Goal: Task Accomplishment & Management: Manage account settings

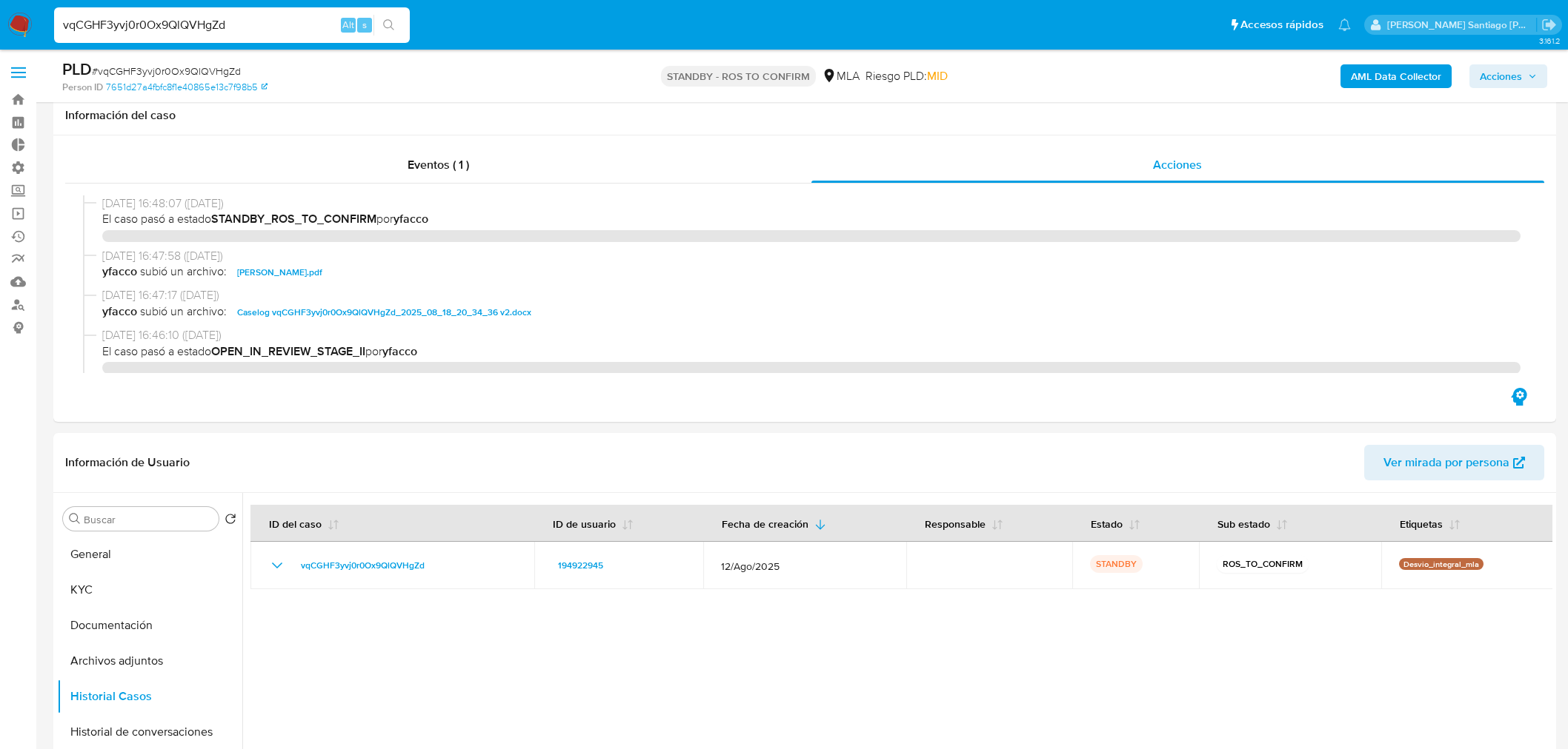
select select "10"
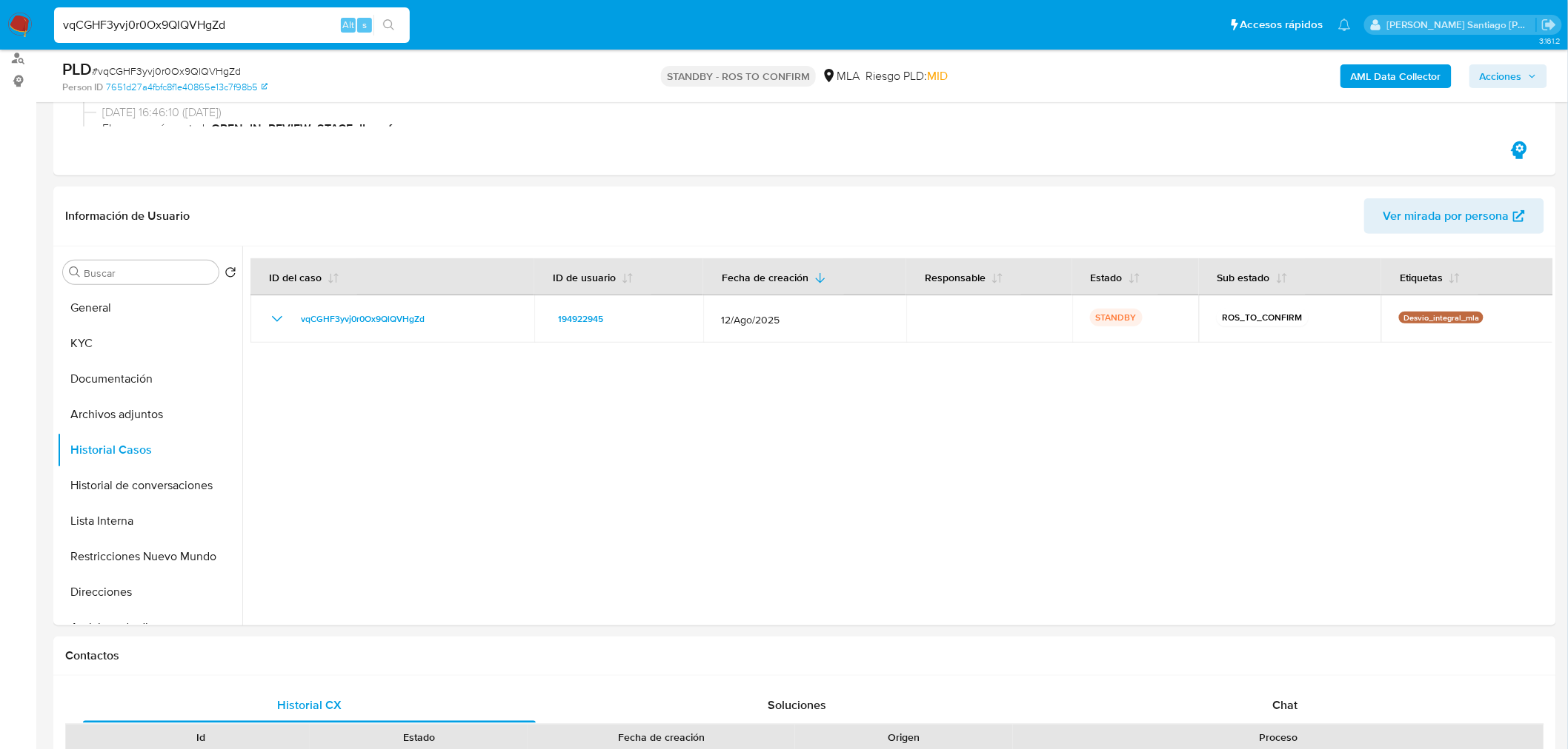
scroll to position [493, 0]
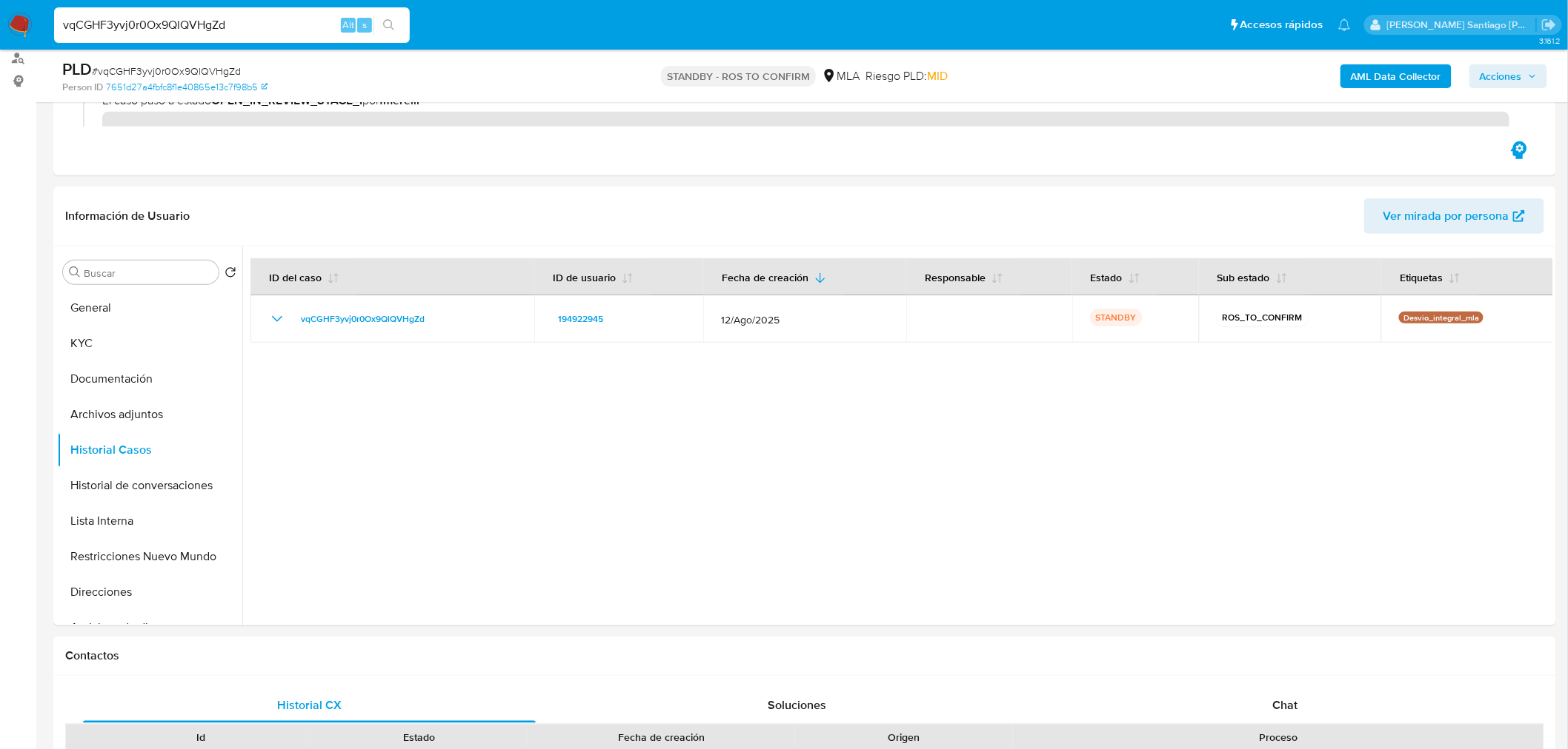
click at [137, 28] on input "vqCGHF3yvj0r0Ox9QlQVHgZd" at bounding box center [231, 25] width 356 height 19
click at [137, 27] on input "vqCGHF3yvj0r0Ox9QlQVHgZd" at bounding box center [231, 25] width 356 height 19
paste input "1612815507"
type input "1612815507"
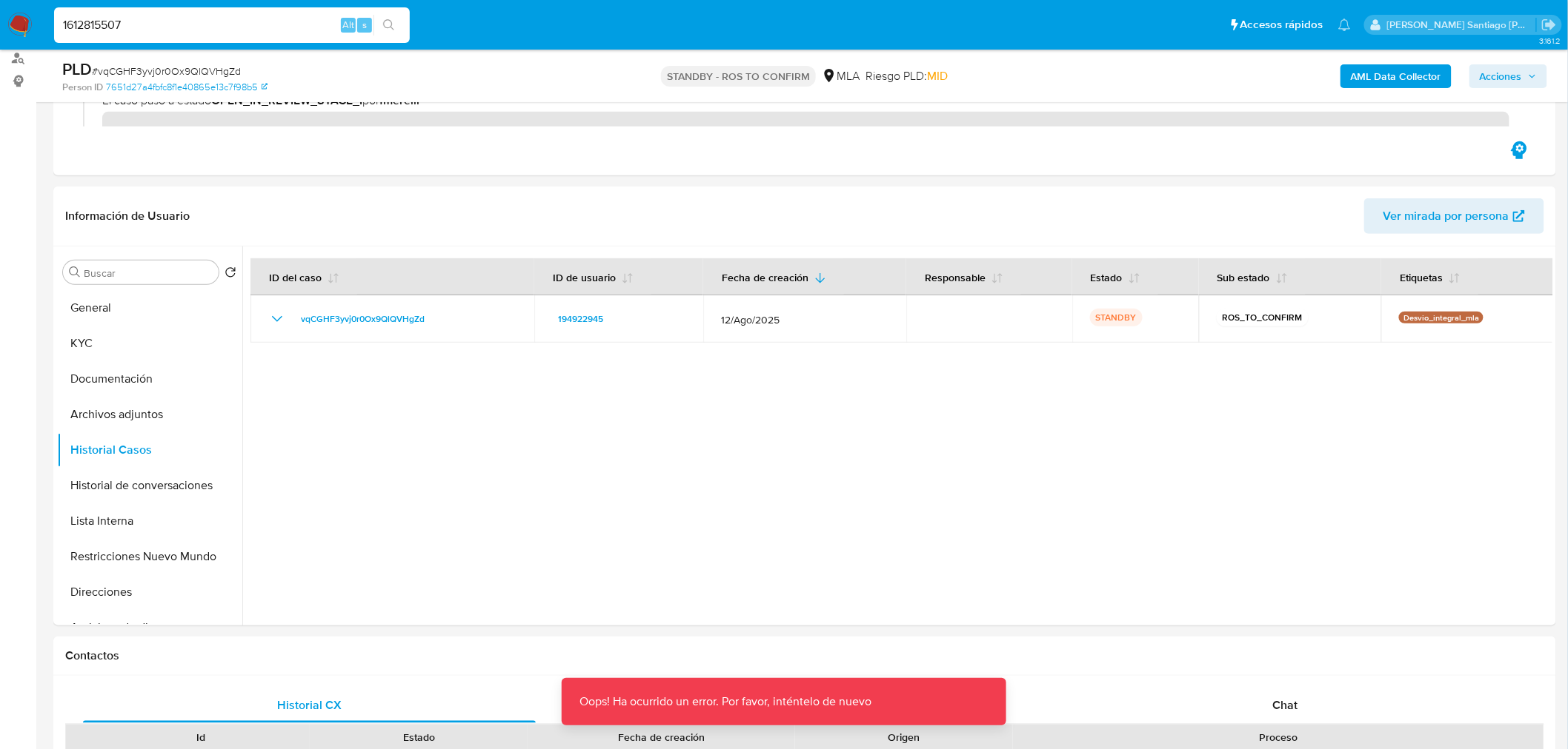
click at [23, 18] on img at bounding box center [20, 25] width 25 height 25
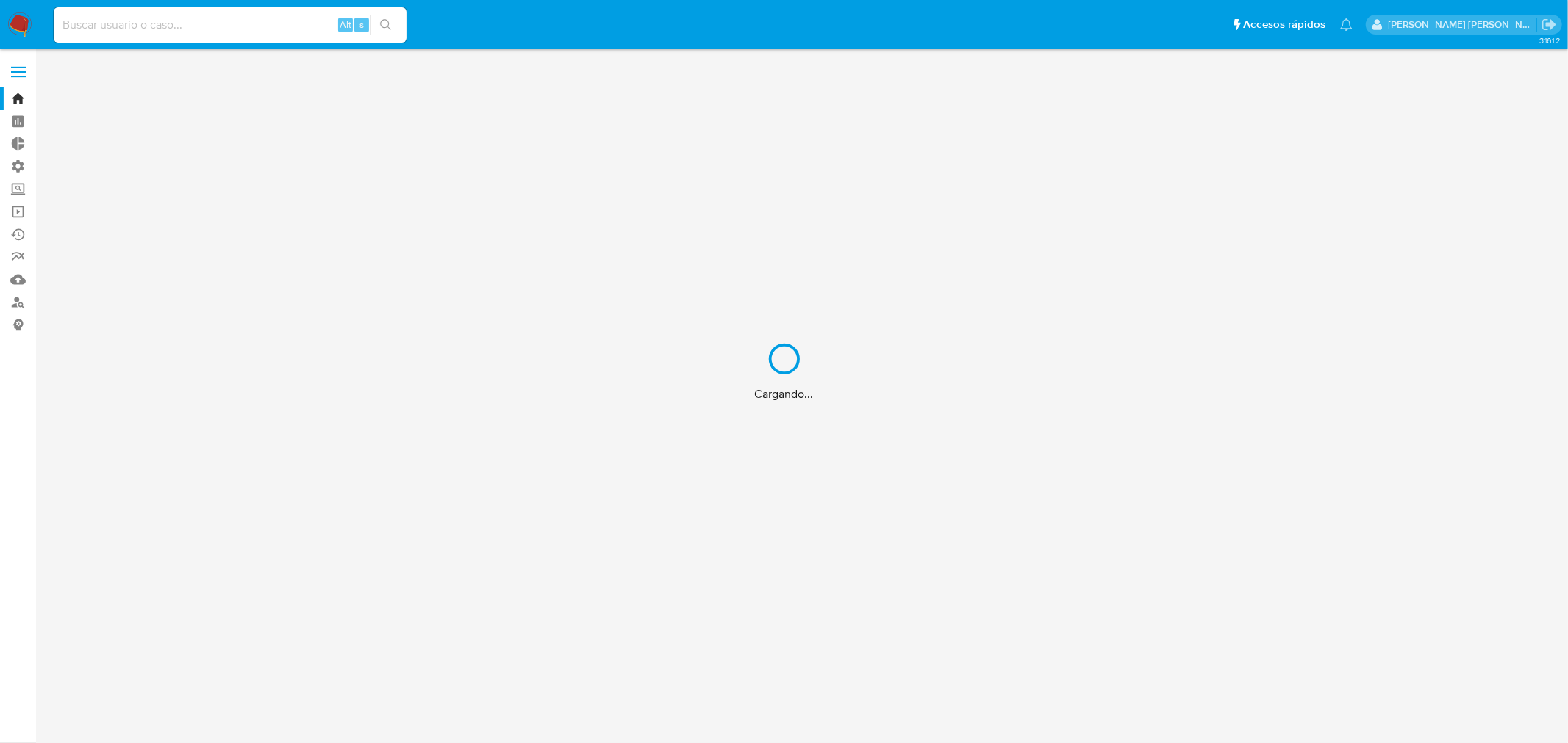
click at [210, 20] on div "Cargando..." at bounding box center [784, 371] width 1568 height 743
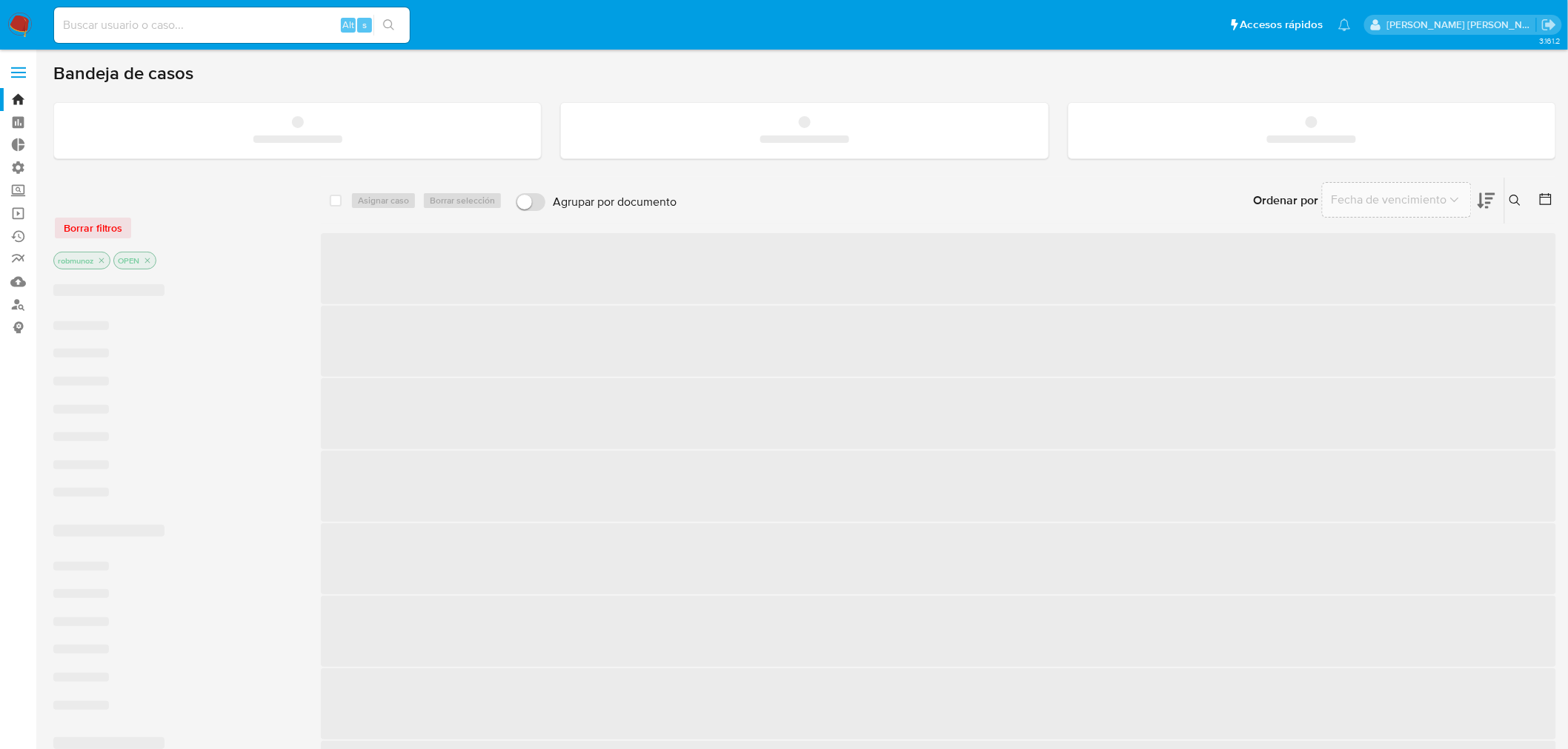
click at [210, 25] on input at bounding box center [231, 25] width 356 height 19
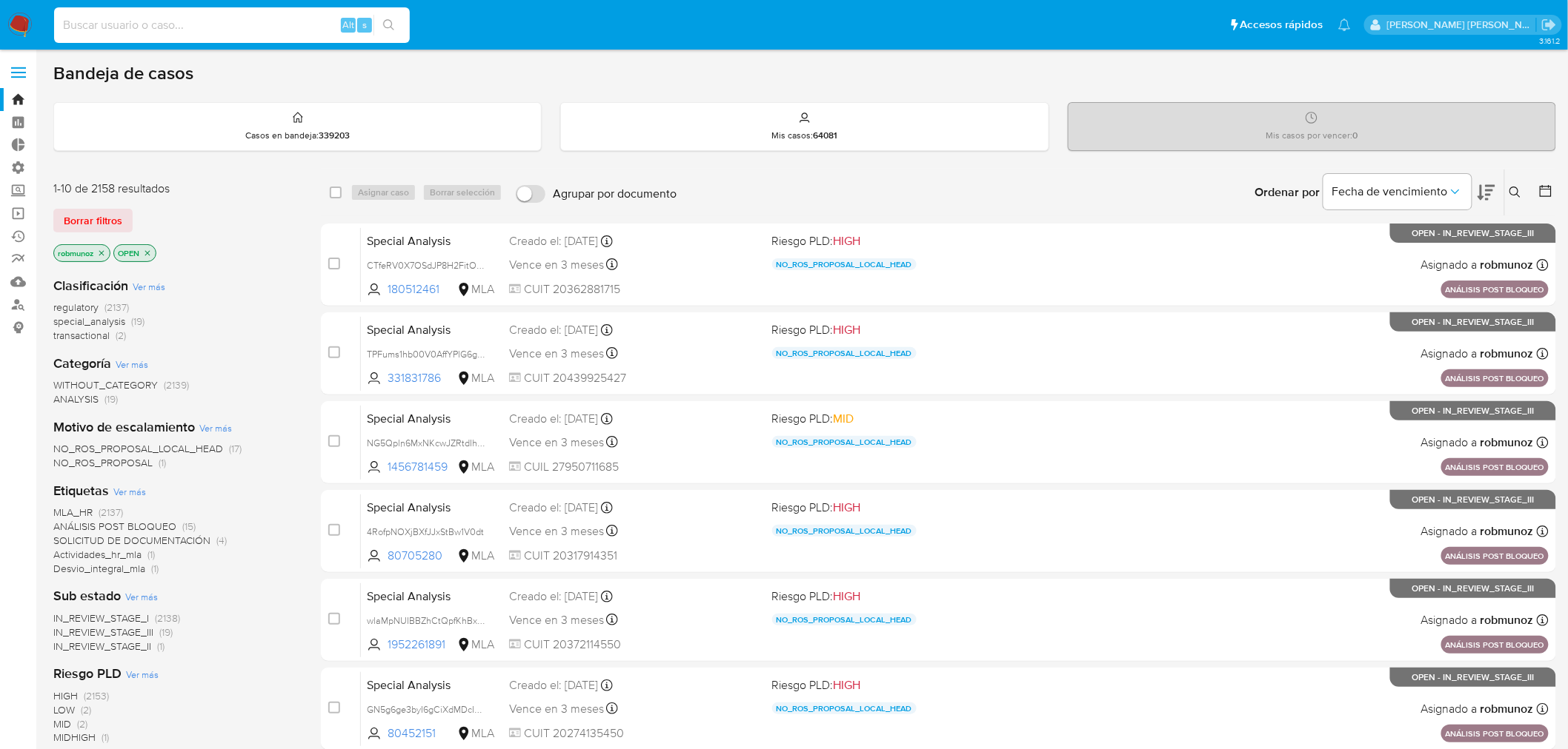
paste input "1612815507"
type input "1612815507"
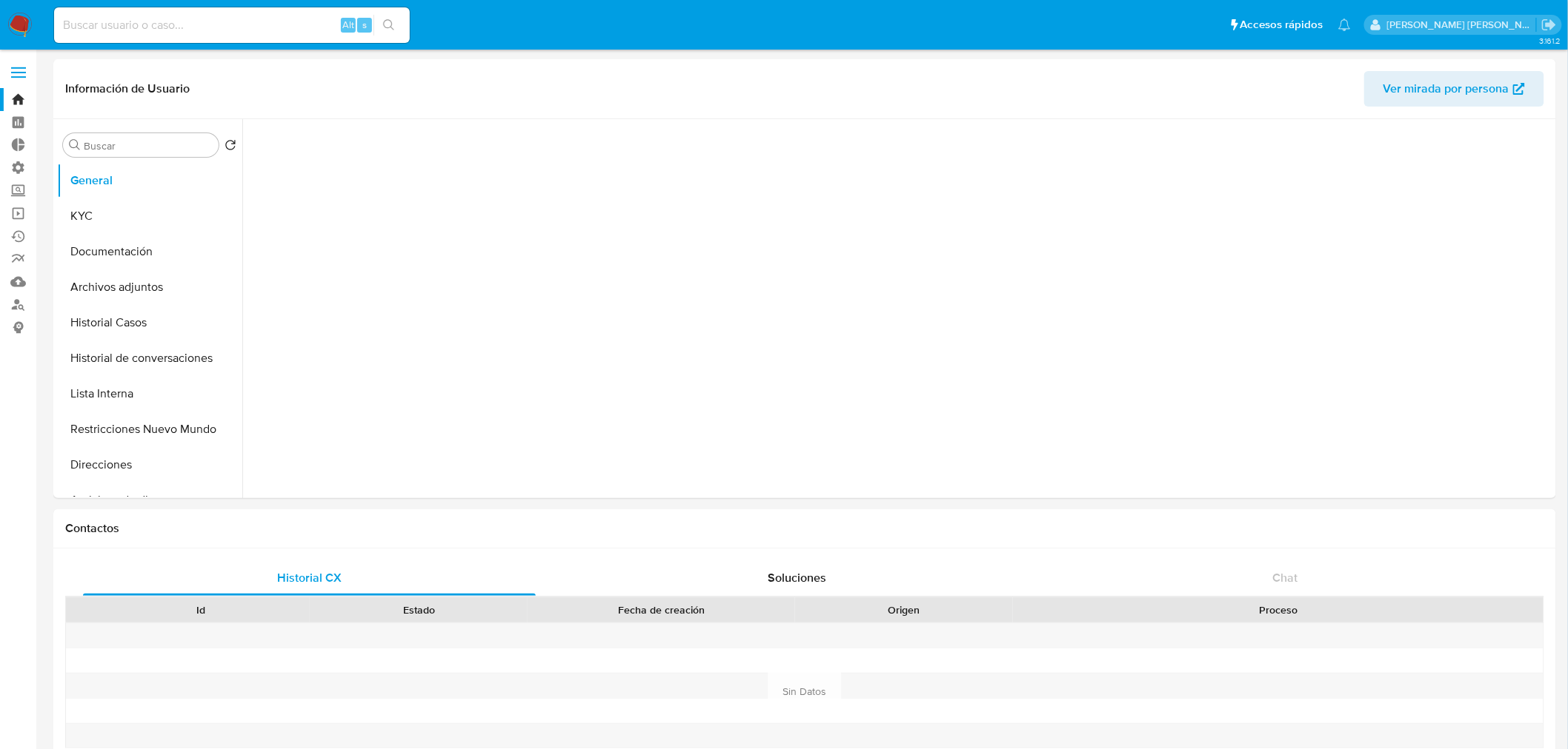
select select "10"
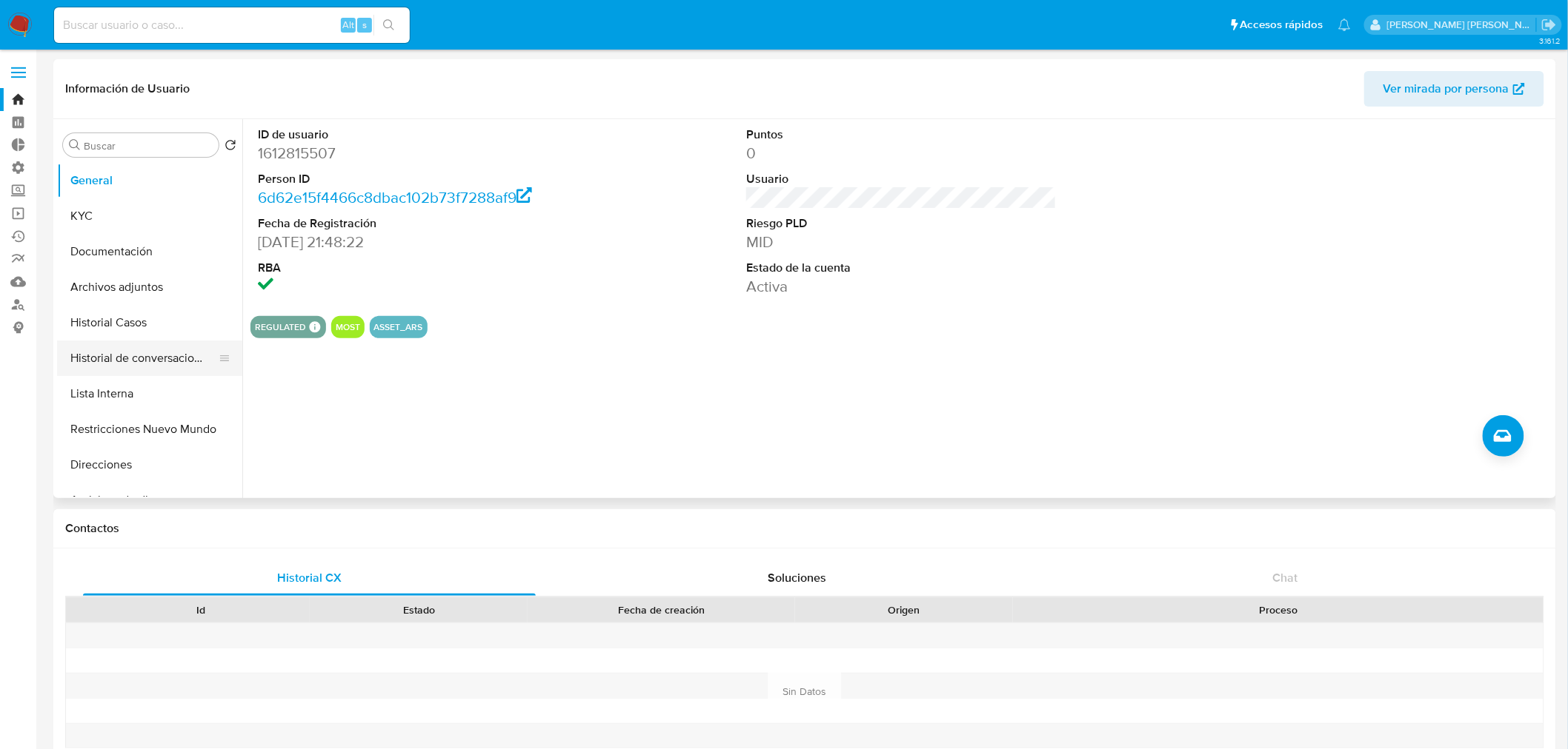
click at [131, 360] on button "Historial de conversaciones" at bounding box center [144, 358] width 173 height 35
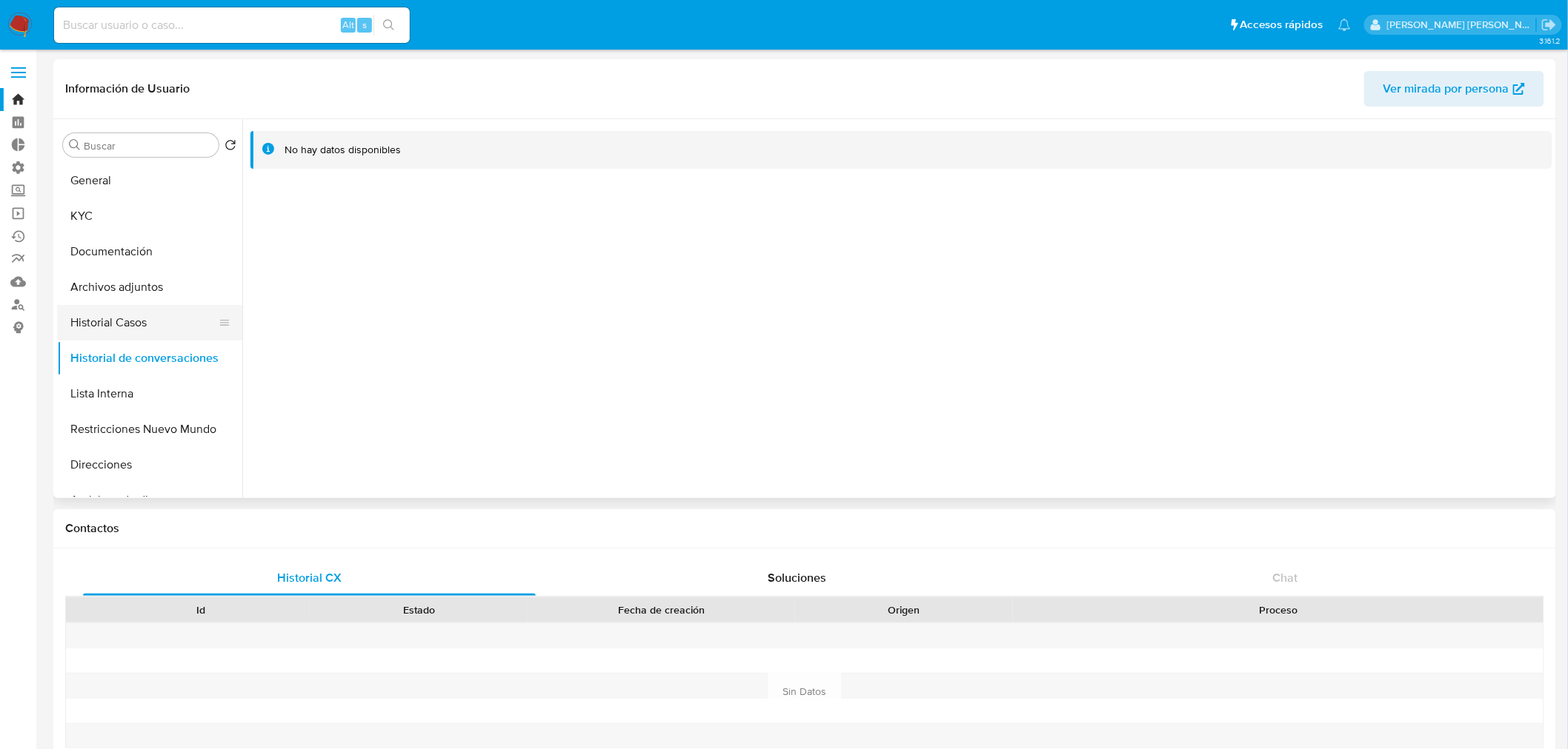
click at [133, 336] on button "Historial Casos" at bounding box center [144, 322] width 173 height 35
click at [139, 396] on button "Lista Interna" at bounding box center [144, 393] width 173 height 35
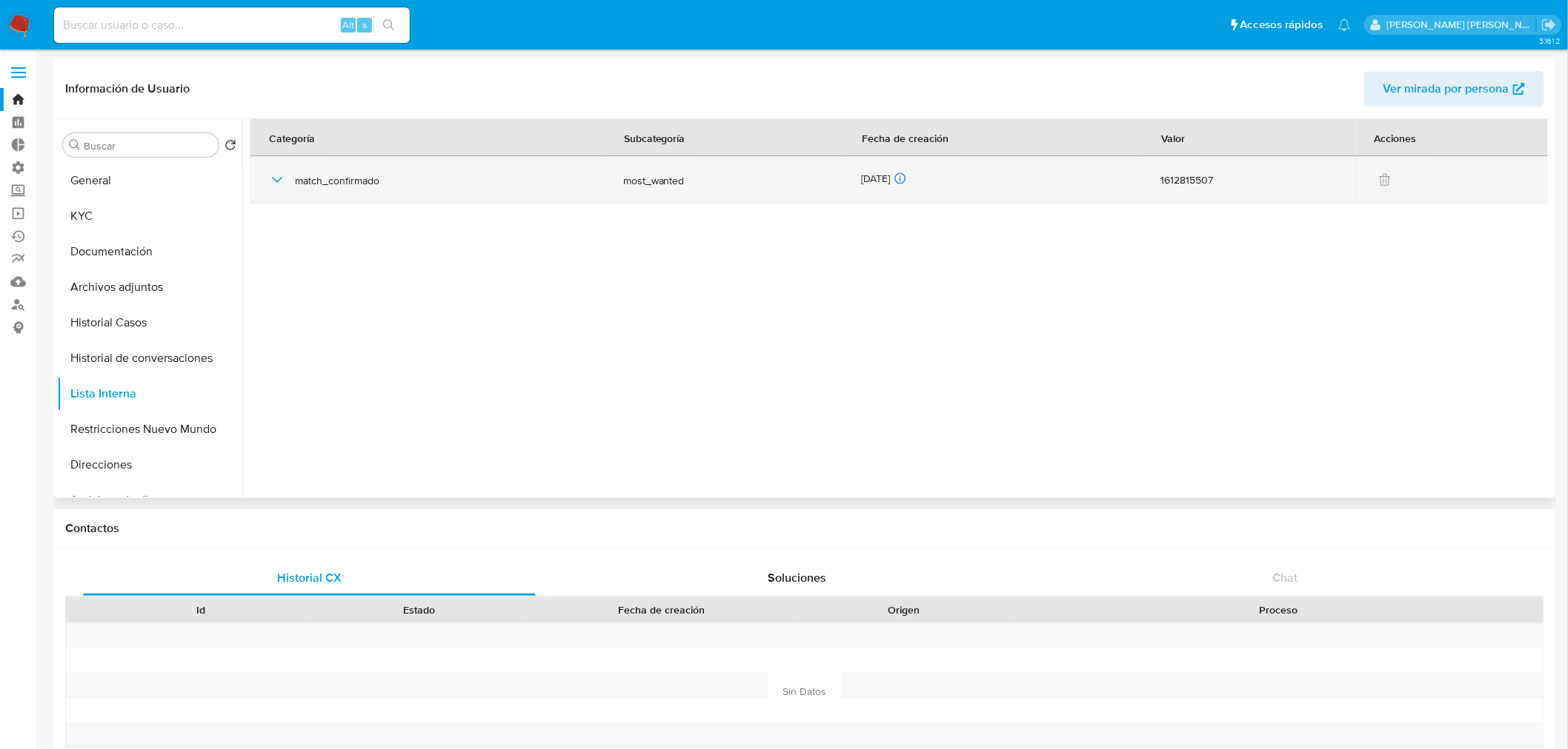
click at [265, 173] on td "match_confirmado" at bounding box center [428, 180] width 355 height 47
click at [275, 180] on icon "button" at bounding box center [277, 179] width 10 height 6
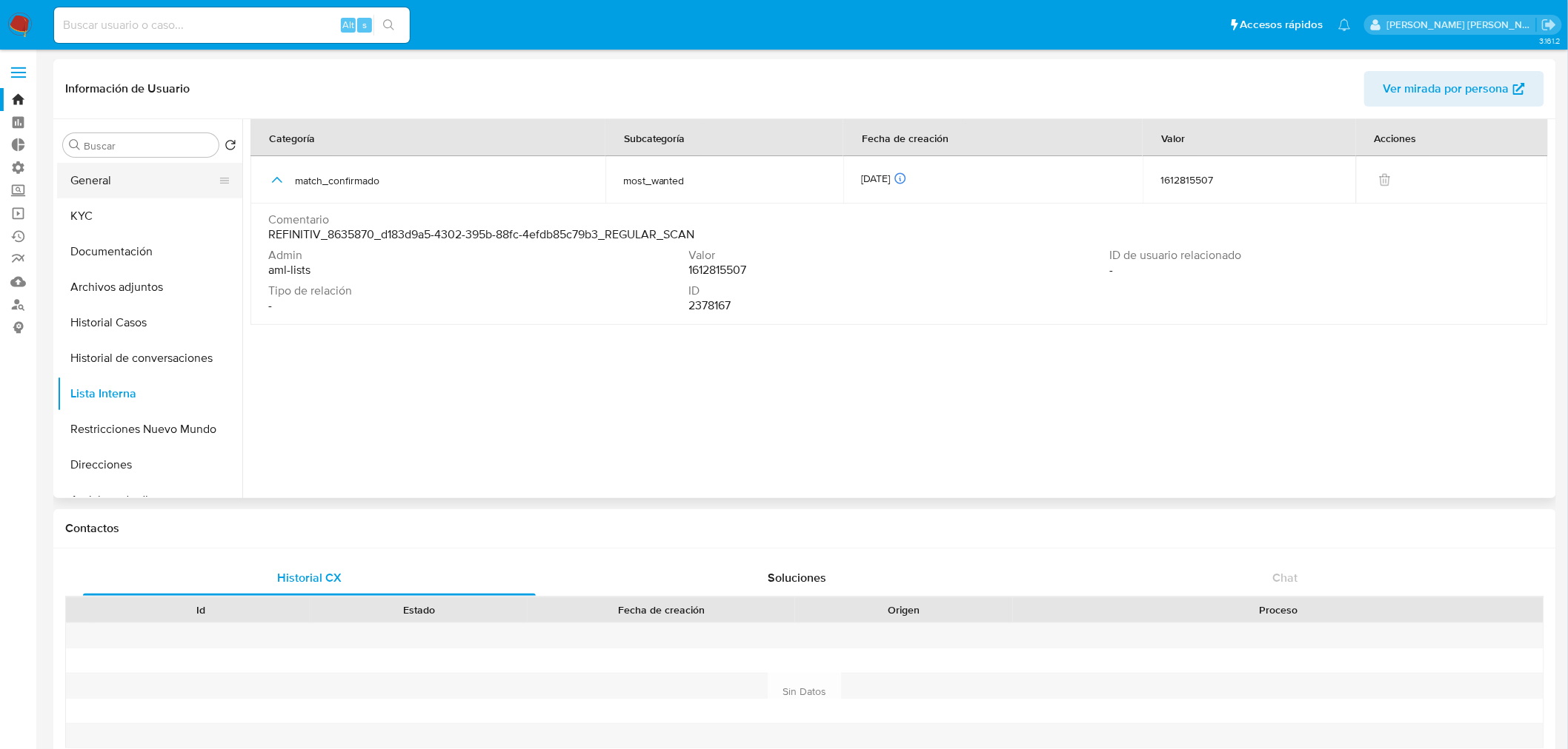
click at [147, 173] on button "General" at bounding box center [144, 180] width 173 height 35
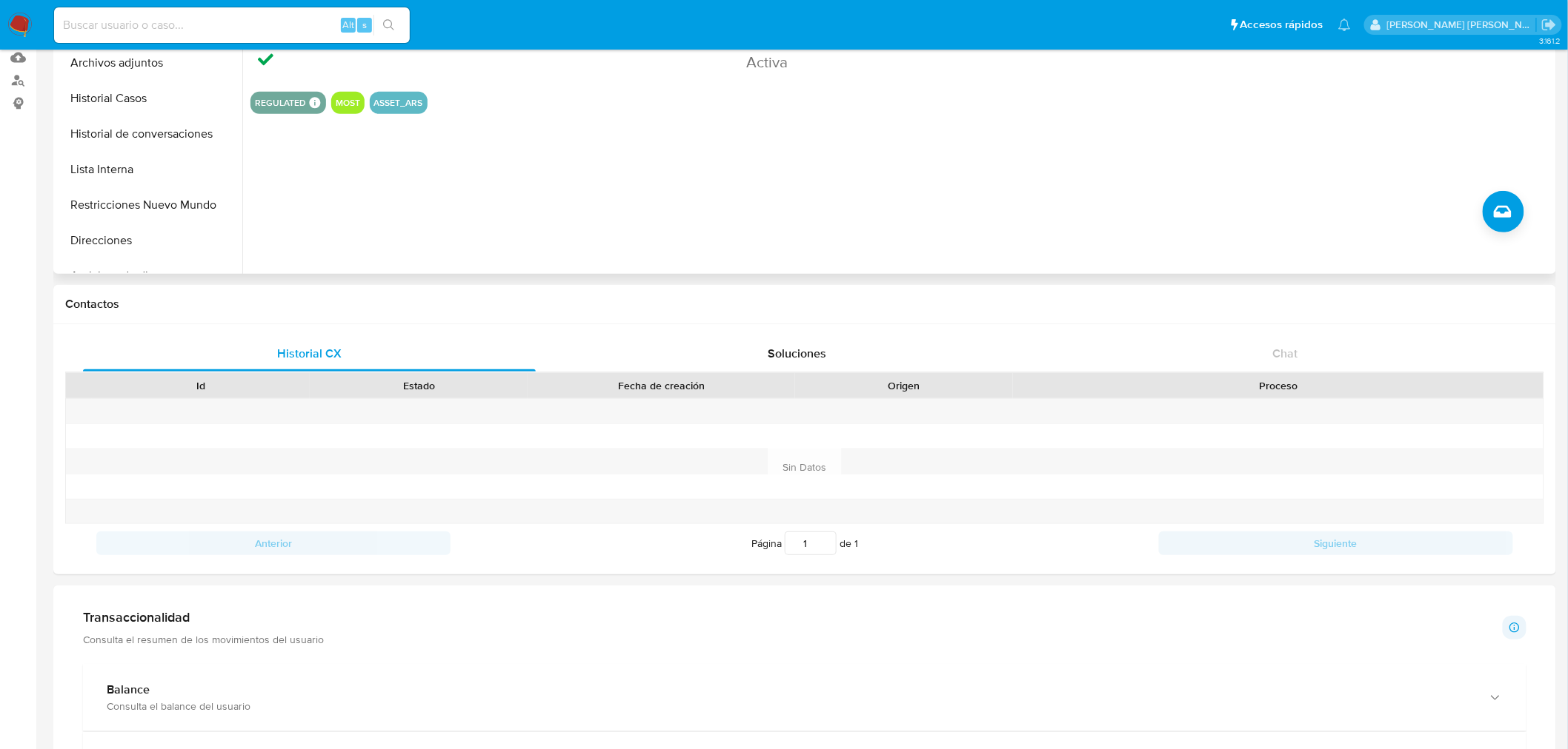
scroll to position [165, 0]
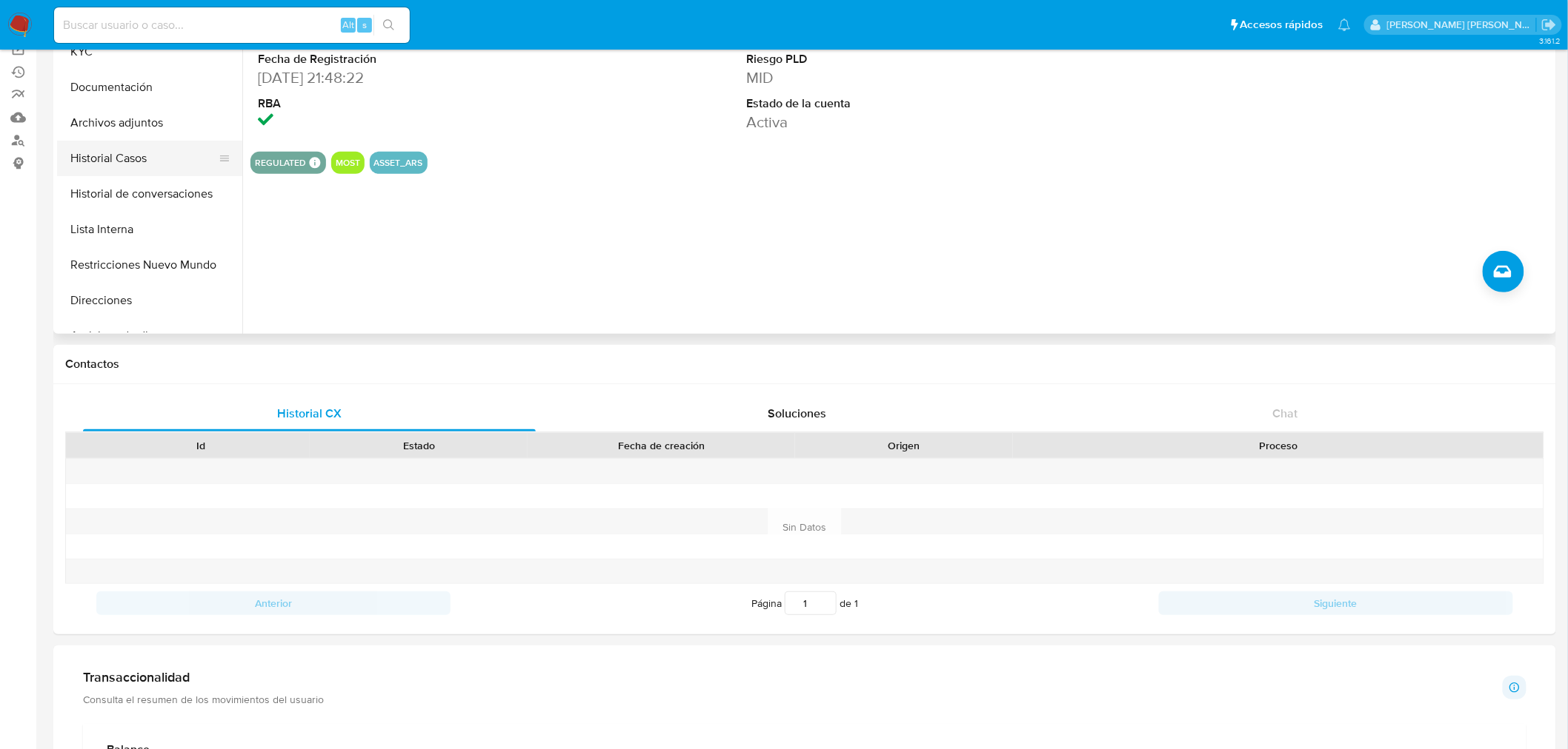
click at [100, 167] on button "Historial Casos" at bounding box center [144, 158] width 173 height 35
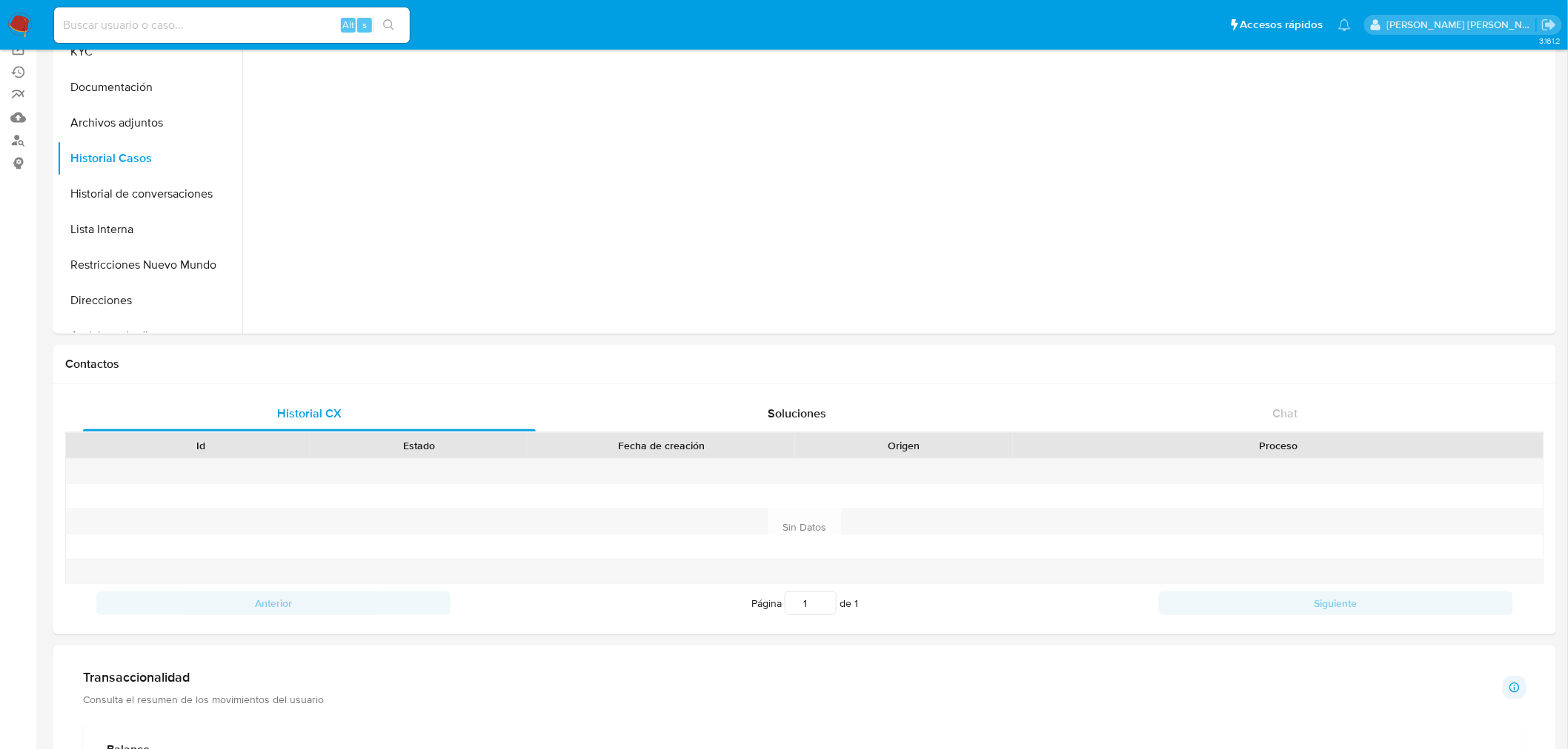
click at [163, 25] on input at bounding box center [231, 25] width 356 height 19
paste input "1572884770"
type input "1572884770"
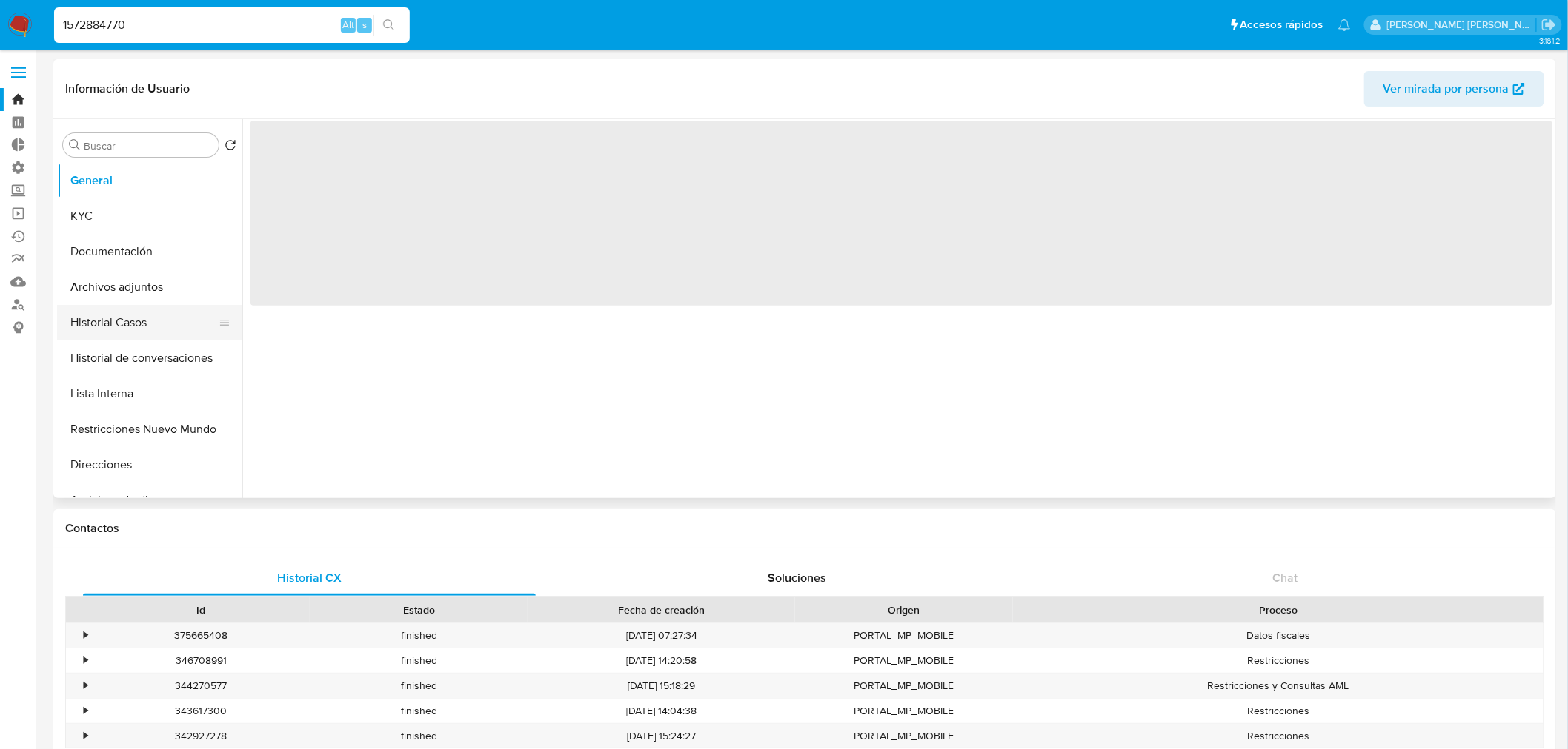
click at [109, 321] on button "Historial Casos" at bounding box center [144, 322] width 173 height 35
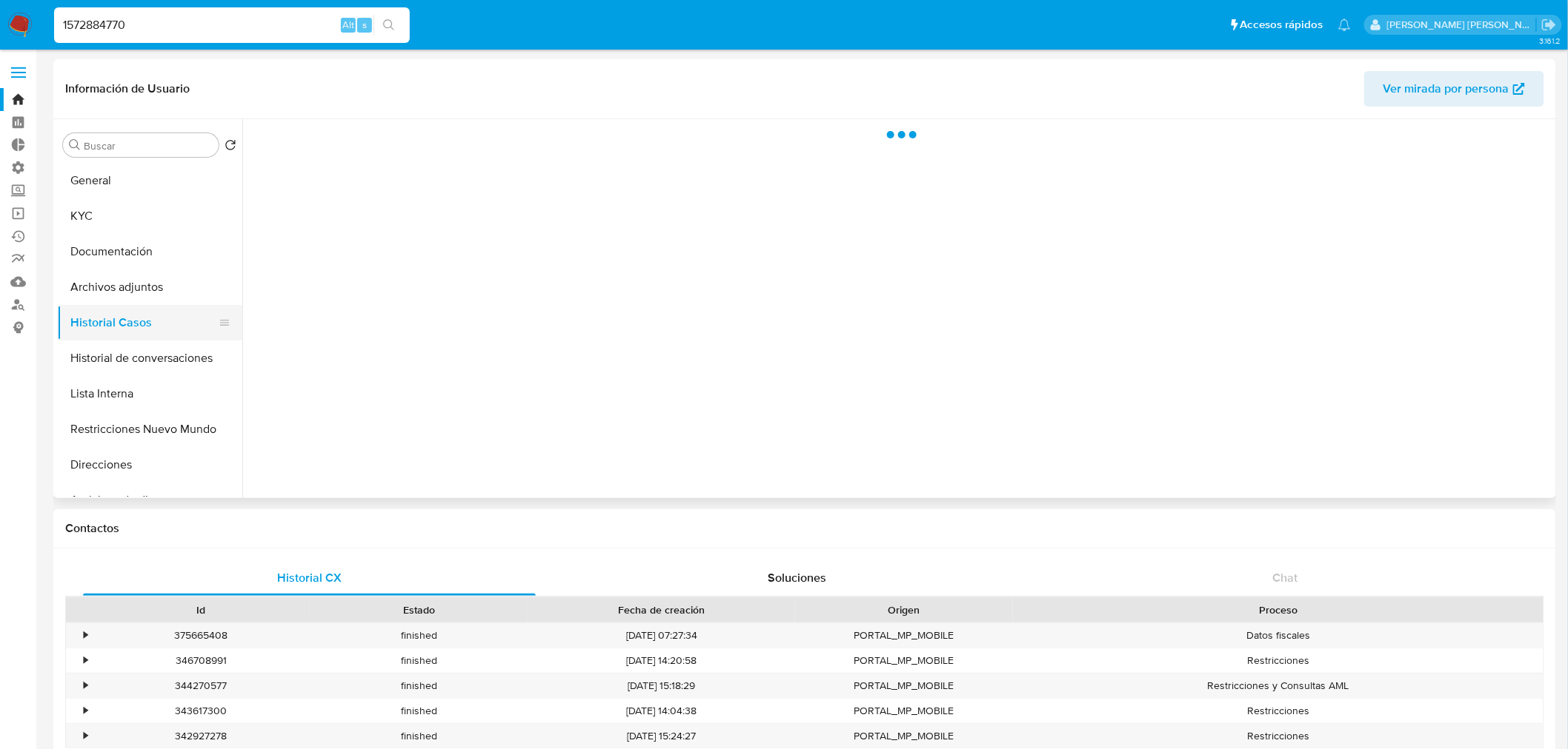
select select "10"
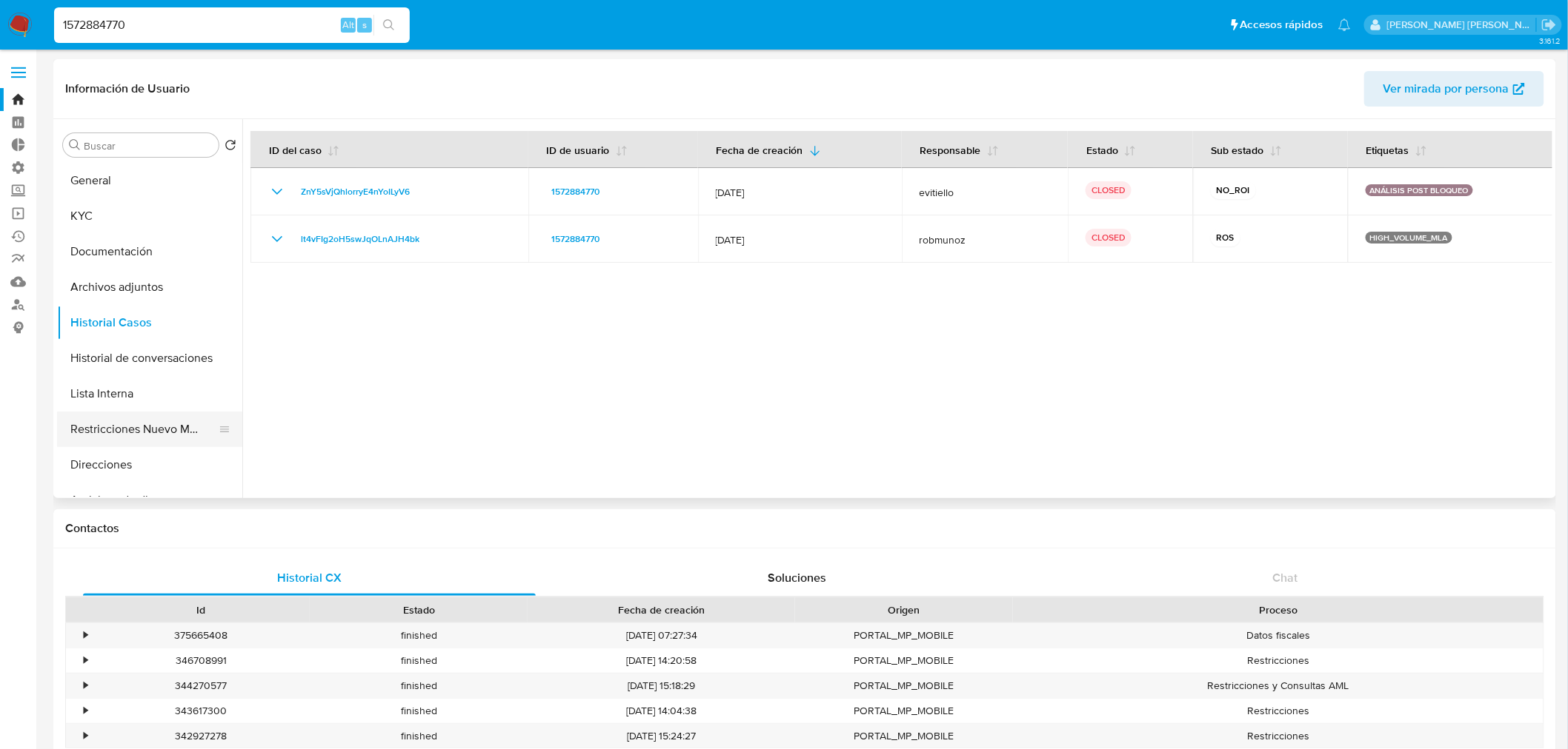
click at [97, 435] on button "Restricciones Nuevo Mundo" at bounding box center [144, 429] width 173 height 35
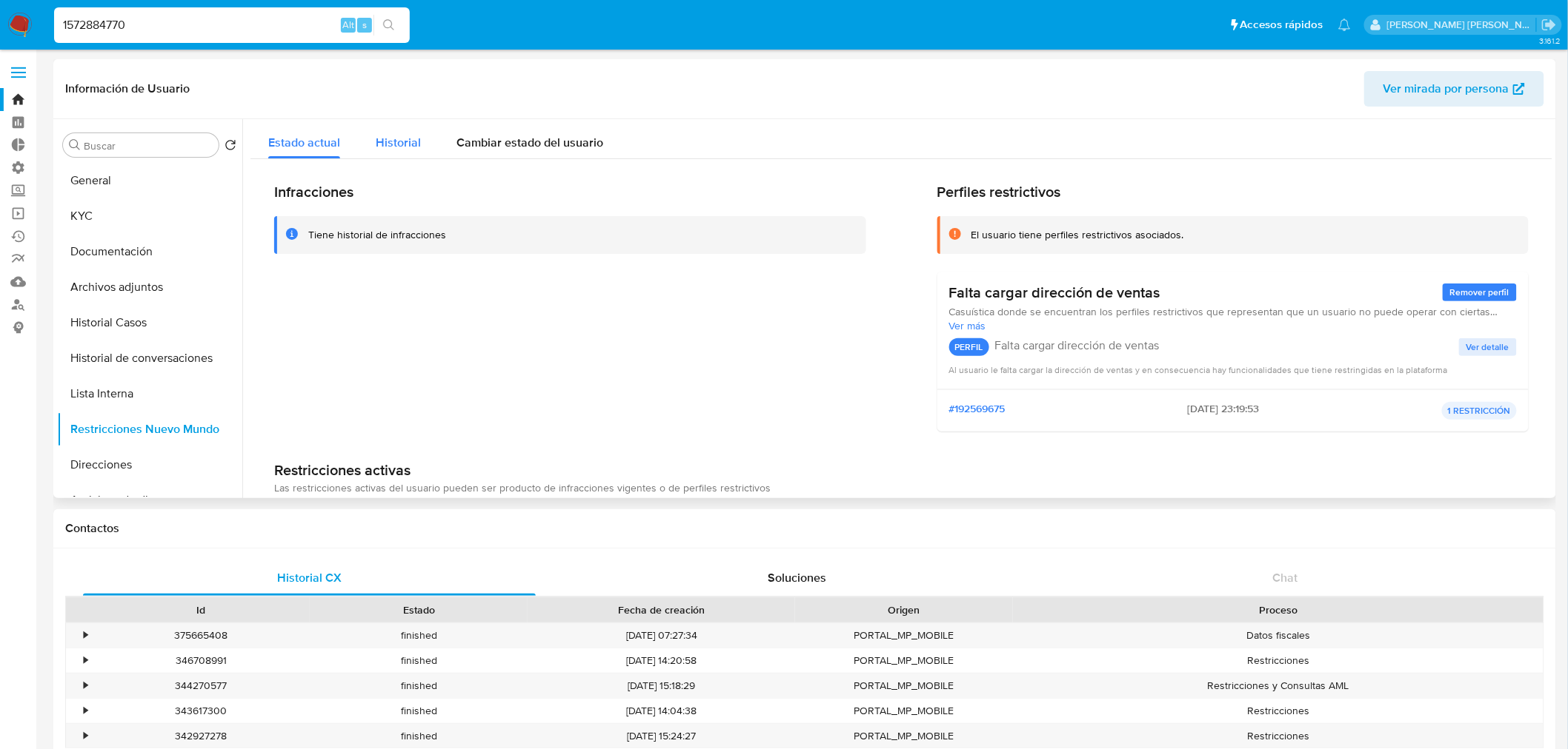
click at [388, 151] on div "Historial" at bounding box center [399, 138] width 46 height 39
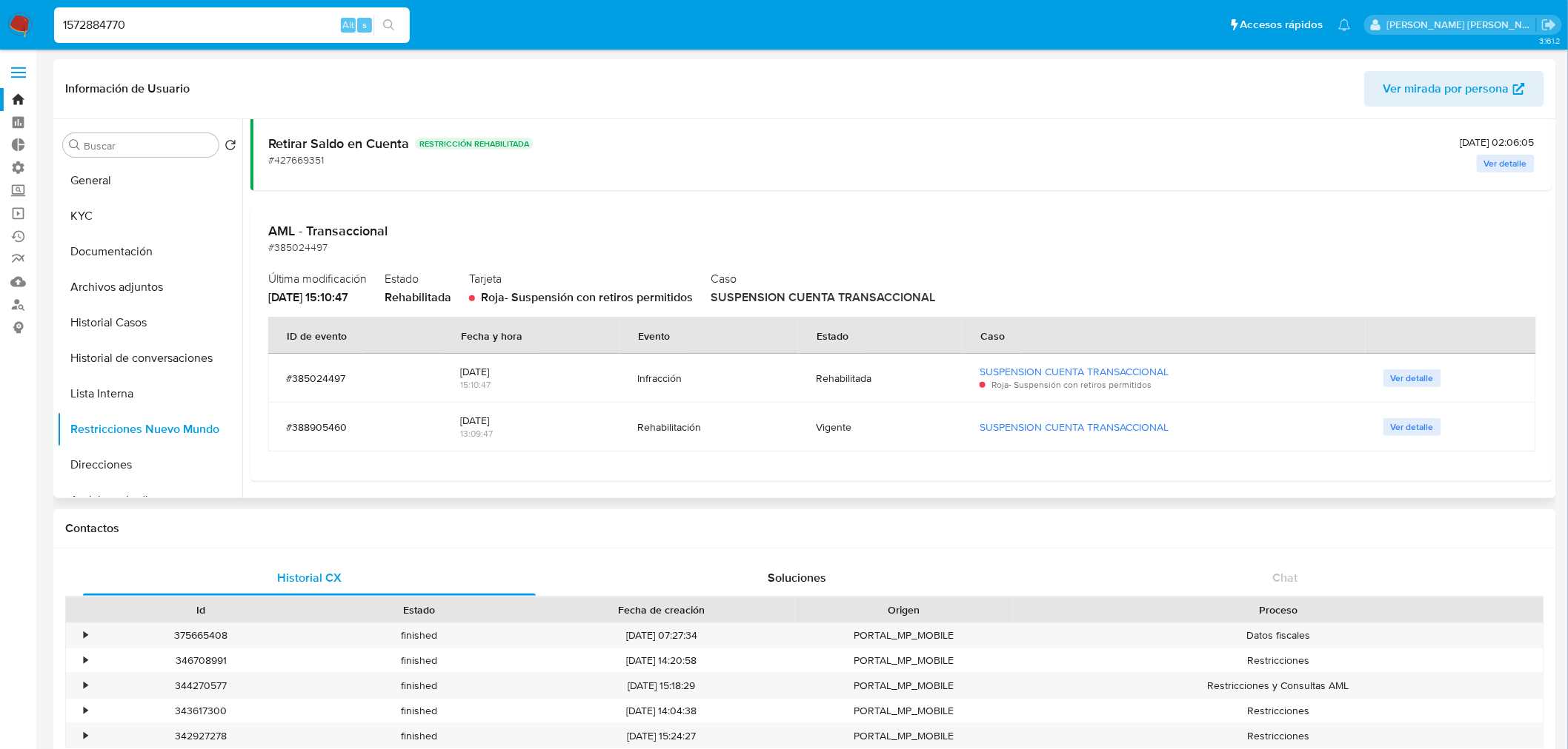
scroll to position [678, 0]
click at [124, 359] on button "Historial de conversaciones" at bounding box center [144, 358] width 173 height 35
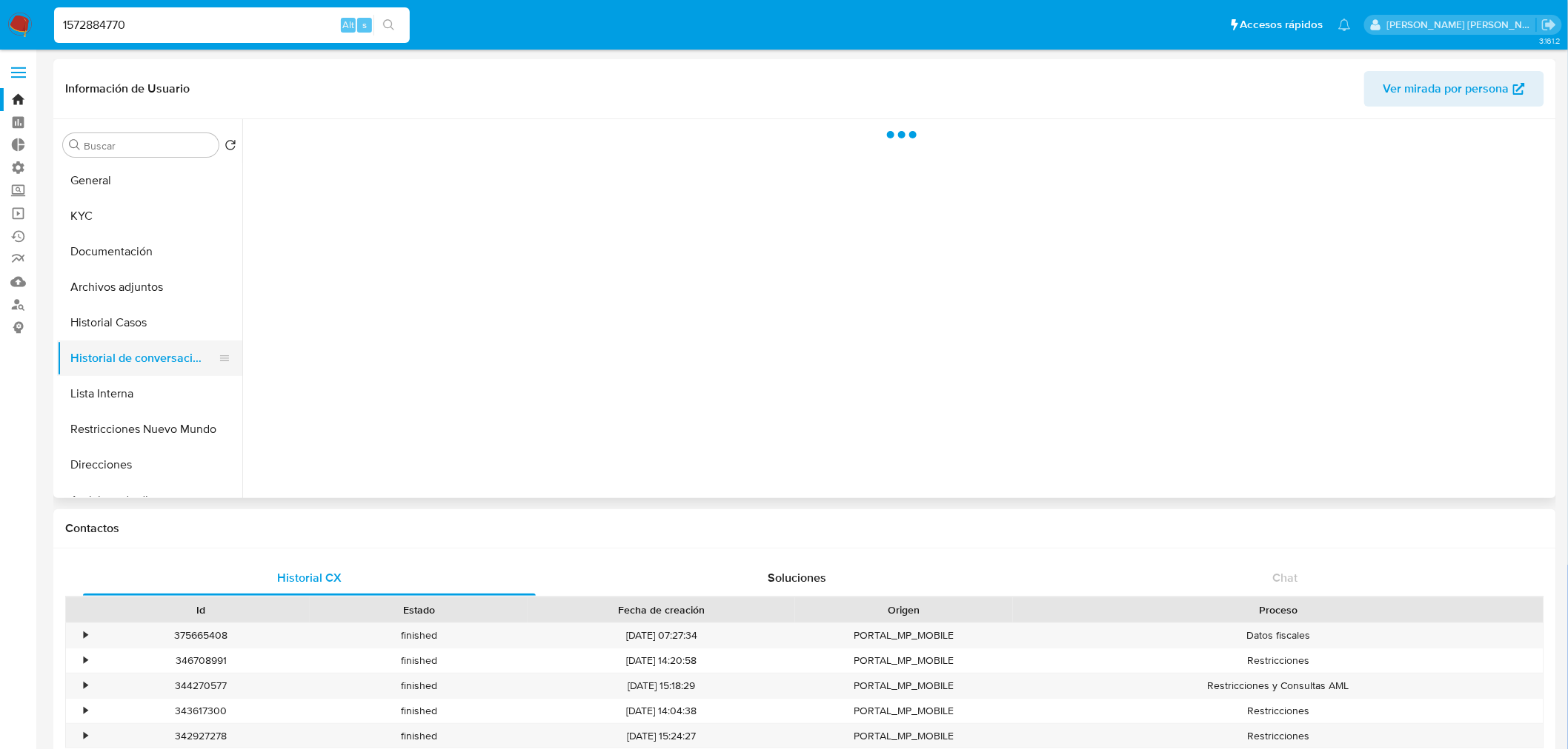
scroll to position [0, 0]
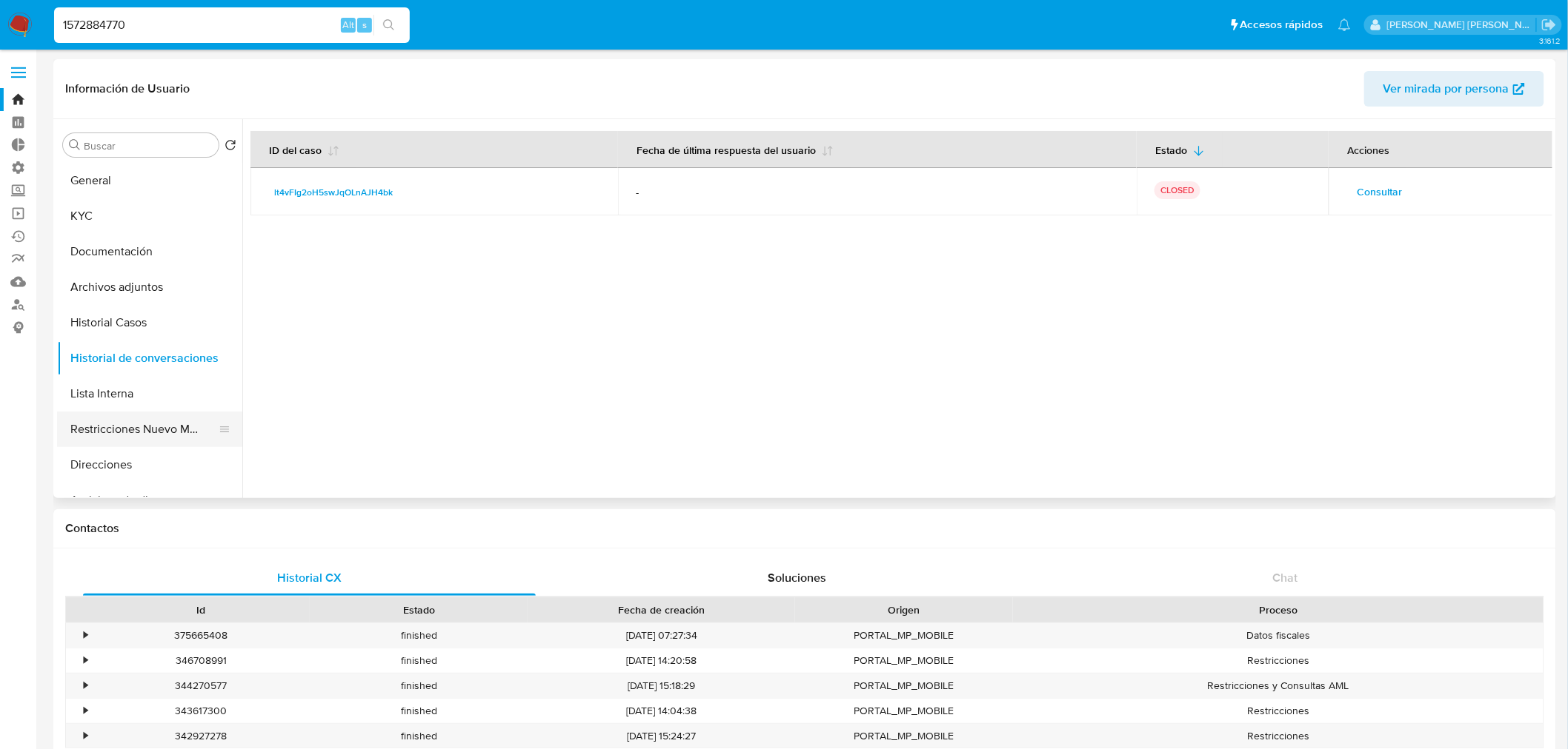
click at [128, 430] on button "Restricciones Nuevo Mundo" at bounding box center [144, 429] width 173 height 35
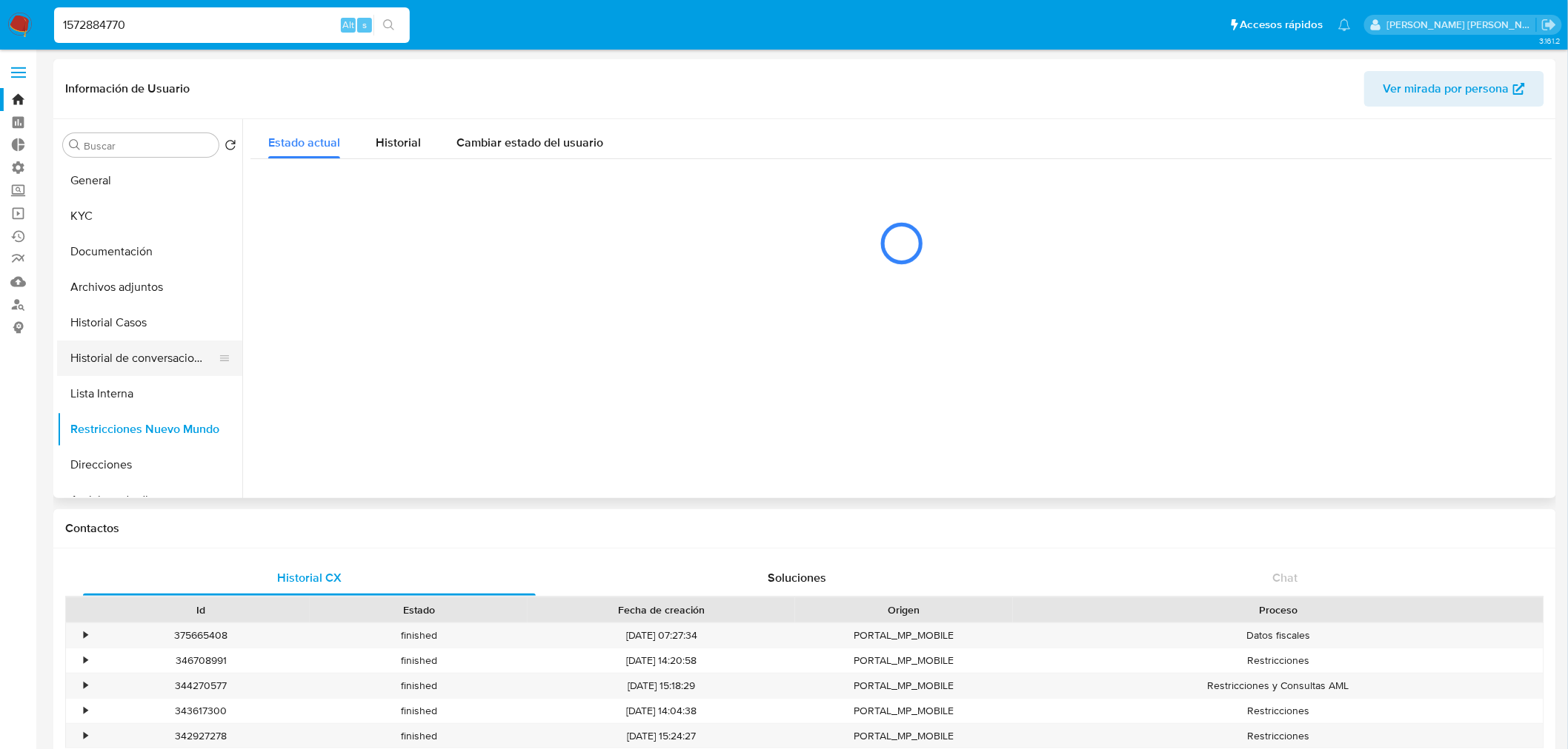
click at [141, 352] on button "Historial de conversaciones" at bounding box center [144, 358] width 173 height 35
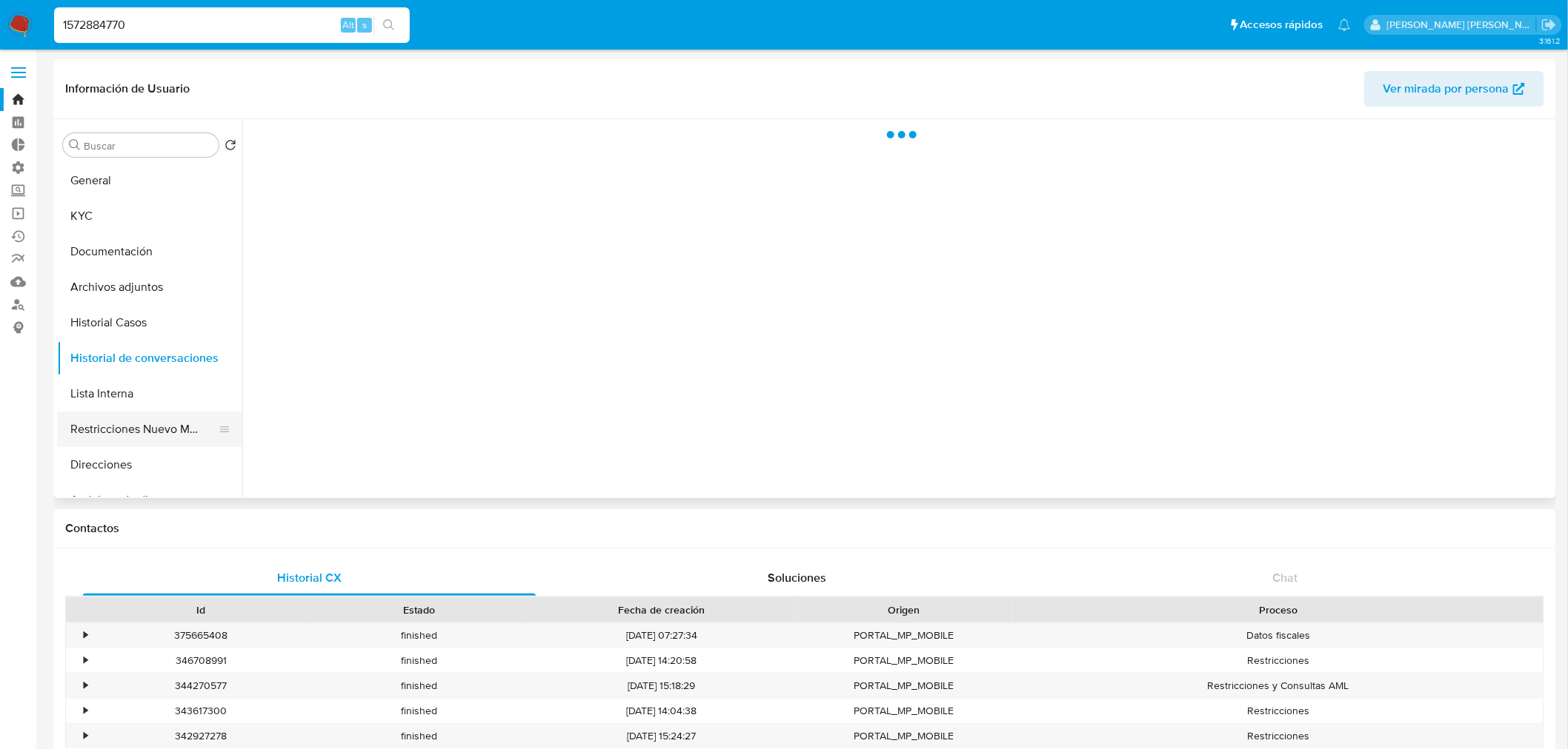
click at [130, 430] on button "Restricciones Nuevo Mundo" at bounding box center [144, 429] width 173 height 35
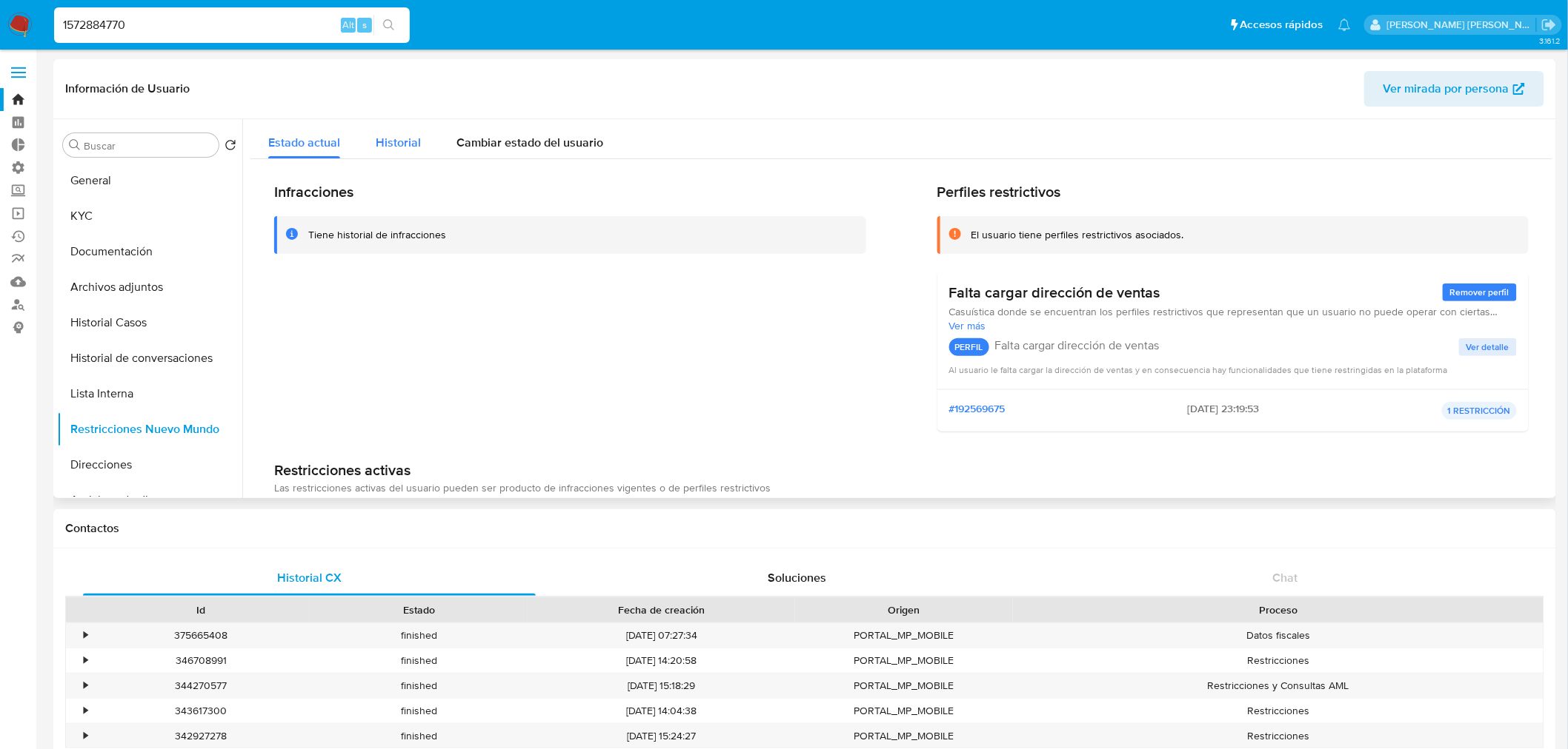
click at [398, 142] on span "Historial" at bounding box center [399, 142] width 46 height 17
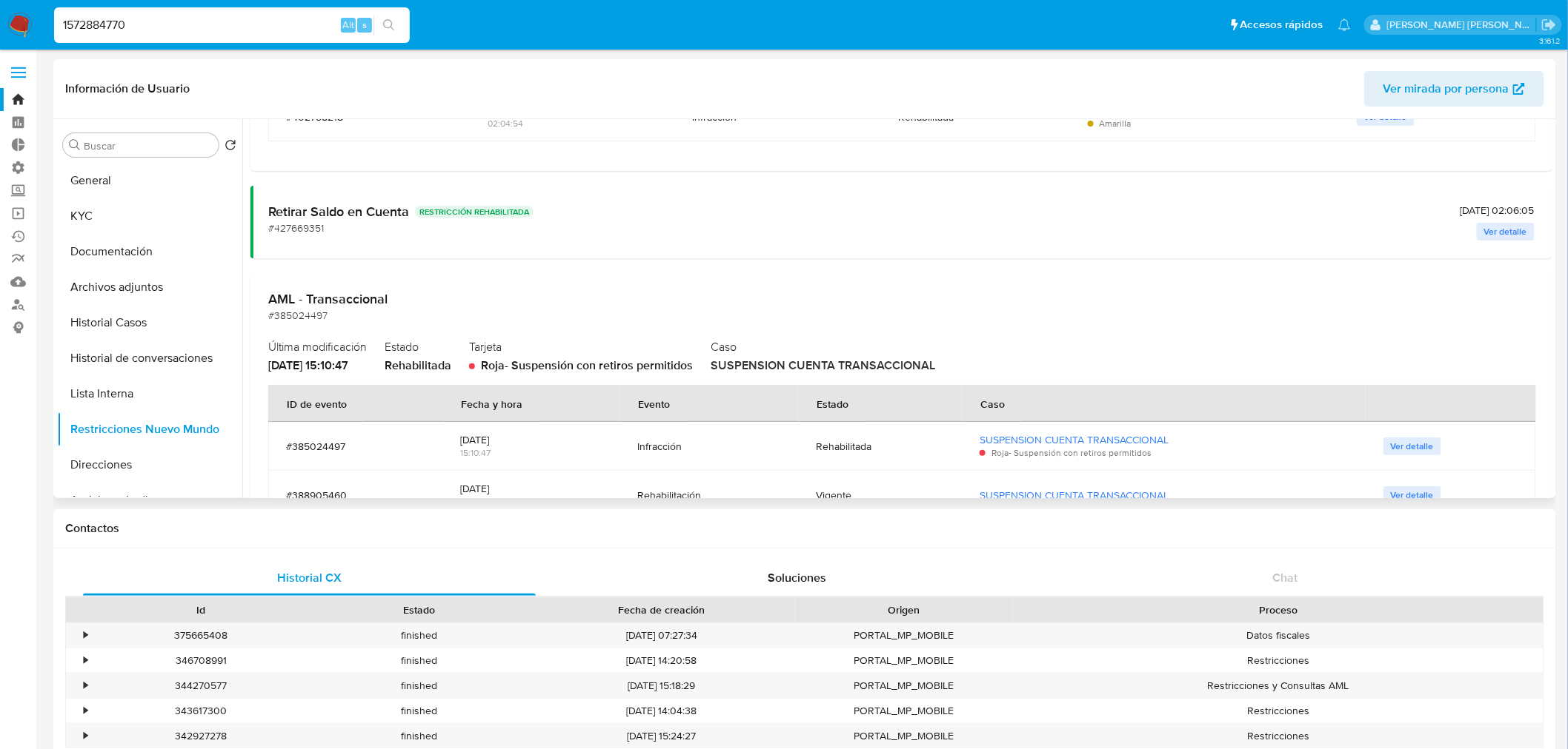
scroll to position [658, 0]
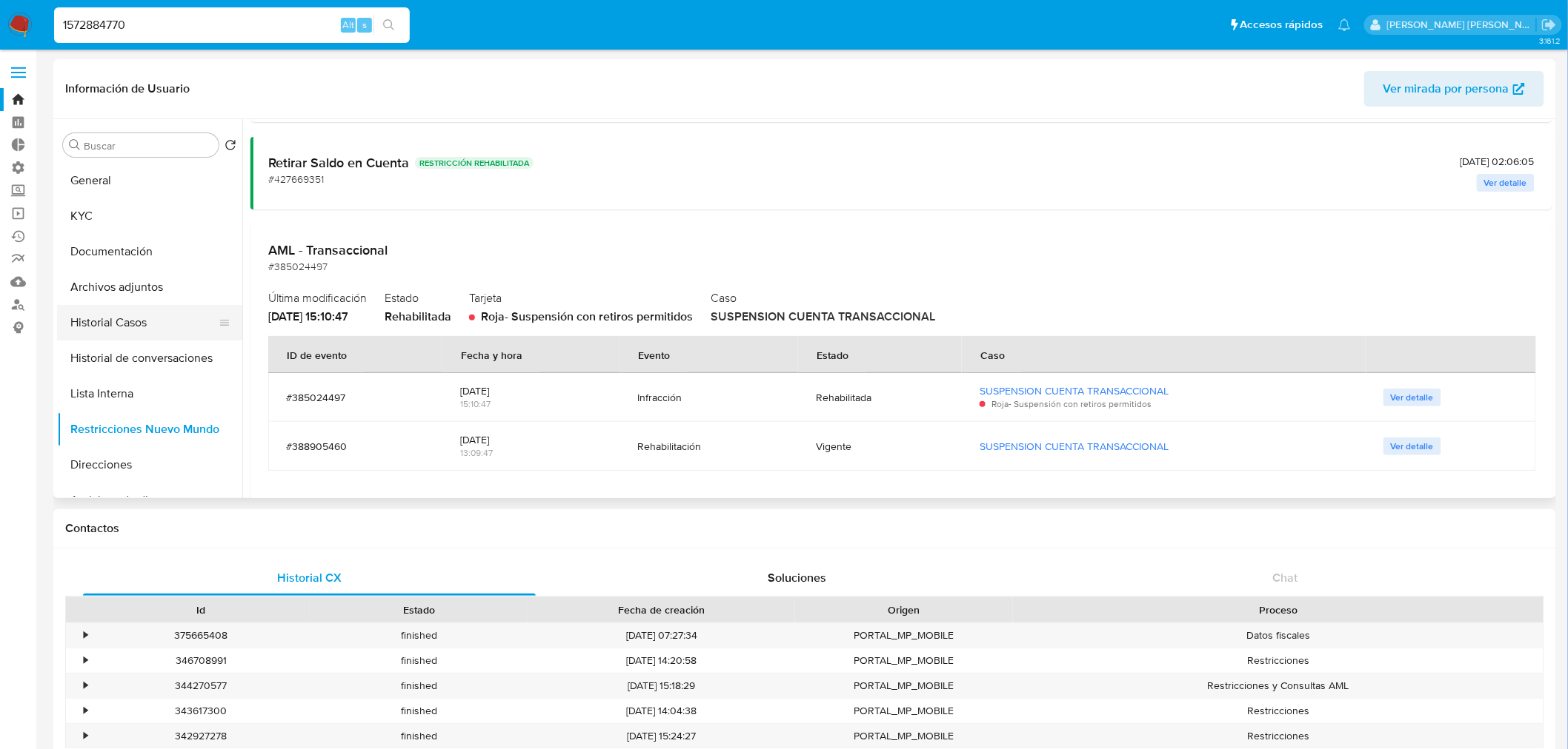
drag, startPoint x: 137, startPoint y: 320, endPoint x: 183, endPoint y: 312, distance: 46.7
click at [136, 322] on button "Historial Casos" at bounding box center [144, 322] width 173 height 35
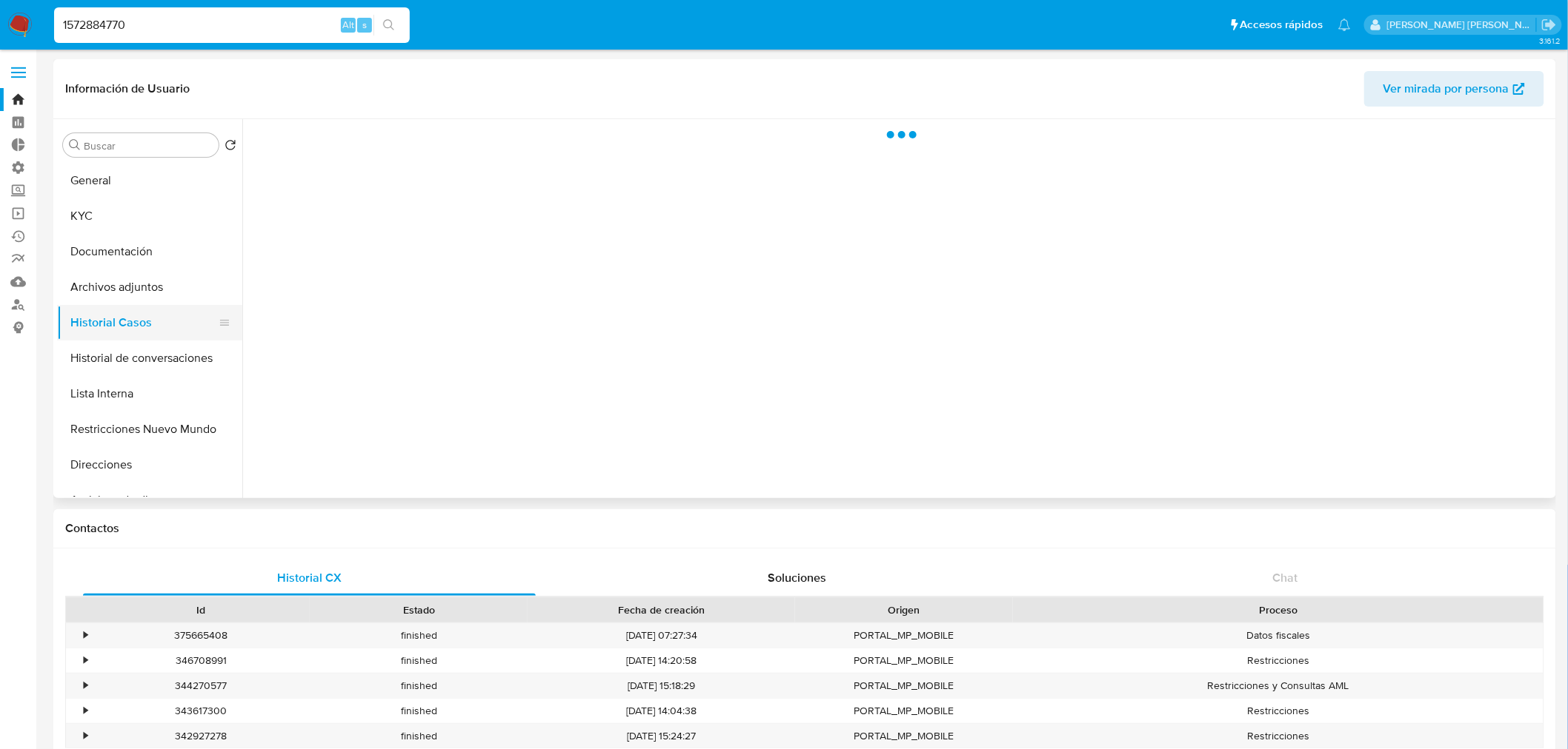
scroll to position [0, 0]
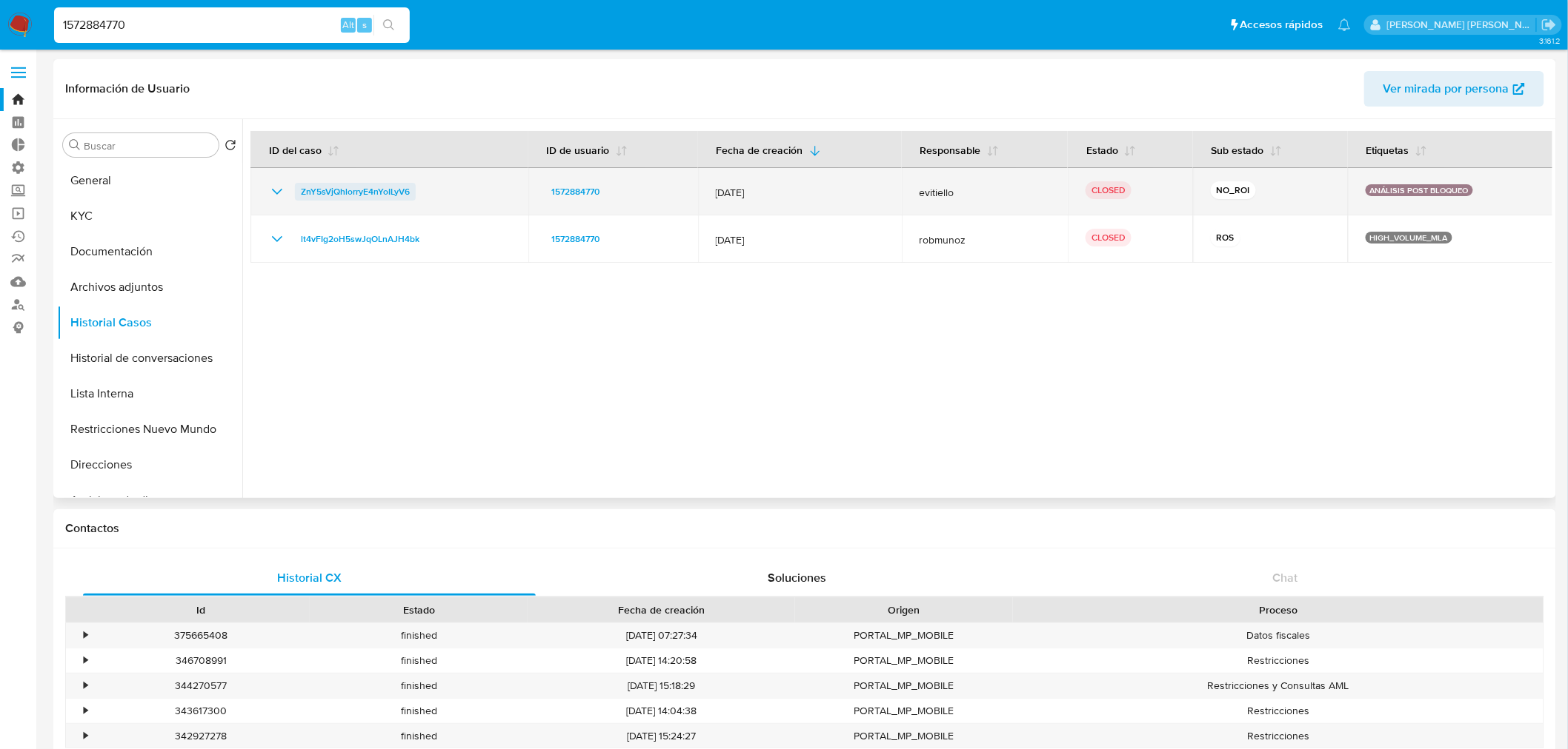
click at [357, 190] on span "ZnY5sVjQhlorryE4nYoILyV6" at bounding box center [355, 192] width 109 height 18
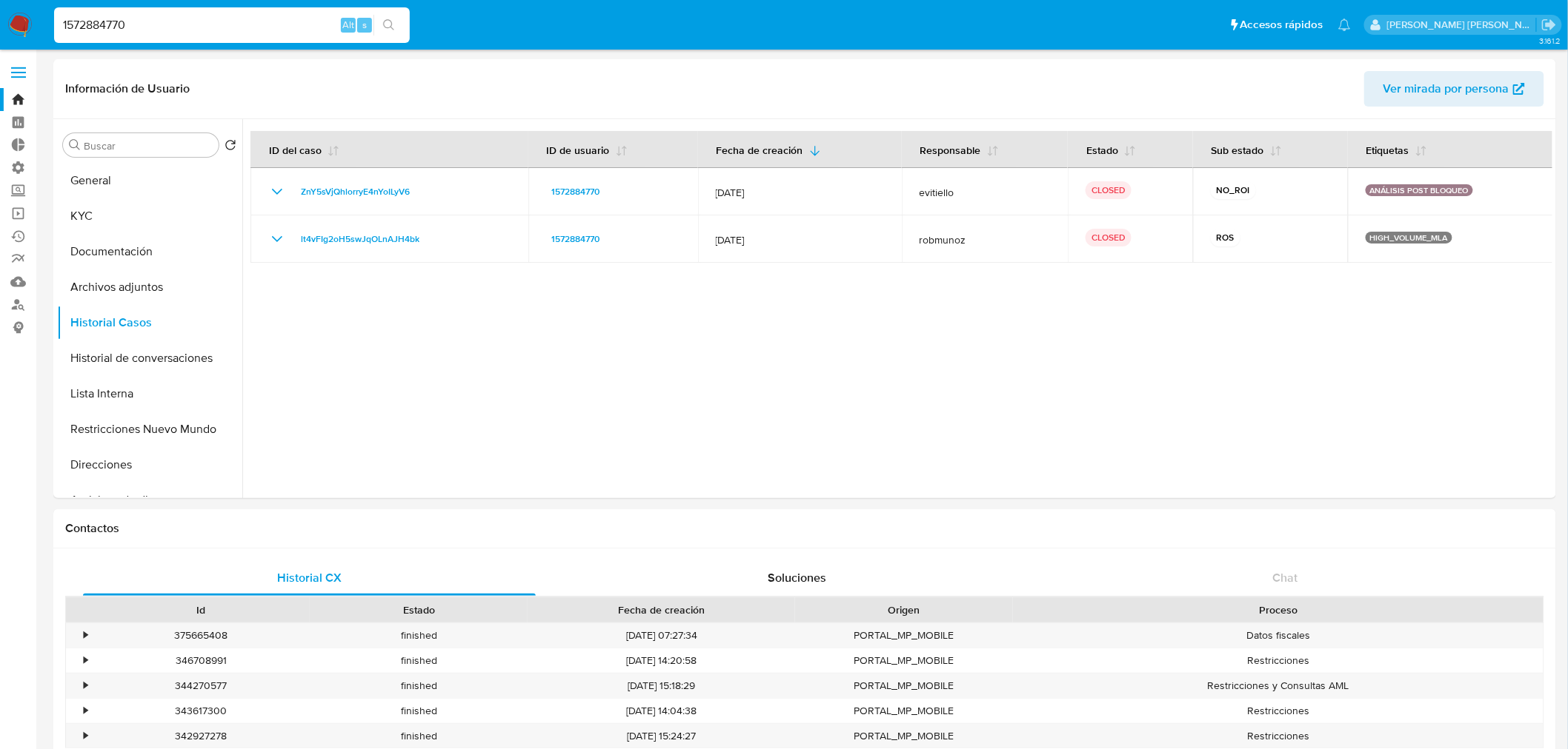
click at [289, 18] on input "1572884770" at bounding box center [231, 25] width 356 height 19
click at [289, 17] on input "1572884770" at bounding box center [231, 25] width 356 height 19
paste input "MtyyFG7RMzgHeHBeDAdzBnMJ"
type input "MtyyFG7RMzgHeHBeDAdzBnMJ"
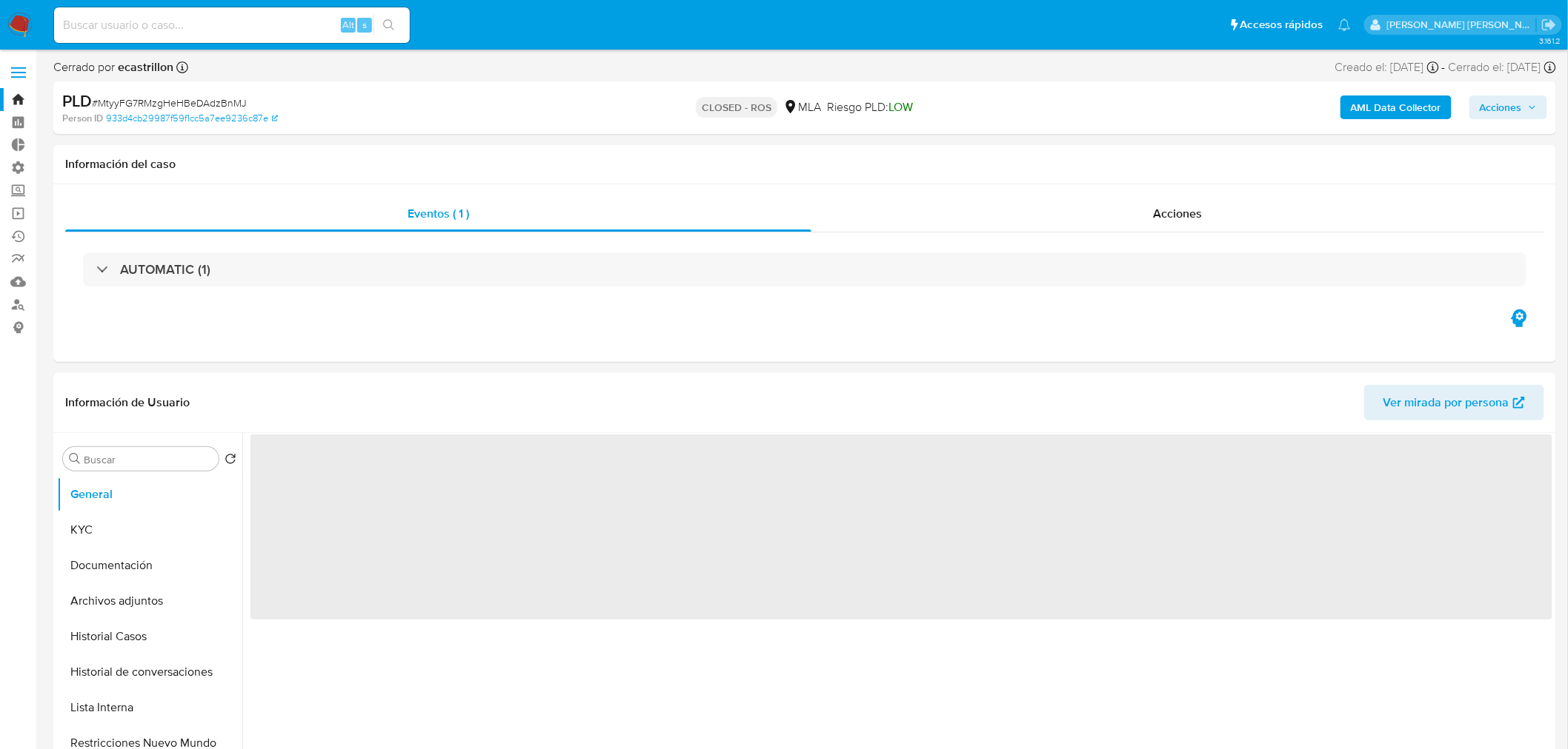
select select "10"
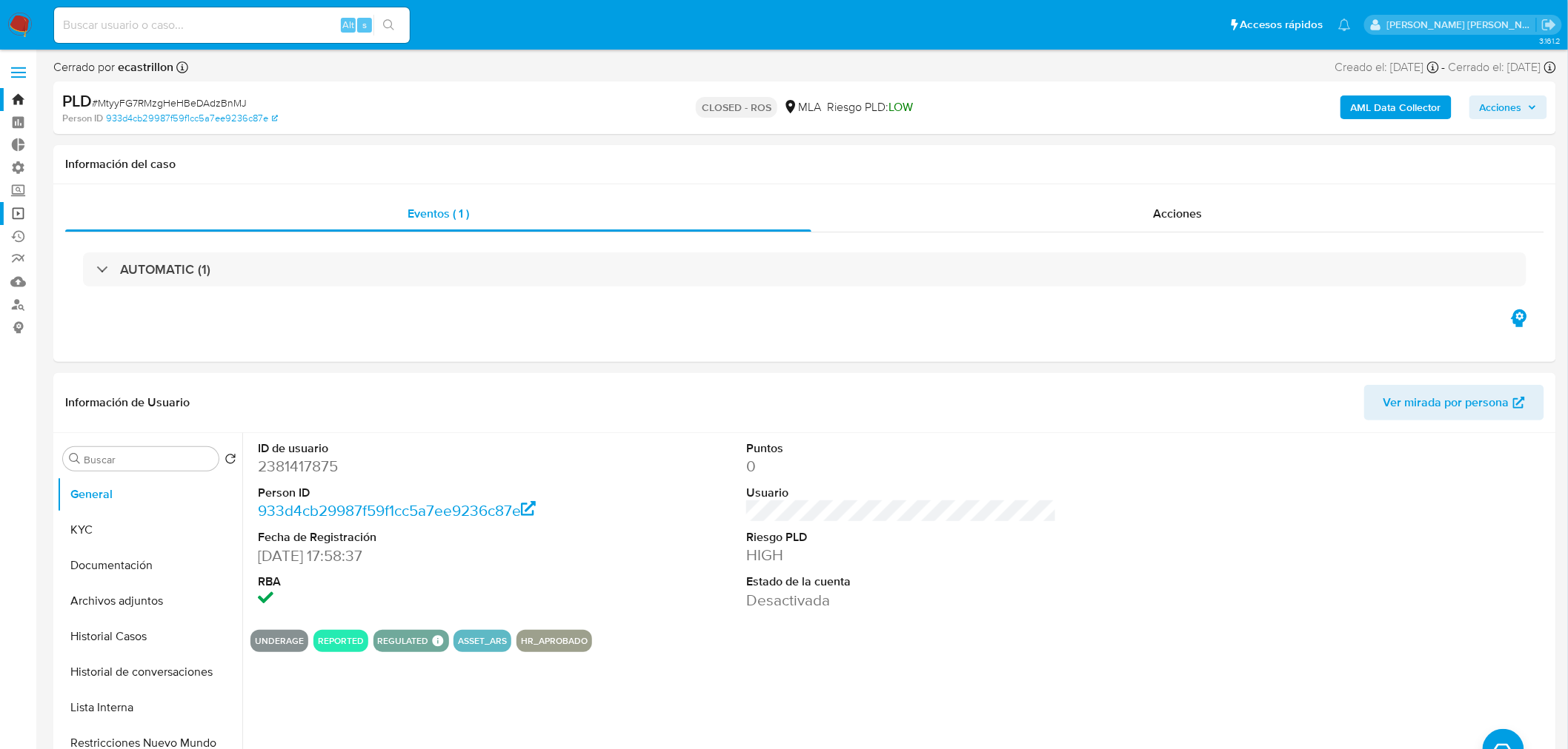
click at [18, 212] on link "Operaciones masivas" at bounding box center [88, 213] width 177 height 23
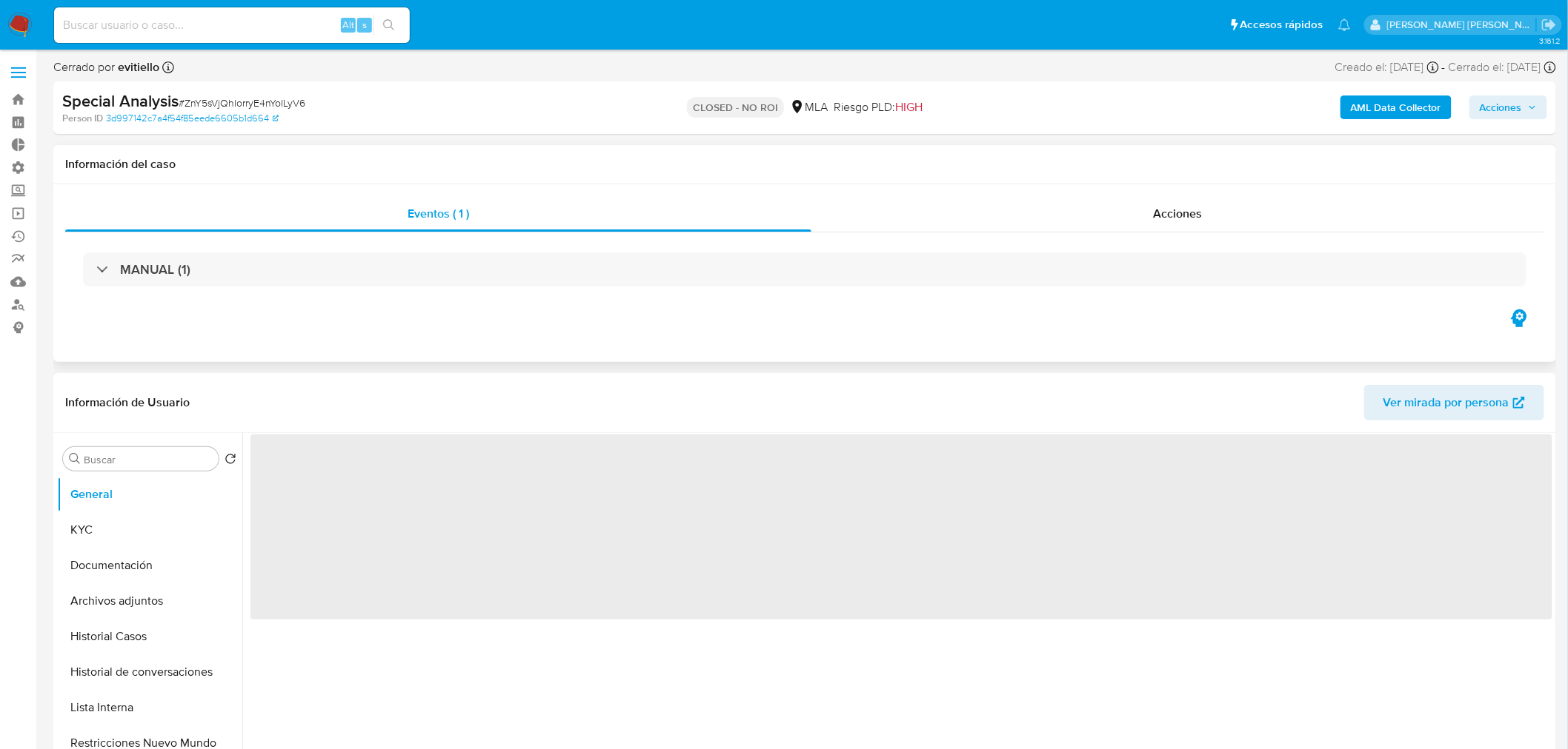
select select "10"
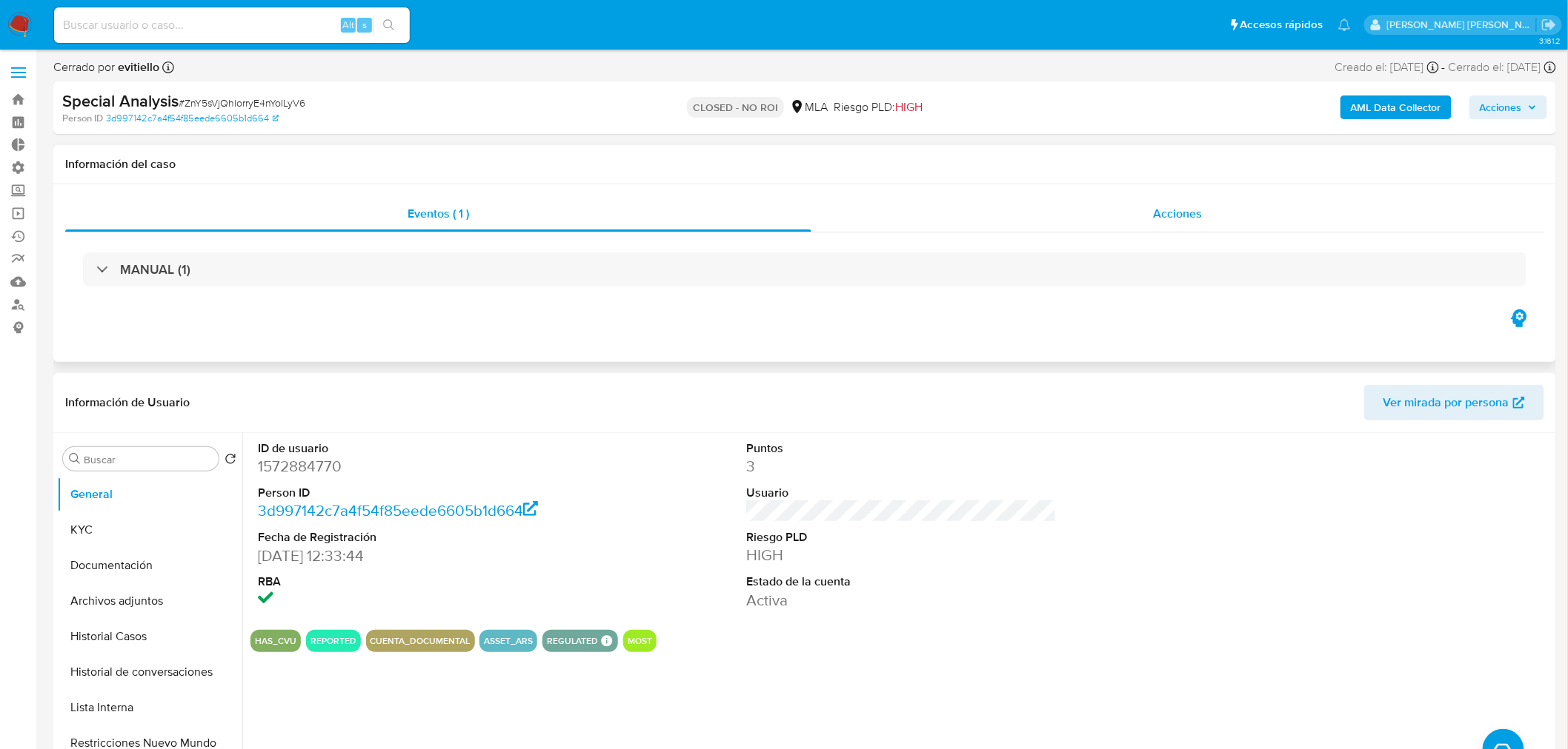
click at [1166, 212] on span "Acciones" at bounding box center [1177, 213] width 49 height 17
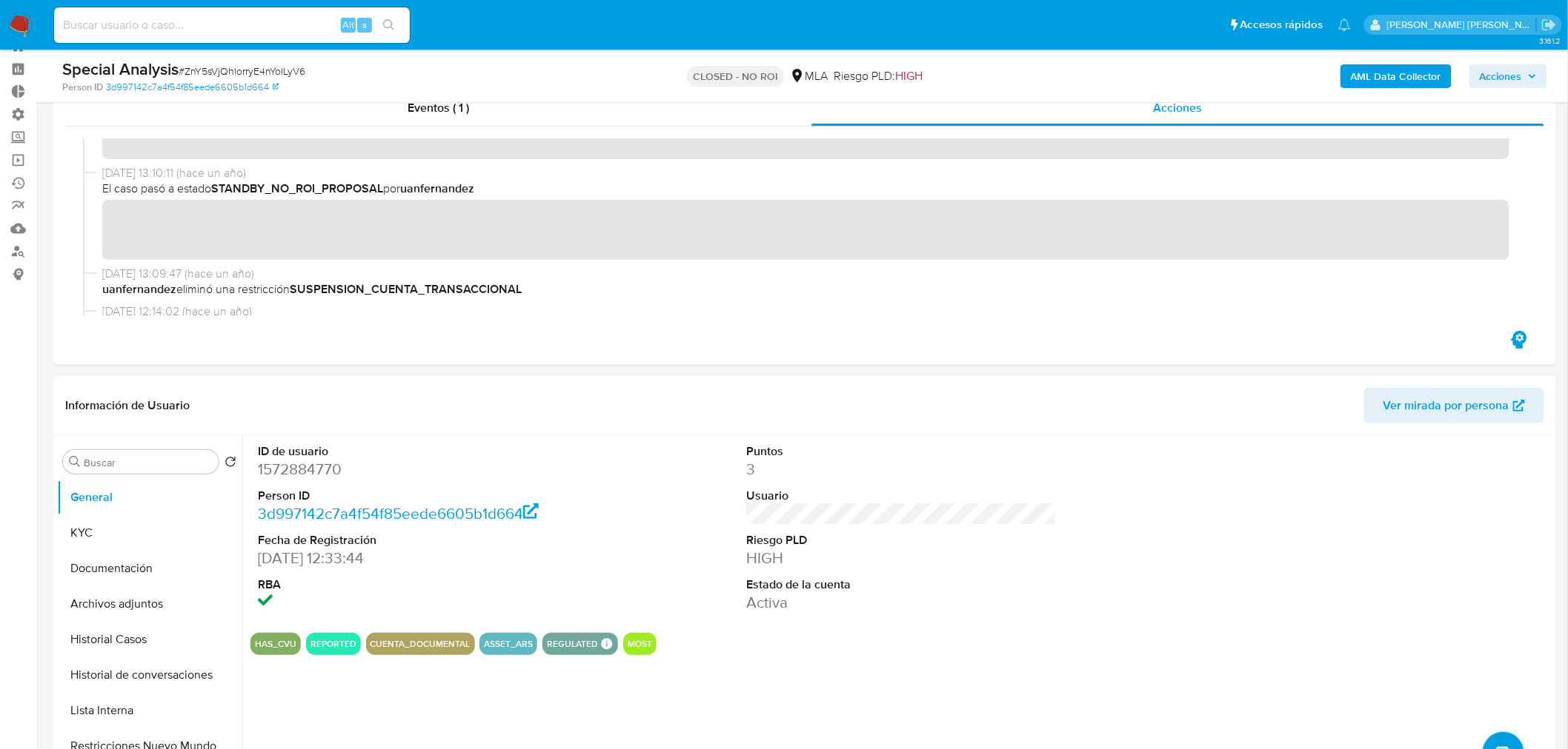
scroll to position [82, 0]
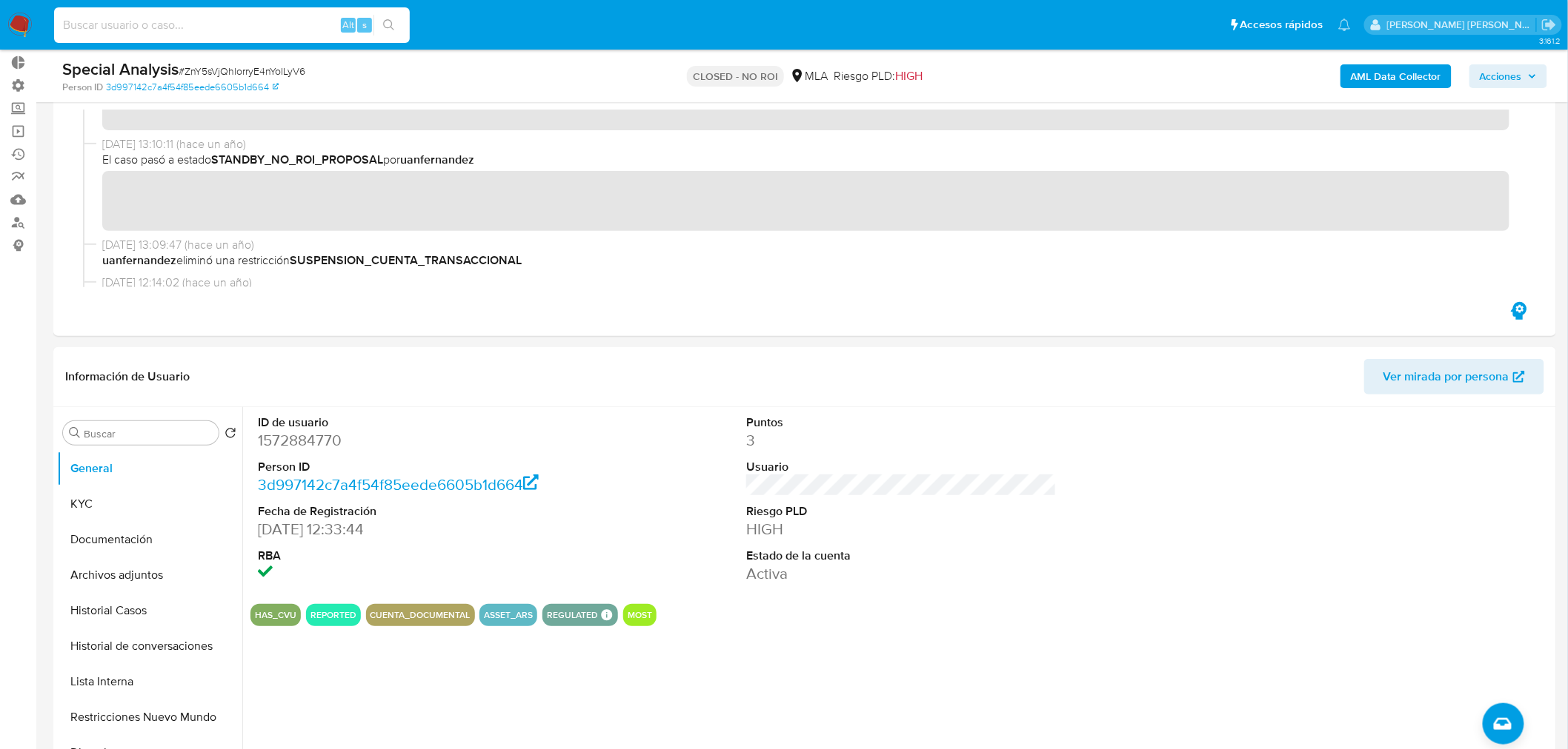
click at [121, 30] on input at bounding box center [231, 25] width 356 height 19
paste input "fSPaA33JnFrdQ5rClghpfILs"
type input "fSPaA33JnFrdQ5rClghpfILs"
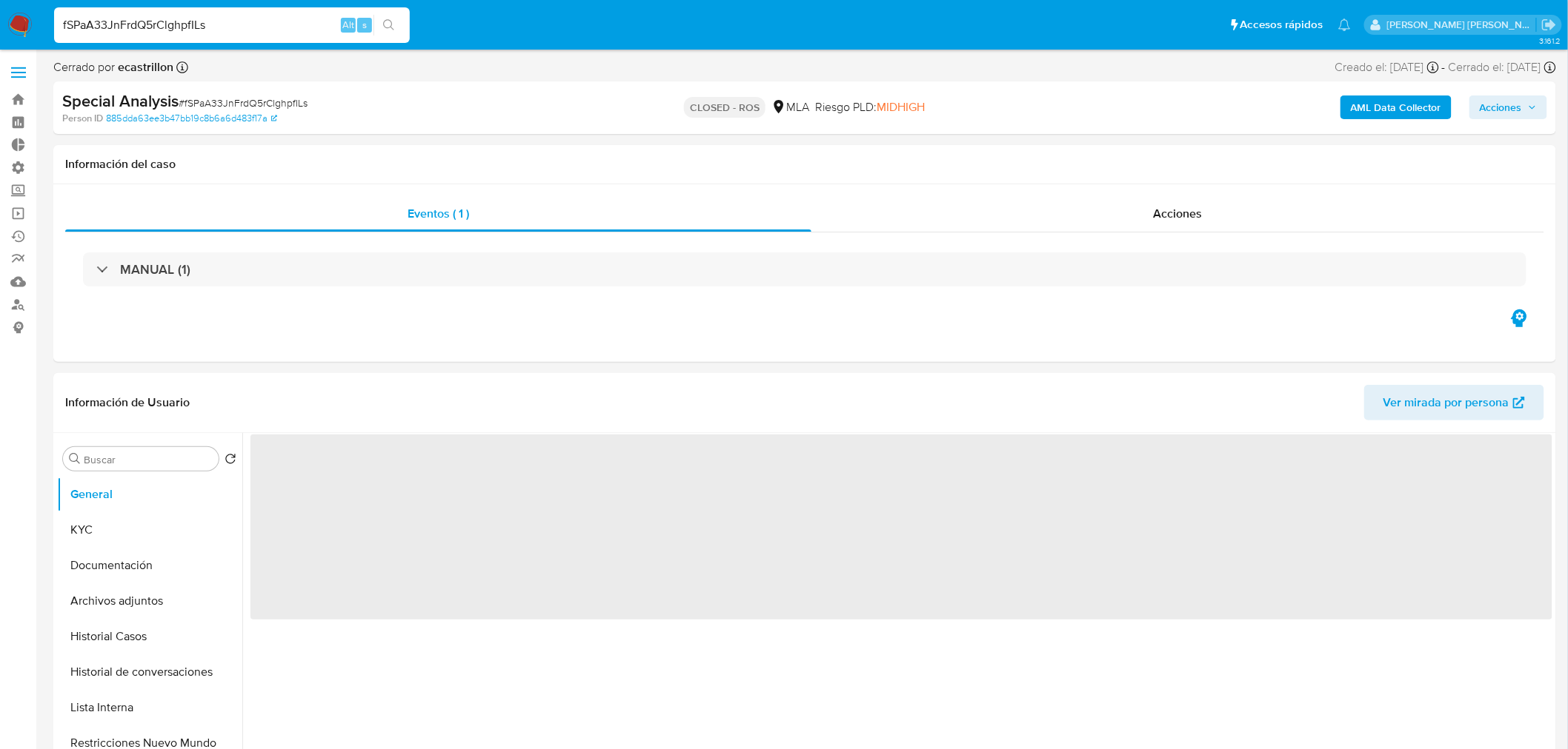
select select "10"
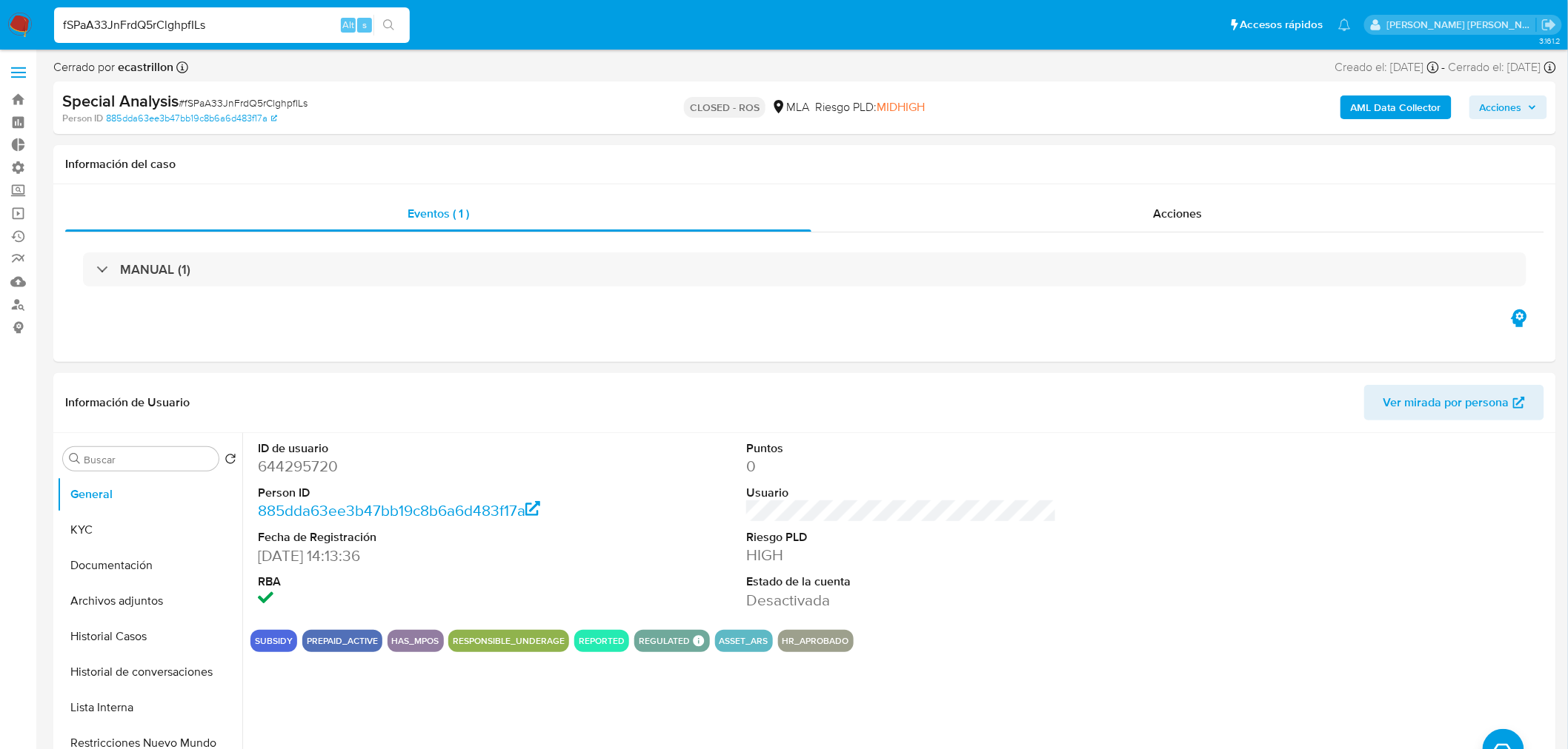
click at [246, 11] on div "fSPaA33JnFrdQ5rClghpfILs Alt s" at bounding box center [231, 25] width 356 height 35
click at [242, 19] on input "fSPaA33JnFrdQ5rClghpfILs" at bounding box center [231, 25] width 356 height 19
paste input "MtyyFG7RMzgHeHBeDAdzBnMJ"
type input "MtyyFG7RMzgHeHBeDAdzBnMJ"
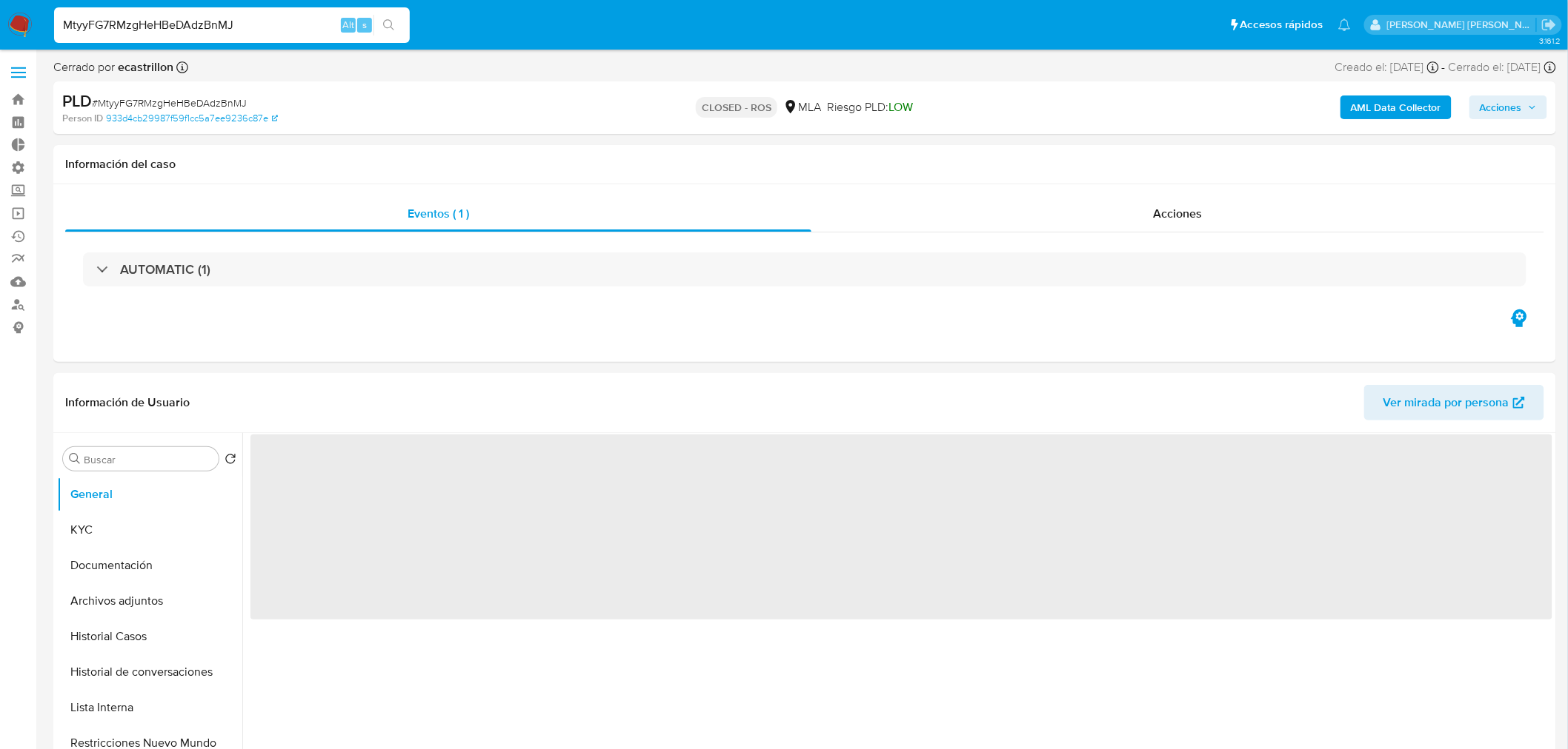
select select "10"
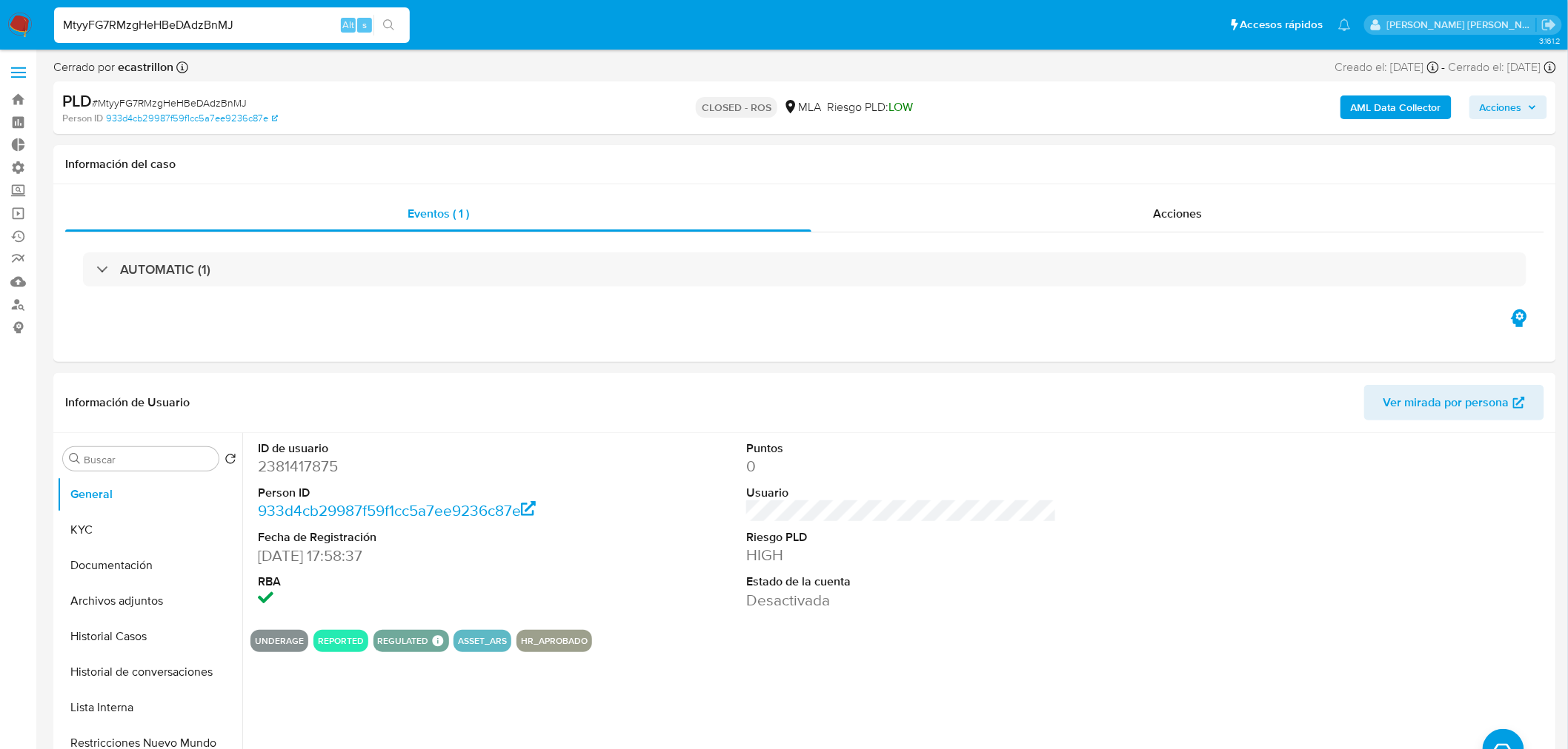
click at [176, 21] on input "MtyyFG7RMzgHeHBeDAdzBnMJ" at bounding box center [231, 25] width 356 height 19
drag, startPoint x: 175, startPoint y: 20, endPoint x: 229, endPoint y: 20, distance: 54.0
click at [175, 21] on input "MtyyFG7RMzgHeHBeDAdzBnMJ" at bounding box center [231, 25] width 356 height 19
paste input "bRJiQNsvS2848UjPwQatd8cN"
type input "bRJiQNsvS2848UjPwQatd8cN"
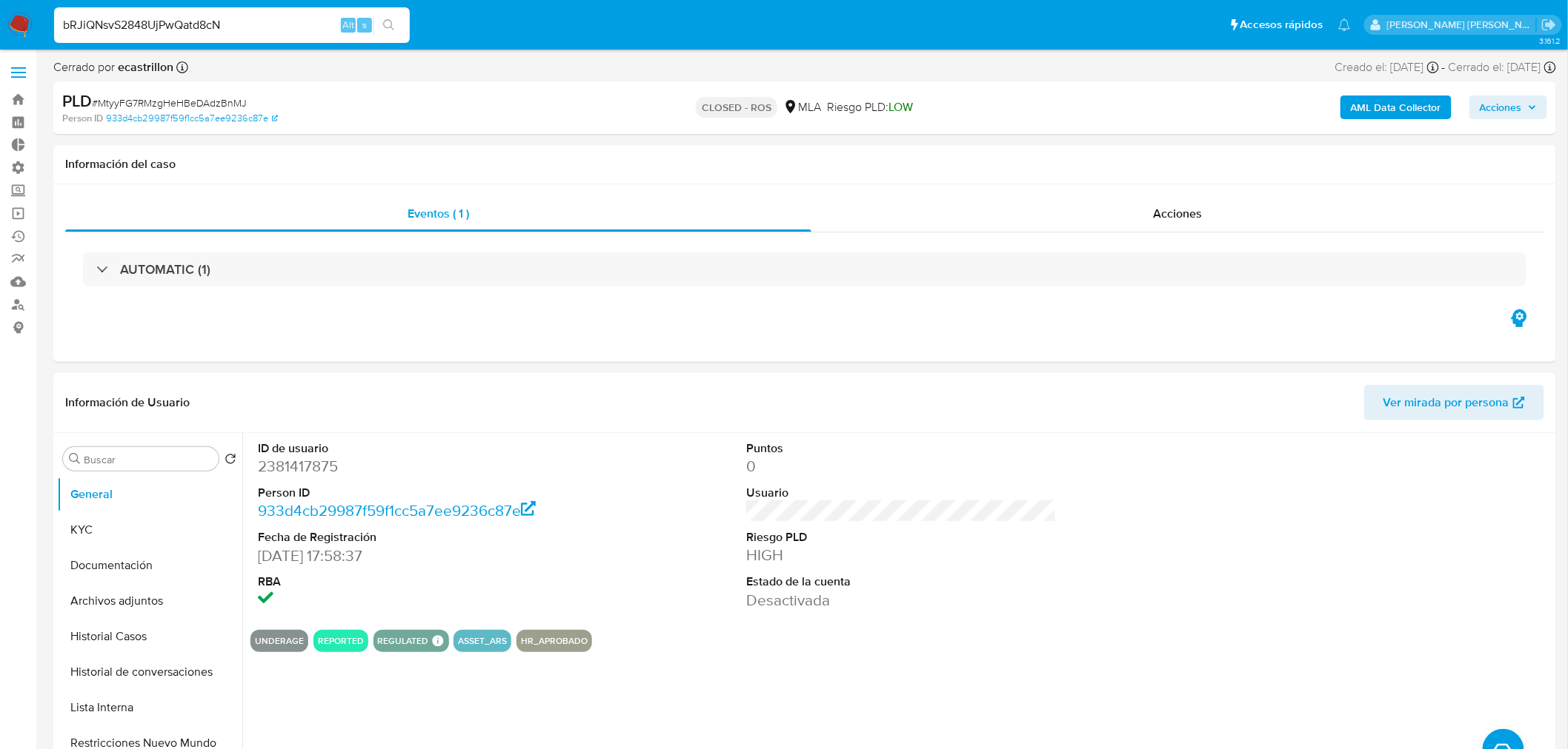
click at [378, 25] on button "search-icon" at bounding box center [388, 25] width 30 height 21
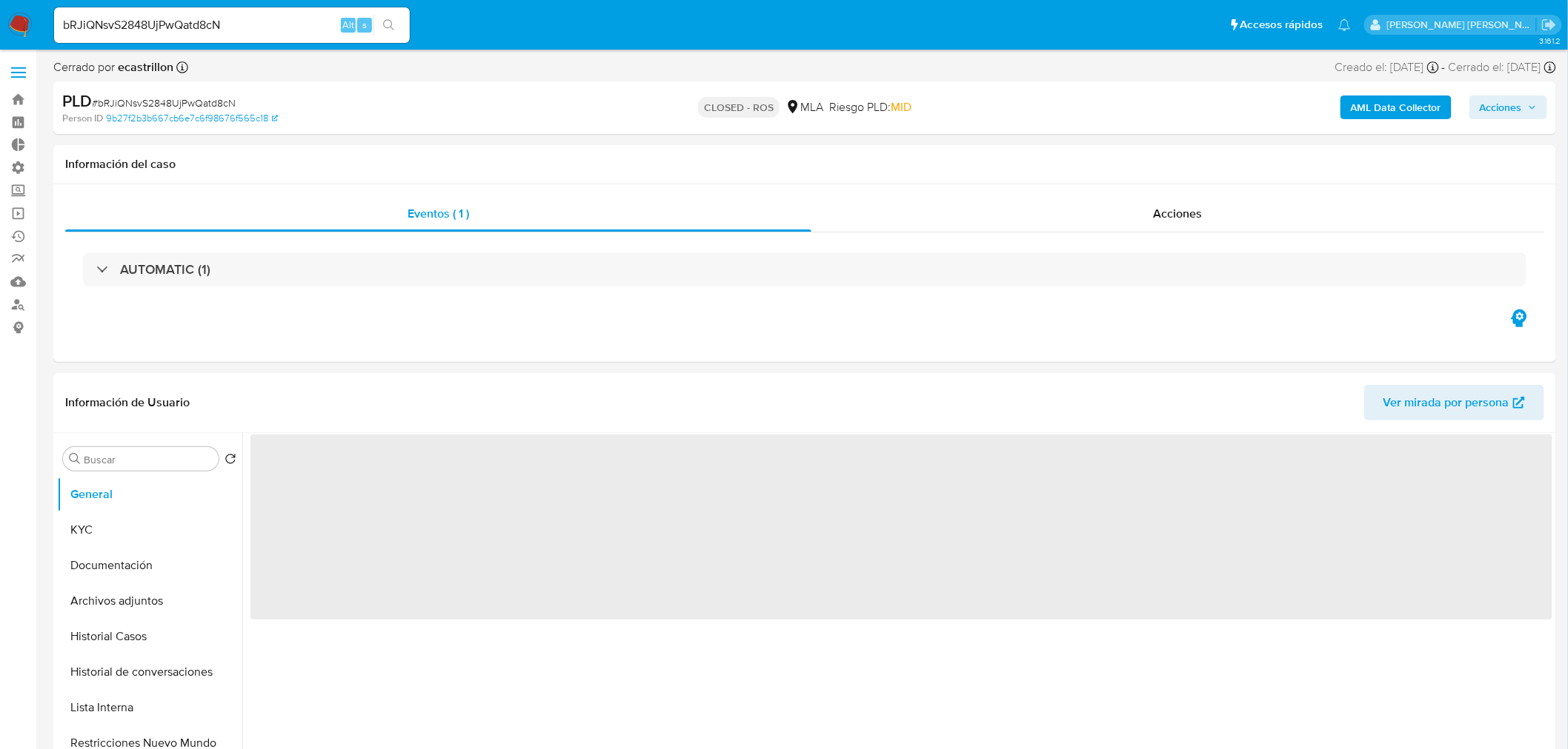
select select "10"
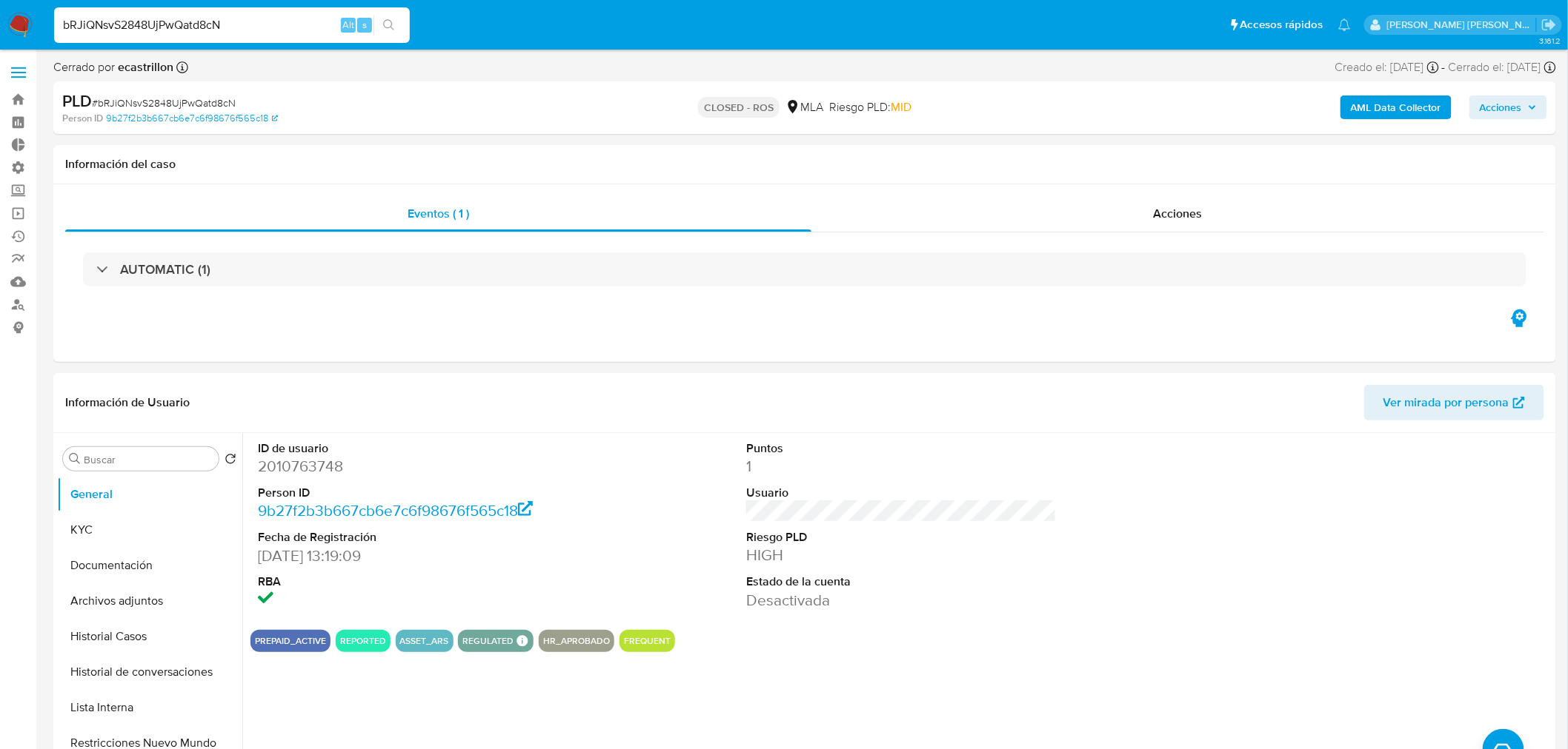
click at [299, 18] on input "bRJiQNsvS2848UjPwQatd8cN" at bounding box center [231, 25] width 356 height 19
click at [299, 17] on input "bRJiQNsvS2848UjPwQatd8cN" at bounding box center [231, 25] width 356 height 19
paste input "gDbQ0GShlRFcKcMxUwlo4HI2"
type input "gDbQ0GShlRFcKcMxUwlo4HI2"
click at [392, 15] on button "search-icon" at bounding box center [388, 25] width 30 height 21
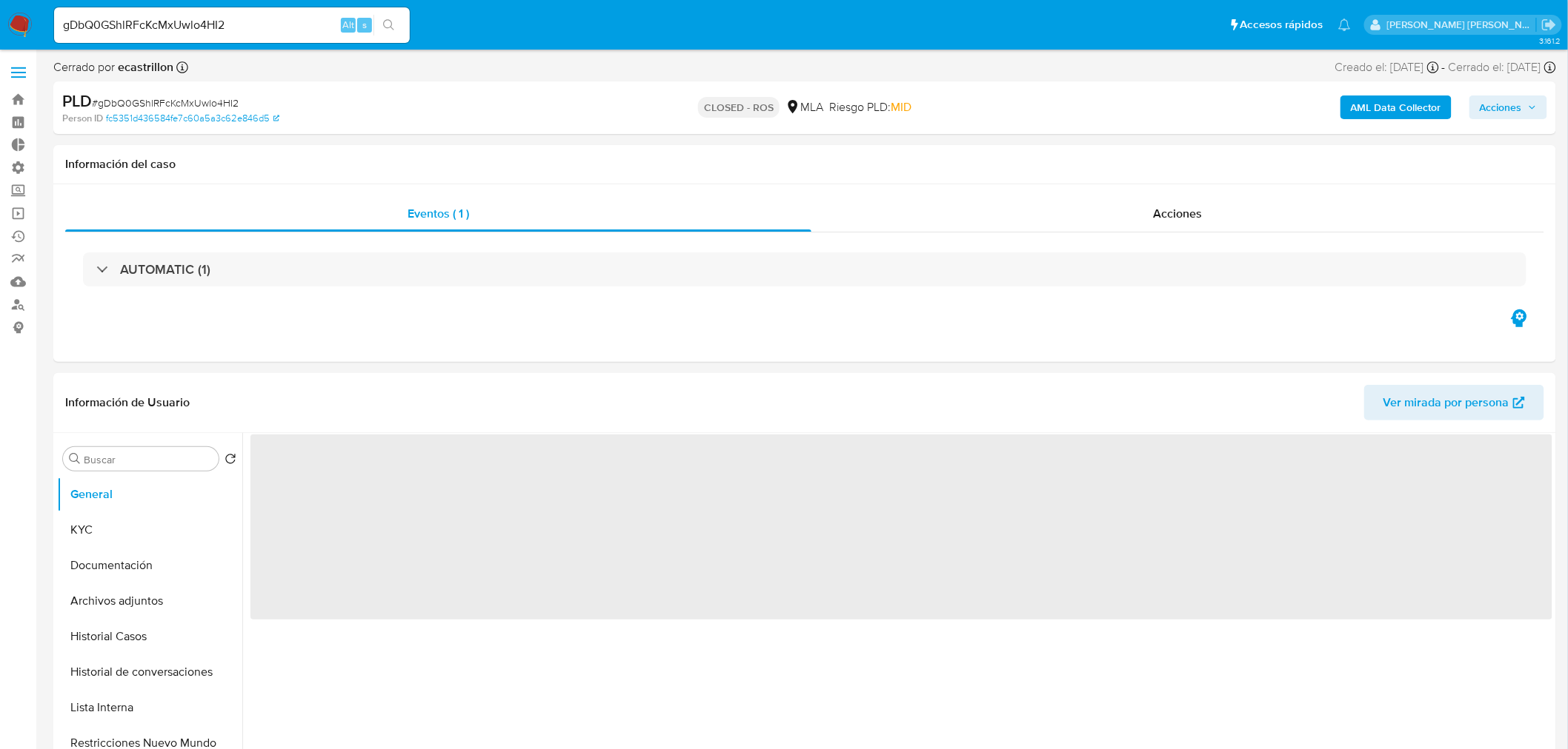
select select "10"
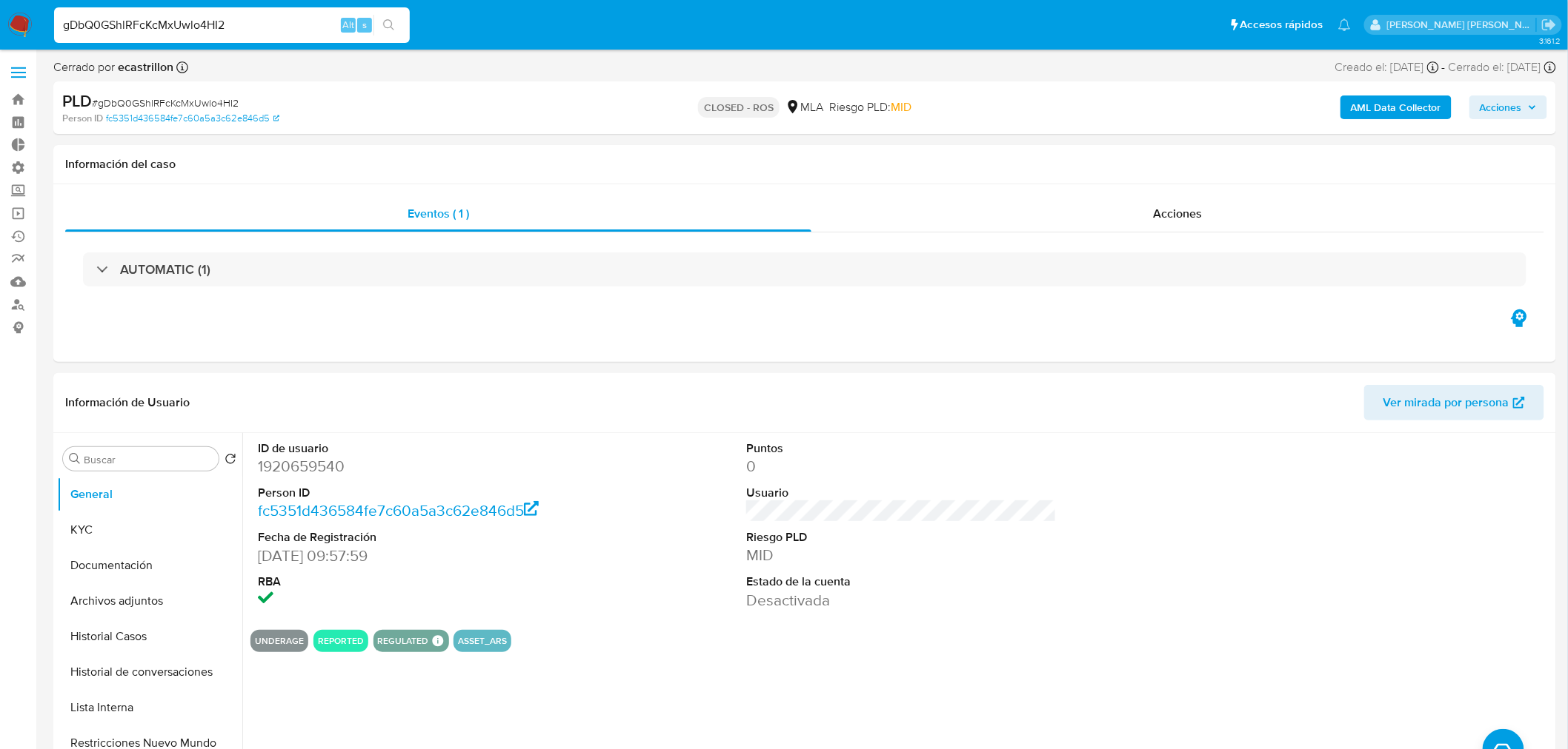
click at [238, 33] on input "gDbQ0GShlRFcKcMxUwlo4HI2" at bounding box center [231, 25] width 356 height 19
click at [238, 32] on input "gDbQ0GShlRFcKcMxUwlo4HI2" at bounding box center [231, 25] width 356 height 19
paste input "ket6sTVz3o88y7oWzRHblotj"
type input "ket6sTVz3o88y7oWzRHblotj"
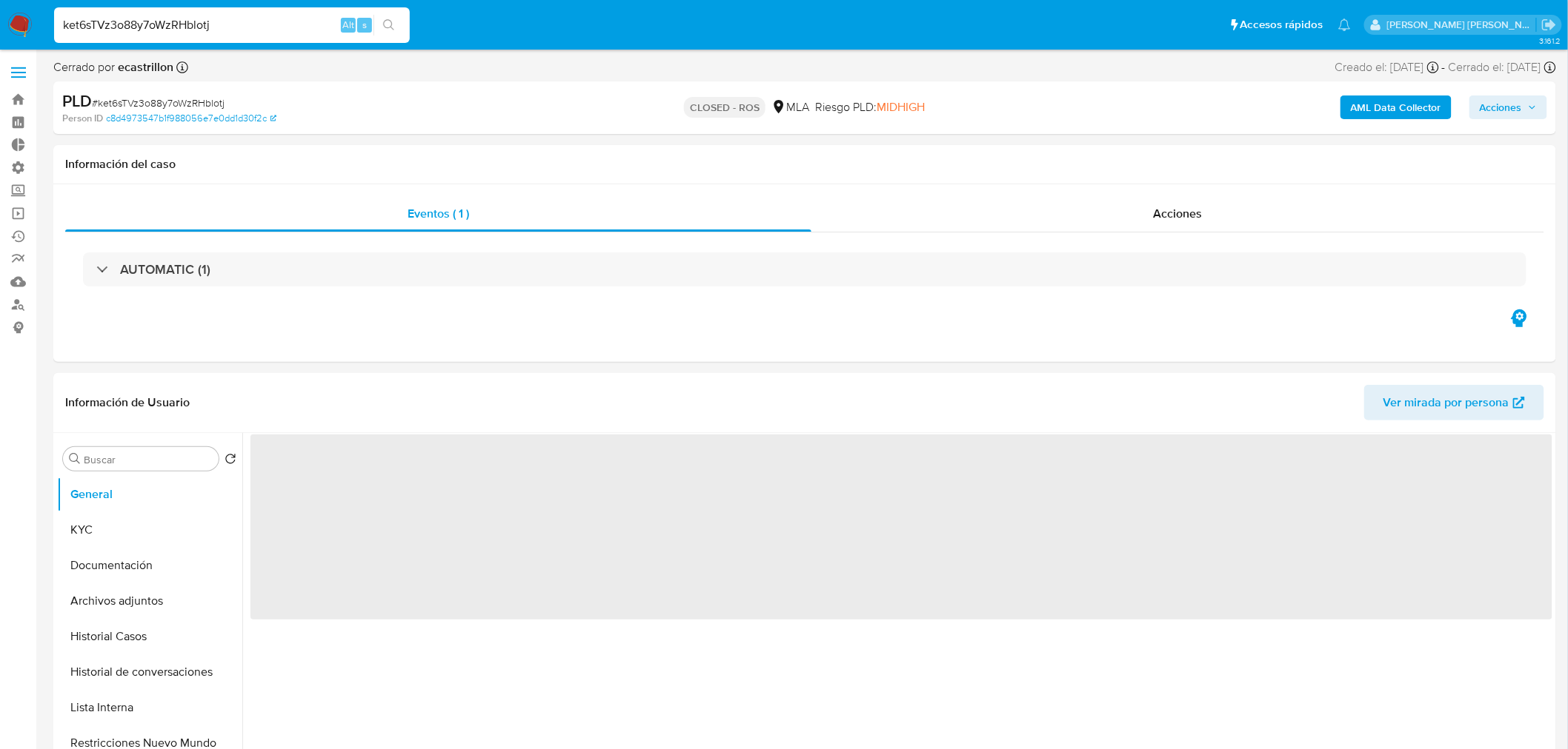
select select "10"
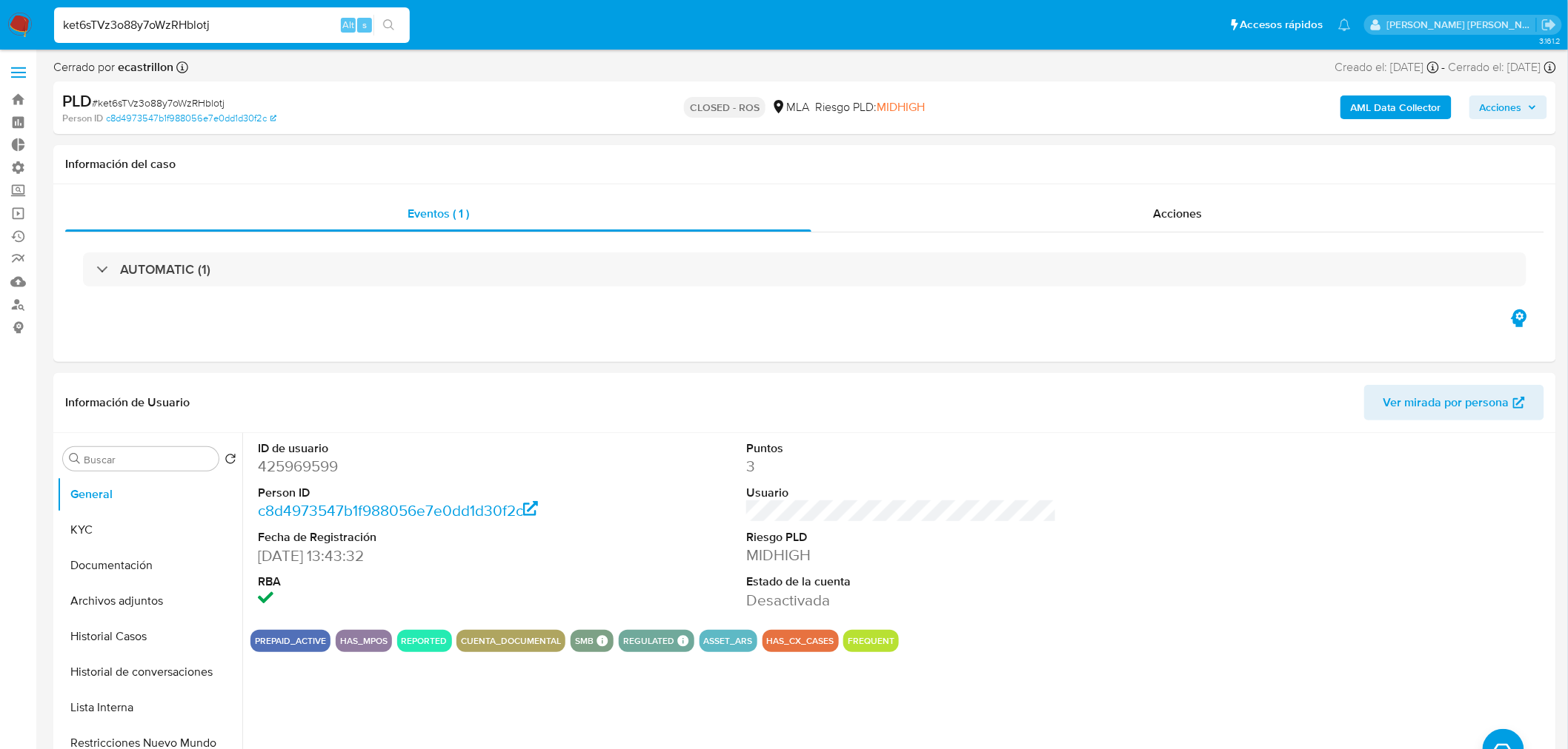
click at [239, 30] on input "ket6sTVz3o88y7oWzRHblotj" at bounding box center [231, 25] width 356 height 19
click at [239, 28] on input "ket6sTVz3o88y7oWzRHblotj" at bounding box center [231, 25] width 356 height 19
paste input "Up50Q6ZHgBf79M9KJAaWbZLp"
type input "Up50Q6ZHgBf79M9KJAaWbZLp"
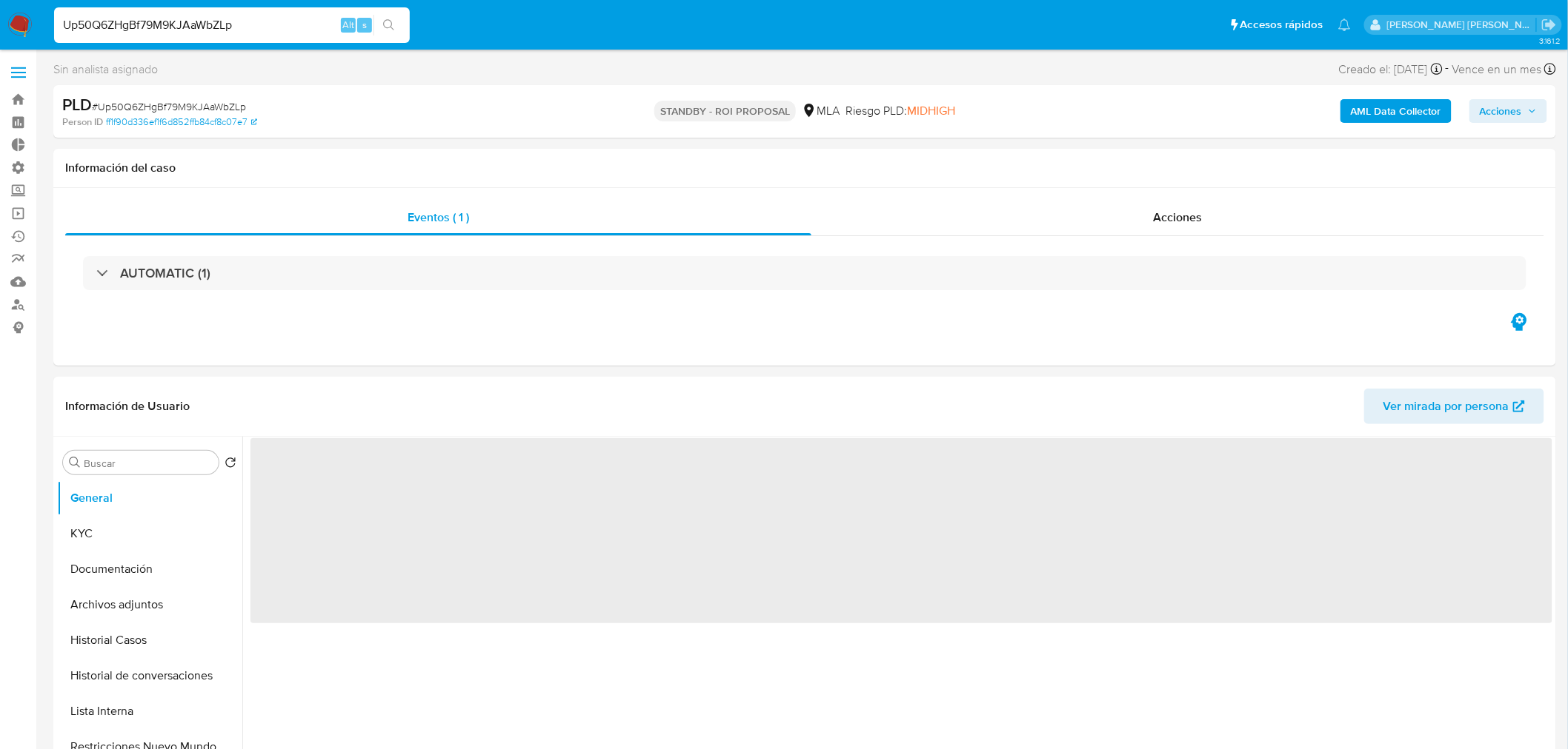
select select "10"
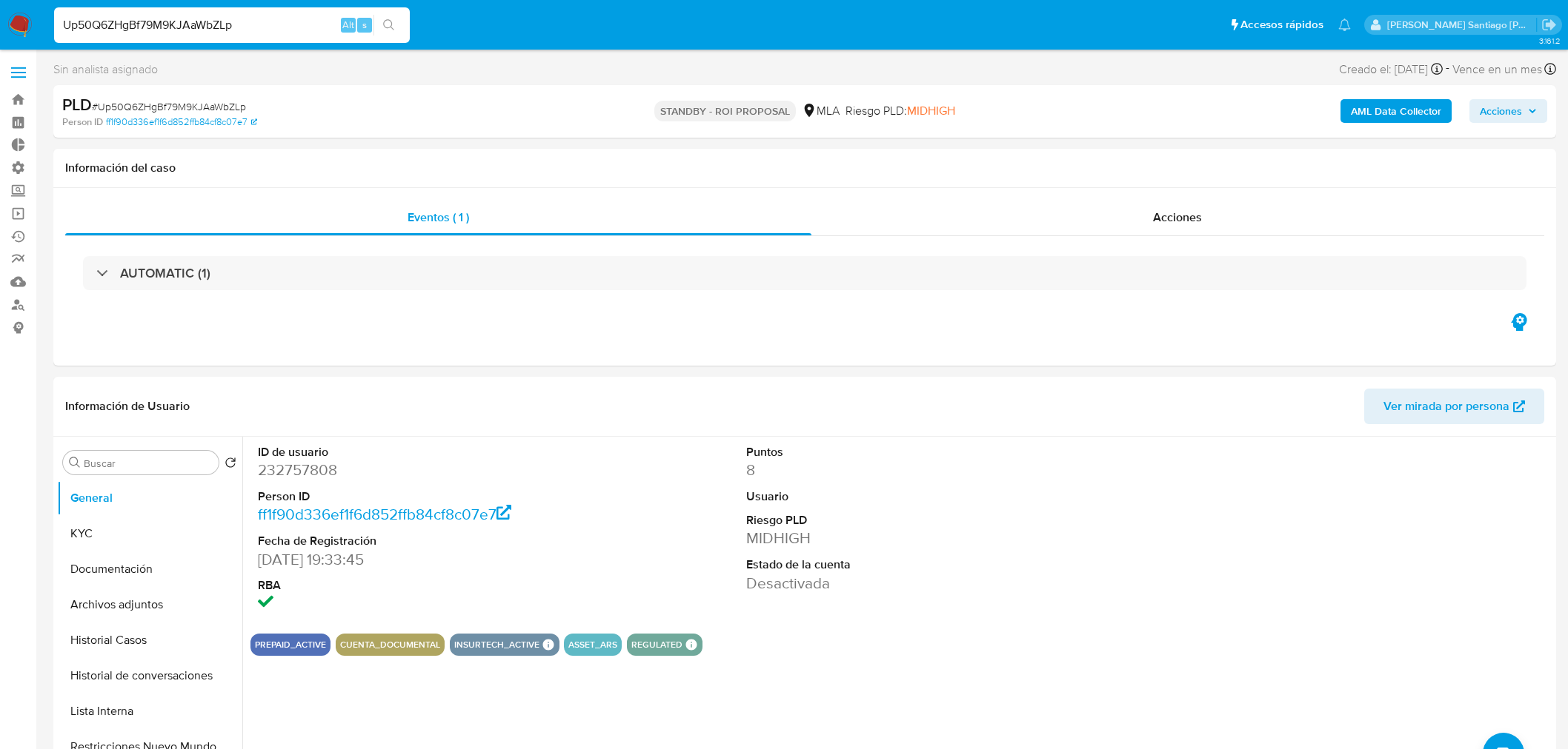
select select "10"
click at [205, 25] on input "Up50Q6ZHgBf79M9KJAaWbZLp" at bounding box center [231, 25] width 356 height 19
click at [205, 24] on input "Up50Q6ZHgBf79M9KJAaWbZLp" at bounding box center [231, 25] width 356 height 19
paste input "boQT3PxAEzZ9xUshMEH8HwIw"
type input "boQT3PxAEzZ9xUshMEH8HwIw"
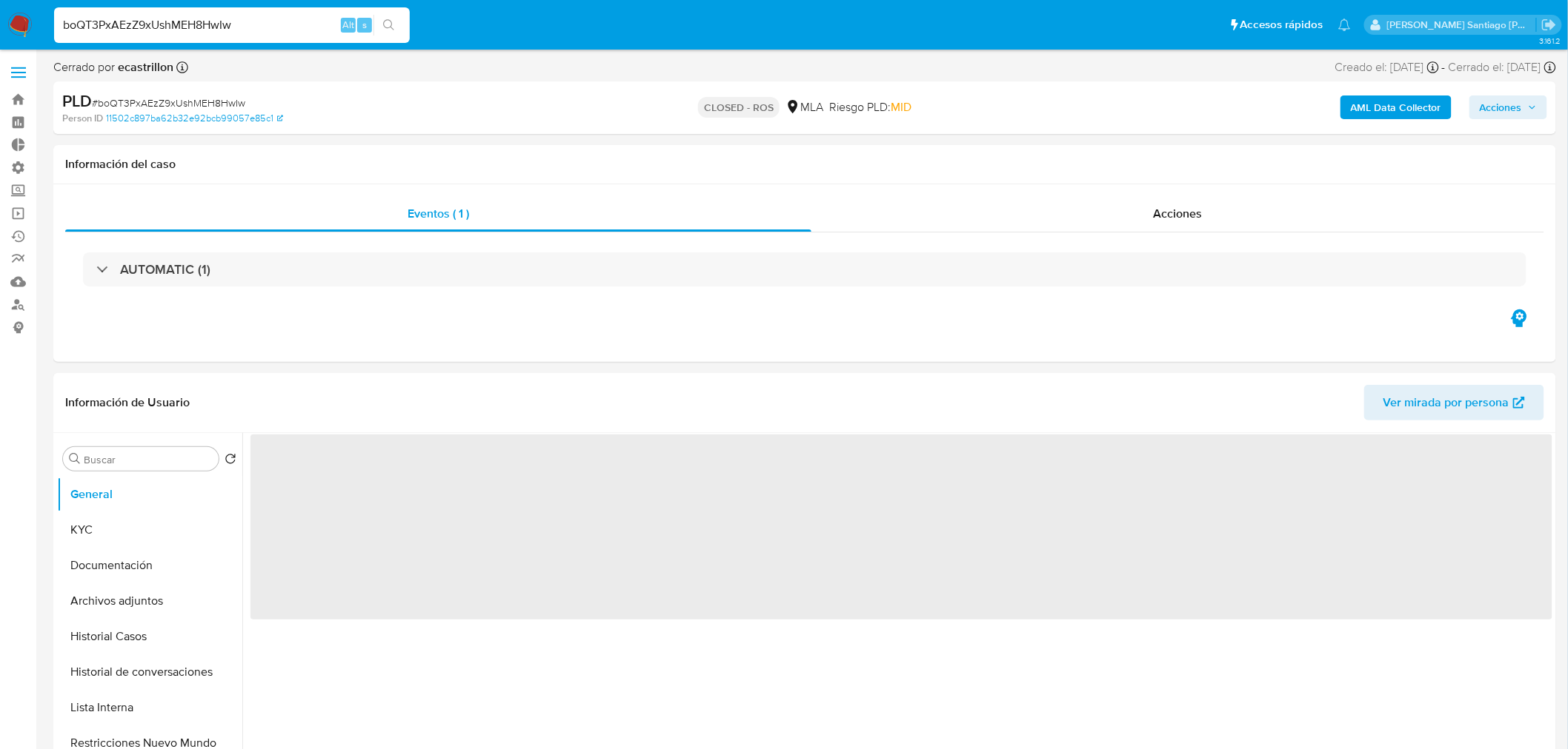
select select "10"
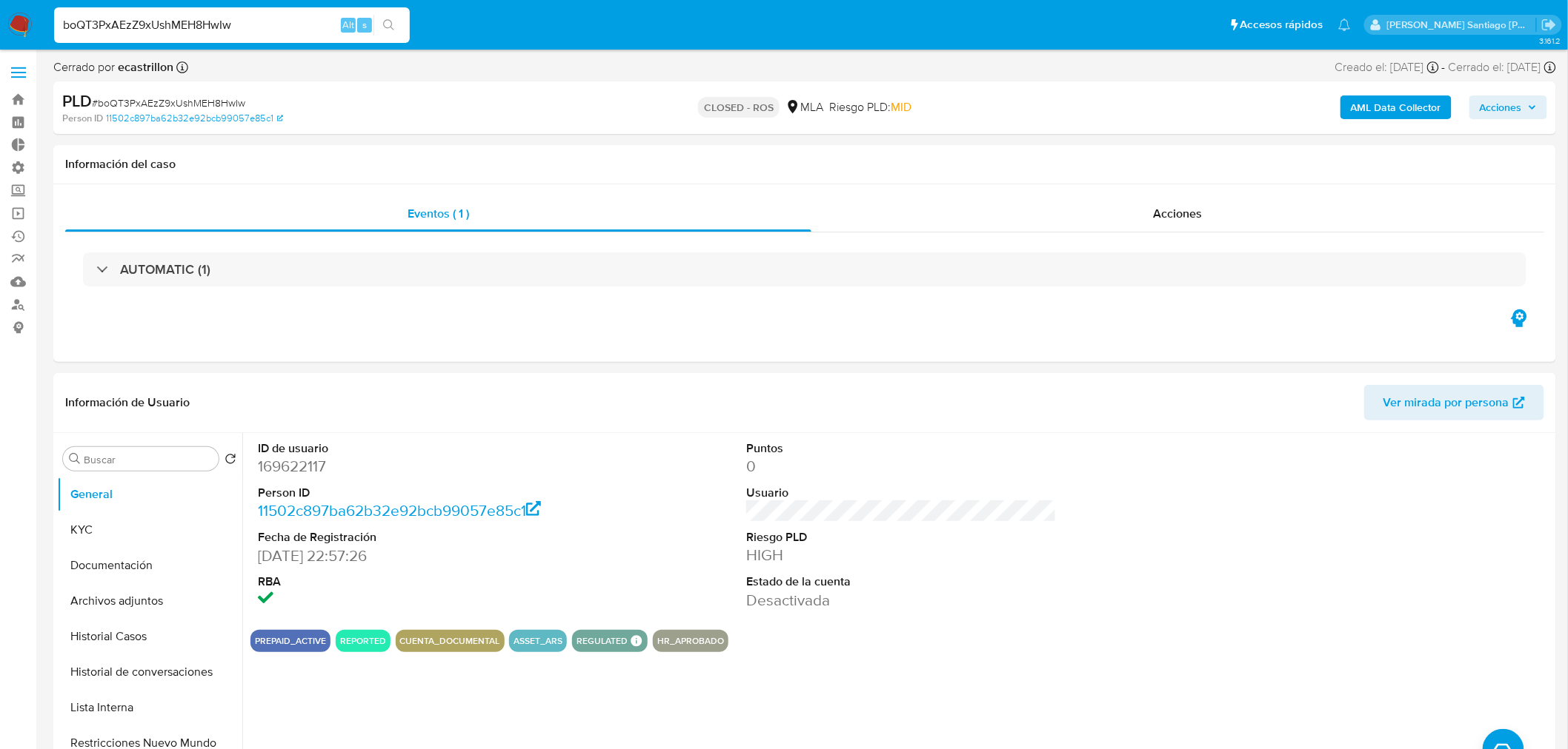
click at [269, 27] on input "boQT3PxAEzZ9xUshMEH8HwIw" at bounding box center [231, 25] width 356 height 19
click at [269, 26] on input "boQT3PxAEzZ9xUshMEH8HwIw" at bounding box center [231, 25] width 356 height 19
paste input "DSfnt0eJEeCrZ4YxyRAWpB17"
type input "DSfnt0eJEeCrZ4YxyRAWpB17"
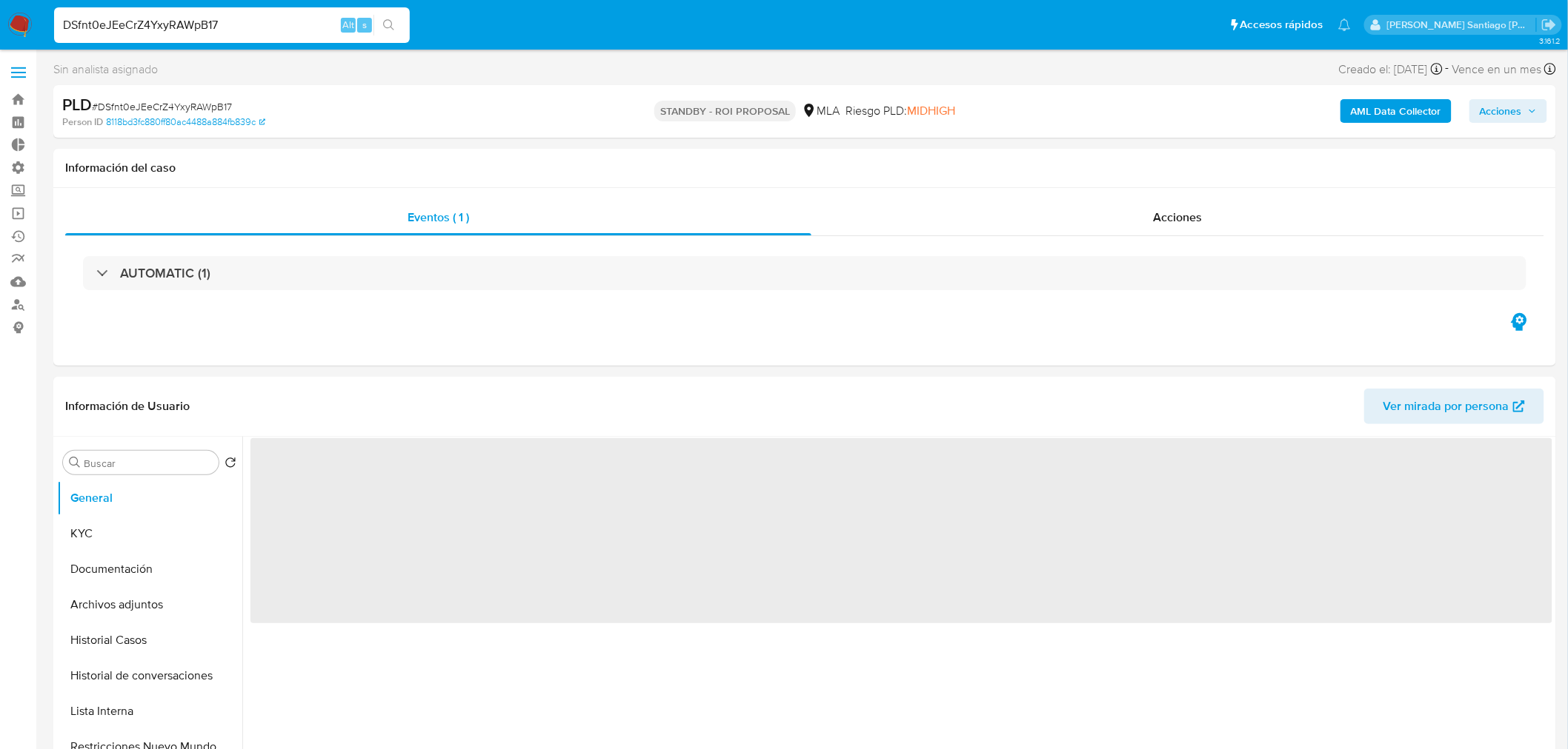
select select "10"
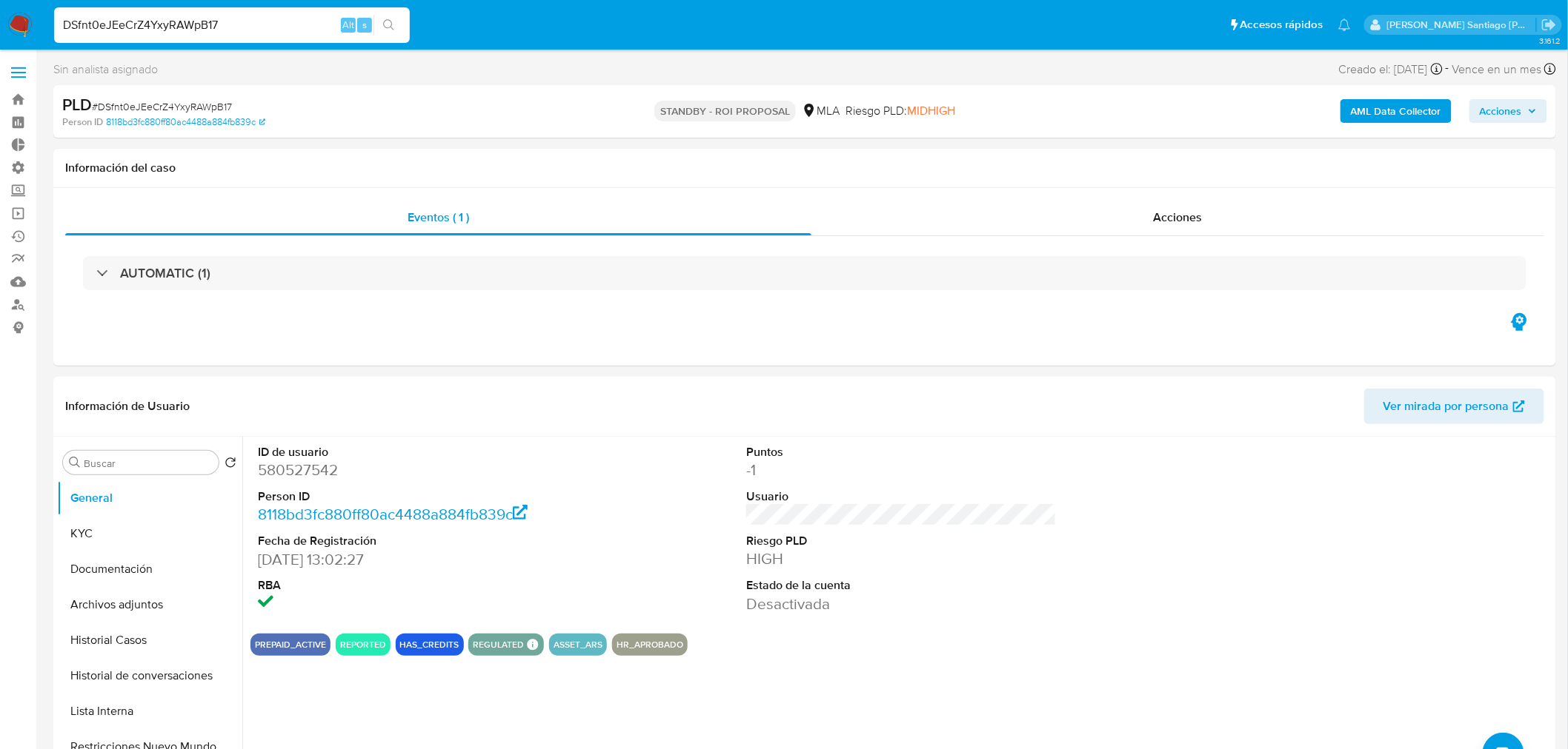
click at [161, 23] on input "DSfnt0eJEeCrZ4YxyRAWpB17" at bounding box center [231, 25] width 356 height 19
click at [161, 22] on input "DSfnt0eJEeCrZ4YxyRAWpB17" at bounding box center [231, 25] width 356 height 19
paste input "TJTvqUi8m1tp89TaPEMHt1UR"
type input "TJTvqUi8m1tp89TaPEMHt1UR"
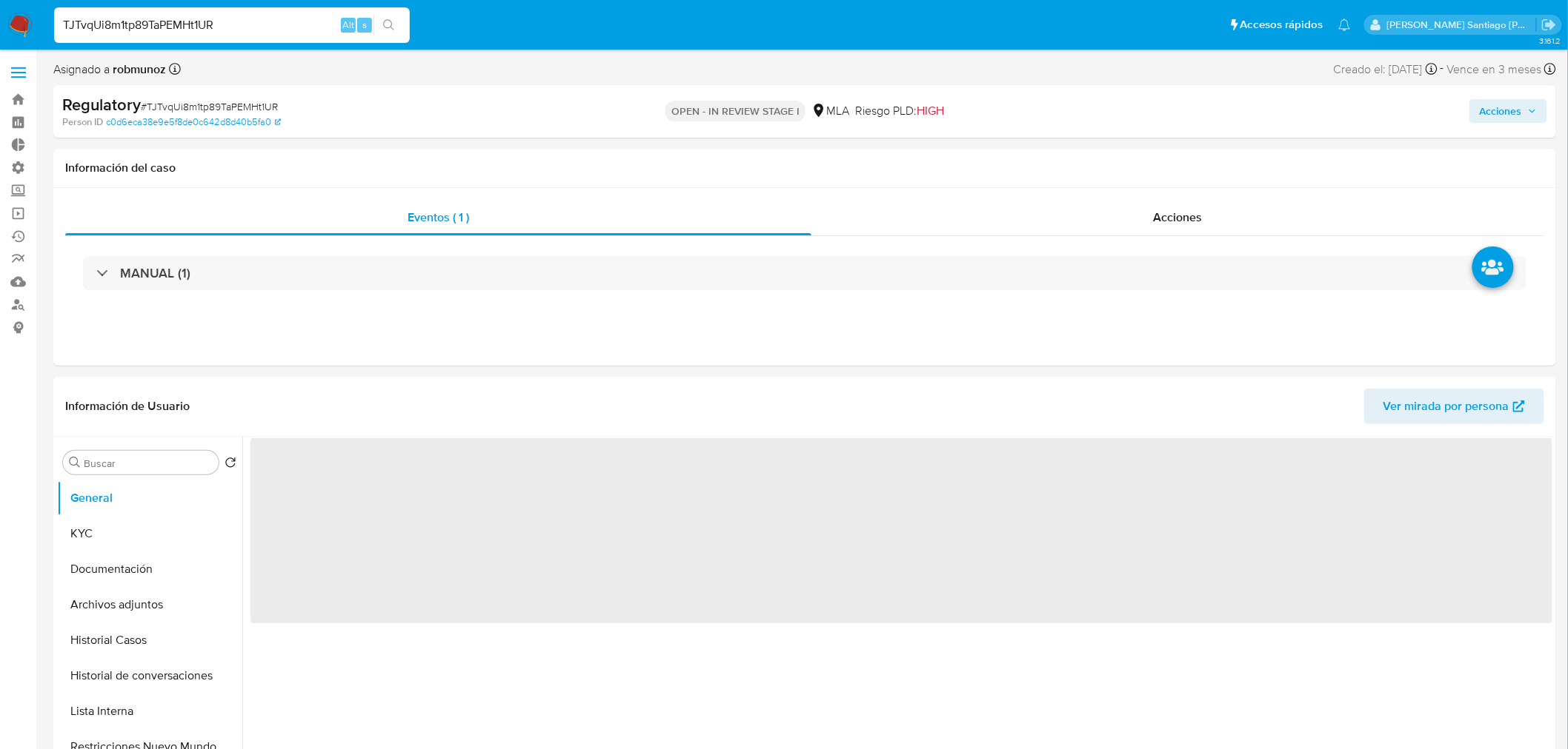
select select "10"
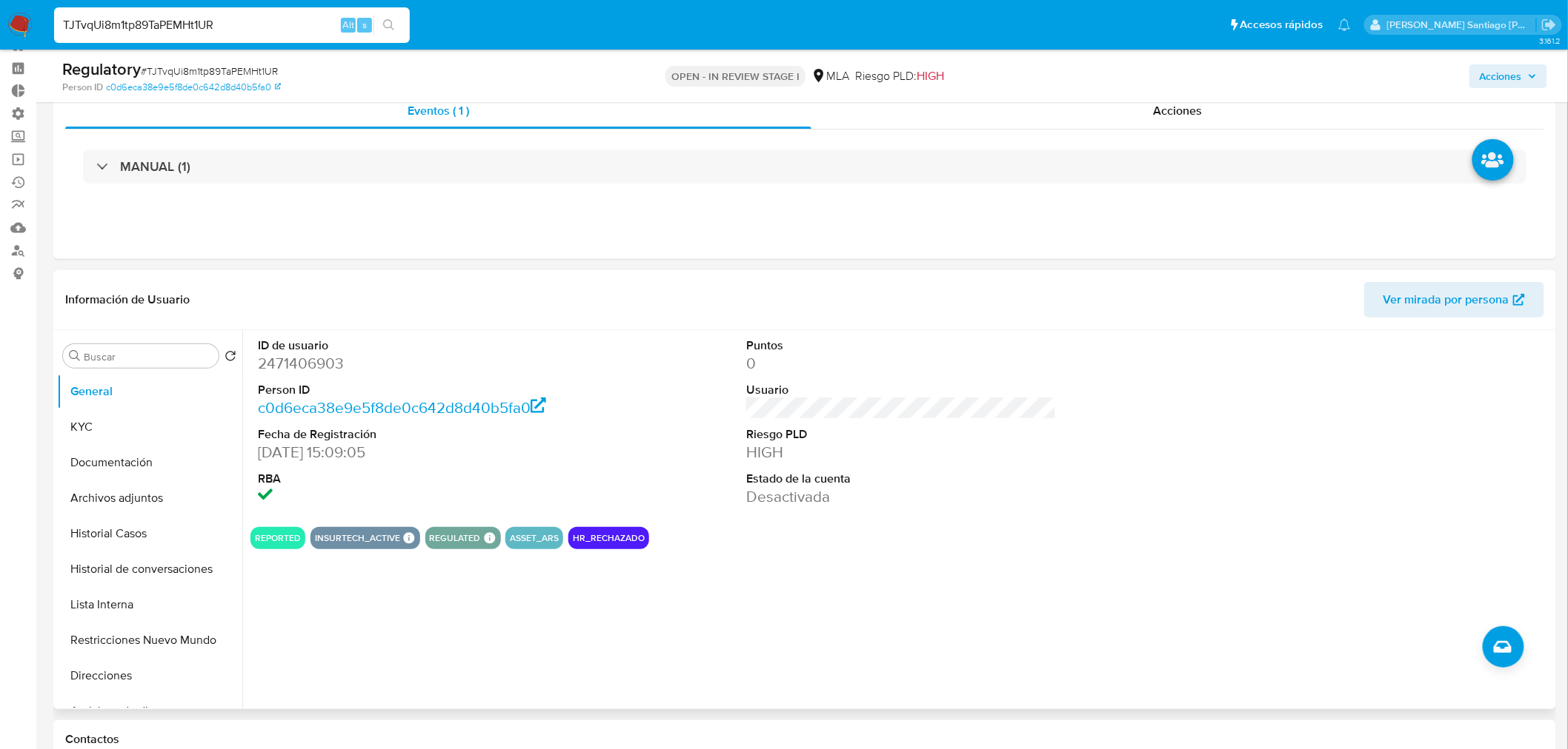
scroll to position [165, 0]
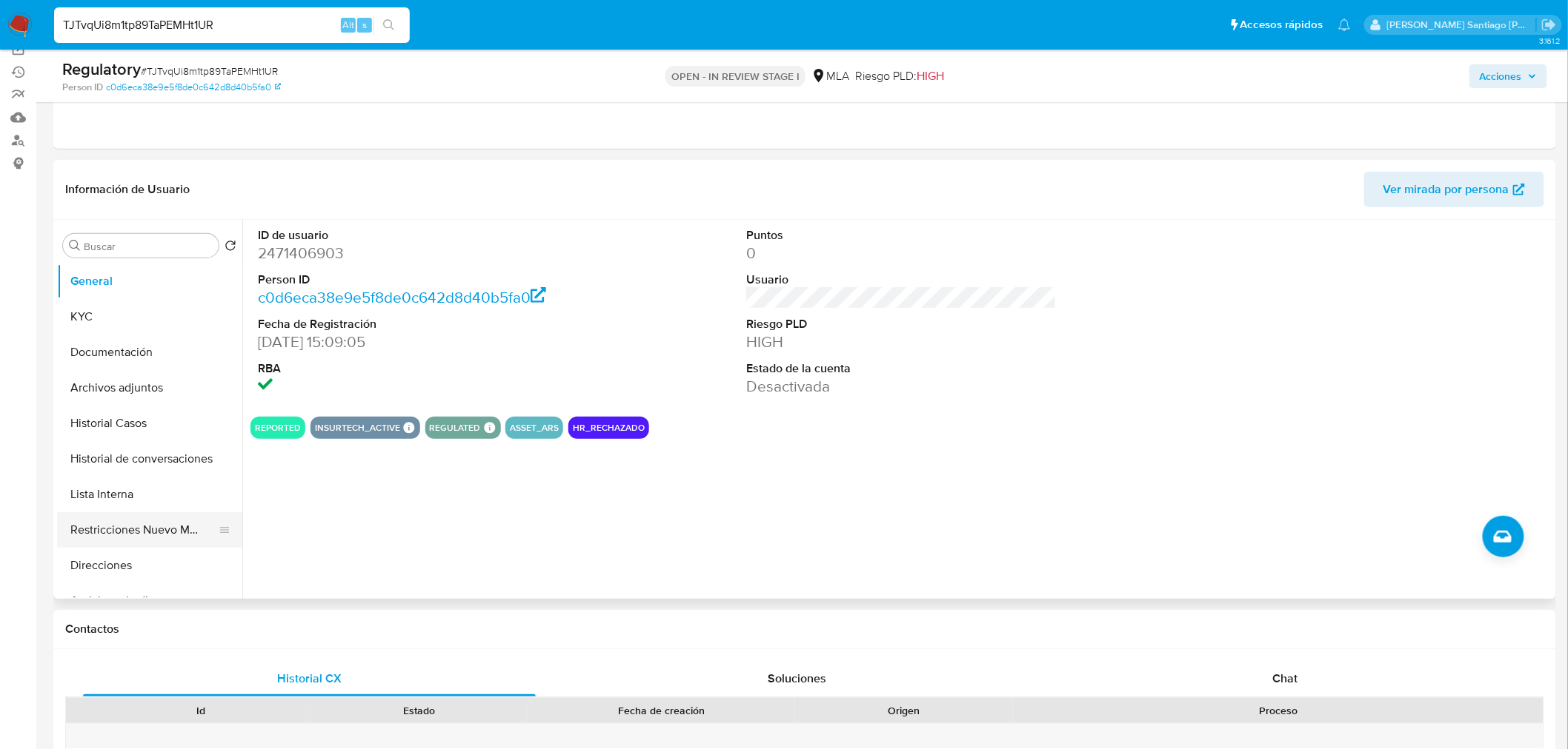
click at [141, 530] on button "Restricciones Nuevo Mundo" at bounding box center [144, 530] width 173 height 35
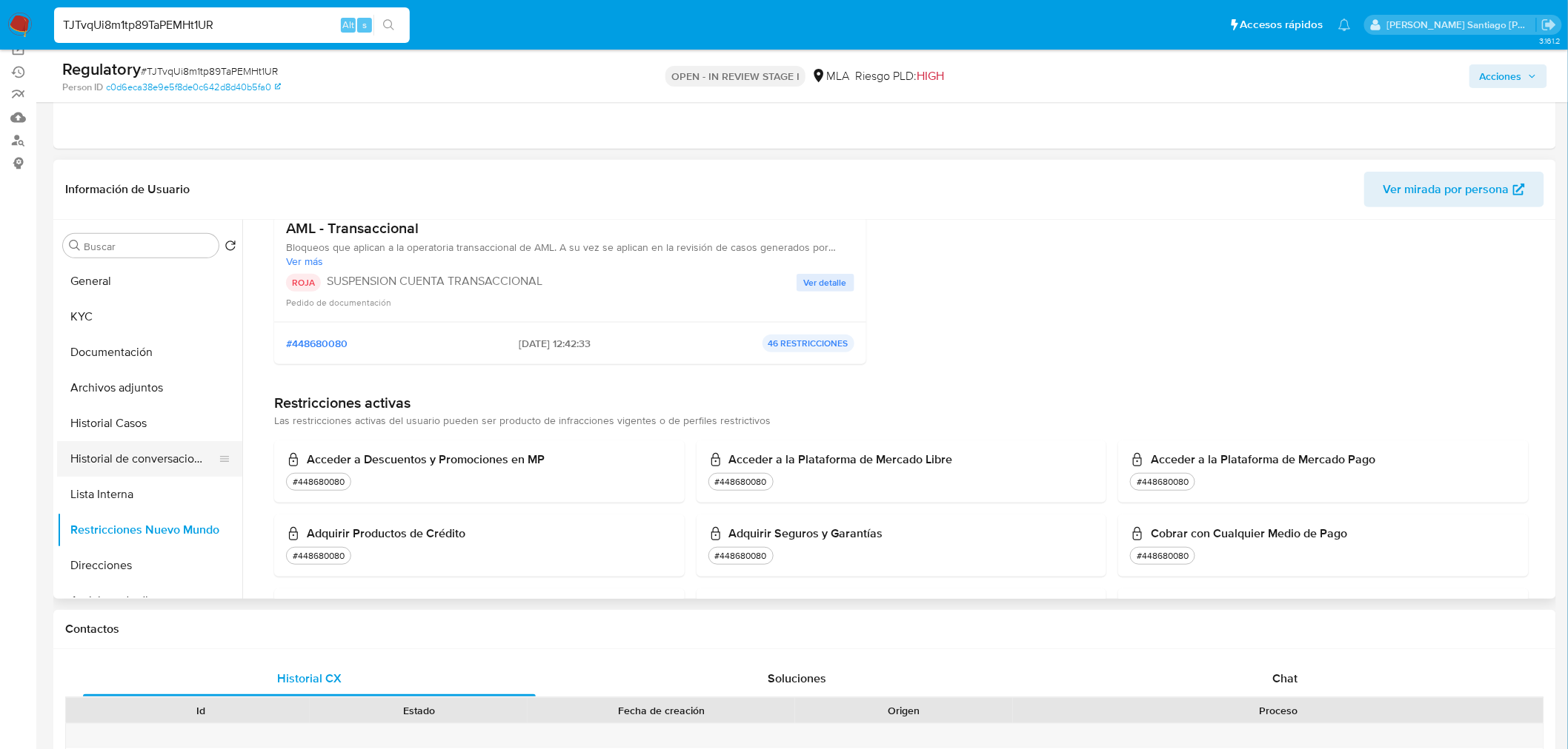
click at [137, 456] on button "Historial de conversaciones" at bounding box center [144, 459] width 173 height 35
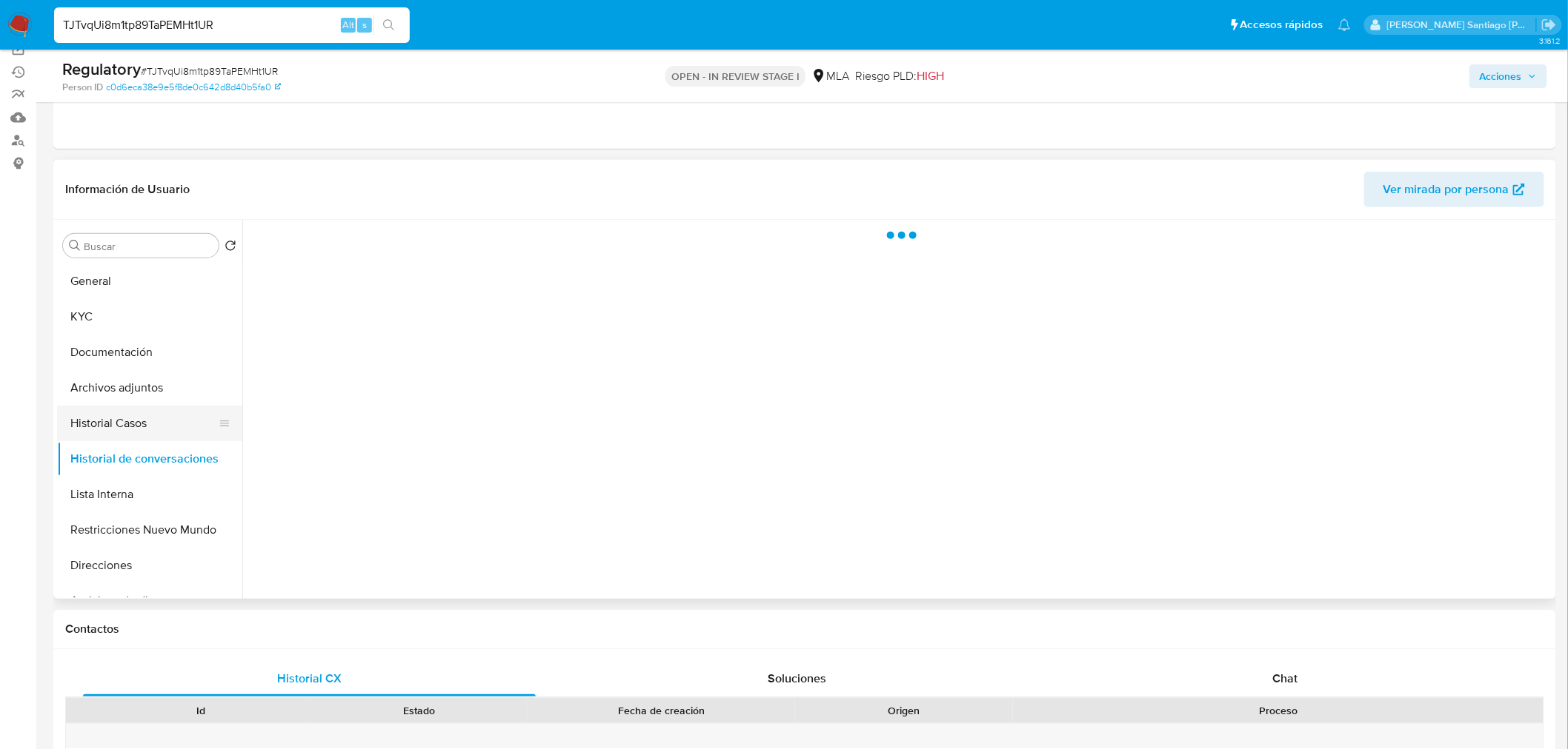
click at [129, 418] on button "Historial Casos" at bounding box center [144, 423] width 173 height 35
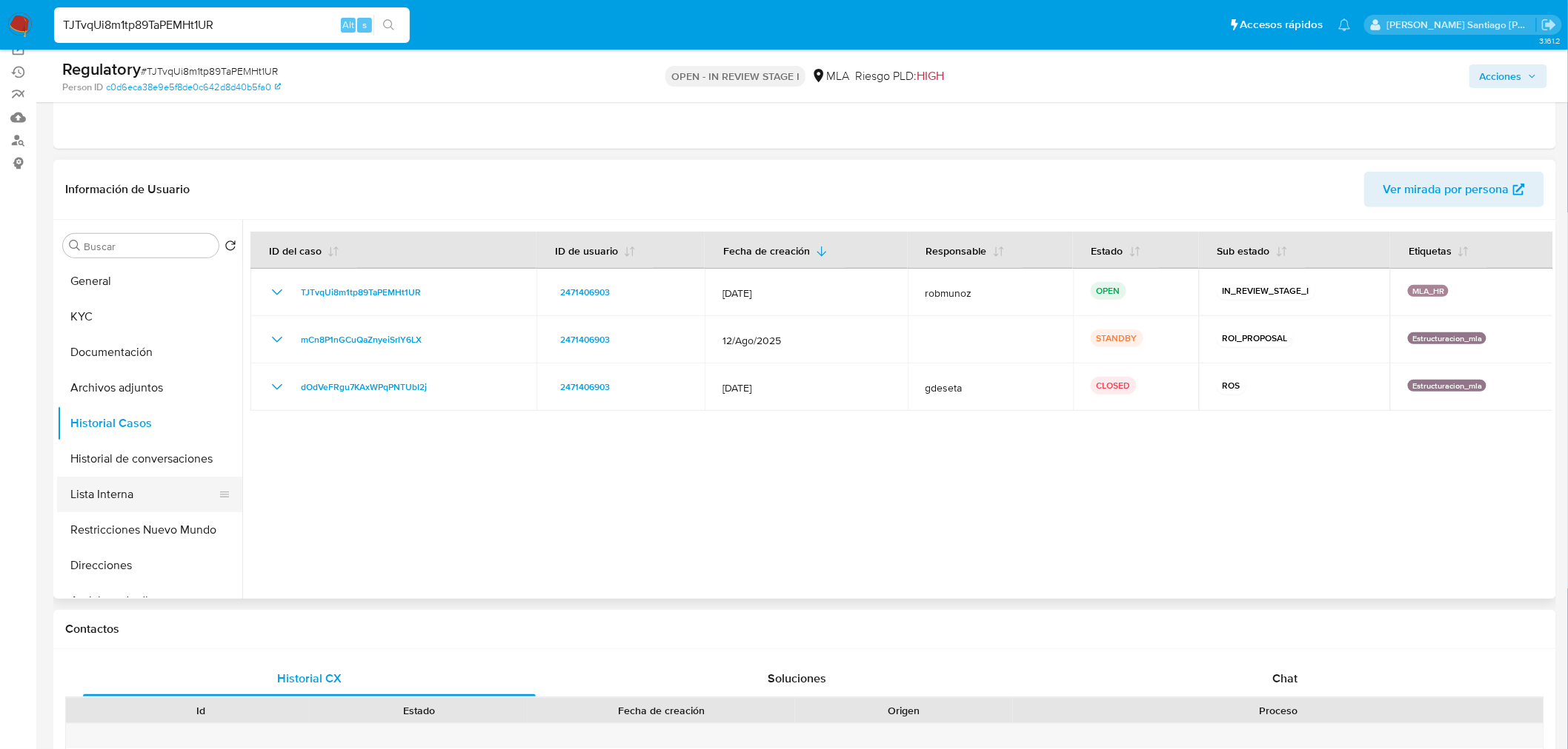
click at [141, 499] on button "Lista Interna" at bounding box center [144, 494] width 173 height 35
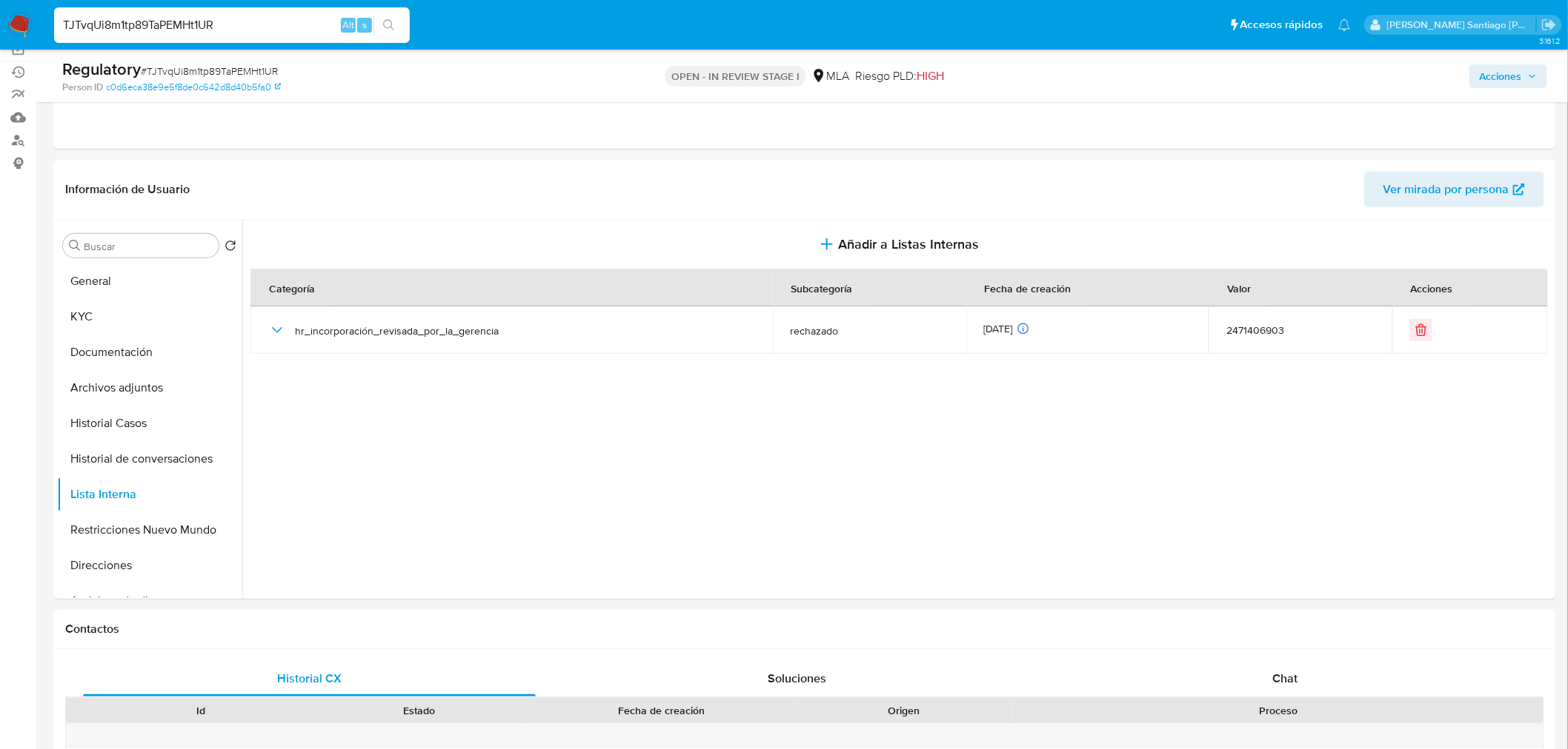
click at [269, 35] on div "TJTvqUi8m1tp89TaPEMHt1UR Alt s" at bounding box center [231, 25] width 356 height 35
click at [263, 31] on input "TJTvqUi8m1tp89TaPEMHt1UR" at bounding box center [231, 25] width 356 height 19
click at [263, 30] on input "TJTvqUi8m1tp89TaPEMHt1UR" at bounding box center [231, 25] width 356 height 19
paste input "XN5BwEqsuVU0XD5BafKBV0XX"
type input "XN5BwEqsuVU0XD5BafKBV0XX"
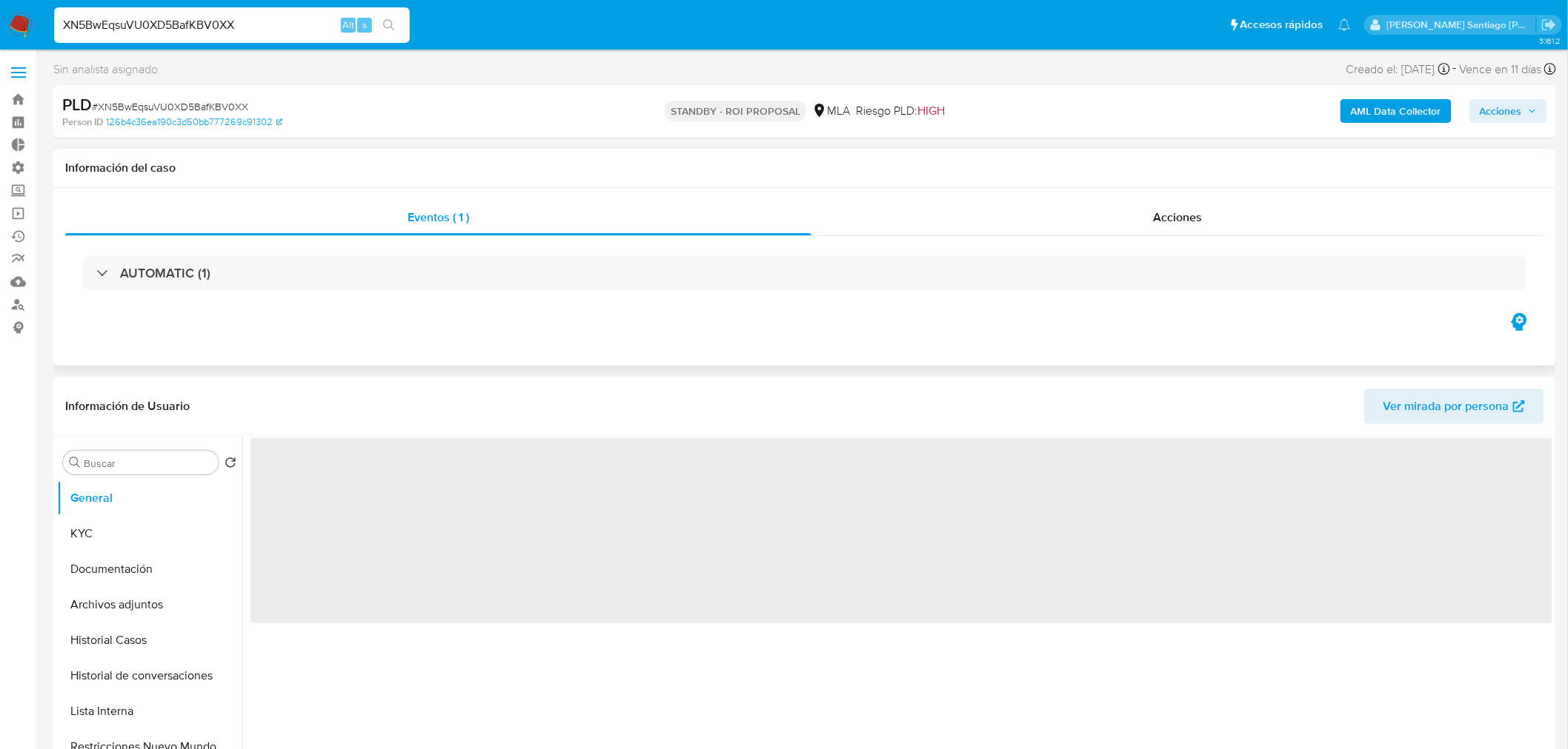
select select "10"
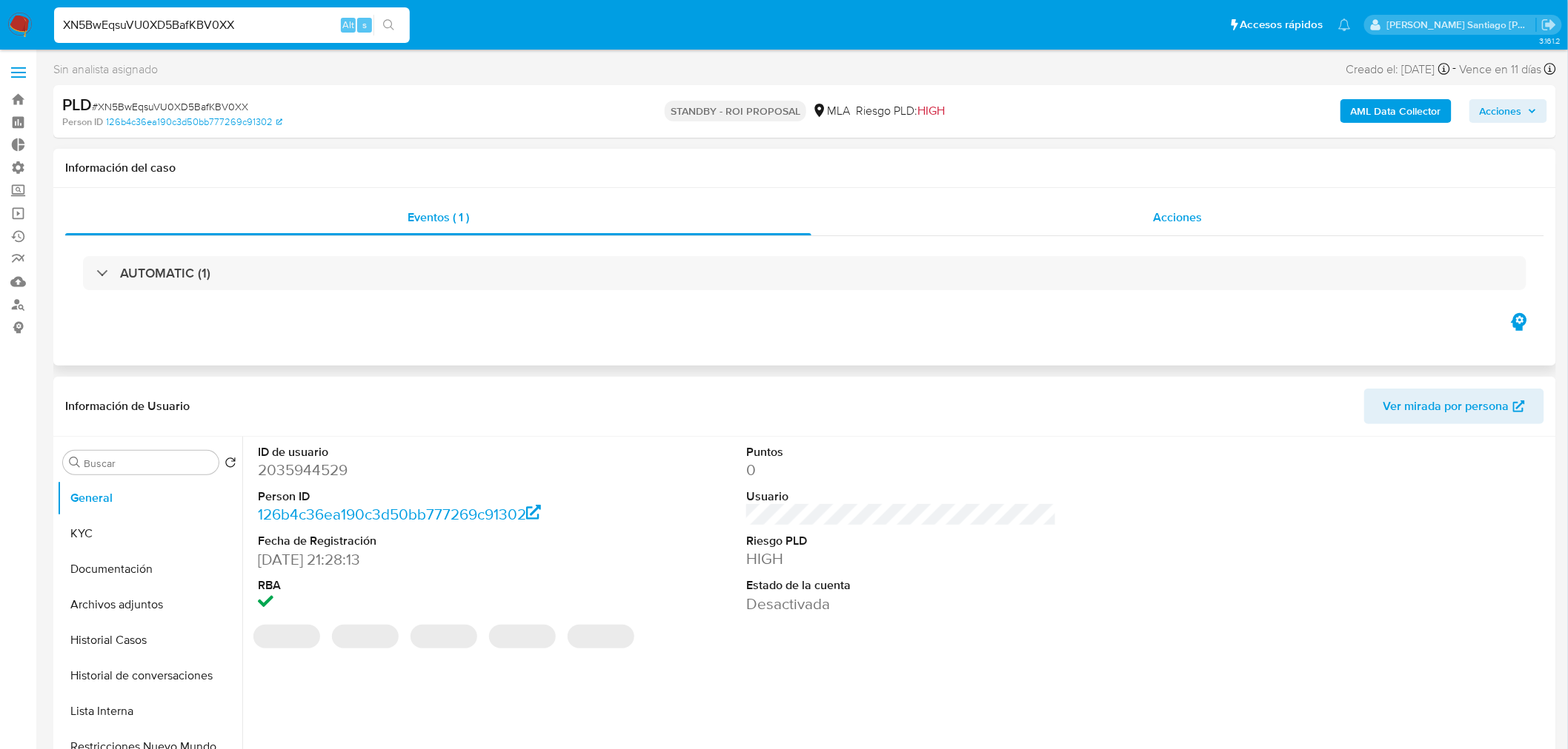
click at [1113, 225] on div "Acciones" at bounding box center [1178, 218] width 734 height 35
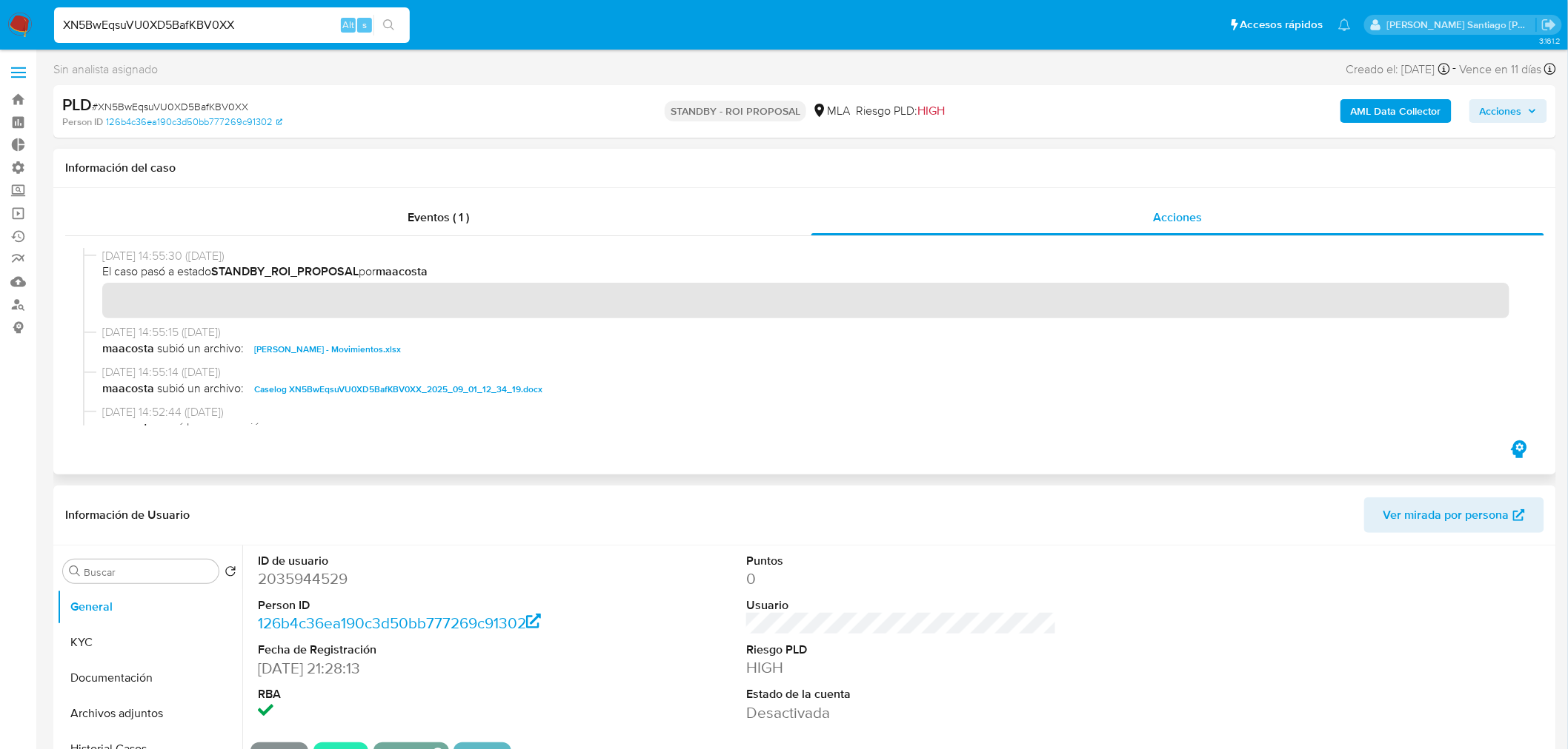
click at [523, 391] on span "Caselog XN5BwEqsuVU0XD5BafKBV0XX_2025_09_01_12_34_19.docx" at bounding box center [398, 390] width 289 height 18
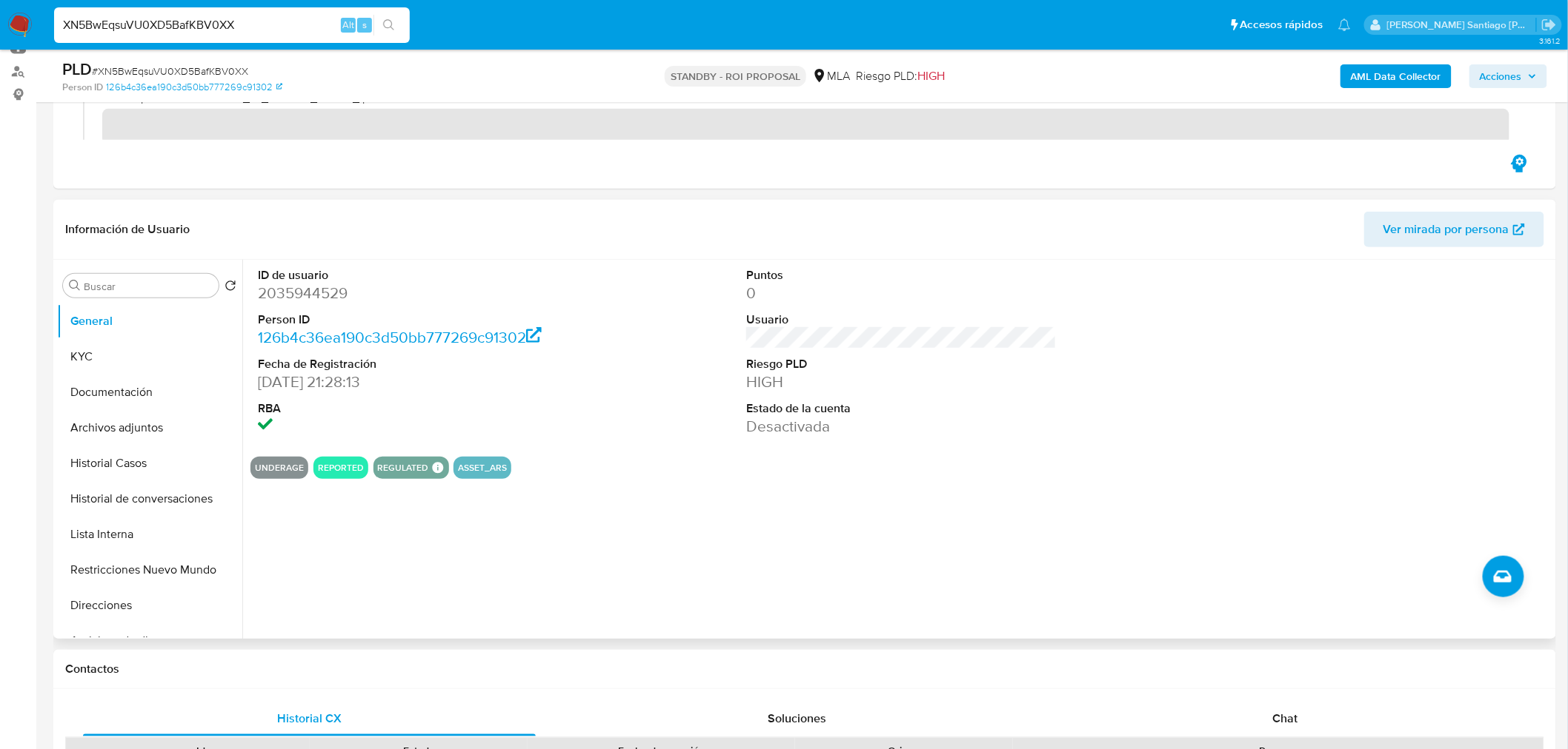
scroll to position [247, 0]
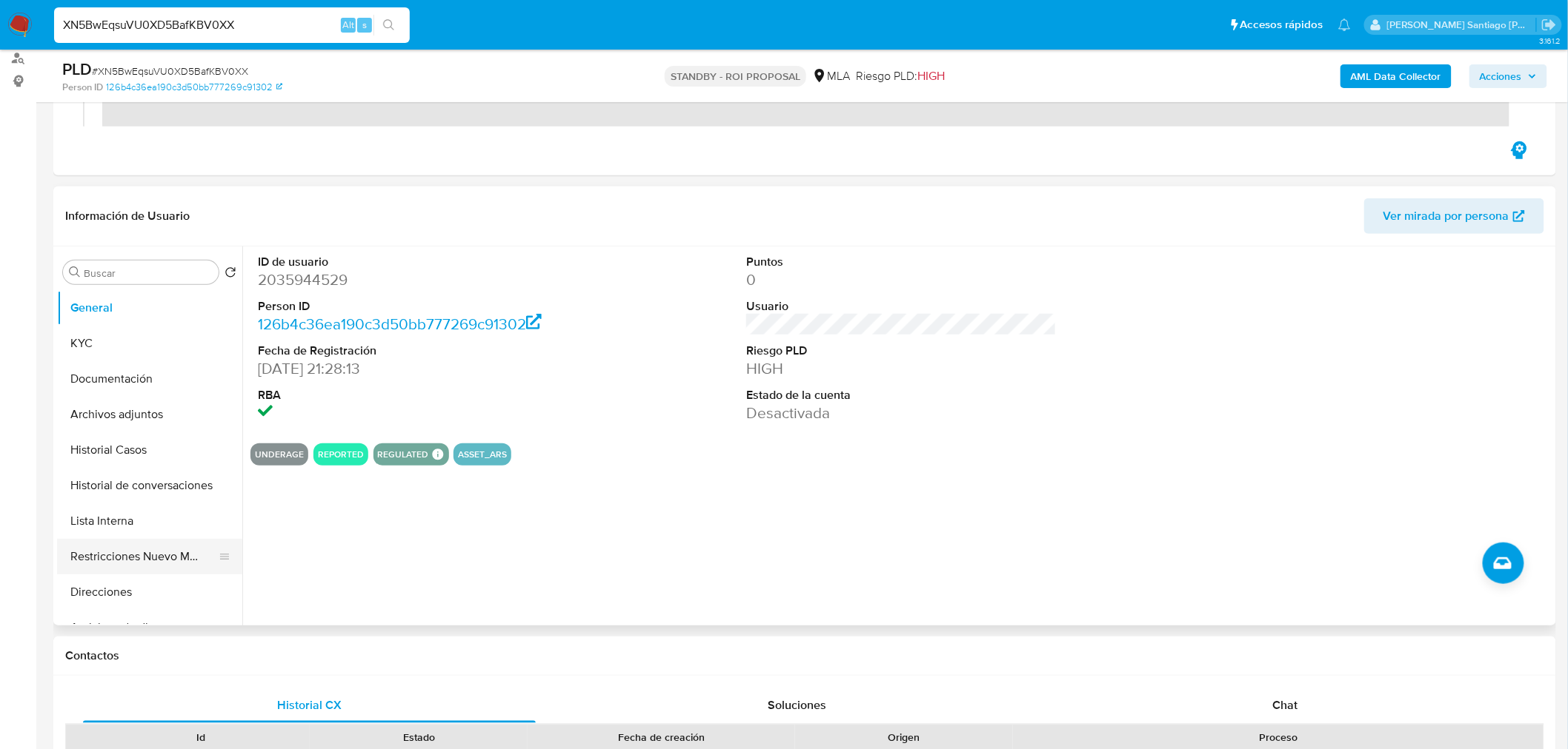
click at [163, 553] on button "Restricciones Nuevo Mundo" at bounding box center [144, 556] width 173 height 35
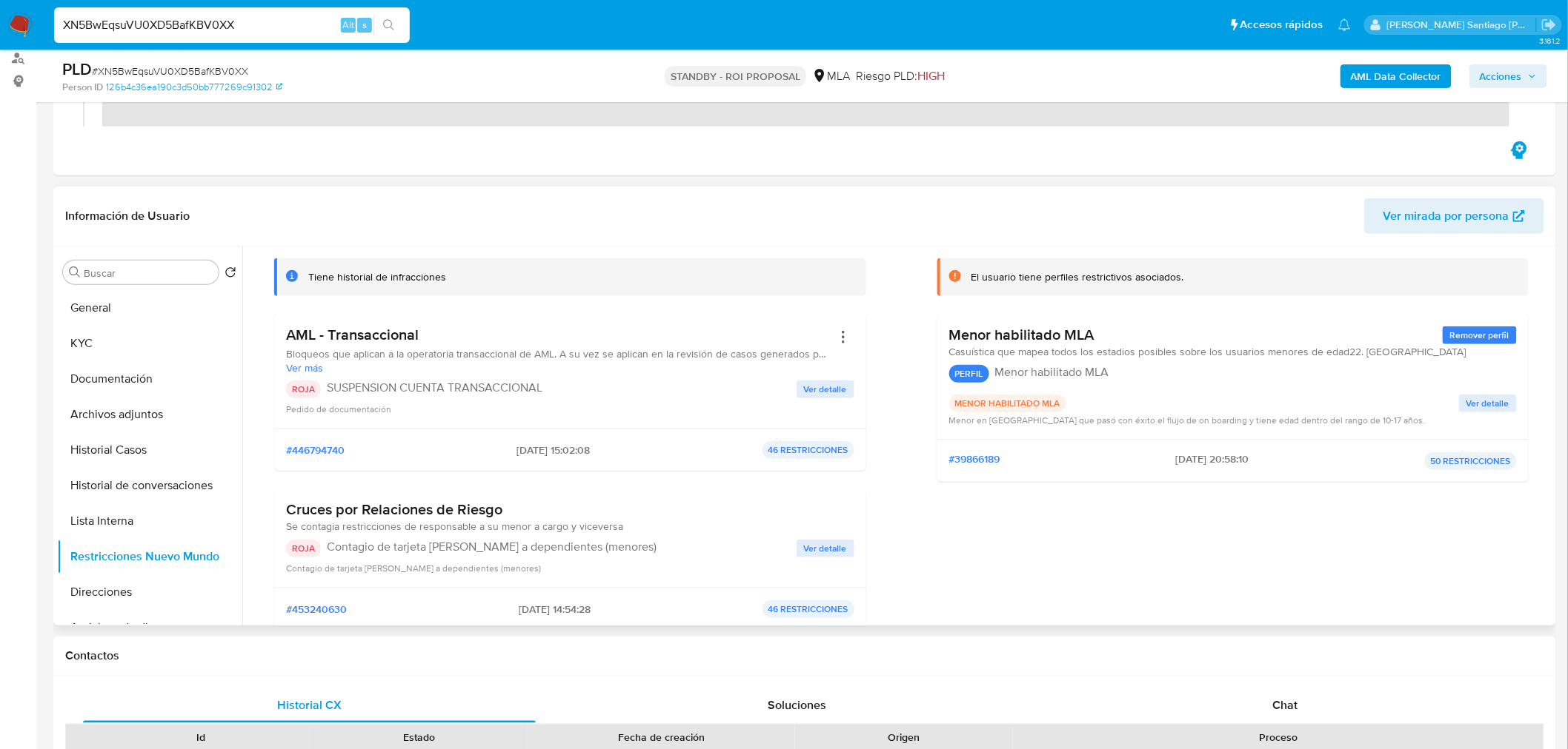
scroll to position [165, 0]
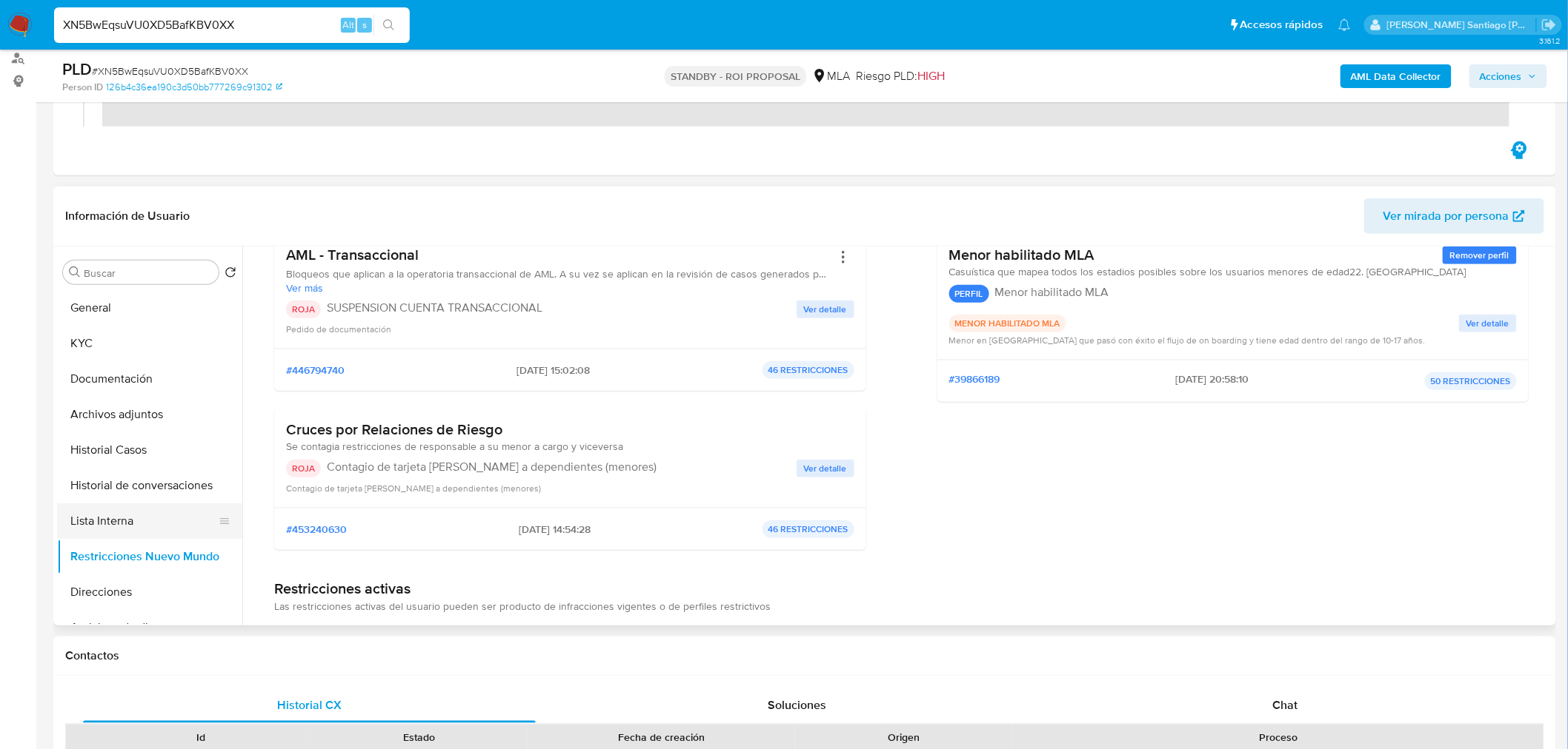
click at [148, 524] on button "Lista Interna" at bounding box center [144, 521] width 173 height 35
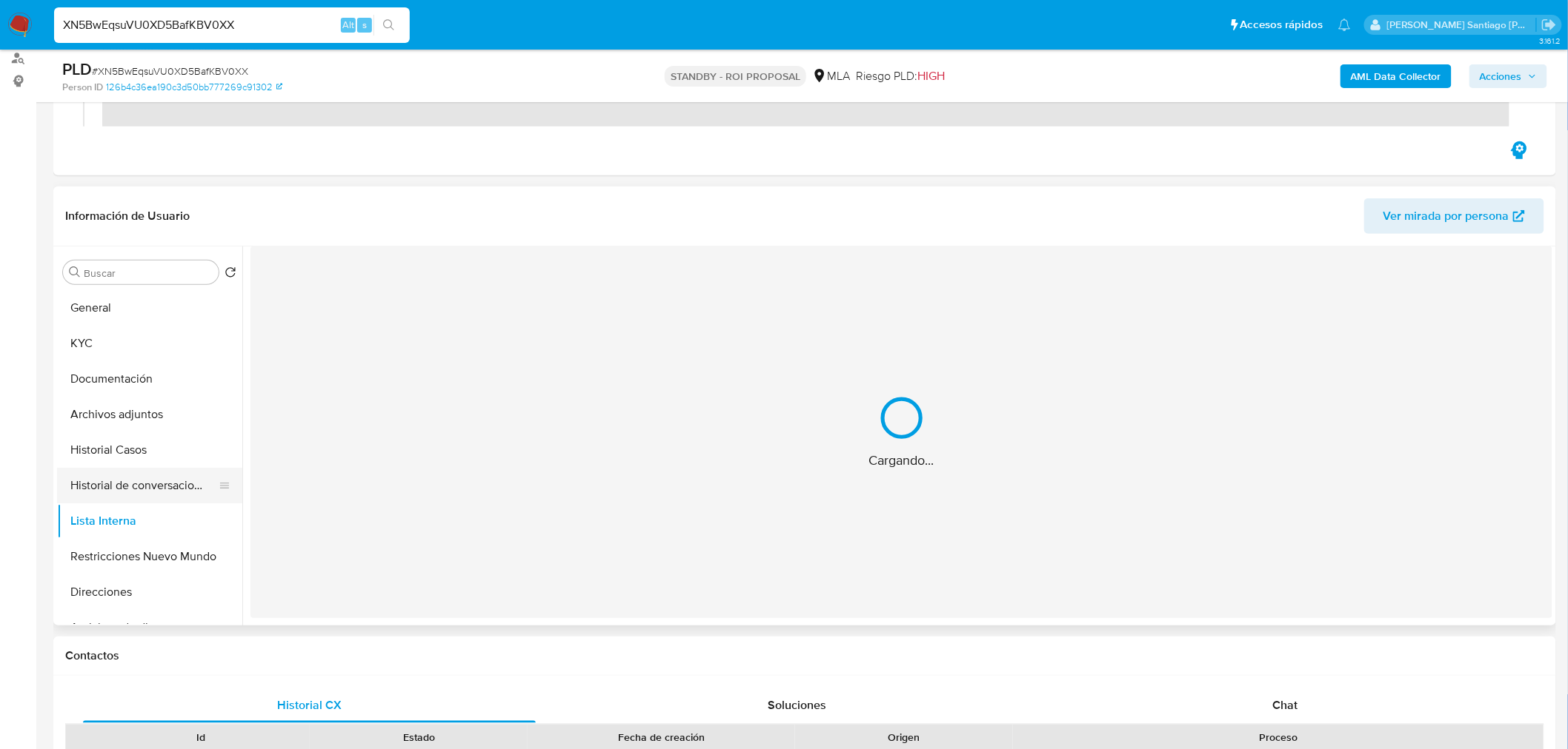
scroll to position [0, 0]
click at [119, 450] on button "Historial Casos" at bounding box center [144, 450] width 173 height 35
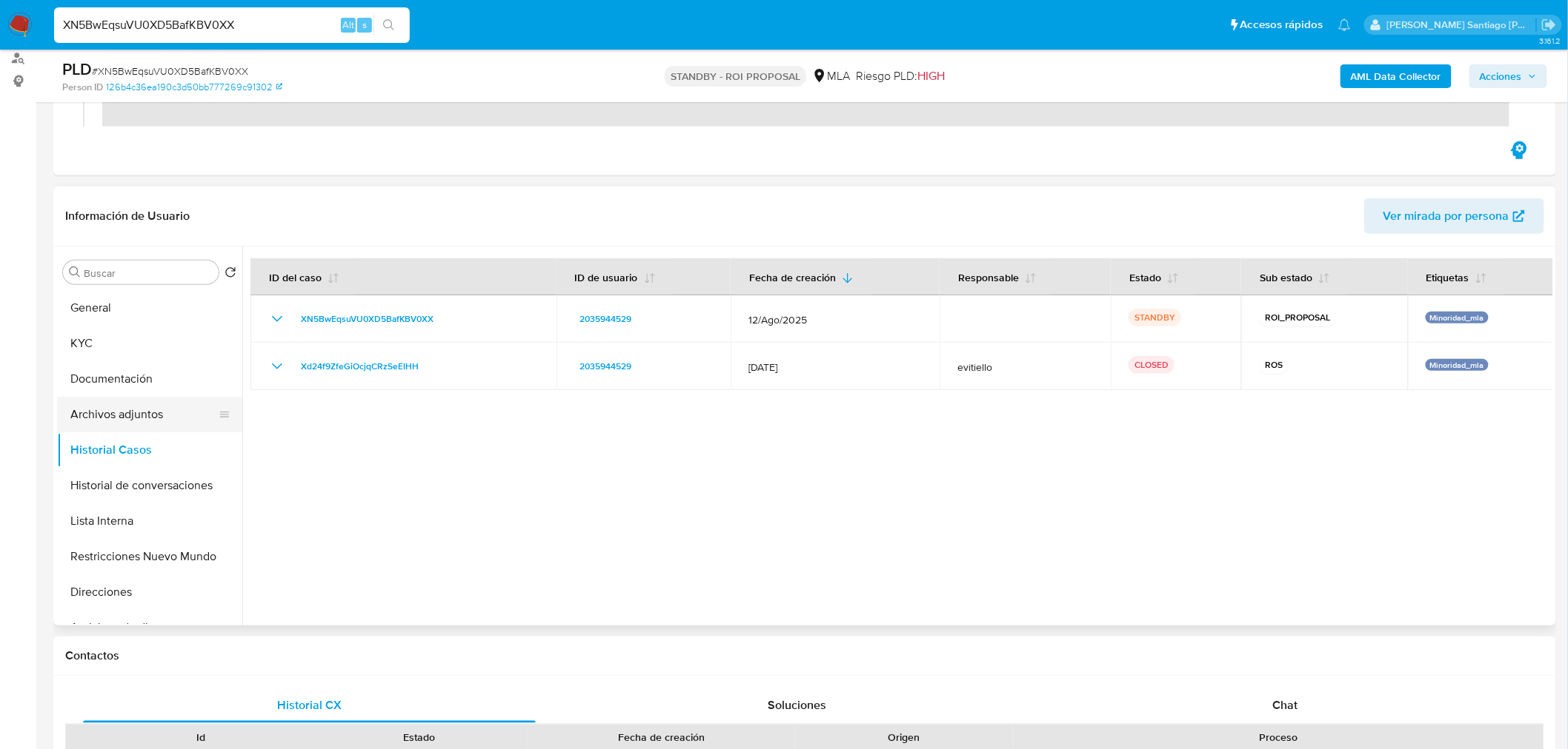
click at [121, 420] on button "Archivos adjuntos" at bounding box center [144, 414] width 173 height 35
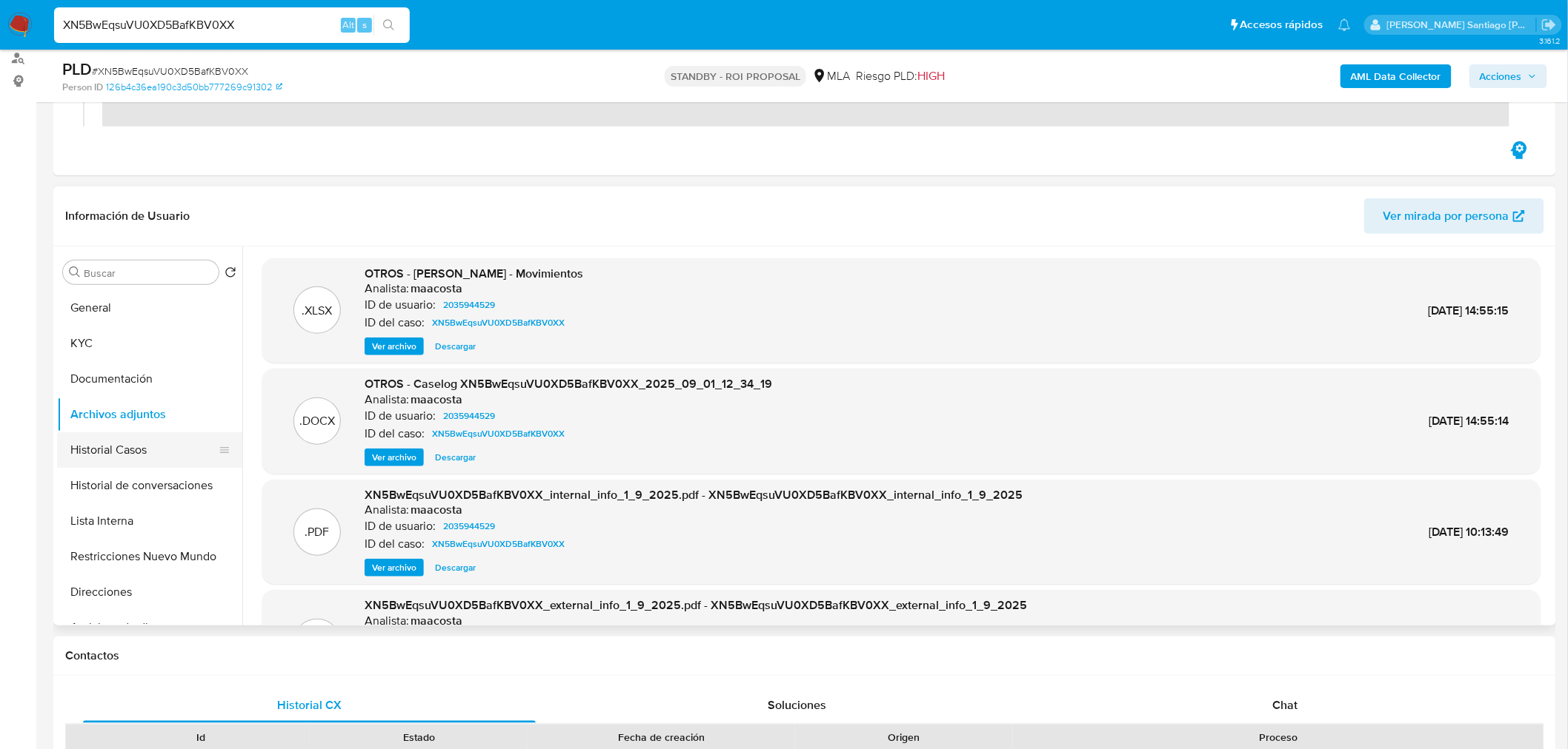
click at [153, 444] on button "Historial Casos" at bounding box center [144, 450] width 173 height 35
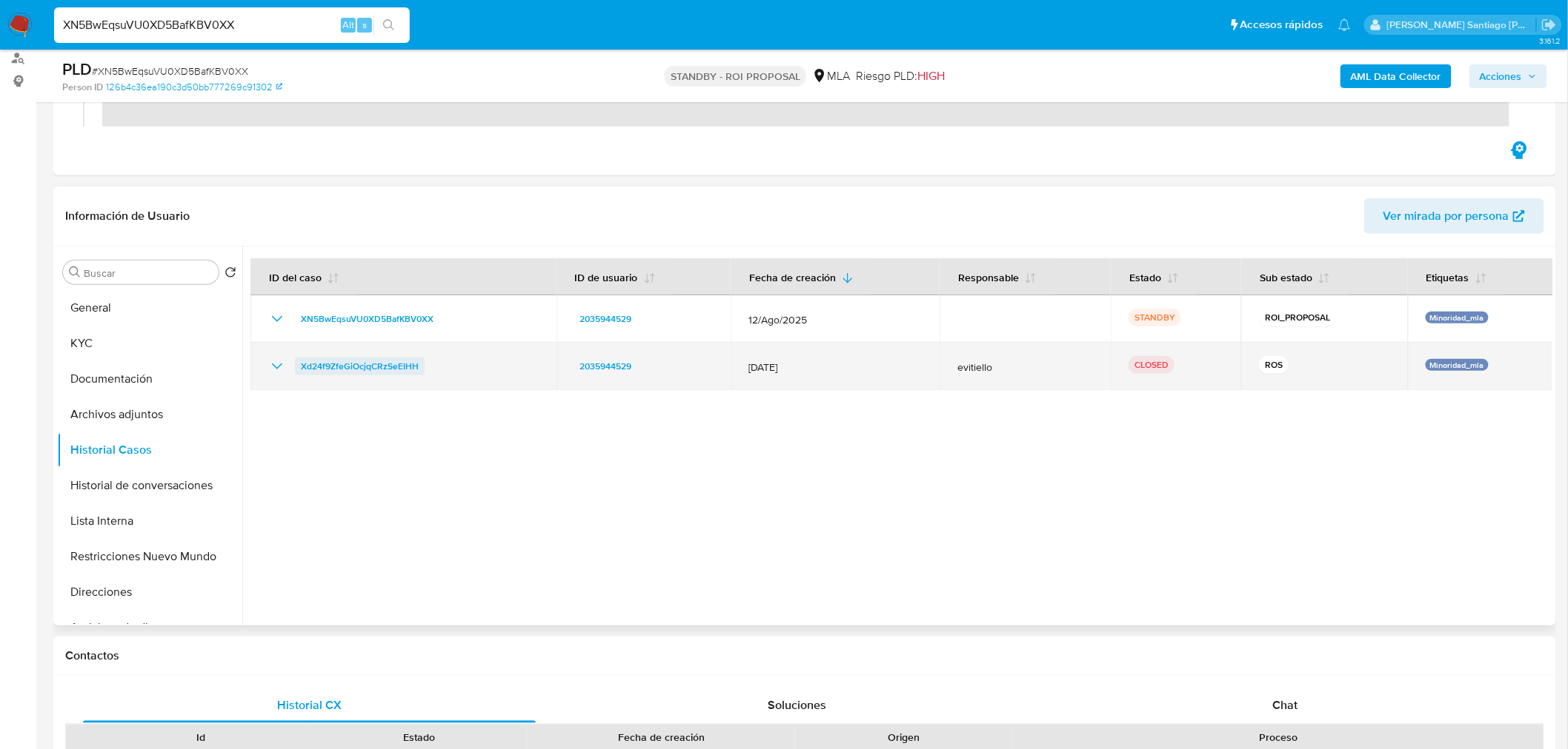
click at [326, 371] on span "Xd24f9ZfeGiOcjqCRzSeEIHH" at bounding box center [359, 367] width 117 height 18
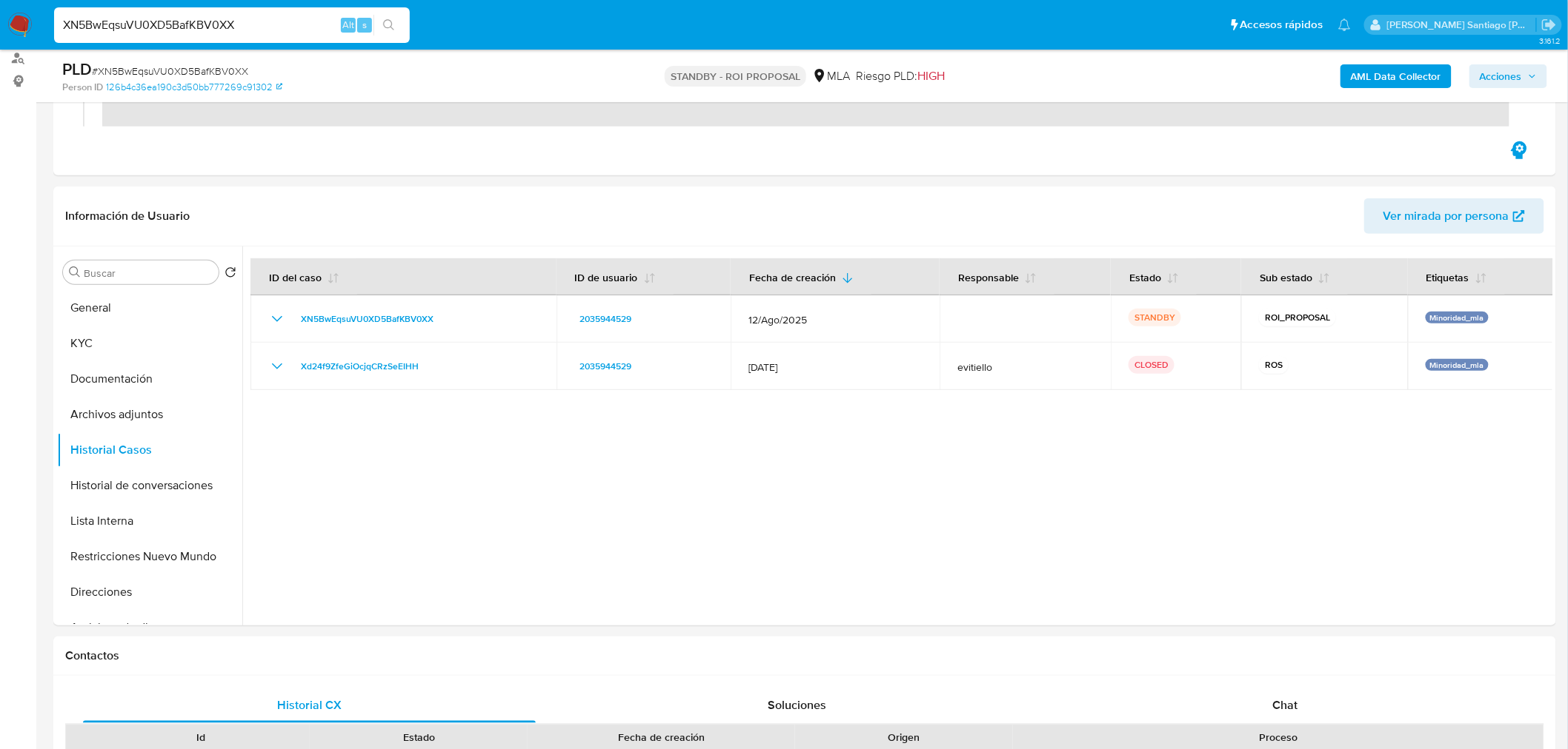
click at [112, 64] on span "# XN5BwEqsuVU0XD5BafKBV0XX" at bounding box center [170, 71] width 157 height 15
copy span "XN5BwEqsuVU0XD5BafKBV0XX"
click at [19, 18] on img at bounding box center [20, 25] width 25 height 25
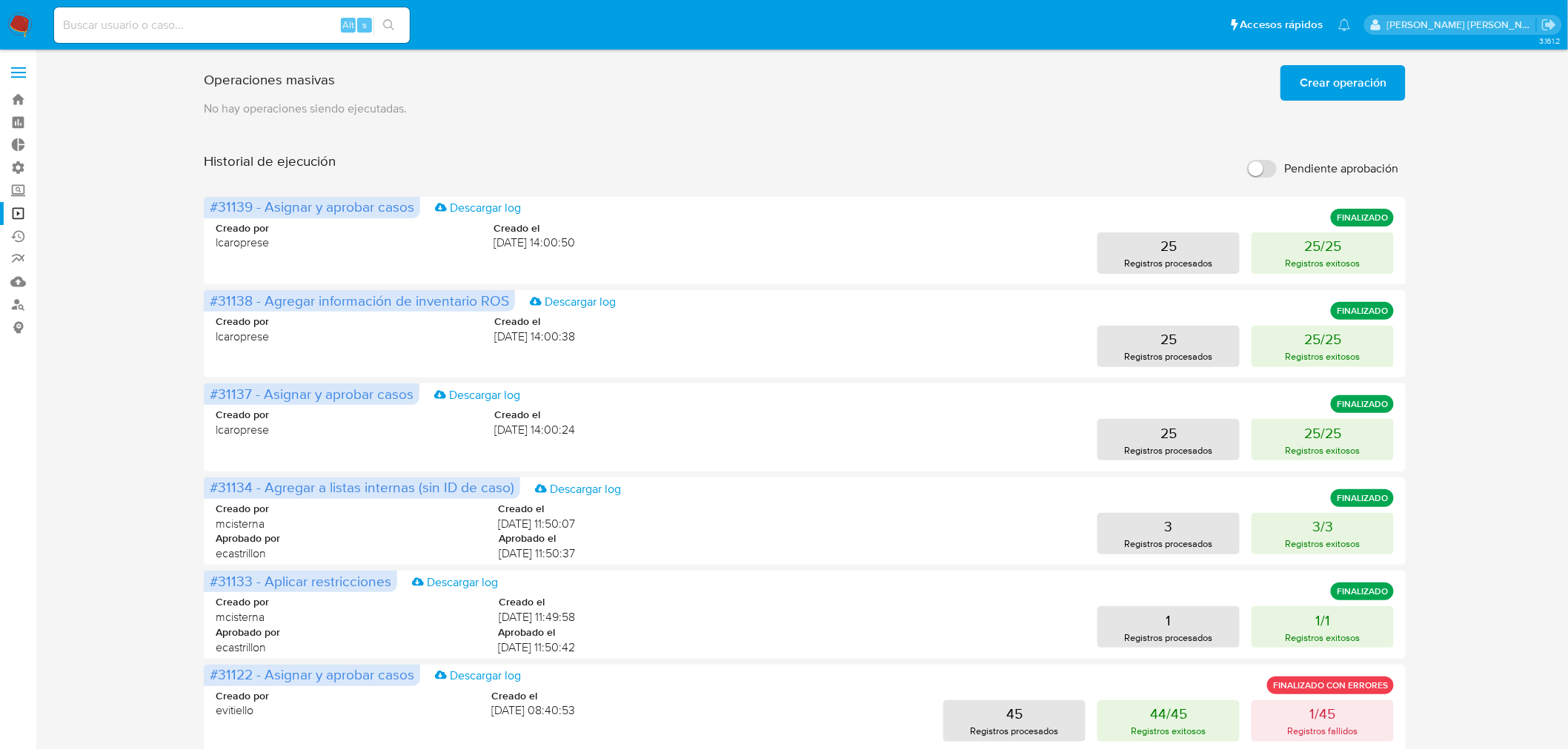
click at [1319, 82] on span "Crear operación" at bounding box center [1342, 83] width 87 height 33
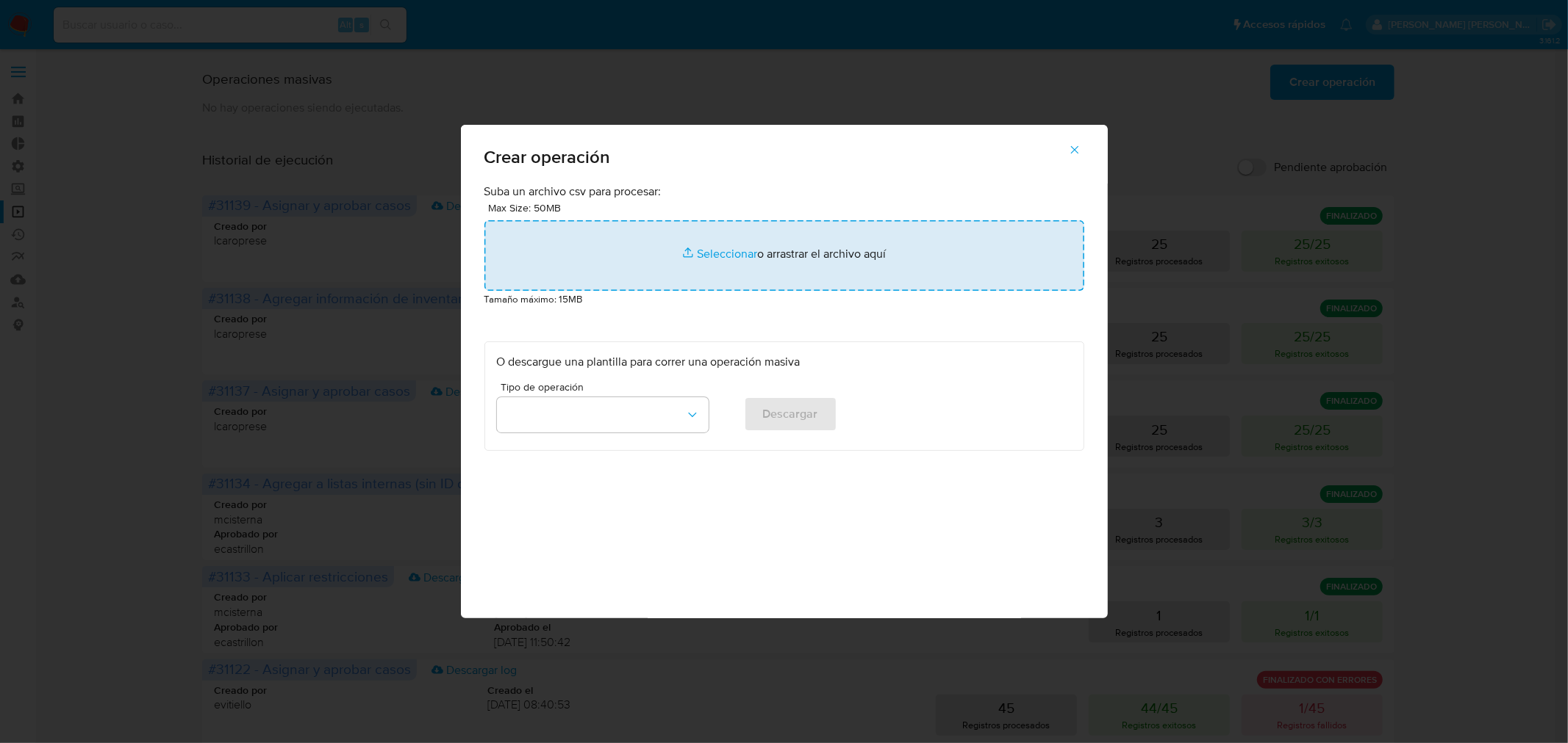
click at [707, 255] on input "file" at bounding box center [784, 255] width 600 height 70
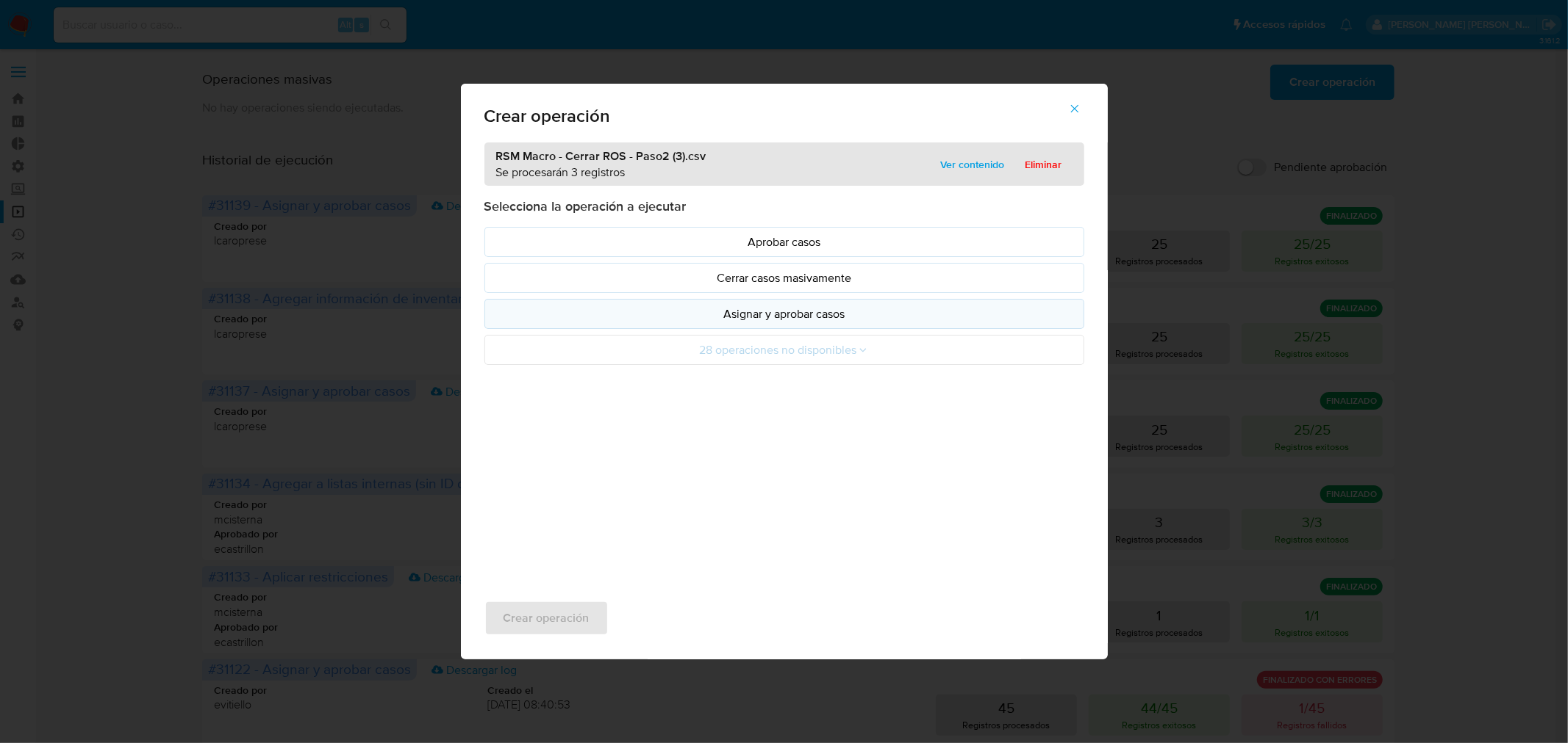
click at [792, 317] on p "Asignar y aprobar casos" at bounding box center [784, 314] width 574 height 17
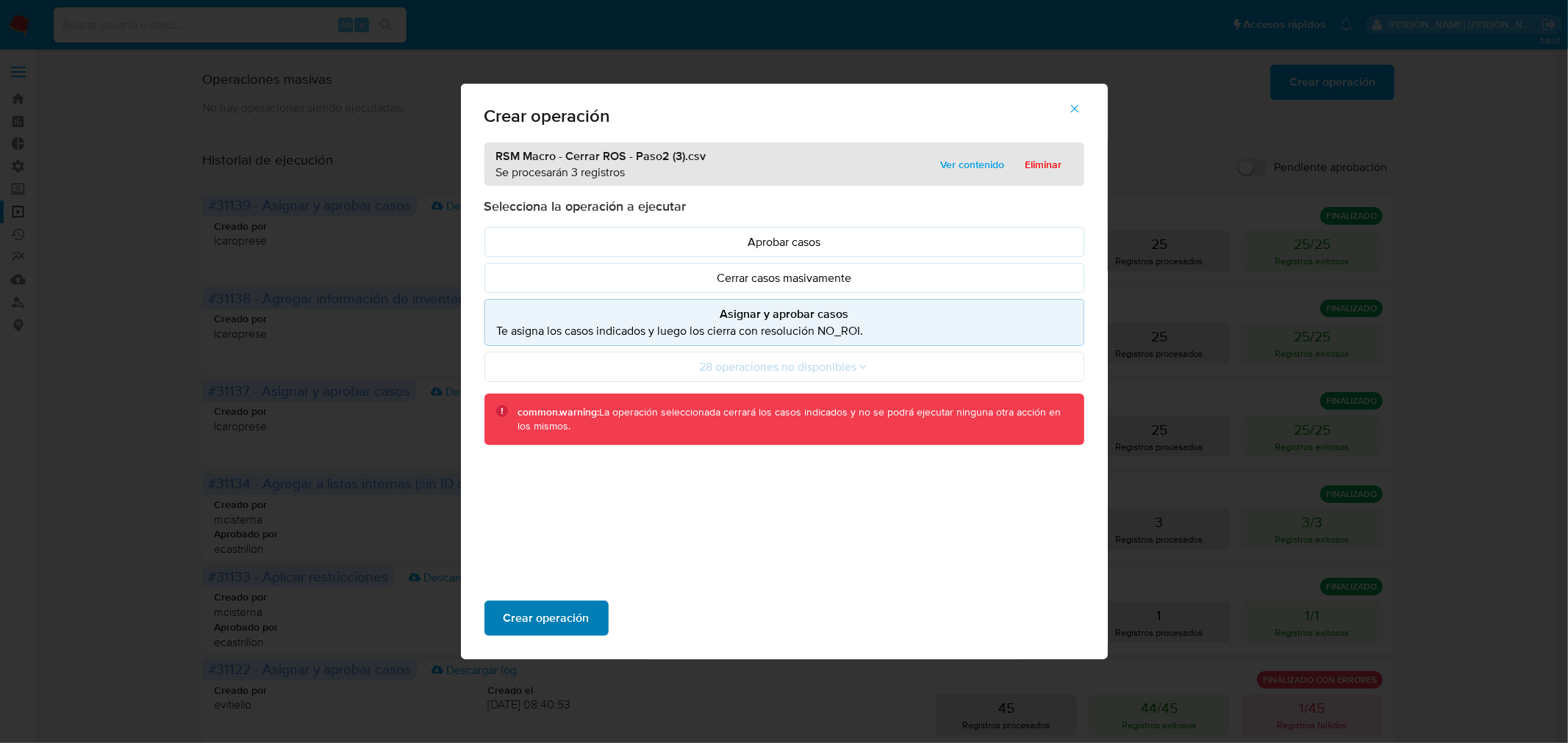
click at [542, 623] on span "Crear operación" at bounding box center [546, 618] width 86 height 33
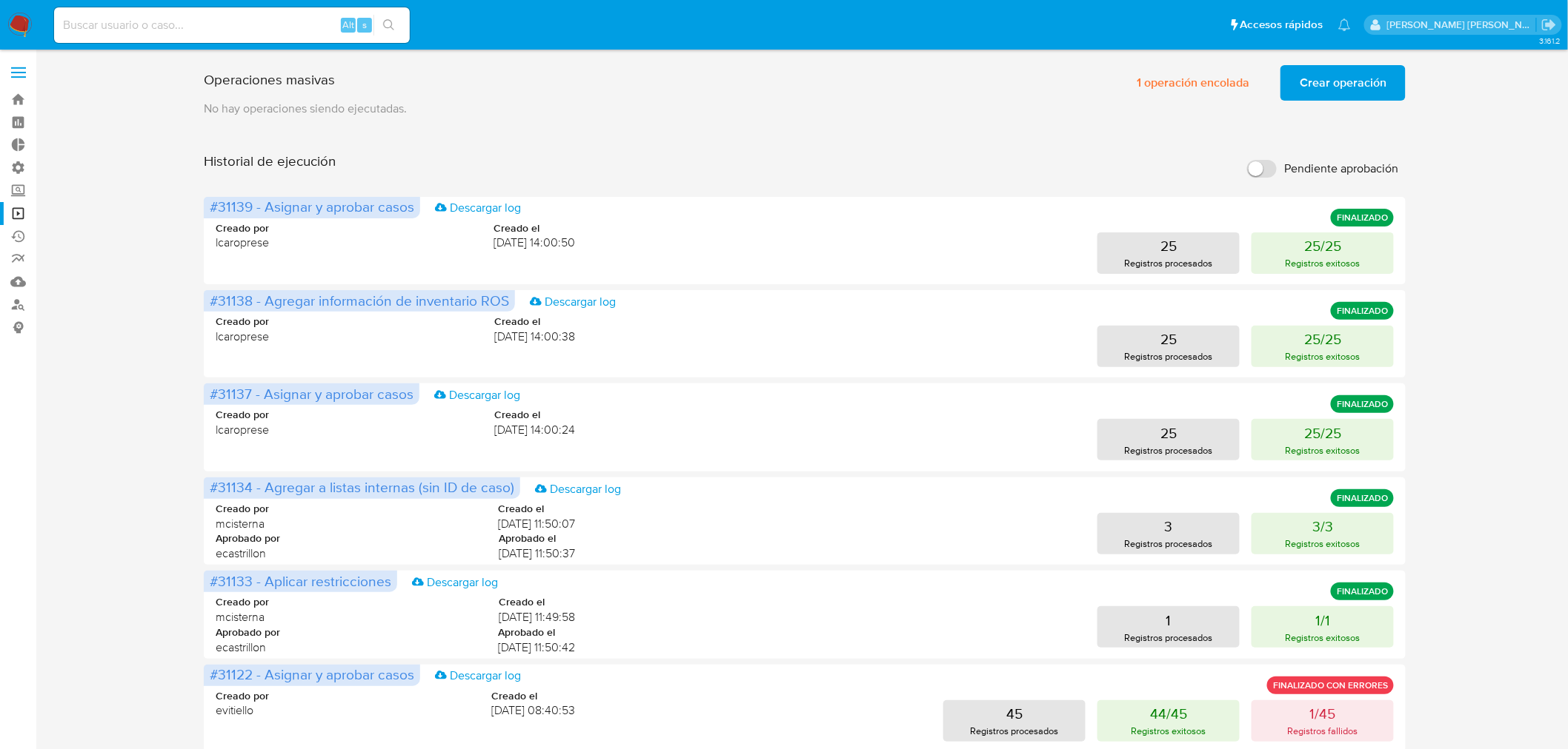
click at [1318, 94] on span "Crear operación" at bounding box center [1342, 83] width 87 height 33
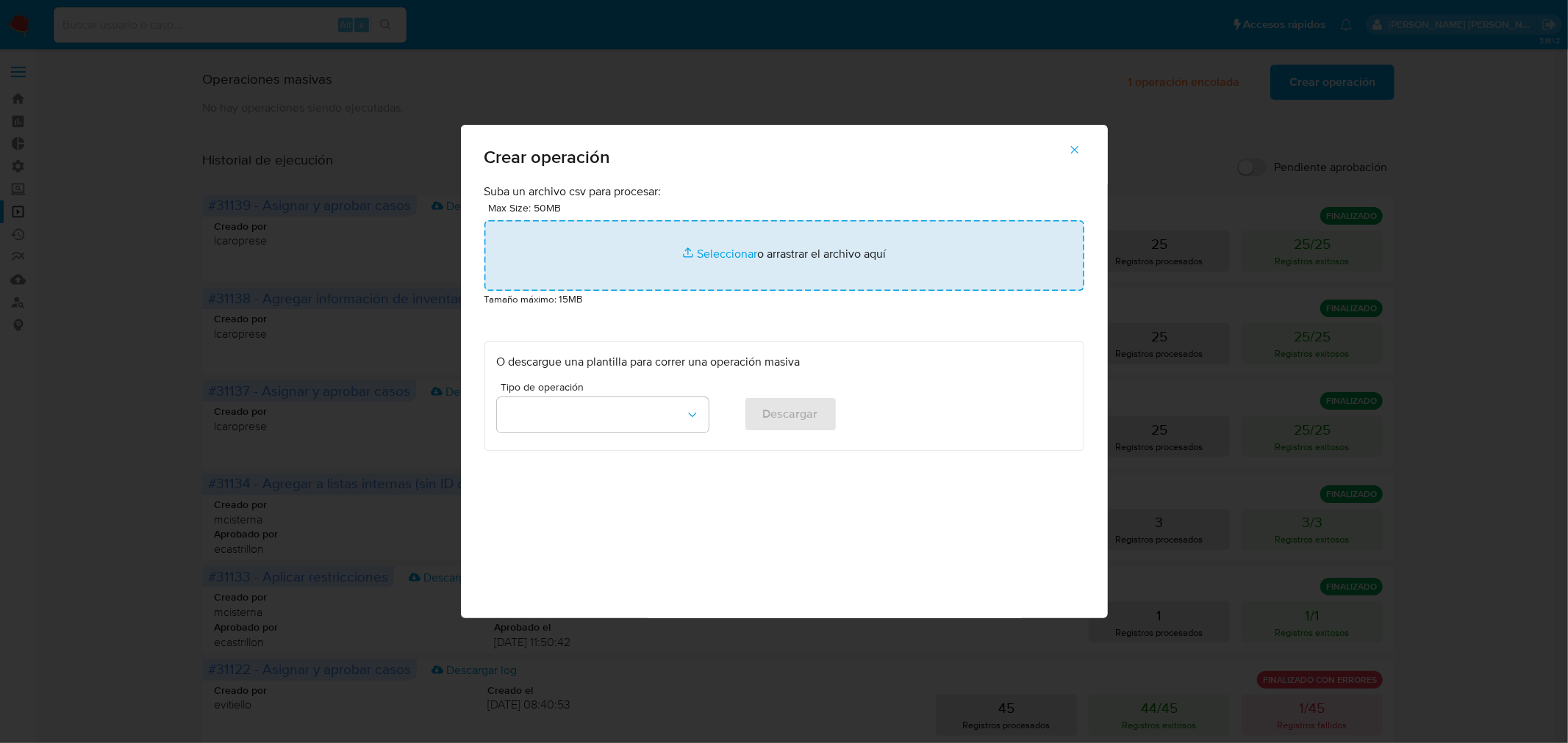
click at [831, 258] on input "file" at bounding box center [784, 255] width 600 height 70
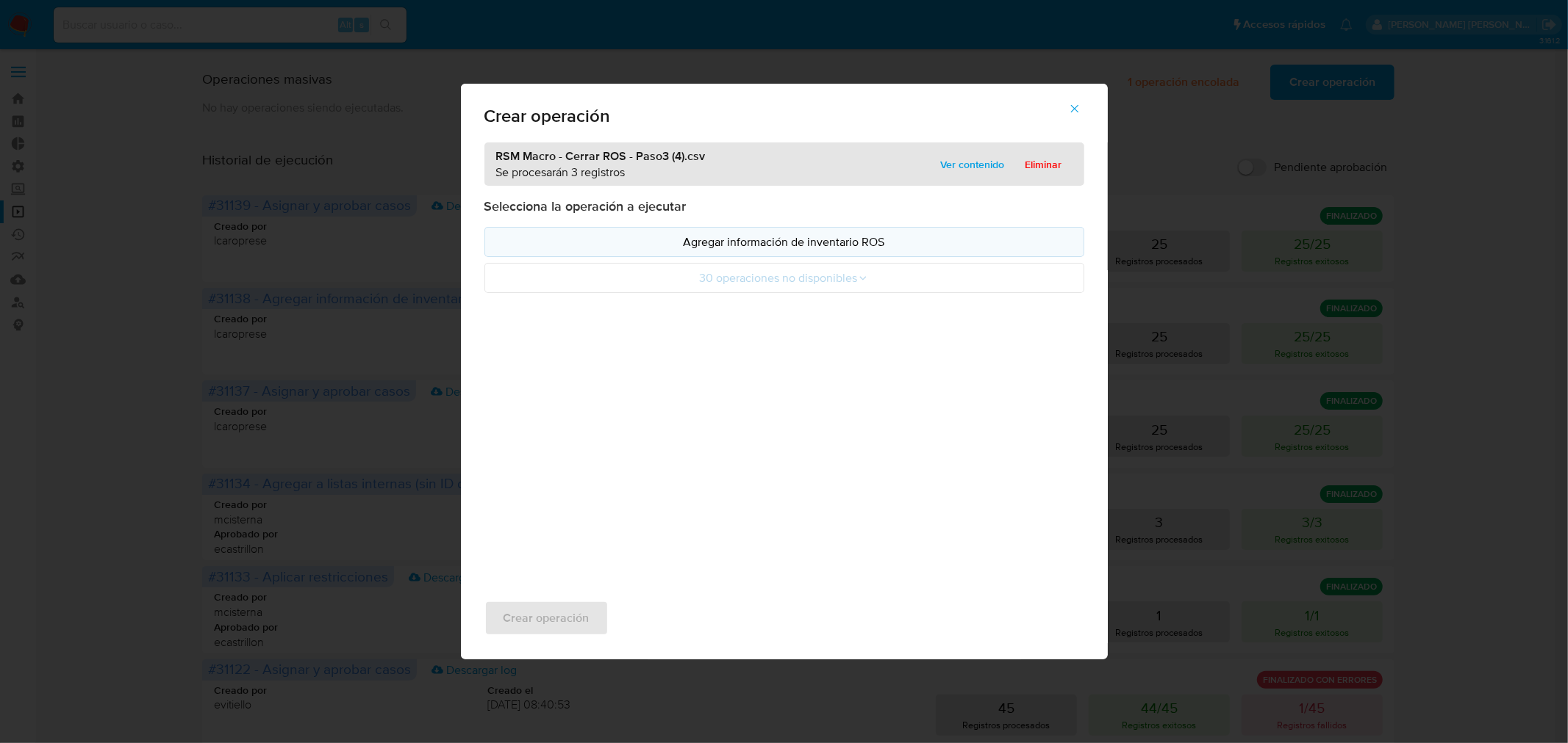
click at [811, 255] on button "Agregar información de inventario ROS" at bounding box center [784, 241] width 600 height 30
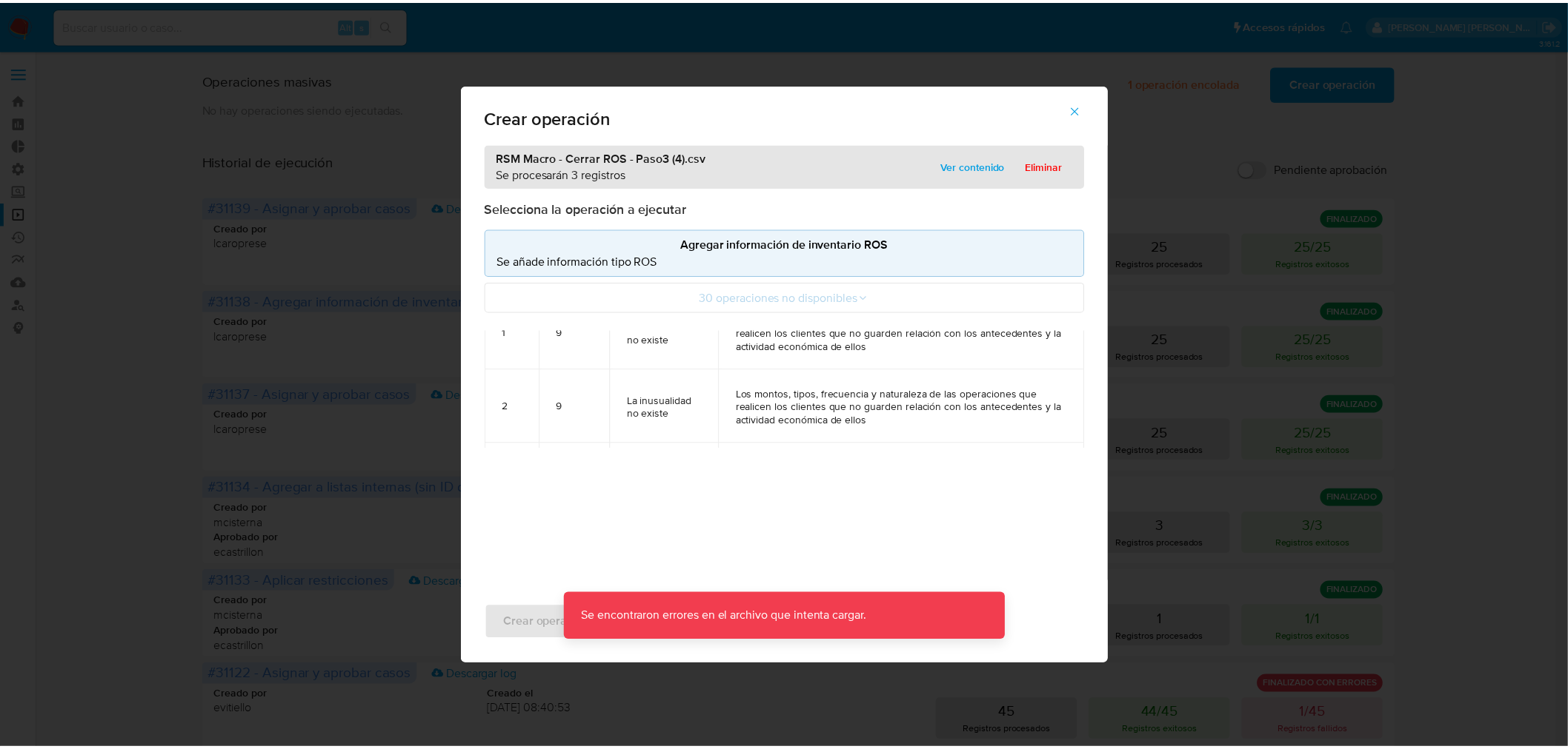
scroll to position [141, 0]
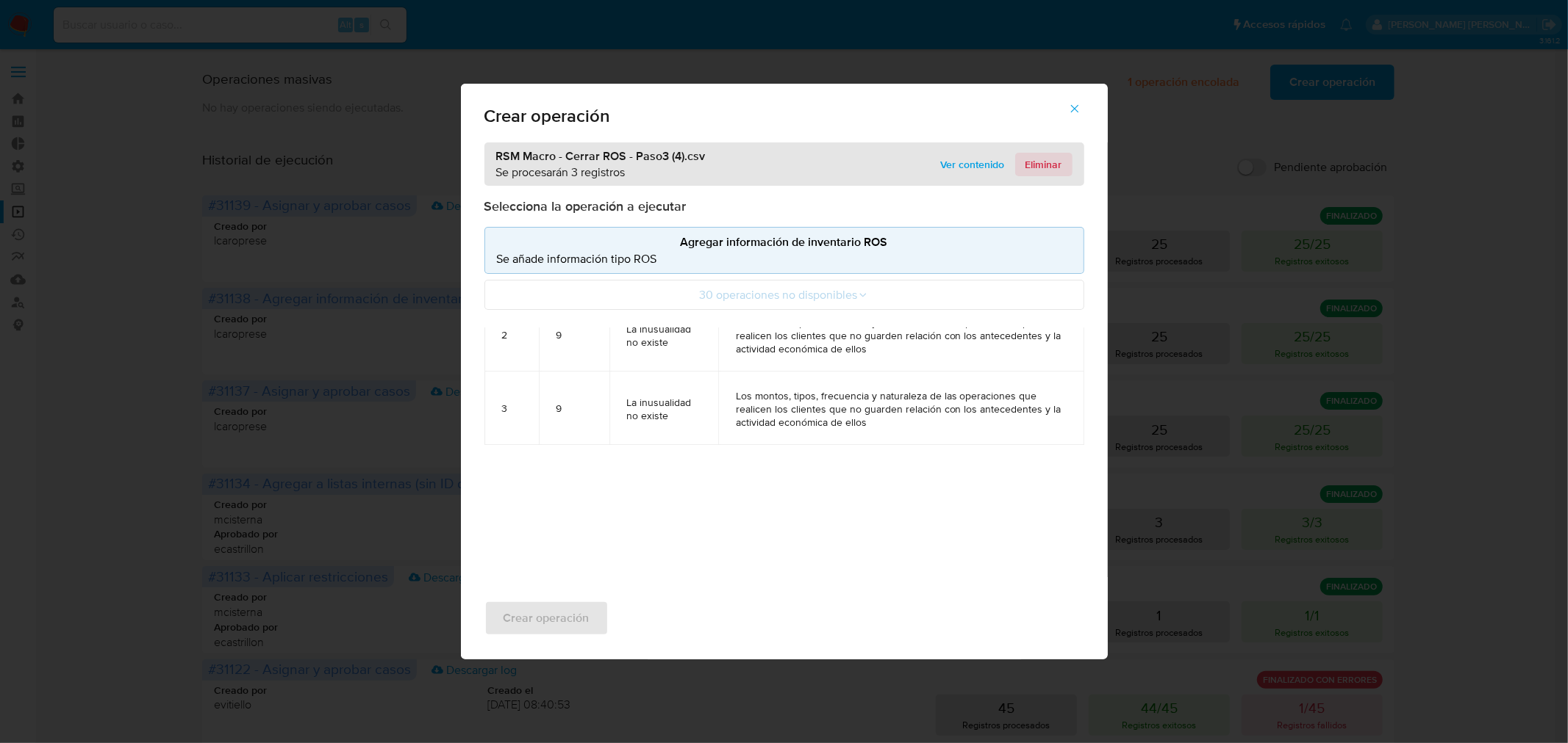
click at [1059, 163] on span "Eliminar" at bounding box center [1043, 164] width 37 height 21
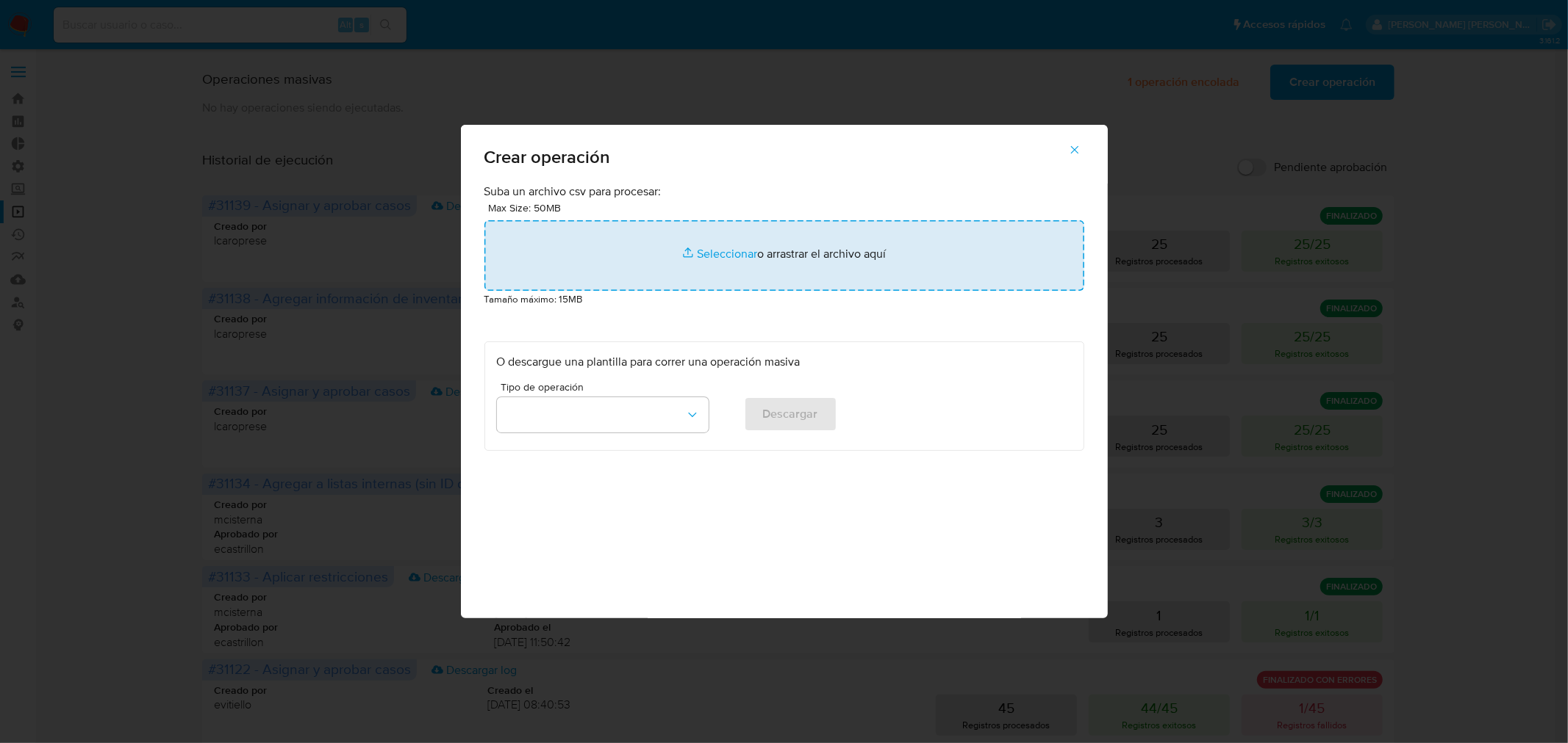
click at [823, 287] on input "file" at bounding box center [784, 255] width 600 height 70
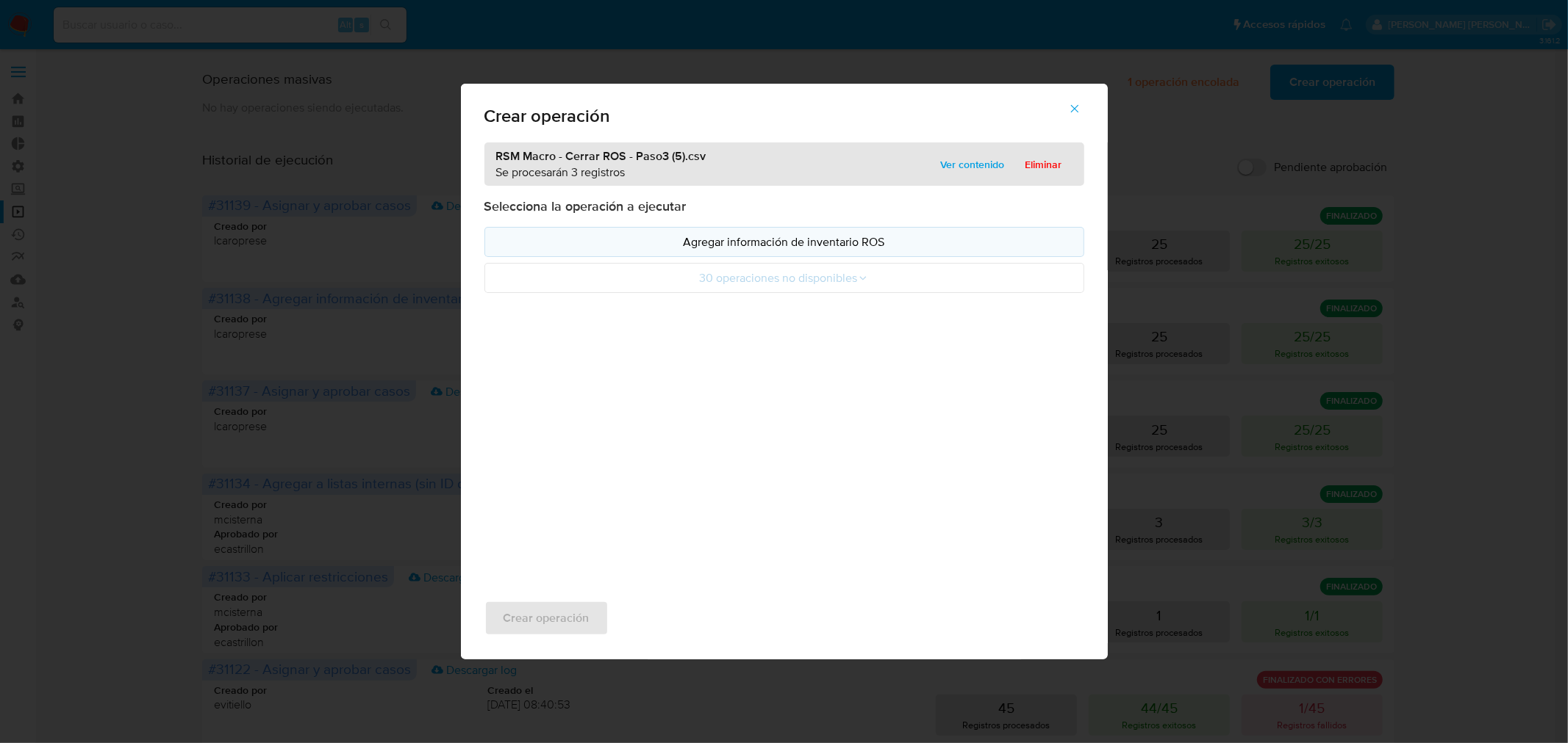
click at [716, 231] on button "Agregar información de inventario ROS" at bounding box center [784, 241] width 600 height 30
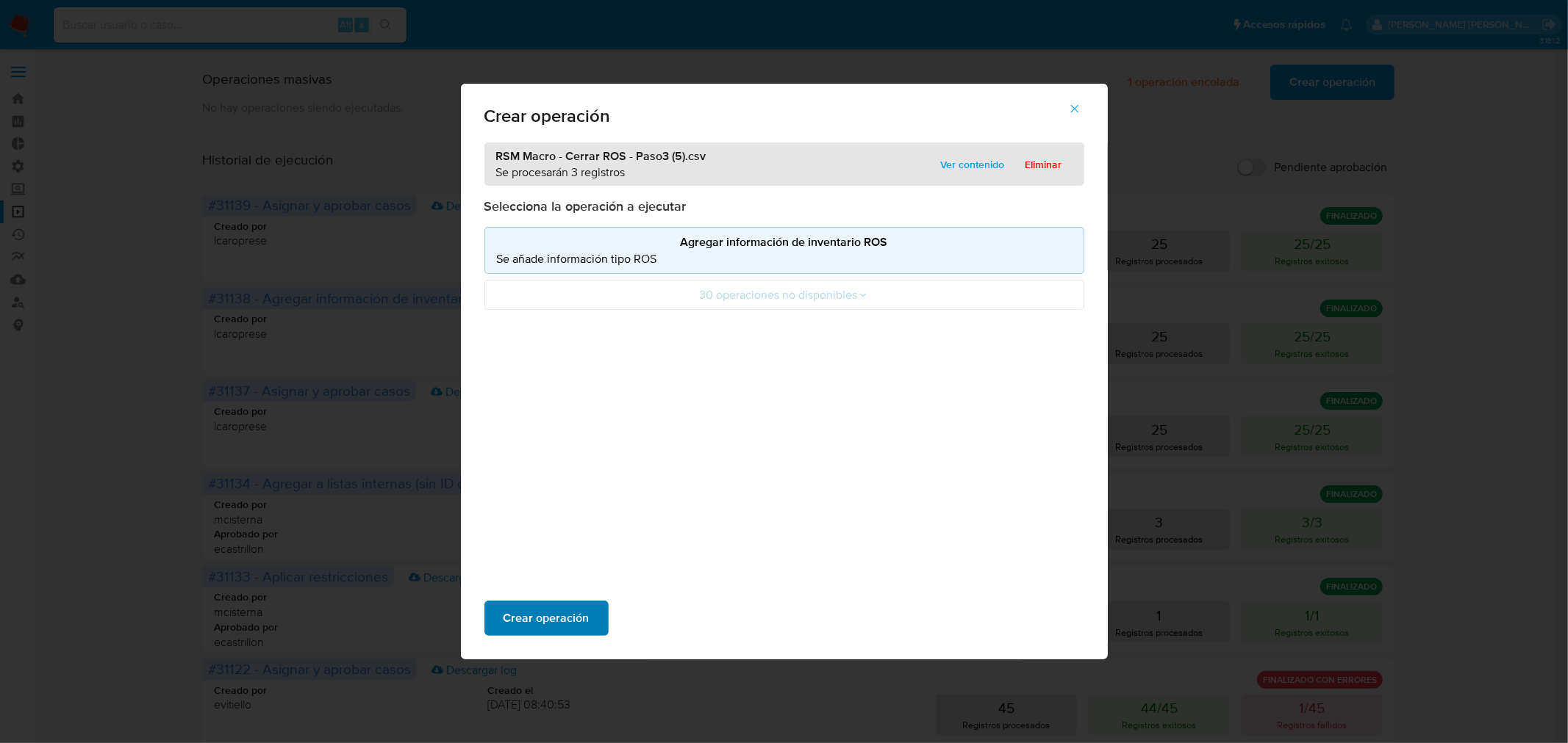
click at [565, 611] on span "Crear operación" at bounding box center [546, 618] width 86 height 33
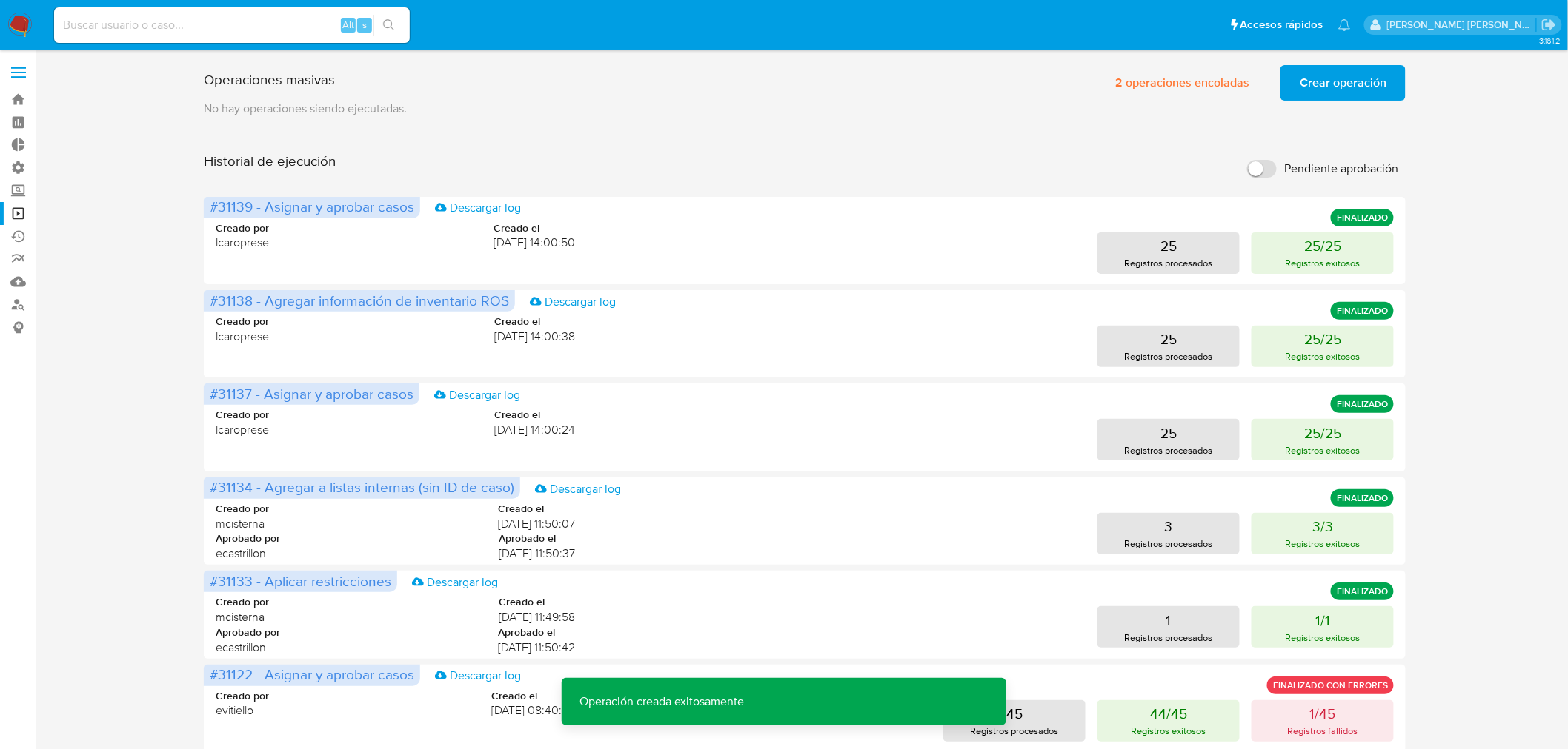
click at [1394, 89] on button "Crear operación" at bounding box center [1343, 83] width 126 height 35
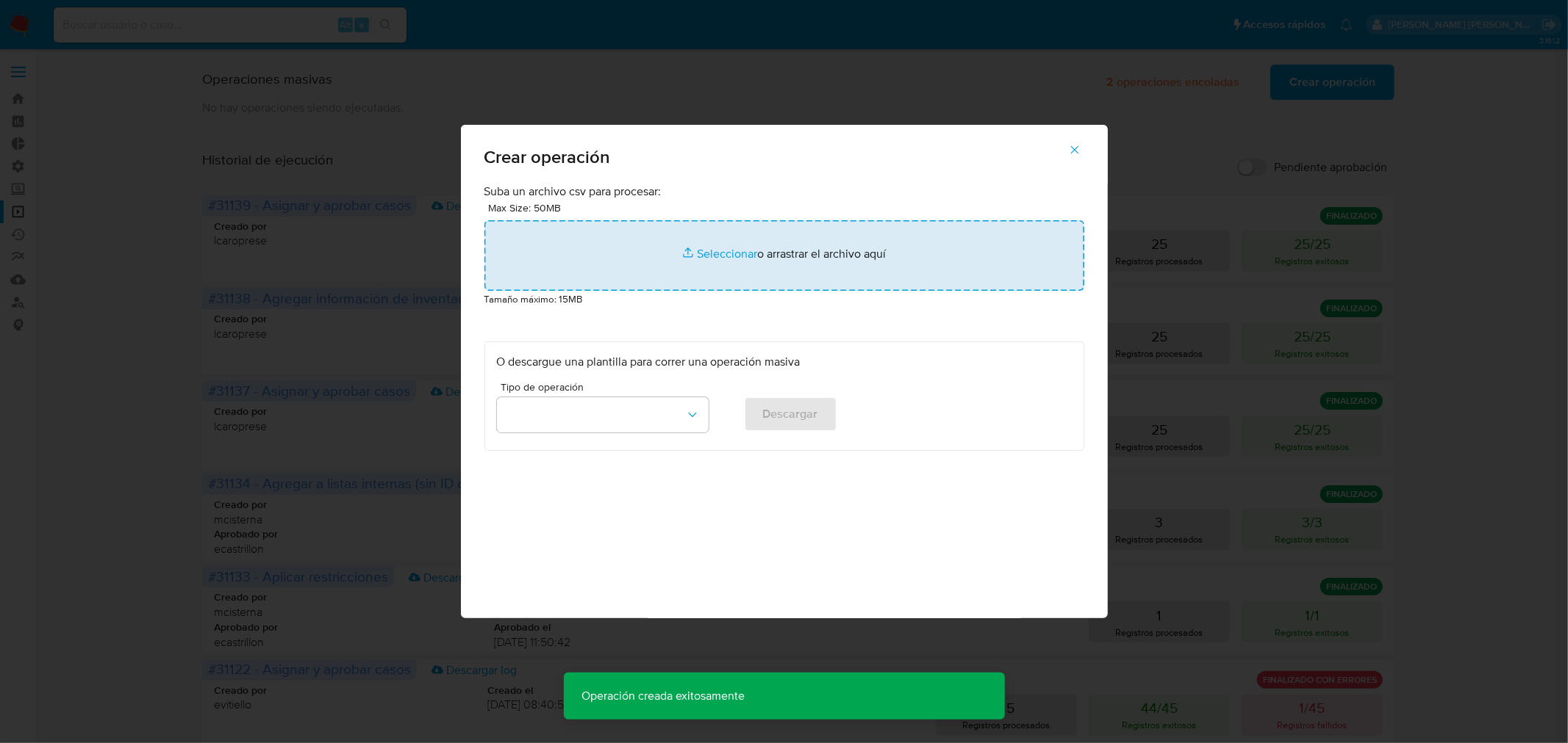
click at [835, 253] on input "file" at bounding box center [784, 255] width 600 height 70
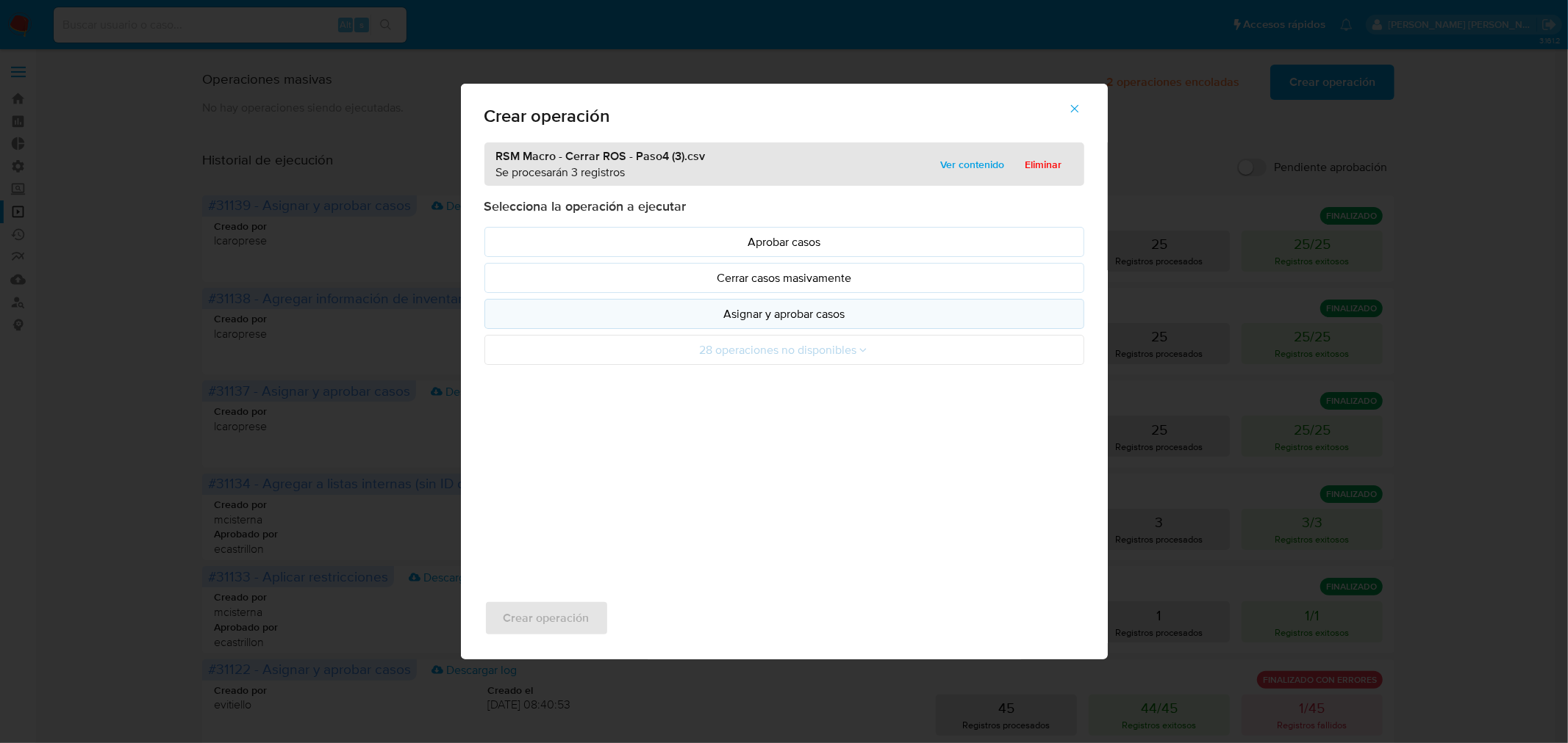
drag, startPoint x: 853, startPoint y: 318, endPoint x: 821, endPoint y: 360, distance: 52.8
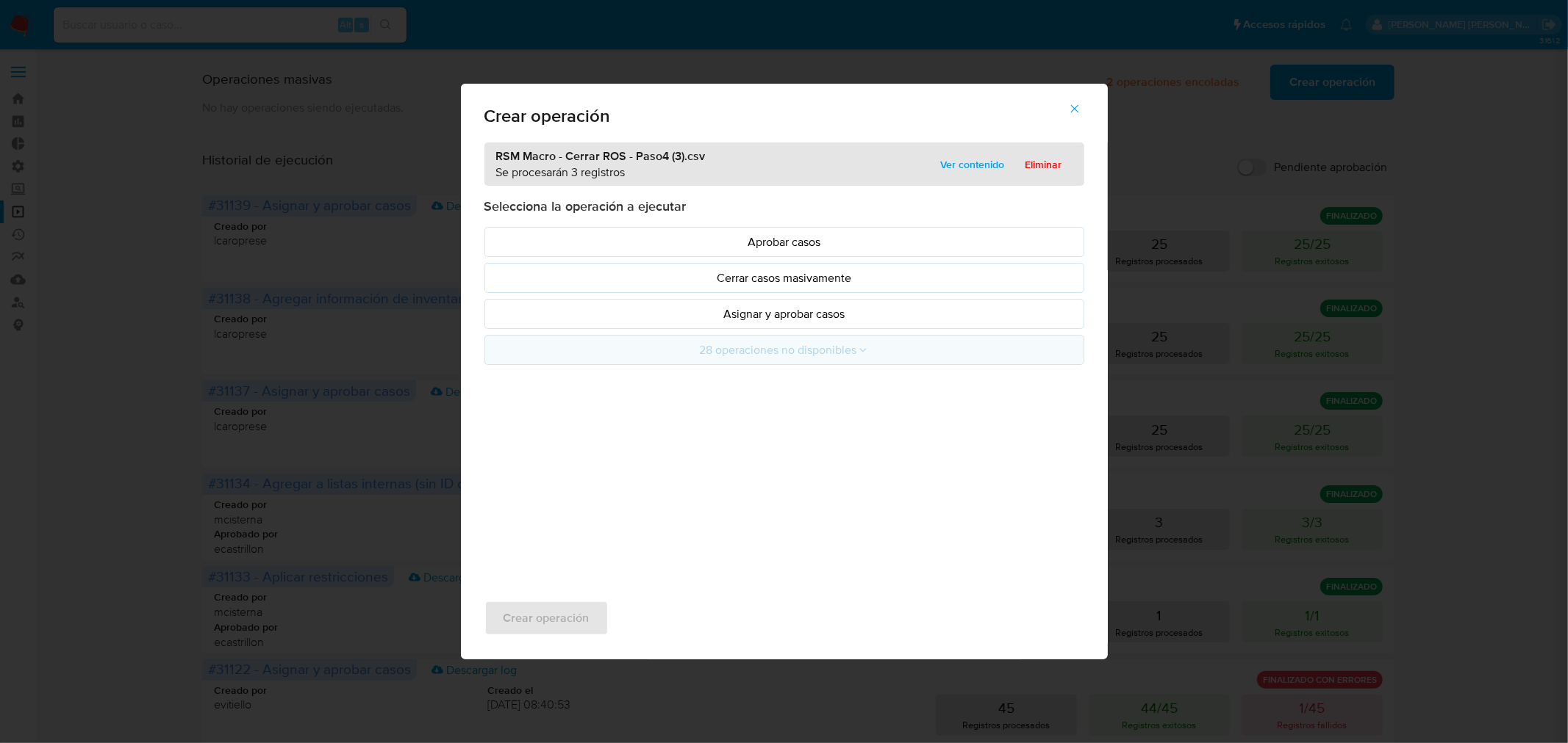
click at [853, 318] on p "Asignar y aprobar casos" at bounding box center [784, 314] width 574 height 17
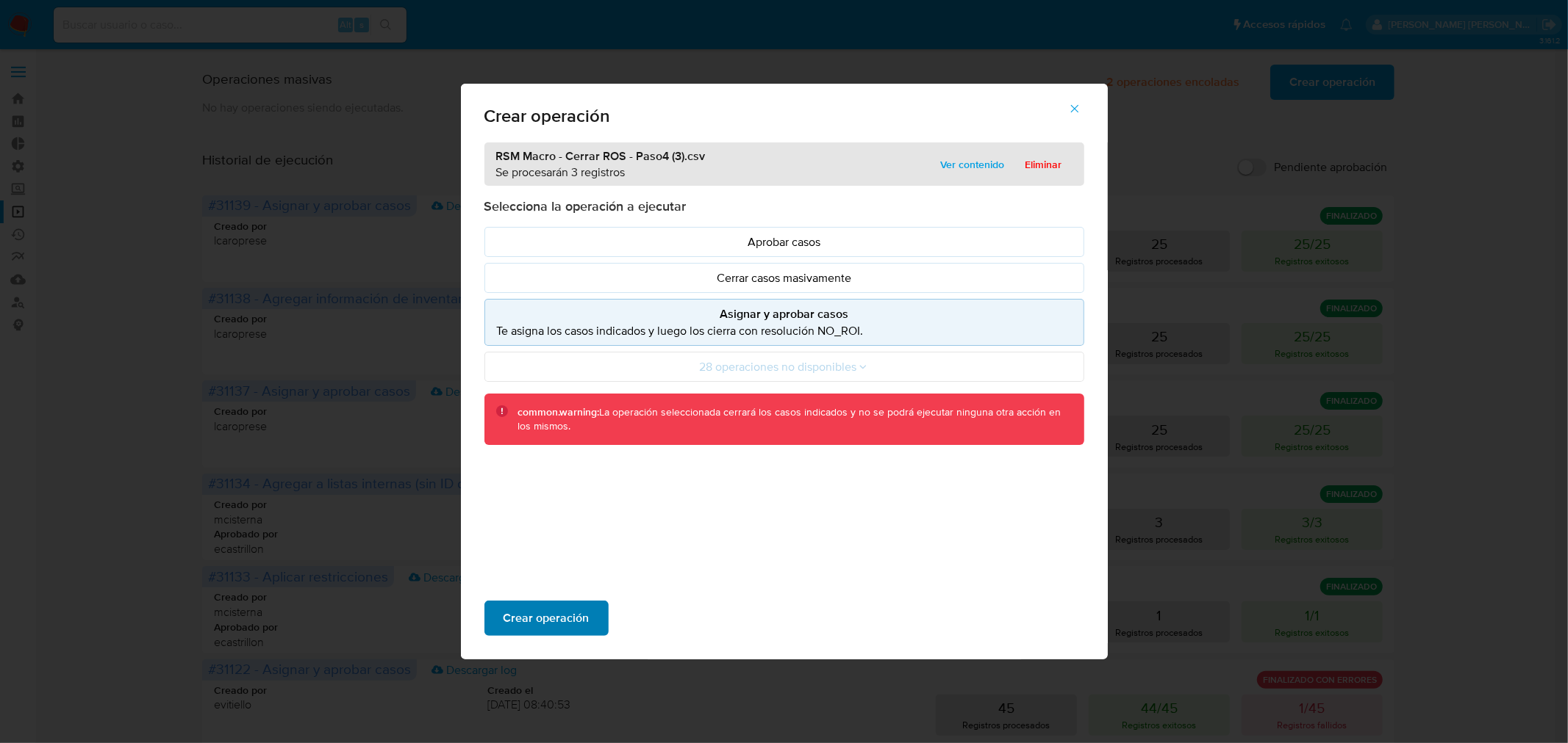
click at [553, 618] on span "Crear operación" at bounding box center [546, 618] width 86 height 33
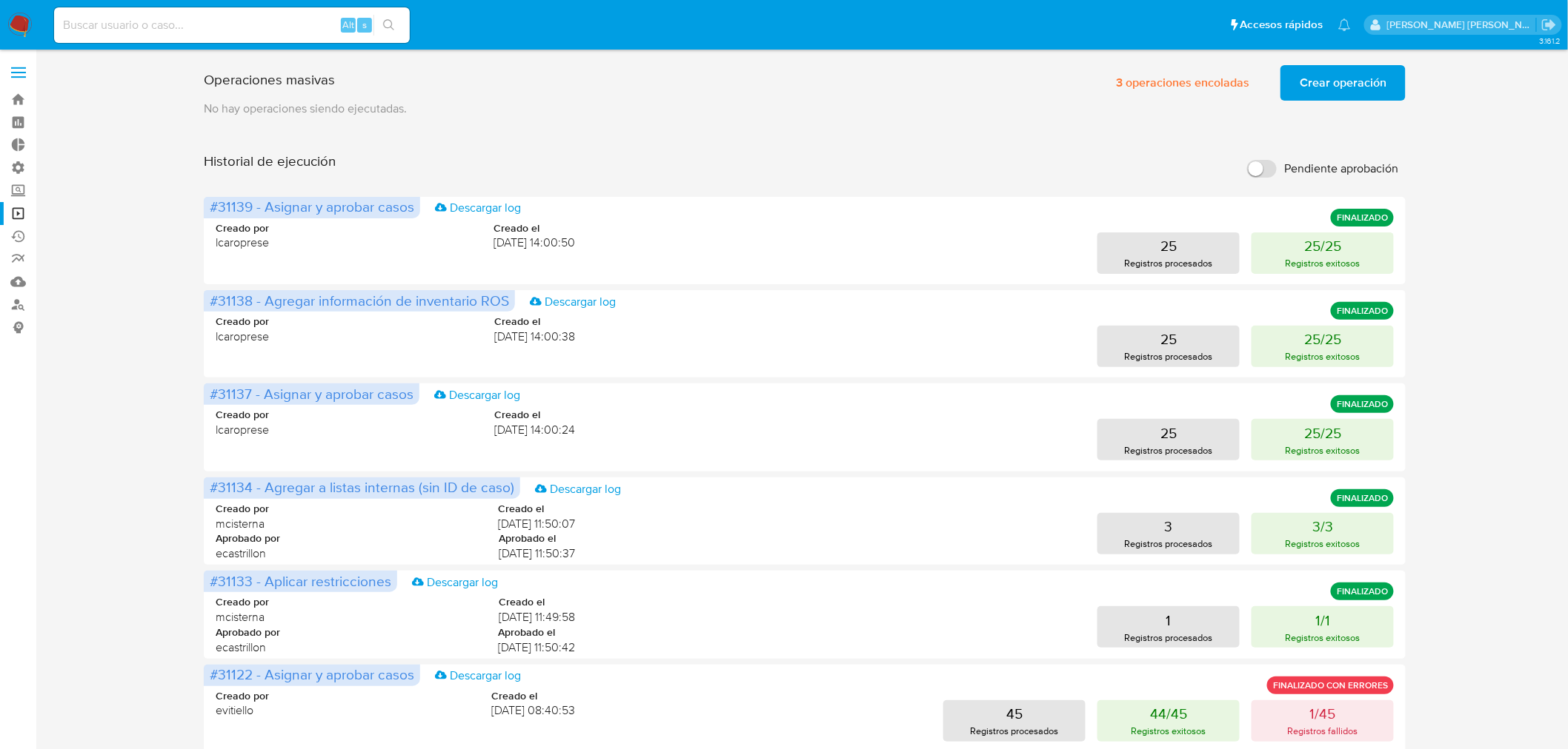
click at [15, 18] on img at bounding box center [20, 25] width 25 height 25
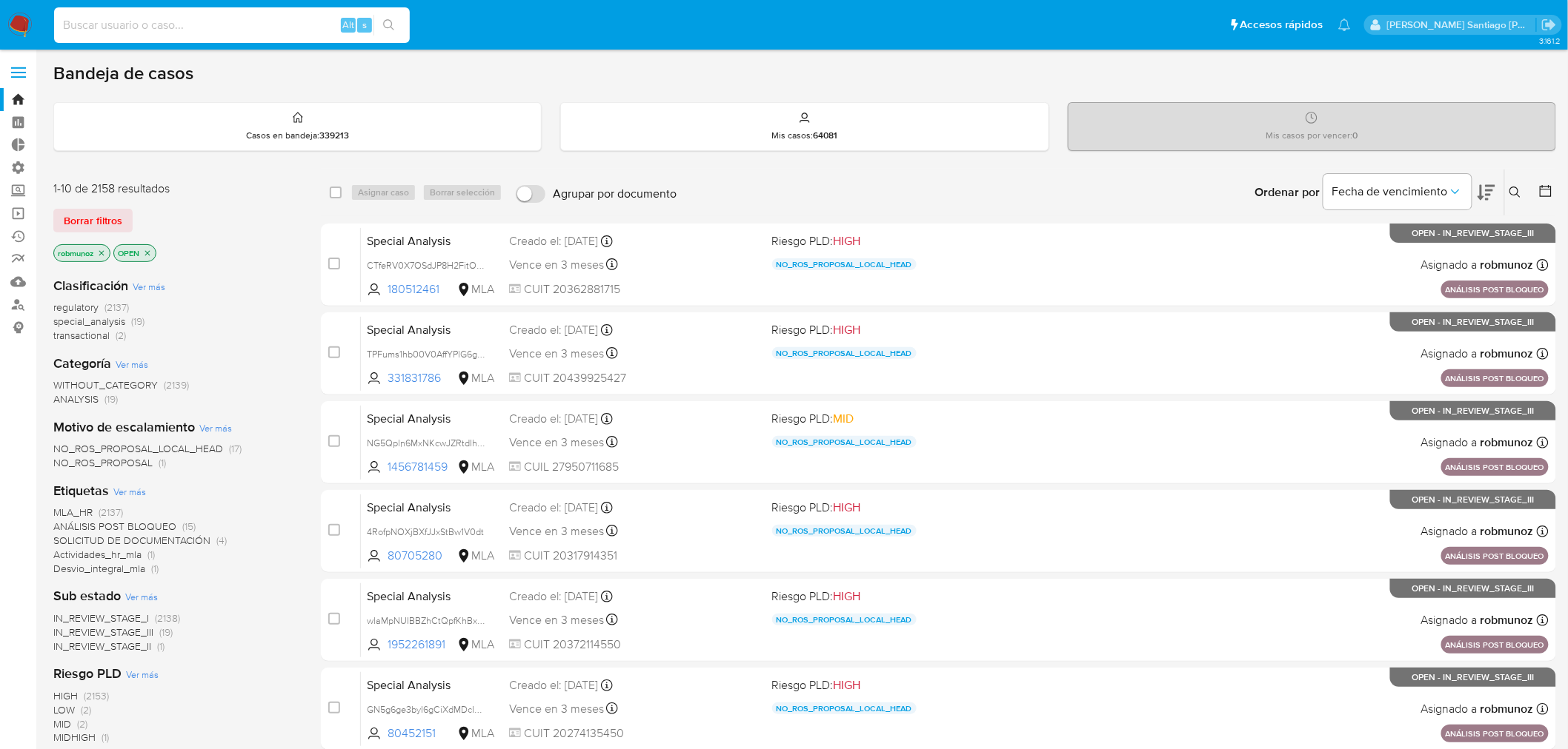
click at [290, 25] on input at bounding box center [231, 25] width 356 height 19
paste input "408556741"
type input "408556741"
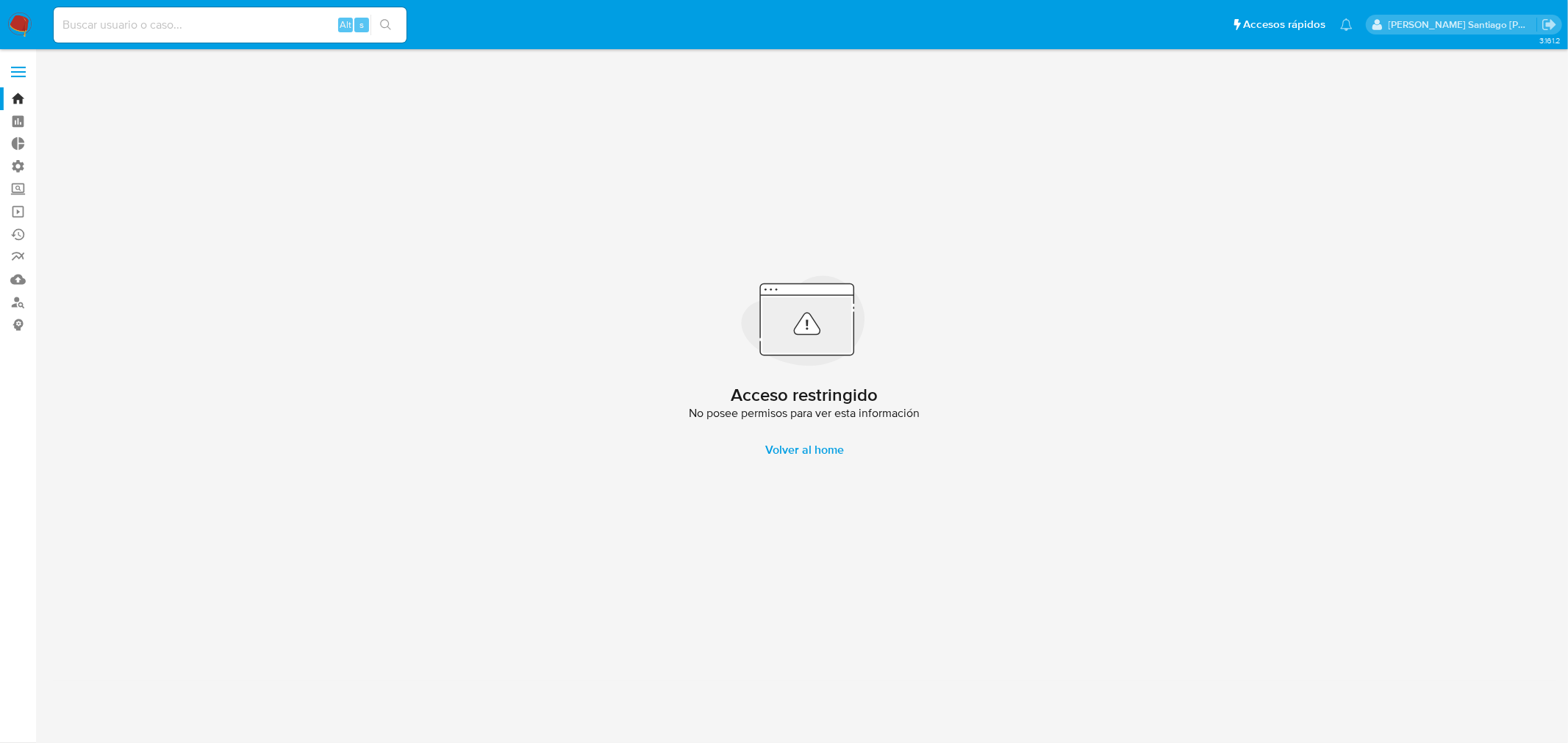
click at [142, 22] on input at bounding box center [229, 24] width 353 height 19
paste input "408556741"
type input "408556741"
click at [14, 21] on img at bounding box center [20, 25] width 25 height 25
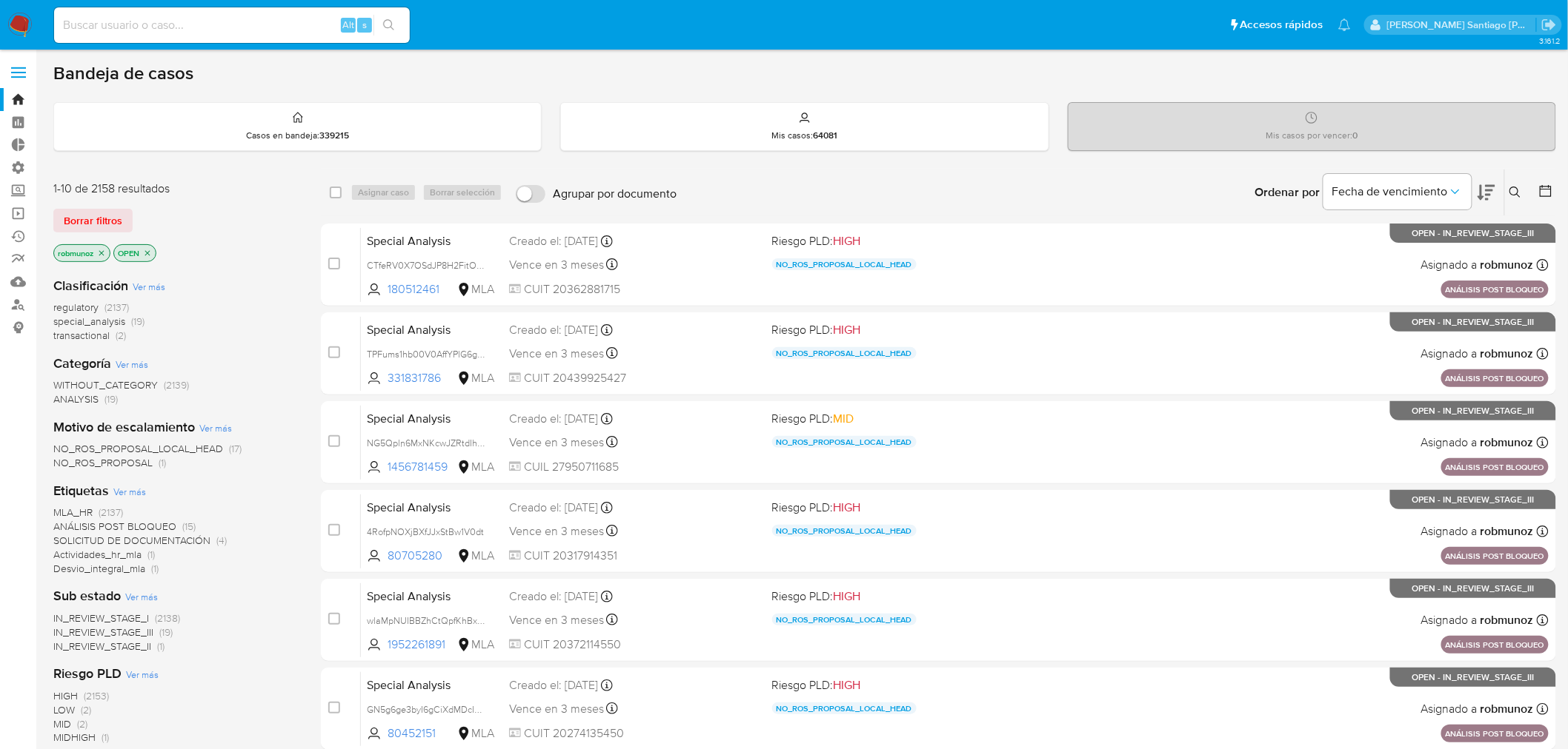
click at [137, 23] on input at bounding box center [231, 25] width 356 height 19
paste input "408556741"
type input "408556741"
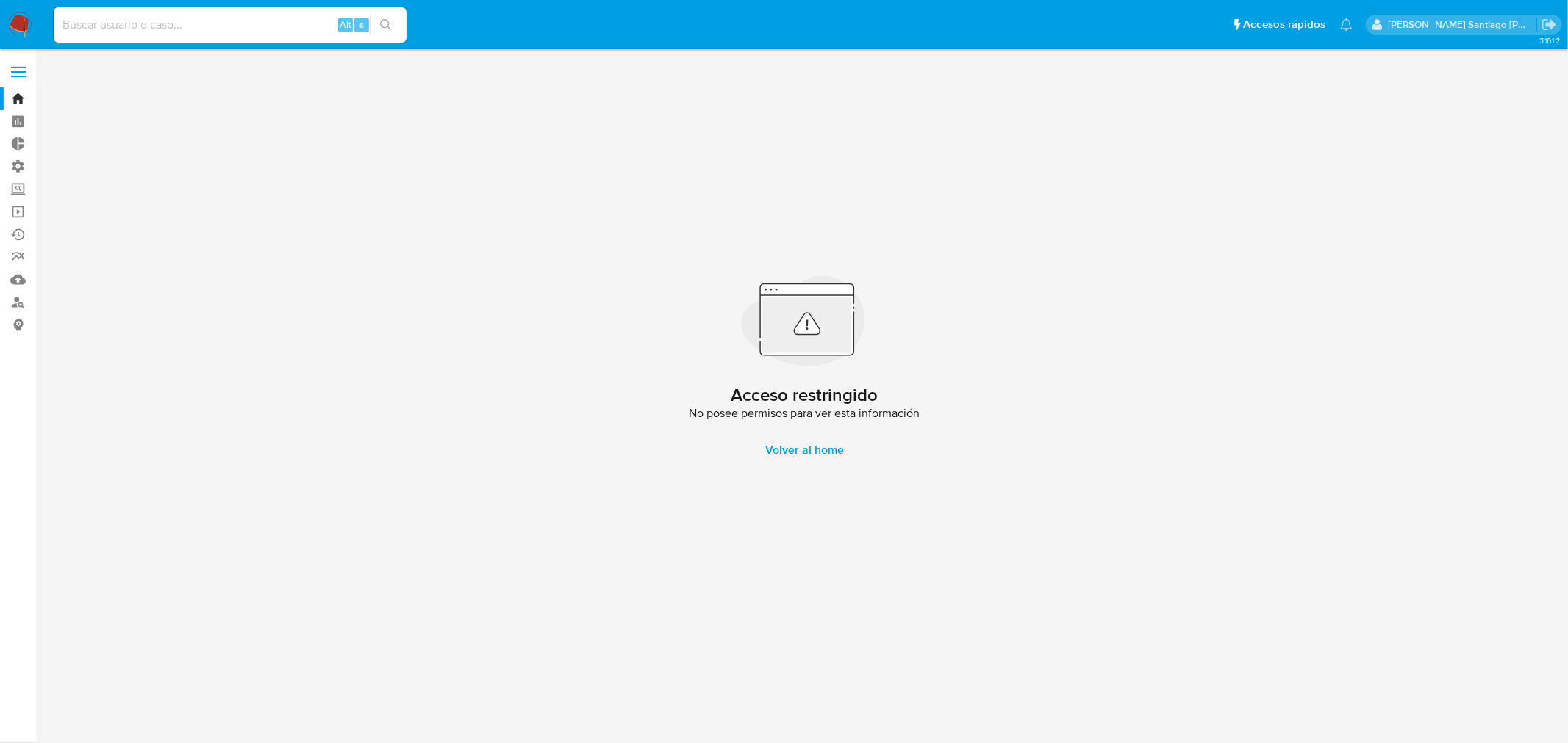
click at [250, 14] on div "Alt s" at bounding box center [229, 24] width 353 height 35
click at [254, 20] on input at bounding box center [229, 24] width 353 height 19
paste input
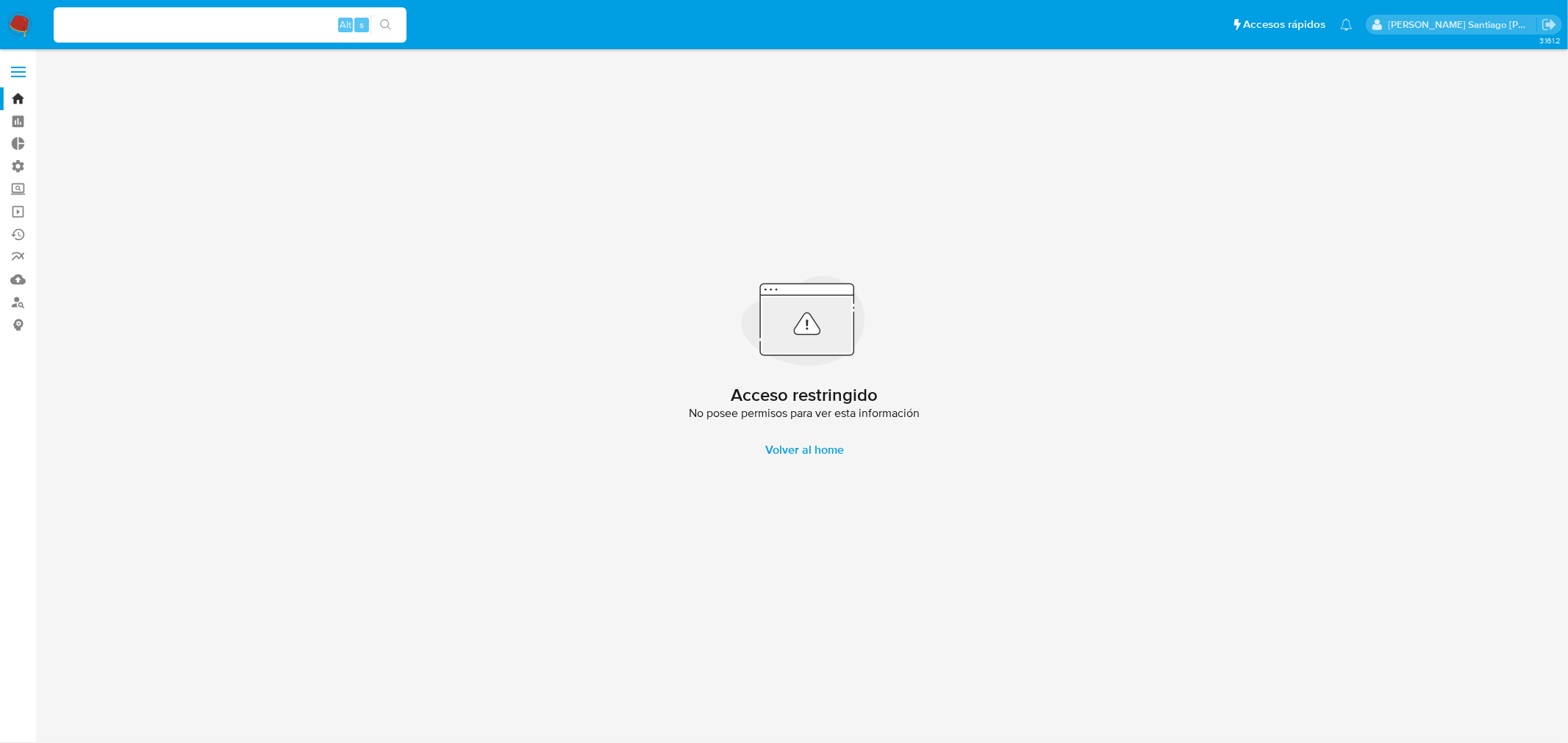
paste input "216664363"
type input "216664363"
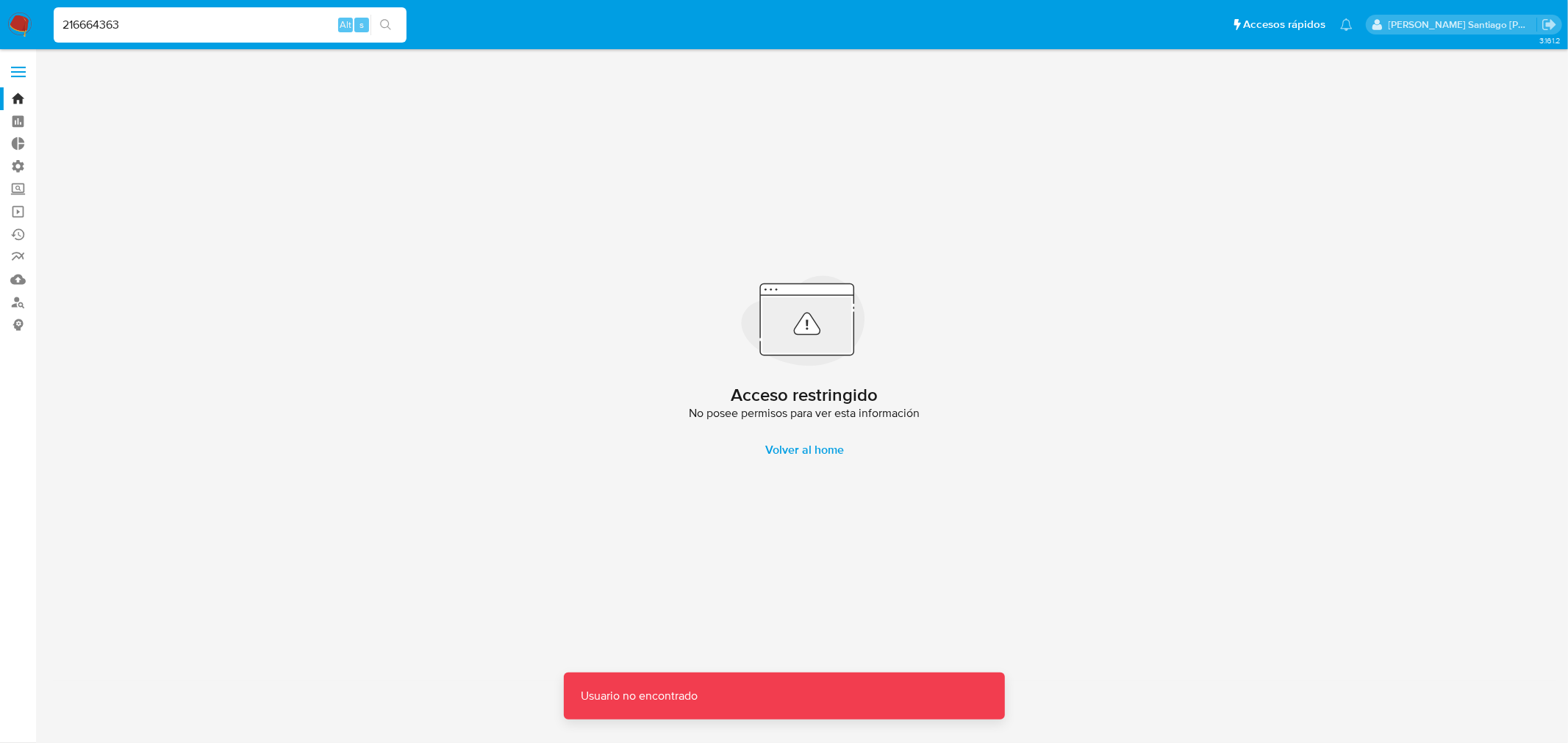
click at [23, 24] on img at bounding box center [20, 25] width 25 height 25
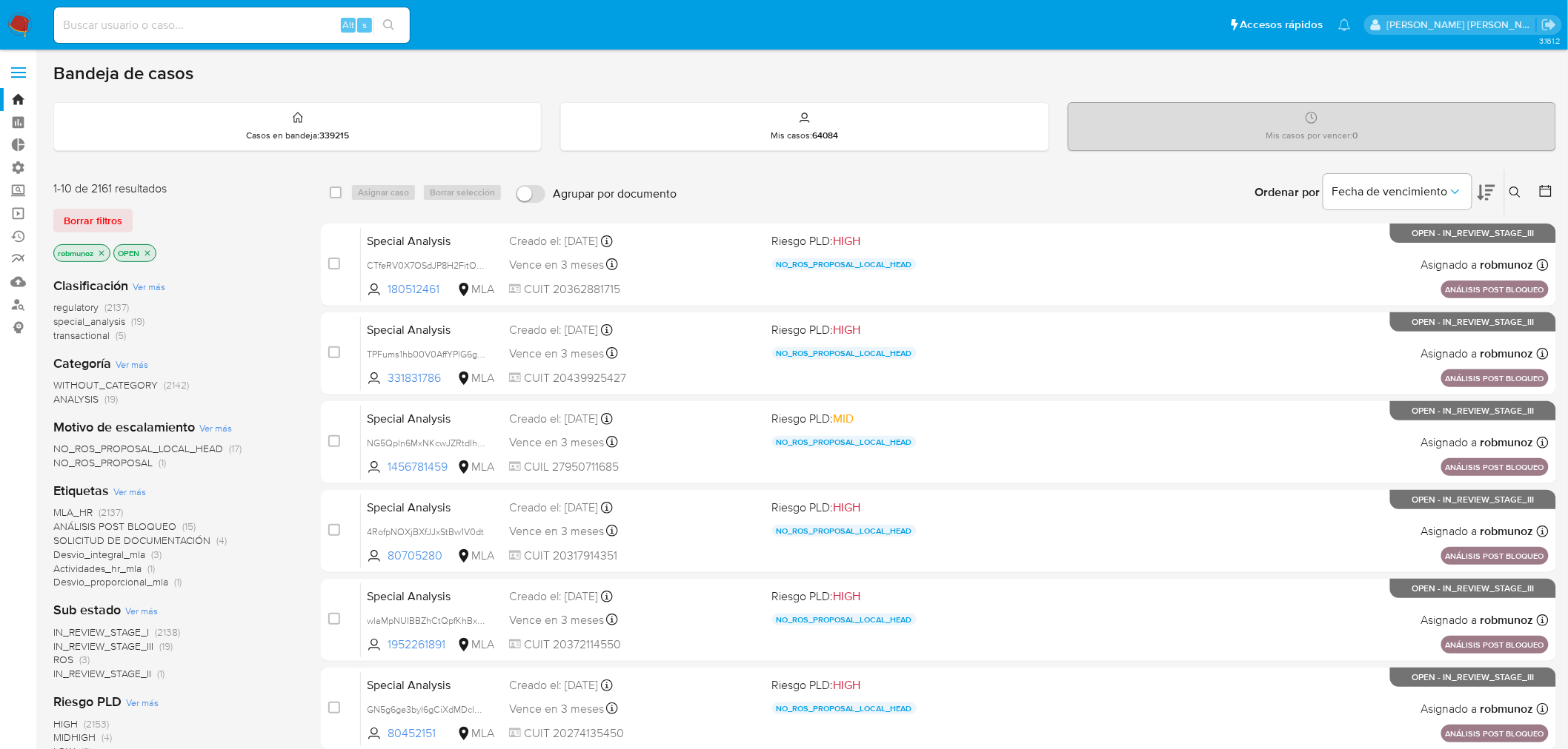
click at [232, 28] on input at bounding box center [231, 25] width 356 height 19
paste input "216664363"
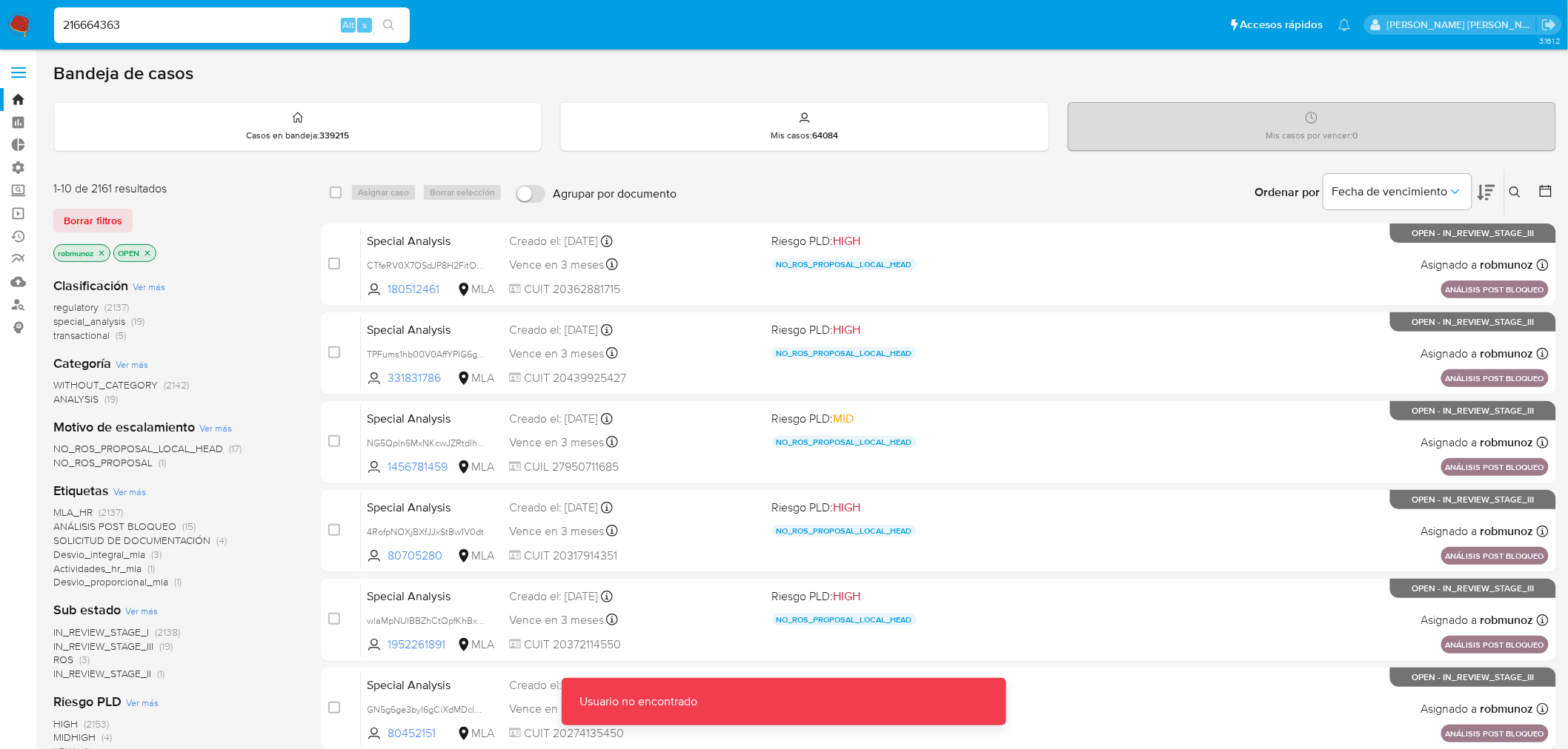
click at [232, 28] on input "216664363" at bounding box center [231, 25] width 356 height 19
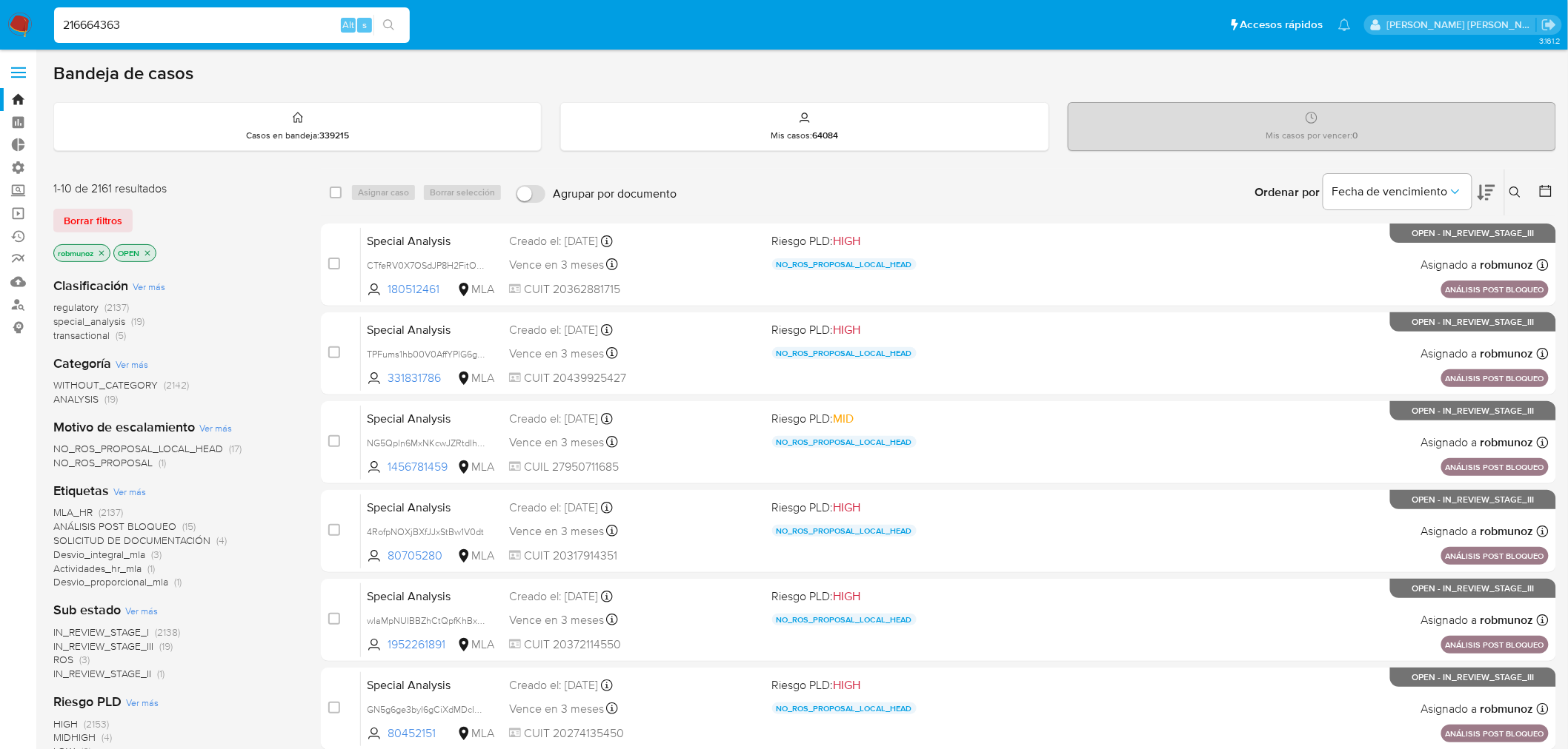
type input "216664363"
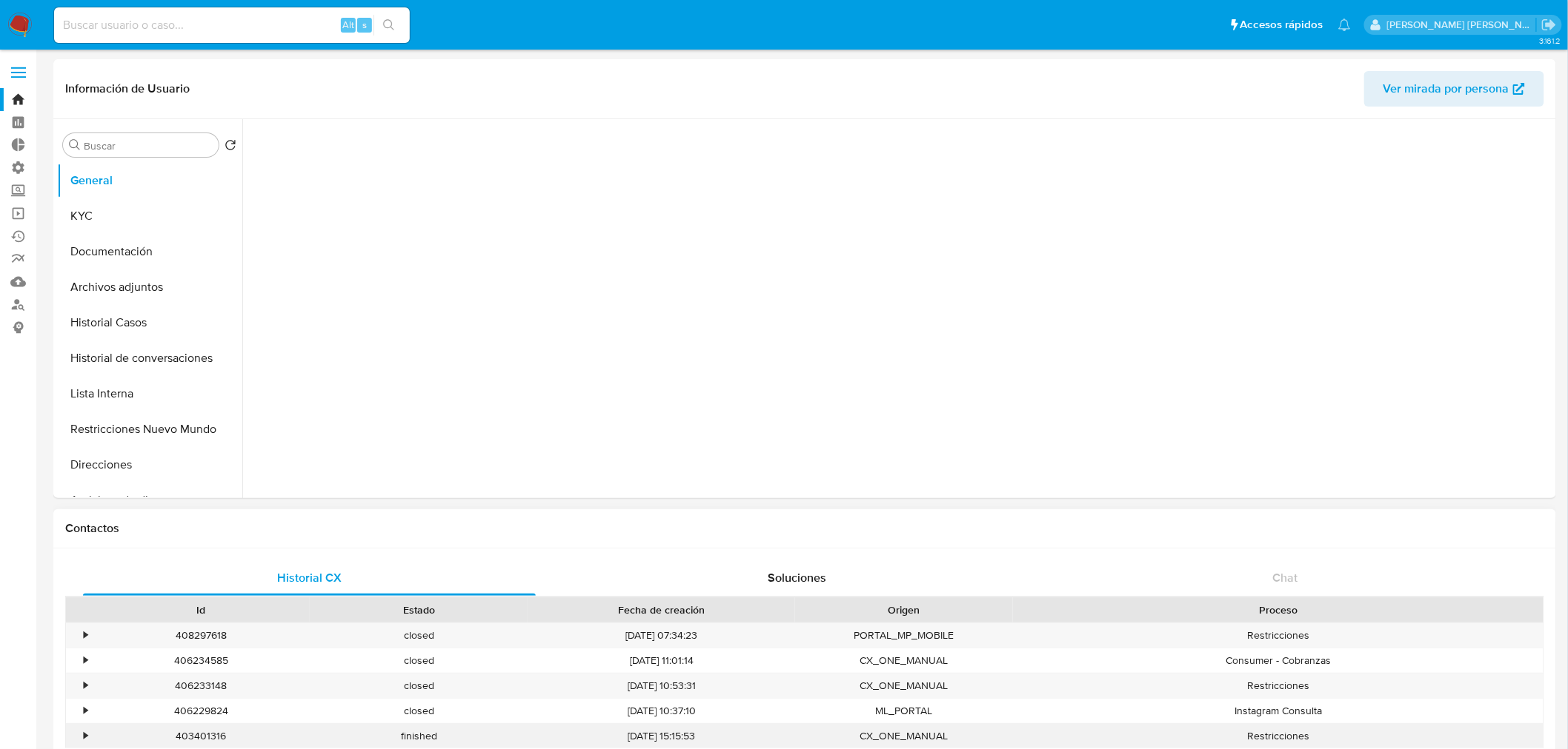
select select "10"
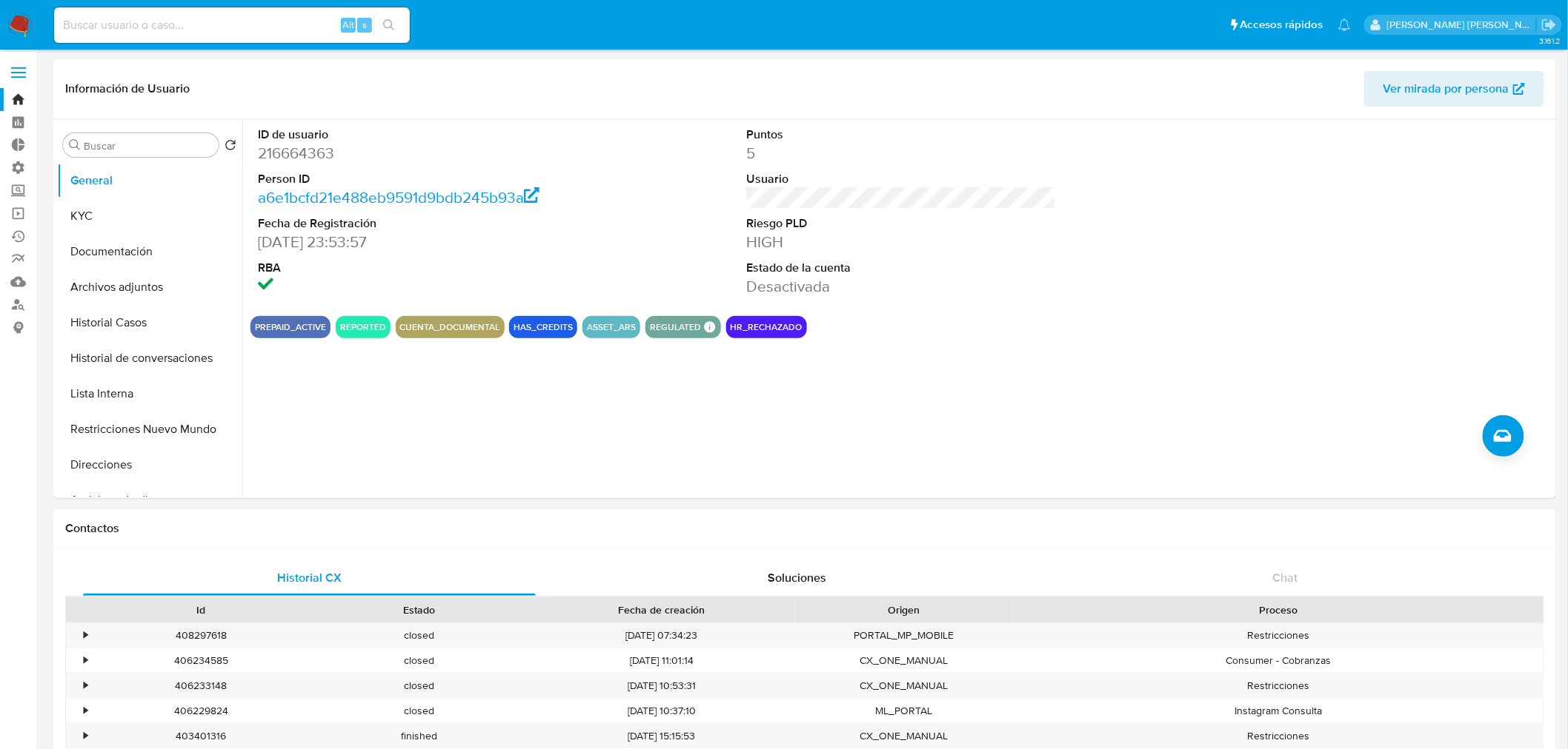
click at [263, 18] on input at bounding box center [231, 25] width 356 height 19
click at [22, 218] on link "Operaciones masivas" at bounding box center [88, 213] width 177 height 23
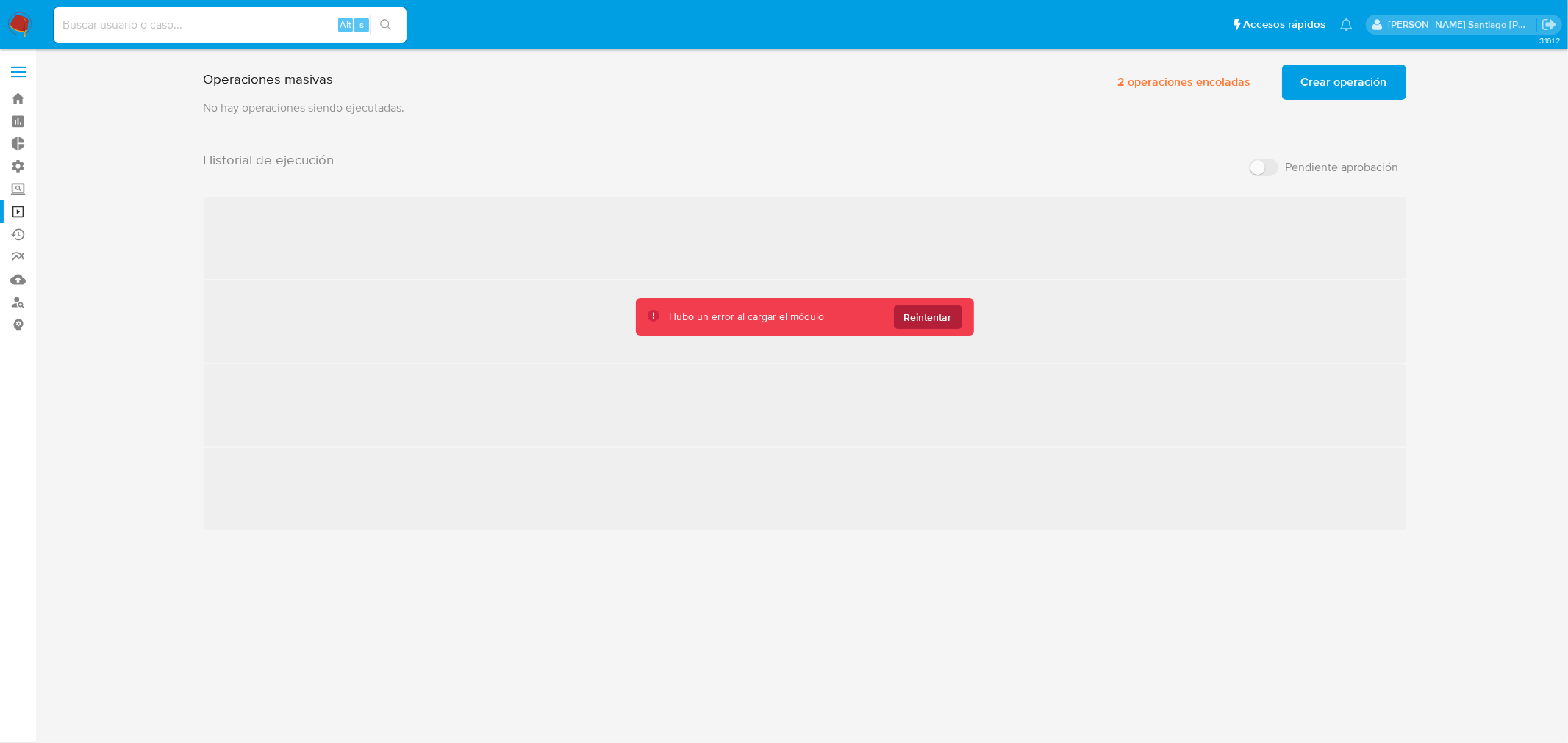
click at [952, 325] on button "Reintentar" at bounding box center [928, 318] width 69 height 23
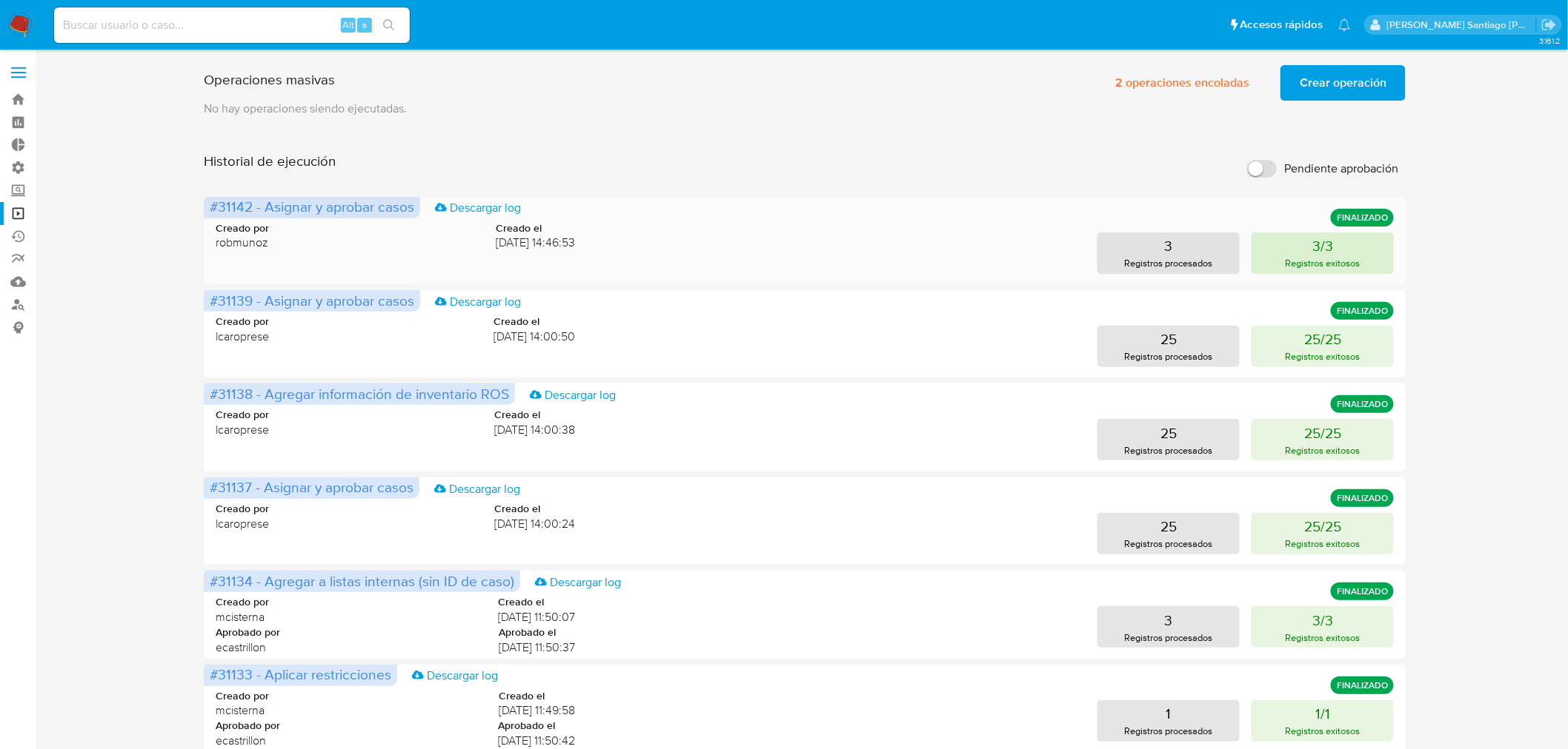
click at [1323, 264] on p "Registros exitosos" at bounding box center [1323, 263] width 75 height 14
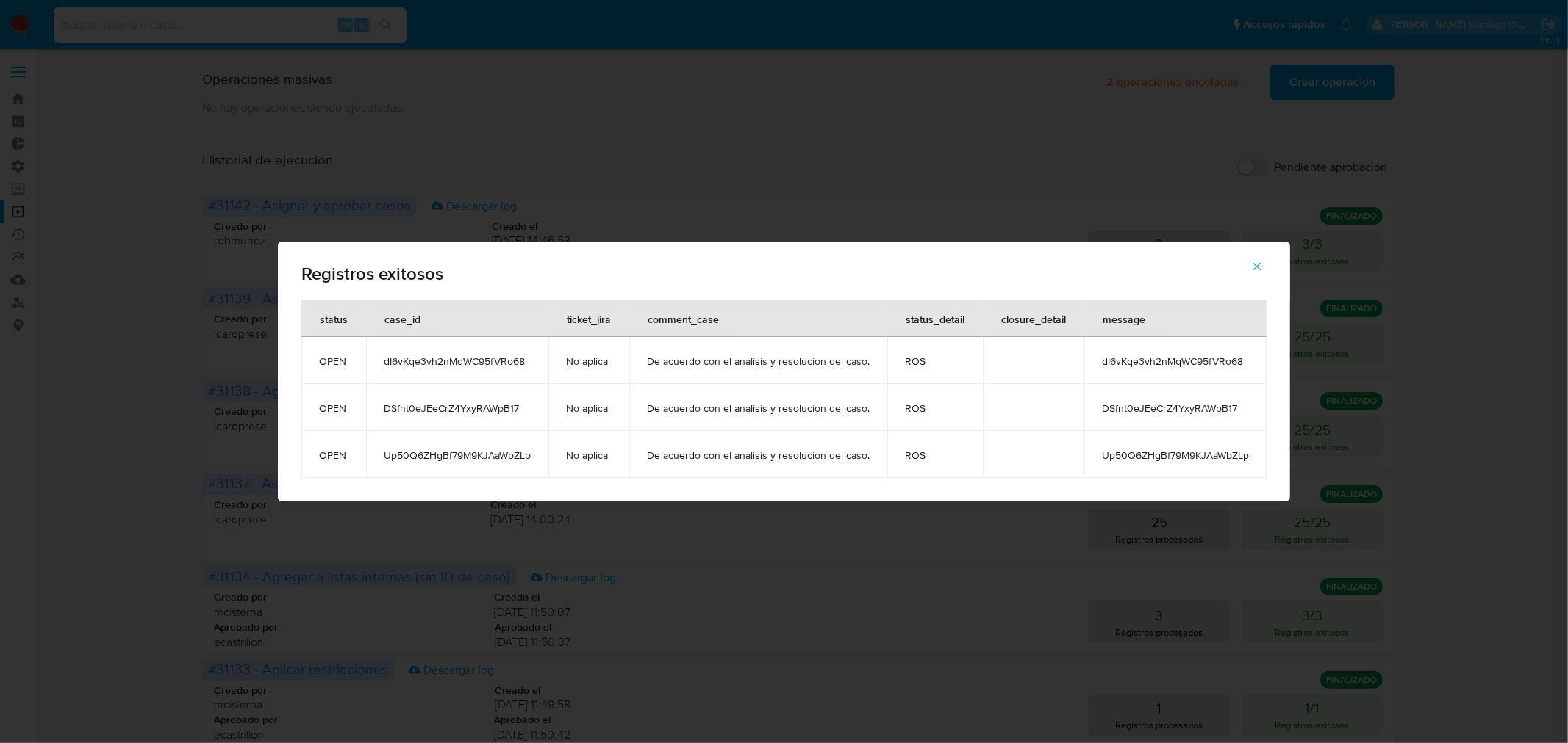
click at [1551, 306] on div "Registros exitosos status case_id ticket_jira comment_case status_detail closur…" at bounding box center [784, 371] width 1568 height 743
click at [1268, 261] on button "button" at bounding box center [1256, 266] width 51 height 35
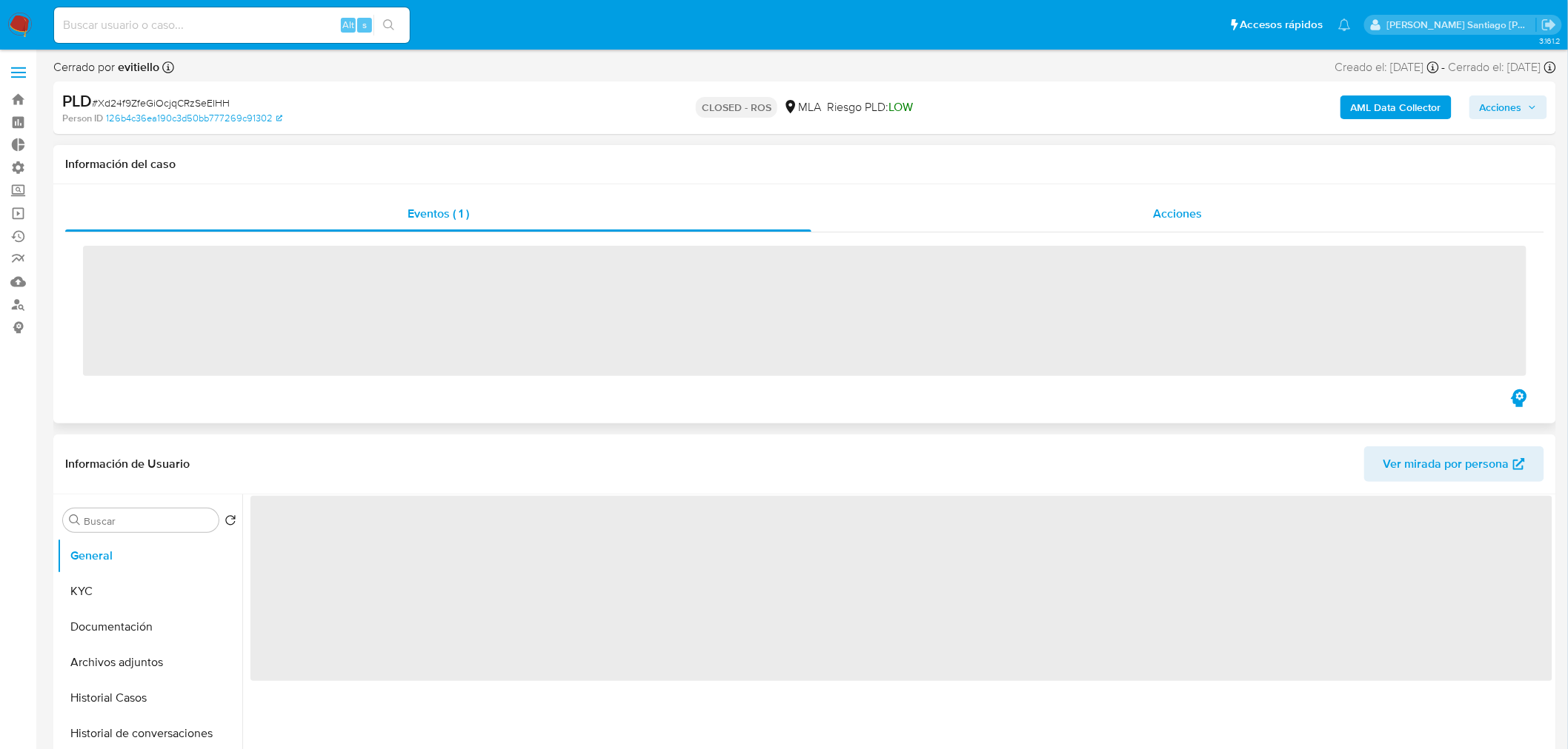
click at [1127, 208] on div "Acciones" at bounding box center [1178, 214] width 734 height 35
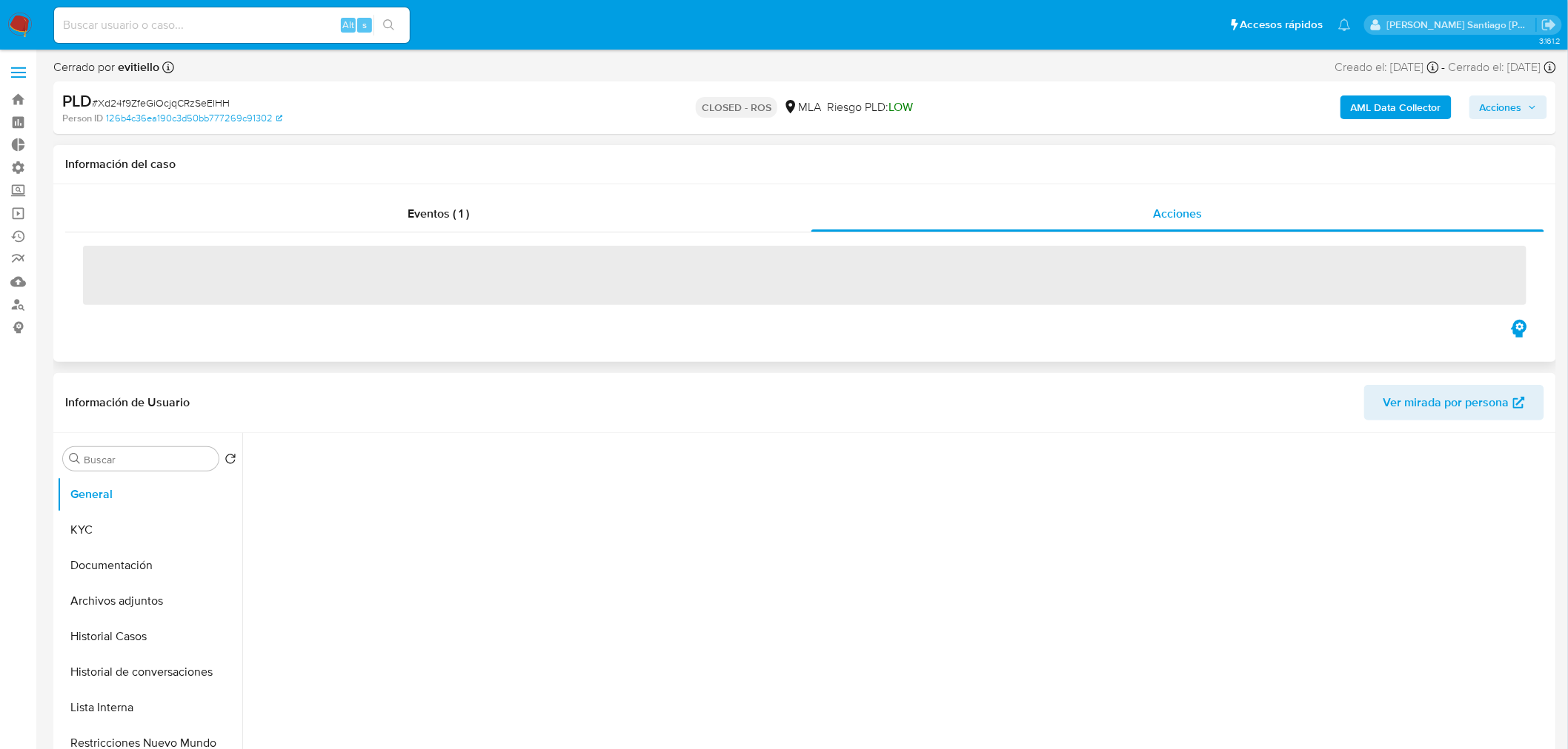
select select "10"
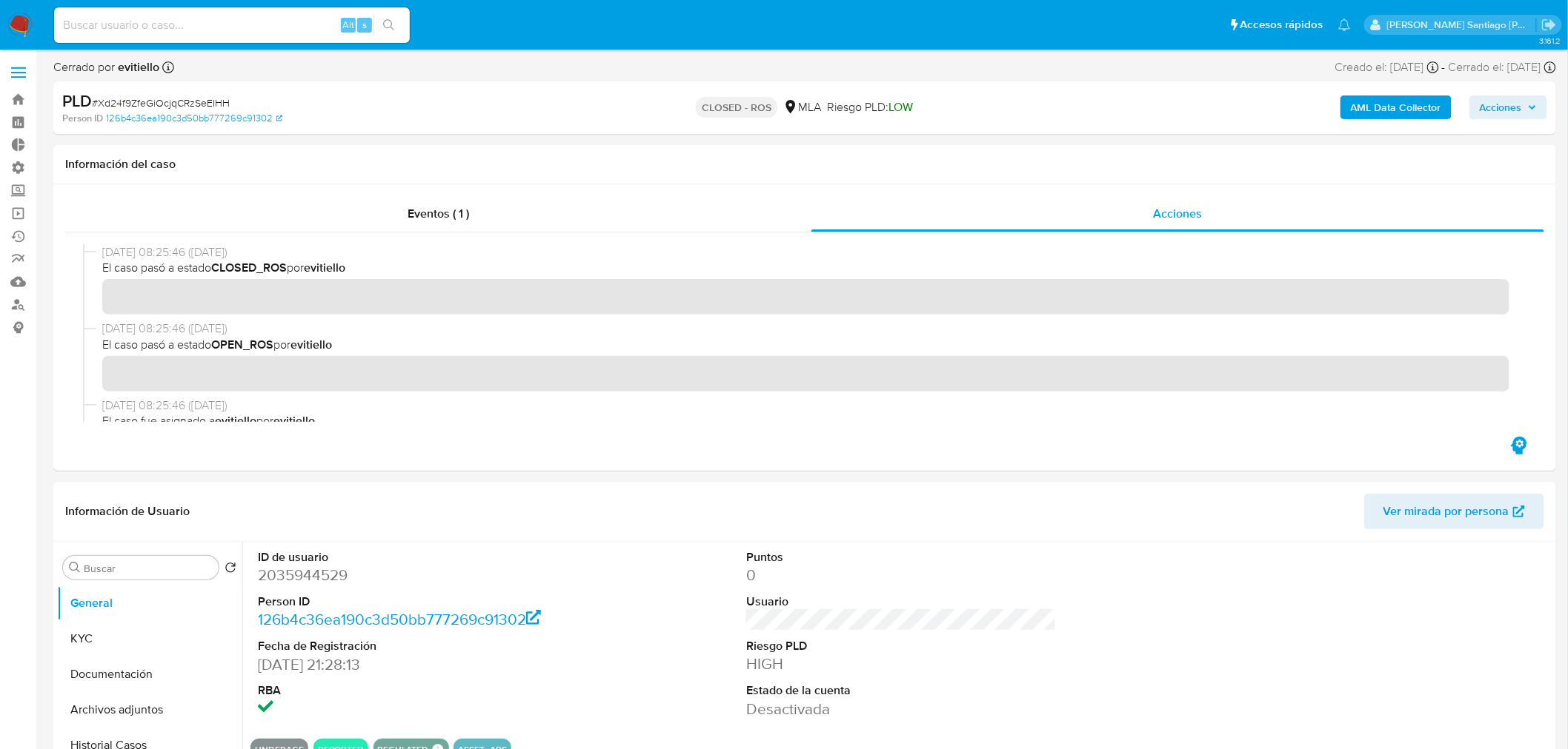
click at [185, 101] on span "# Xd24f9ZfeGiOcjqCRzSeEIHH" at bounding box center [160, 103] width 137 height 15
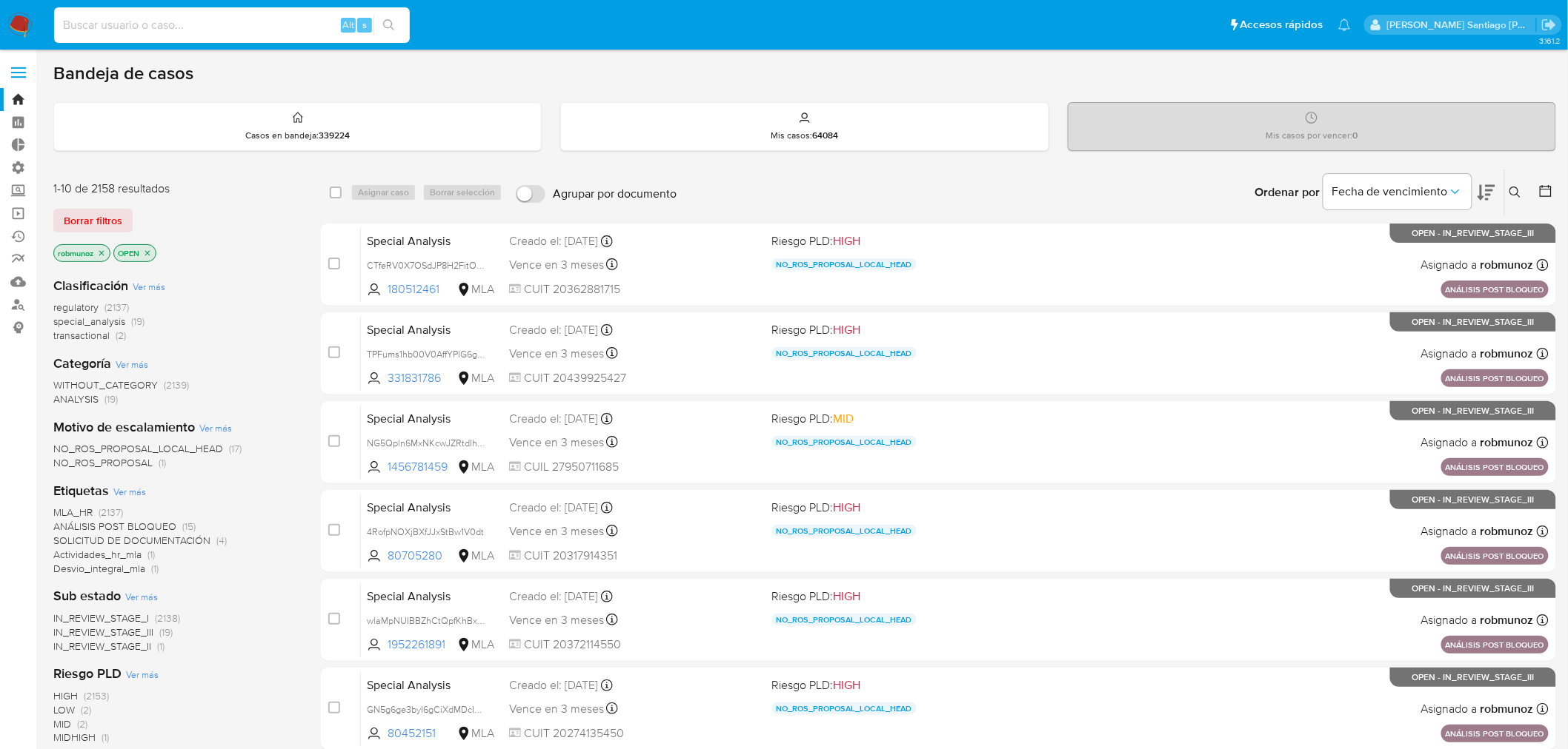
click at [188, 25] on input at bounding box center [231, 25] width 356 height 19
paste input "XN5BwEqsuVU0XD5BafKBV0XX"
type input "XN5BwEqsuVU0XD5BafKBV0XX"
click at [389, 21] on icon "search-icon" at bounding box center [389, 25] width 12 height 12
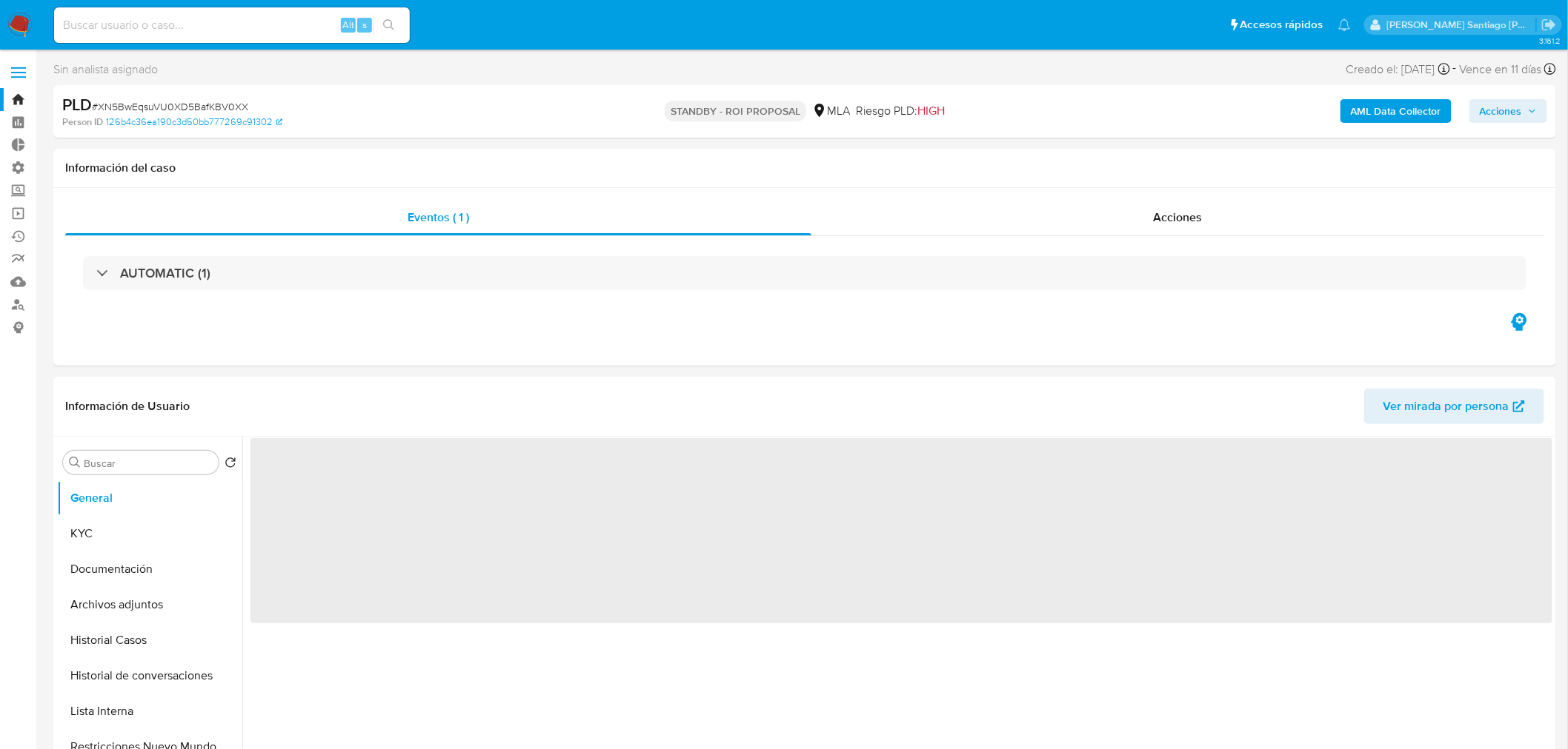
select select "10"
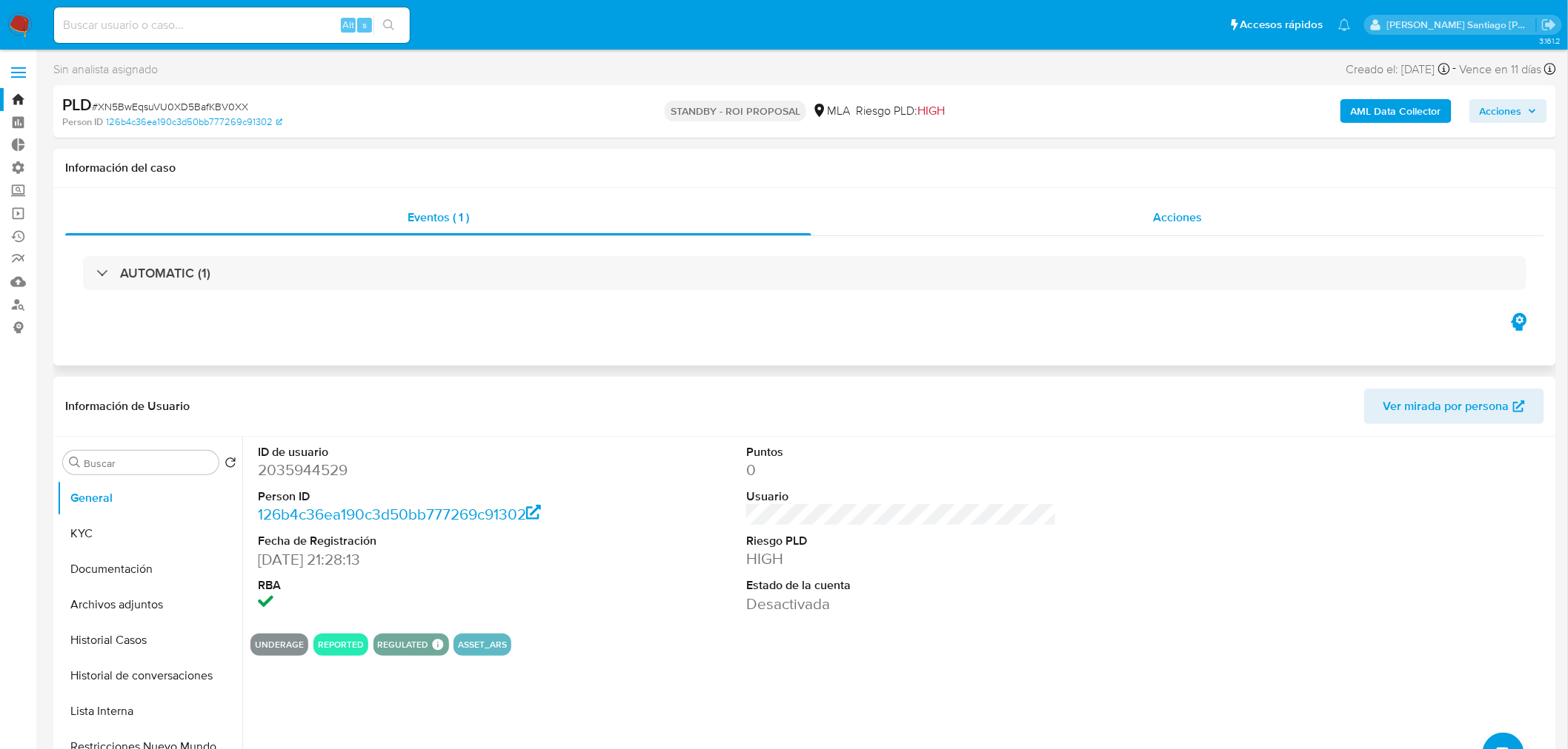
click at [1214, 233] on div "Acciones" at bounding box center [1178, 218] width 734 height 35
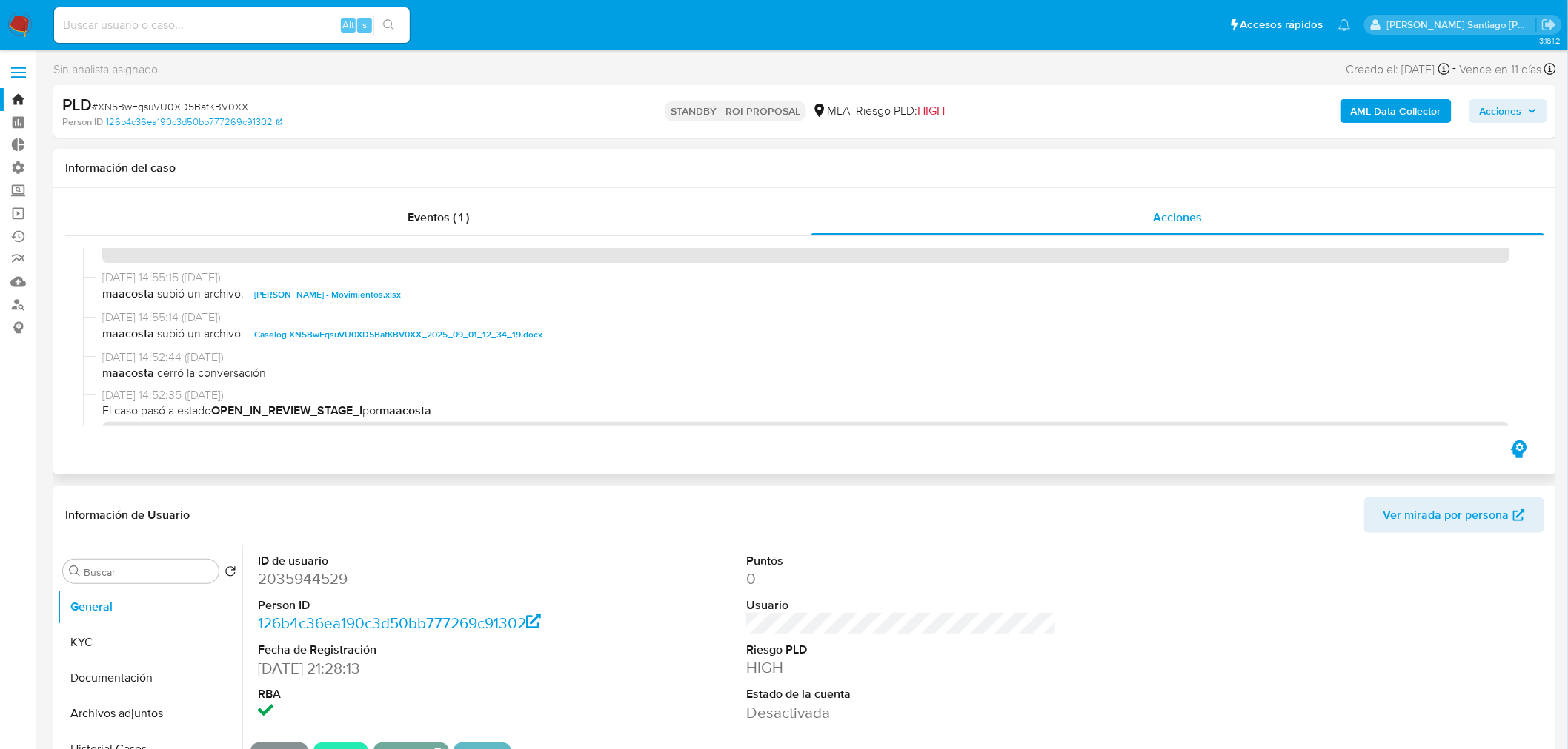
scroll to position [82, 0]
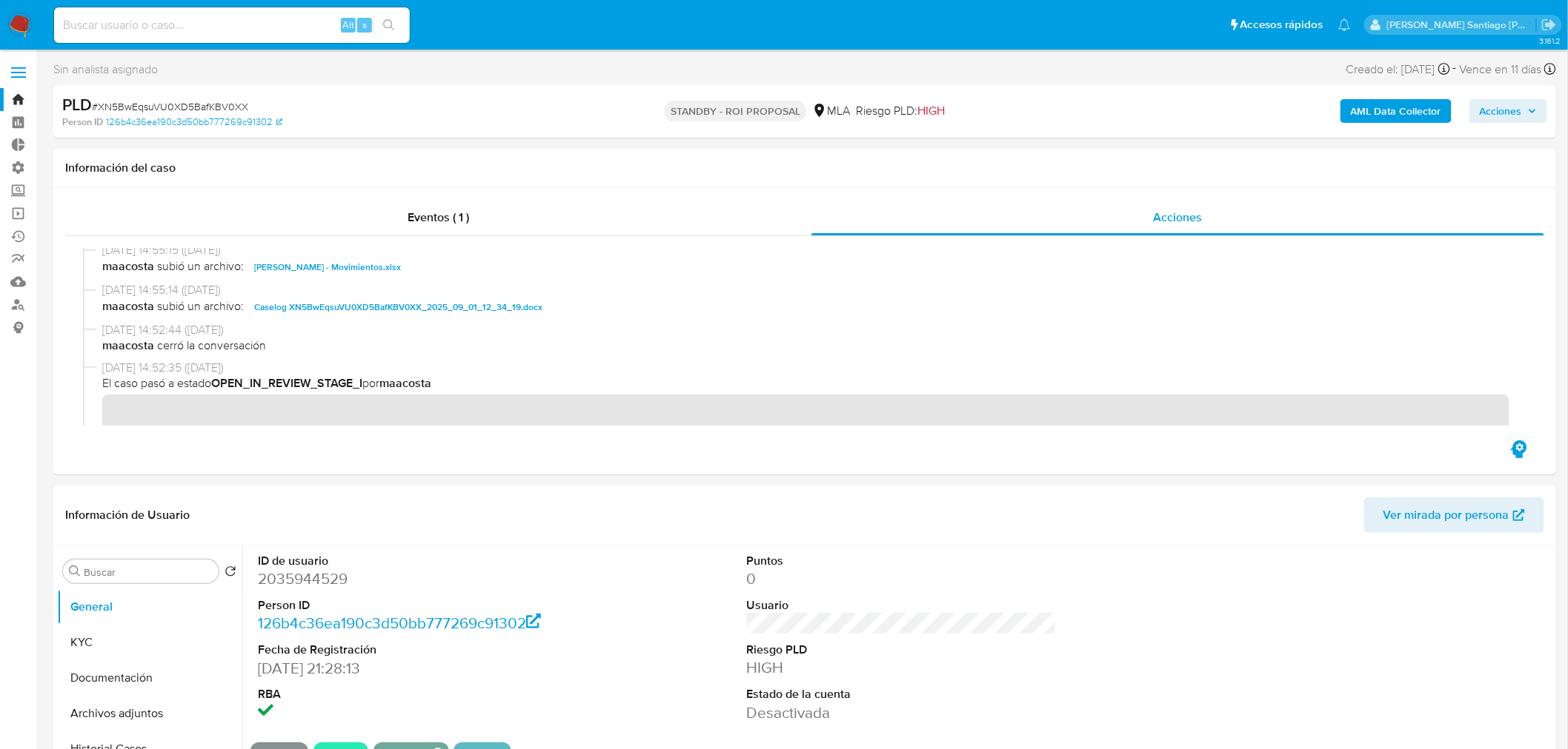
click at [8, 30] on img at bounding box center [20, 25] width 25 height 25
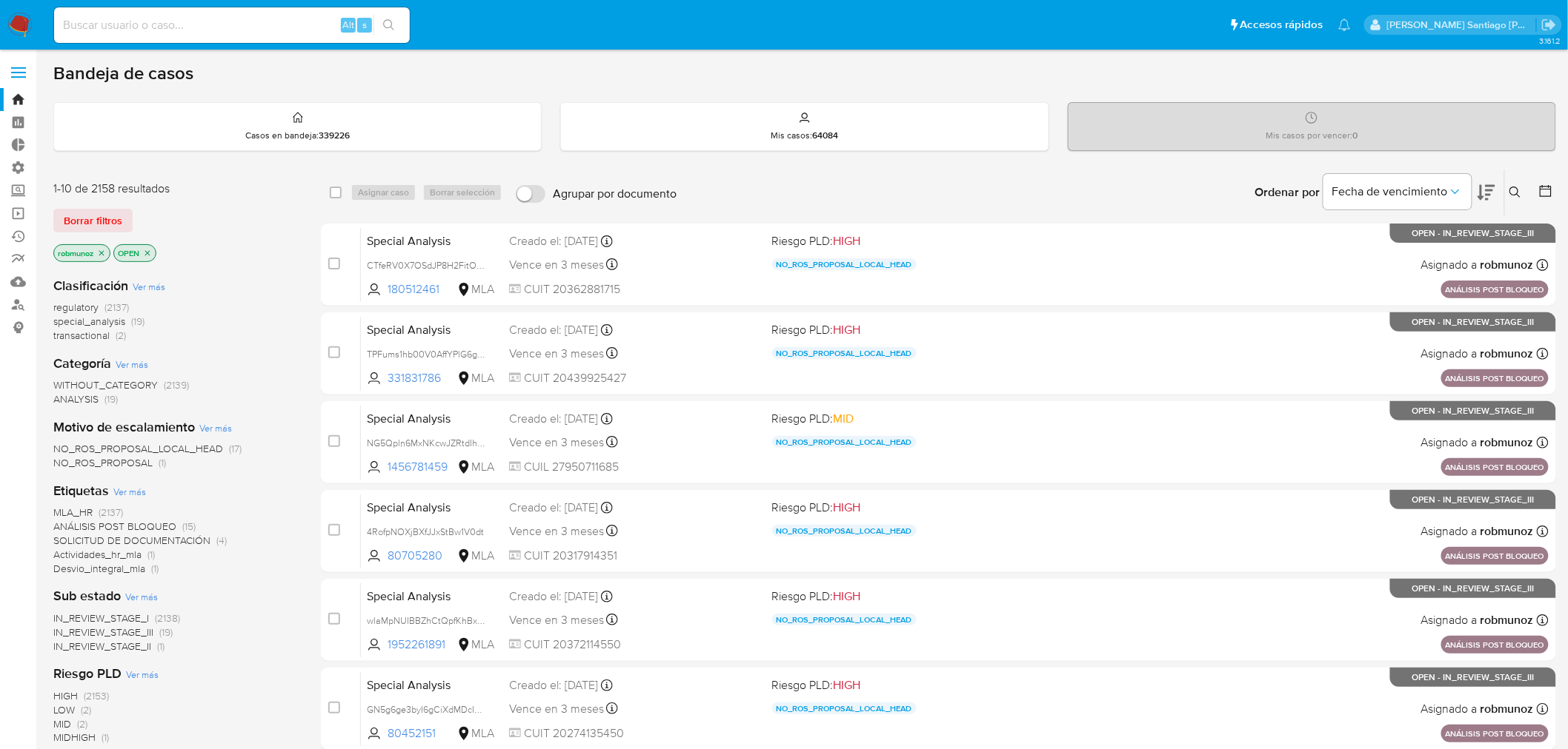
click at [1513, 193] on icon at bounding box center [1515, 192] width 12 height 12
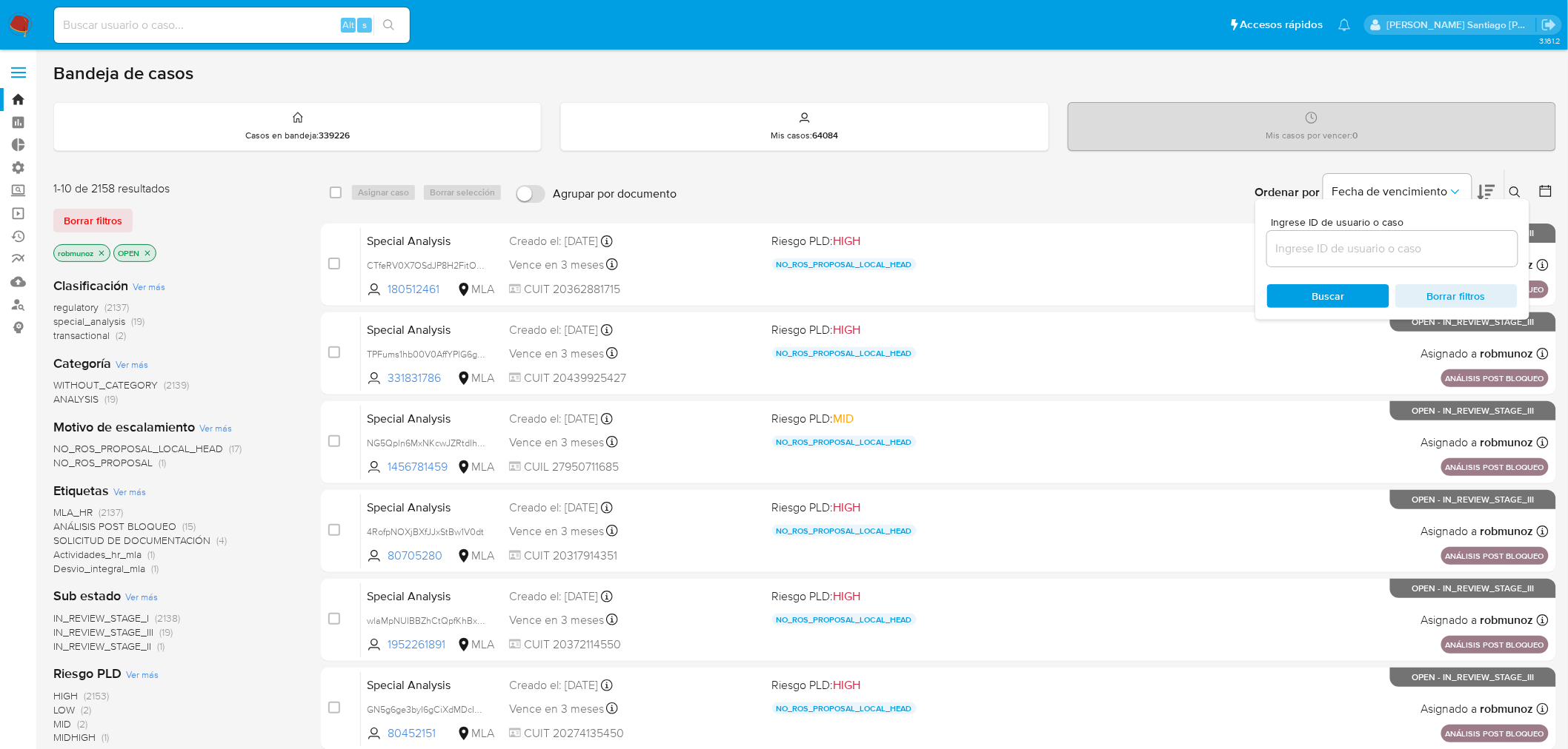
click at [1461, 260] on div at bounding box center [1391, 248] width 250 height 35
click at [1455, 247] on input at bounding box center [1391, 248] width 250 height 19
paste input "XN5BwEqsuVU0XD5BafKBV0XX"
type input "XN5BwEqsuVU0XD5BafKBV0XX"
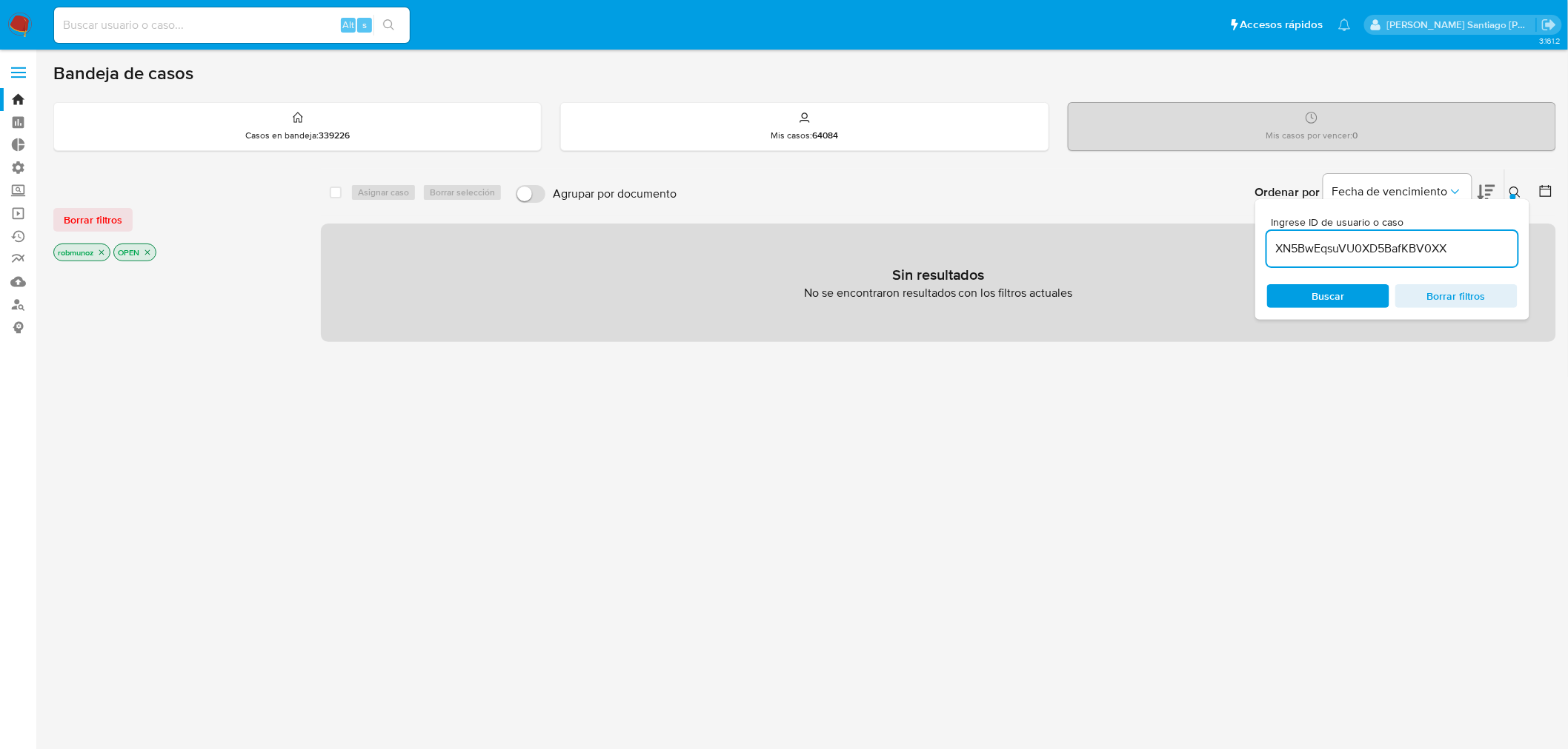
click at [89, 215] on span "Borrar filtros" at bounding box center [93, 219] width 58 height 21
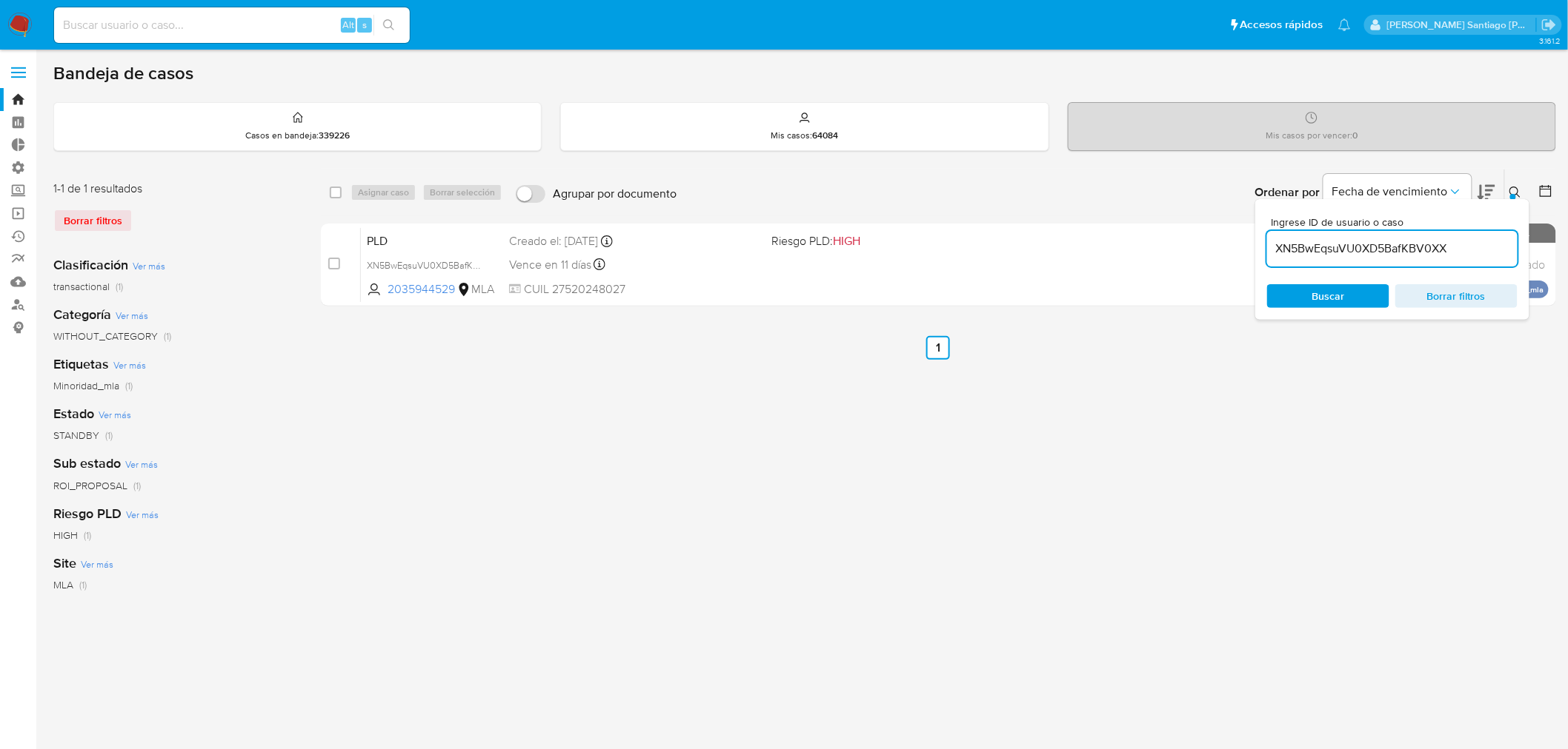
click at [1512, 188] on icon at bounding box center [1515, 192] width 12 height 12
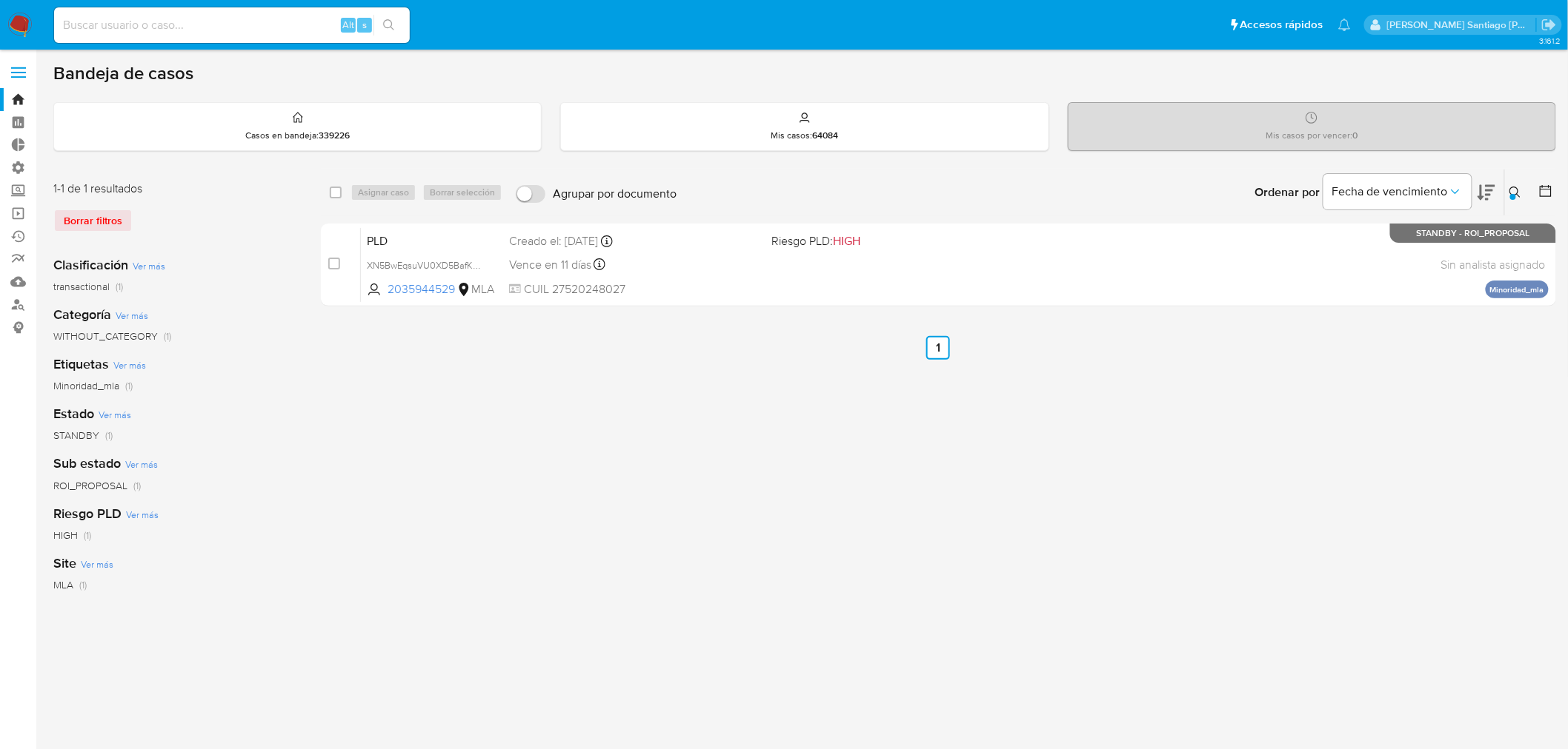
drag, startPoint x: 330, startPoint y: 261, endPoint x: 368, endPoint y: 215, distance: 59.7
click at [331, 262] on input "checkbox" at bounding box center [333, 263] width 12 height 12
checkbox input "true"
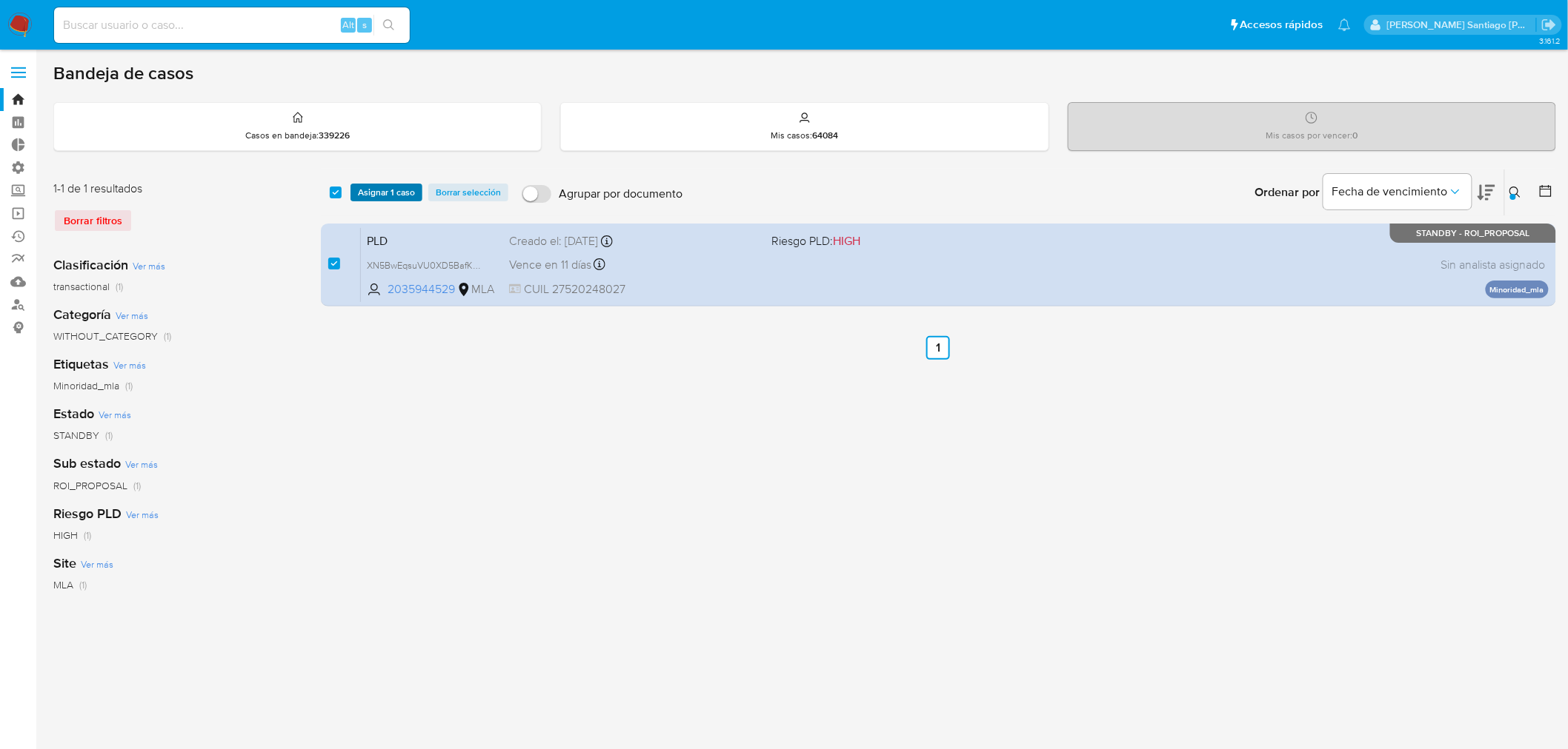
click at [386, 185] on span "Asignar 1 caso" at bounding box center [386, 192] width 57 height 15
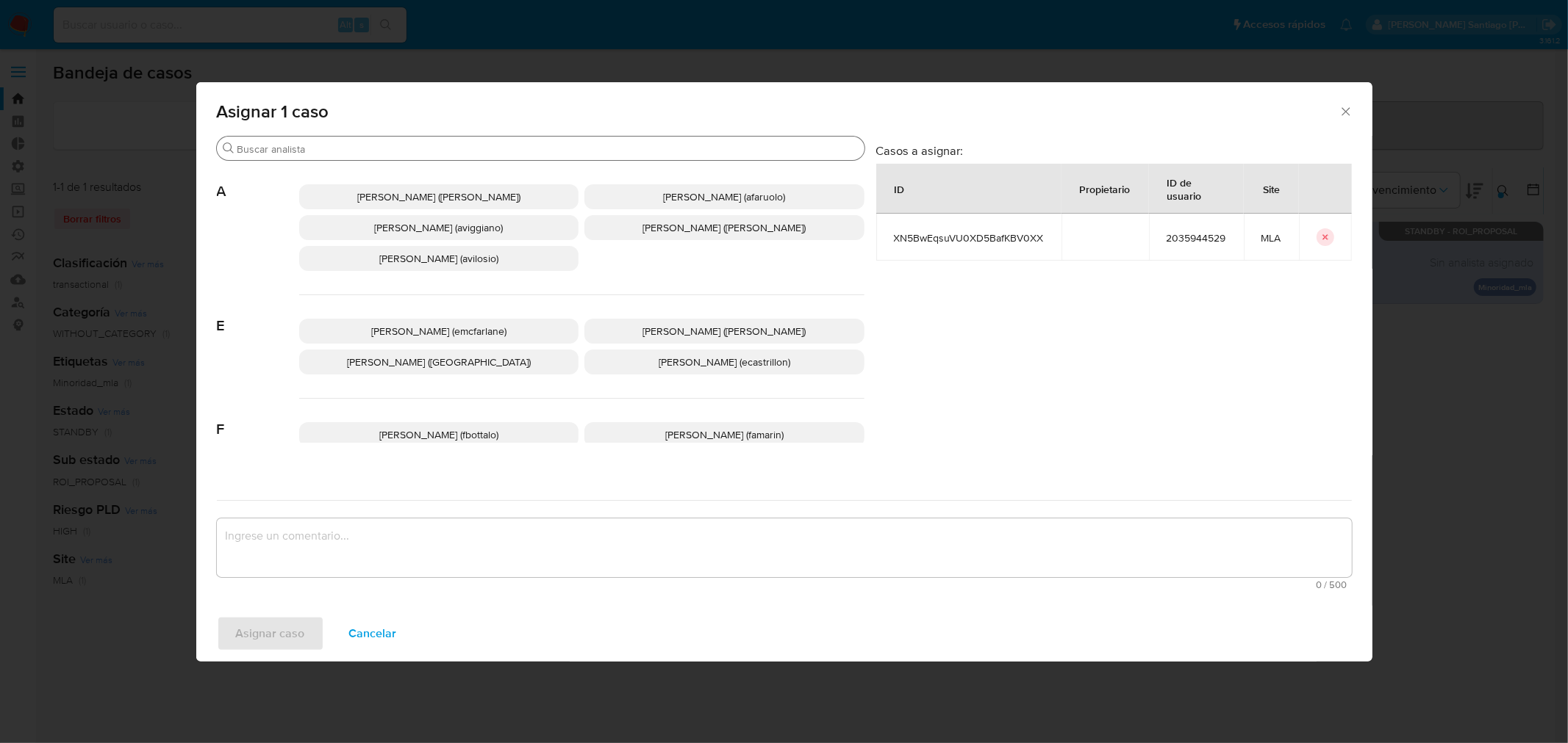
click at [353, 148] on input "Buscar" at bounding box center [548, 149] width 621 height 14
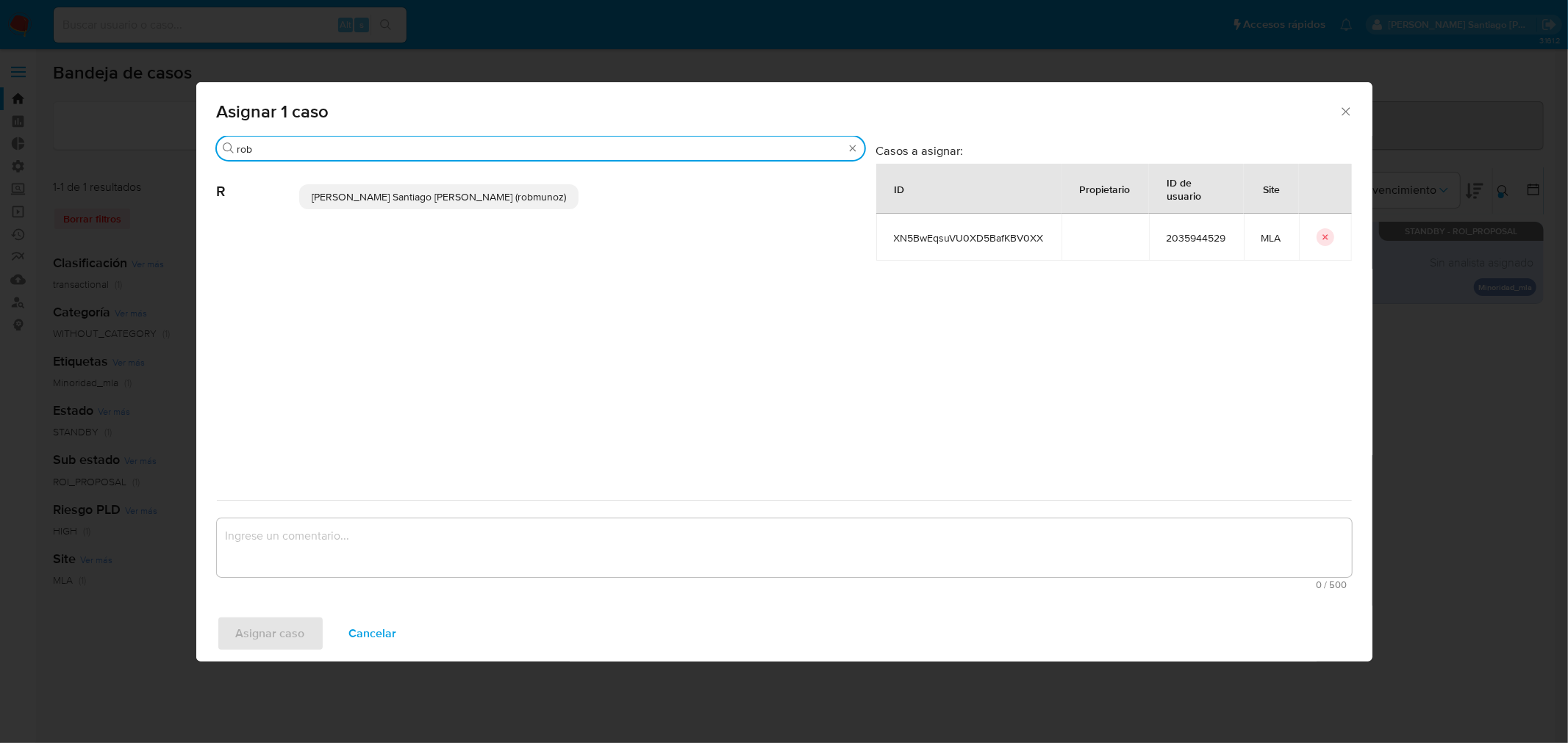
type input "rob"
drag, startPoint x: 407, startPoint y: 191, endPoint x: 373, endPoint y: 428, distance: 239.4
click at [407, 192] on span "Roberto Santiago Munoz (robmunoz)" at bounding box center [439, 197] width 255 height 14
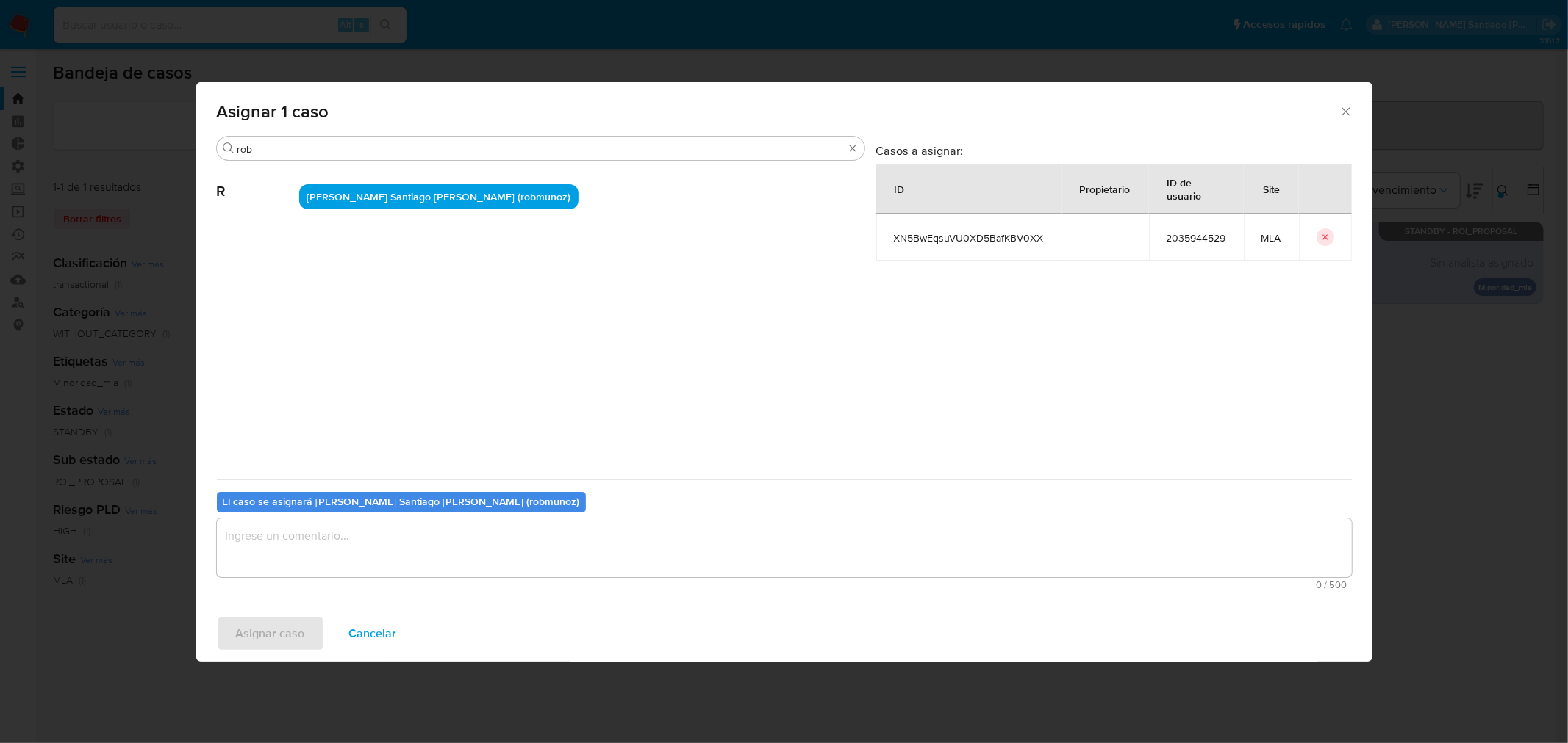
click at [376, 542] on textarea "assign-modal" at bounding box center [784, 547] width 1134 height 59
click at [311, 626] on button "Asignar caso" at bounding box center [270, 634] width 107 height 35
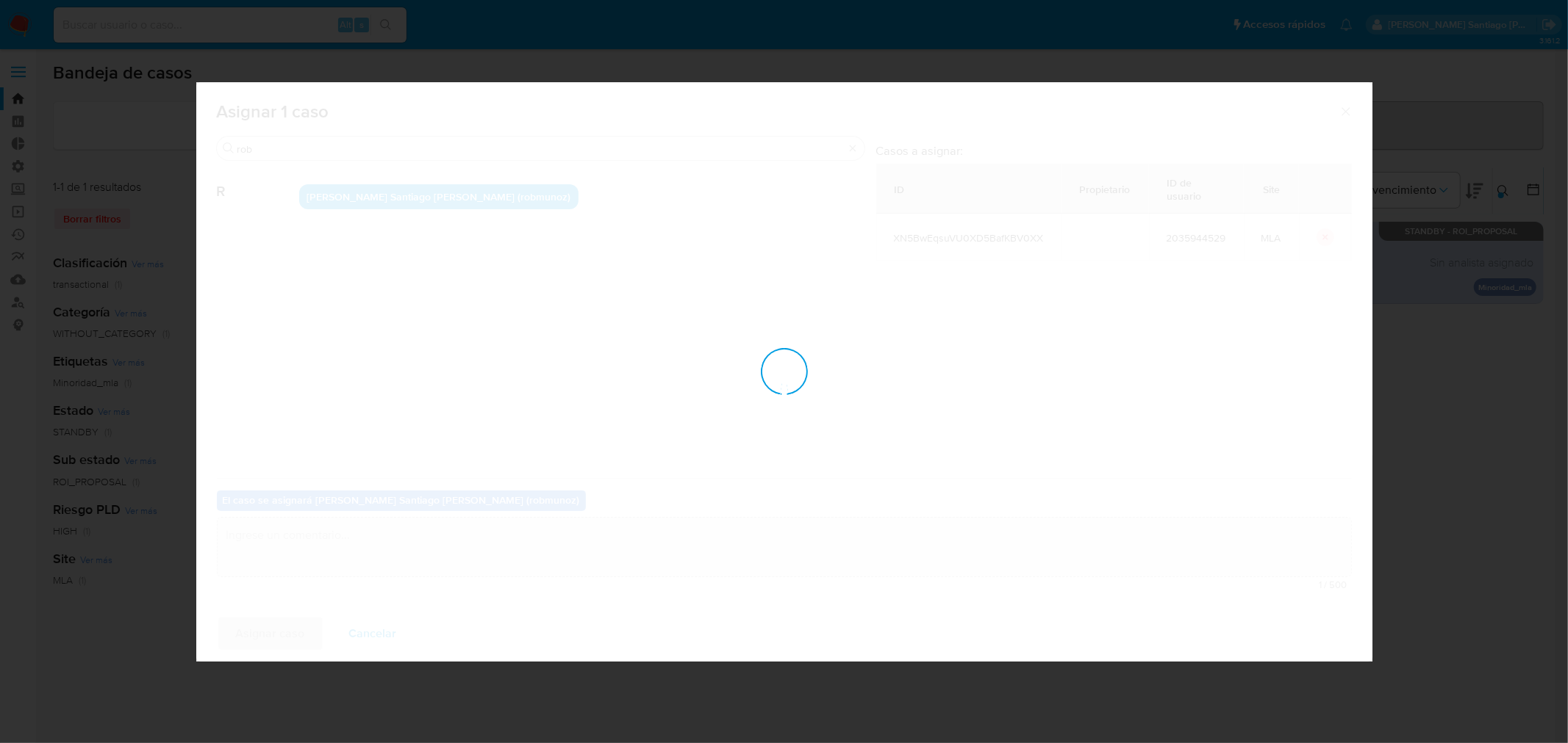
checkbox input "false"
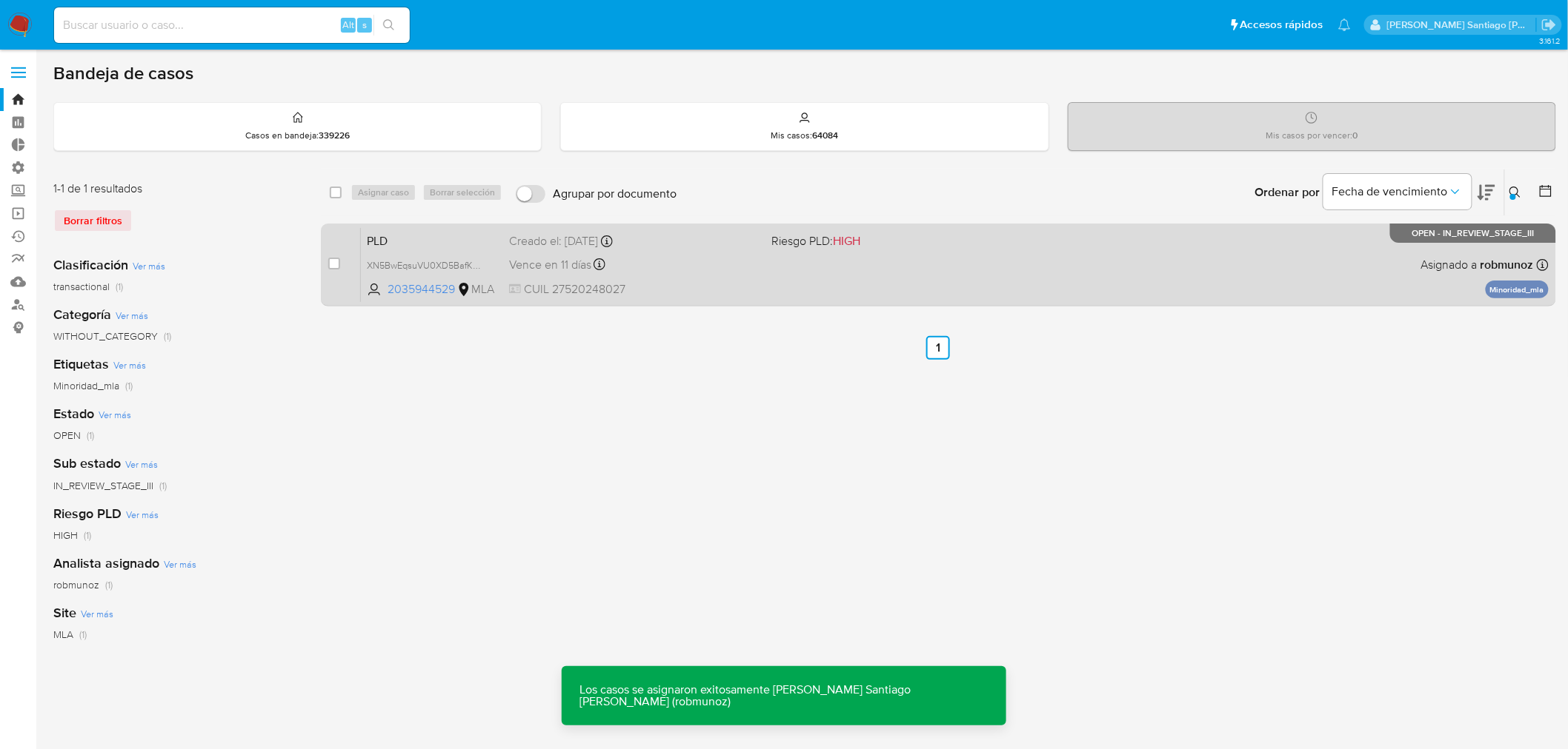
click at [860, 282] on div "PLD XN5BwEqsuVU0XD5BafKBV0XX 2035944529 MLA Riesgo PLD: HIGH Creado el: 12/08/2…" at bounding box center [954, 265] width 1187 height 75
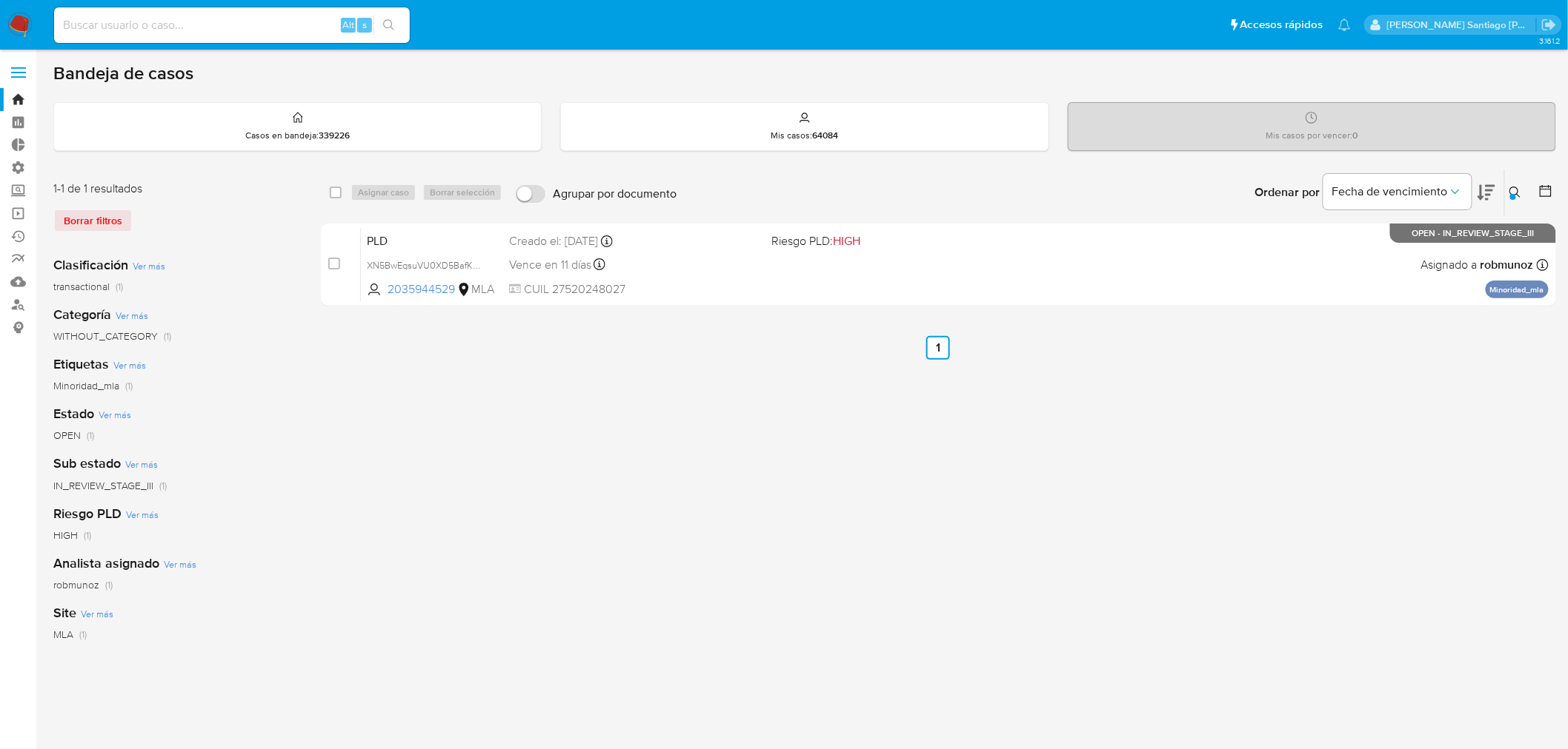
click at [287, 22] on input at bounding box center [231, 25] width 356 height 19
paste input "216664363"
type input "216664363"
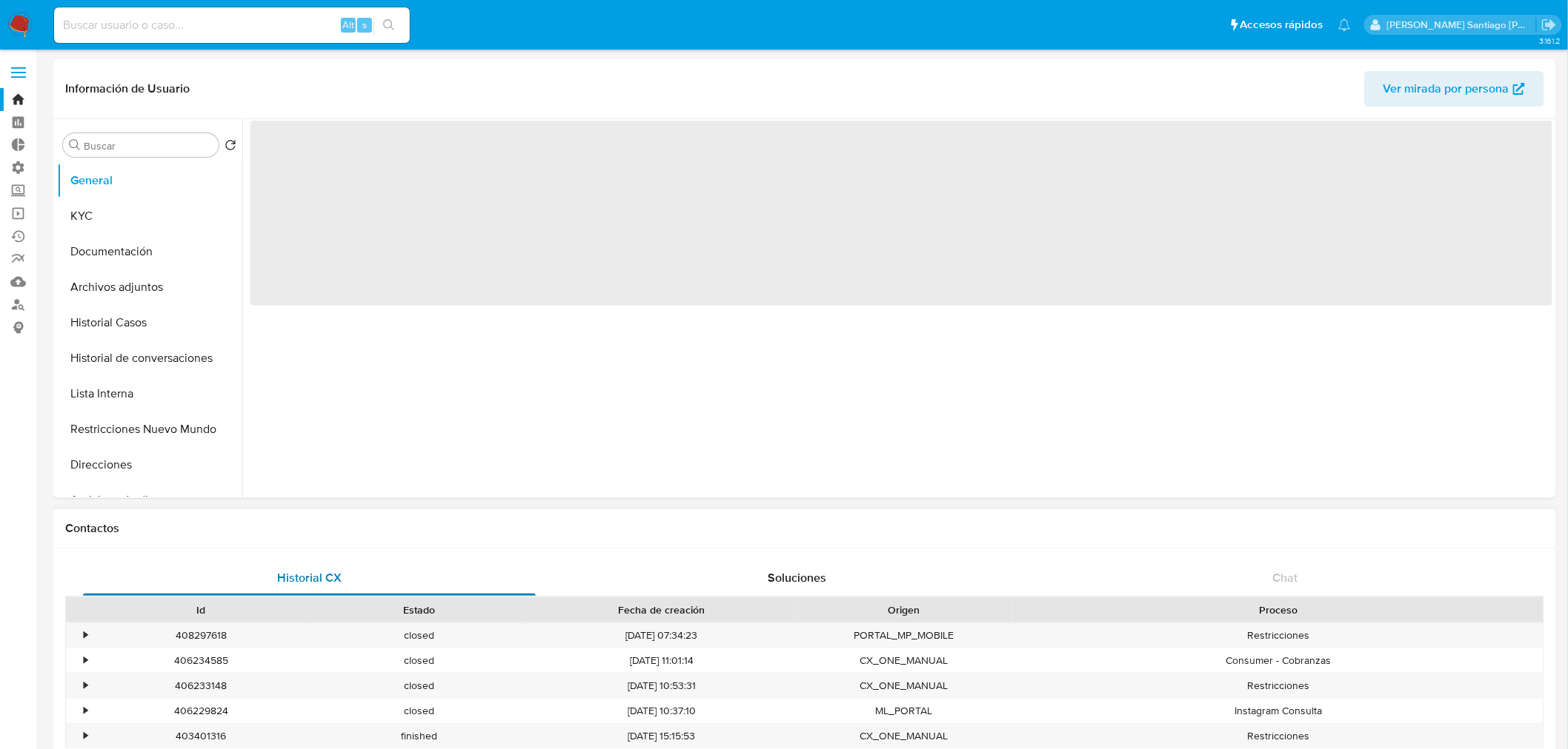
select select "10"
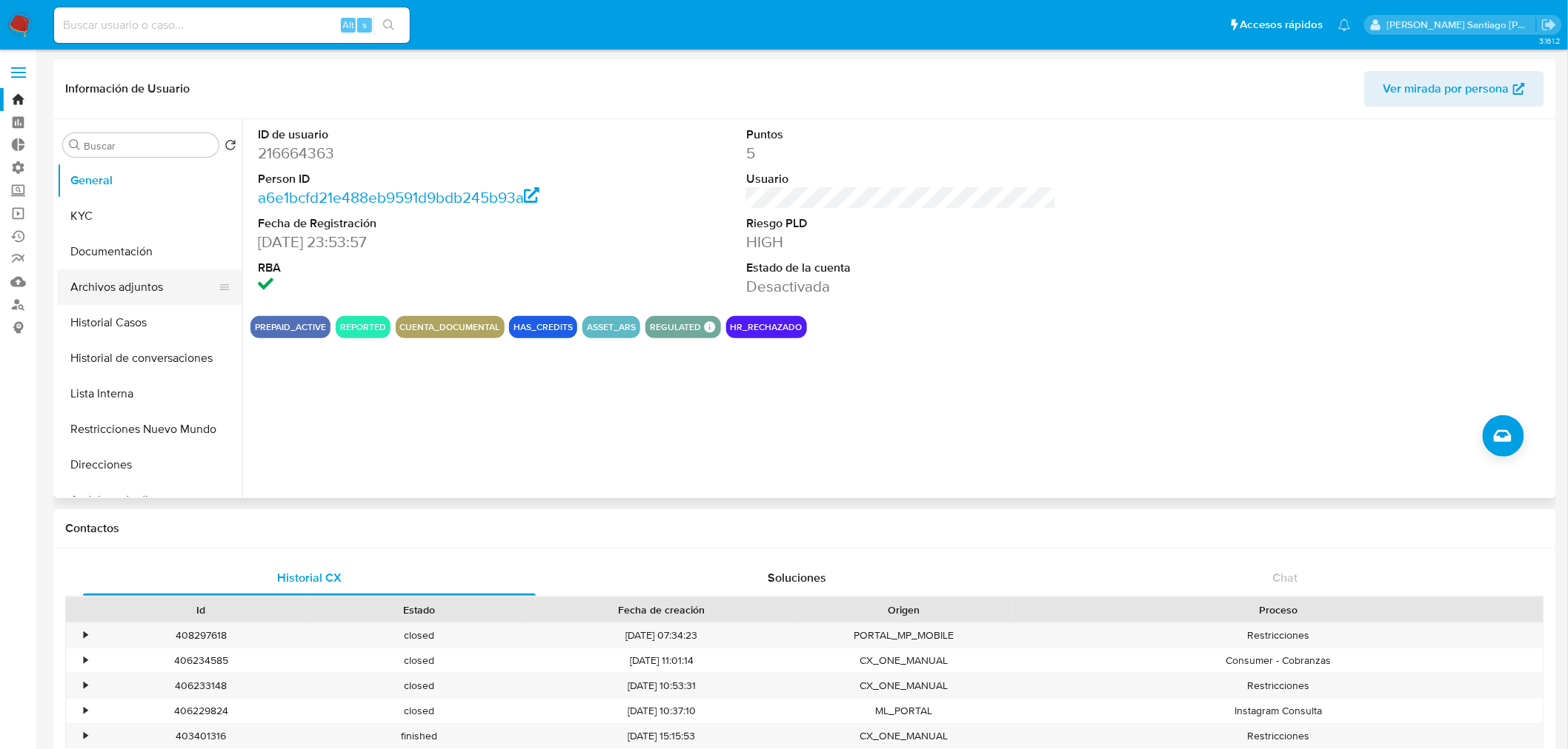
click at [146, 286] on button "Archivos adjuntos" at bounding box center [144, 287] width 173 height 35
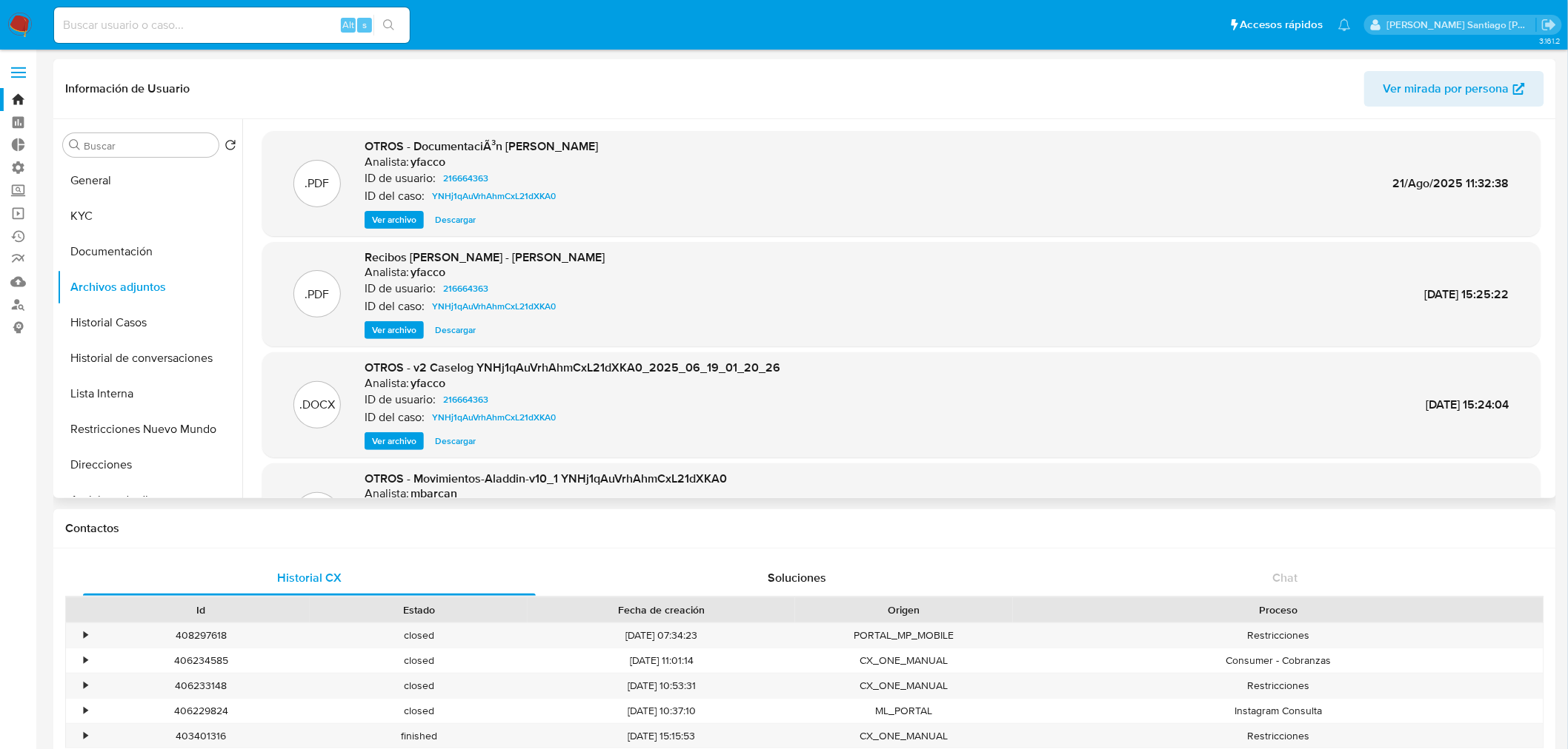
click at [404, 434] on span "Ver archivo" at bounding box center [393, 441] width 45 height 15
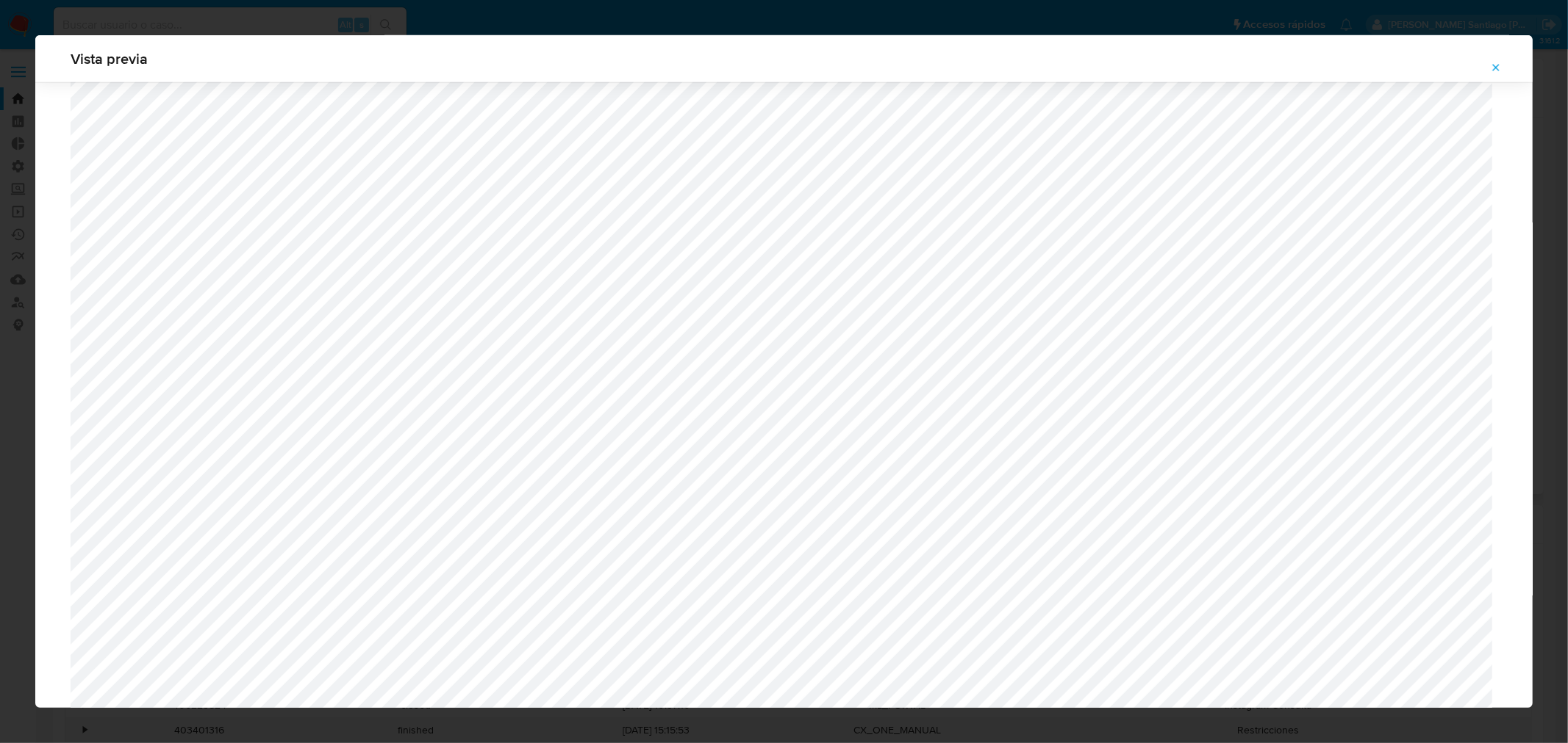
scroll to position [950, 0]
drag, startPoint x: 1496, startPoint y: 66, endPoint x: 1481, endPoint y: 76, distance: 18.0
click at [1495, 67] on icon "Attachment preview" at bounding box center [1495, 67] width 12 height 12
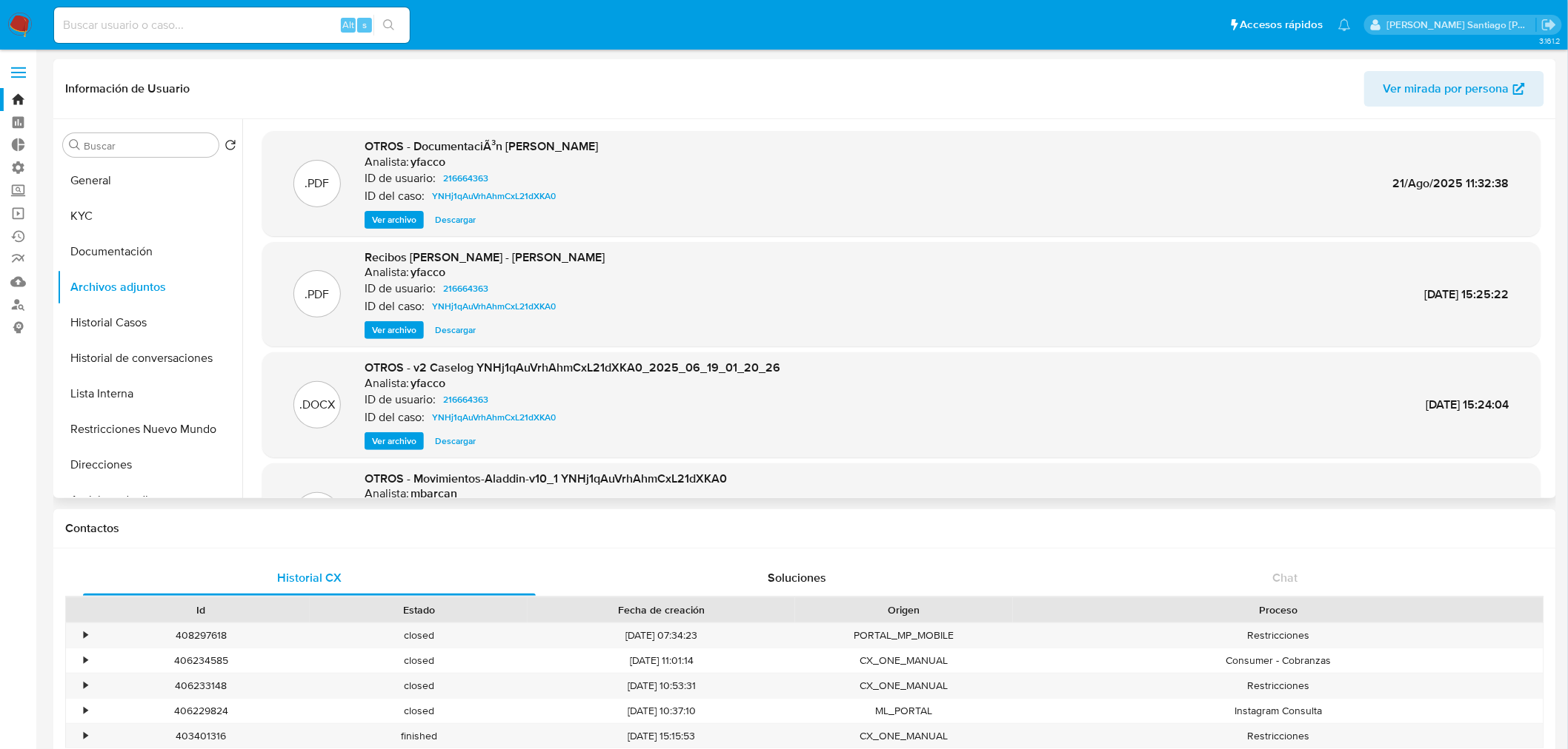
click at [402, 218] on span "Ver archivo" at bounding box center [393, 220] width 45 height 15
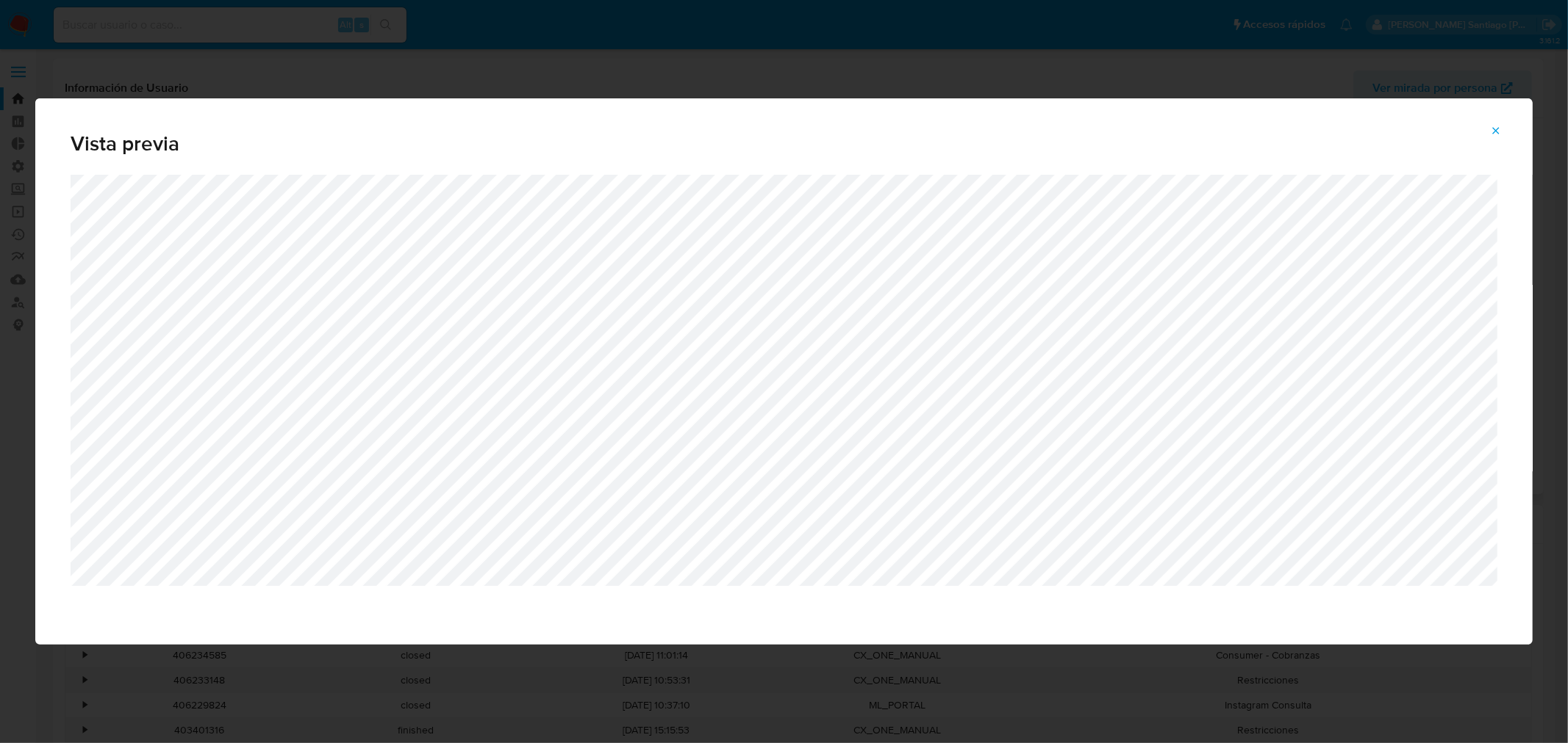
drag, startPoint x: 1494, startPoint y: 131, endPoint x: 1478, endPoint y: 136, distance: 16.8
click at [1494, 131] on icon "Attachment preview" at bounding box center [1495, 130] width 12 height 12
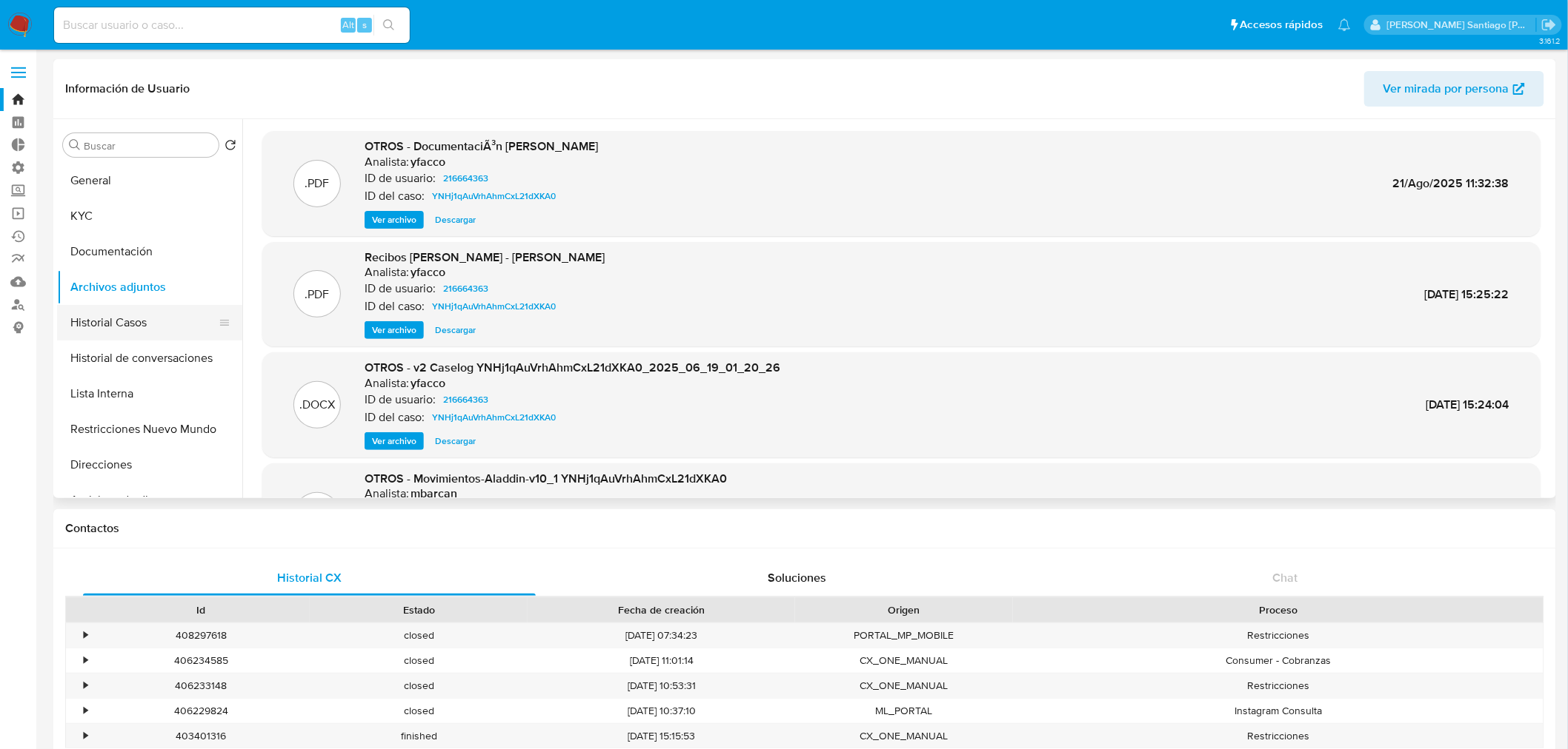
click at [147, 316] on button "Historial Casos" at bounding box center [144, 322] width 173 height 35
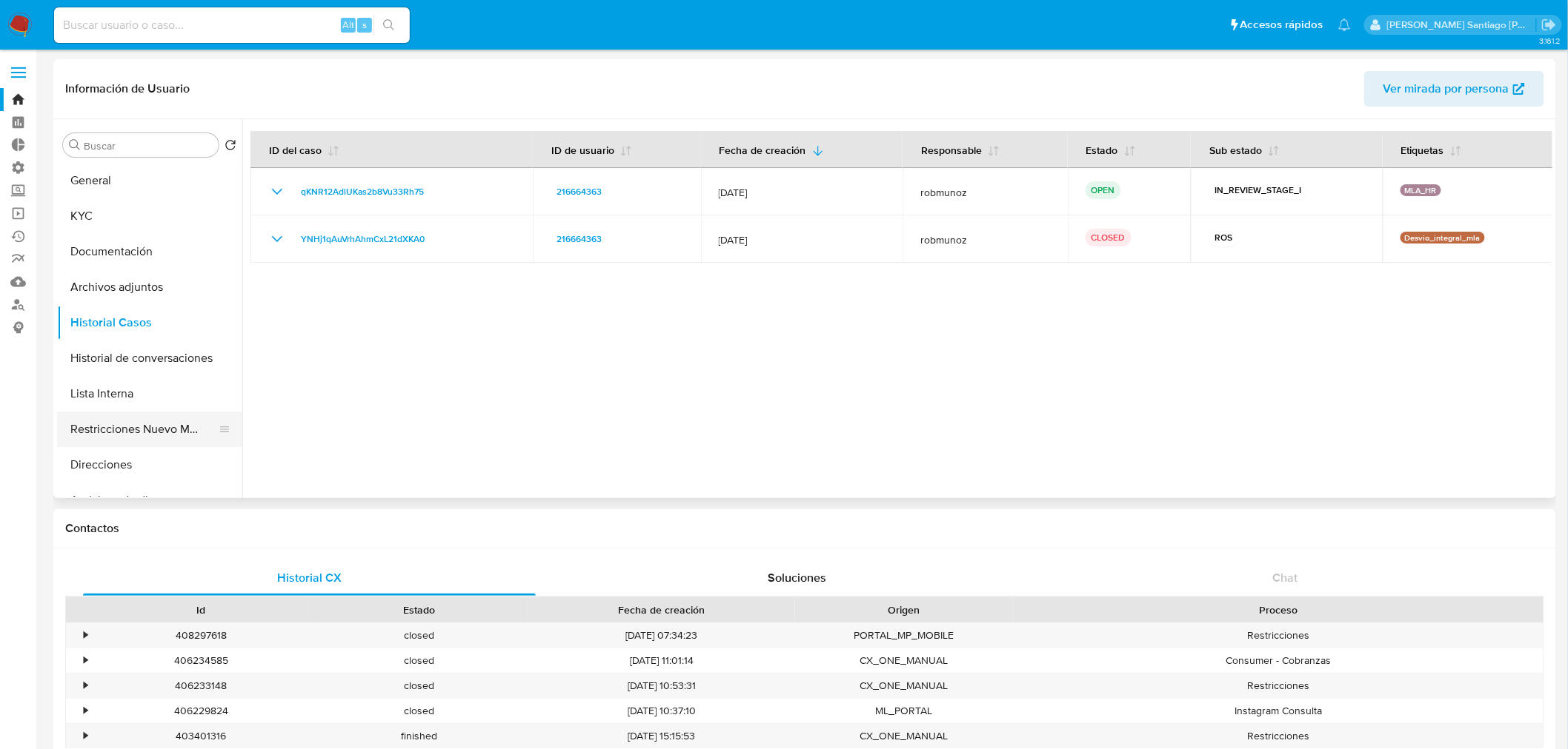
click at [142, 425] on button "Restricciones Nuevo Mundo" at bounding box center [144, 429] width 173 height 35
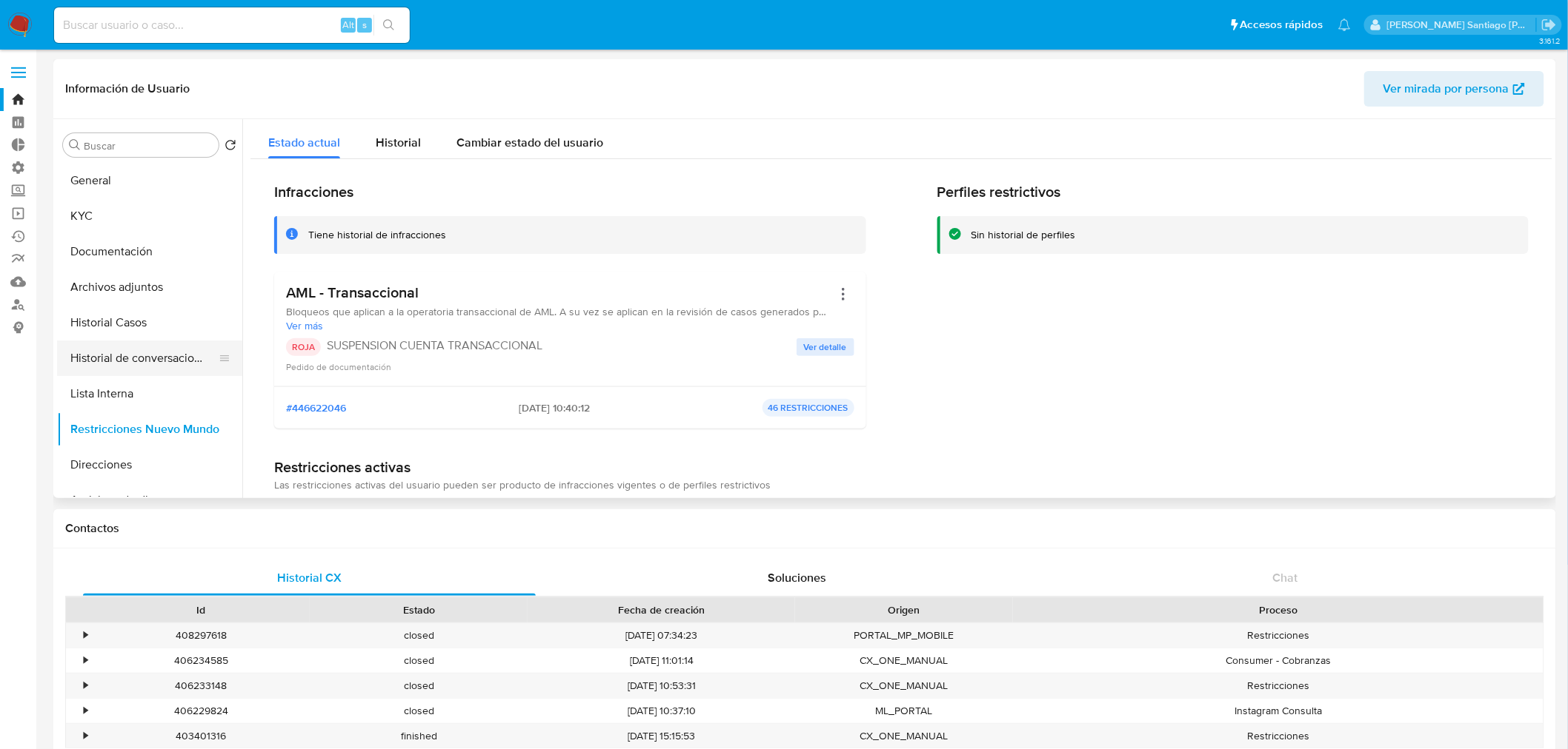
click at [132, 352] on button "Historial de conversaciones" at bounding box center [144, 358] width 173 height 35
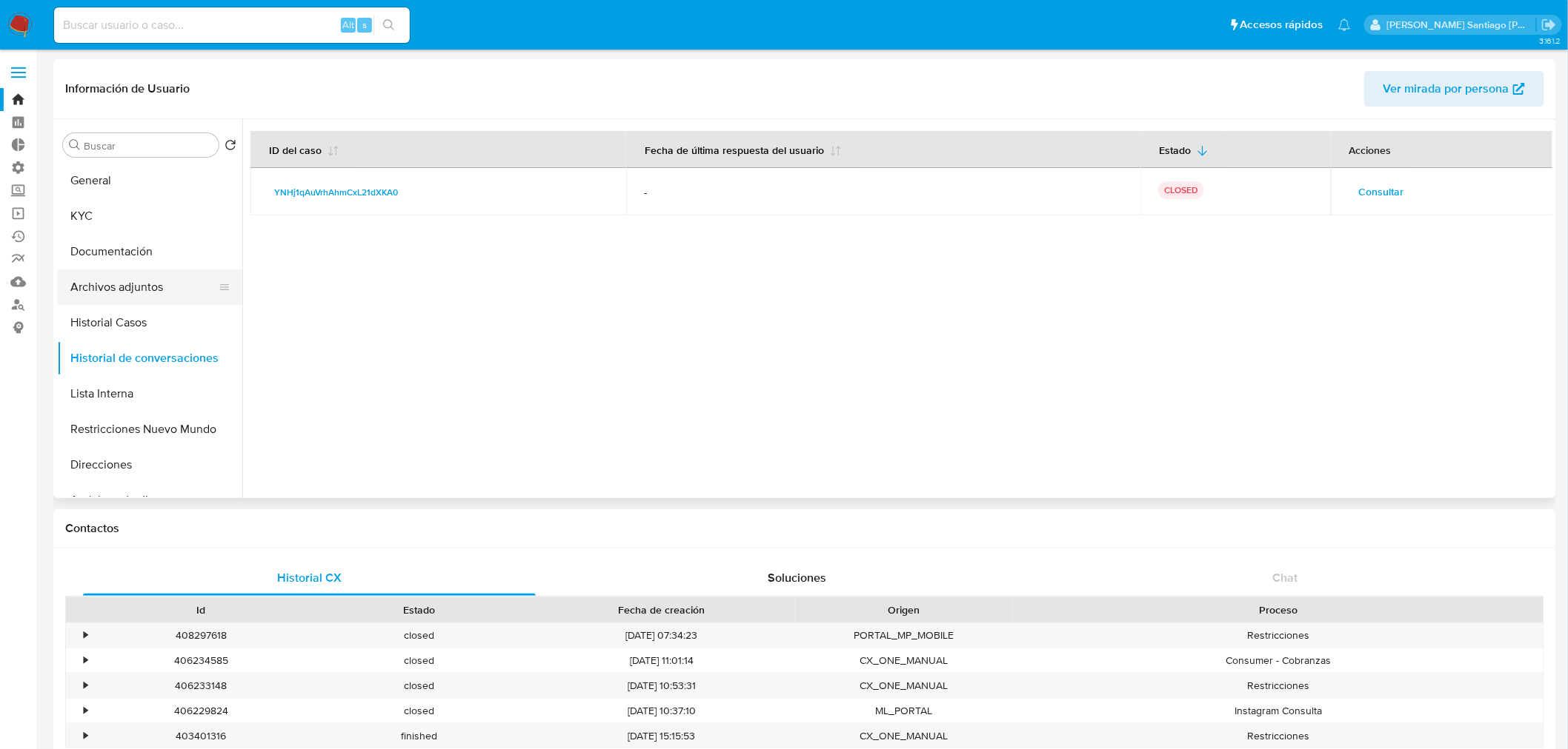
click at [132, 283] on button "Archivos adjuntos" at bounding box center [144, 287] width 173 height 35
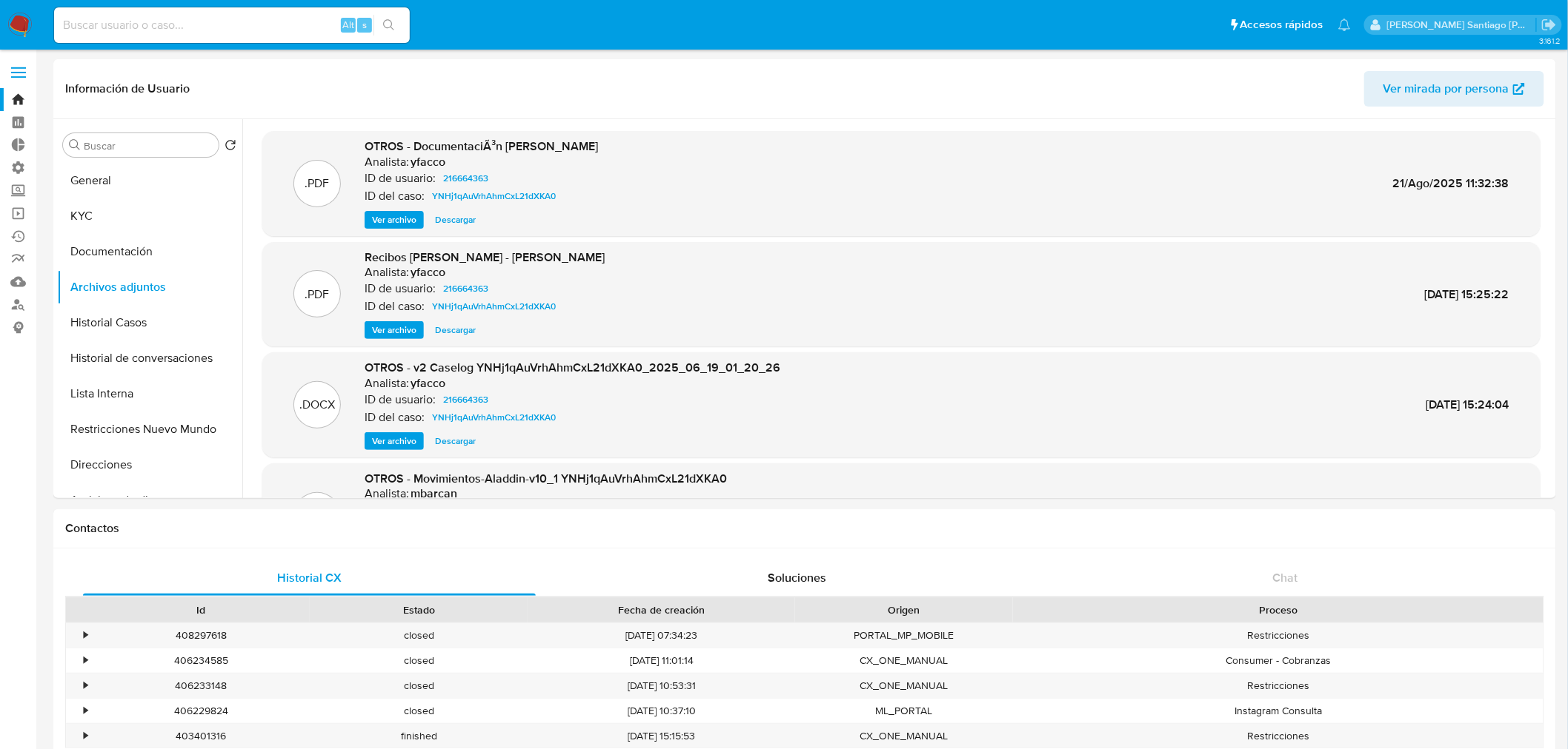
click at [398, 442] on span "Ver archivo" at bounding box center [393, 441] width 45 height 15
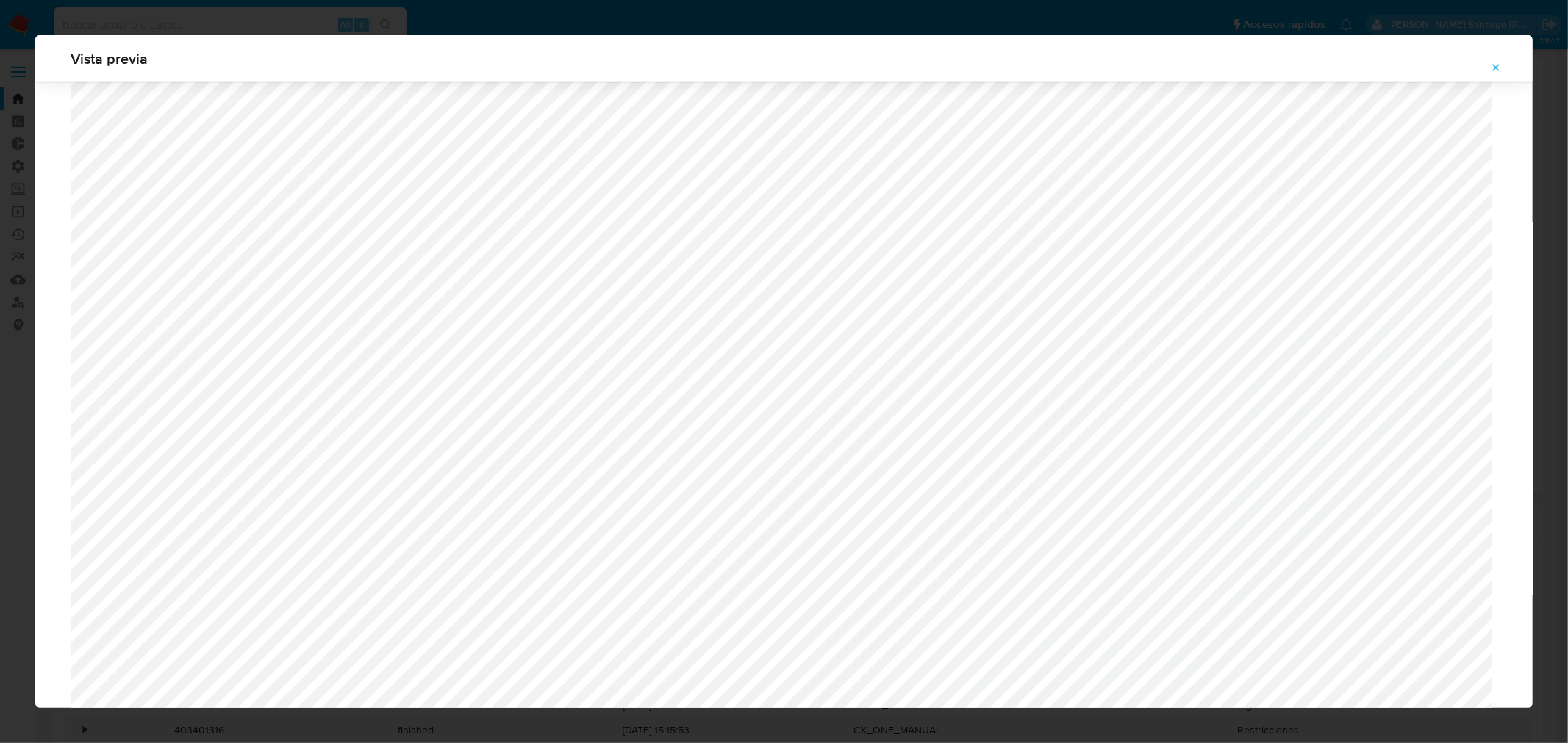
scroll to position [950, 0]
click at [1481, 68] on button "Attachment preview" at bounding box center [1496, 68] width 33 height 23
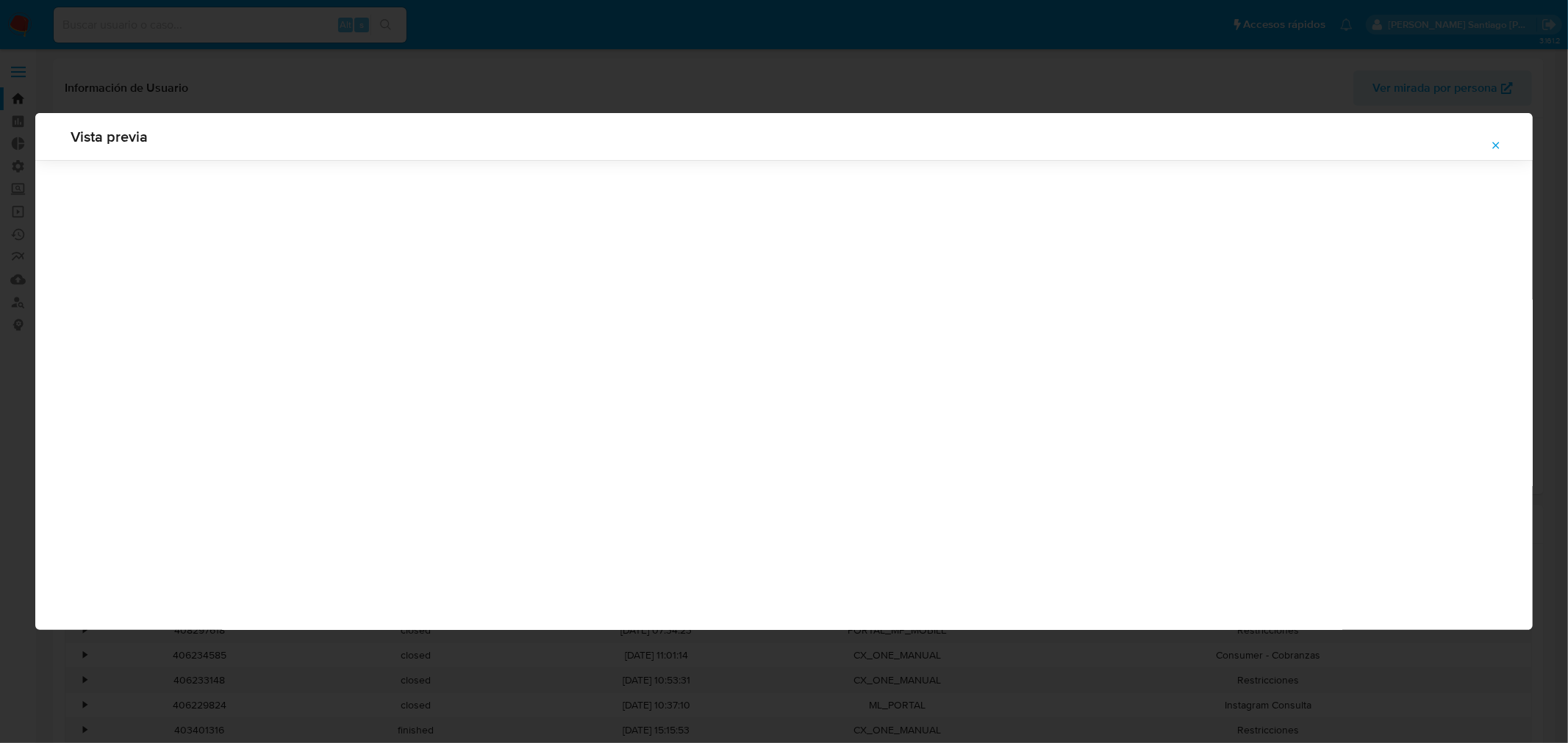
scroll to position [0, 0]
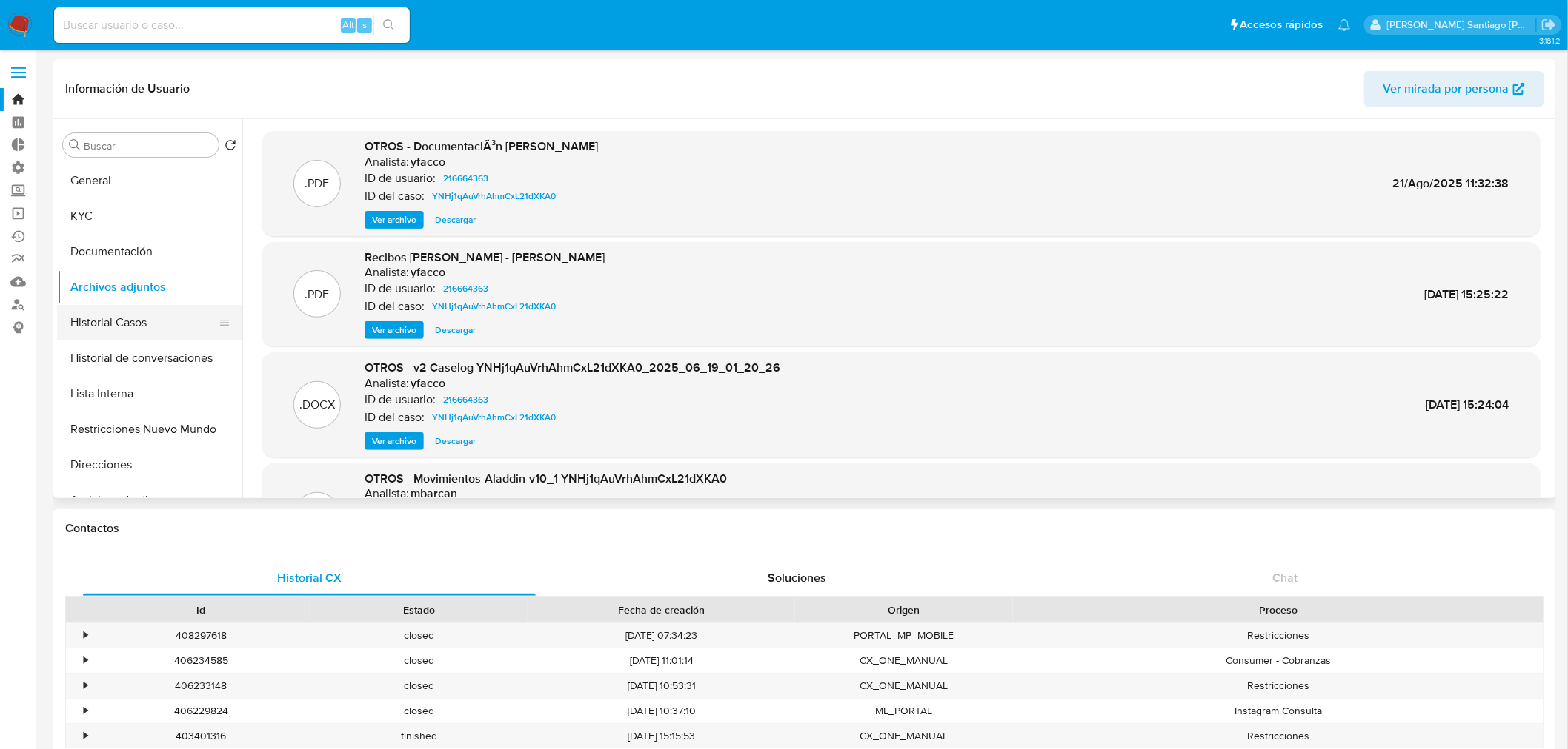
click at [160, 332] on button "Historial Casos" at bounding box center [144, 322] width 173 height 35
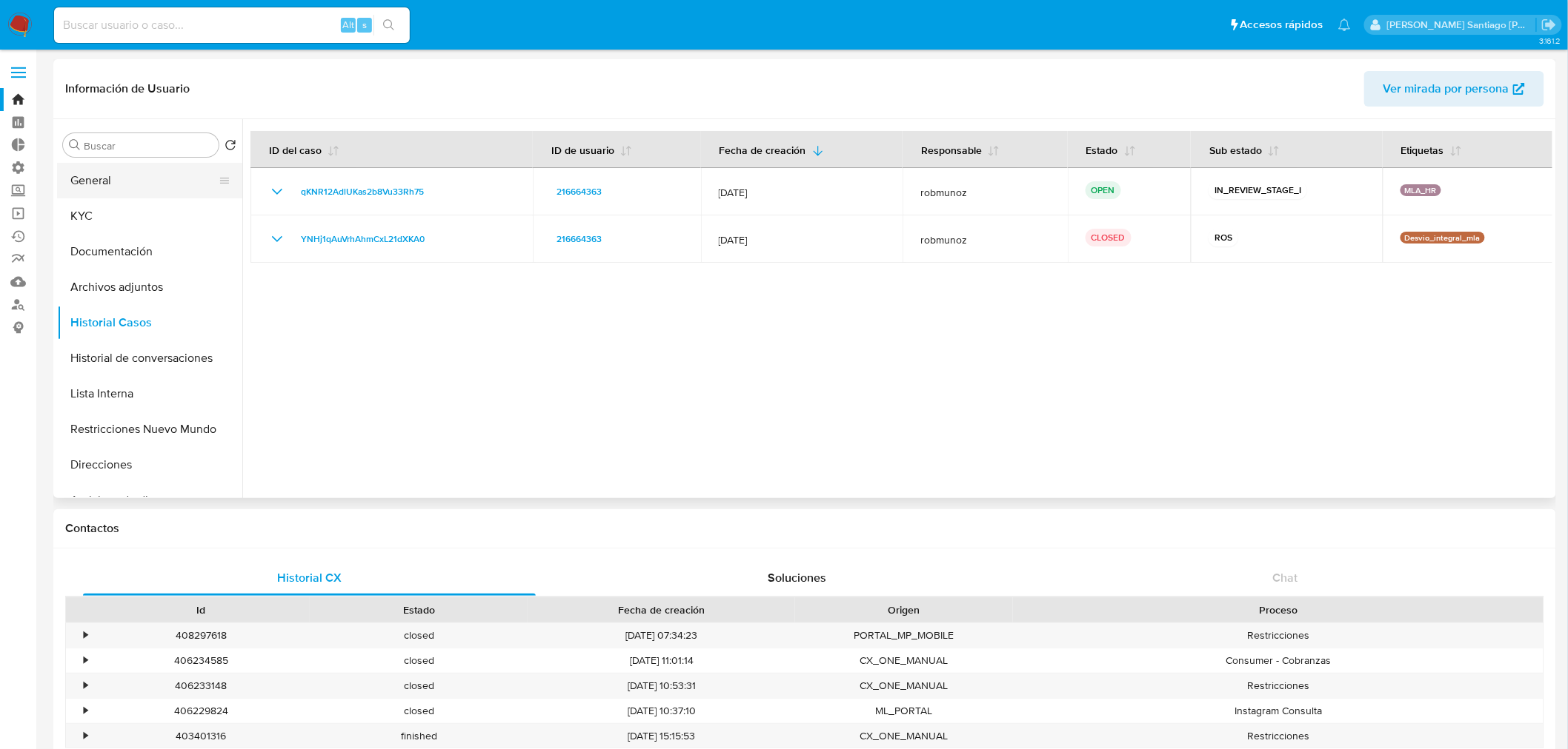
click at [136, 177] on button "General" at bounding box center [144, 180] width 173 height 35
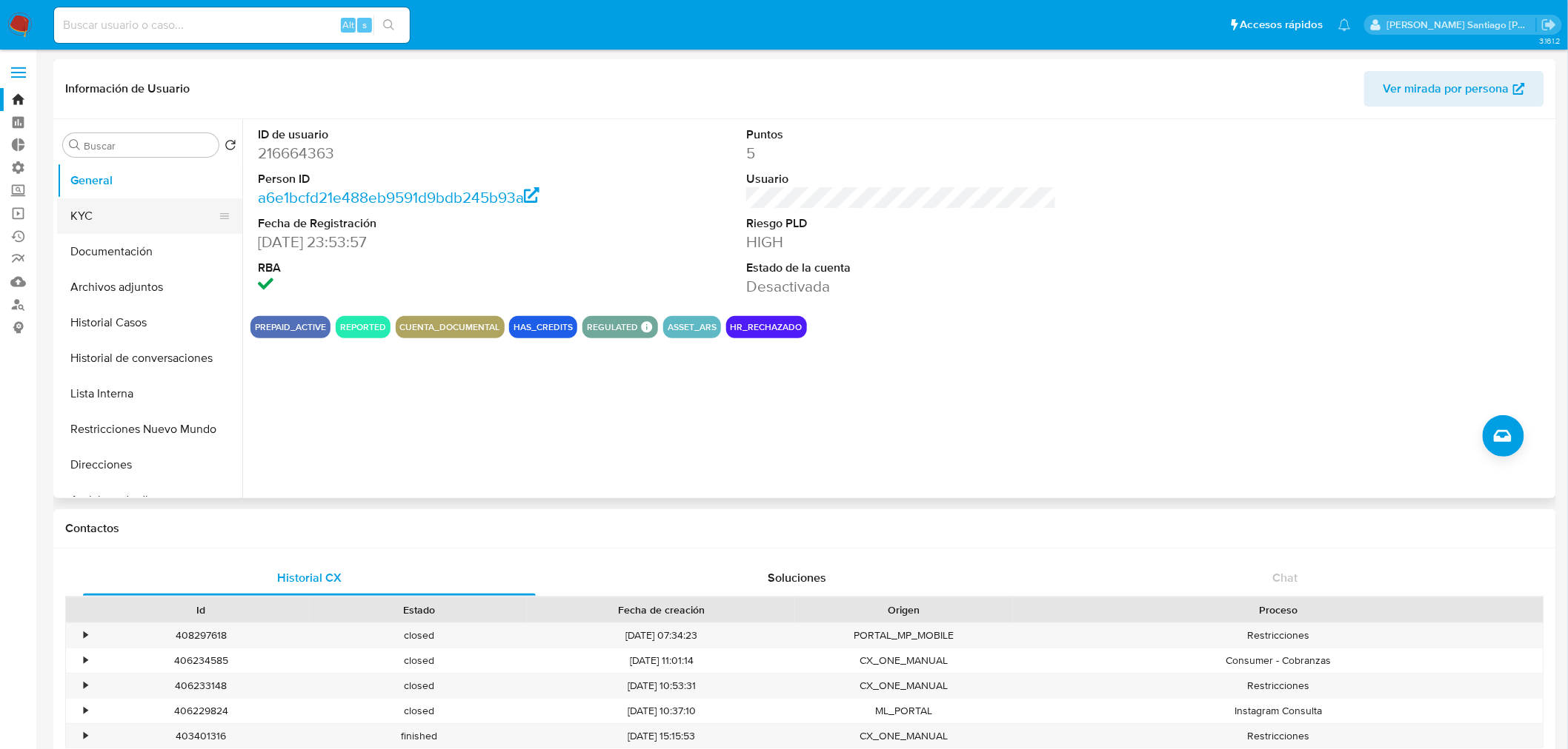
click at [94, 218] on button "KYC" at bounding box center [144, 216] width 173 height 35
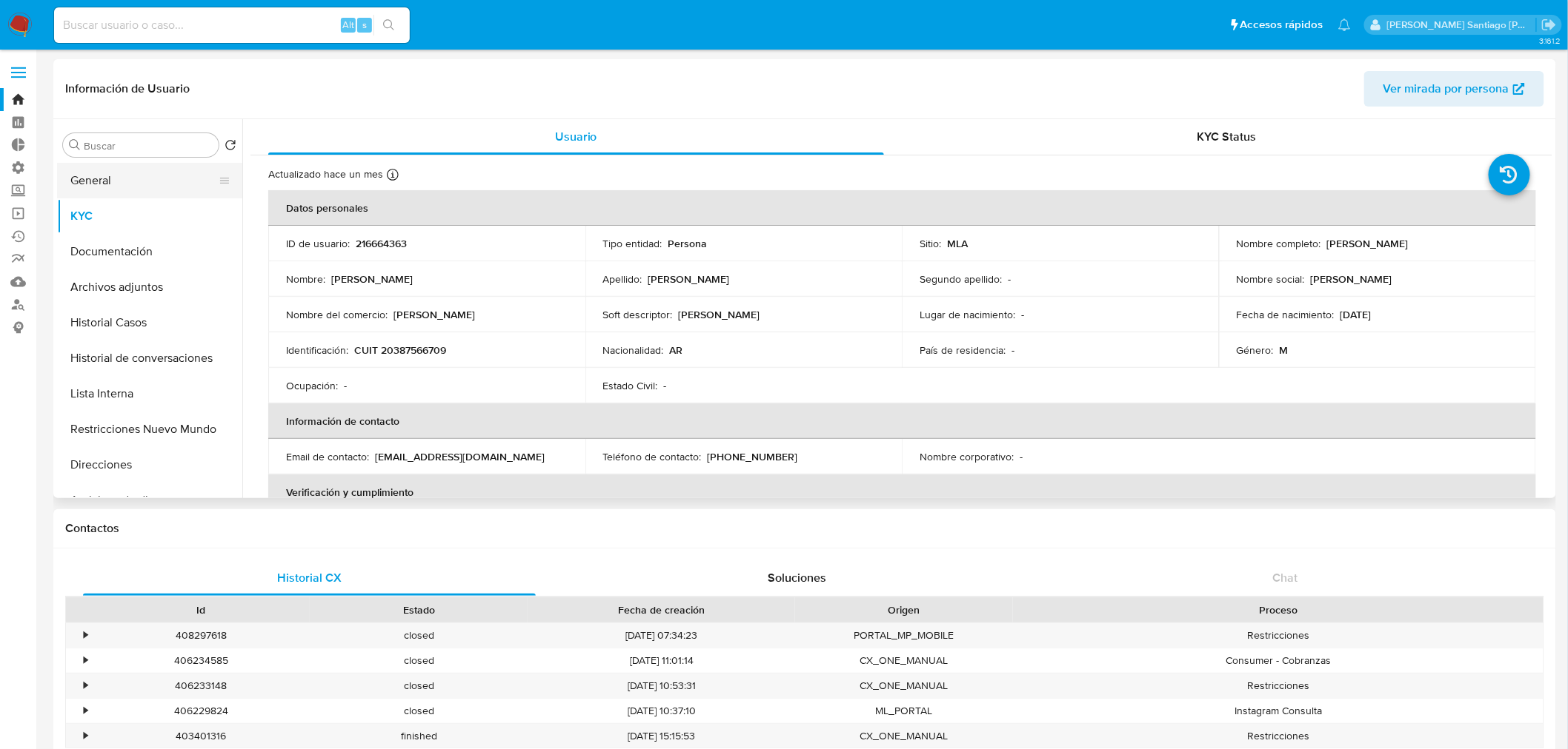
click at [158, 164] on button "General" at bounding box center [144, 180] width 173 height 35
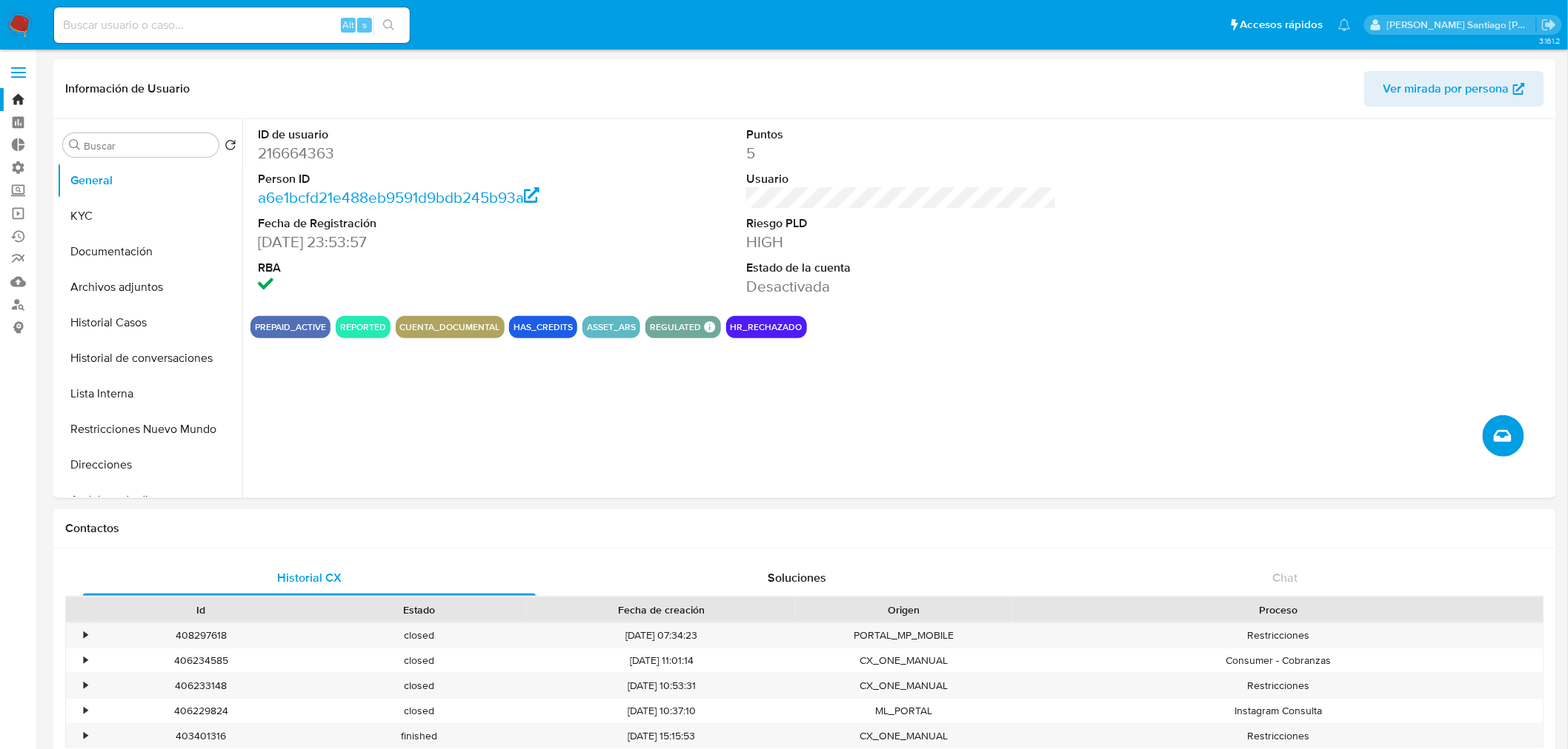
click at [1492, 445] on button "Crear caso manual" at bounding box center [1503, 436] width 42 height 42
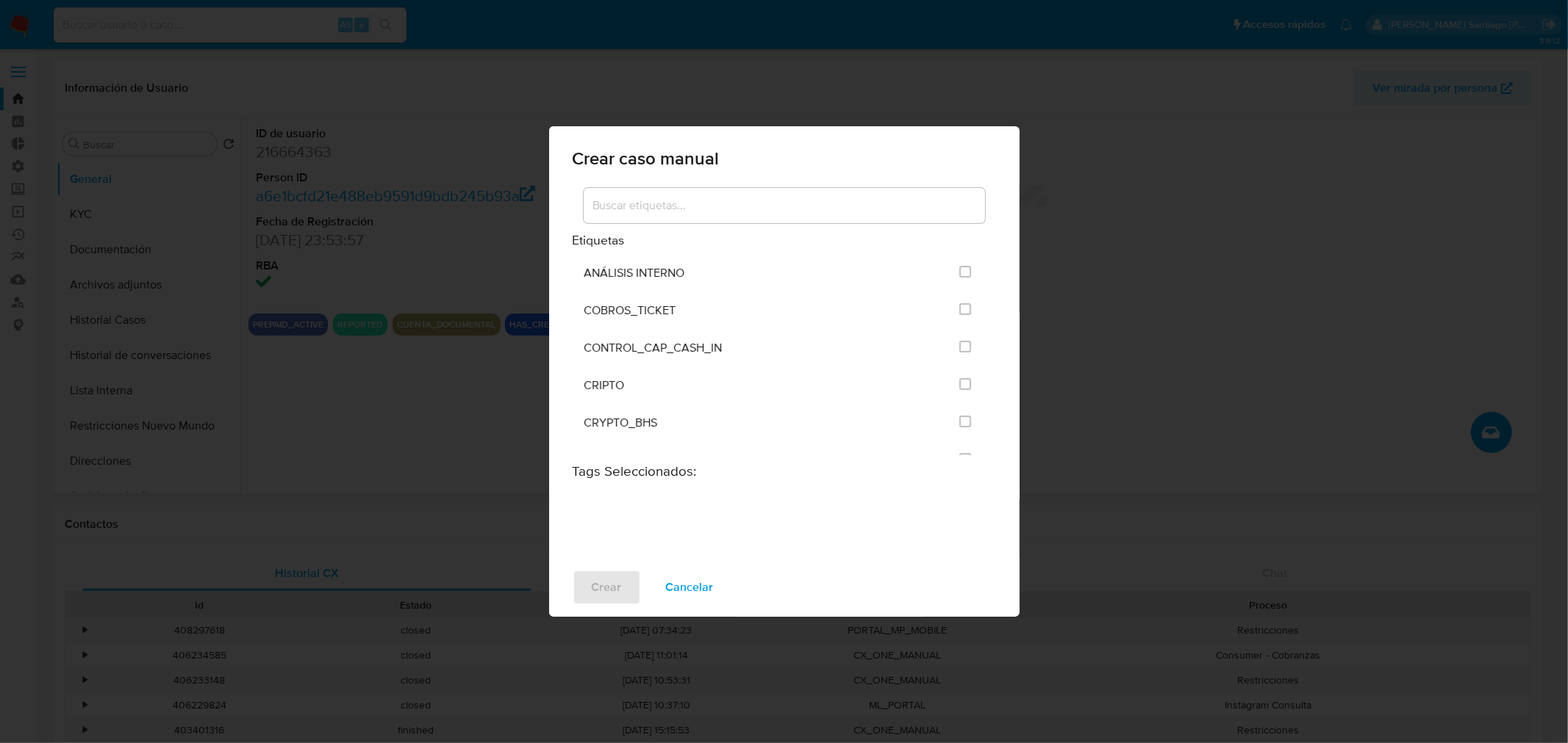
click at [733, 208] on input at bounding box center [784, 205] width 401 height 19
type input "analisi"
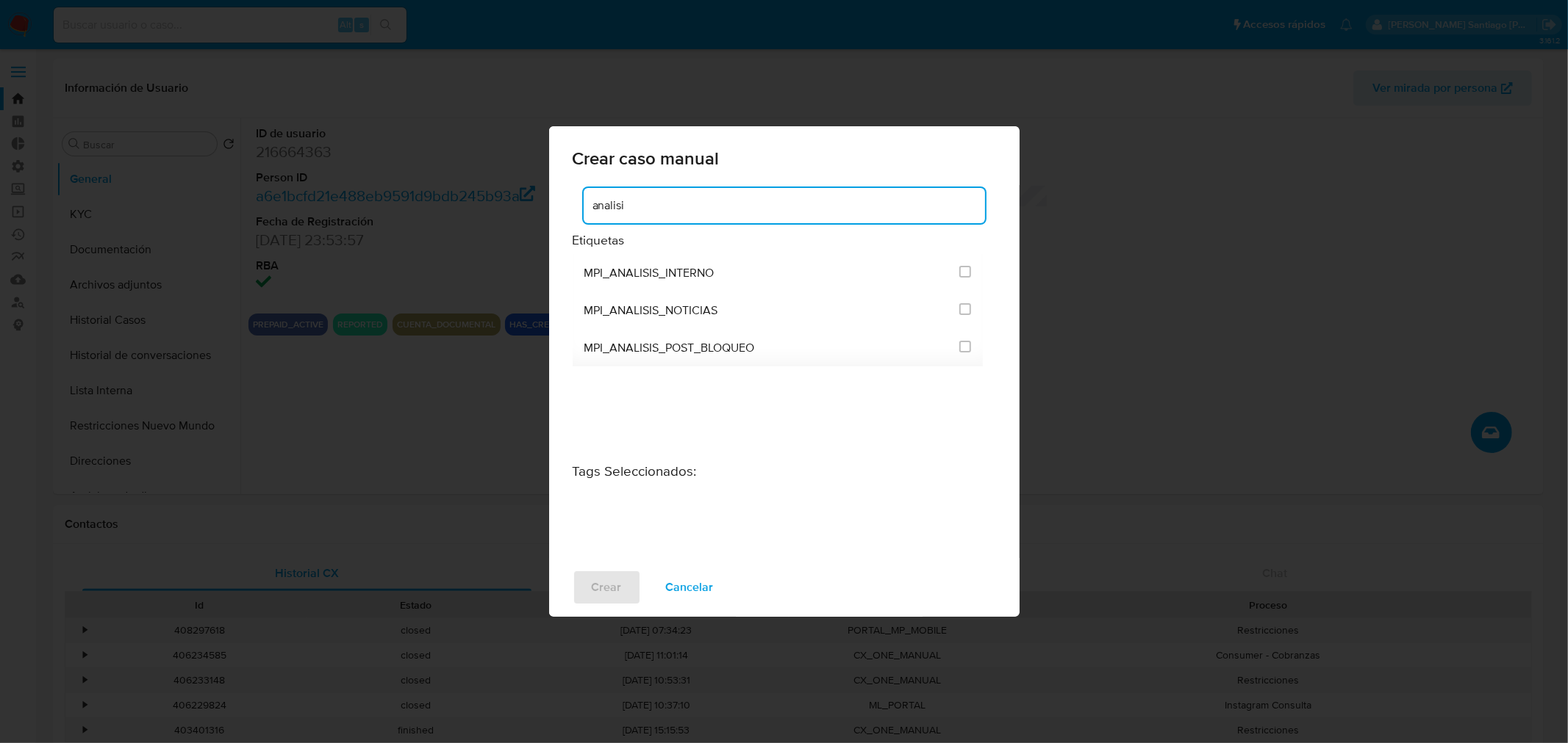
drag, startPoint x: 767, startPoint y: 202, endPoint x: 156, endPoint y: 197, distance: 611.0
click at [156, 197] on div "Crear caso manual analisi Etiquetas MPI_ANALISIS_INTERNO MPI_ANALISIS_NOTICIAS …" at bounding box center [784, 371] width 1568 height 743
click at [844, 206] on input at bounding box center [784, 205] width 401 height 19
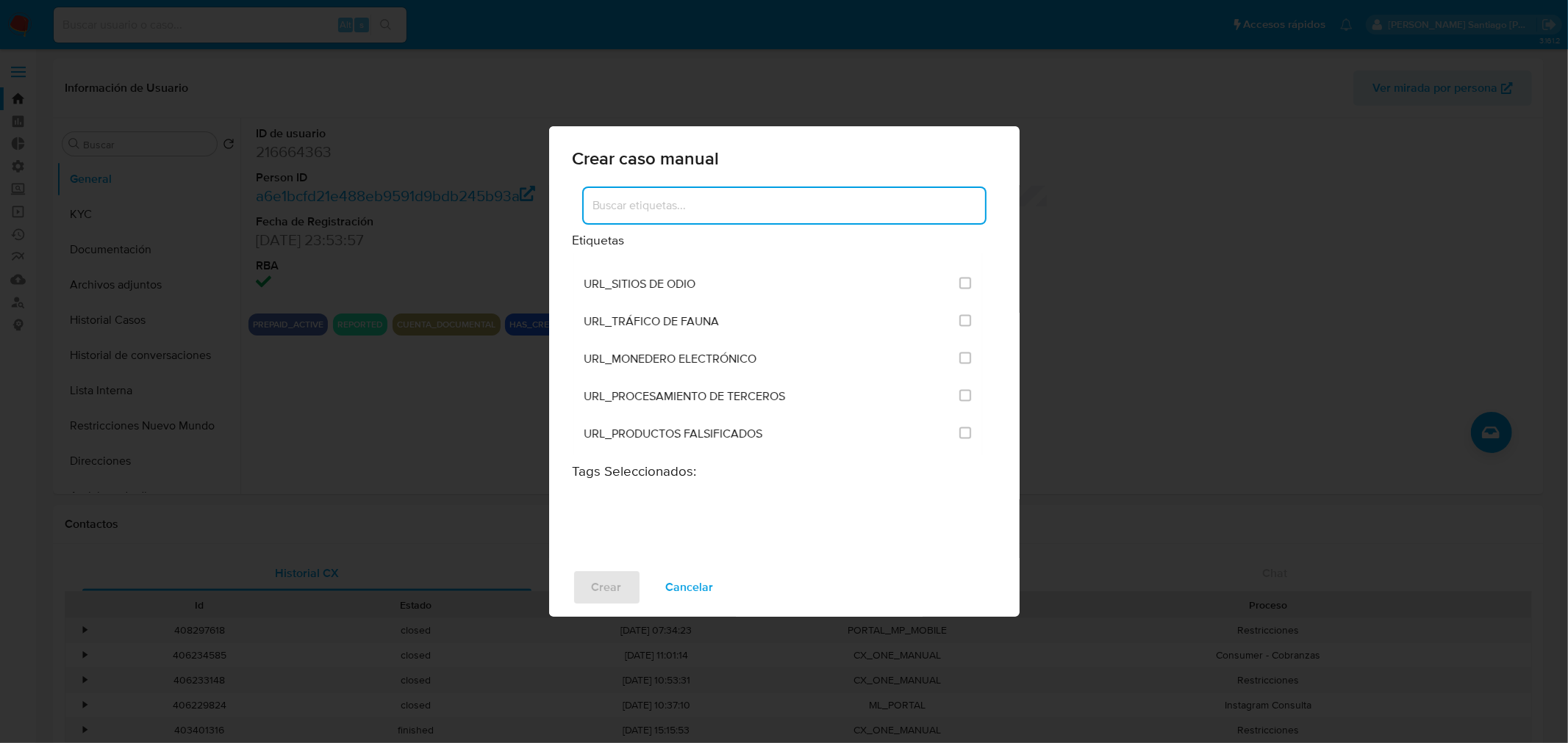
scroll to position [2856, 0]
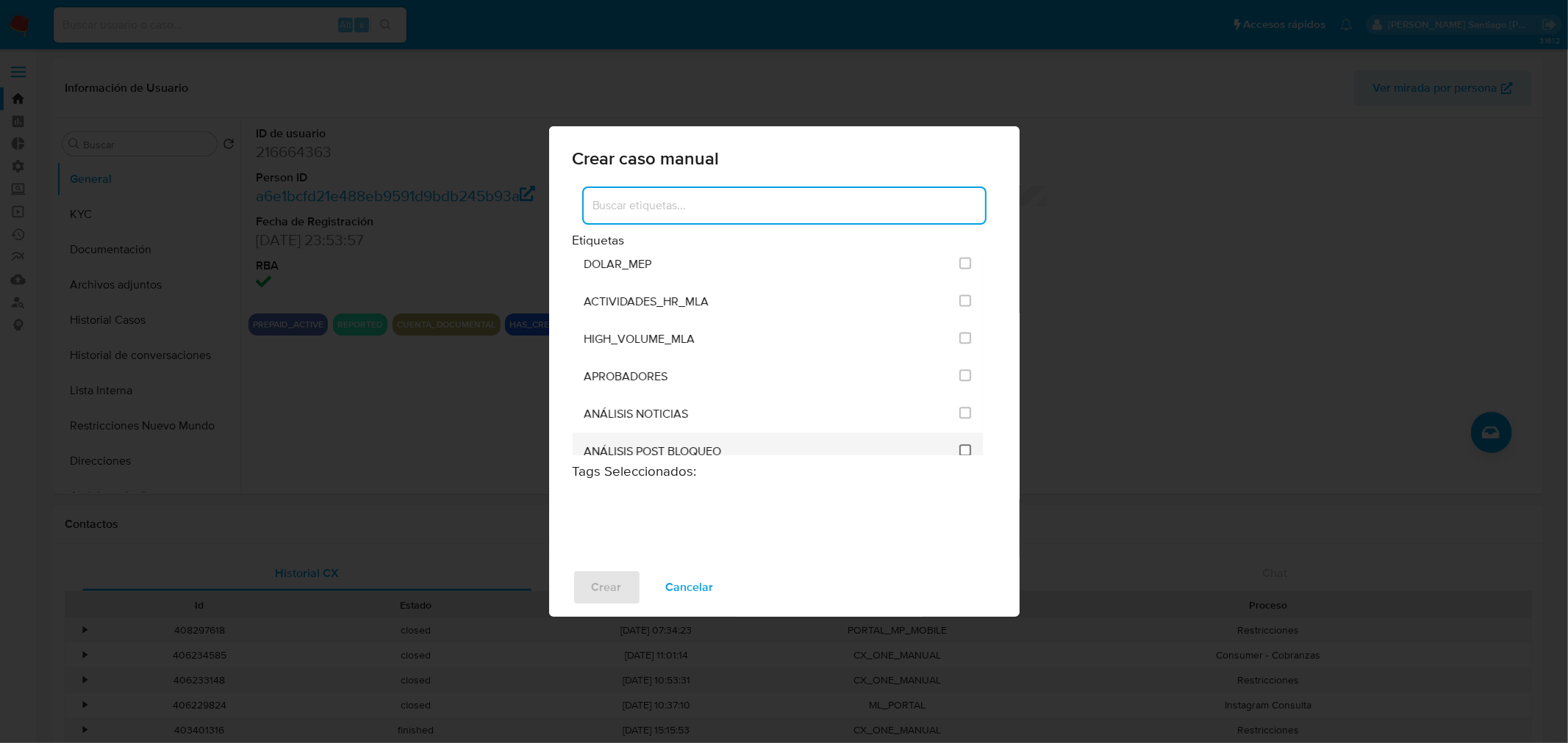
click at [959, 444] on input "3249" at bounding box center [965, 450] width 12 height 12
checkbox input "true"
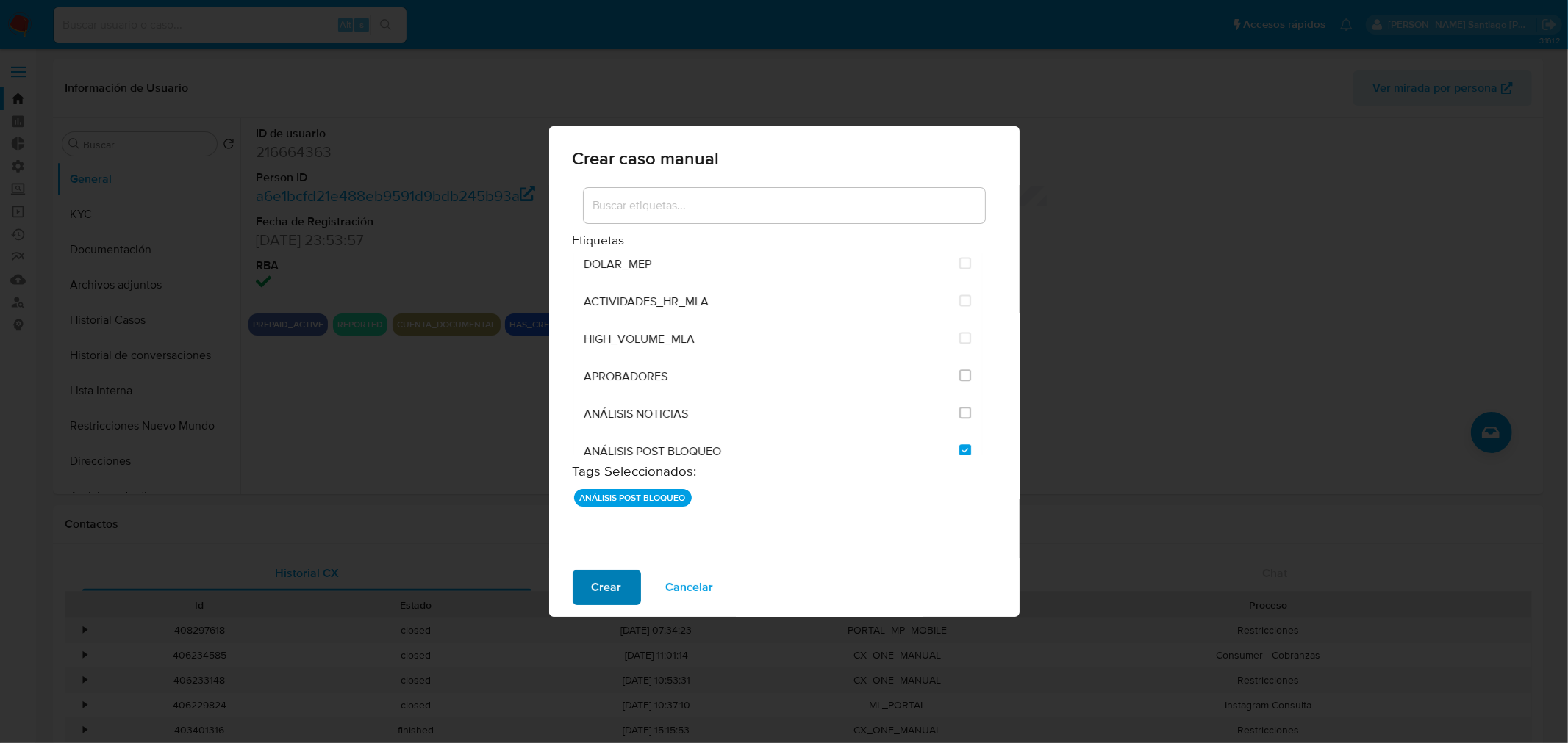
click at [627, 592] on button "Crear" at bounding box center [607, 587] width 69 height 35
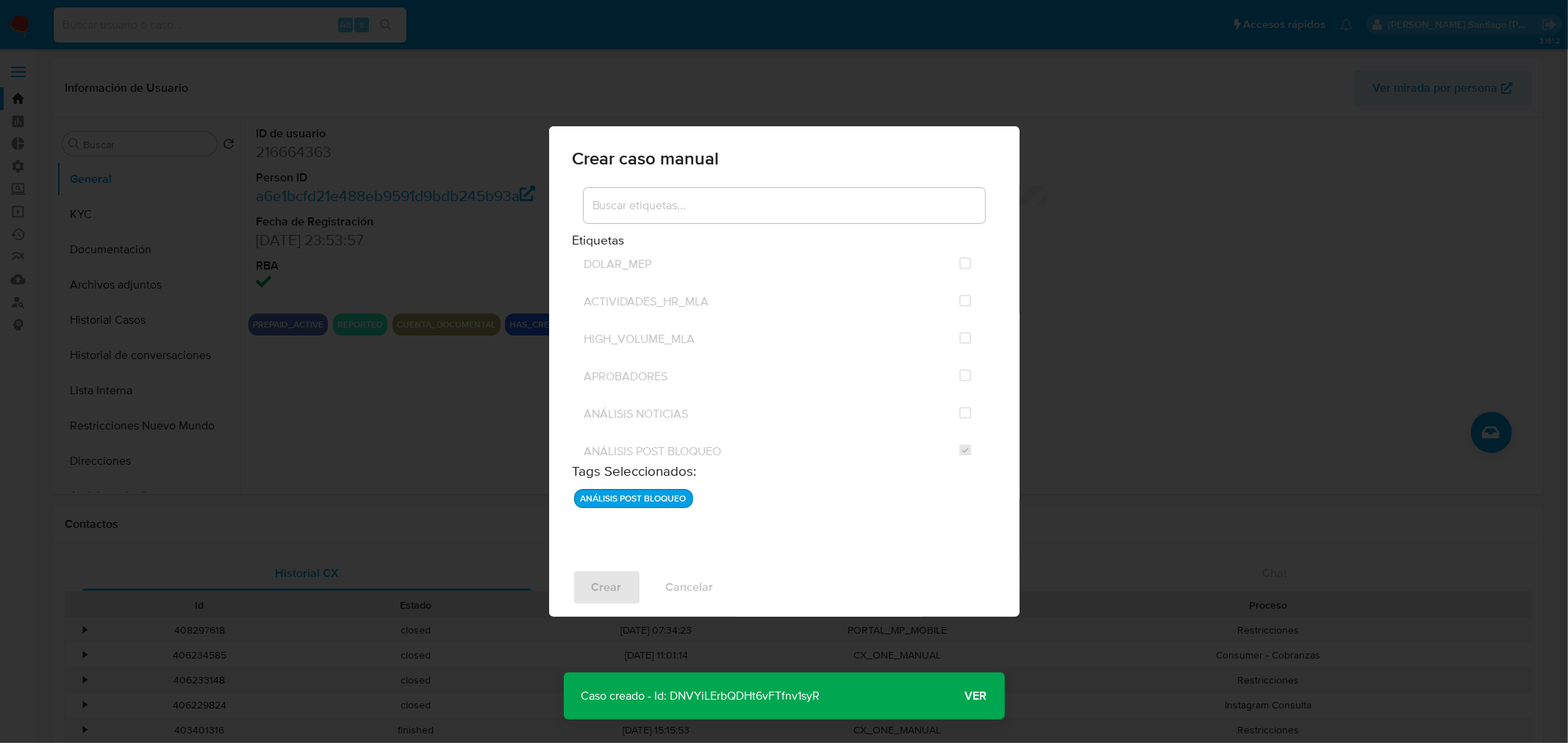
click at [979, 696] on span "Ver" at bounding box center [975, 696] width 22 height 0
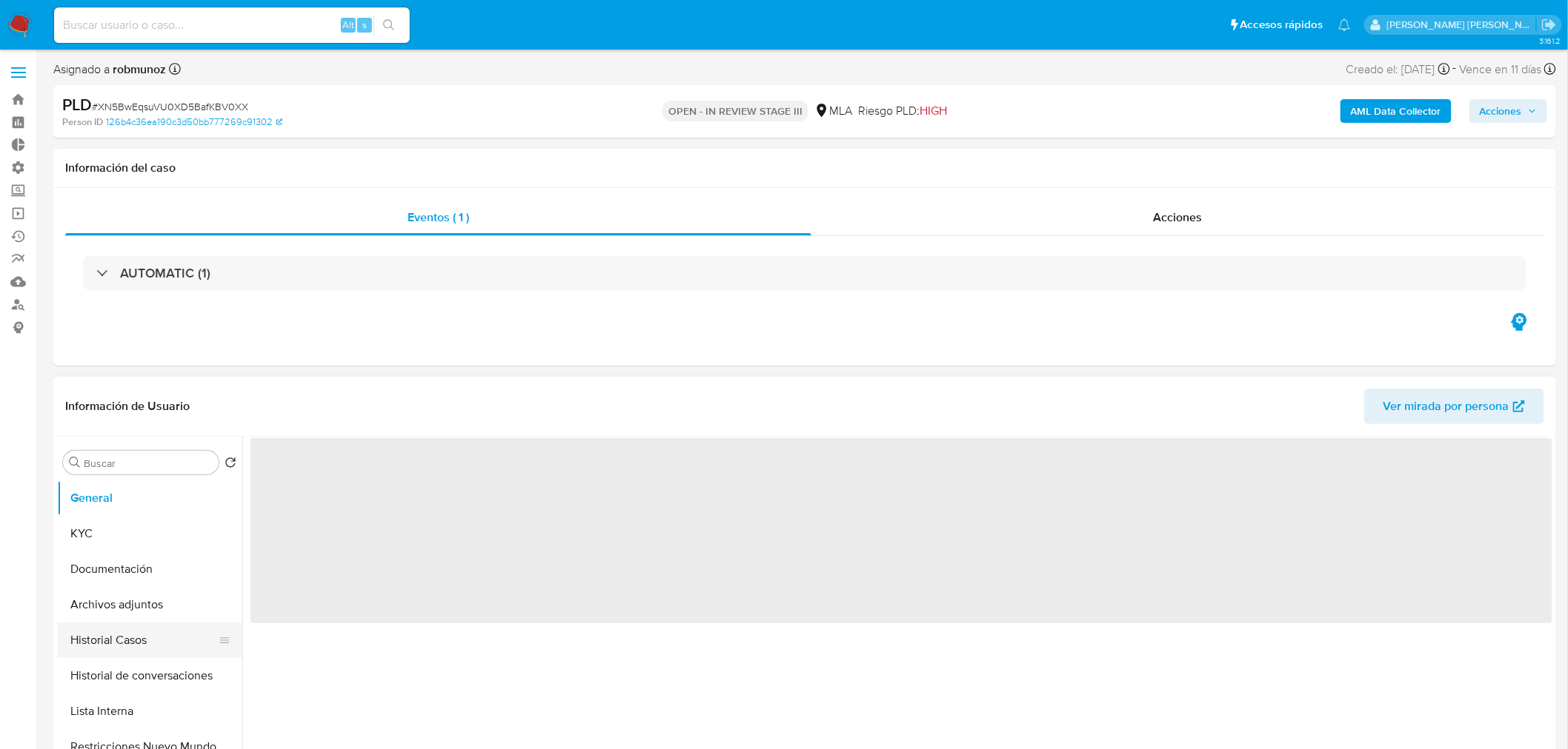
select select "10"
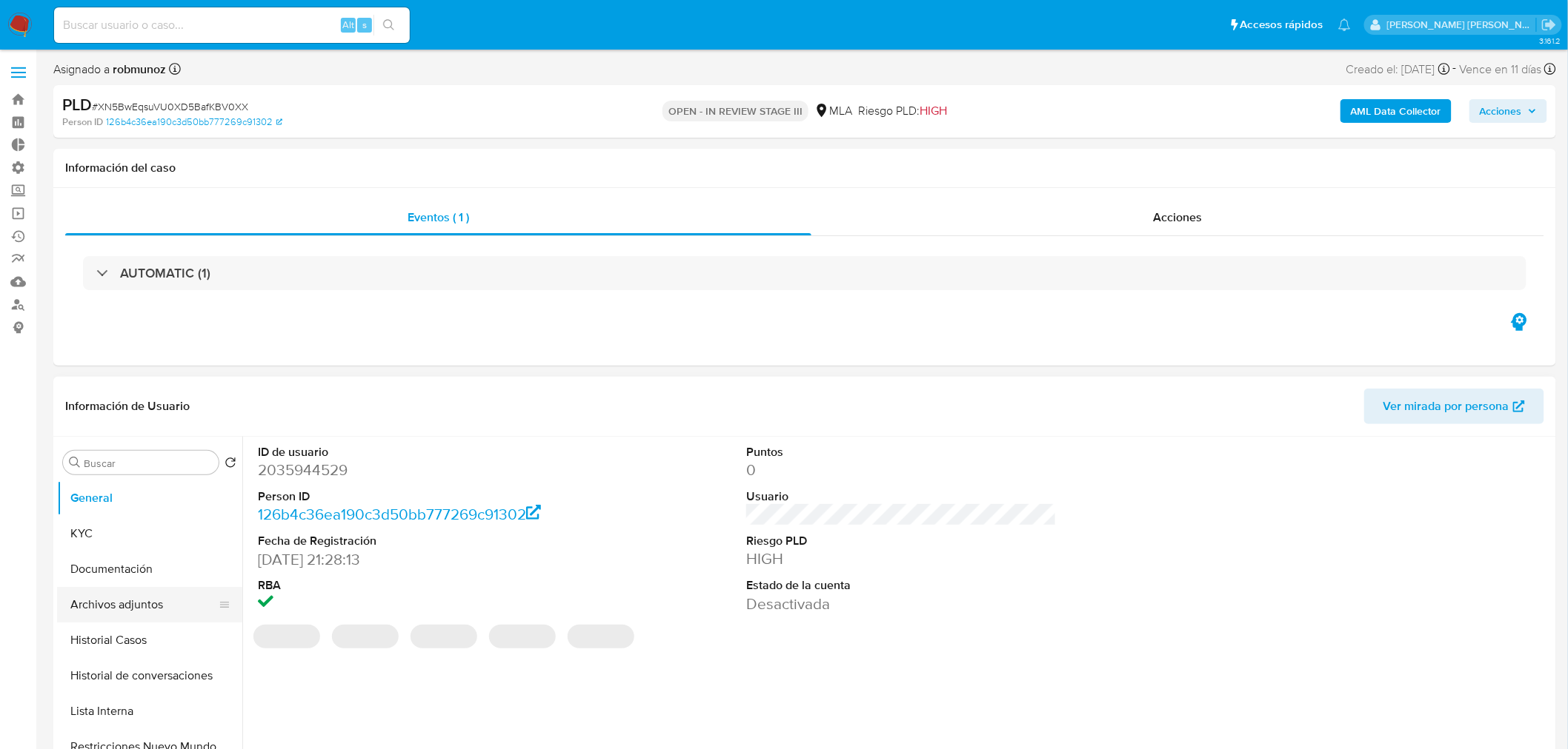
click at [108, 612] on button "Archivos adjuntos" at bounding box center [144, 604] width 173 height 35
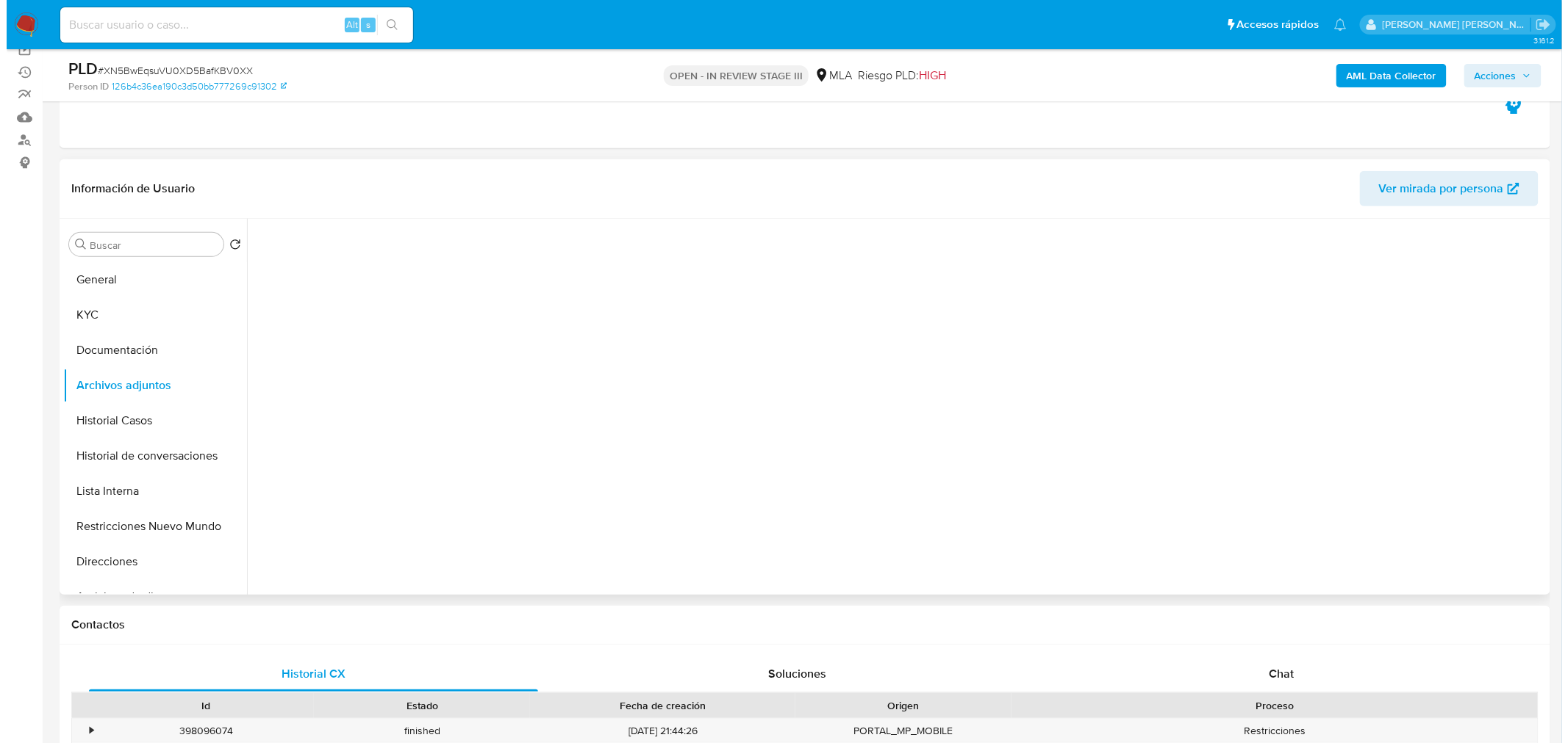
scroll to position [163, 0]
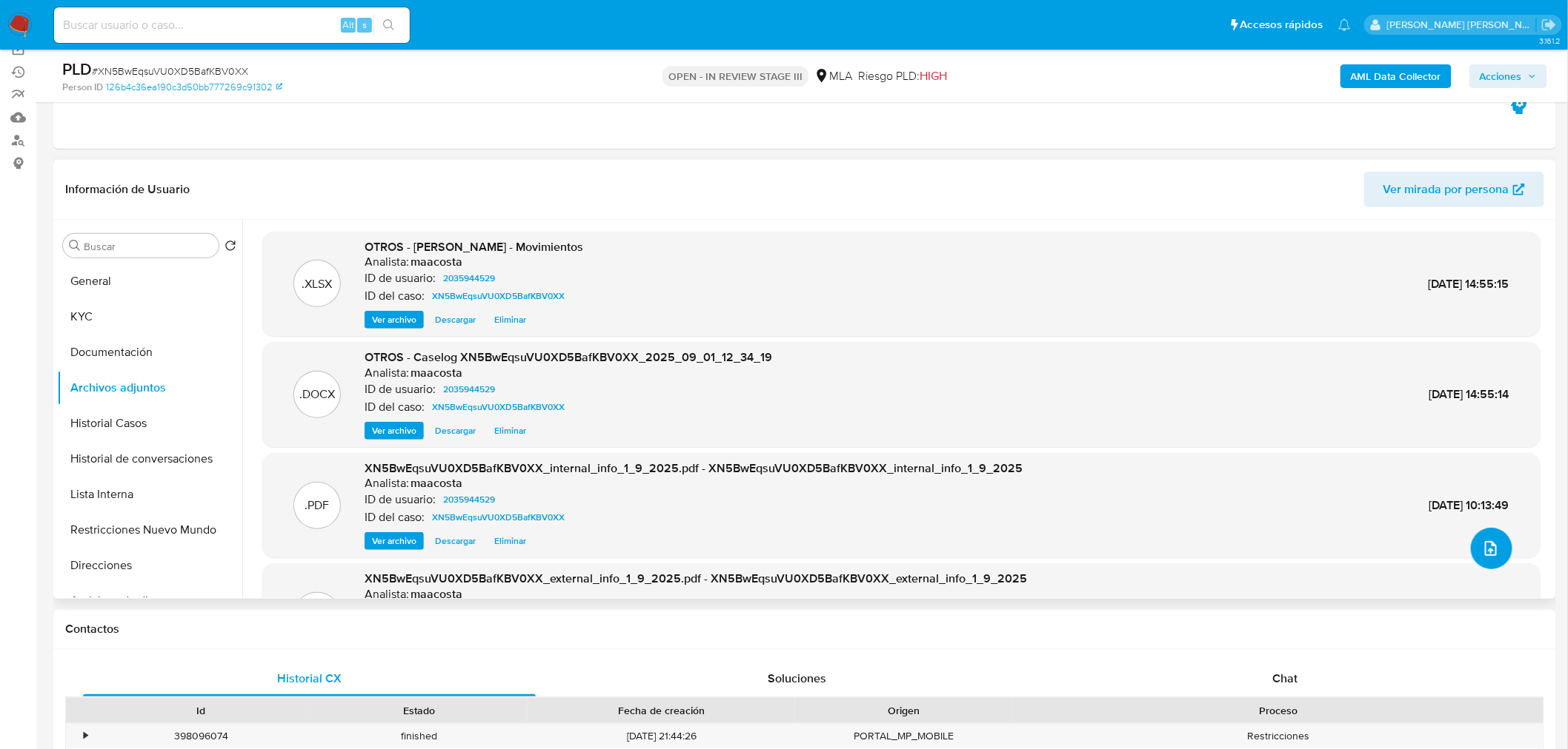
click at [1481, 549] on icon "upload-file" at bounding box center [1491, 549] width 18 height 18
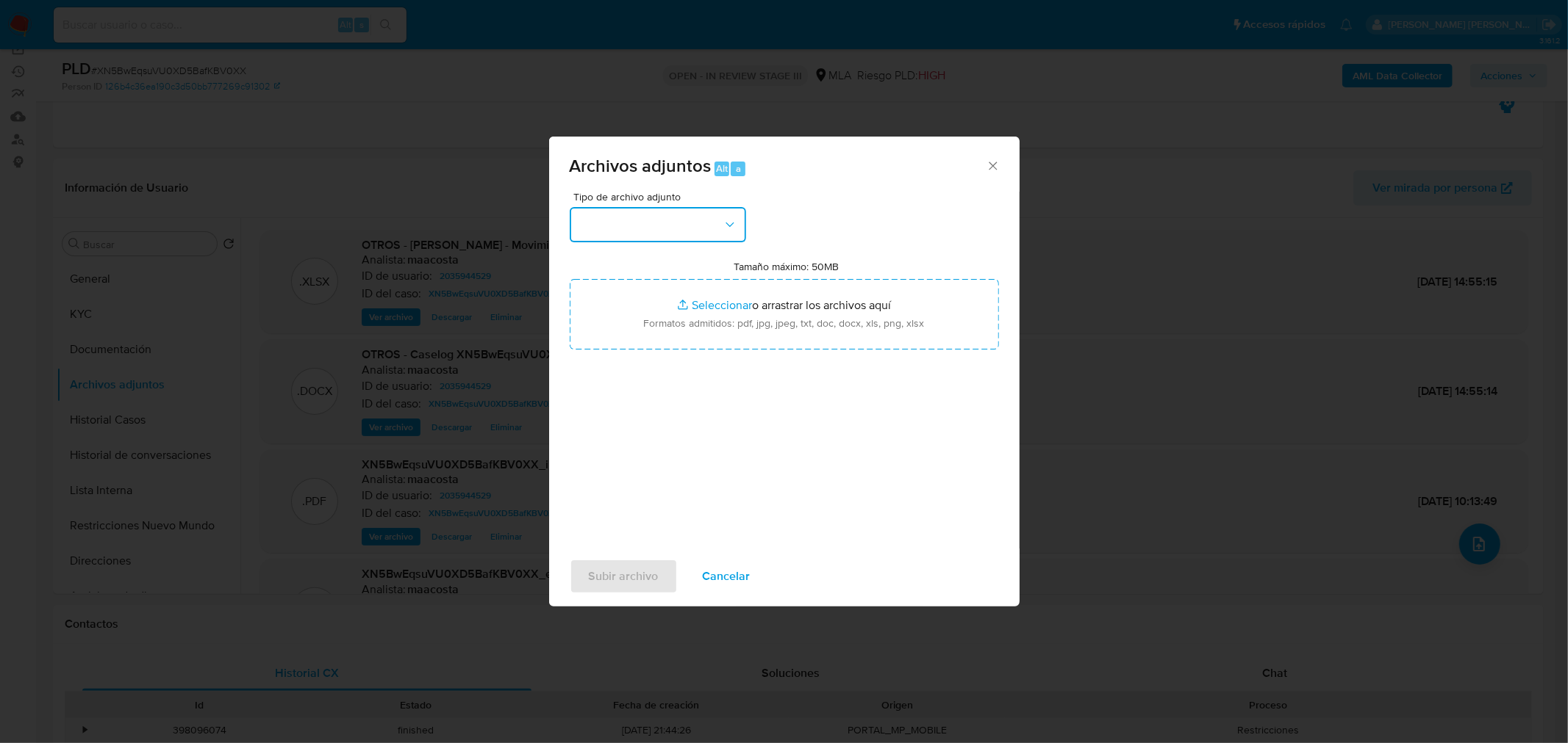
drag, startPoint x: 700, startPoint y: 221, endPoint x: 687, endPoint y: 237, distance: 20.6
click at [700, 223] on button "button" at bounding box center [658, 224] width 176 height 35
drag, startPoint x: 665, startPoint y: 262, endPoint x: 667, endPoint y: 270, distance: 8.2
click at [665, 263] on span "IDENTIFICACIÓN" at bounding box center [622, 264] width 89 height 14
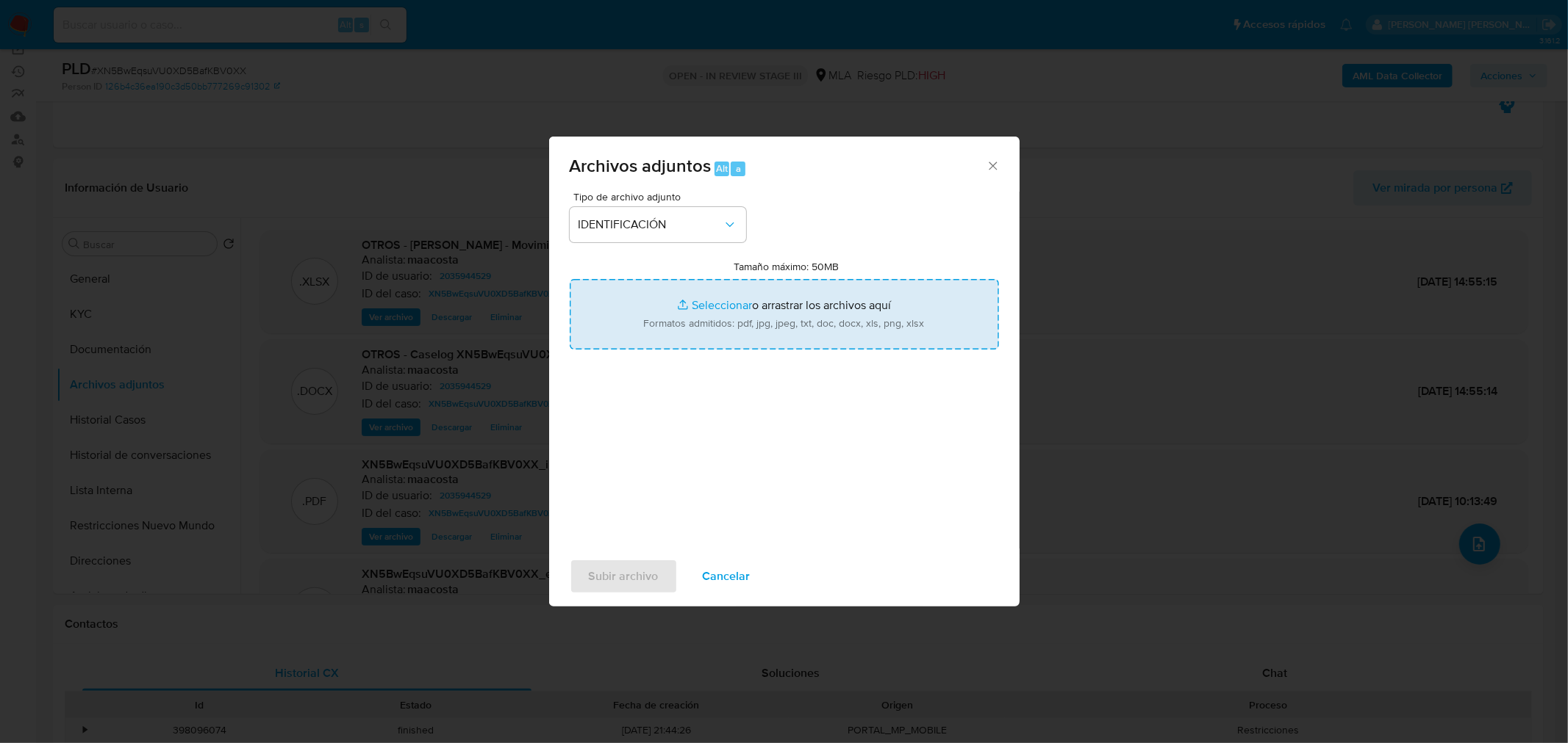
click at [739, 325] on input "Tamaño máximo: 50MB Seleccionar archivos" at bounding box center [784, 314] width 429 height 70
type input "C:\fakepath\Caselog XN5BwEqsuVU0XD5BafKBV0XX_VII.docx"
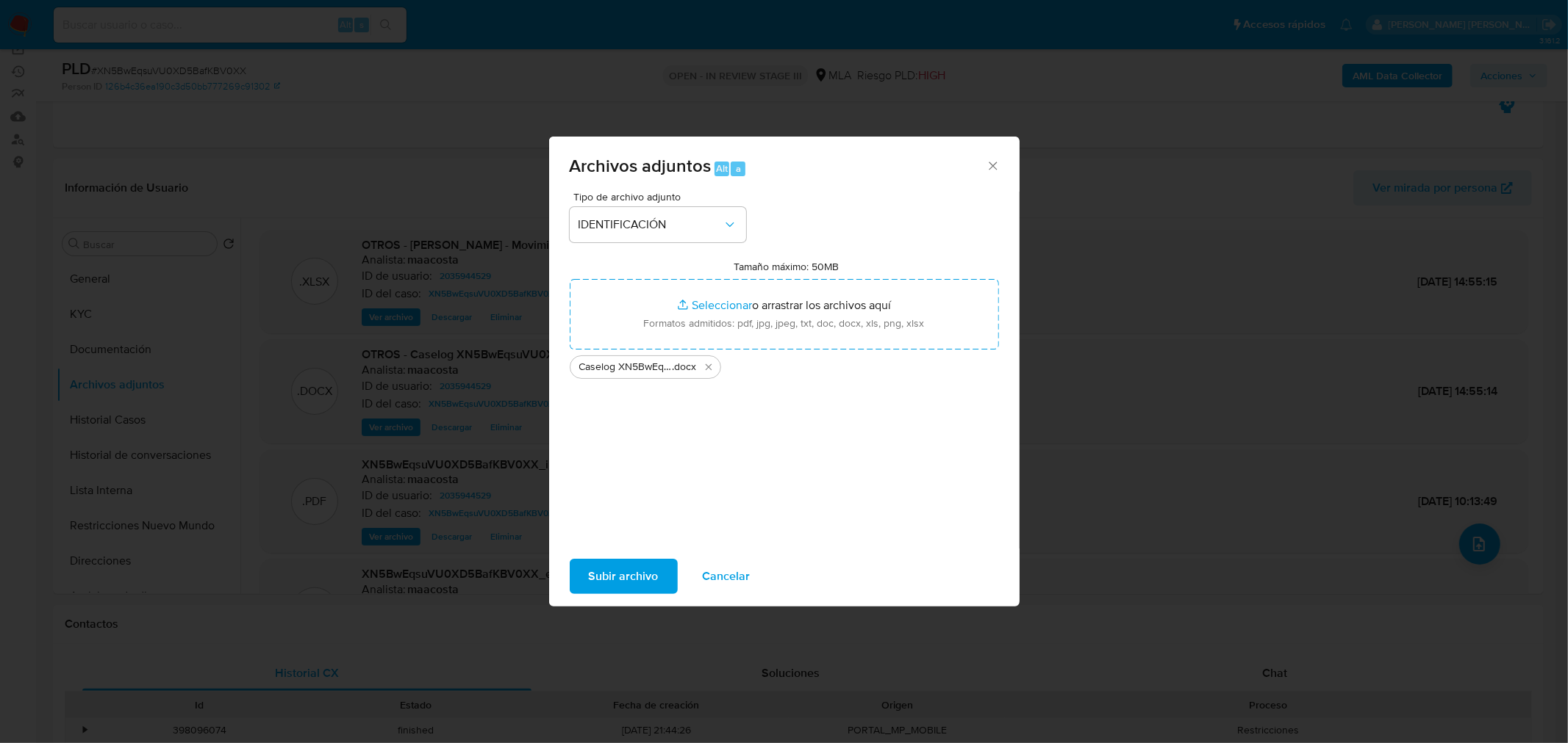
click at [622, 571] on span "Subir archivo" at bounding box center [623, 577] width 70 height 33
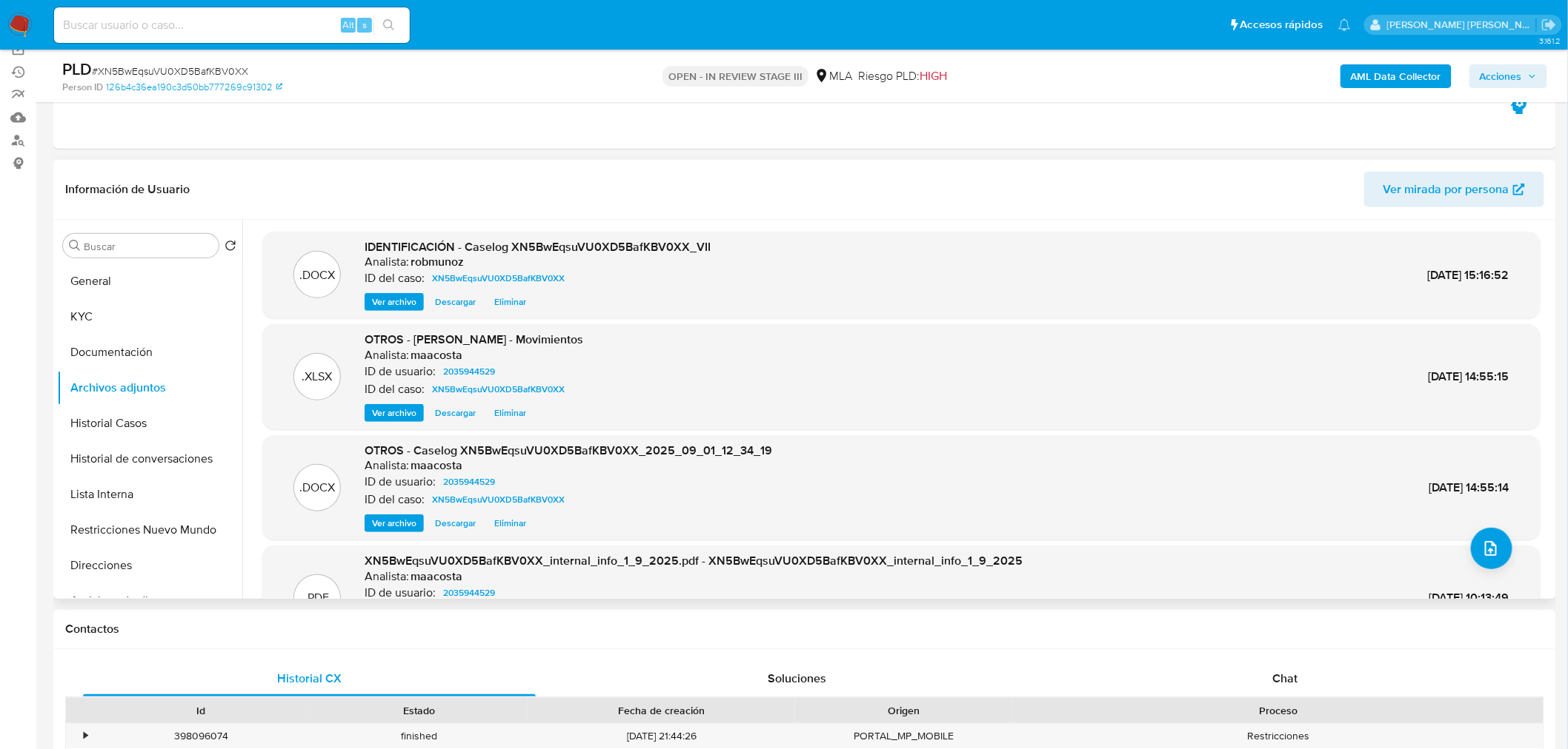
click at [402, 304] on span "Ver archivo" at bounding box center [393, 302] width 45 height 15
click at [374, 519] on span "Ver archivo" at bounding box center [393, 523] width 45 height 15
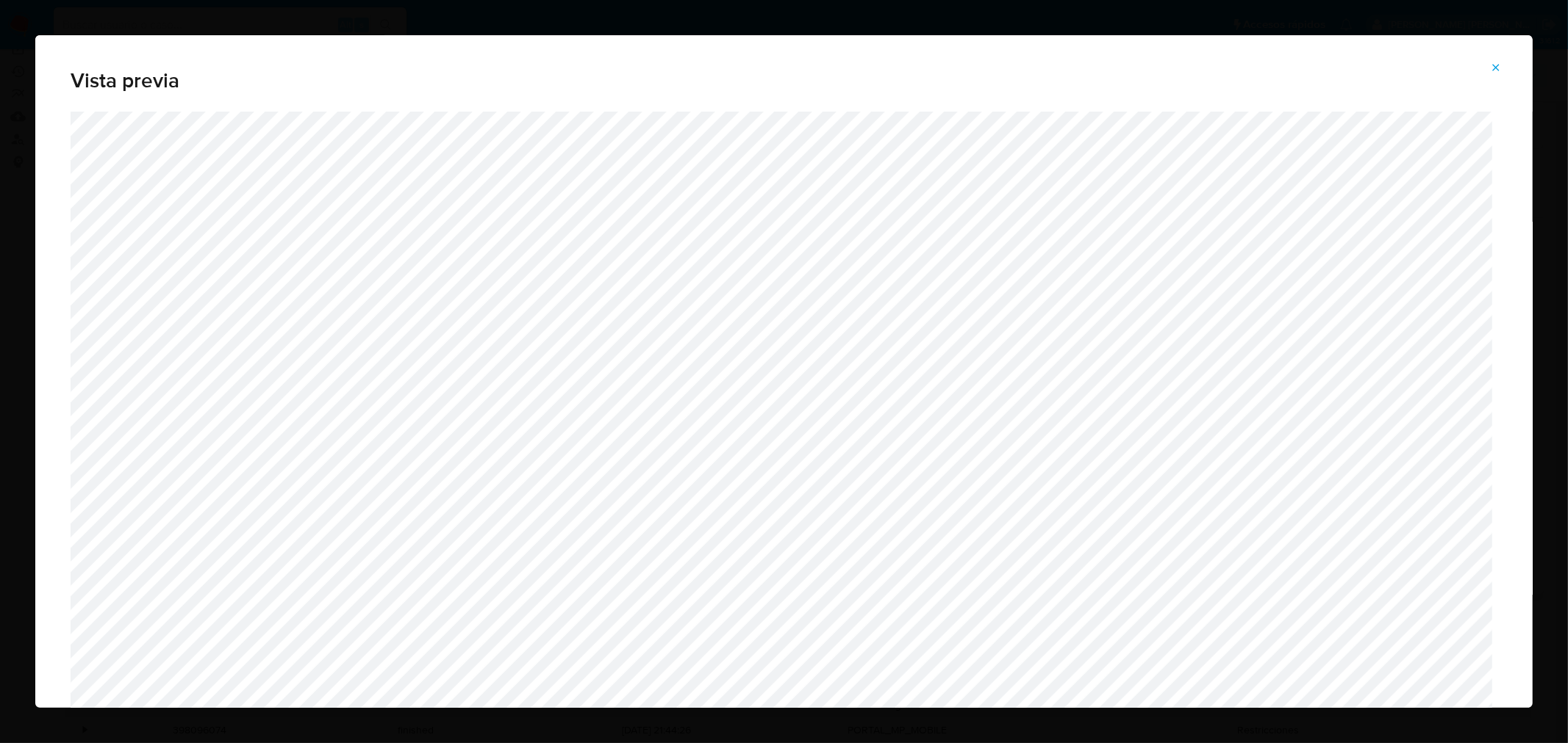
scroll to position [768, 0]
drag, startPoint x: 1527, startPoint y: 230, endPoint x: 1493, endPoint y: 156, distance: 81.4
click at [1529, 231] on div "Vista previa" at bounding box center [784, 371] width 1498 height 673
drag, startPoint x: 1489, startPoint y: 73, endPoint x: 1458, endPoint y: 100, distance: 41.1
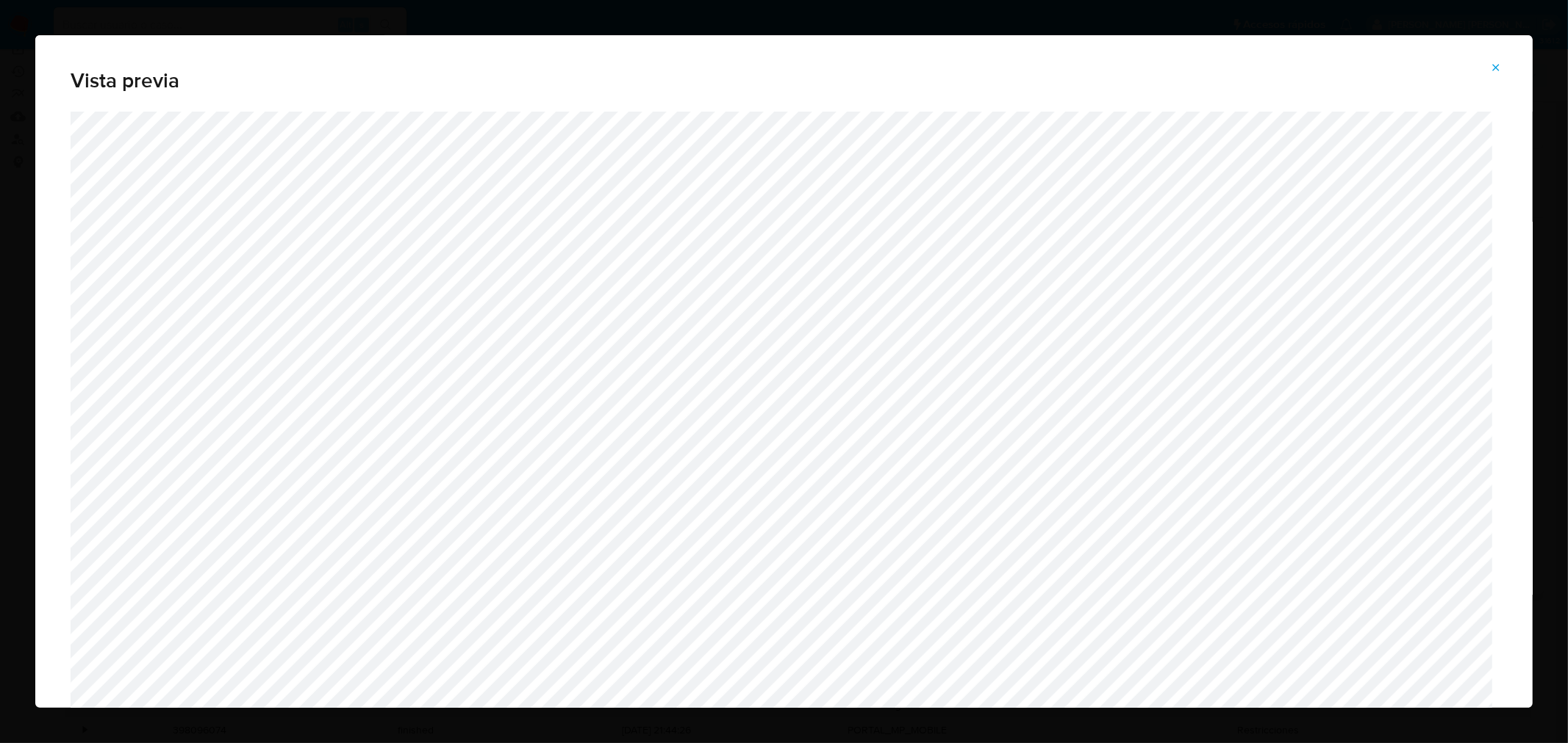
click at [1489, 74] on button "Attachment preview" at bounding box center [1496, 68] width 33 height 23
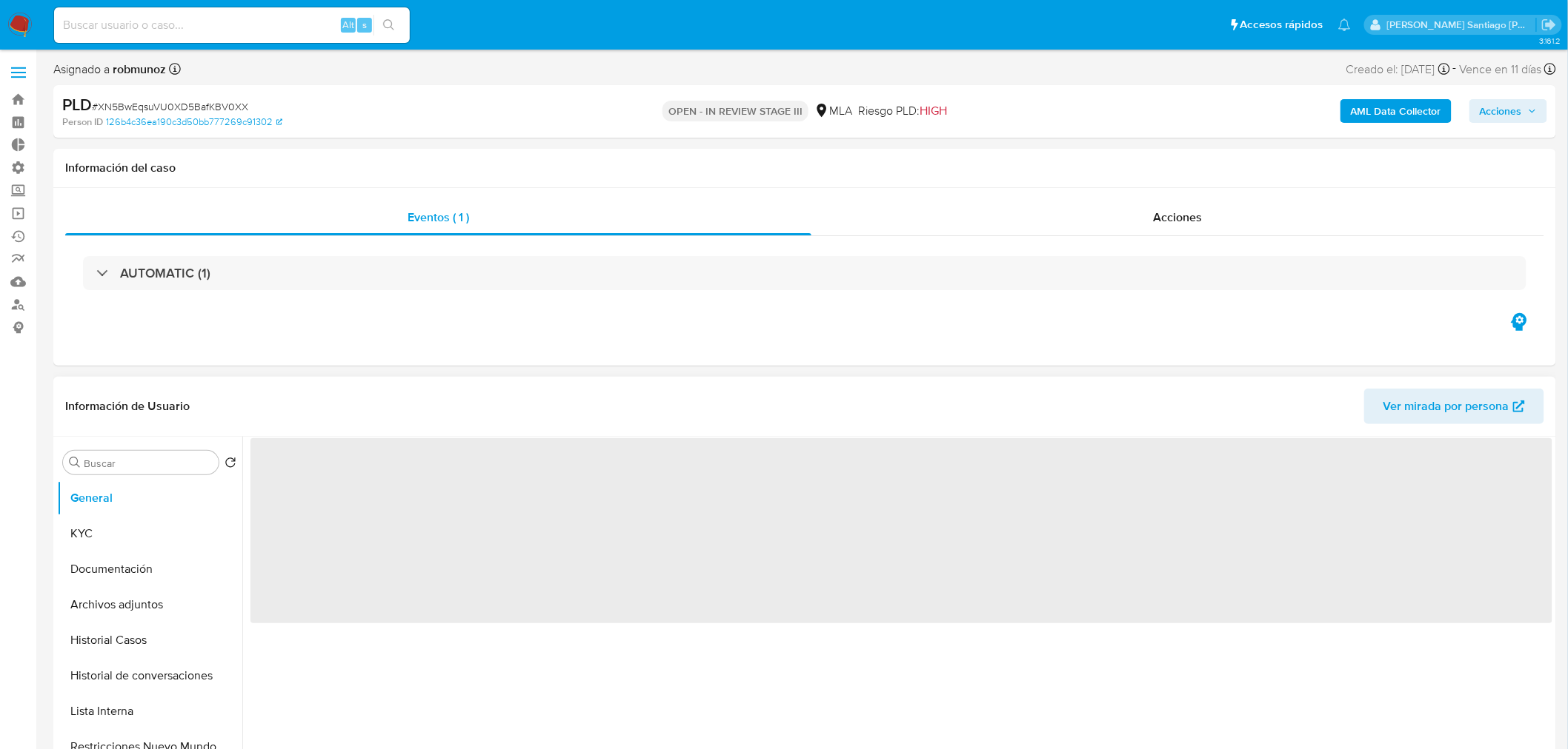
select select "10"
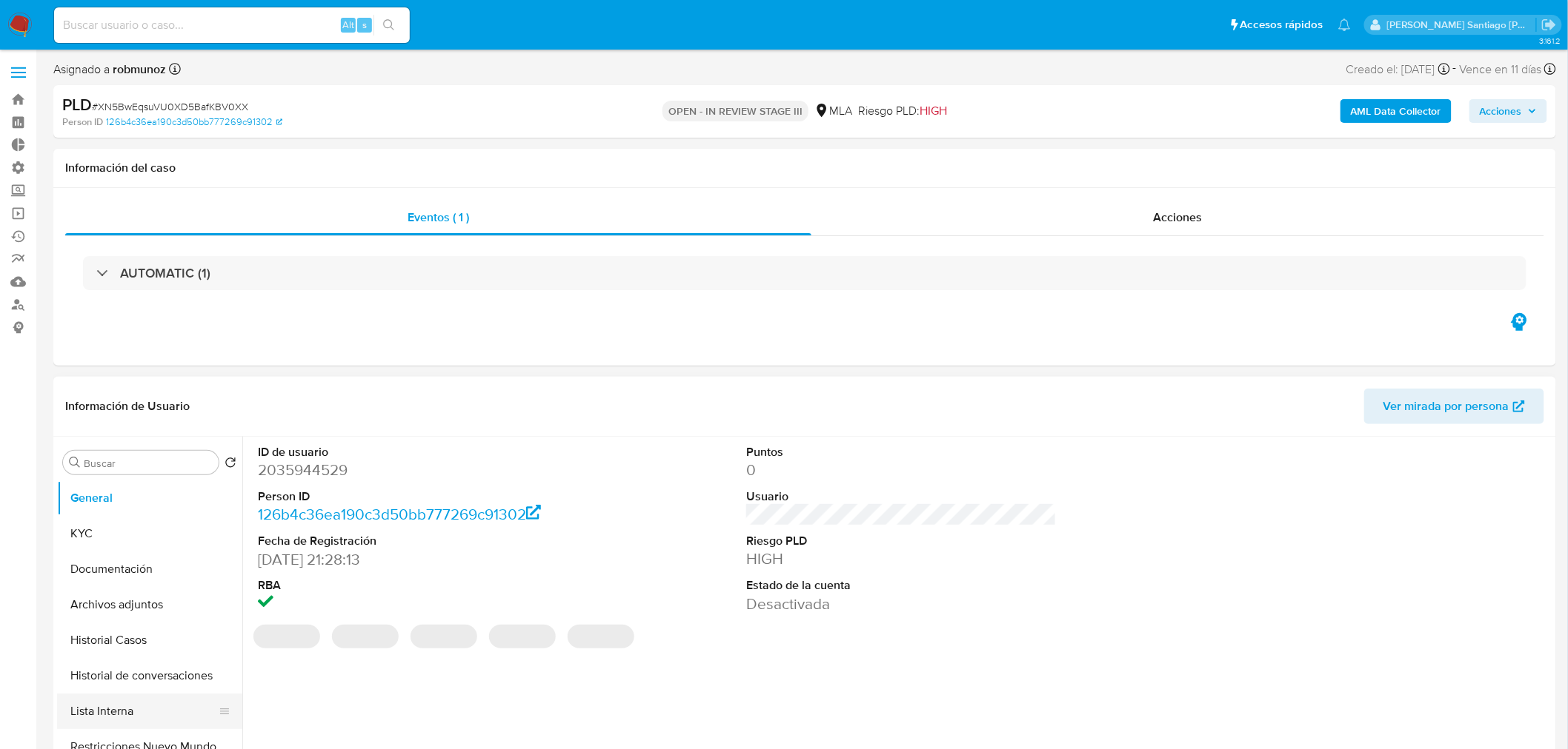
scroll to position [82, 0]
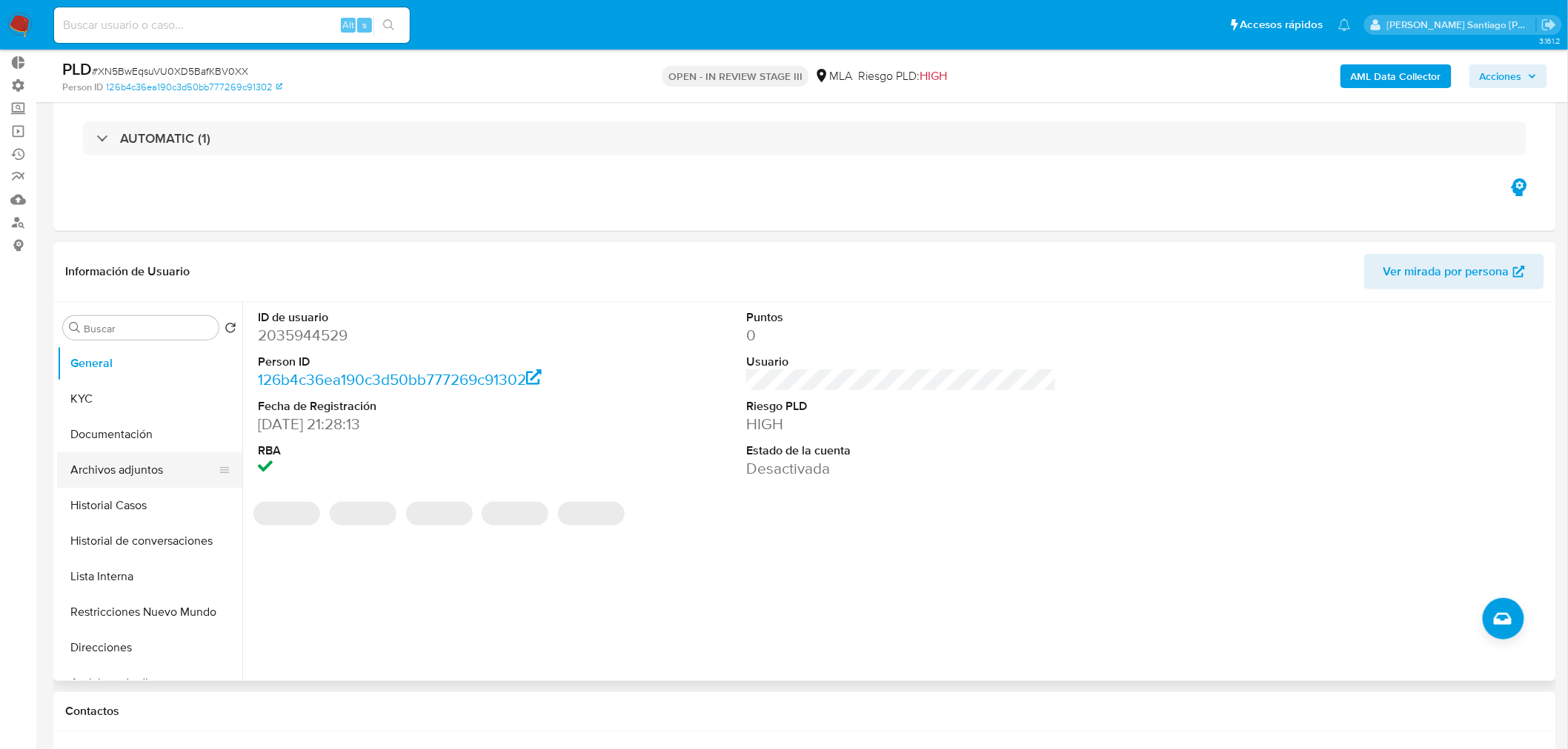
click at [91, 472] on button "Archivos adjuntos" at bounding box center [144, 470] width 173 height 35
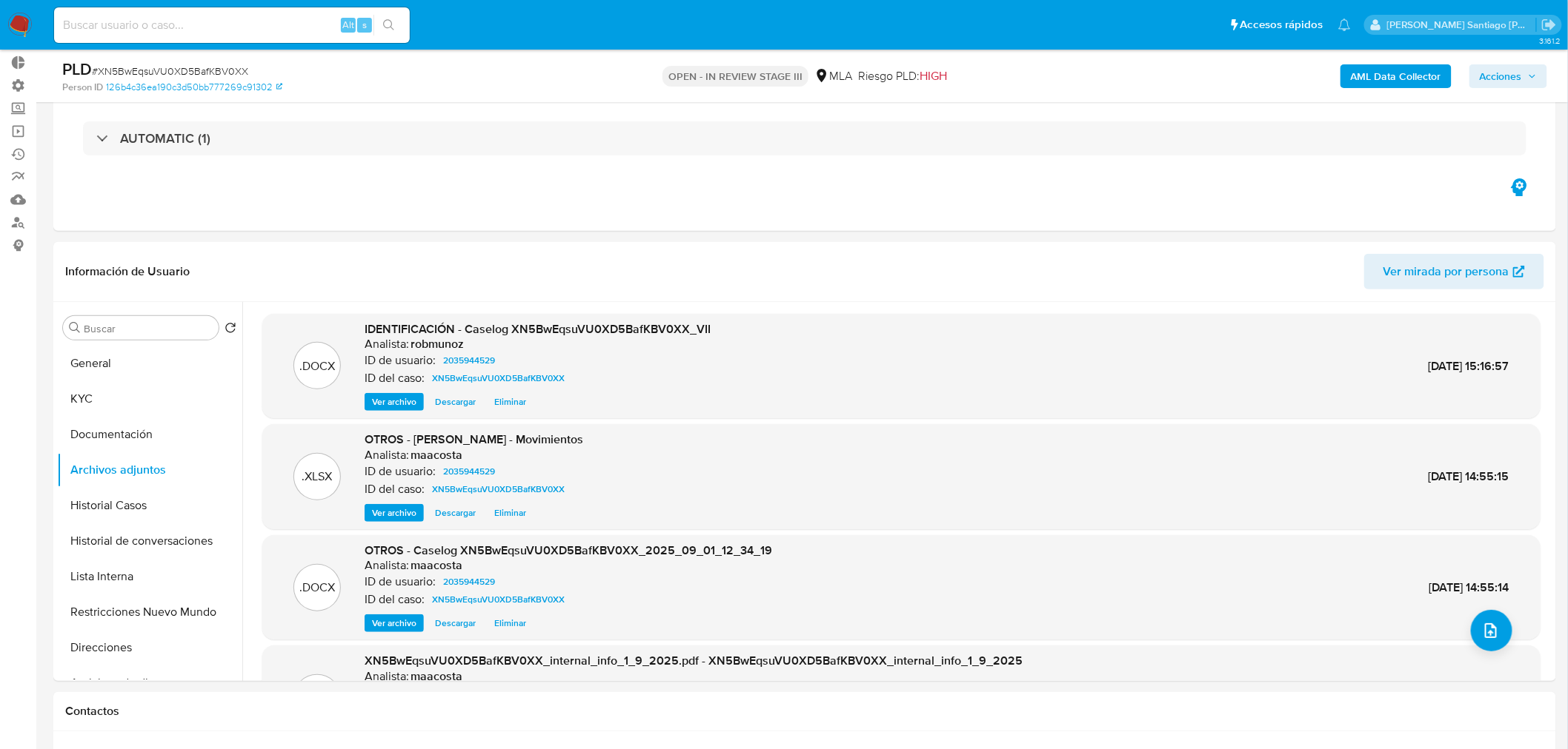
click at [404, 396] on span "Ver archivo" at bounding box center [393, 402] width 45 height 15
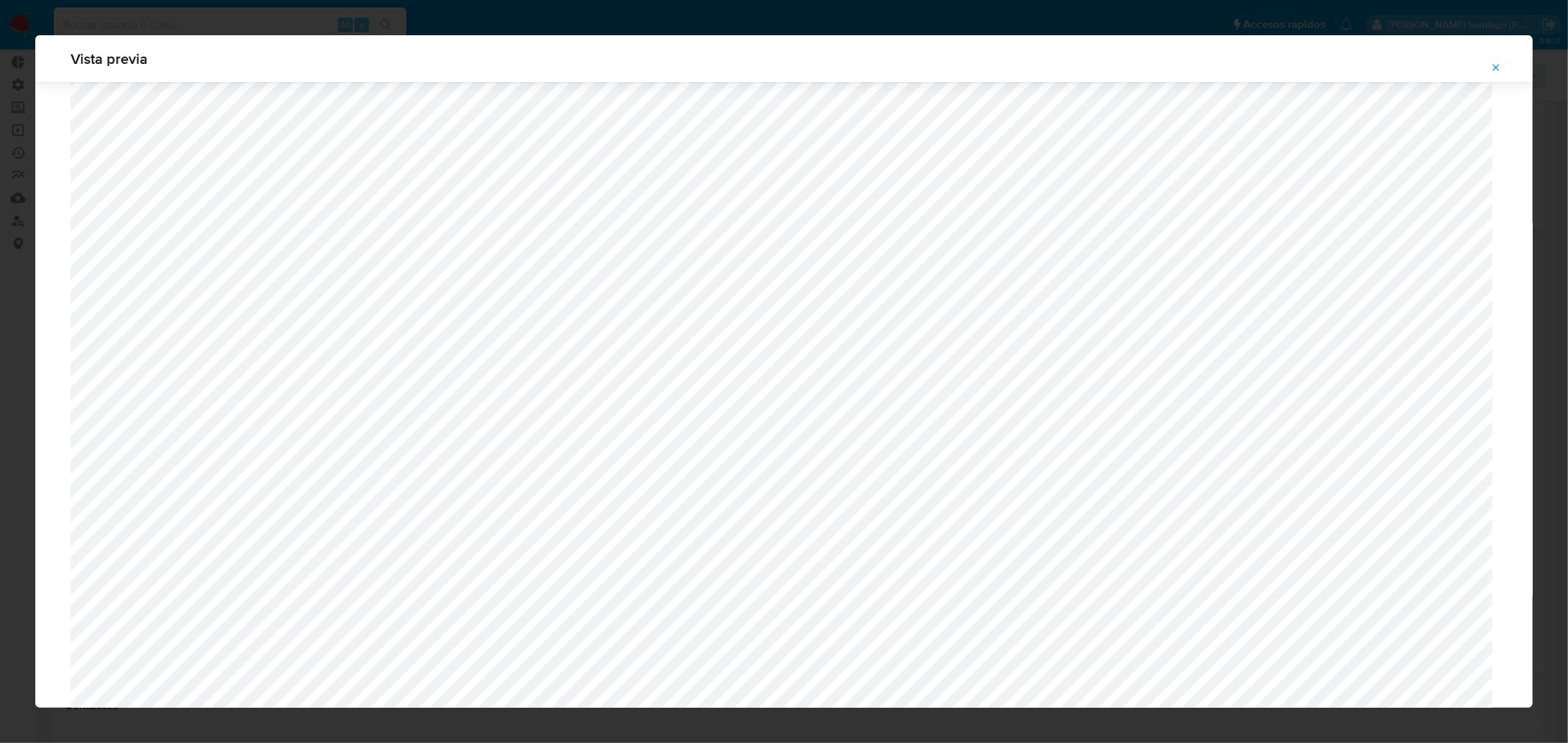
scroll to position [460, 0]
click at [1490, 77] on span "Attachment preview" at bounding box center [1495, 67] width 12 height 21
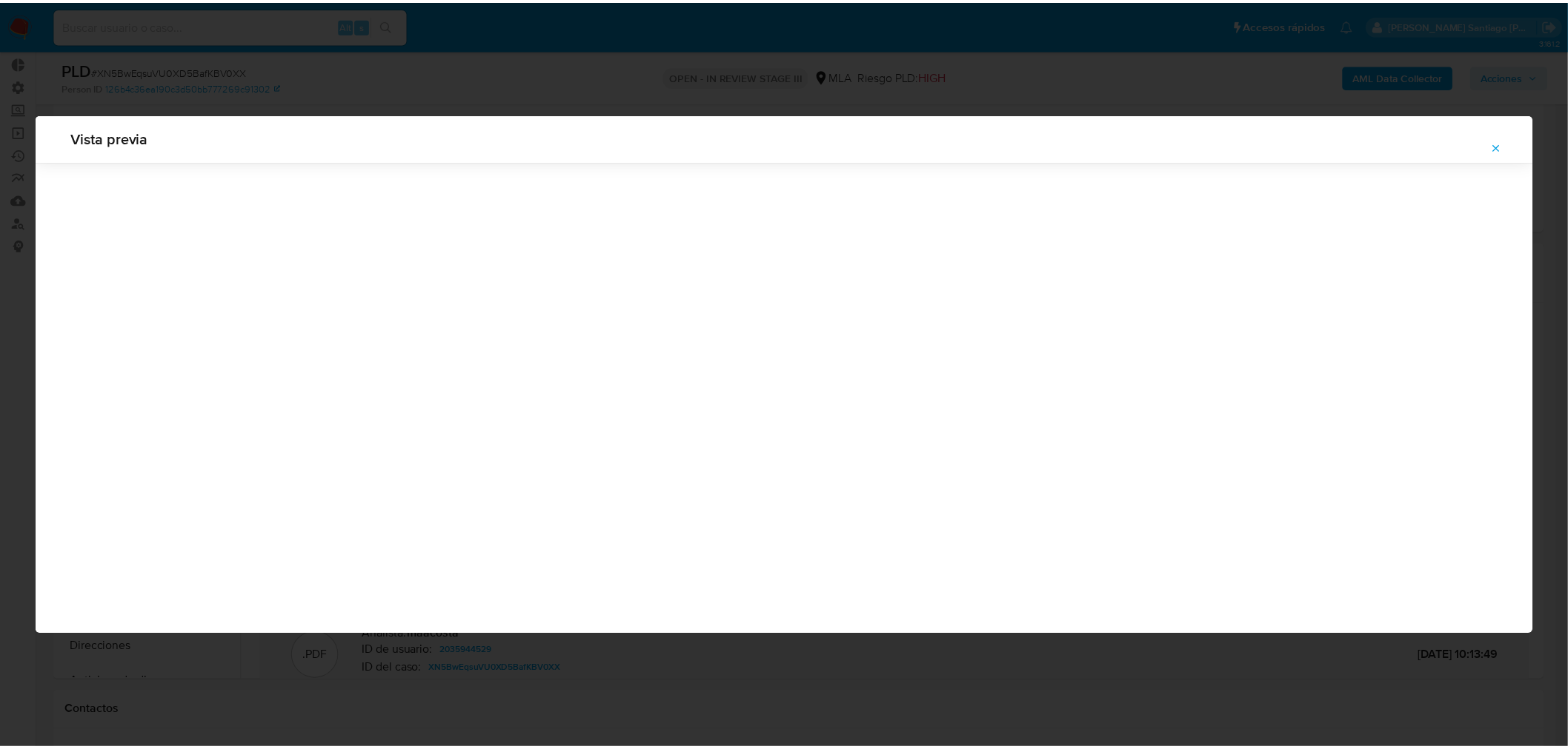
scroll to position [0, 0]
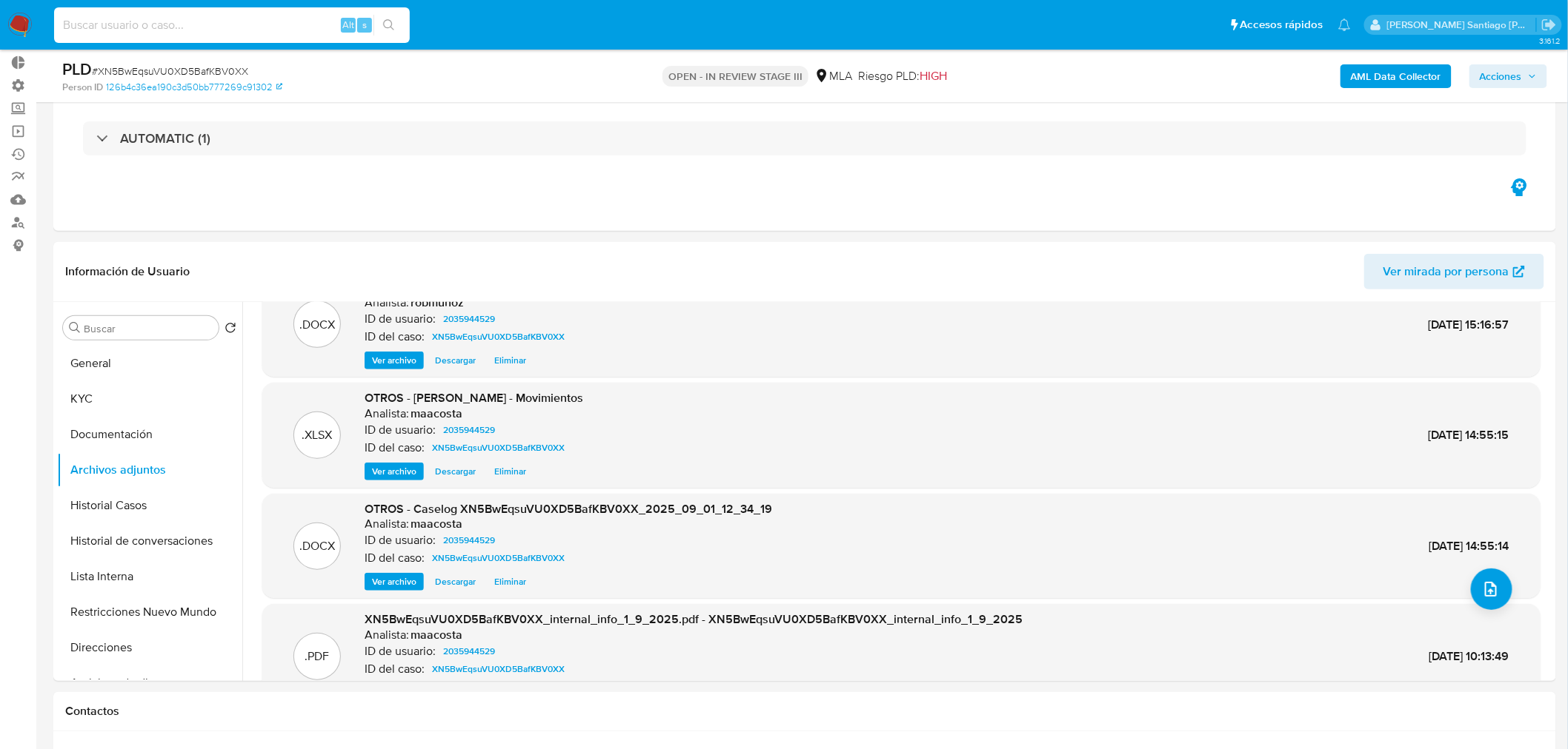
click at [228, 30] on input at bounding box center [231, 25] width 356 height 19
paste input "f8Drf4YBnOlnQRAWBEPm78Eb"
type input "f8Drf4YBnOlnQRAWBEPm78Eb"
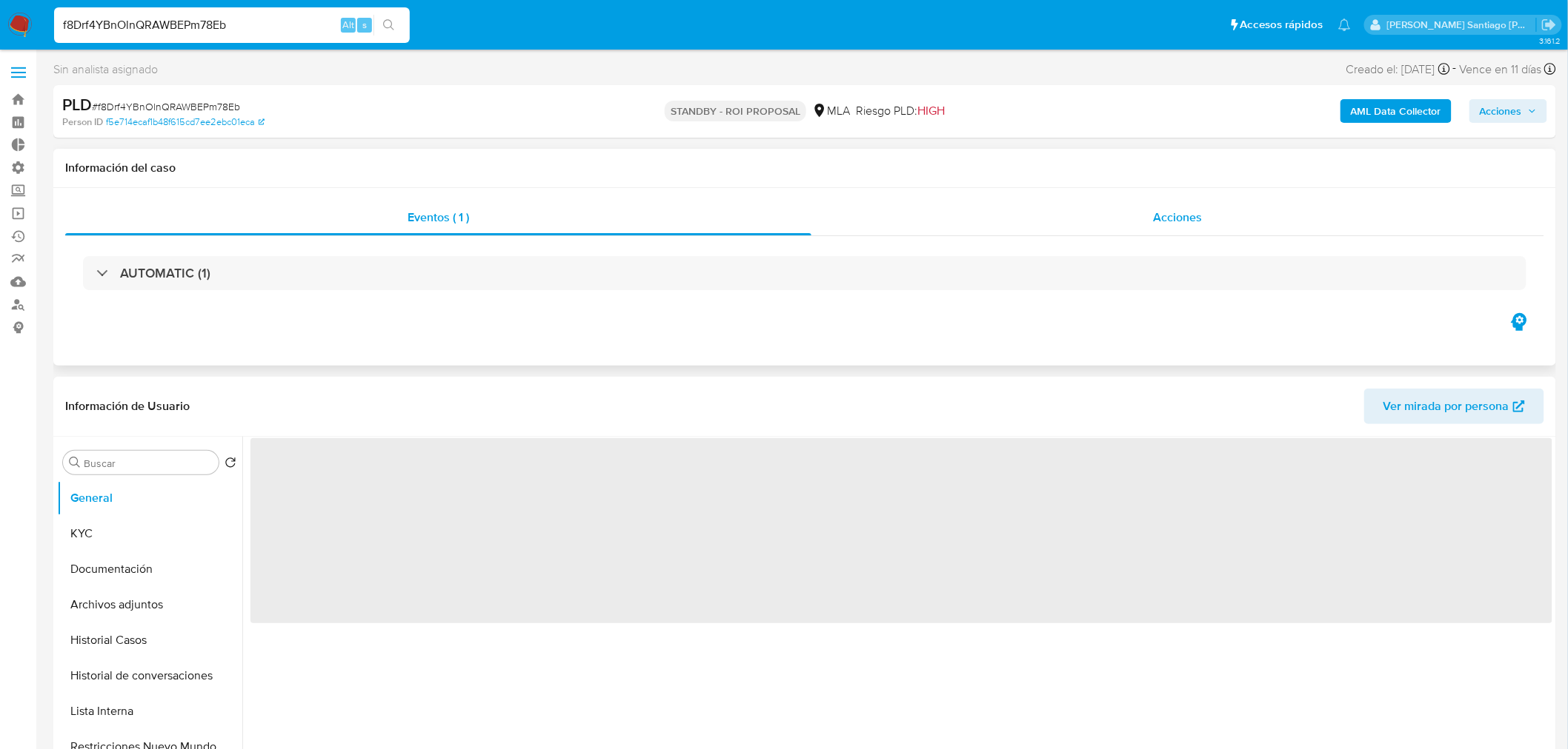
click at [1308, 230] on div "Acciones" at bounding box center [1178, 218] width 734 height 35
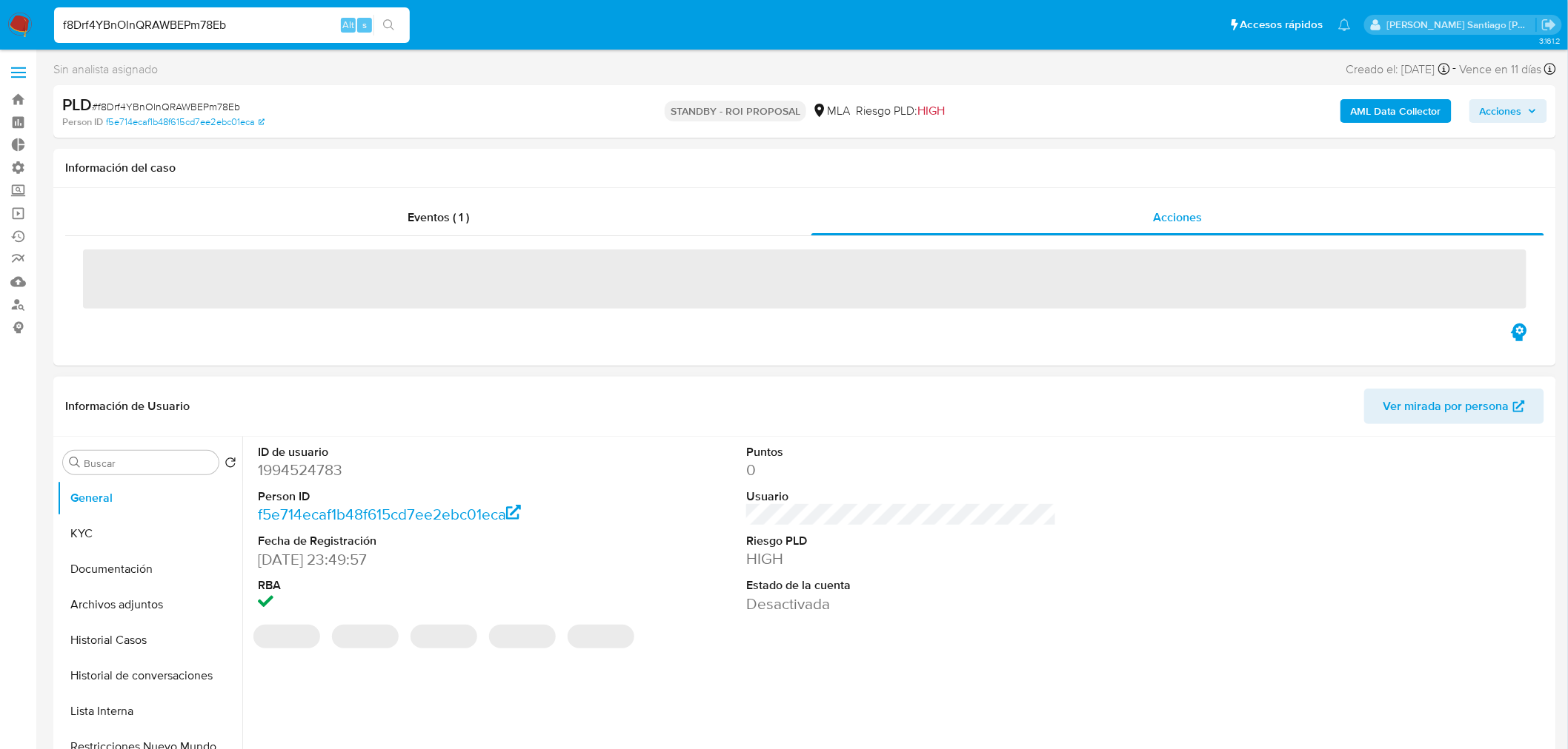
select select "10"
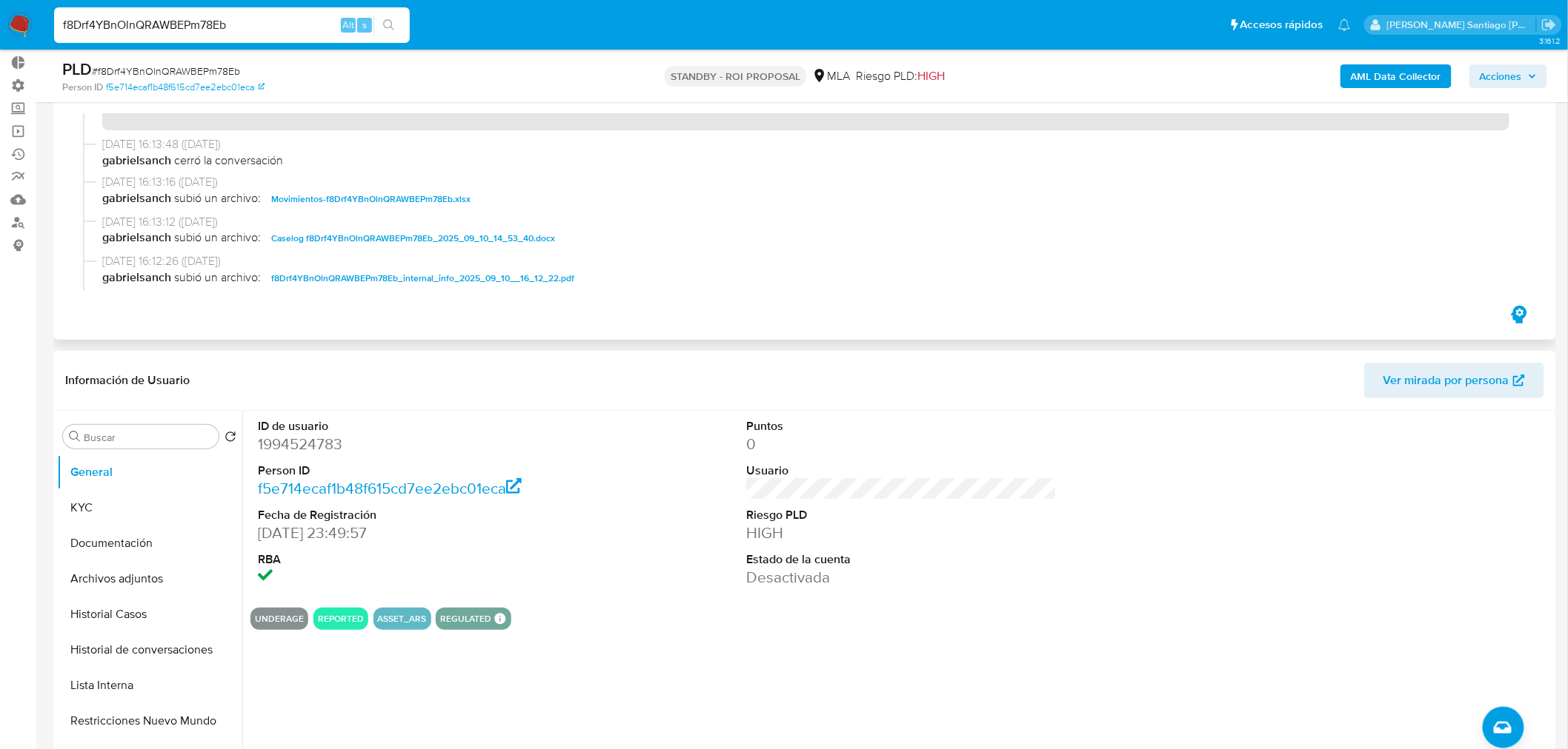
scroll to position [82, 0]
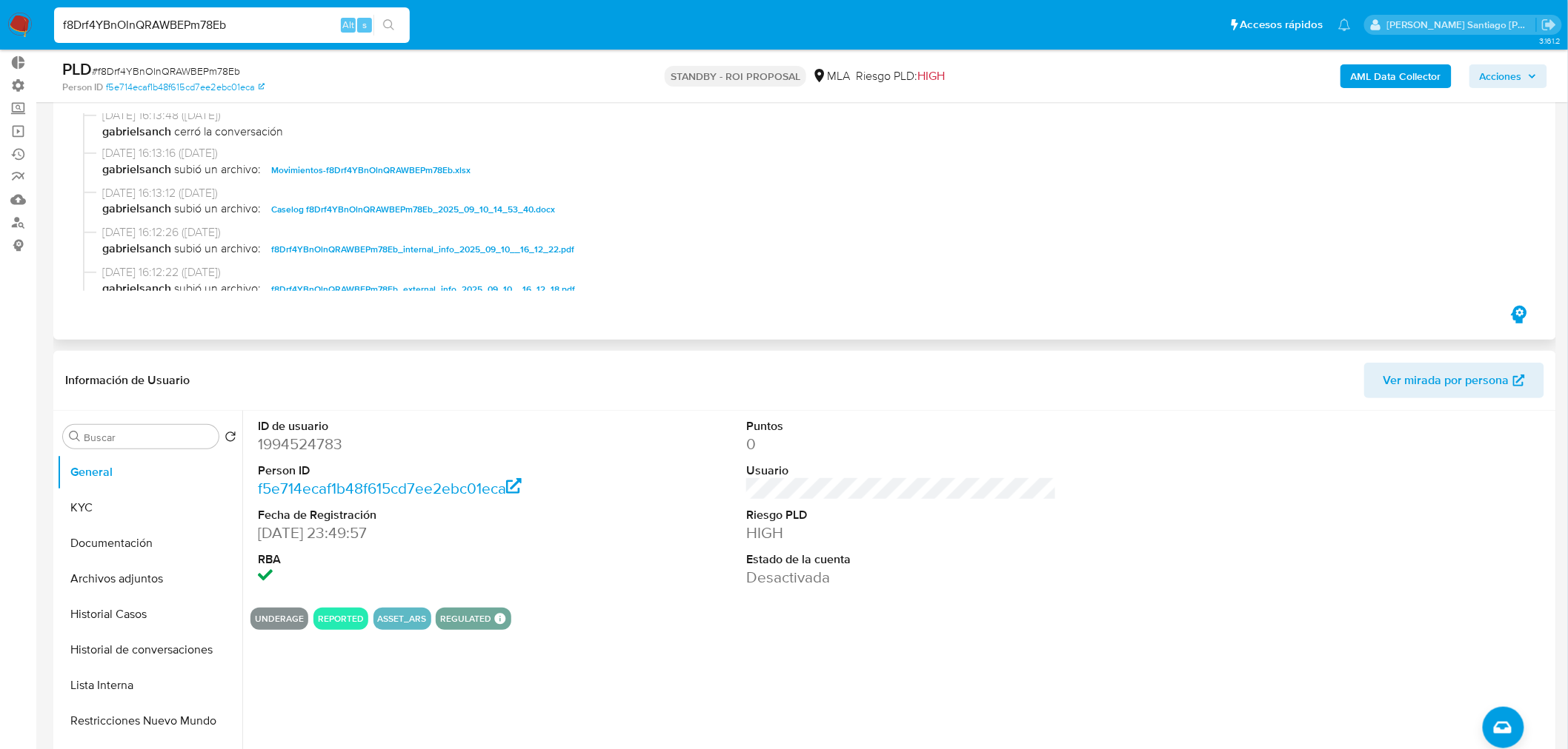
click at [515, 203] on span "Caselog f8Drf4YBnOlnQRAWBEPm78Eb_2025_09_10_14_53_40.docx" at bounding box center [413, 210] width 284 height 18
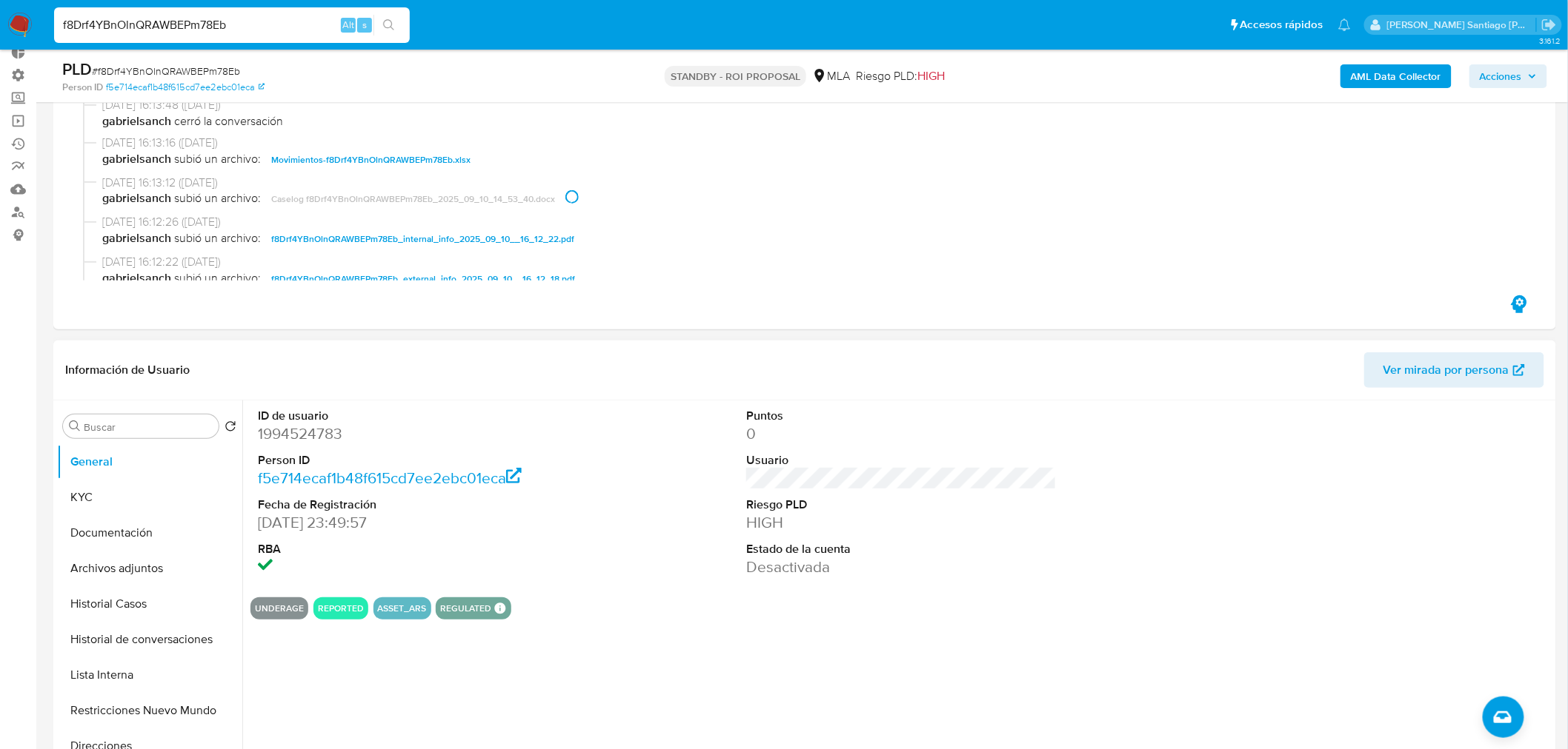
scroll to position [247, 0]
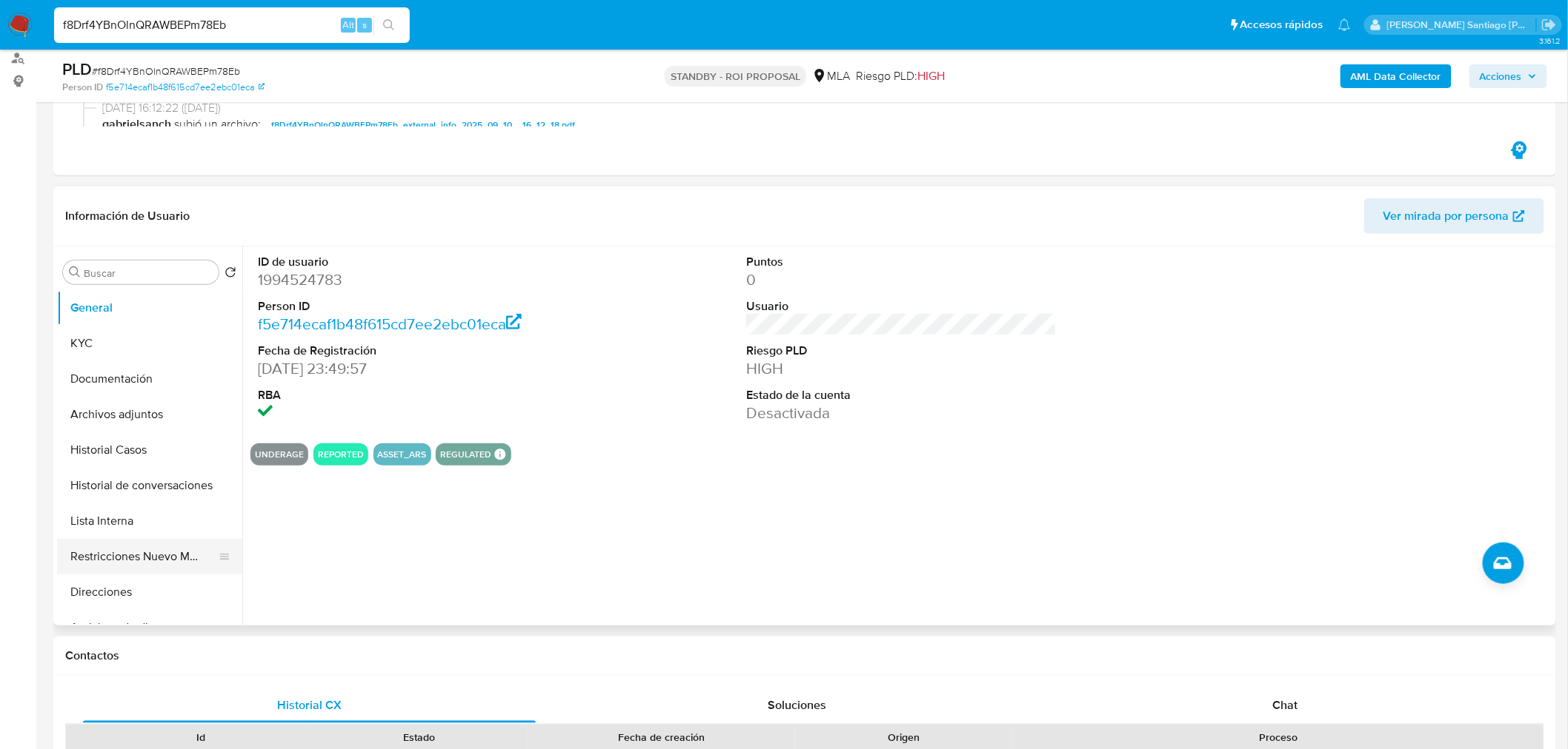
click at [137, 551] on button "Restricciones Nuevo Mundo" at bounding box center [144, 556] width 173 height 35
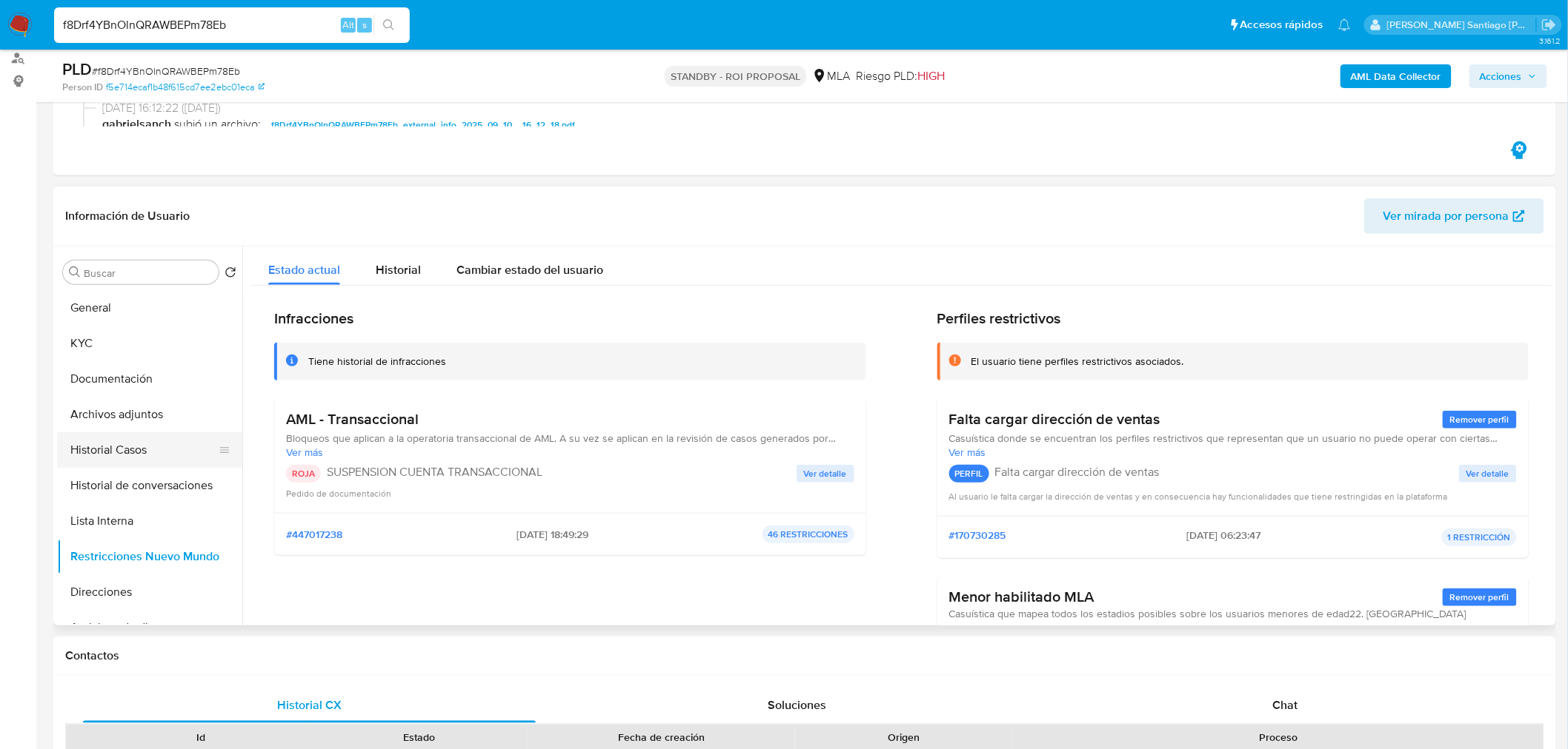
click at [130, 454] on button "Historial Casos" at bounding box center [144, 450] width 173 height 35
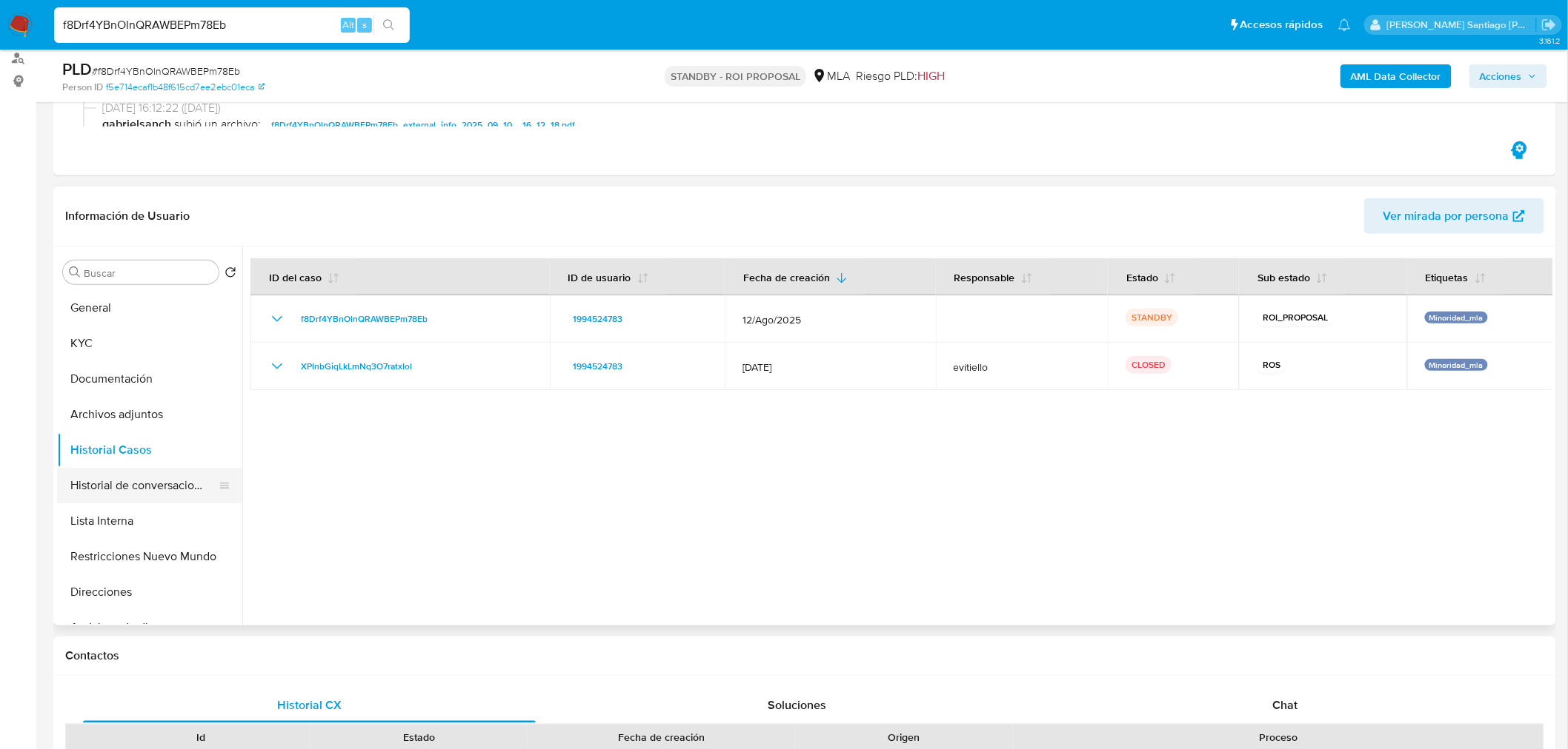
click at [137, 492] on button "Historial de conversaciones" at bounding box center [144, 485] width 173 height 35
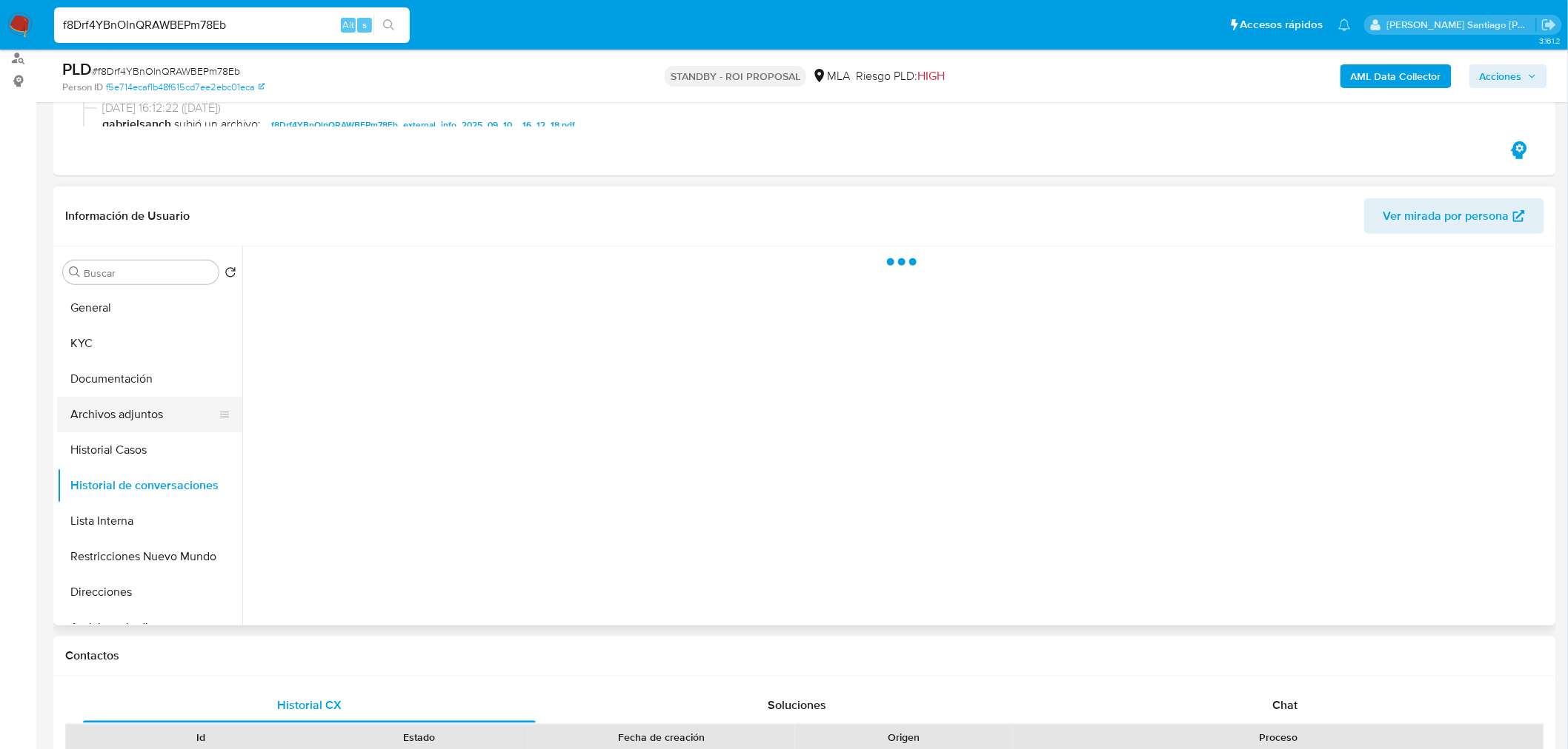
click at [150, 420] on button "Archivos adjuntos" at bounding box center [144, 414] width 173 height 35
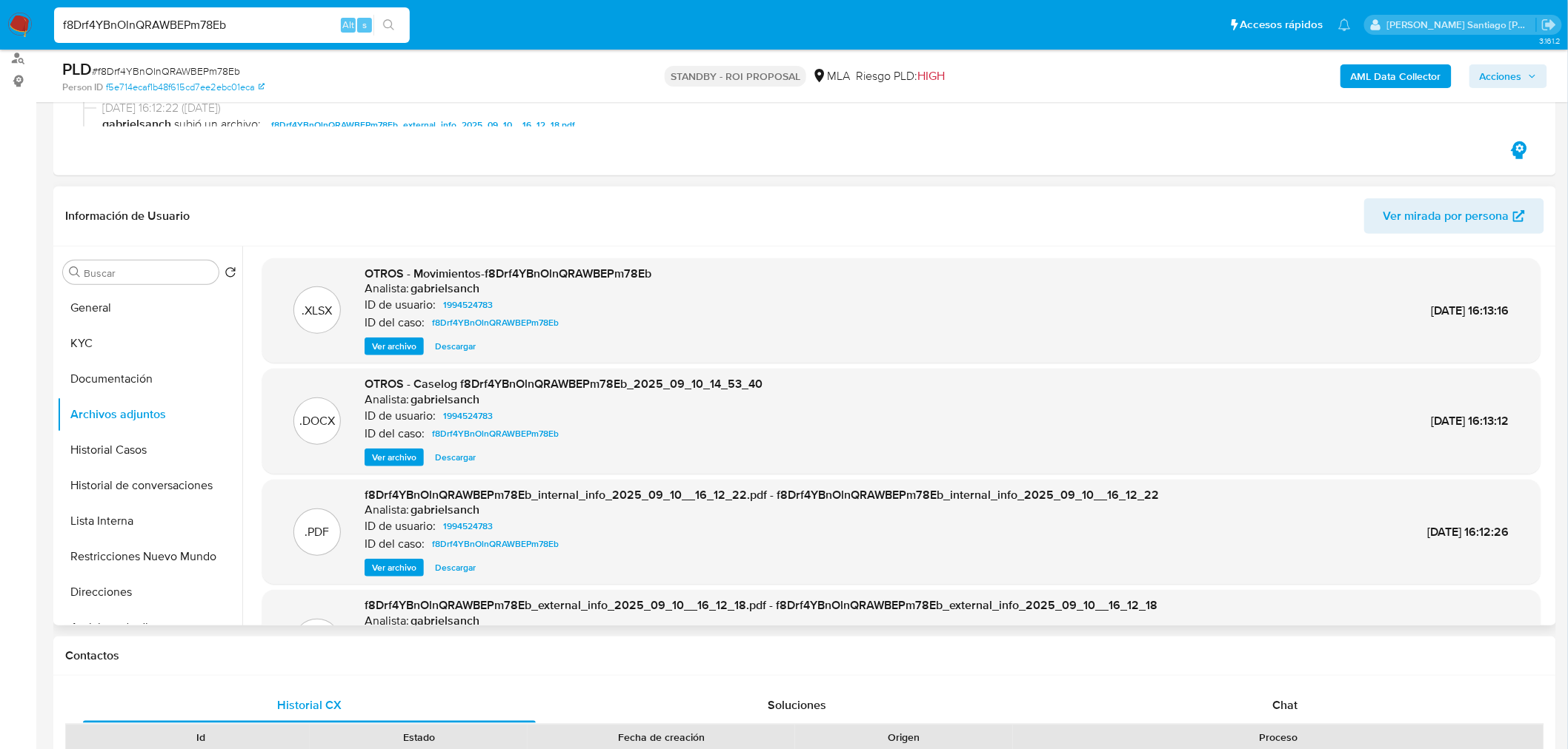
click at [451, 460] on span "Descargar" at bounding box center [455, 458] width 41 height 15
click at [212, 66] on span "# f8Drf4YBnOlnQRAWBEPm78Eb" at bounding box center [166, 71] width 148 height 15
copy span "f8Drf4YBnOlnQRAWBEPm78Eb"
click at [14, 13] on img at bounding box center [20, 25] width 25 height 25
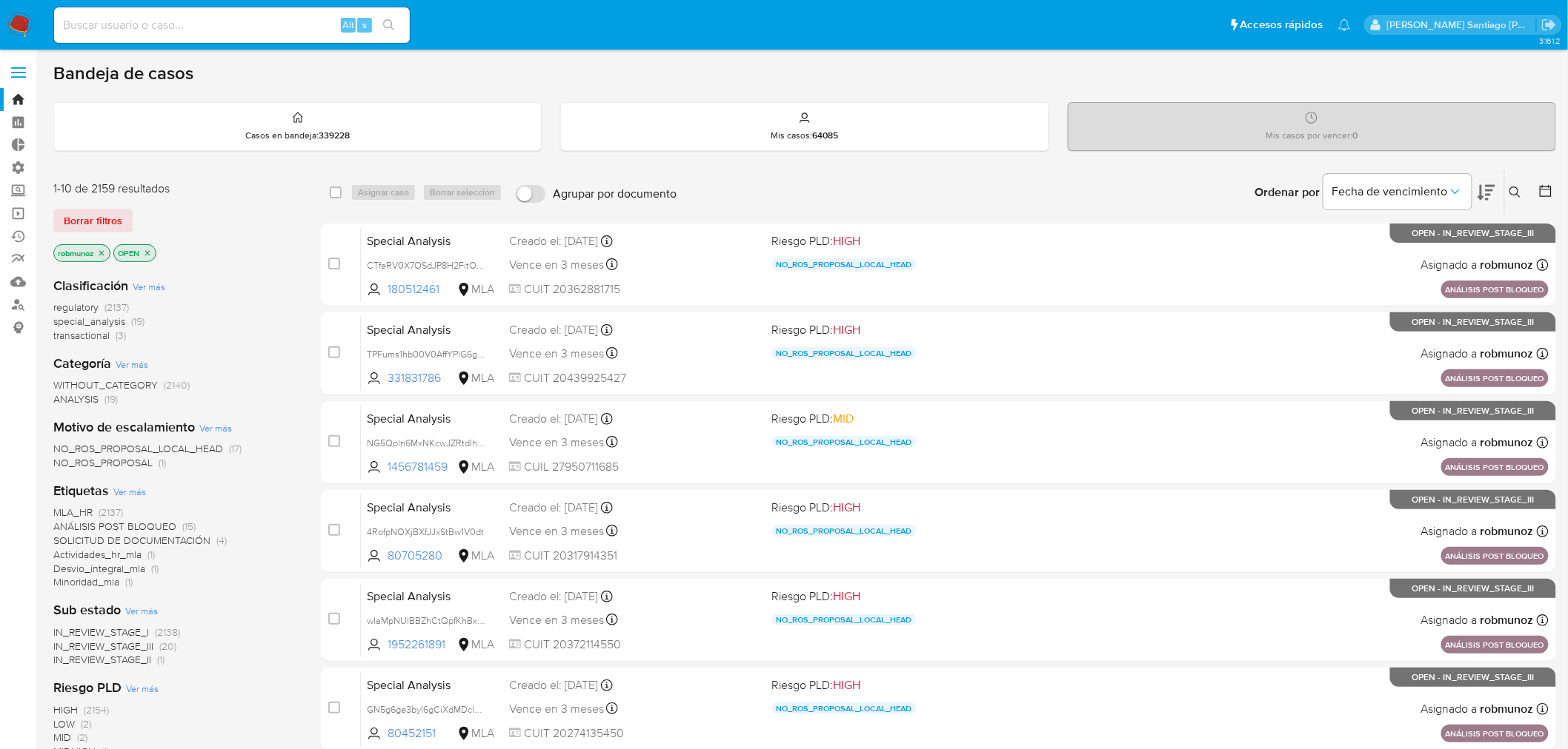
click at [1510, 193] on icon at bounding box center [1515, 192] width 11 height 11
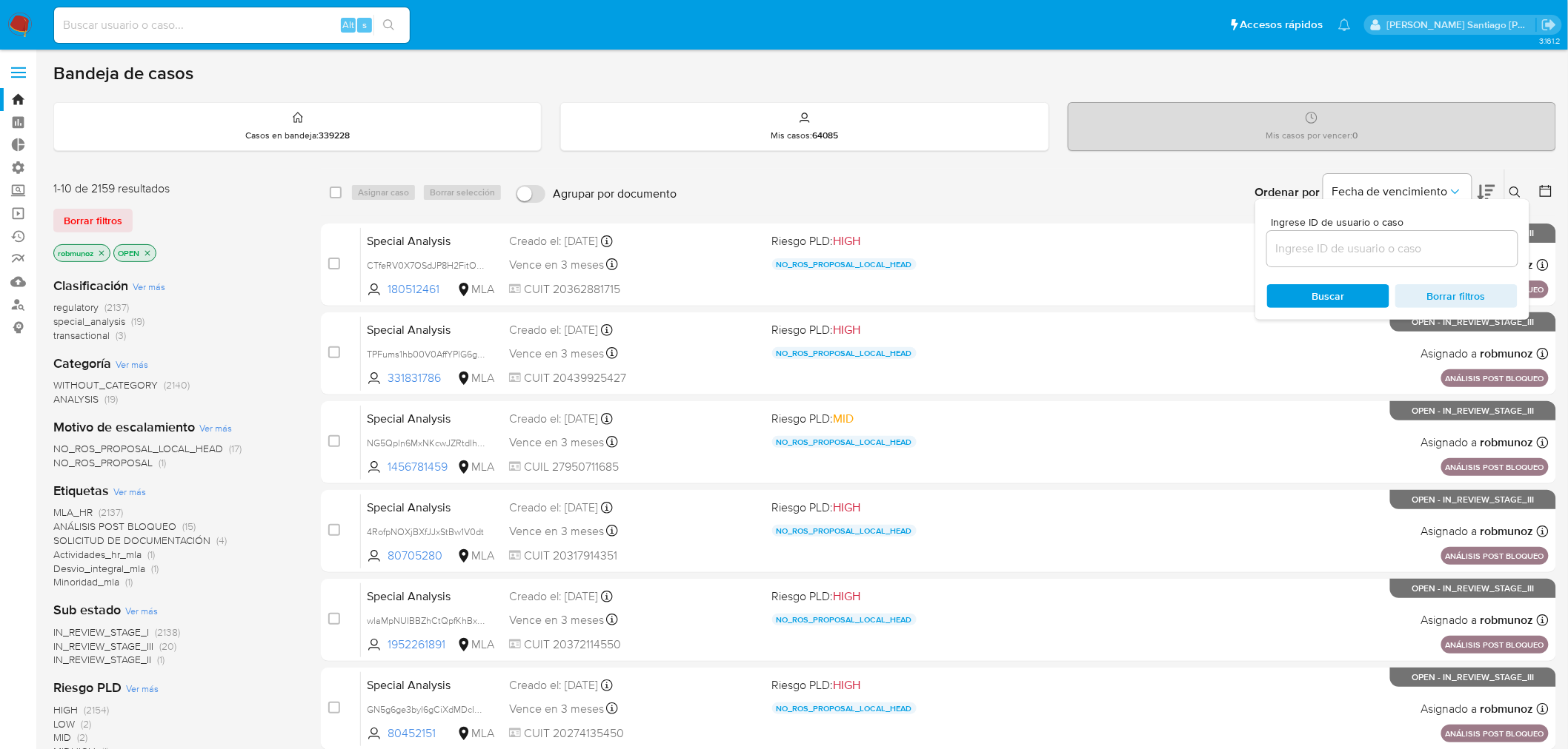
click at [1481, 240] on input at bounding box center [1391, 248] width 250 height 19
type input "f8Drf4YBnOlnQRAWBEPm78Eb"
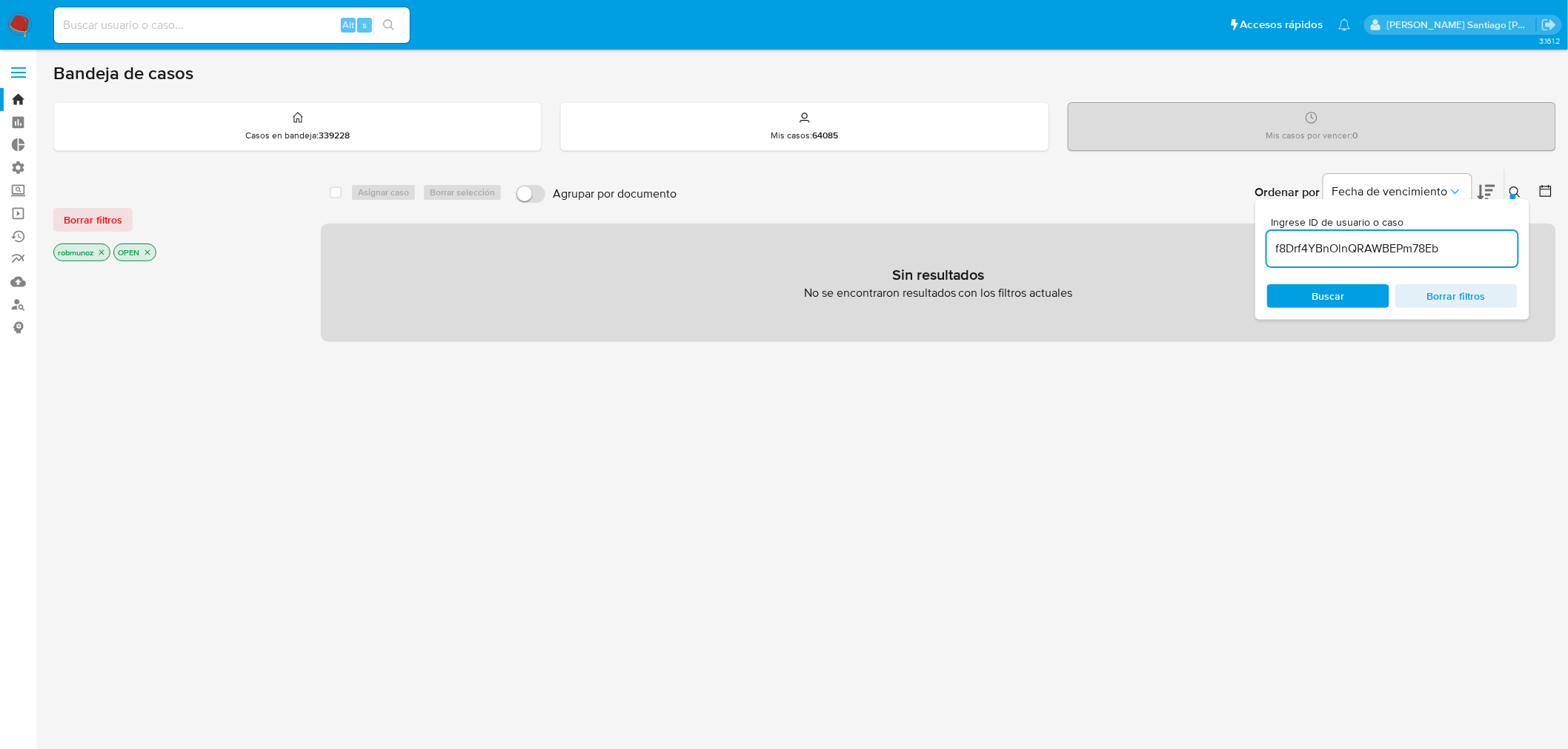
click at [52, 219] on main "3.161.2" at bounding box center [784, 450] width 1568 height 902
drag, startPoint x: 87, startPoint y: 211, endPoint x: 250, endPoint y: 226, distance: 163.7
click at [87, 212] on span "Borrar filtros" at bounding box center [93, 219] width 58 height 21
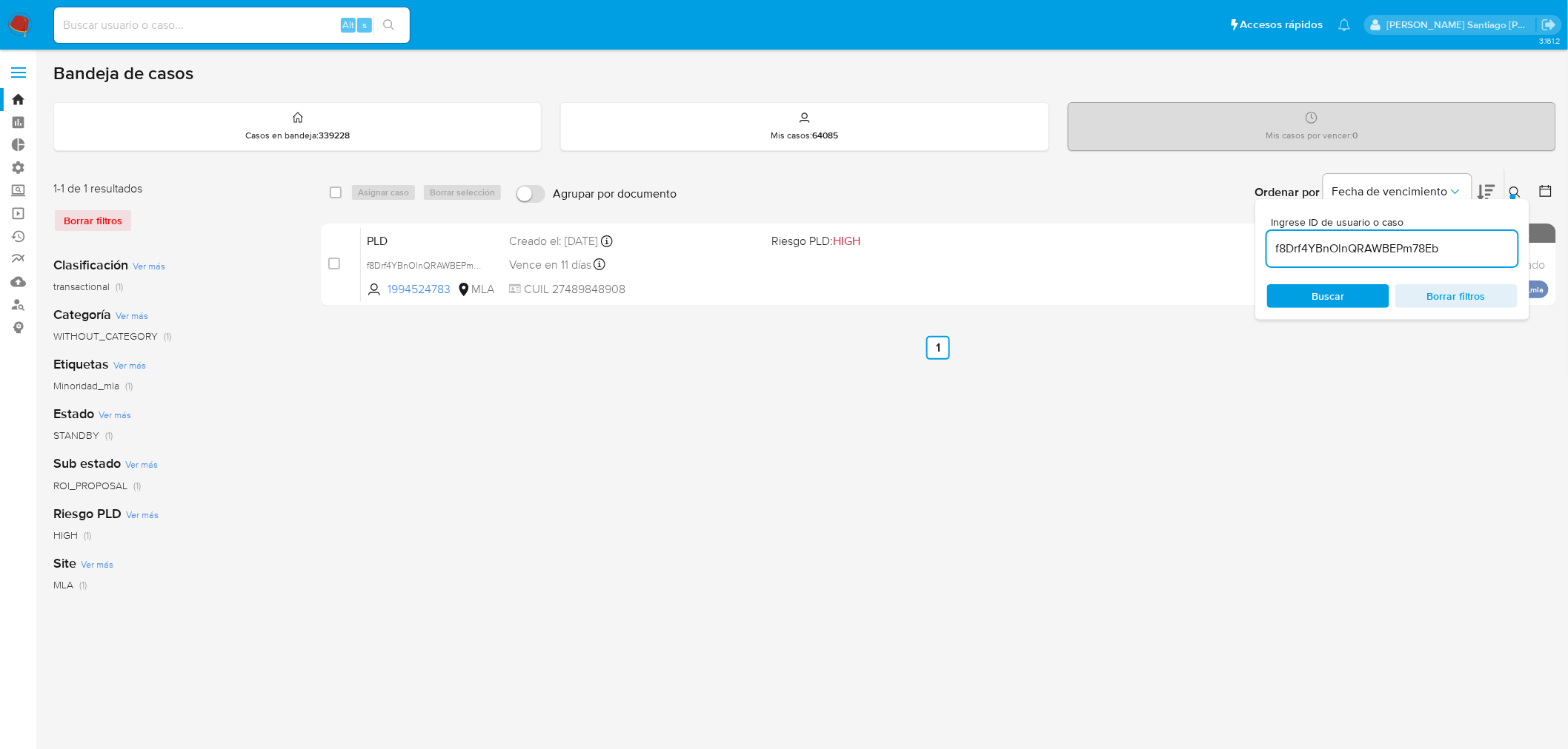
click at [1515, 193] on icon at bounding box center [1515, 192] width 12 height 12
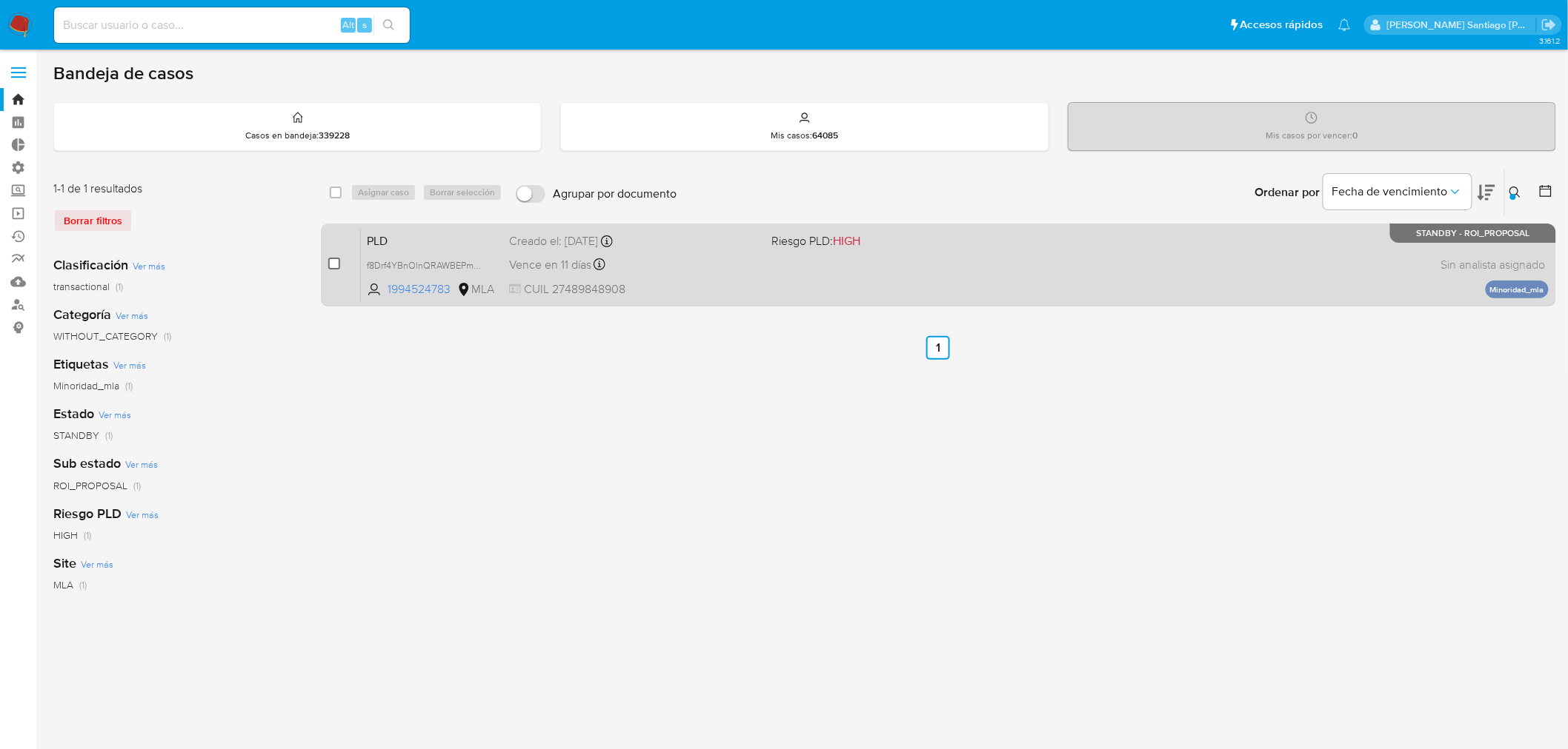
click at [336, 264] on input "checkbox" at bounding box center [333, 263] width 12 height 12
checkbox input "true"
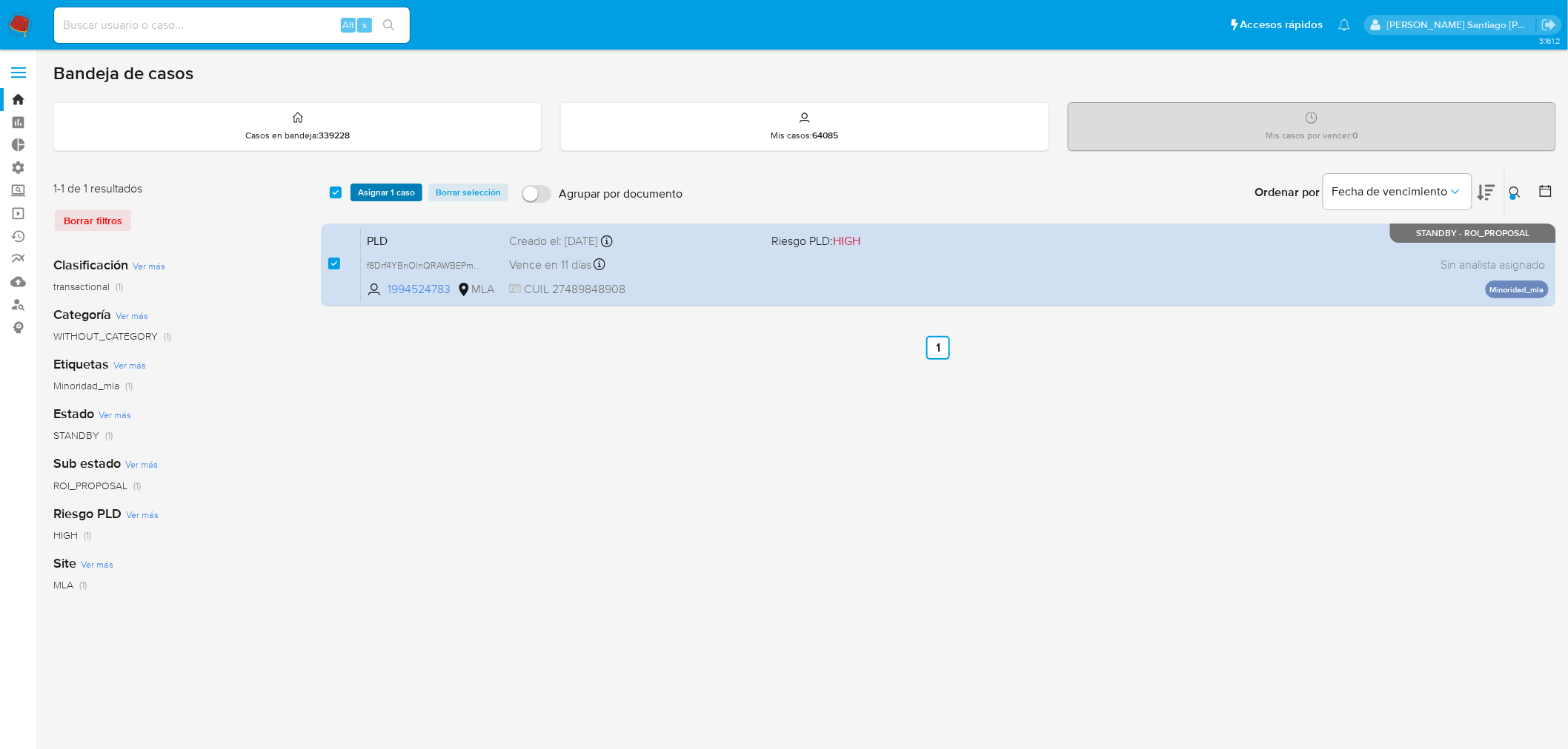
click at [368, 197] on span "Asignar 1 caso" at bounding box center [386, 192] width 57 height 15
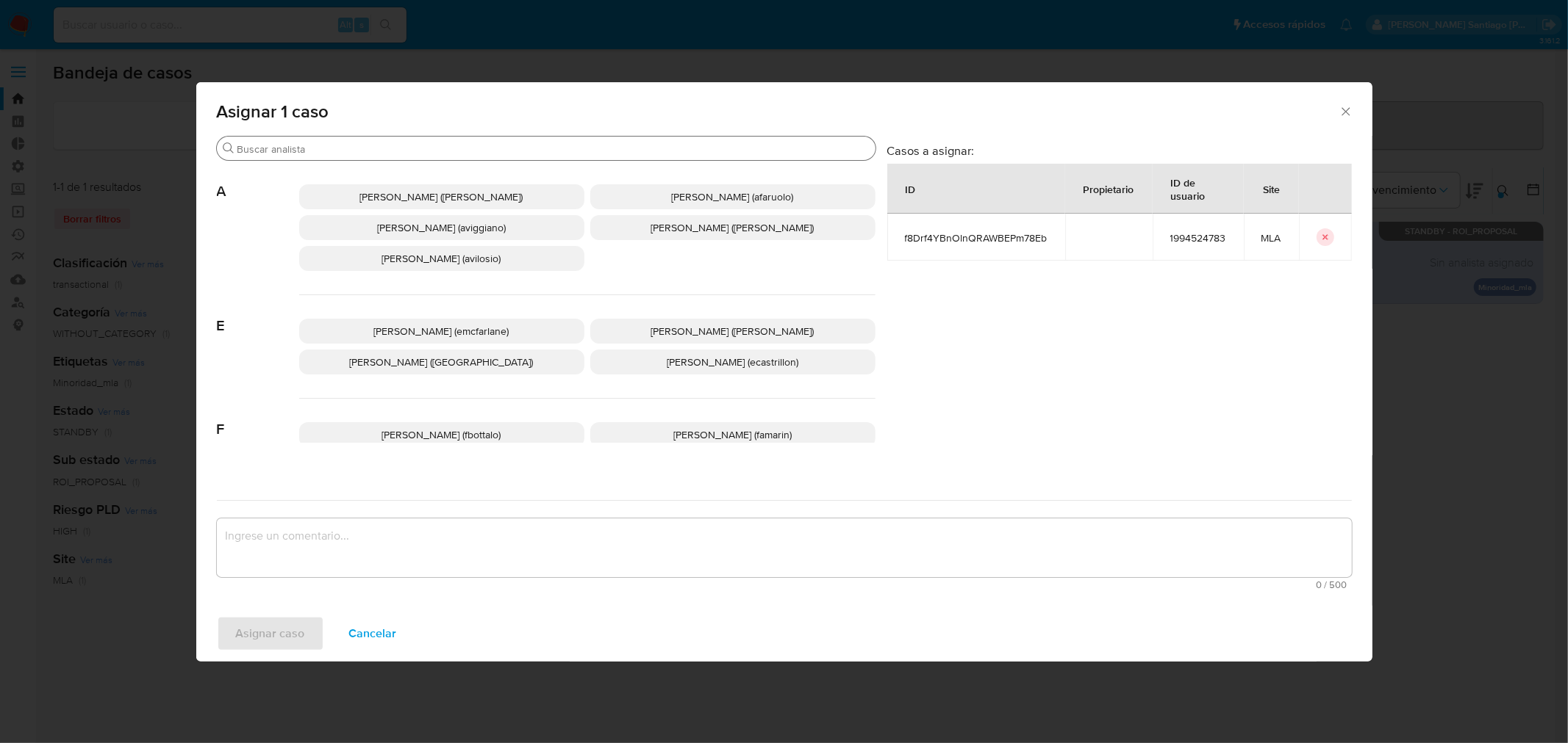
click at [416, 152] on input "Buscar" at bounding box center [554, 149] width 632 height 14
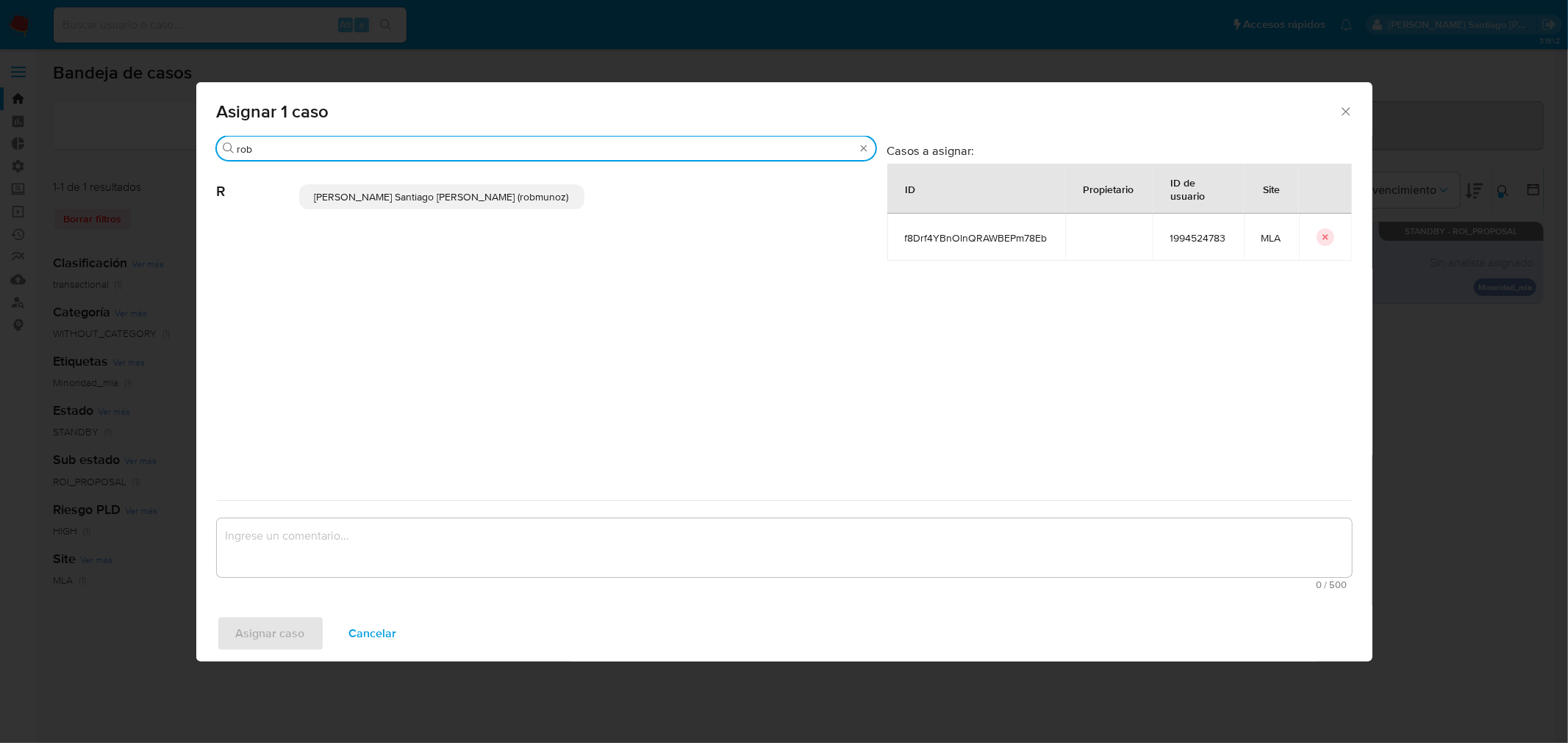
type input "rob"
click at [403, 204] on p "Roberto Santiago Munoz (robmunoz)" at bounding box center [442, 197] width 285 height 25
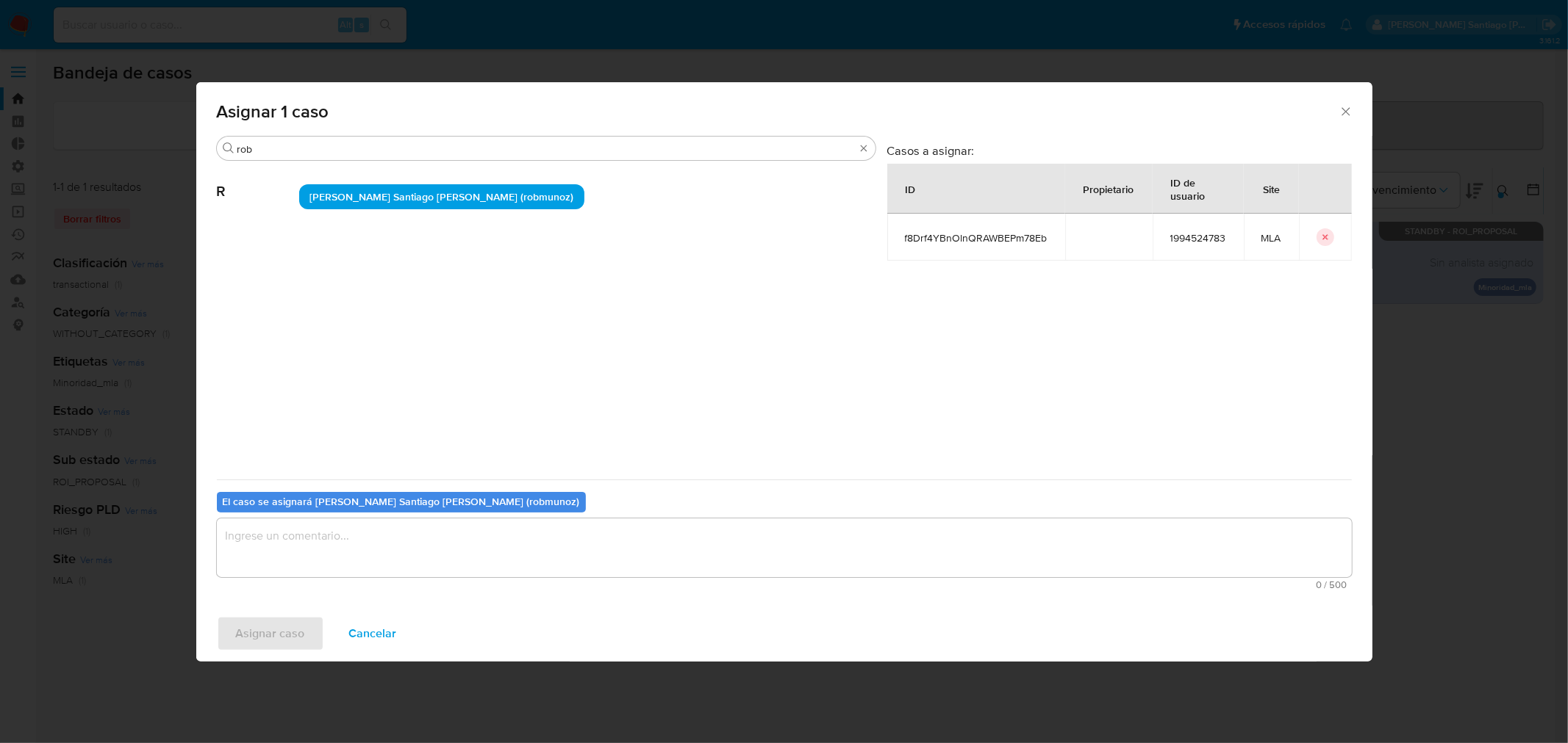
click at [405, 530] on textarea "assign-modal" at bounding box center [784, 547] width 1134 height 59
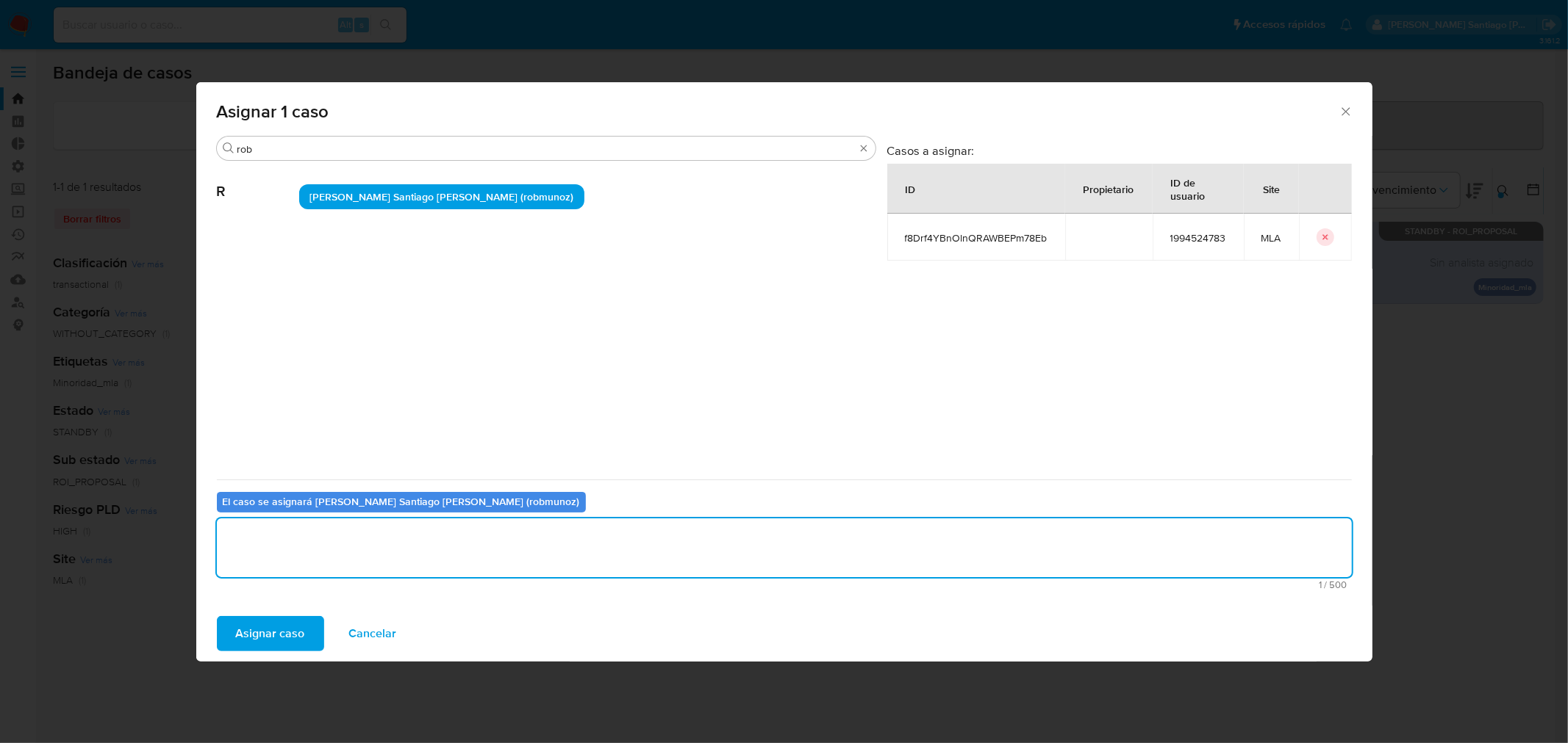
click at [269, 636] on span "Asignar caso" at bounding box center [270, 634] width 69 height 33
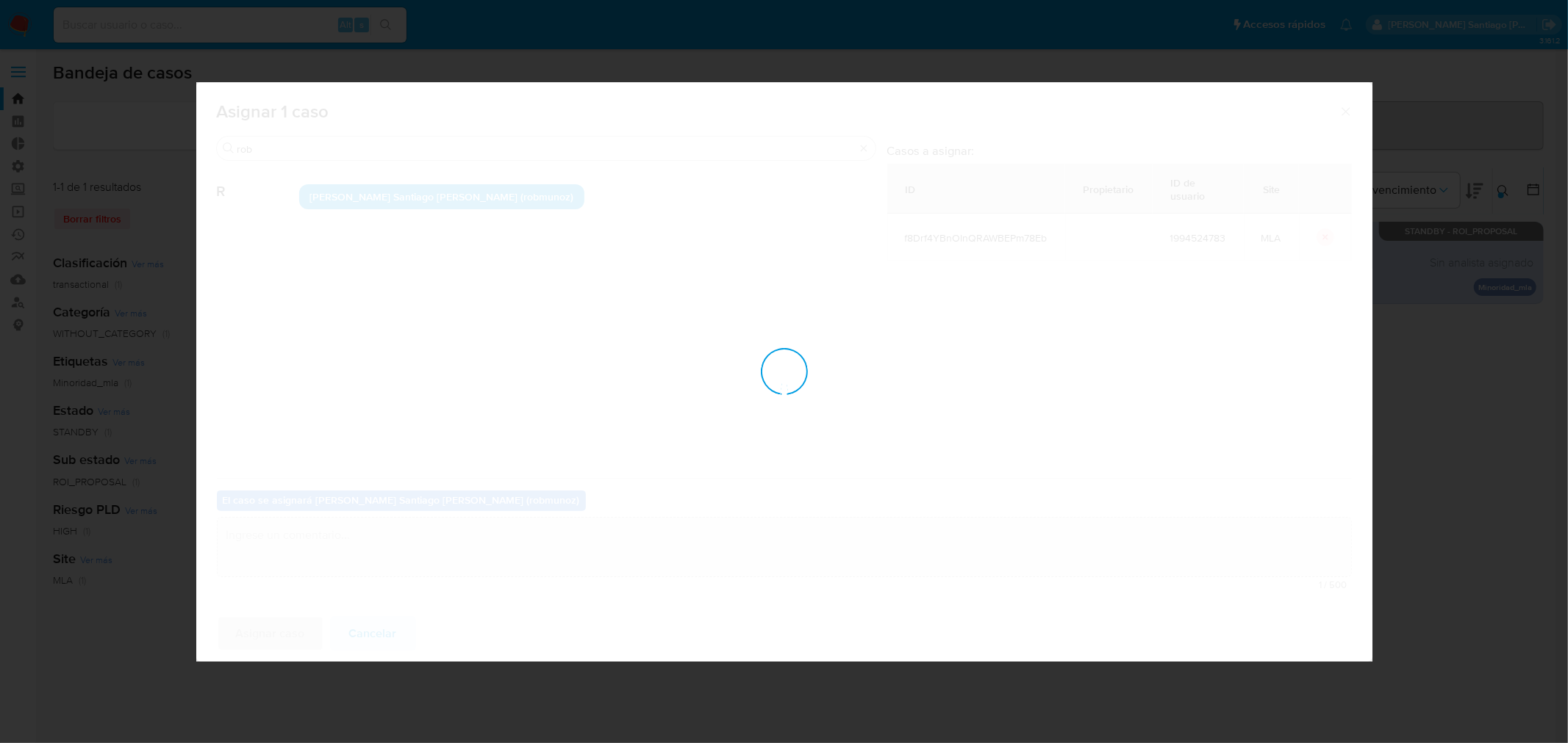
checkbox input "false"
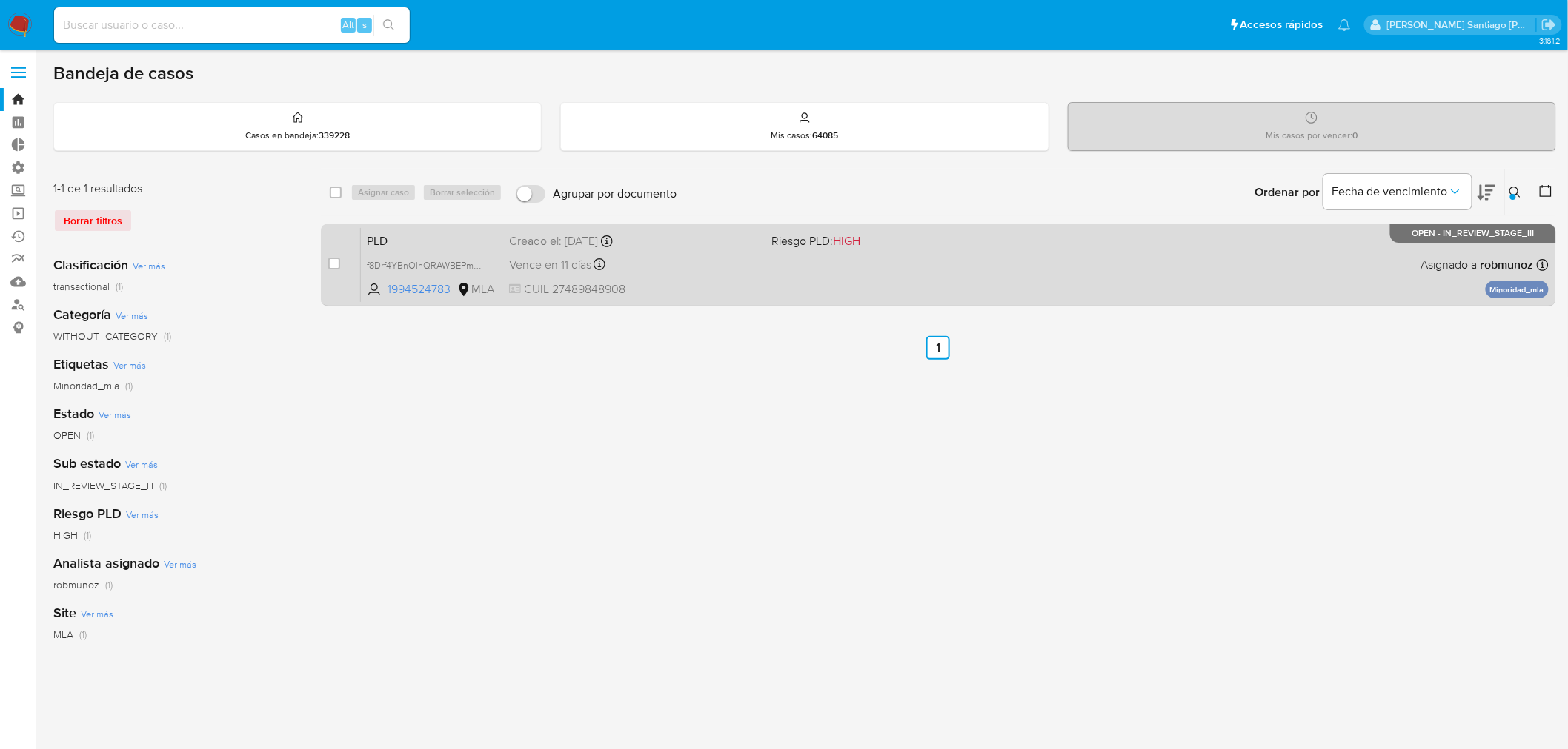
click at [1045, 262] on div "PLD f8Drf4YBnOlnQRAWBEPm78Eb 1994524783 MLA Riesgo PLD: HIGH Creado el: 12/08/2…" at bounding box center [954, 265] width 1187 height 75
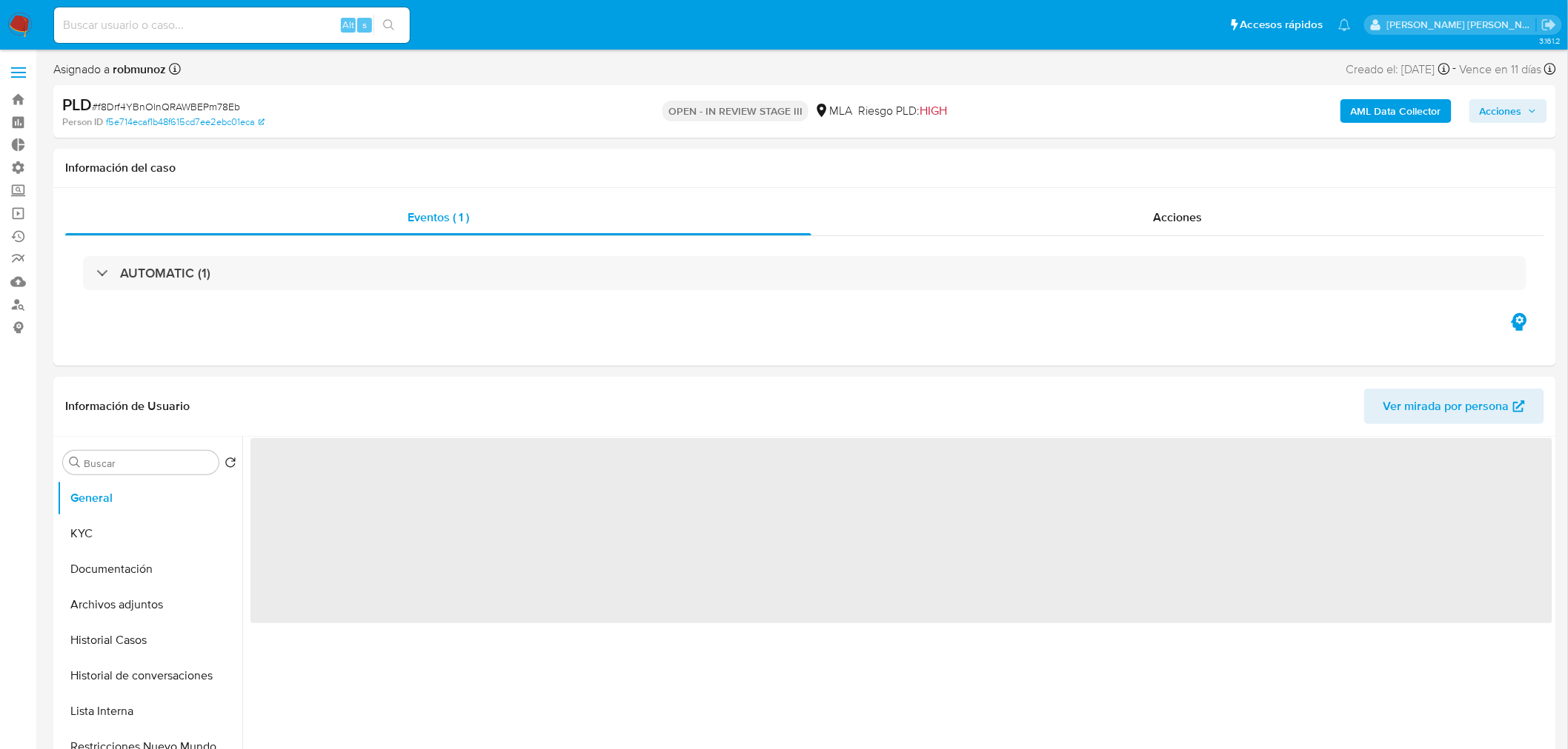
select select "10"
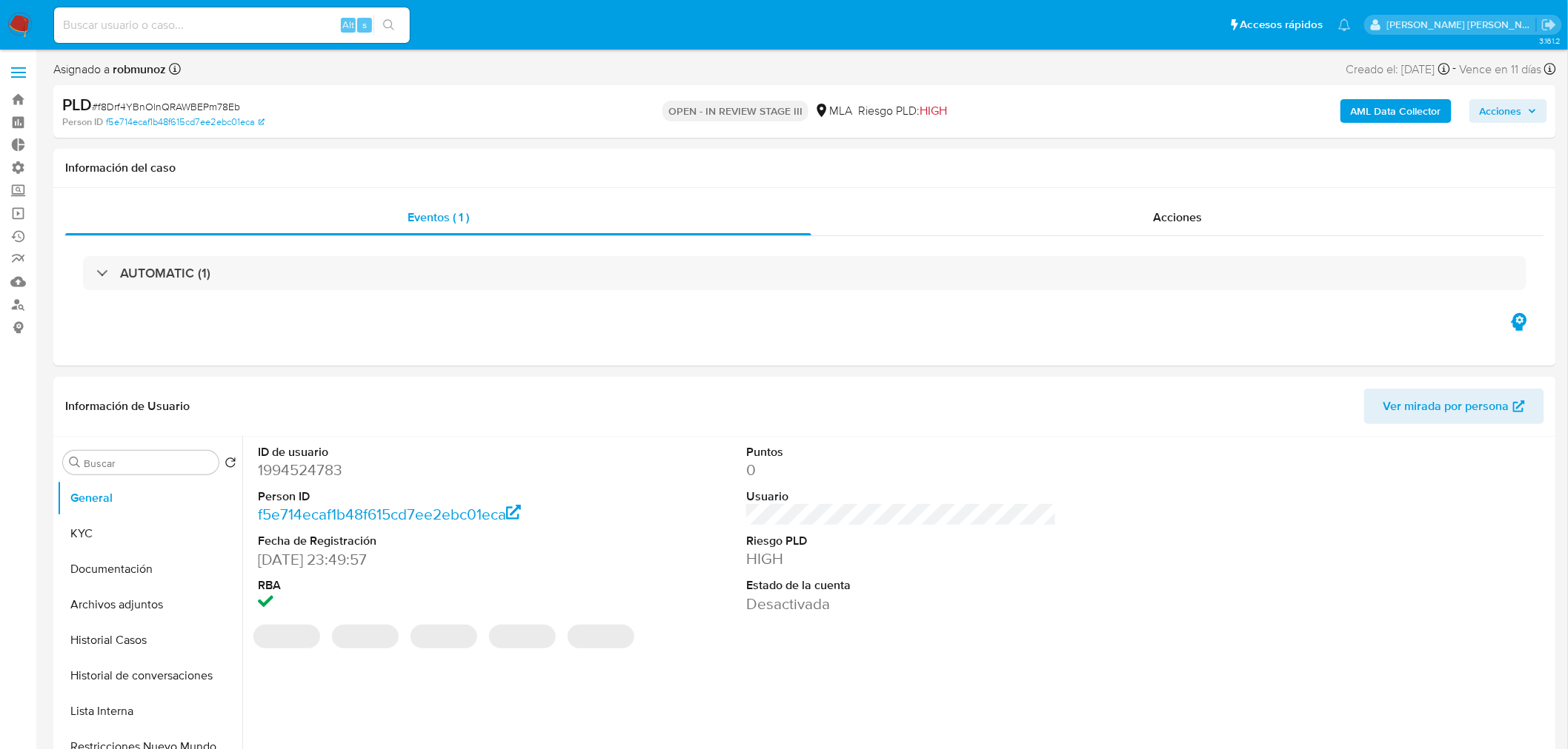
click at [1510, 109] on span "Acciones" at bounding box center [1501, 111] width 42 height 24
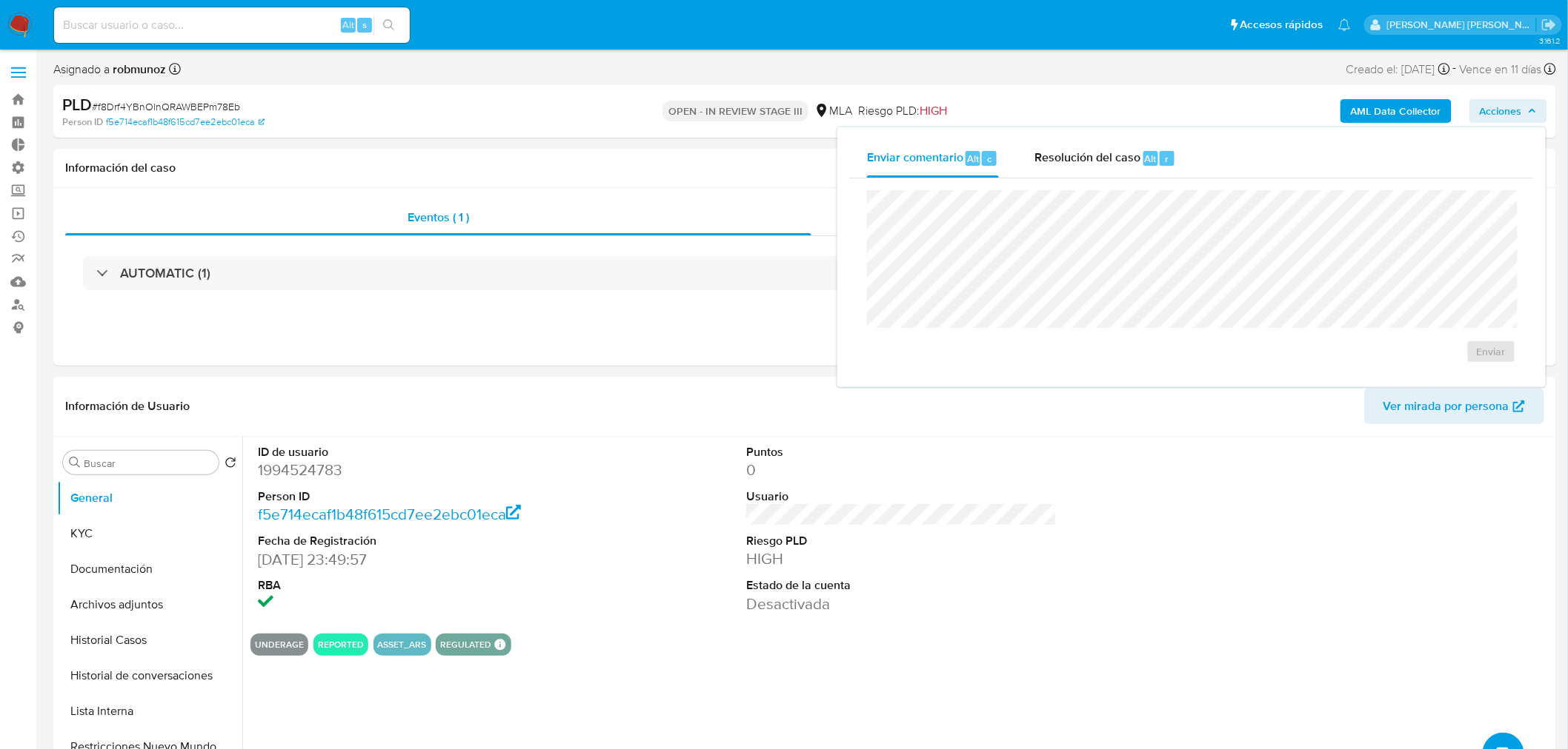
drag, startPoint x: 1166, startPoint y: 157, endPoint x: 1176, endPoint y: 187, distance: 31.6
click at [1165, 157] on span "r" at bounding box center [1166, 158] width 4 height 14
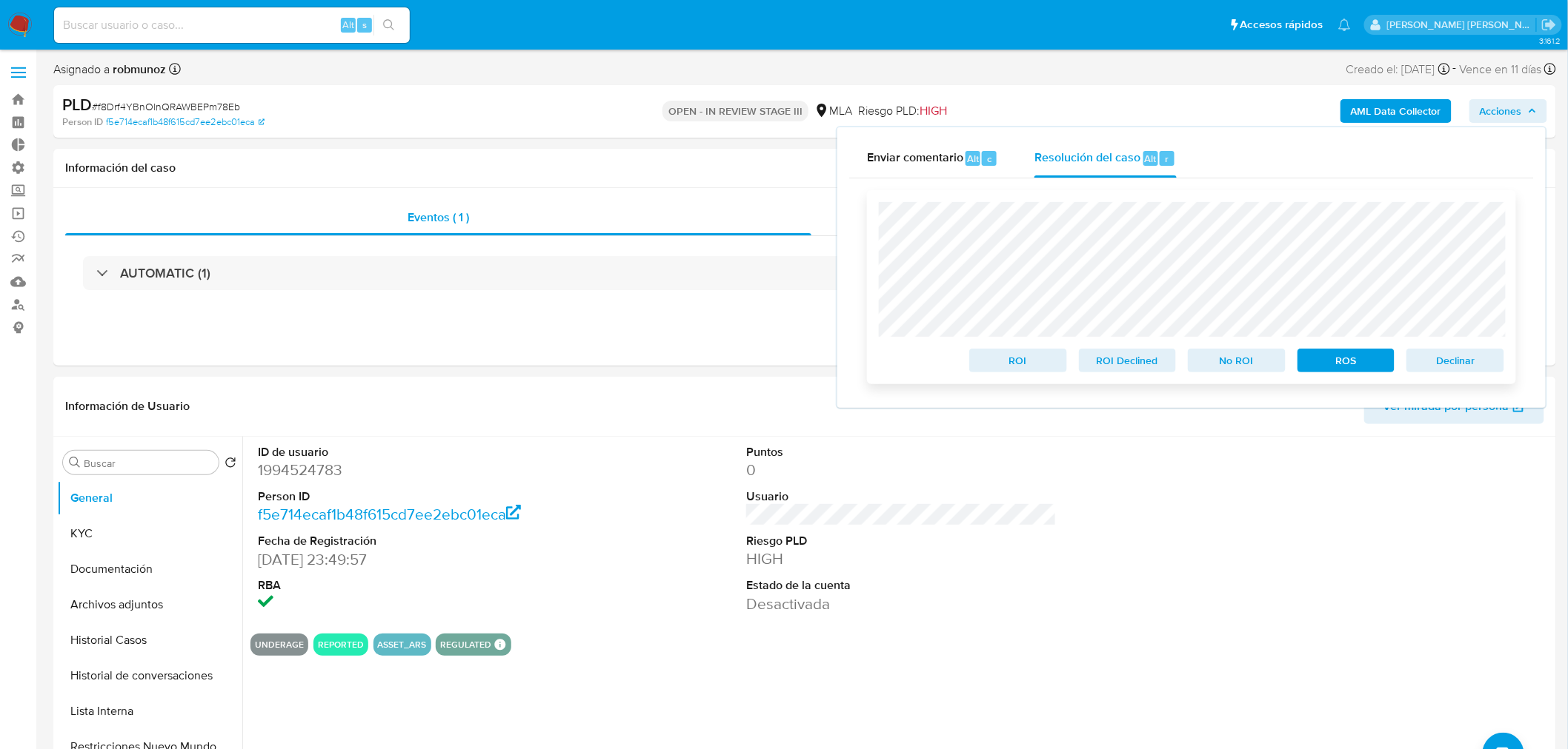
click at [1441, 363] on span "Declinar" at bounding box center [1455, 360] width 77 height 21
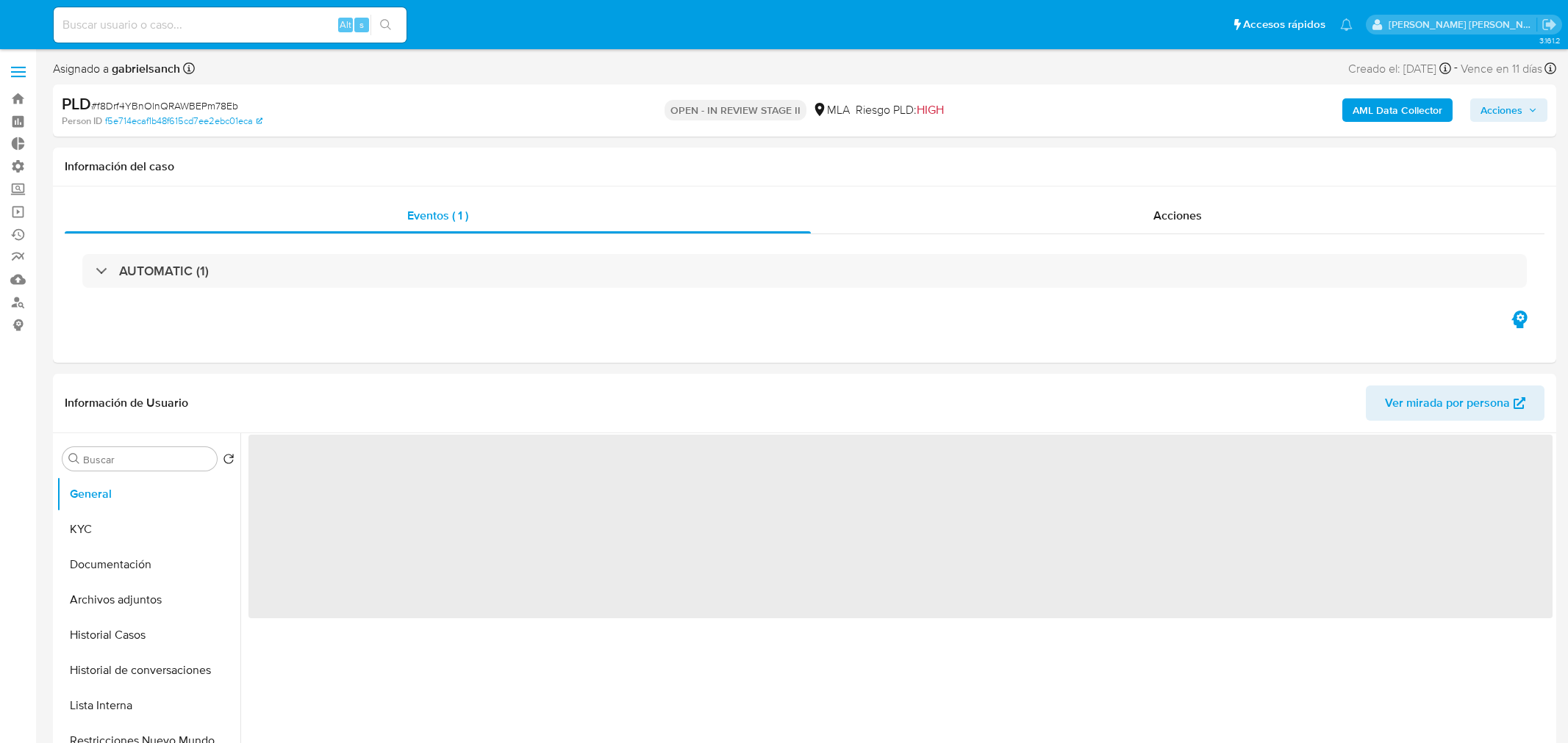
select select "10"
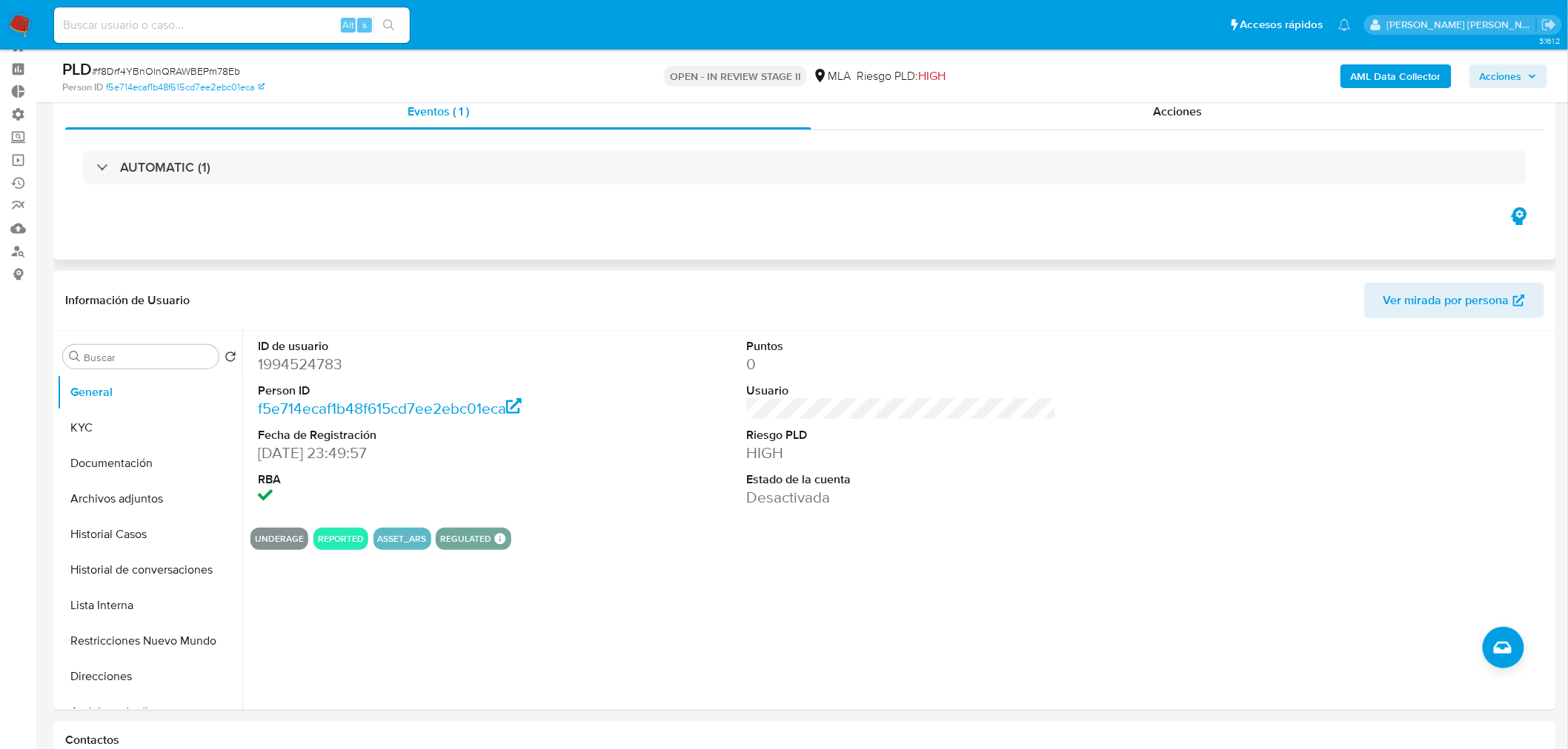
scroll to position [82, 0]
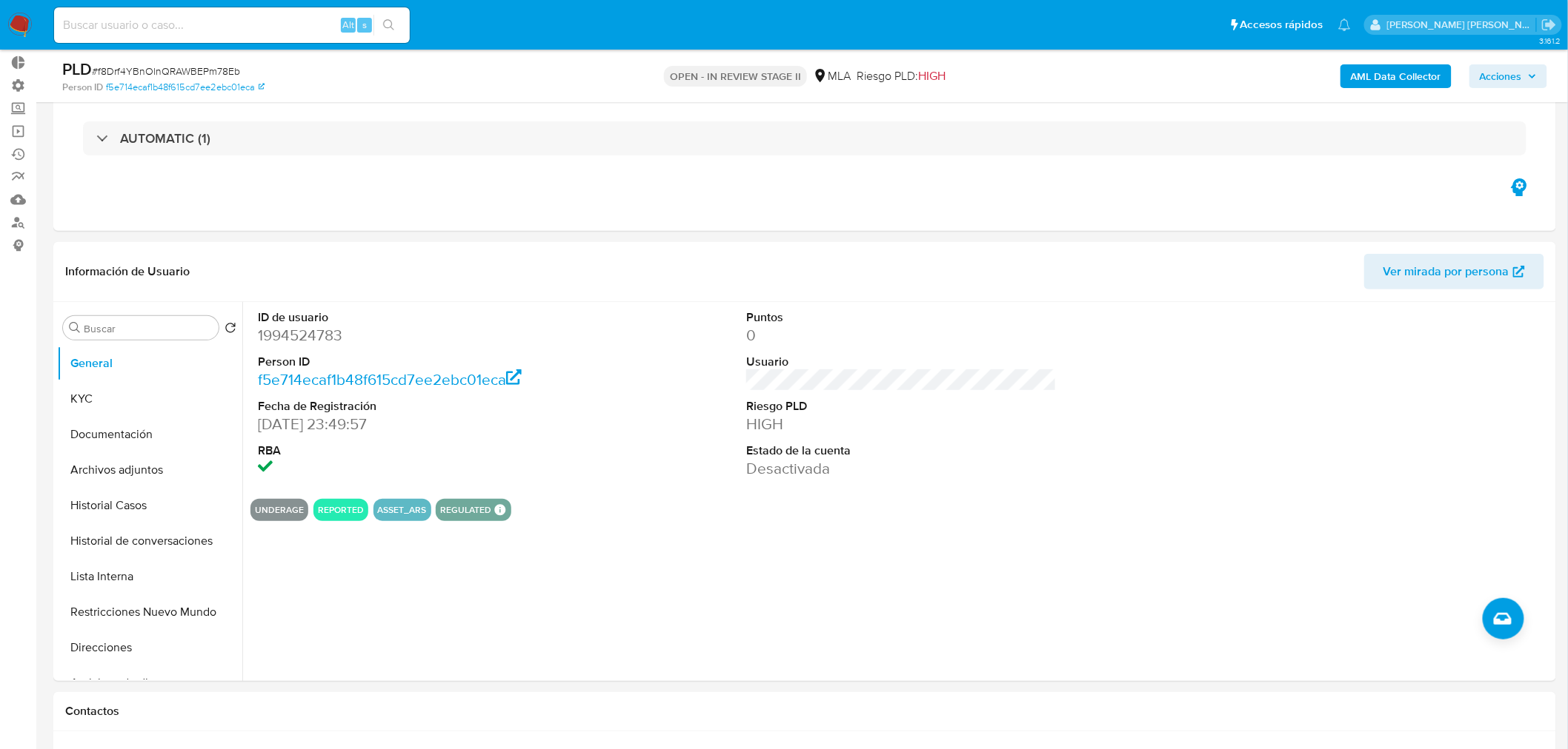
click at [236, 69] on span "# f8Drf4YBnOlnQRAWBEPm78Eb" at bounding box center [166, 71] width 148 height 15
click at [230, 67] on span "# f8Drf4YBnOlnQRAWBEPm78Eb" at bounding box center [166, 71] width 148 height 15
copy span "f8Drf4YBnOlnQRAWBEPm78Eb"
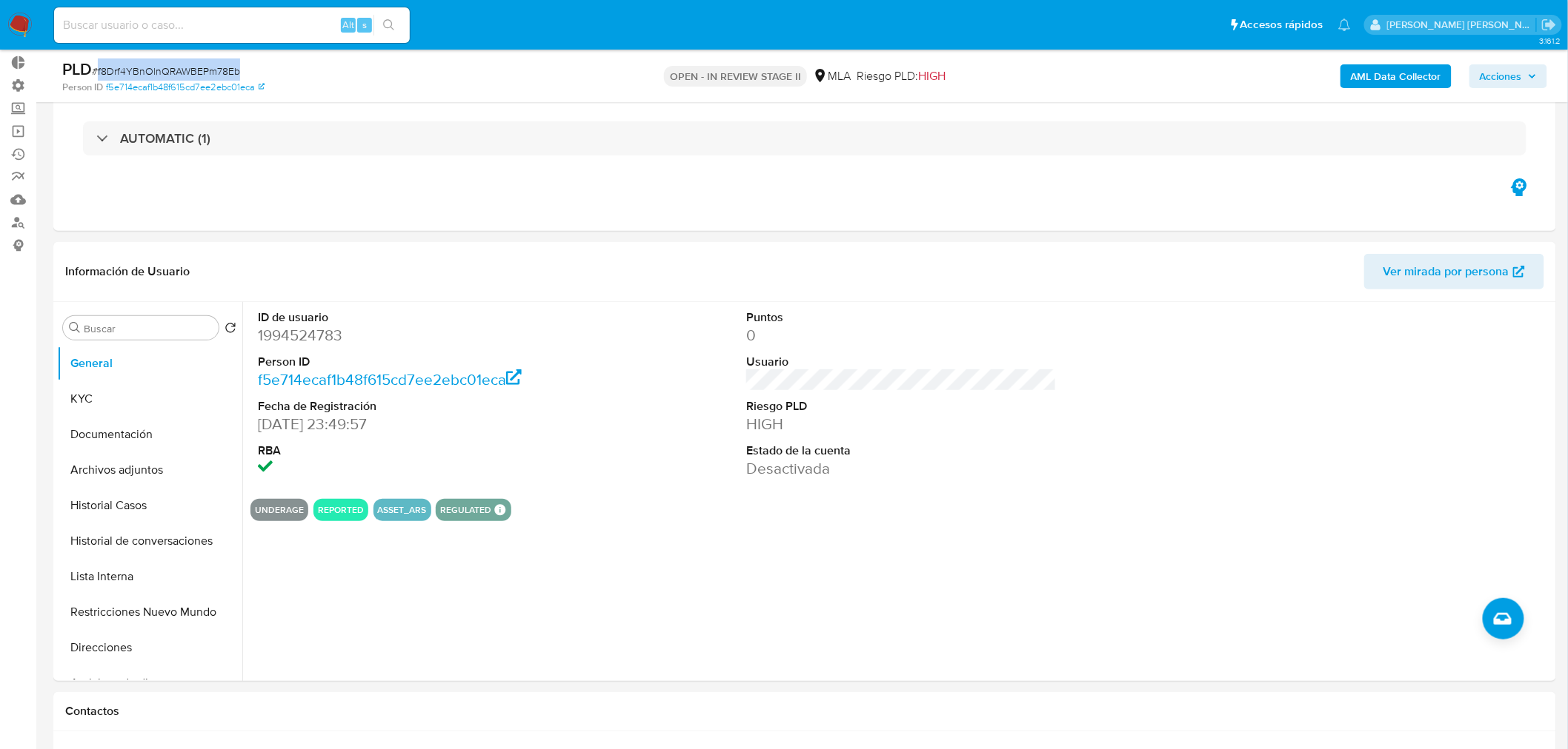
click at [27, 22] on img at bounding box center [20, 25] width 25 height 25
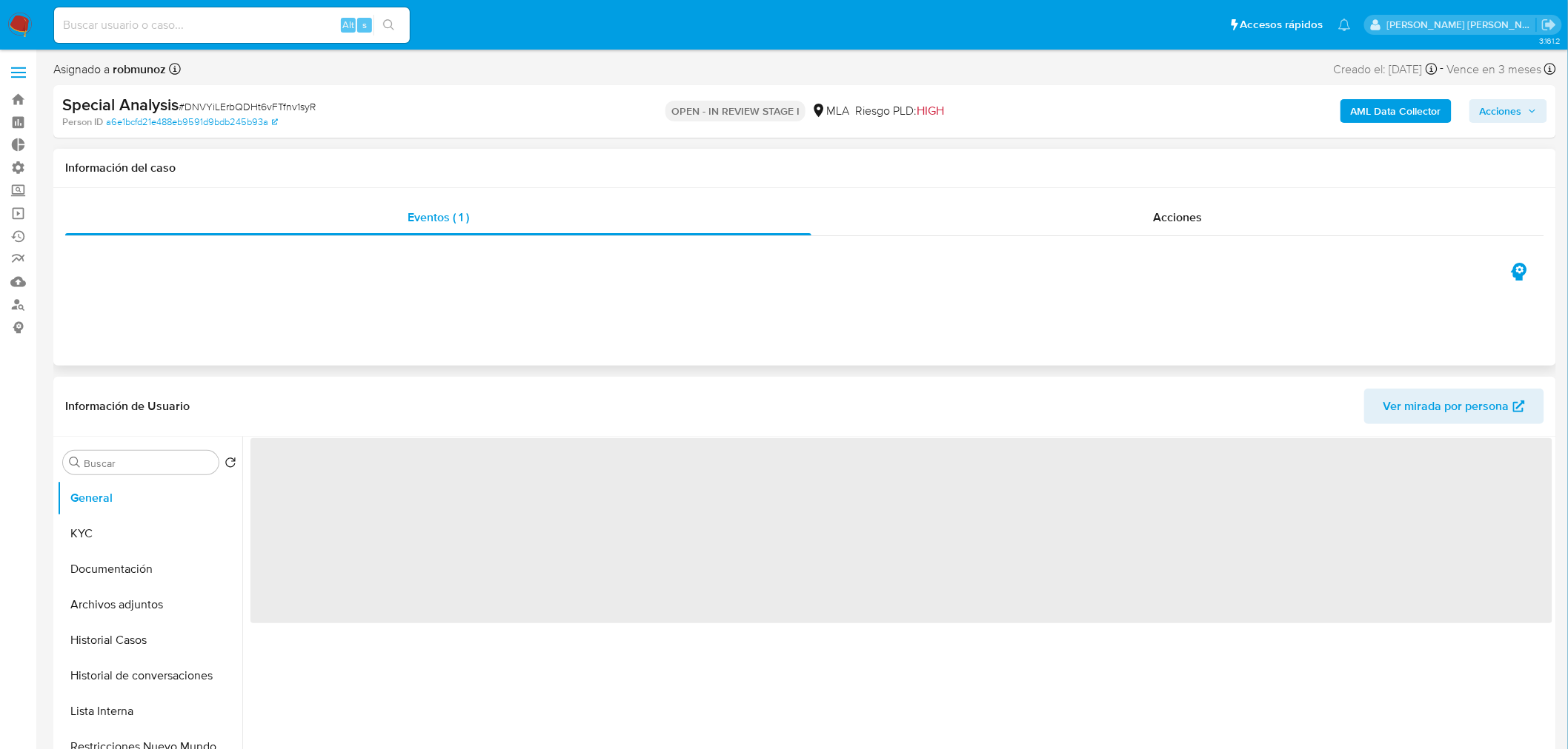
select select "10"
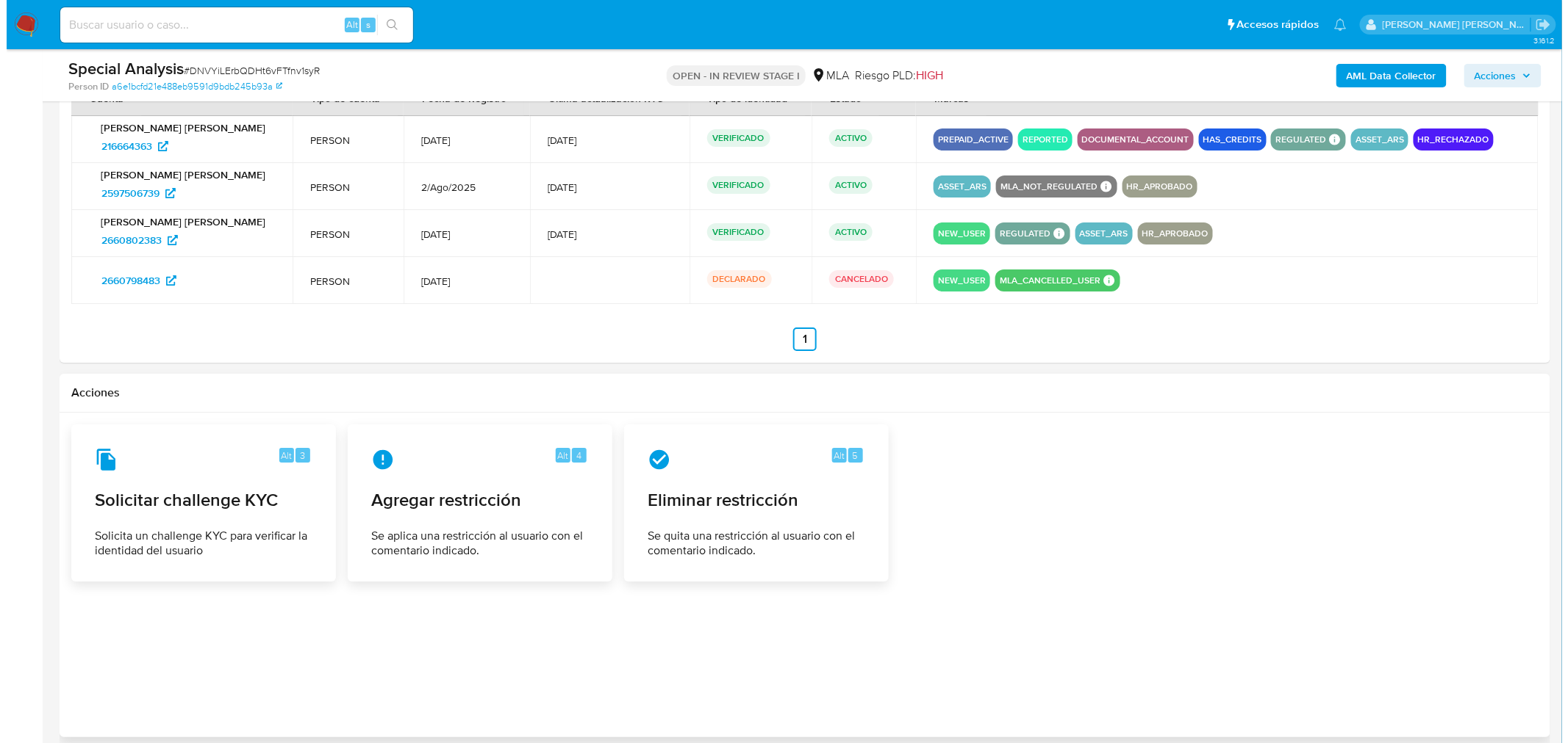
scroll to position [1984, 0]
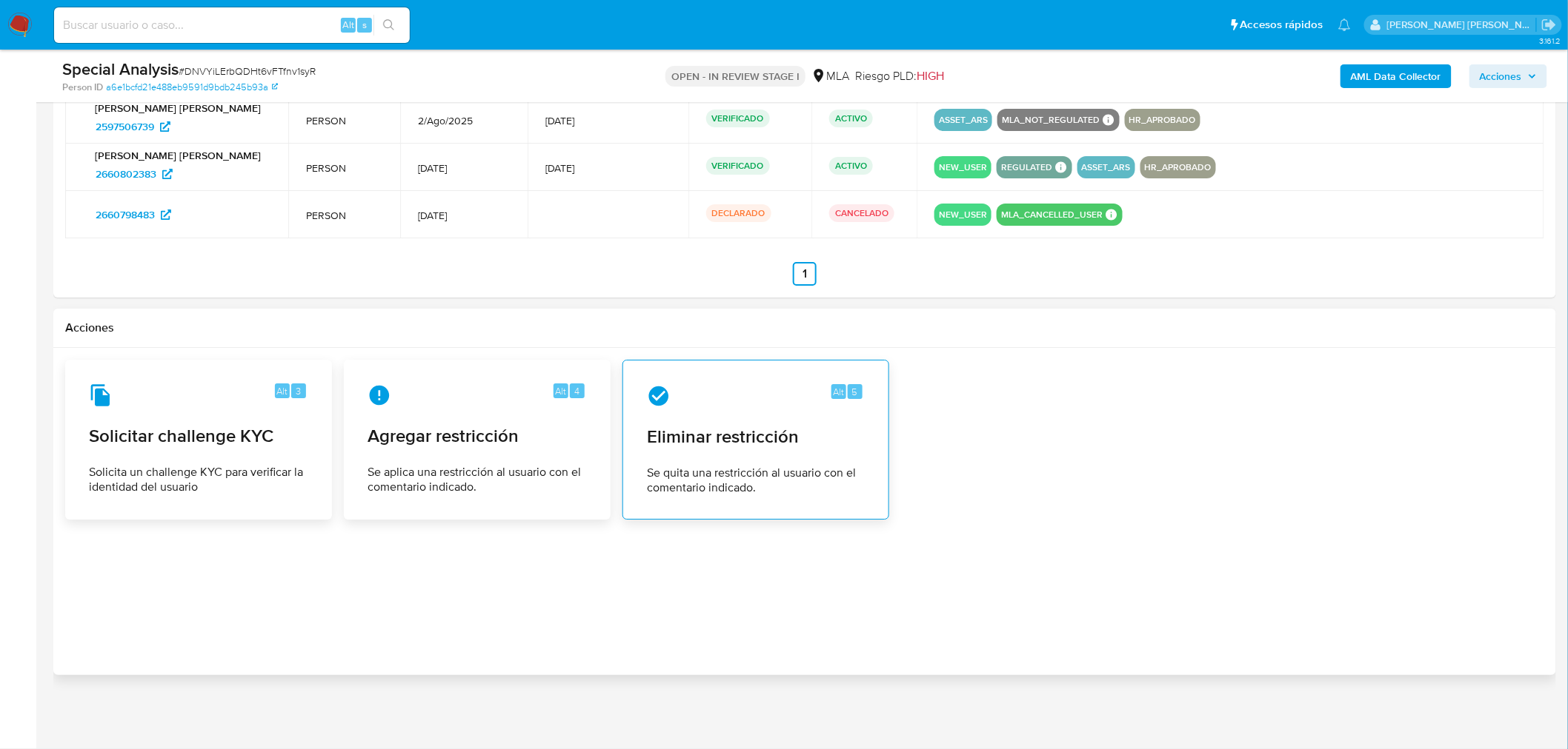
click at [865, 447] on div "Alt 5 Eliminar restricción Se quita una restricción al usuario con el comentari…" at bounding box center [755, 440] width 241 height 135
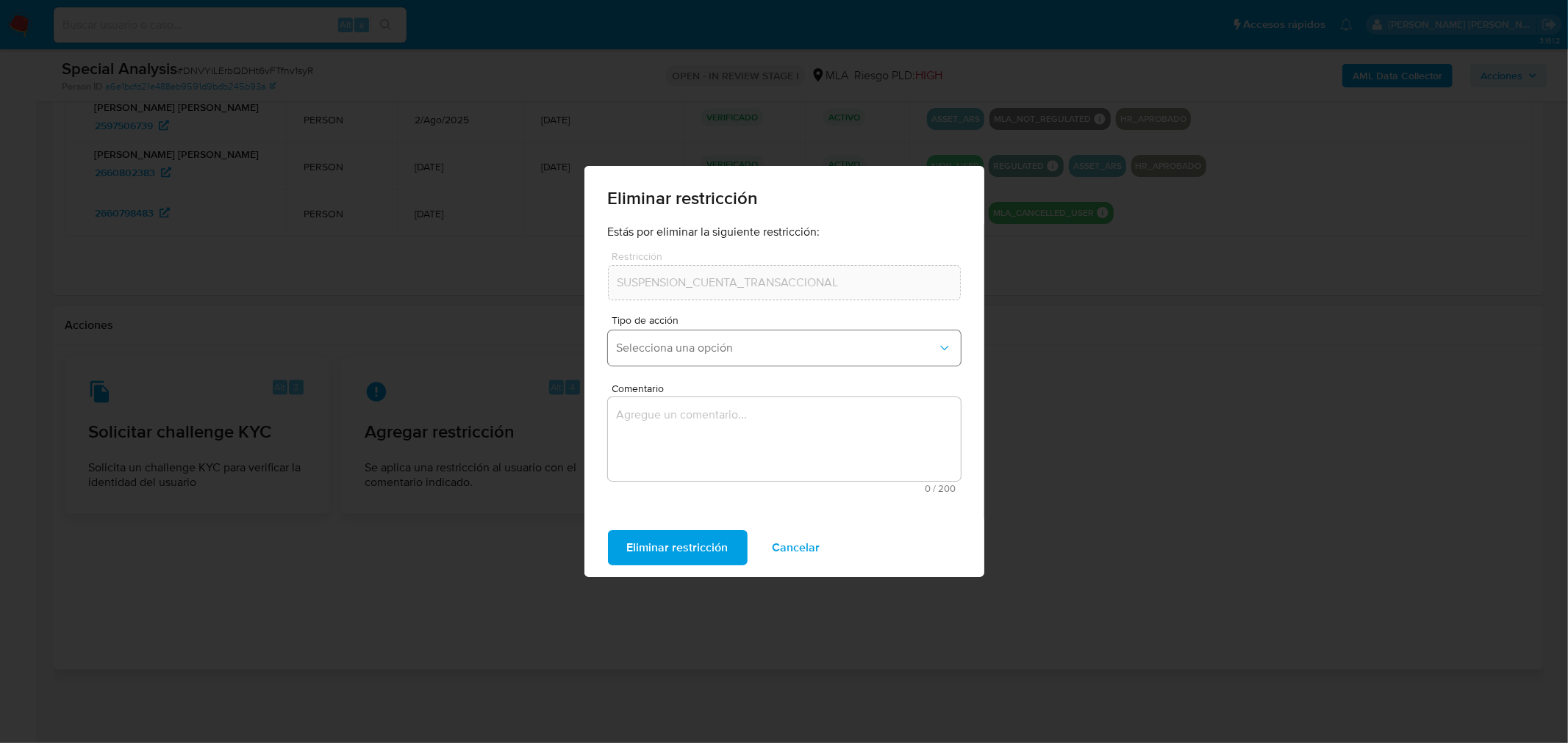
click at [743, 341] on span "Selecciona una opción" at bounding box center [777, 348] width 321 height 14
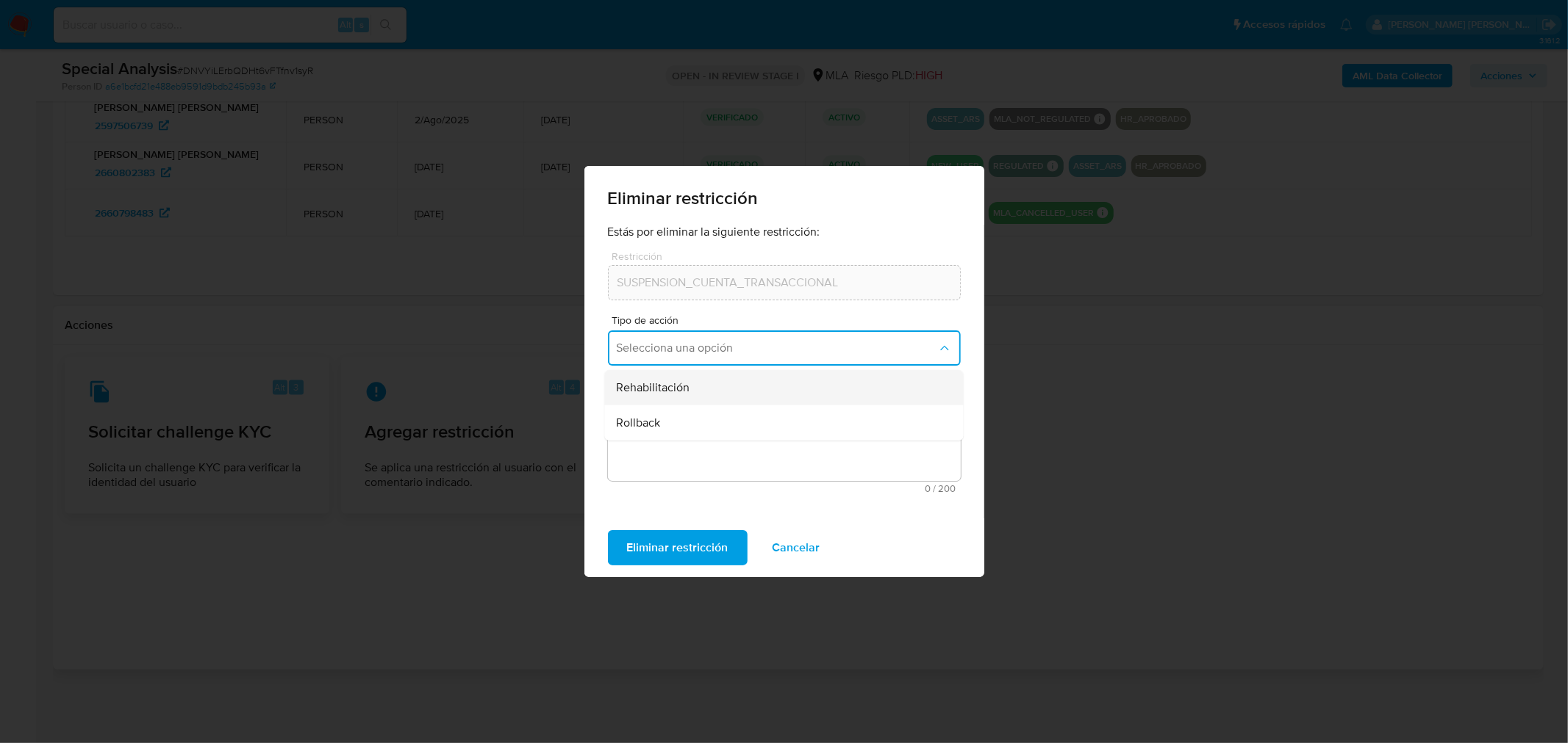
click at [736, 397] on div "Rehabilitación" at bounding box center [779, 387] width 326 height 35
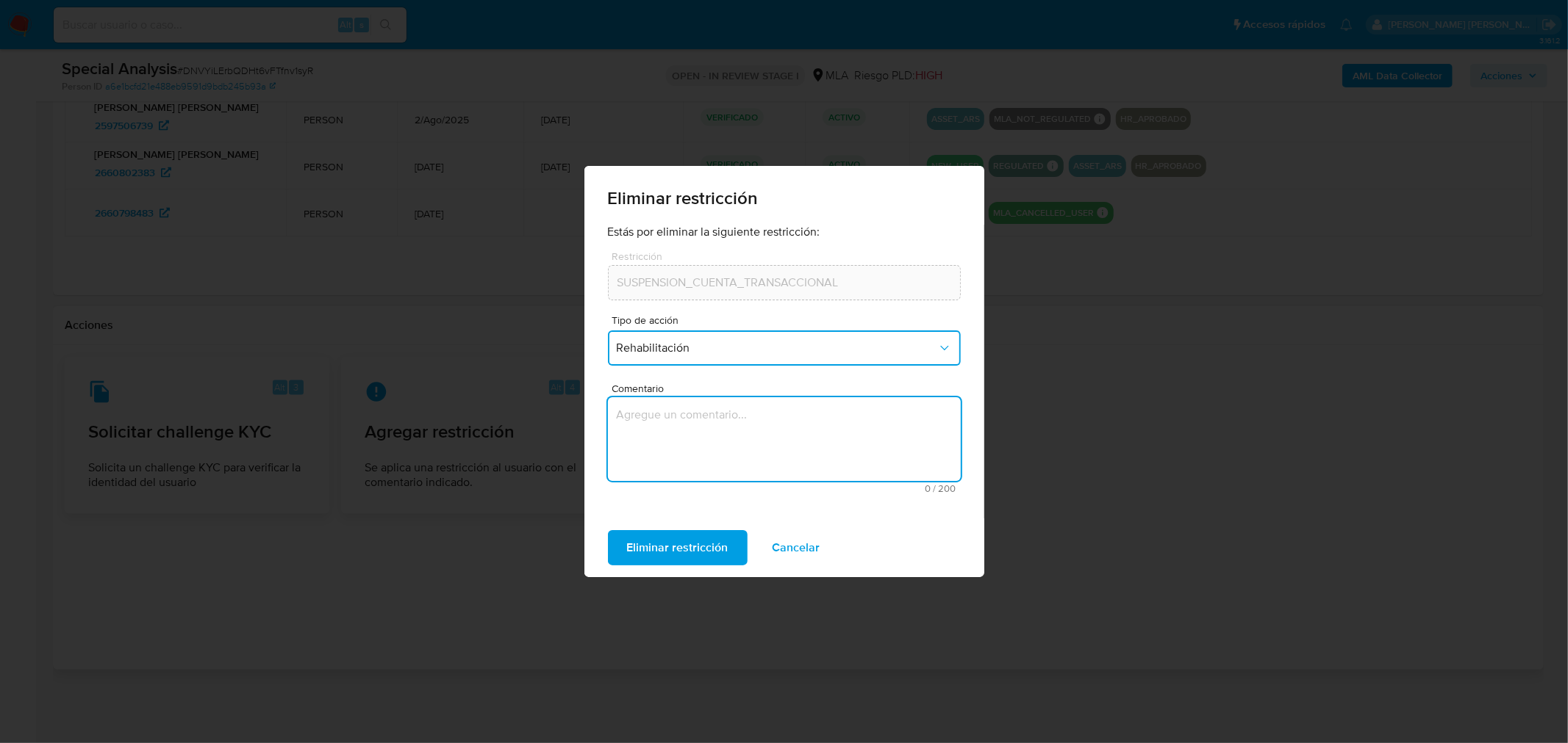
click at [752, 451] on textarea "Comentario" at bounding box center [784, 439] width 353 height 84
type textarea "AML"
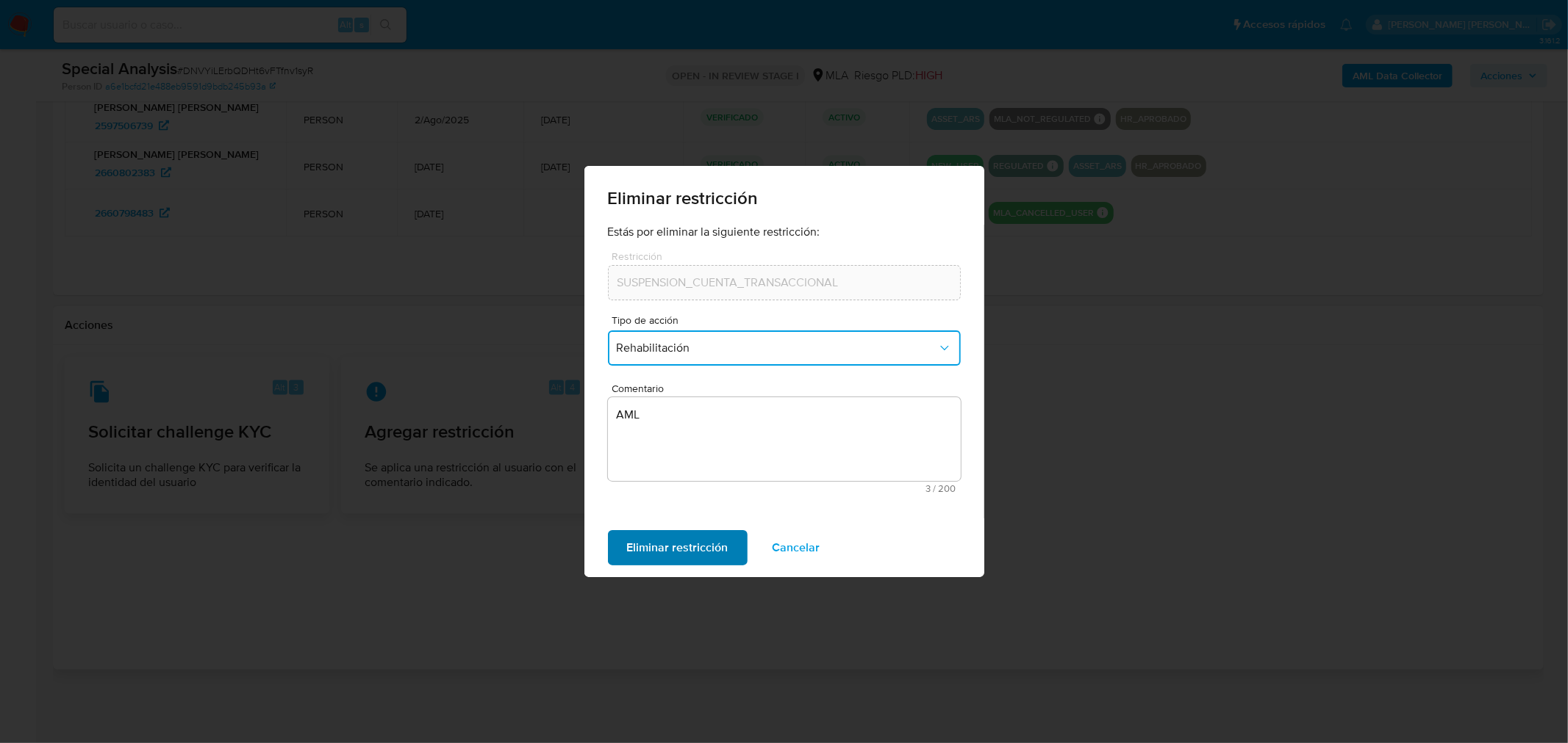
click at [659, 538] on span "Eliminar restricción" at bounding box center [677, 548] width 101 height 33
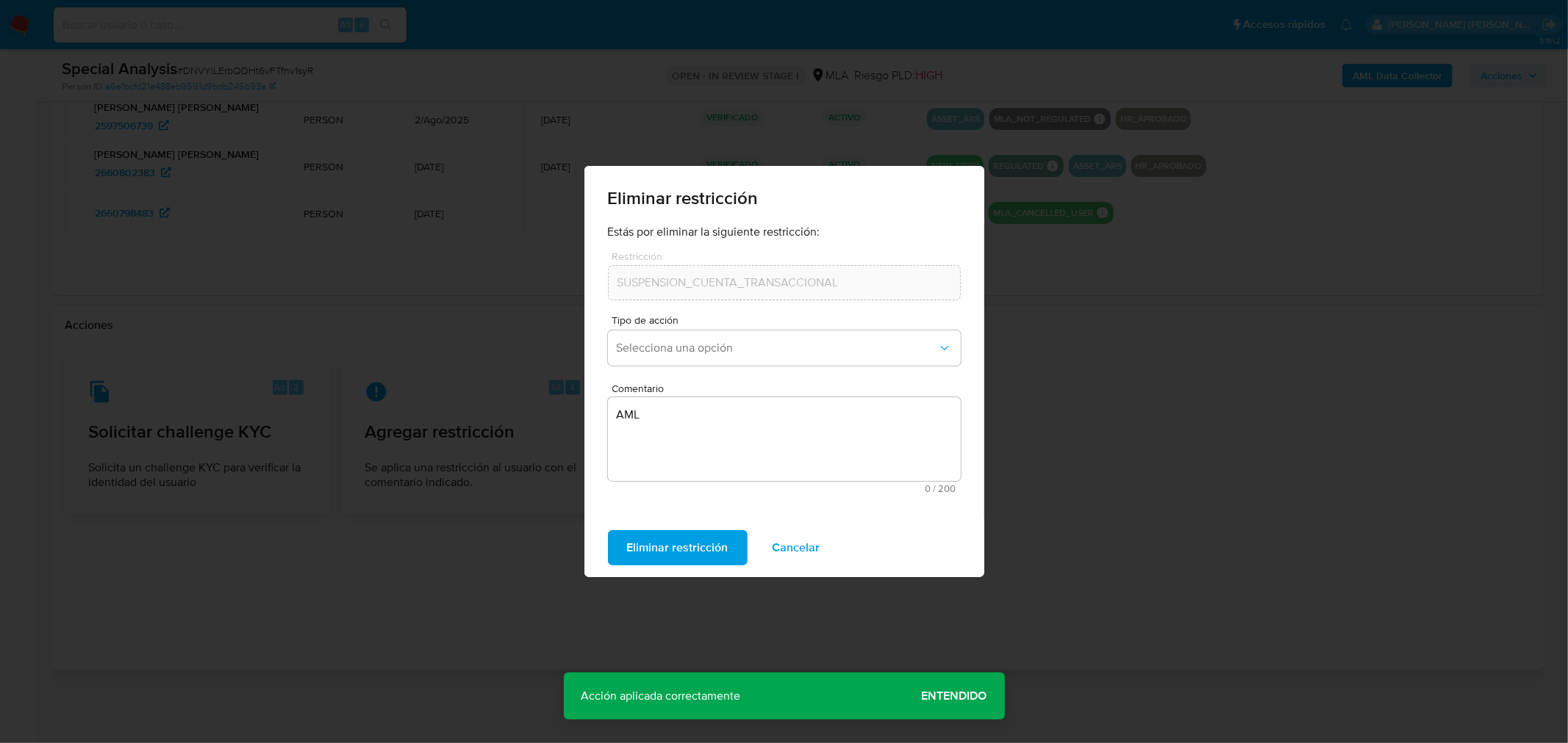
click at [943, 696] on span "Entendido" at bounding box center [954, 696] width 65 height 0
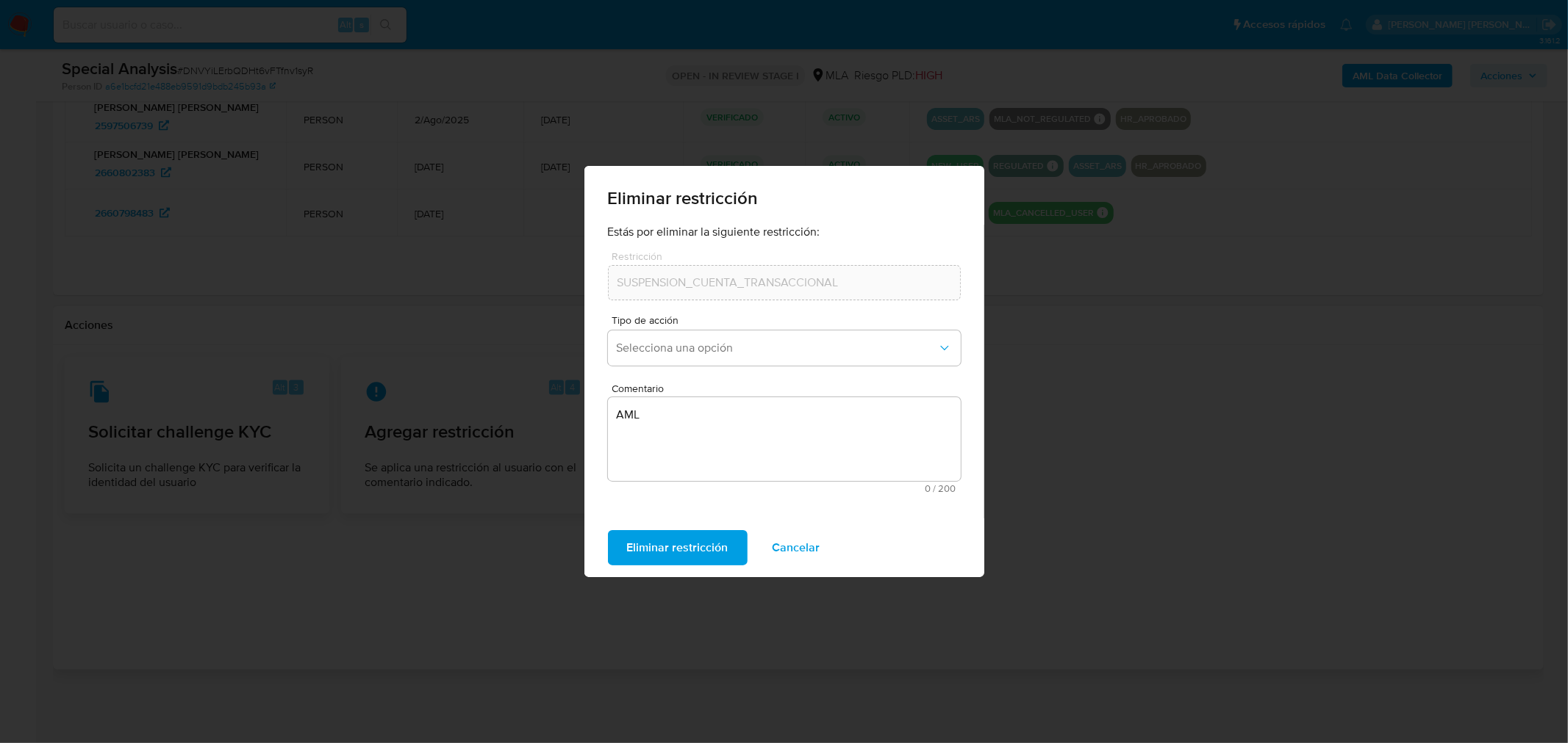
click at [1117, 582] on div "Eliminar restricción Estás por eliminar la siguiente restricción: Restricción S…" at bounding box center [784, 371] width 1568 height 743
click at [792, 550] on span "Cancelar" at bounding box center [796, 548] width 48 height 33
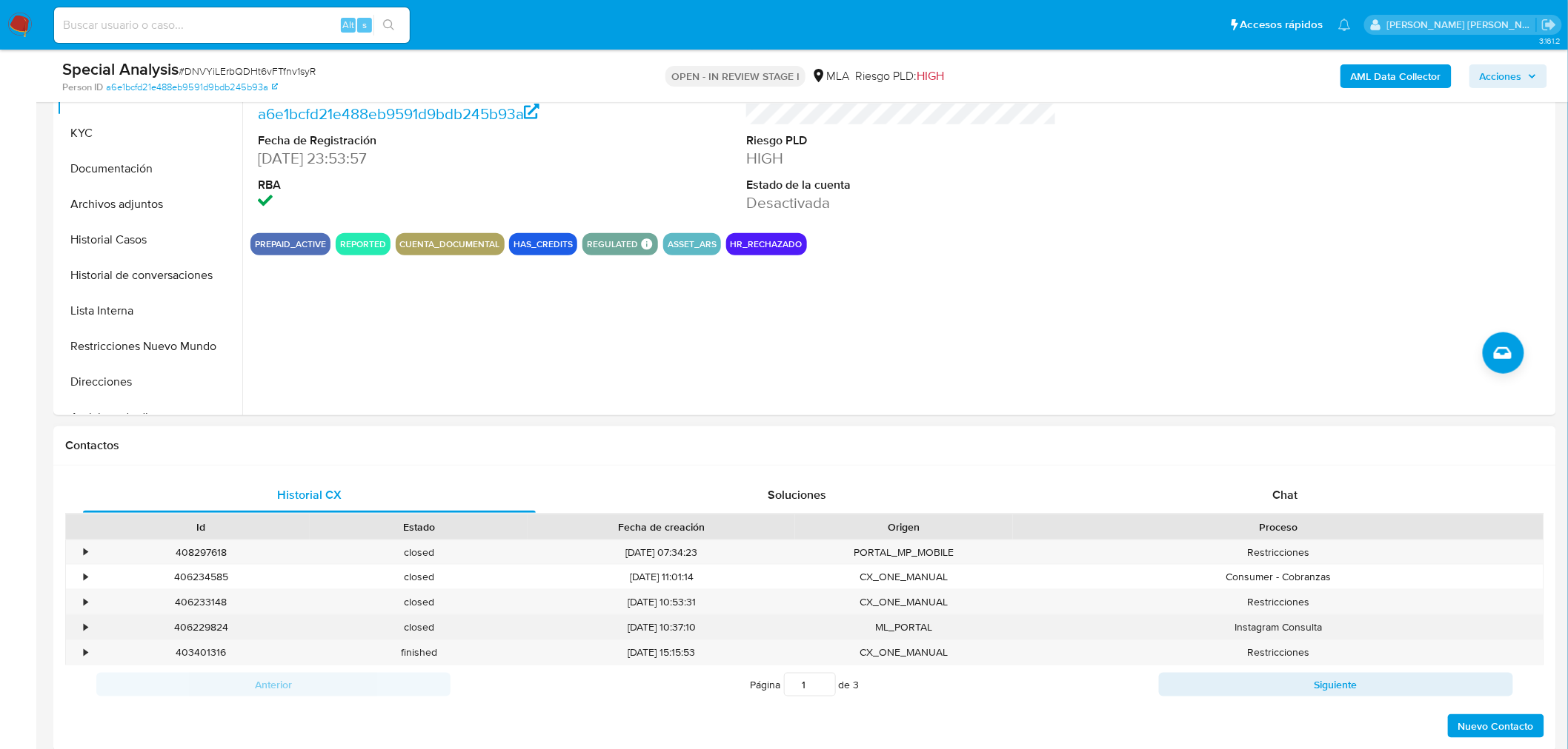
scroll to position [189, 0]
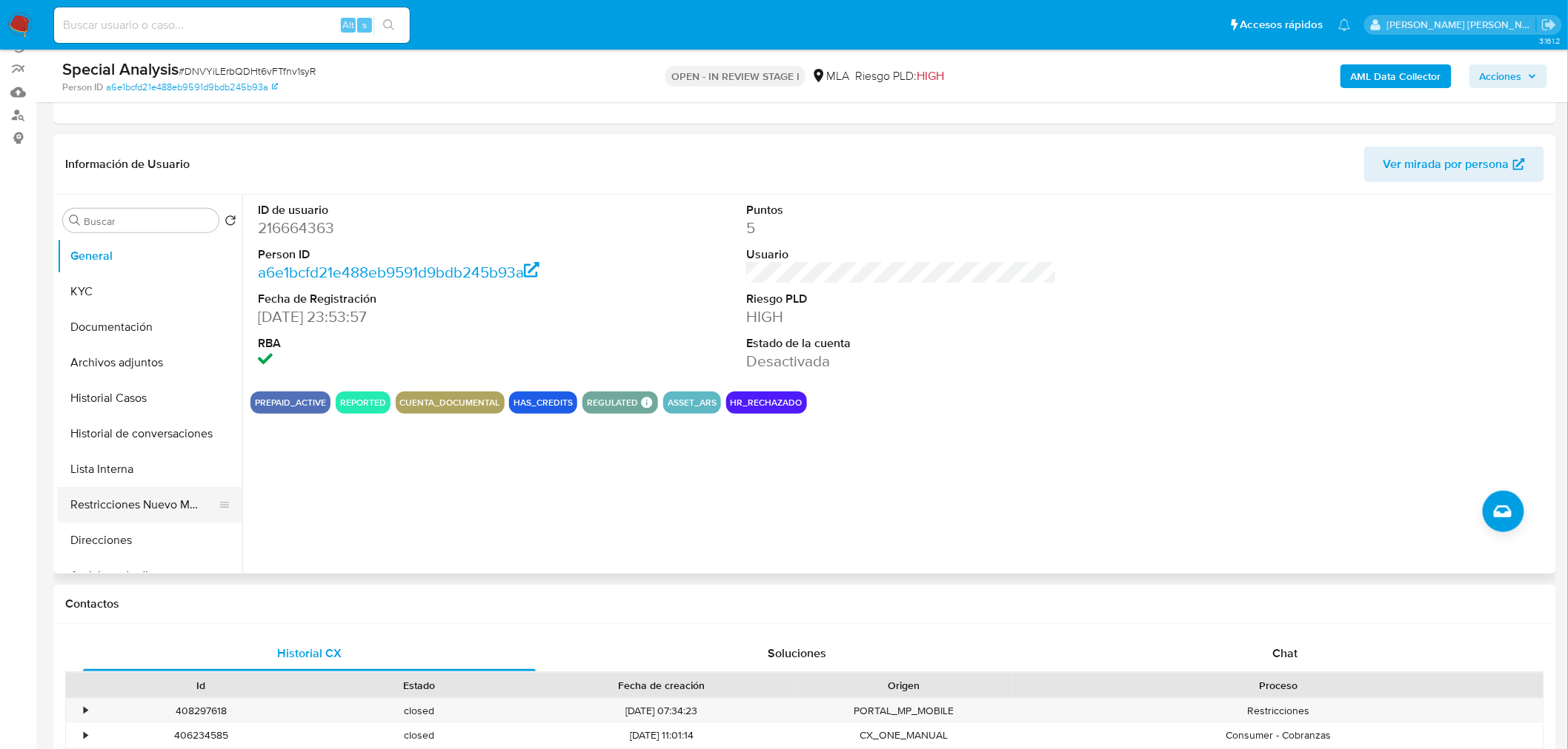
click at [166, 499] on button "Restricciones Nuevo Mundo" at bounding box center [144, 504] width 173 height 35
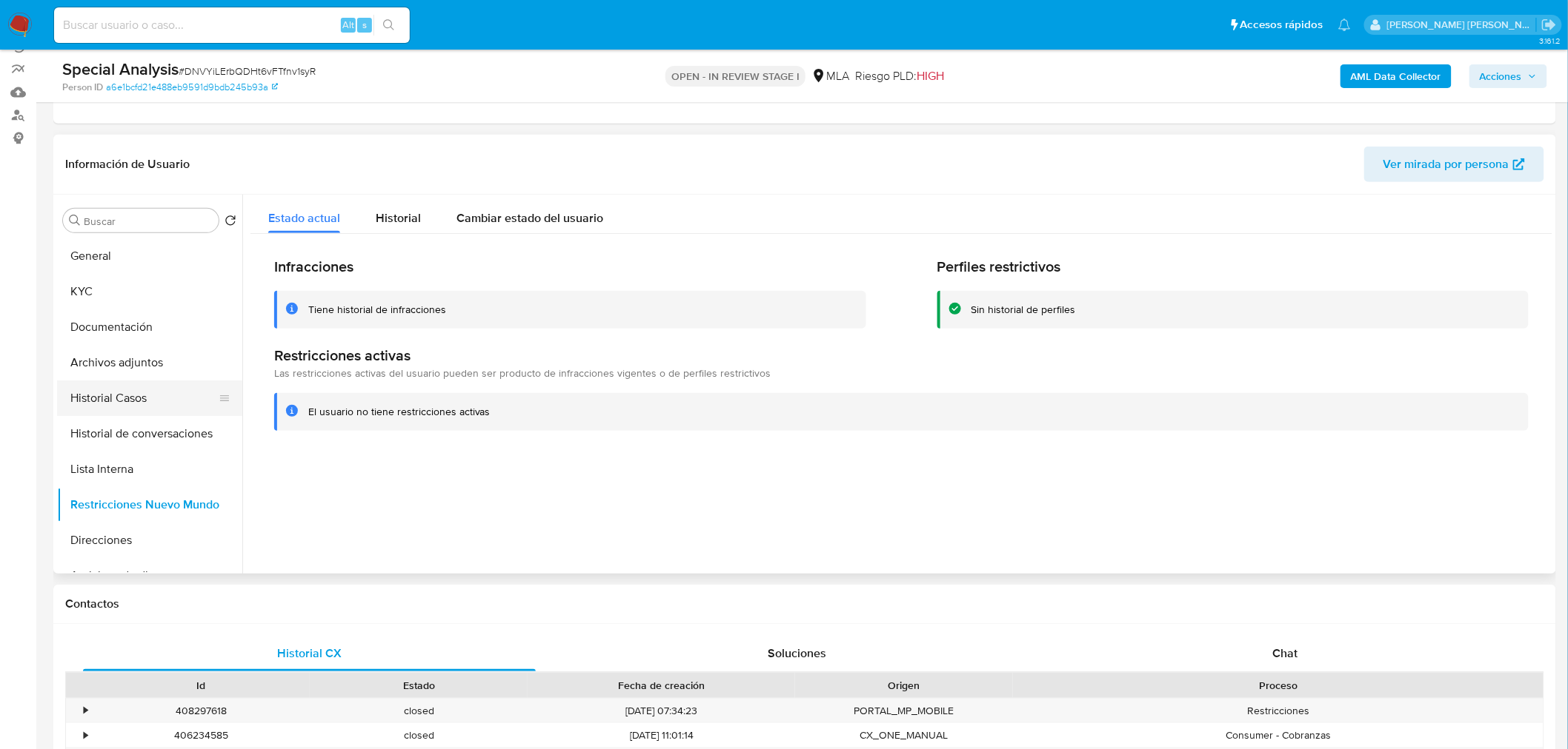
click at [150, 393] on button "Historial Casos" at bounding box center [144, 398] width 173 height 35
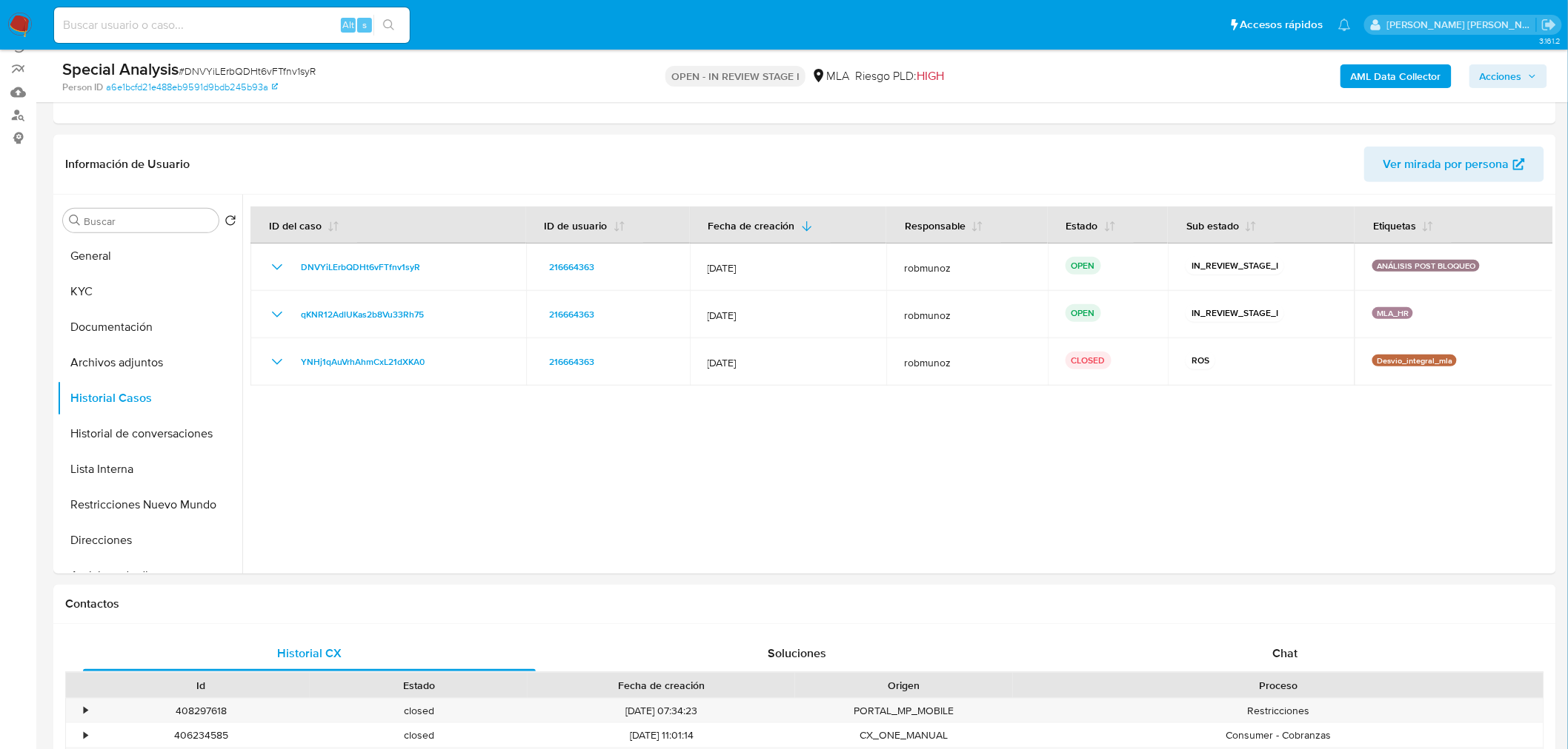
click at [282, 12] on div "Alt s" at bounding box center [231, 25] width 356 height 35
click at [18, 20] on img at bounding box center [20, 25] width 25 height 25
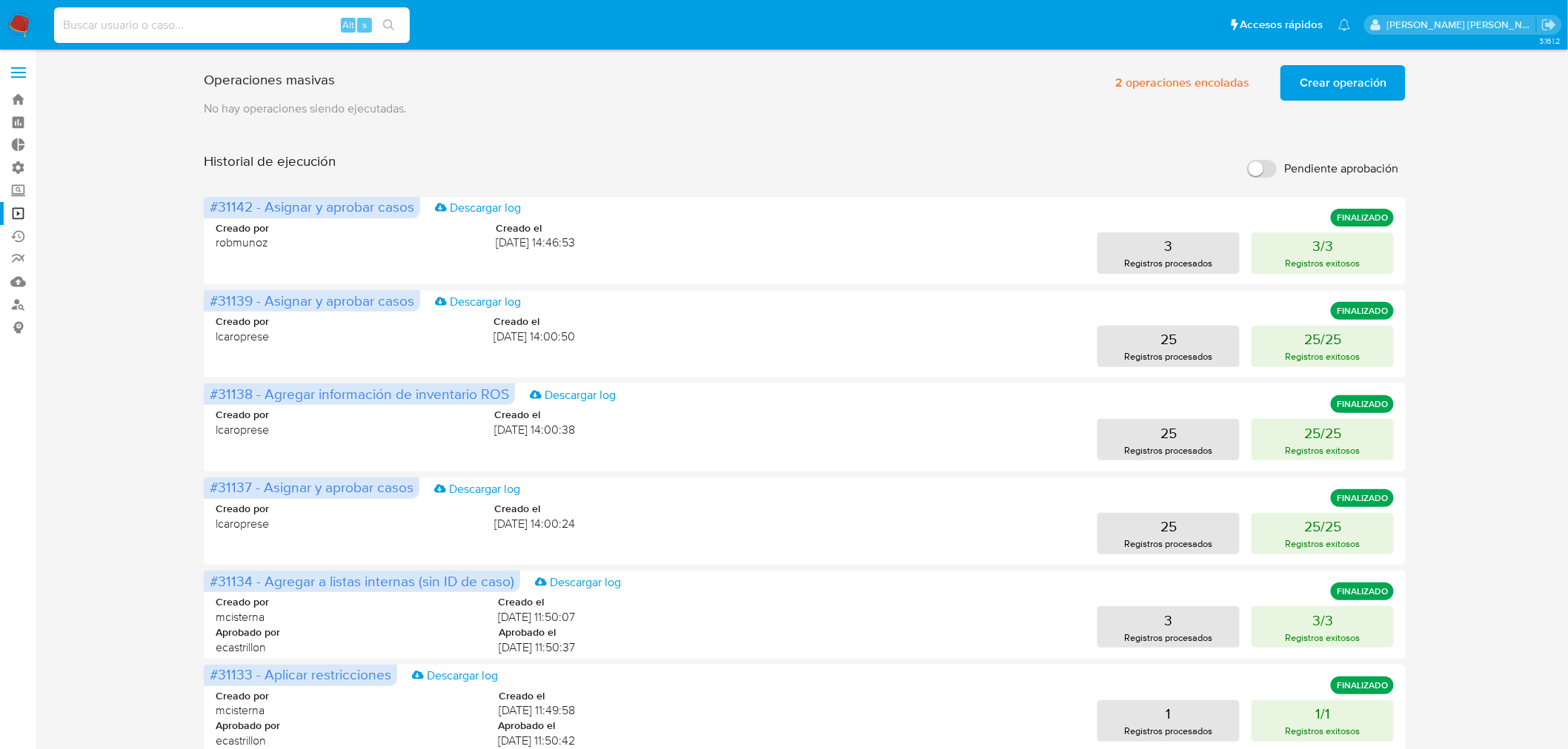
click at [254, 15] on input at bounding box center [231, 25] width 356 height 19
click at [142, 33] on div "franciscogomeez1997 Alt s" at bounding box center [231, 25] width 356 height 35
click at [142, 32] on input "franciscogomeez1997" at bounding box center [231, 25] width 356 height 19
paste input "@[DOMAIN_NAME]"
type input "[EMAIL_ADDRESS][DOMAIN_NAME]"
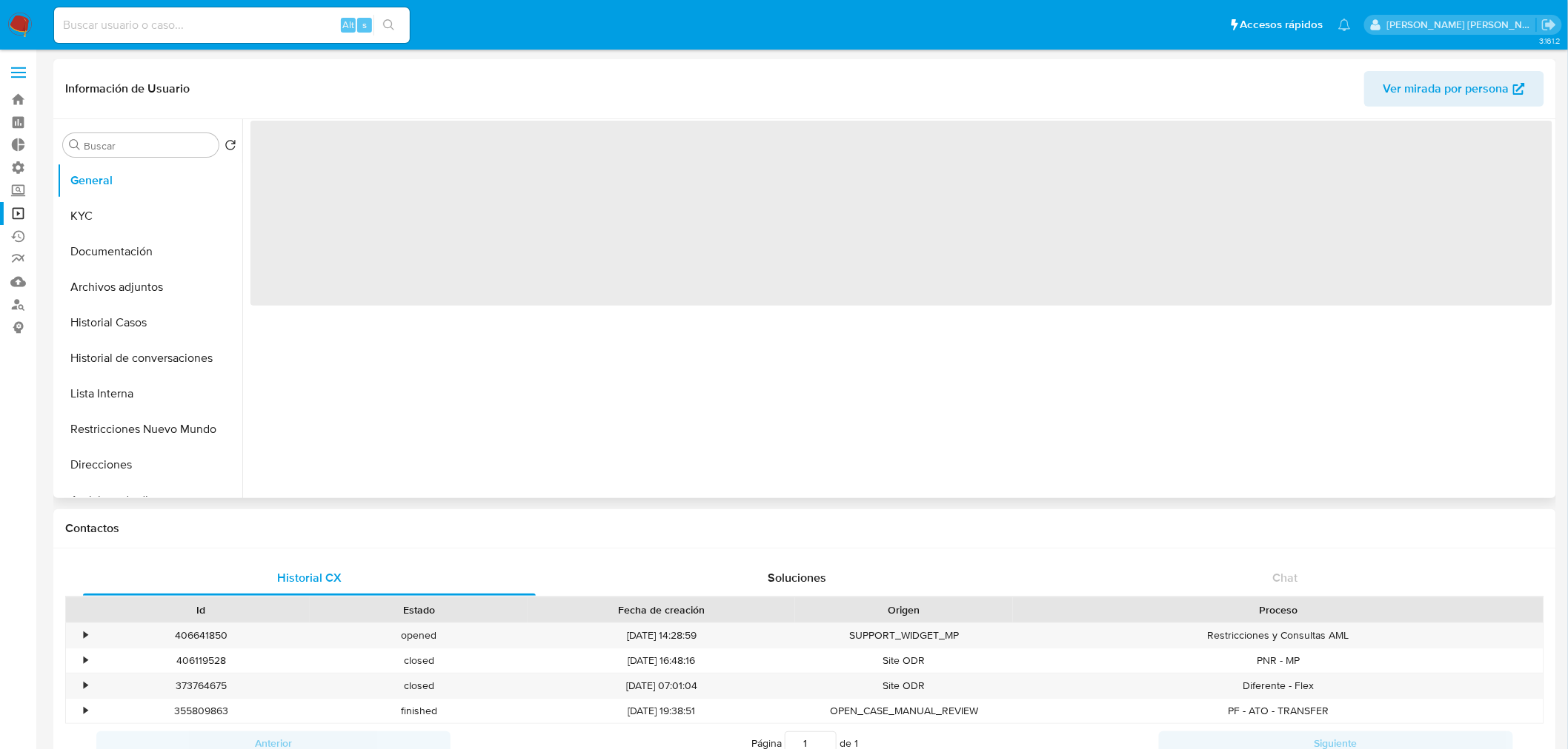
select select "10"
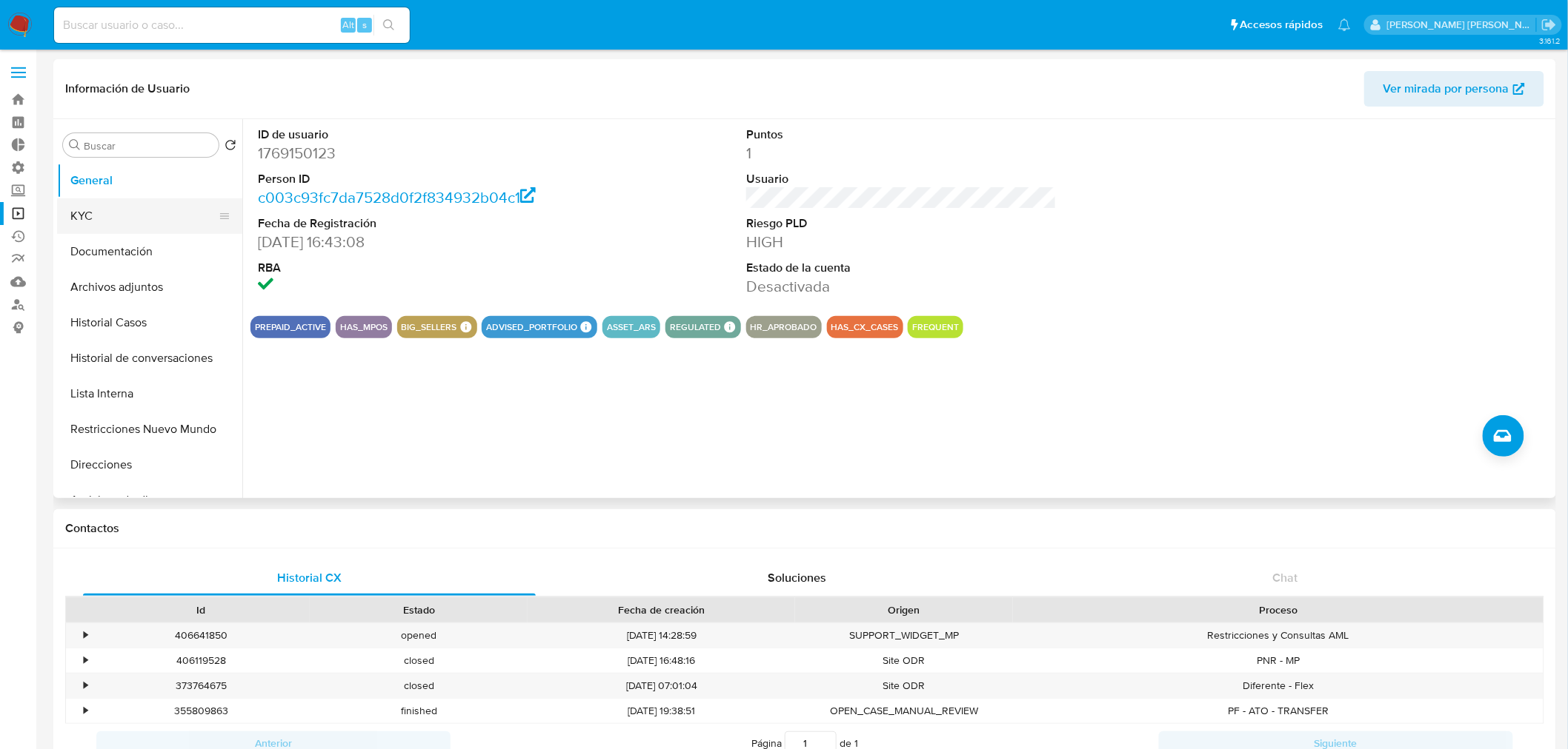
click at [109, 223] on button "KYC" at bounding box center [144, 216] width 173 height 35
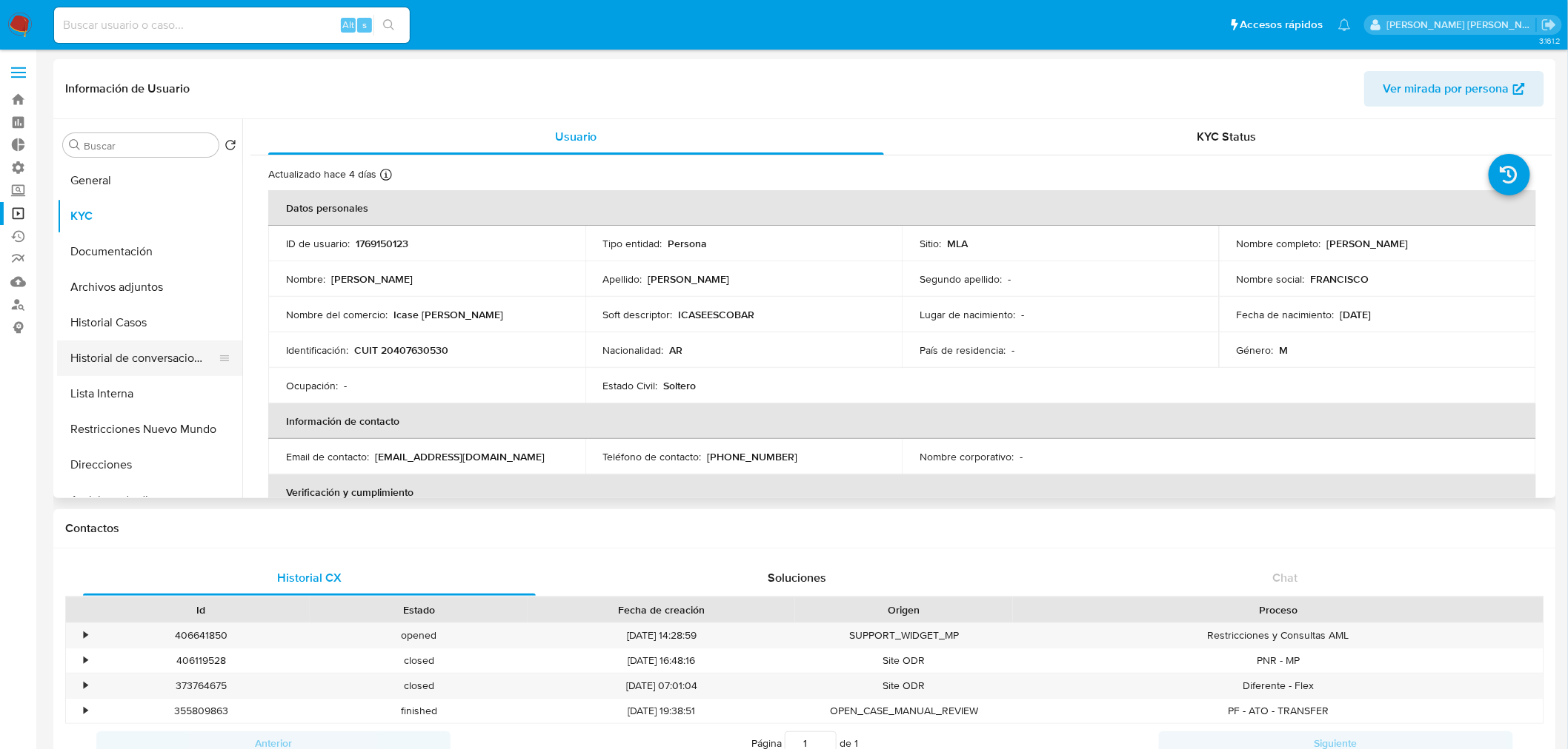
click at [138, 356] on button "Historial de conversaciones" at bounding box center [144, 358] width 173 height 35
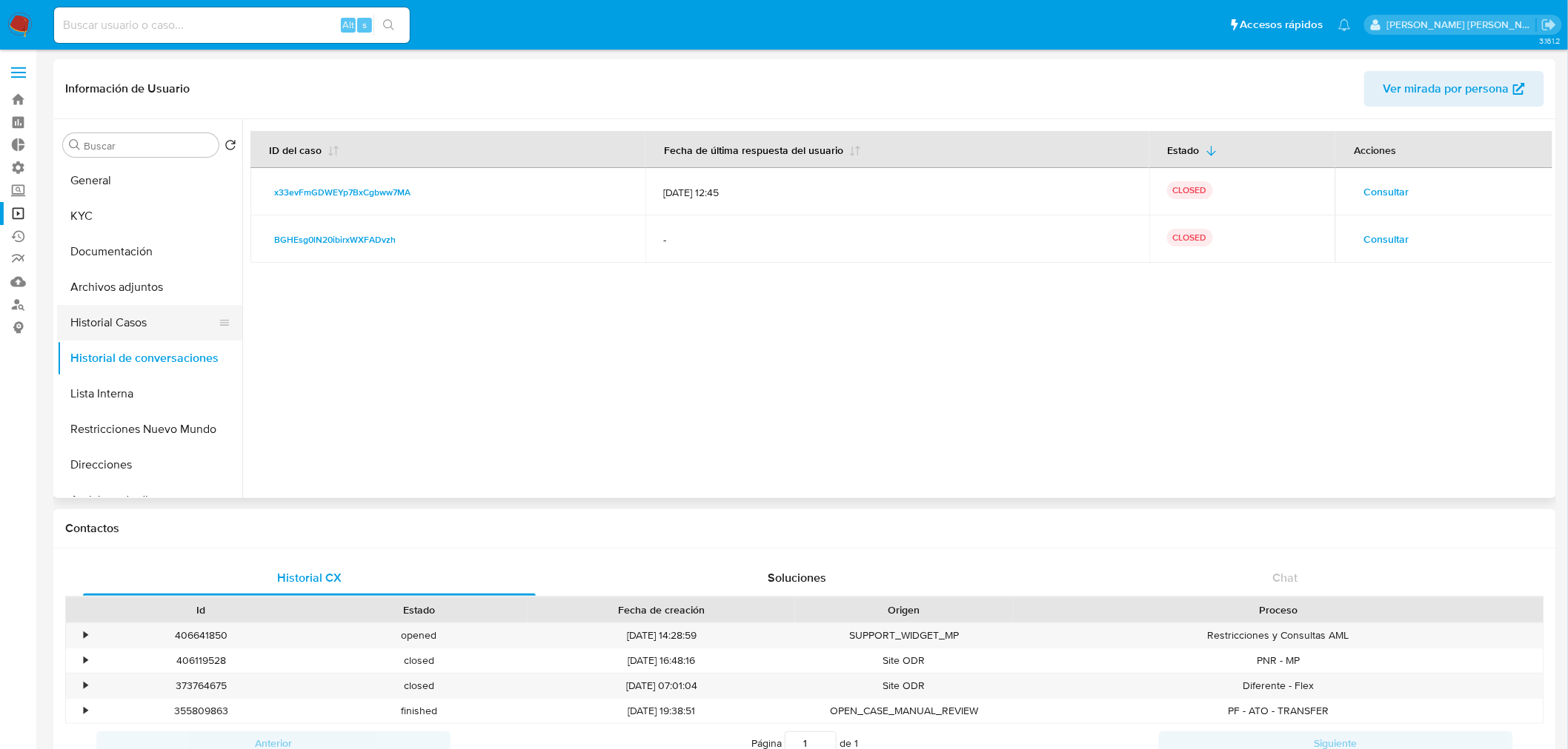
click at [148, 319] on button "Historial Casos" at bounding box center [144, 322] width 173 height 35
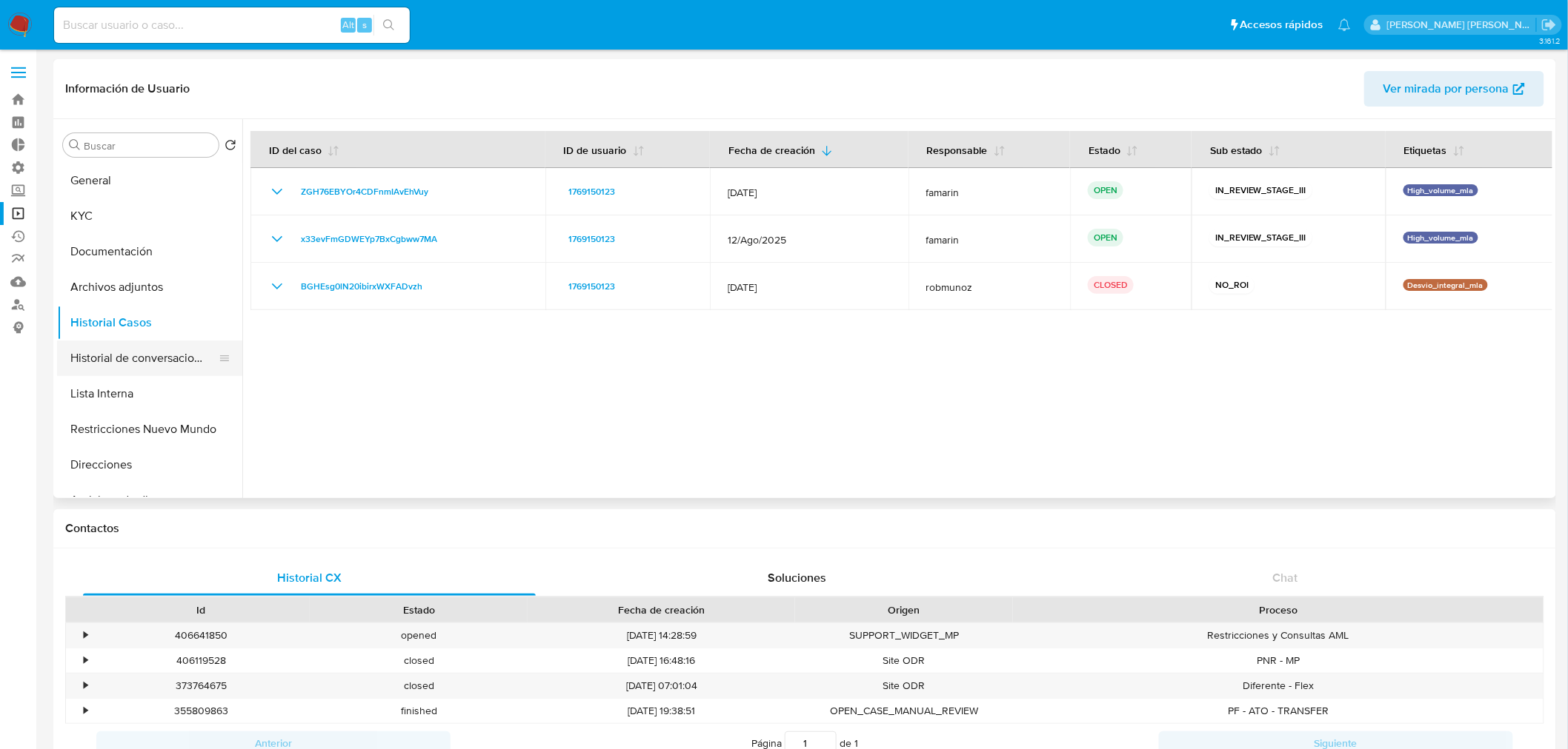
click at [150, 364] on button "Historial de conversaciones" at bounding box center [144, 358] width 173 height 35
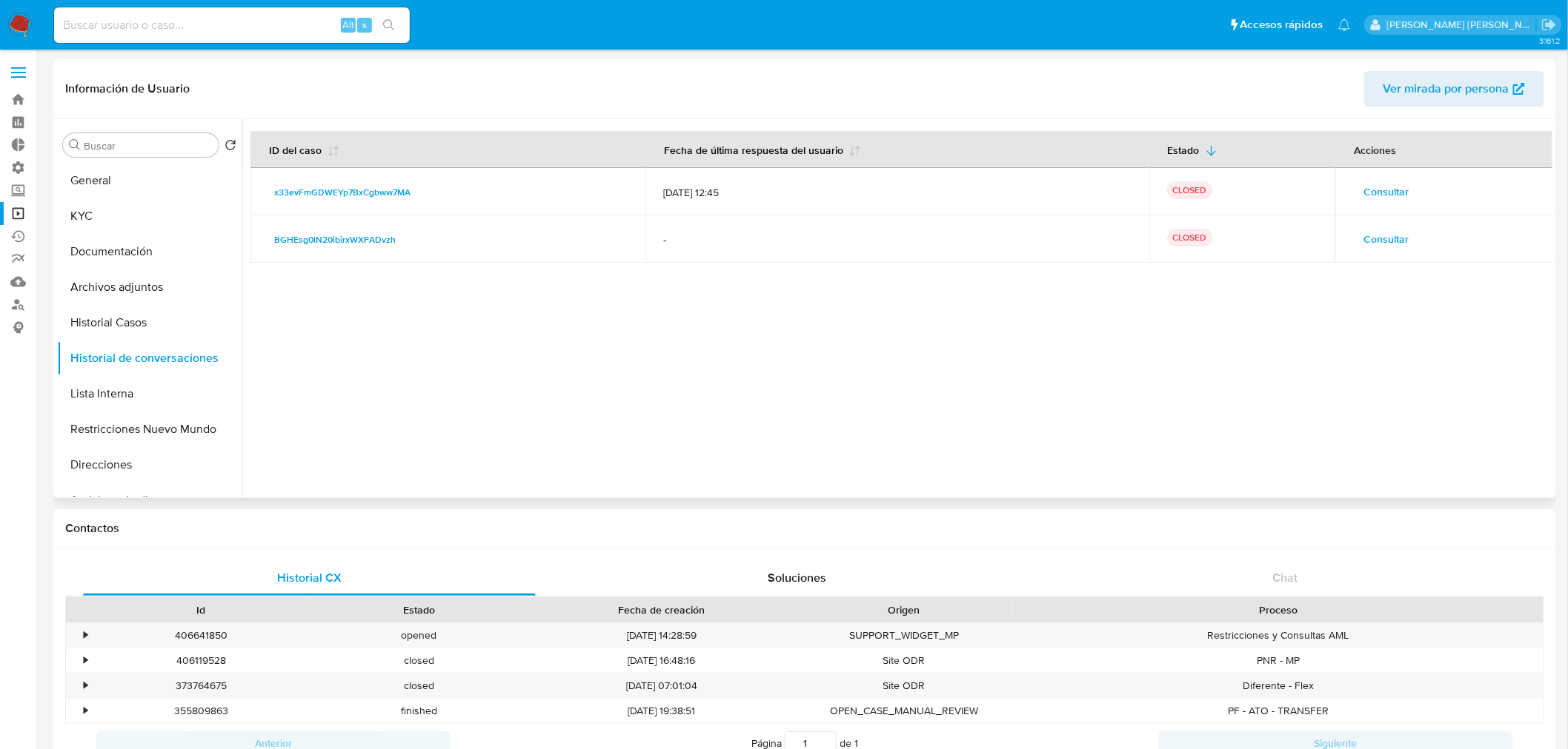
click at [1360, 190] on button "Consultar" at bounding box center [1386, 192] width 66 height 24
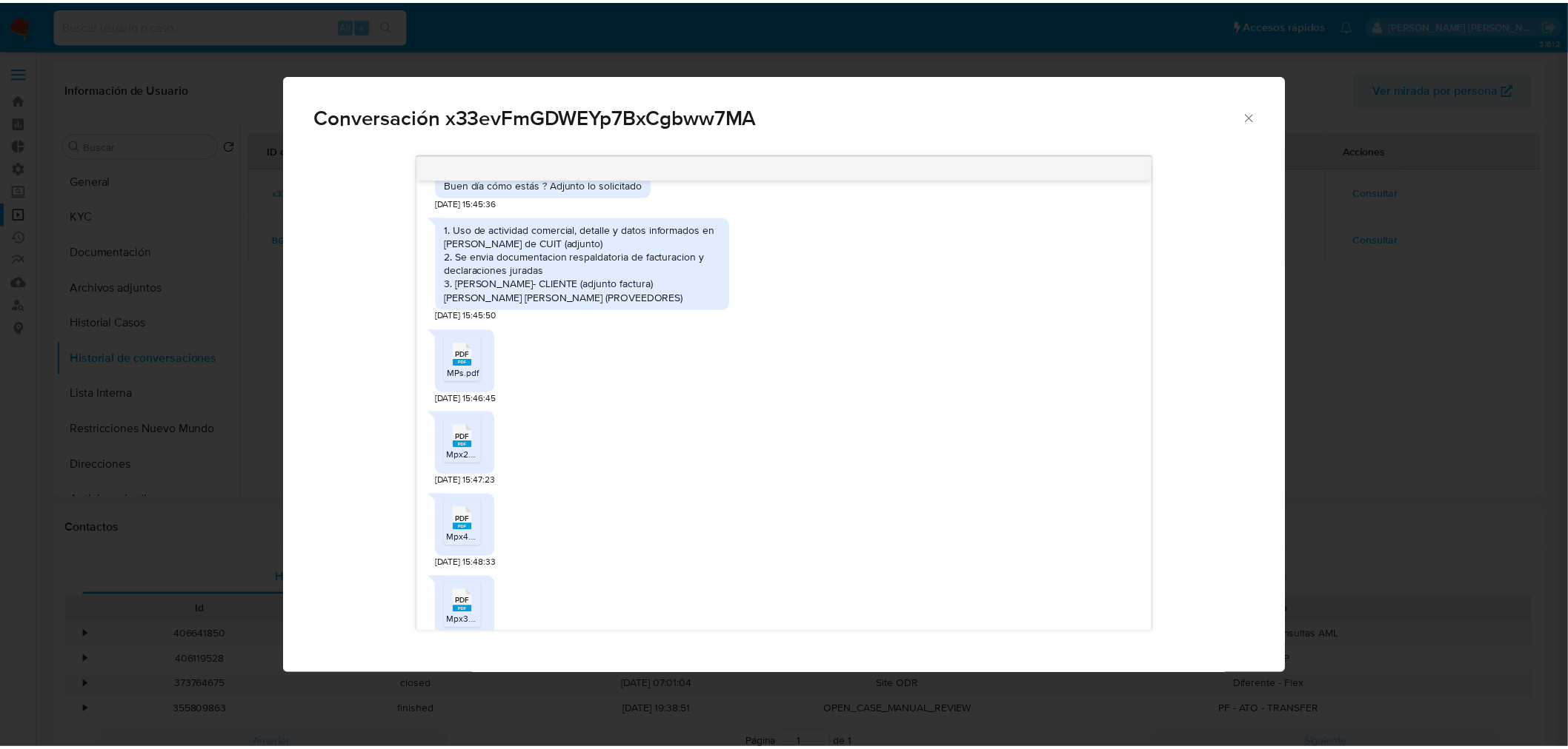
scroll to position [620, 0]
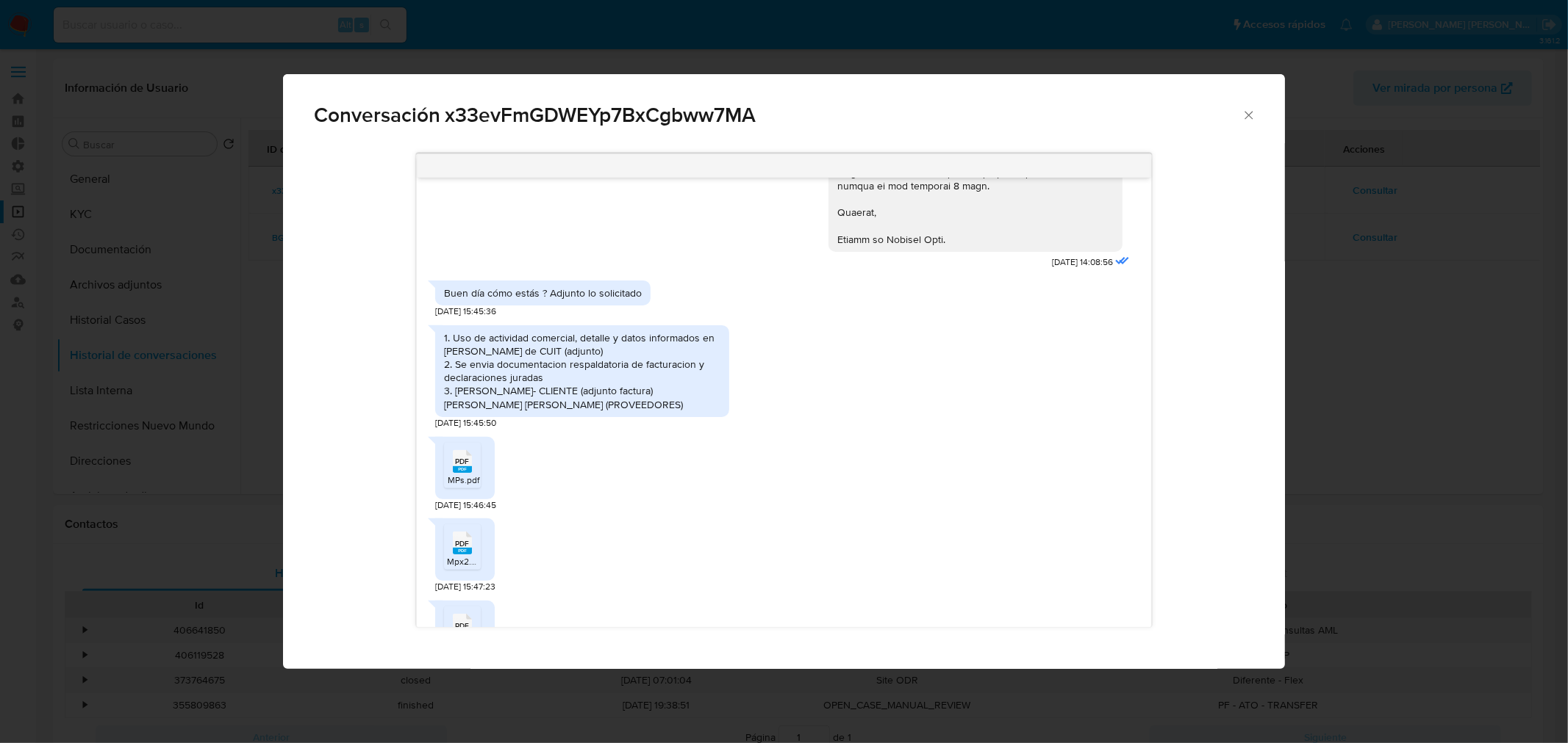
click at [1343, 487] on div "Conversación x33evFmGDWEYp7BxCgbww7MA Quedo a disposición para lo que necesiten…" at bounding box center [784, 371] width 1568 height 743
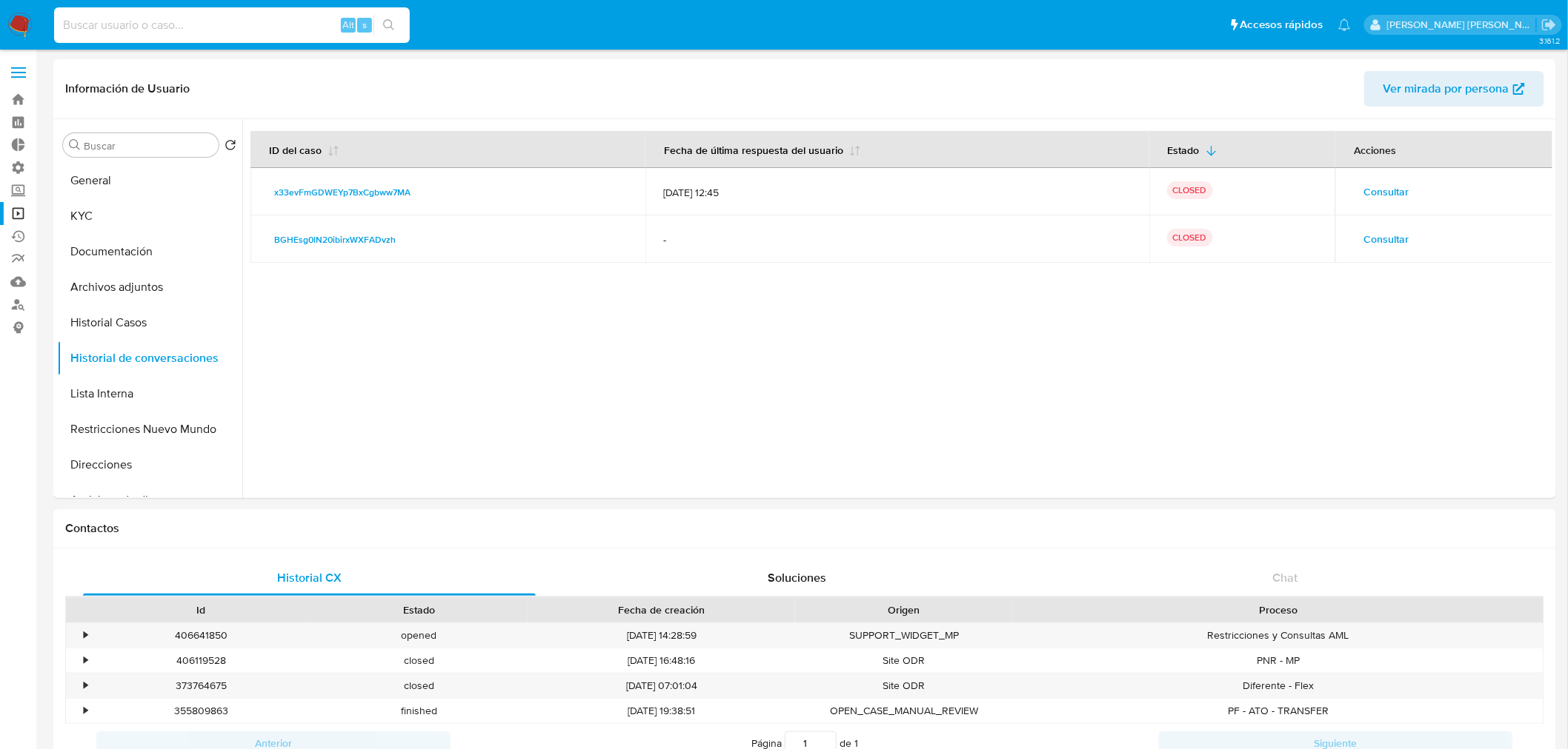
click at [260, 18] on input at bounding box center [231, 25] width 356 height 19
paste input "165410644"
type input "165410644"
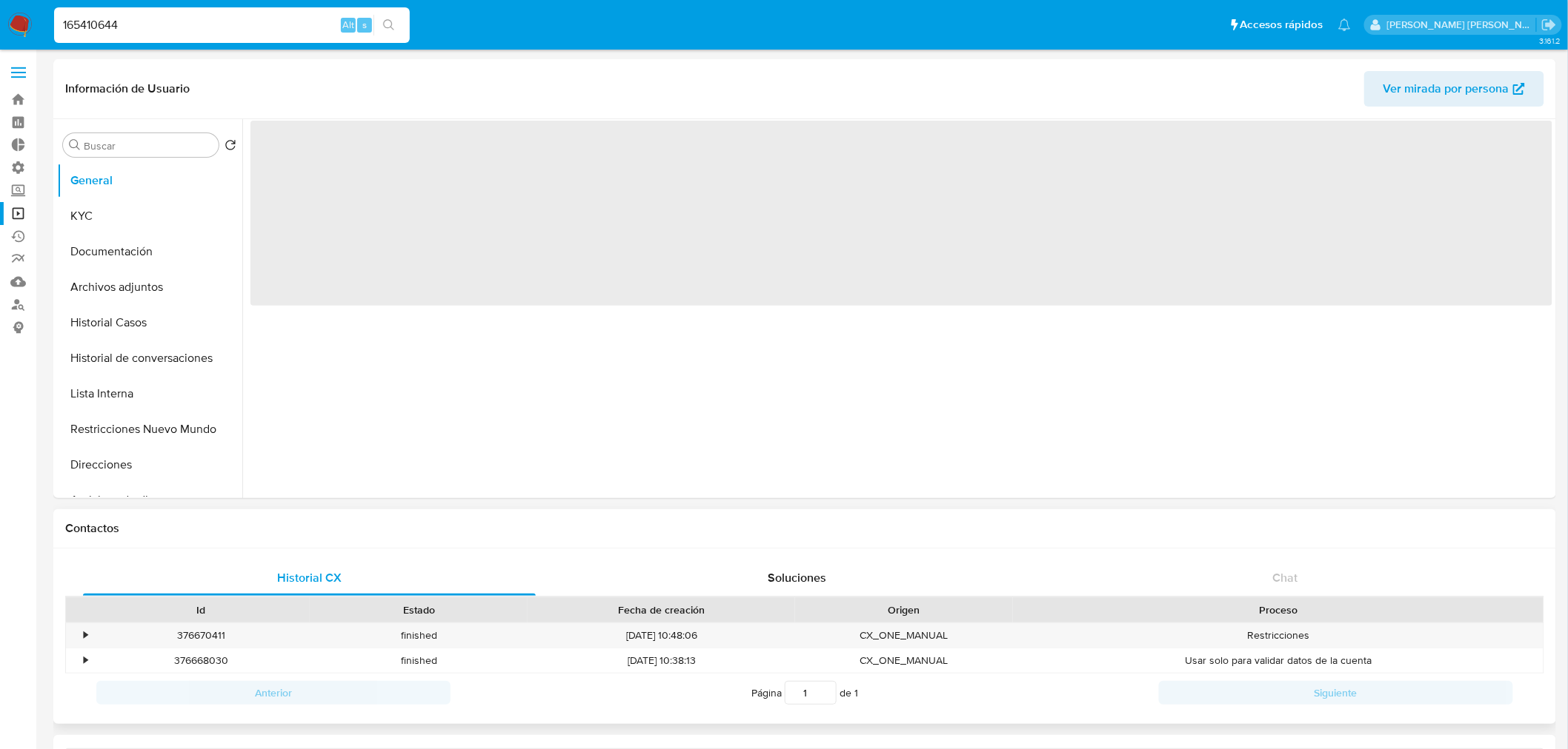
select select "10"
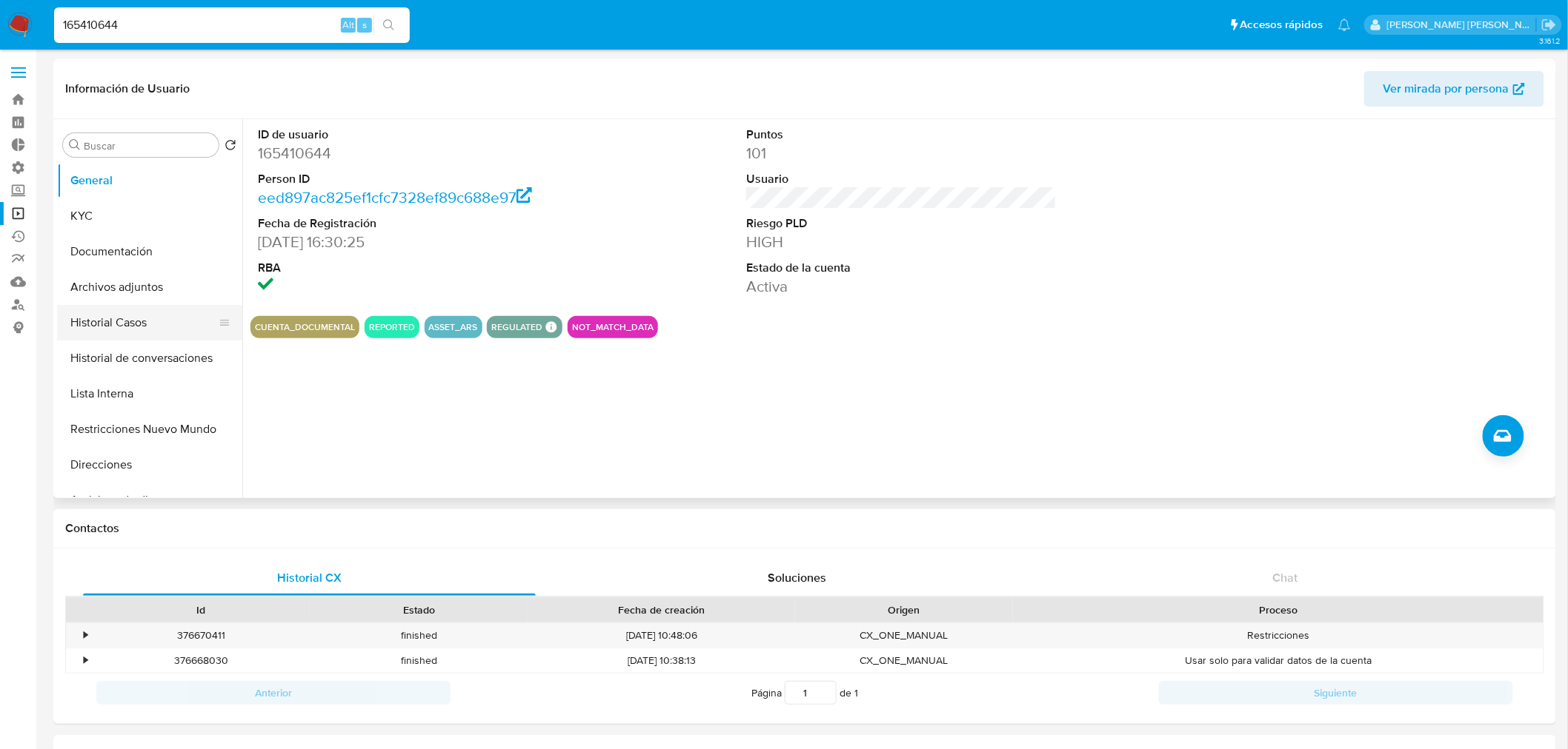
click at [100, 320] on button "Historial Casos" at bounding box center [144, 322] width 173 height 35
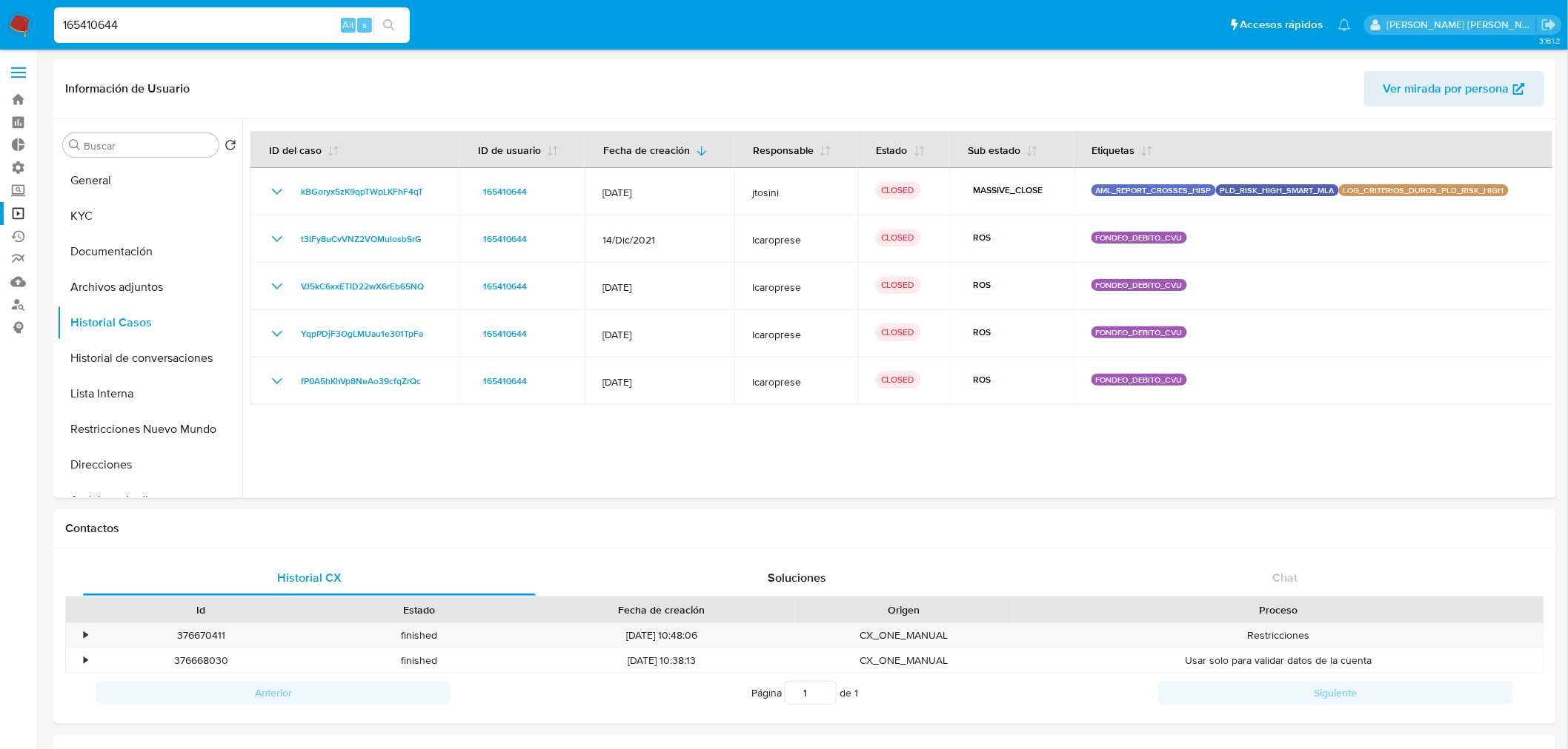
click at [232, 17] on input "165410644" at bounding box center [231, 25] width 356 height 19
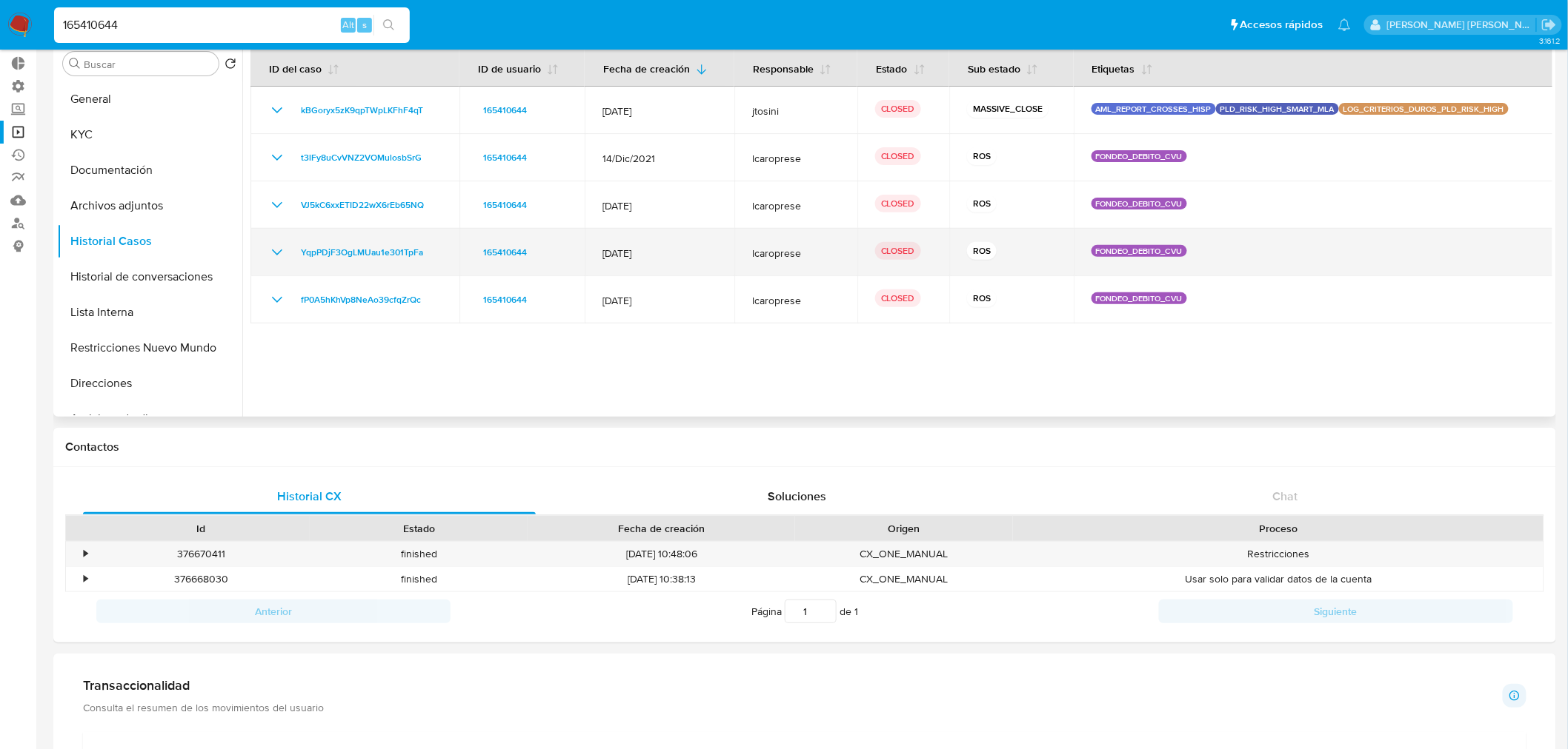
scroll to position [82, 0]
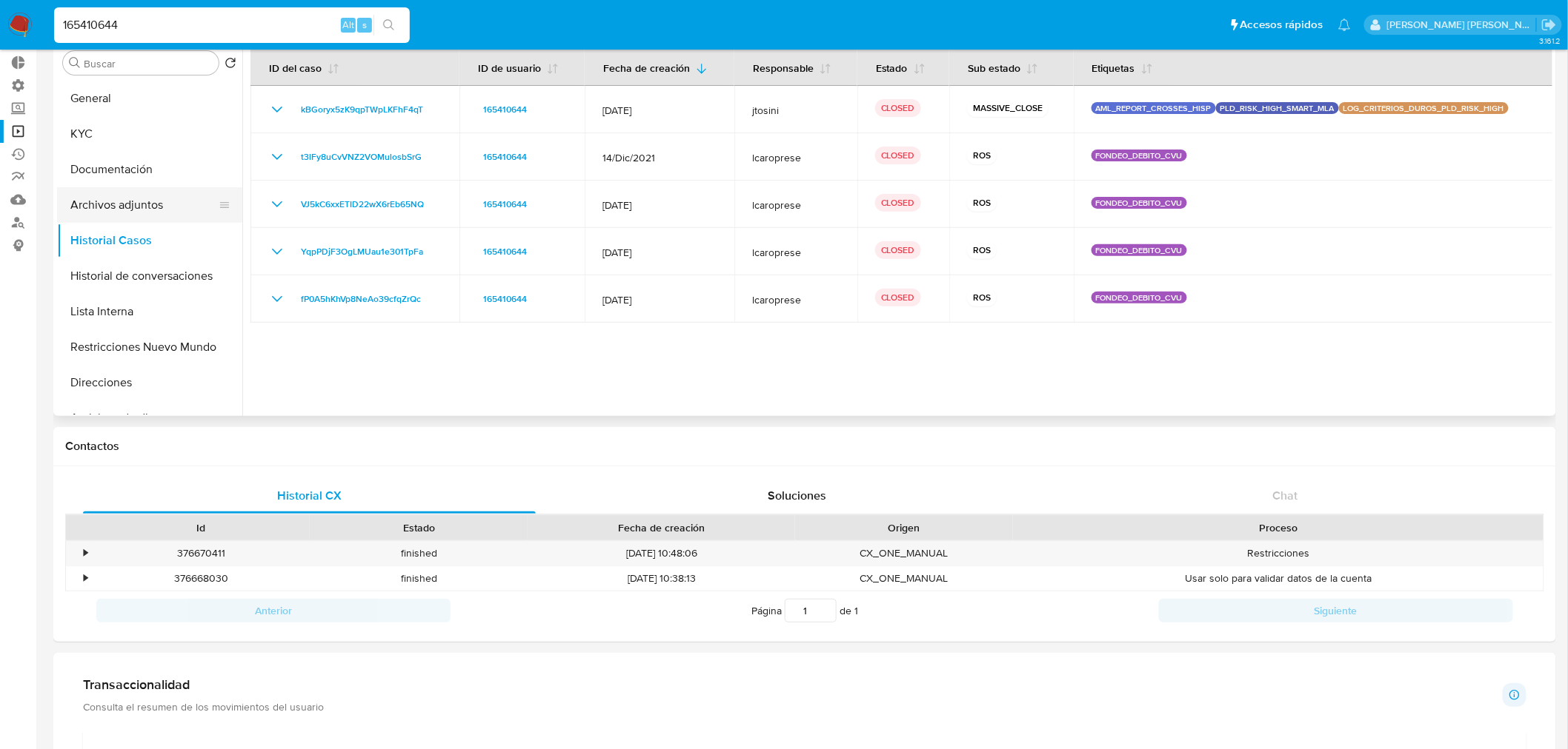
click at [128, 205] on button "Archivos adjuntos" at bounding box center [144, 205] width 173 height 35
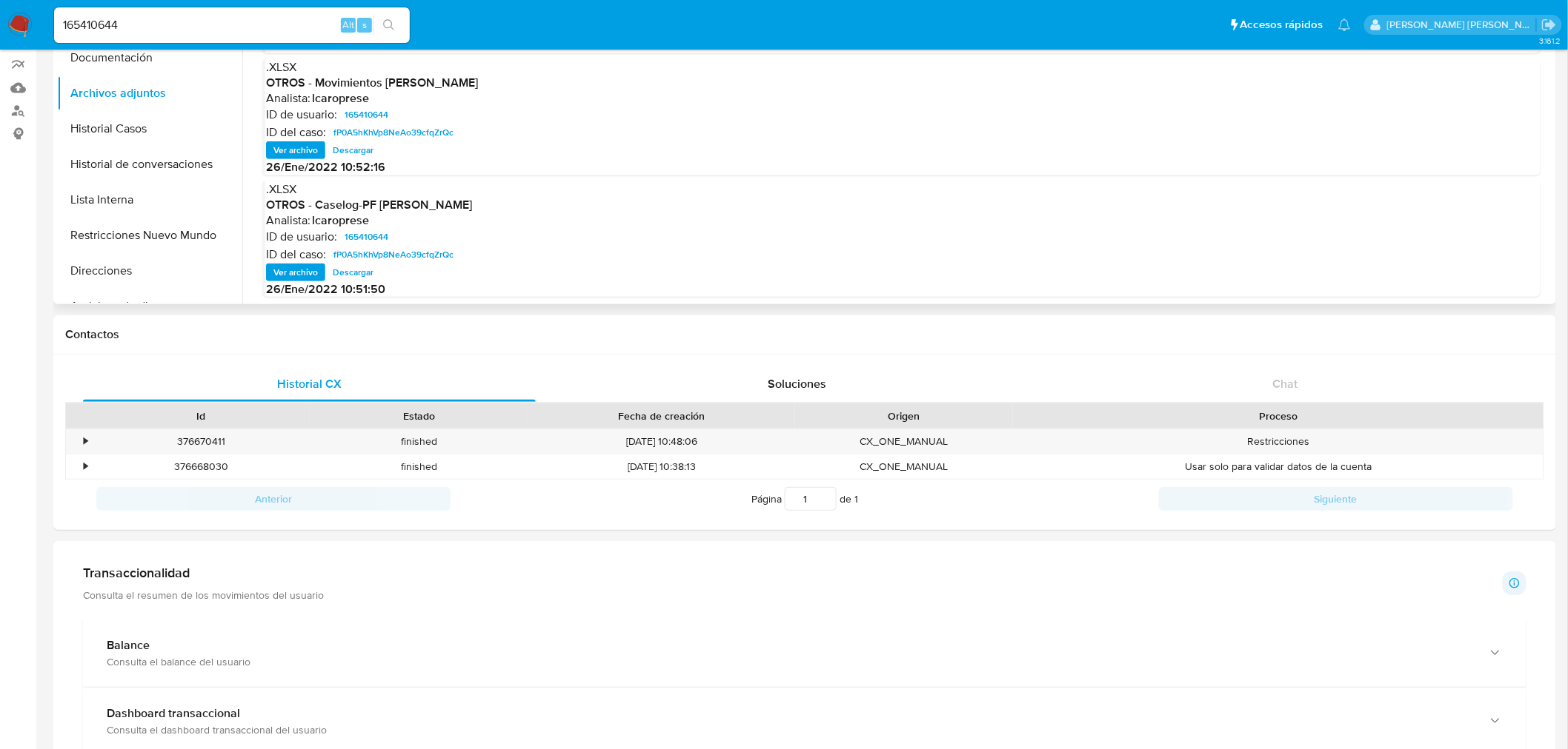
scroll to position [0, 0]
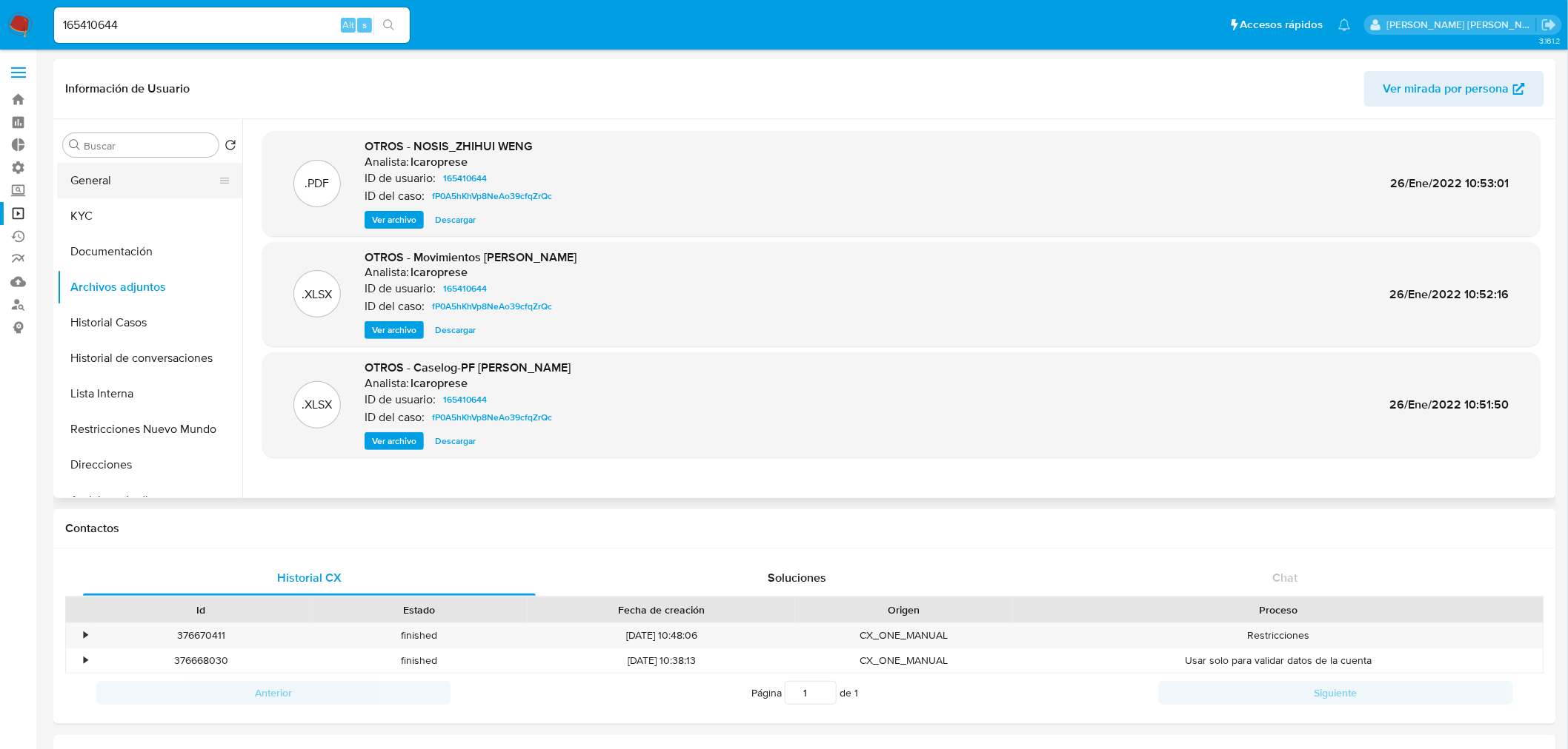
click at [97, 175] on button "General" at bounding box center [144, 180] width 173 height 35
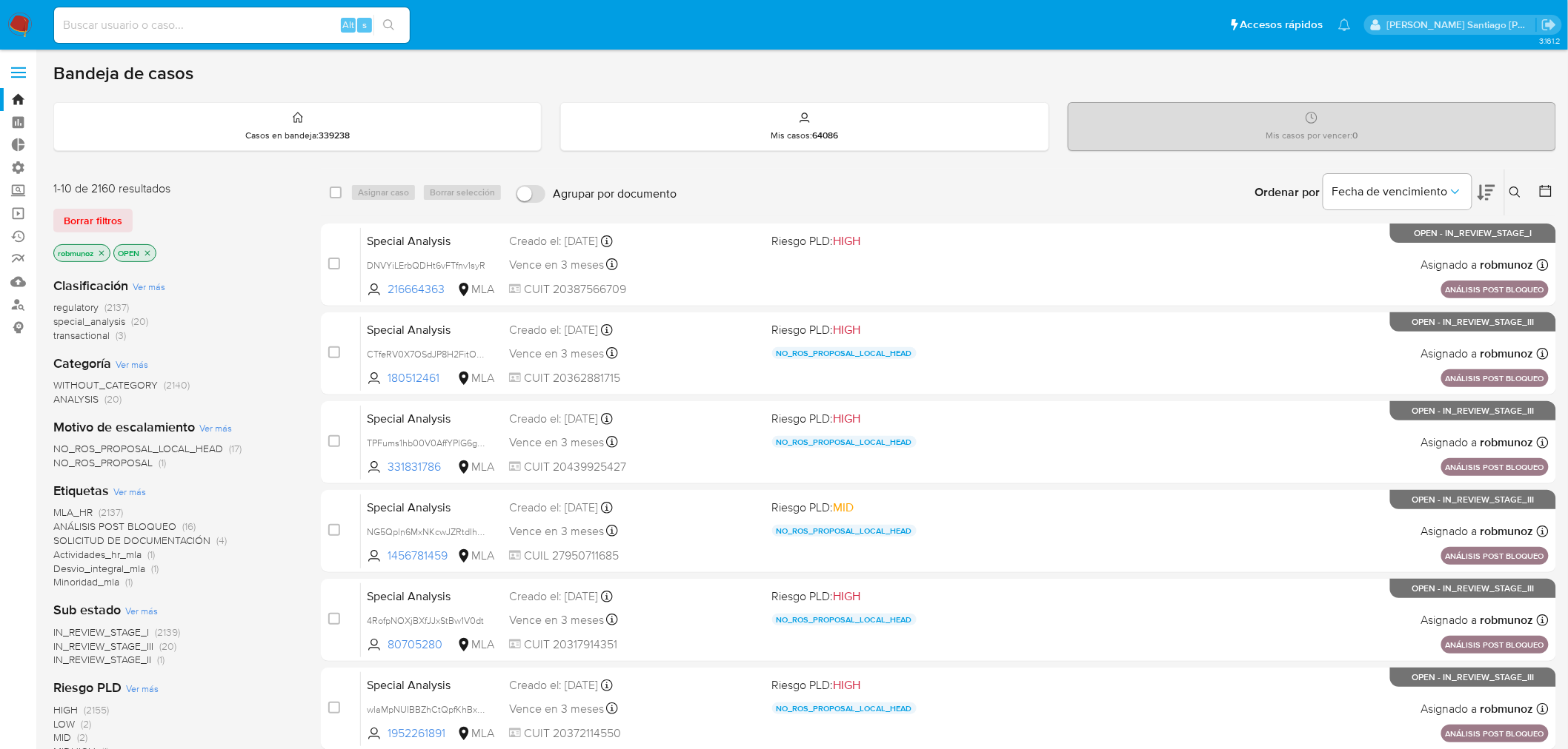
click at [1516, 188] on icon at bounding box center [1515, 192] width 12 height 12
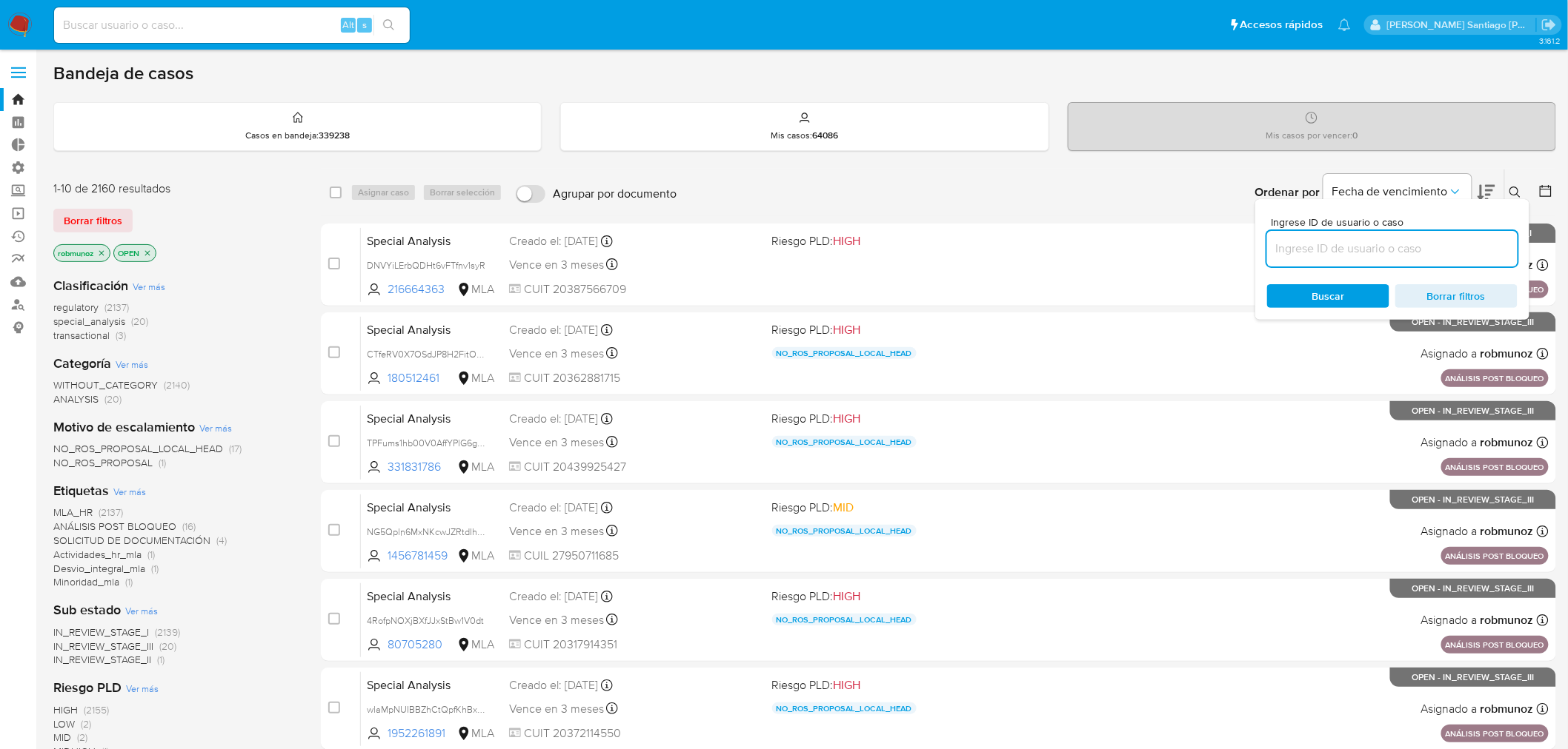
drag, startPoint x: 1356, startPoint y: 238, endPoint x: 1357, endPoint y: 248, distance: 10.0
click at [1356, 239] on input at bounding box center [1391, 248] width 250 height 19
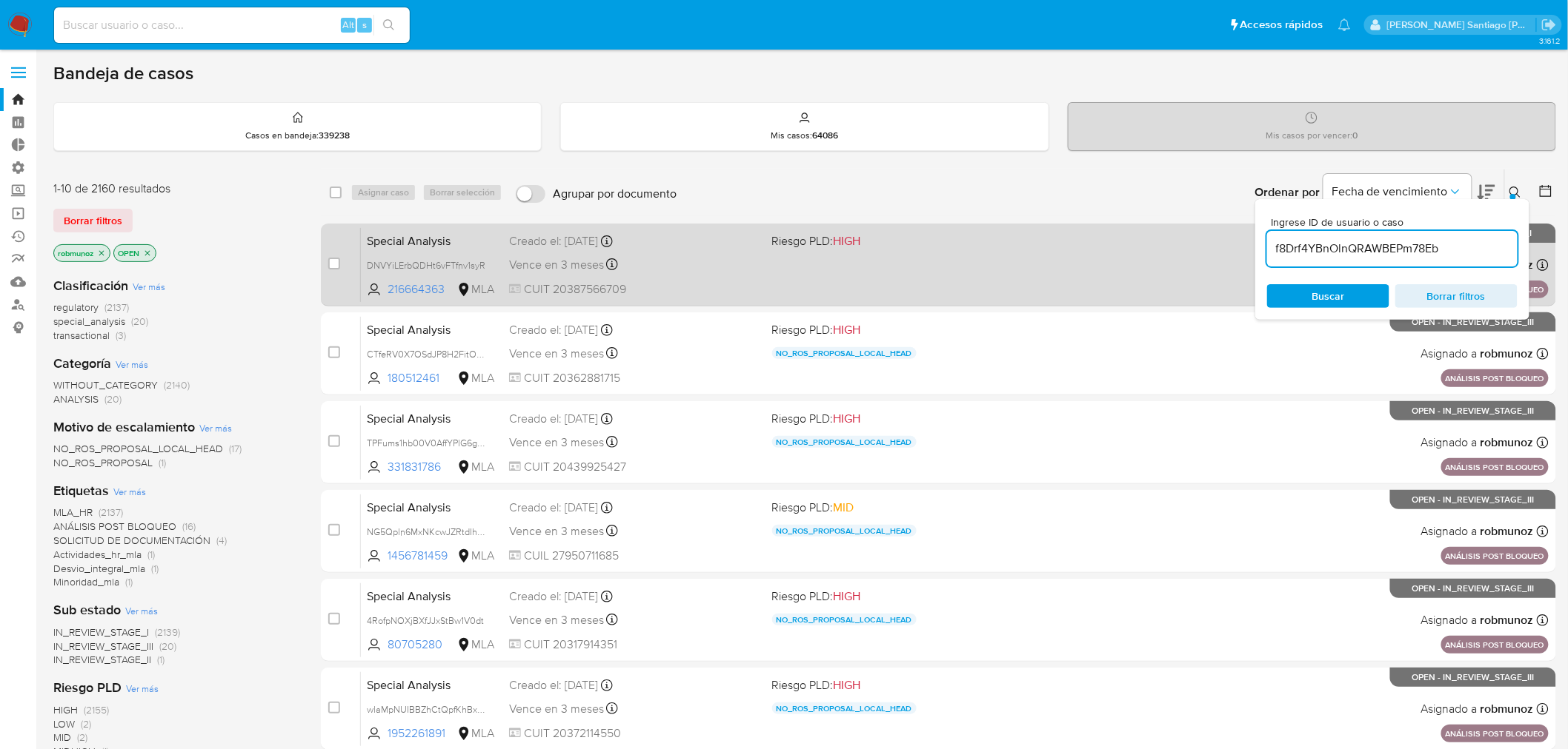
type input "f8Drf4YBnOlnQRAWBEPm78Eb"
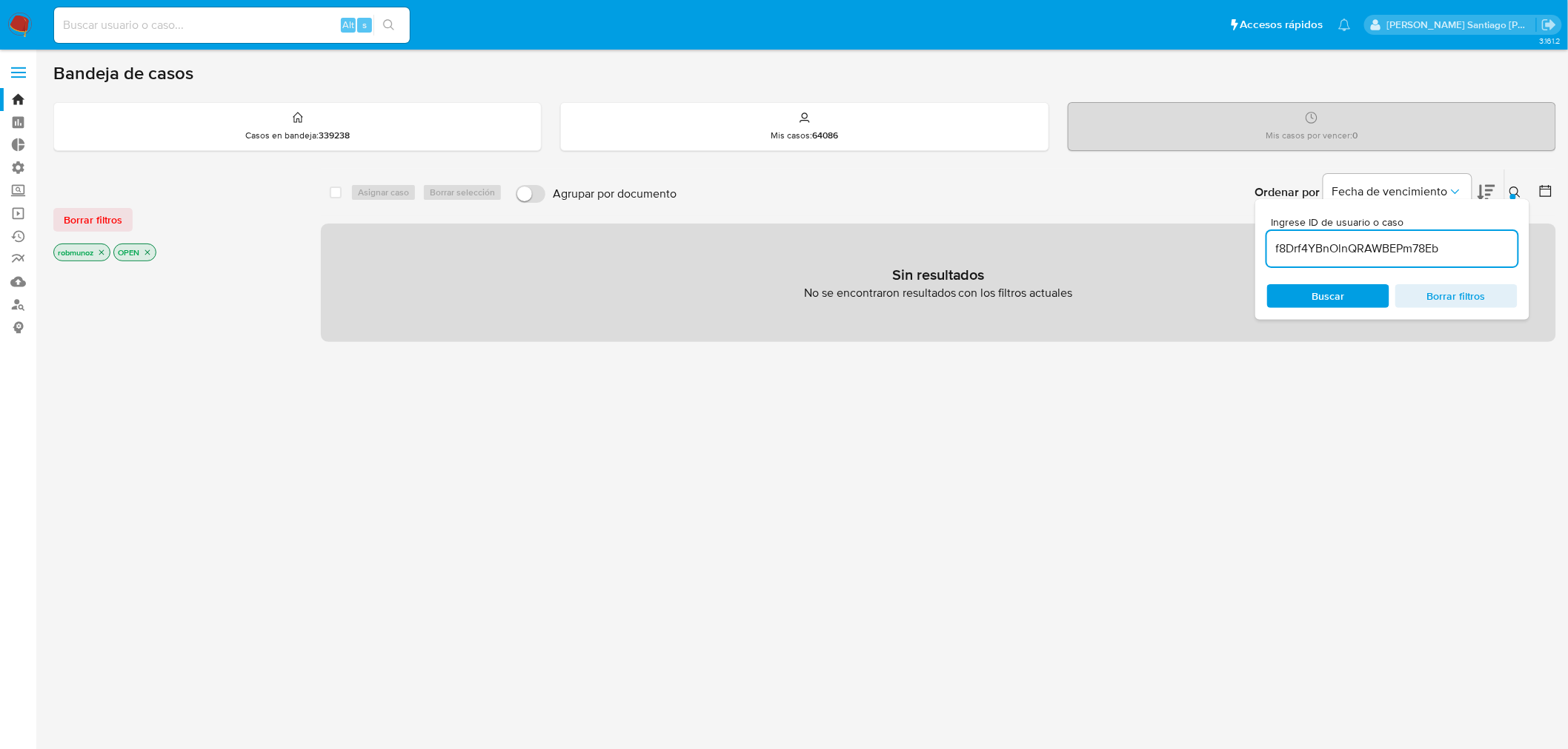
click at [111, 224] on span "Borrar filtros" at bounding box center [93, 219] width 58 height 21
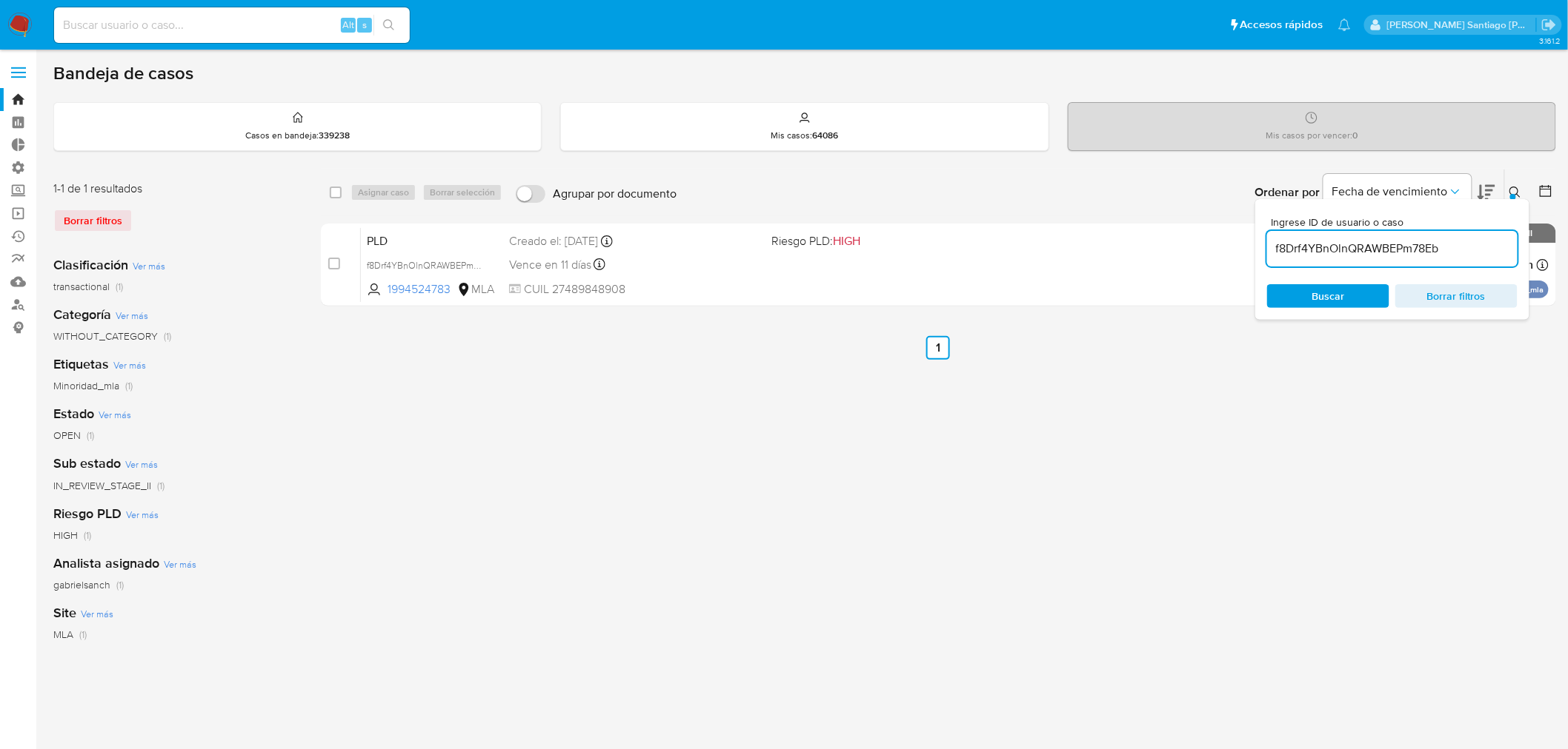
click at [1517, 196] on icon at bounding box center [1515, 192] width 12 height 12
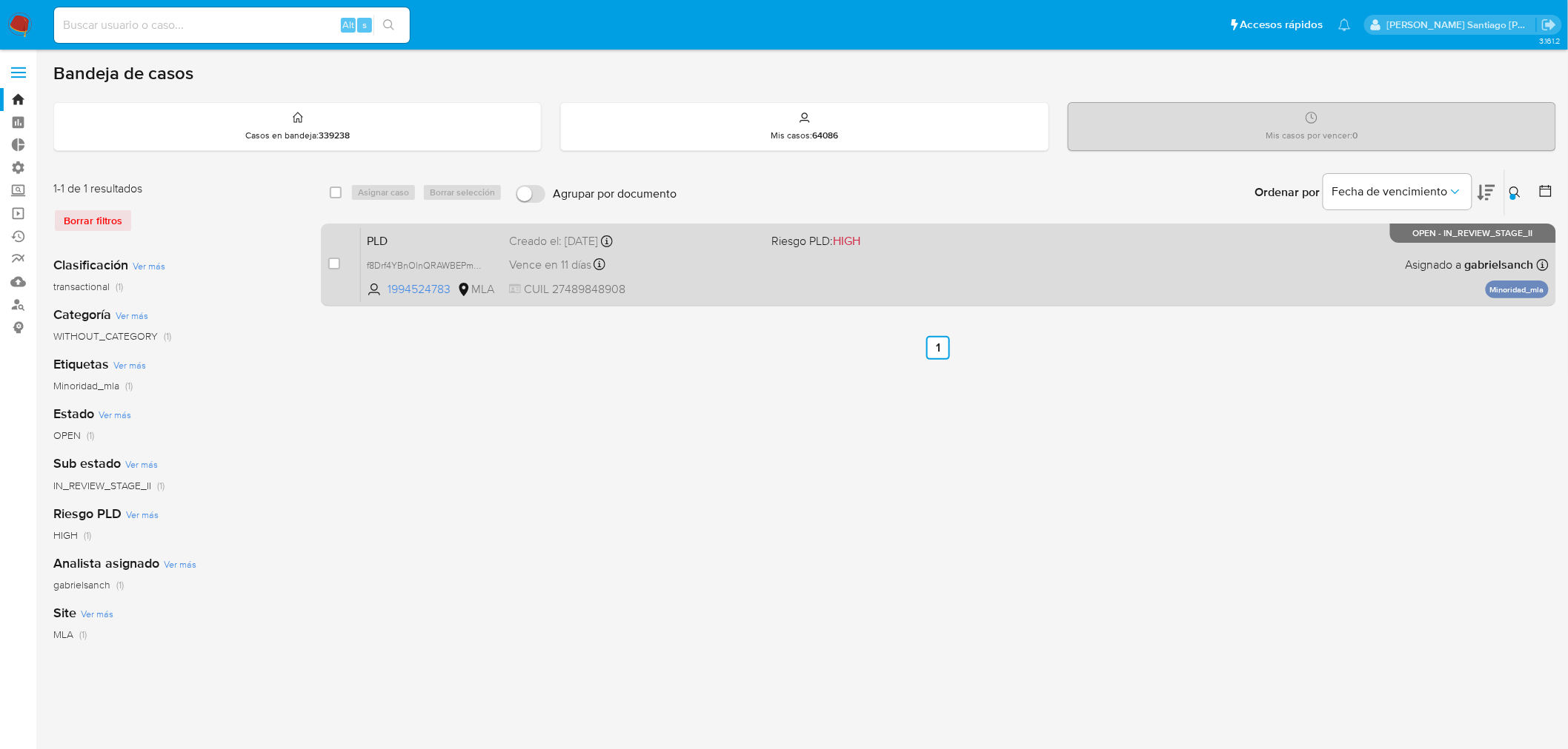
drag, startPoint x: 329, startPoint y: 257, endPoint x: 337, endPoint y: 252, distance: 9.4
click at [330, 258] on input "checkbox" at bounding box center [333, 263] width 12 height 12
checkbox input "true"
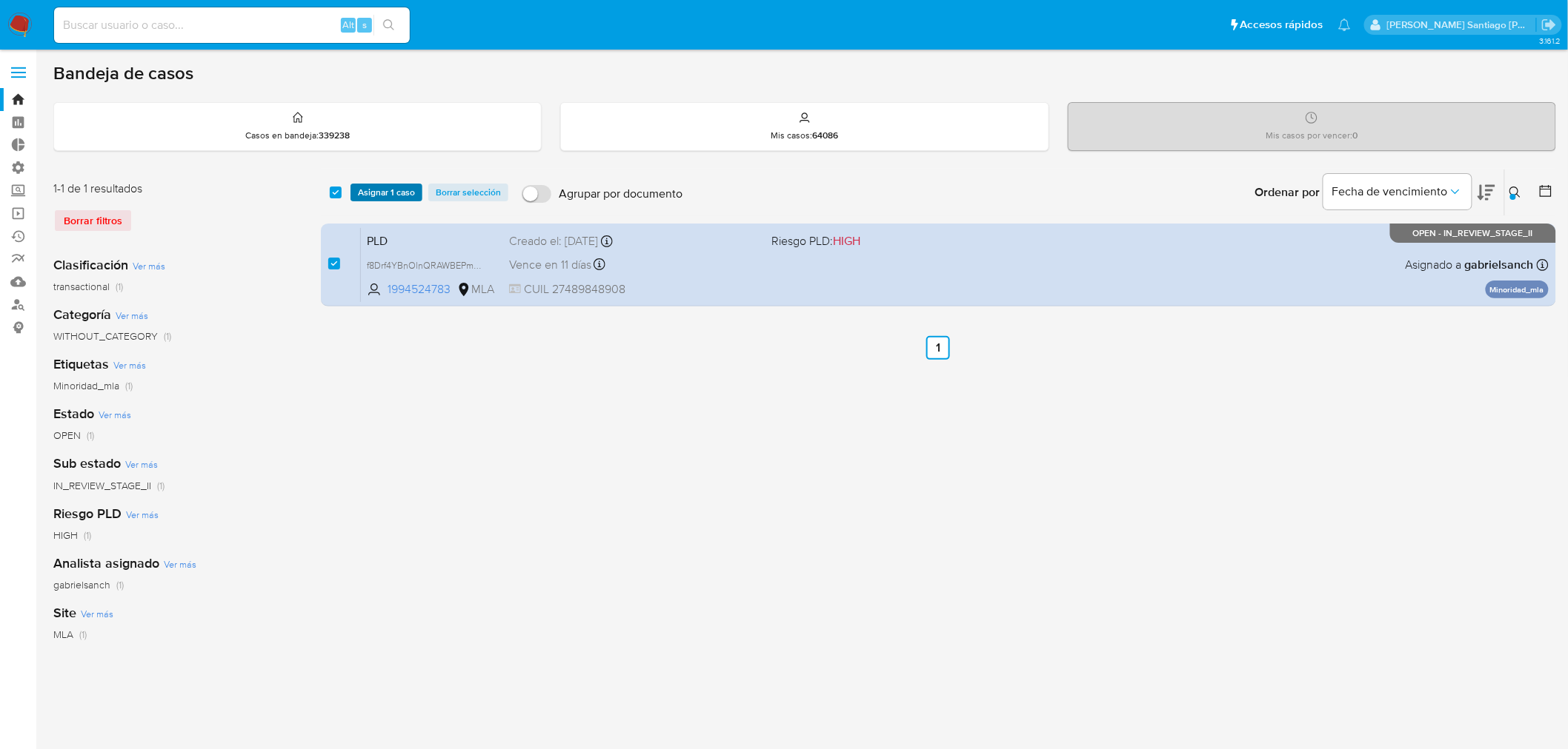
click at [372, 189] on span "Asignar 1 caso" at bounding box center [386, 192] width 57 height 15
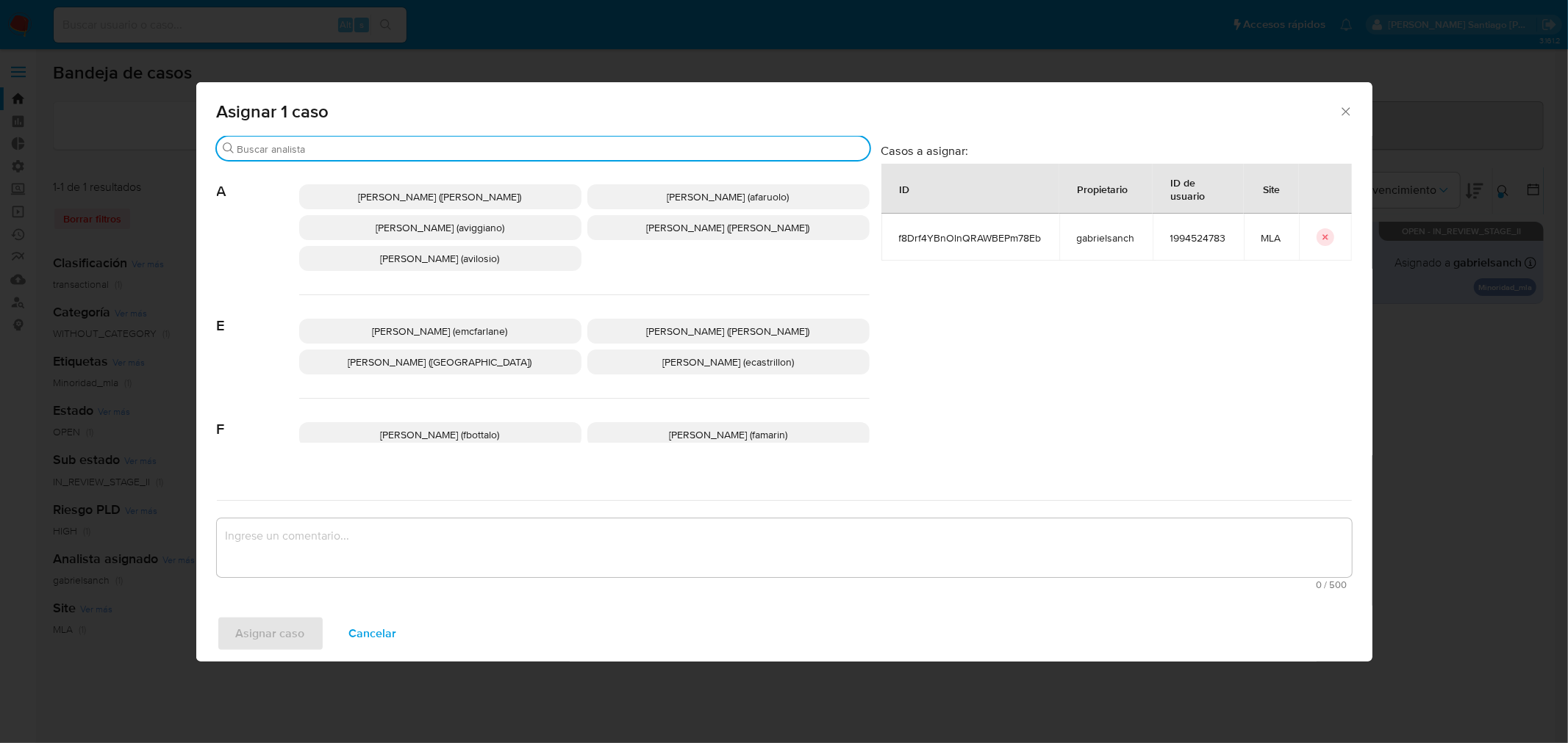
click at [333, 149] on input "Buscar" at bounding box center [550, 149] width 626 height 14
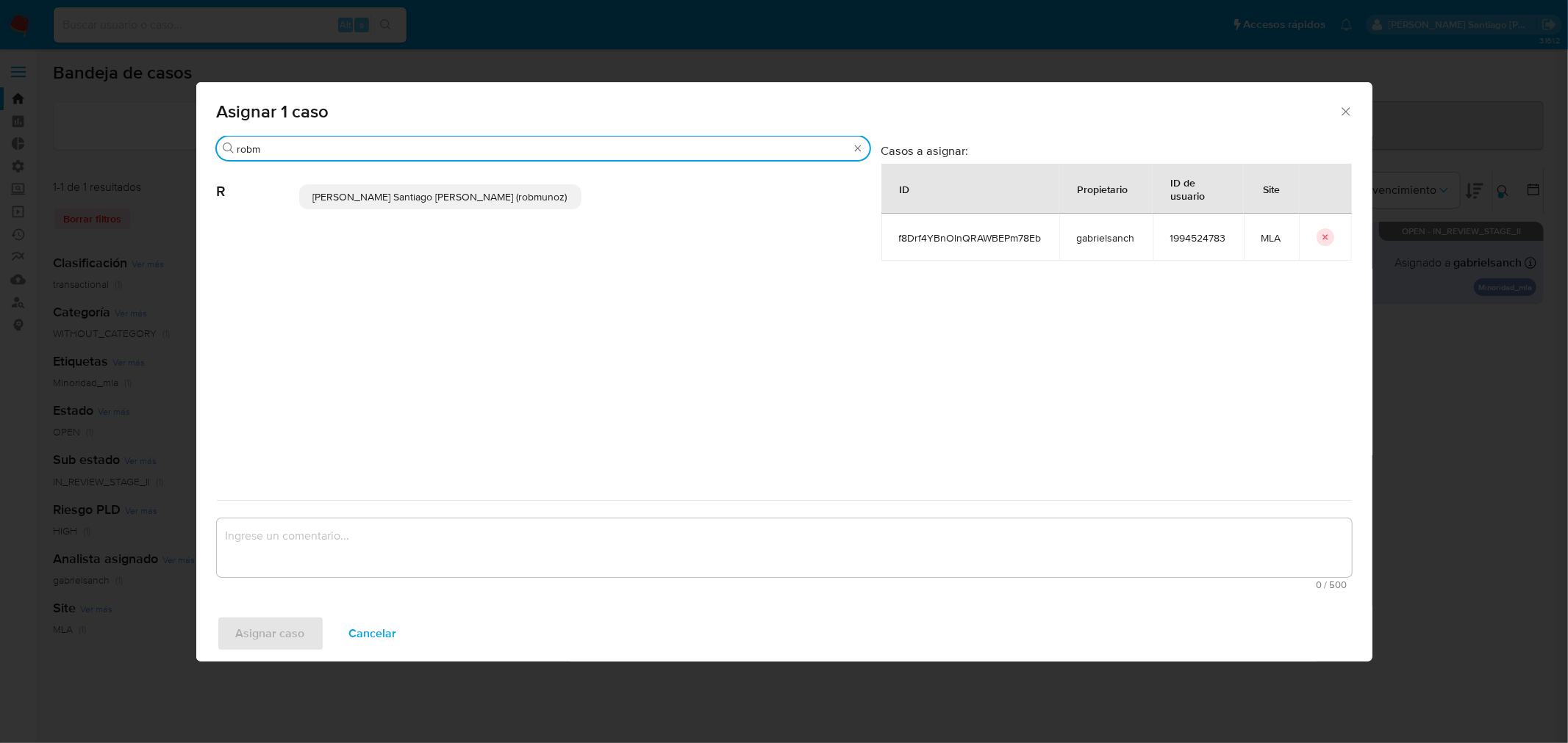
type input "robm"
click at [358, 190] on span "[PERSON_NAME] Santiago [PERSON_NAME] (robmunoz)" at bounding box center [441, 197] width 255 height 14
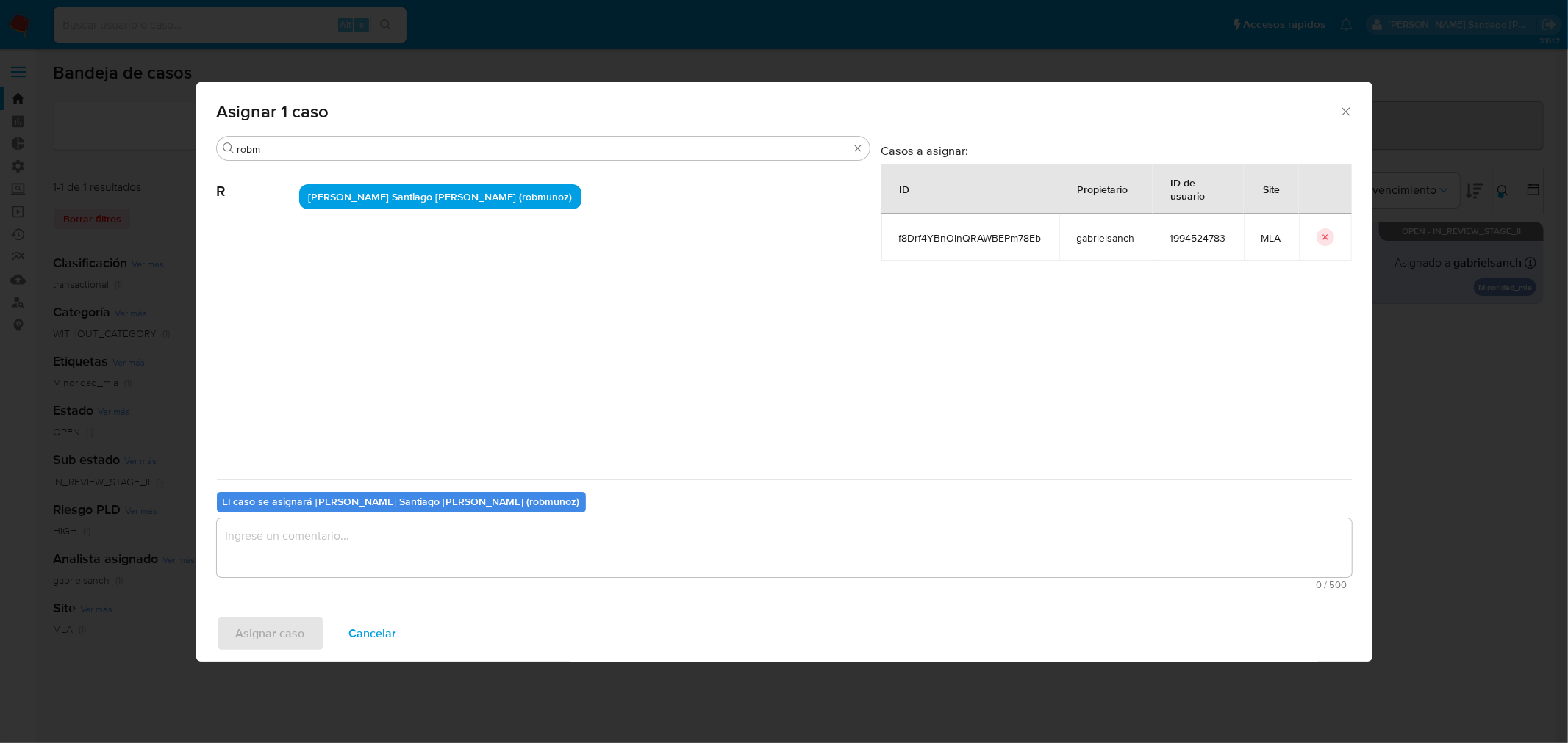
click at [357, 556] on textarea "assign-modal" at bounding box center [784, 547] width 1134 height 59
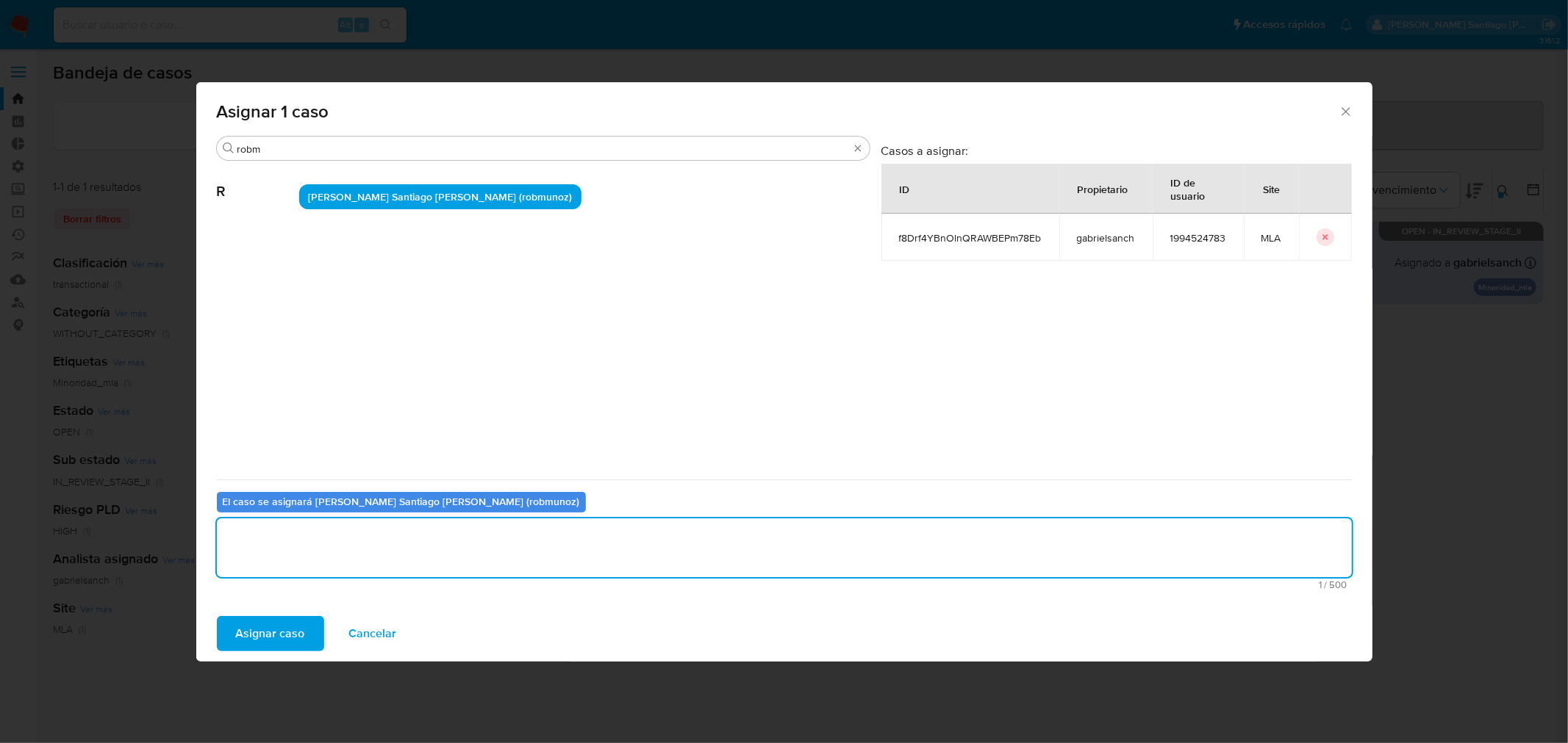
click at [274, 633] on span "Asignar caso" at bounding box center [270, 634] width 69 height 33
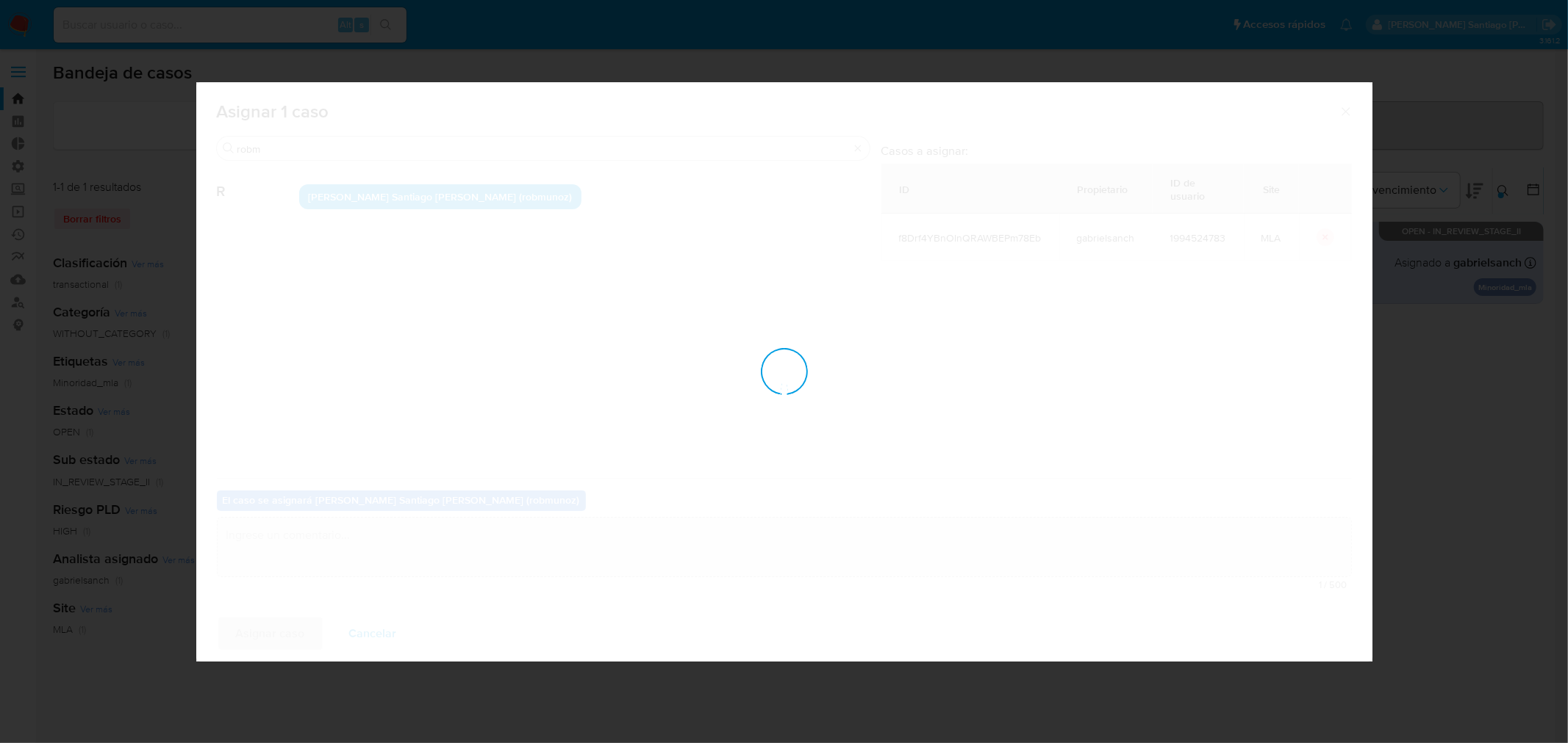
checkbox input "false"
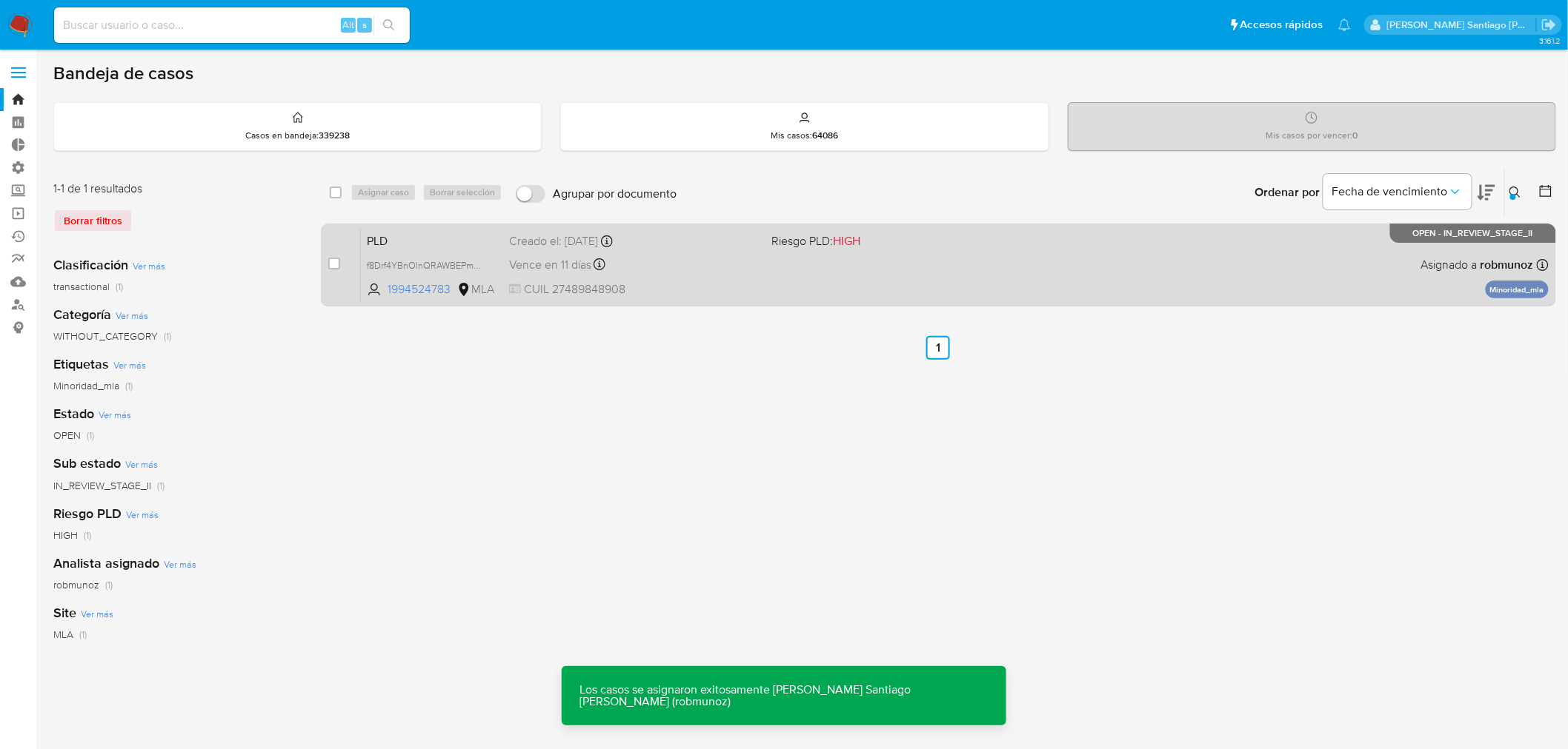
click at [1088, 279] on div "PLD f8Drf4YBnOlnQRAWBEPm78Eb 1994524783 MLA Riesgo PLD: HIGH Creado el: [DATE] …" at bounding box center [954, 265] width 1187 height 75
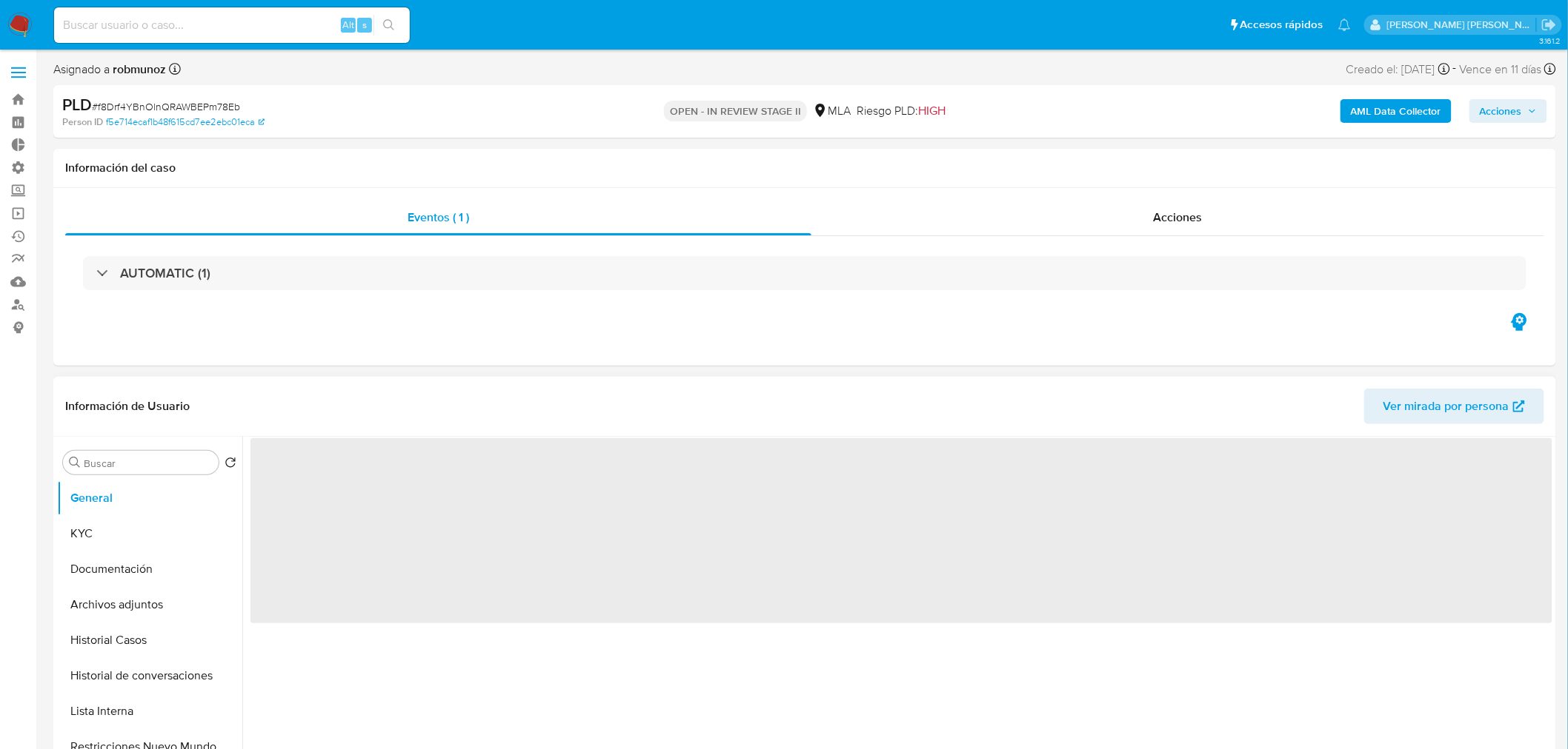
select select "10"
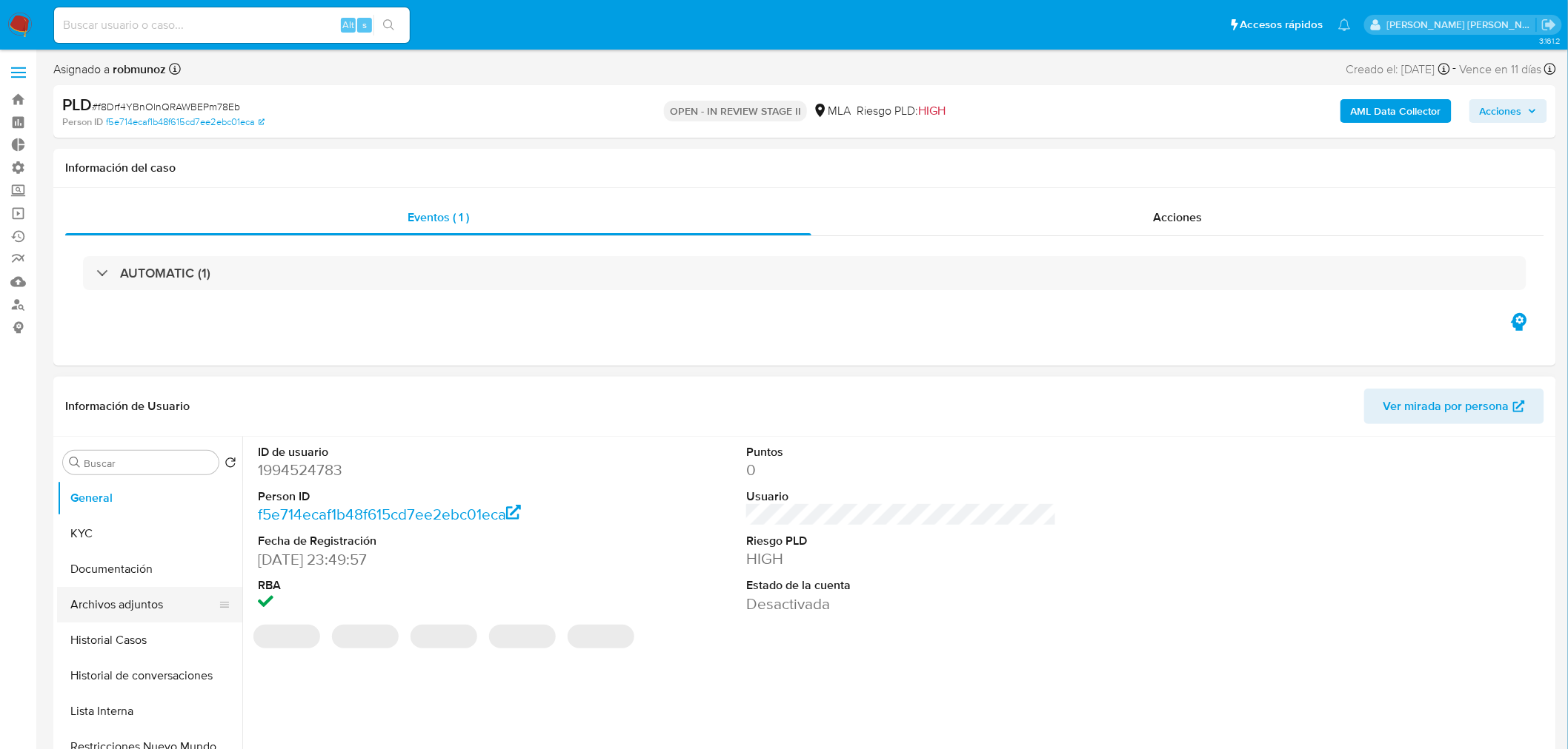
click at [107, 610] on button "Archivos adjuntos" at bounding box center [144, 604] width 173 height 35
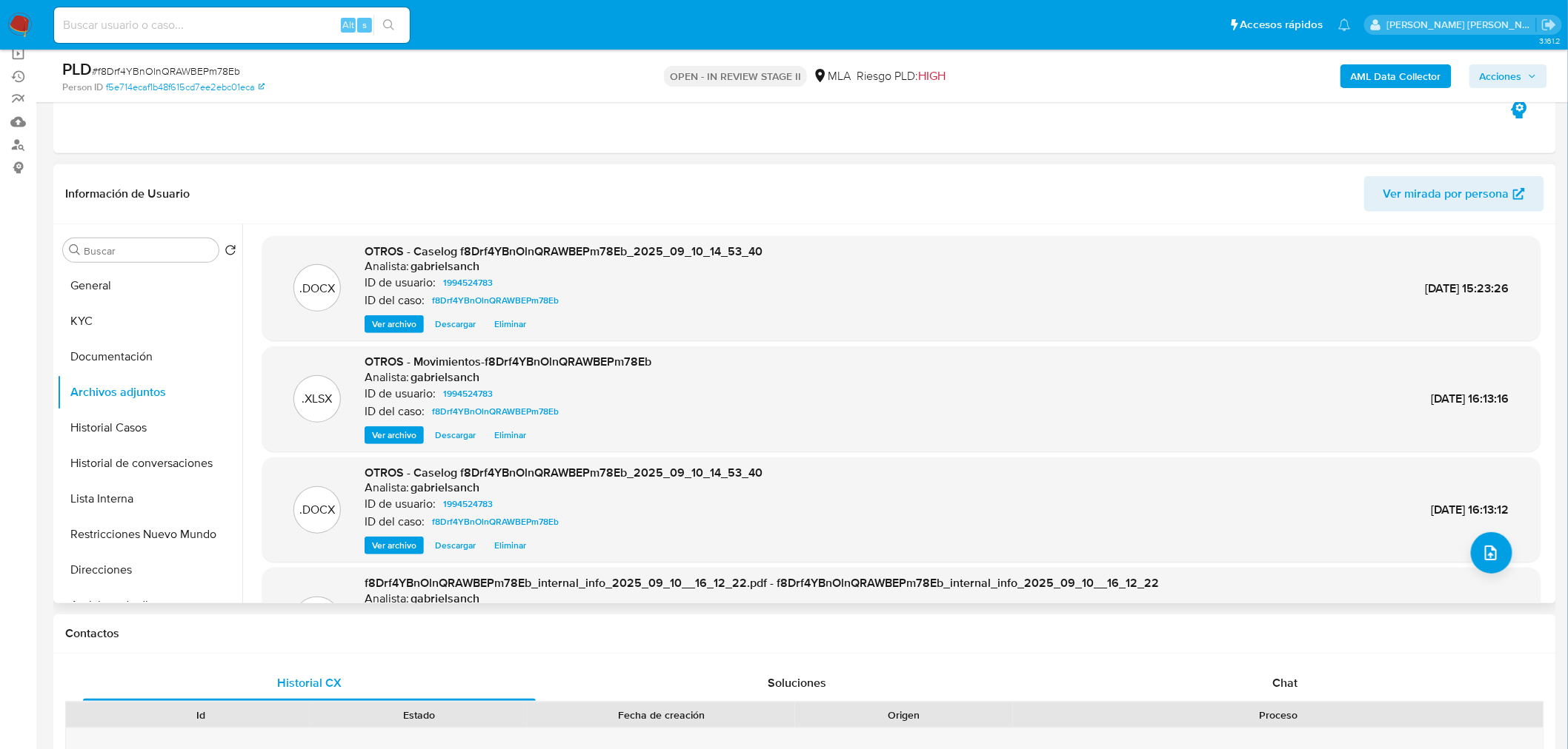
scroll to position [165, 0]
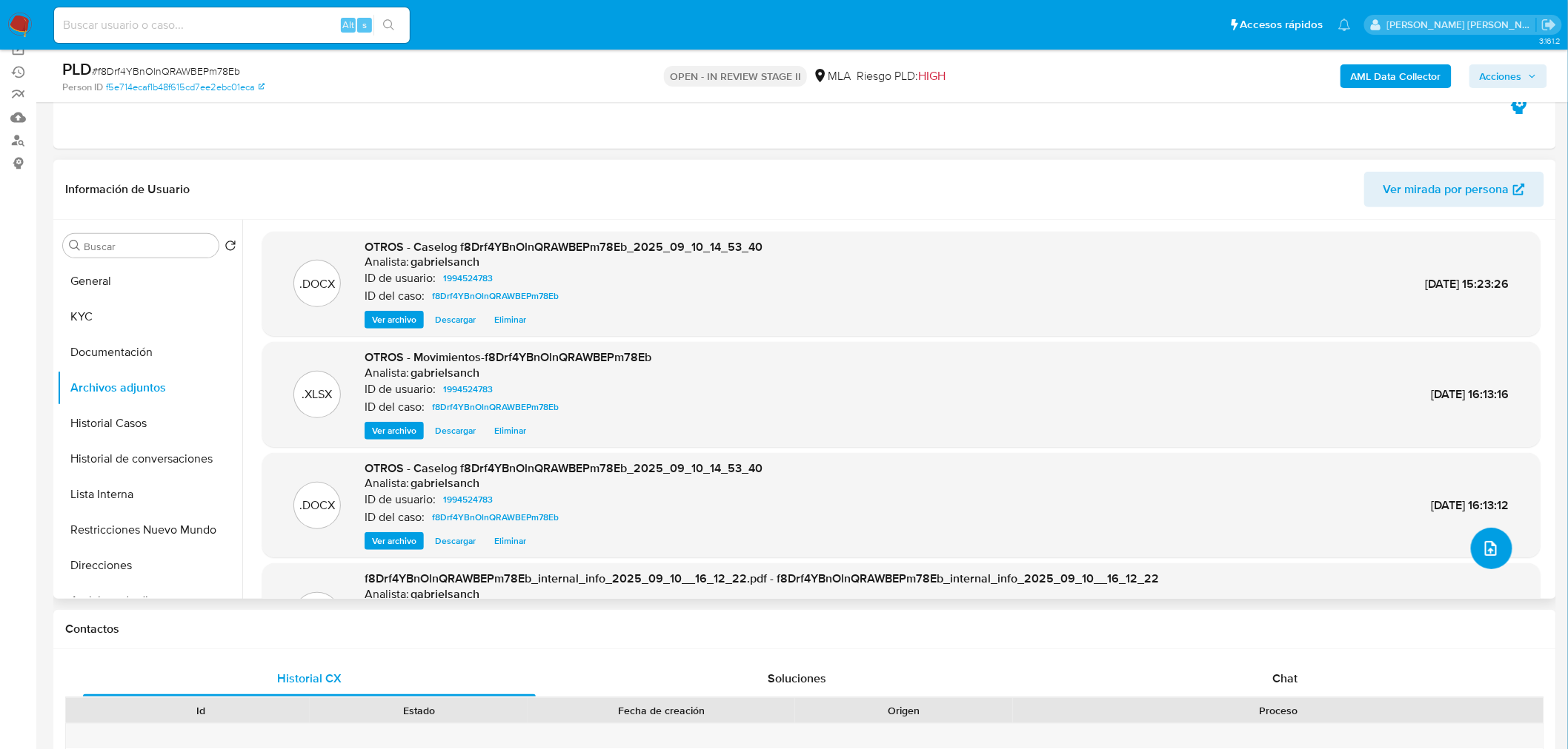
click at [1471, 559] on button "upload-file" at bounding box center [1492, 549] width 42 height 42
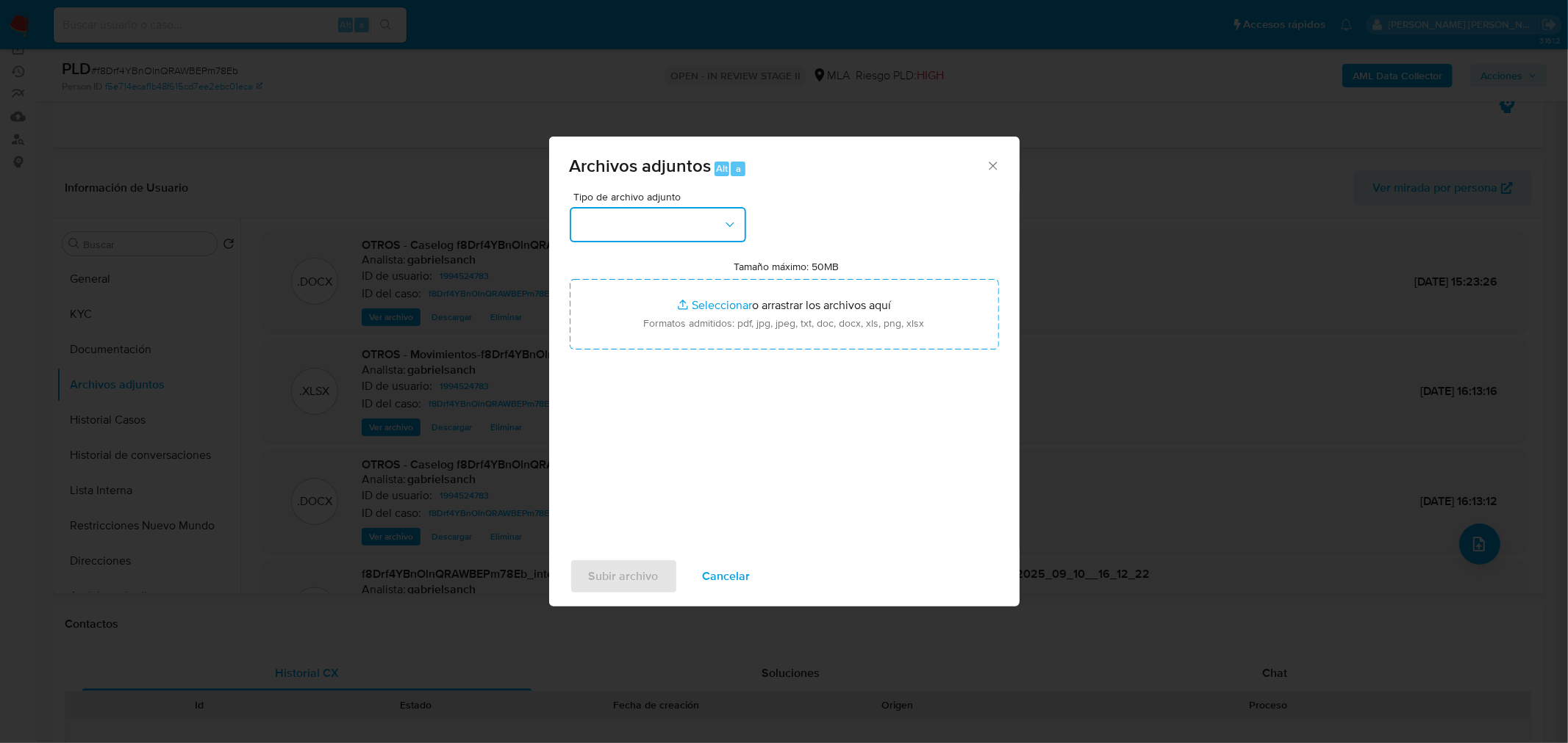
click at [602, 228] on button "button" at bounding box center [658, 224] width 176 height 35
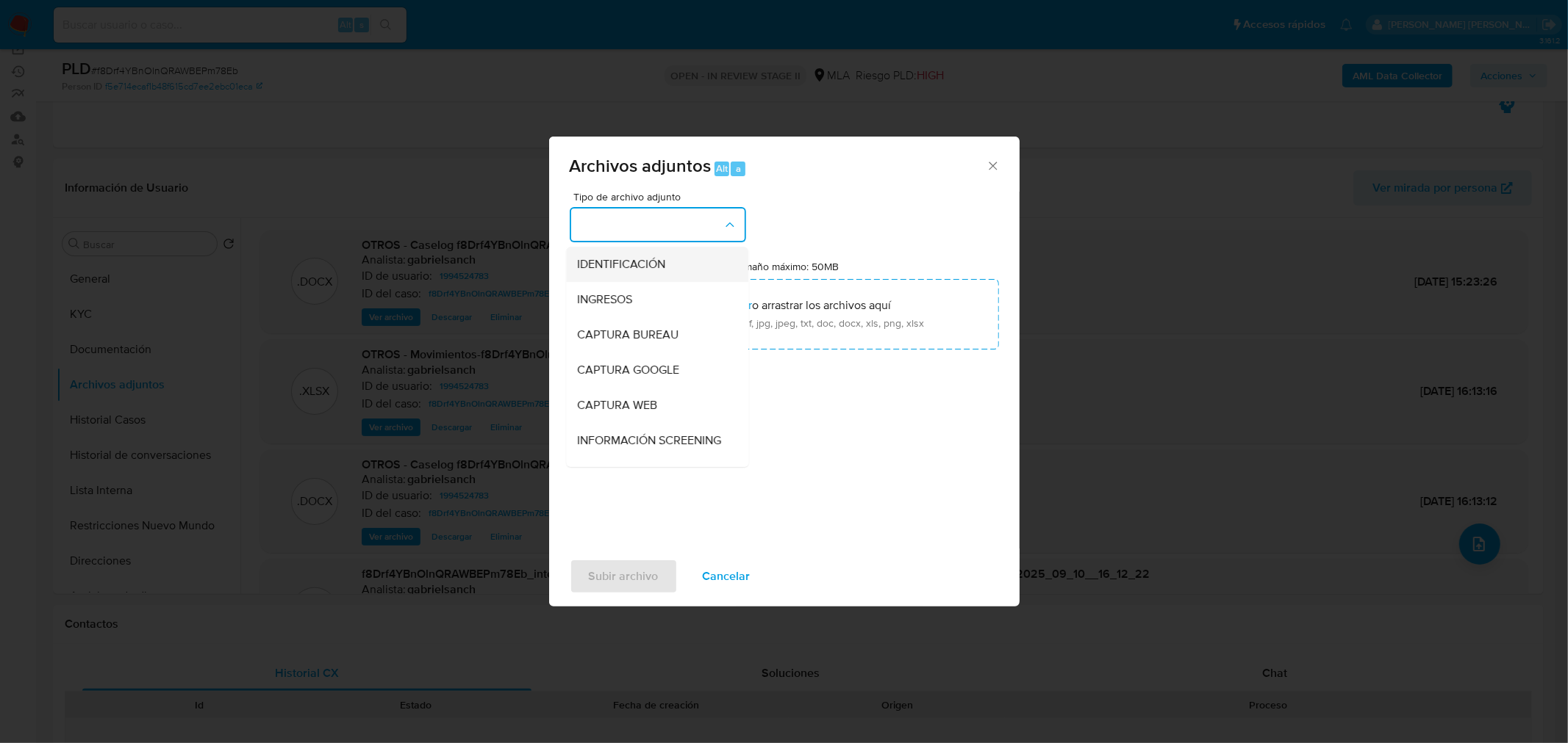
drag, startPoint x: 629, startPoint y: 265, endPoint x: 739, endPoint y: 303, distance: 116.4
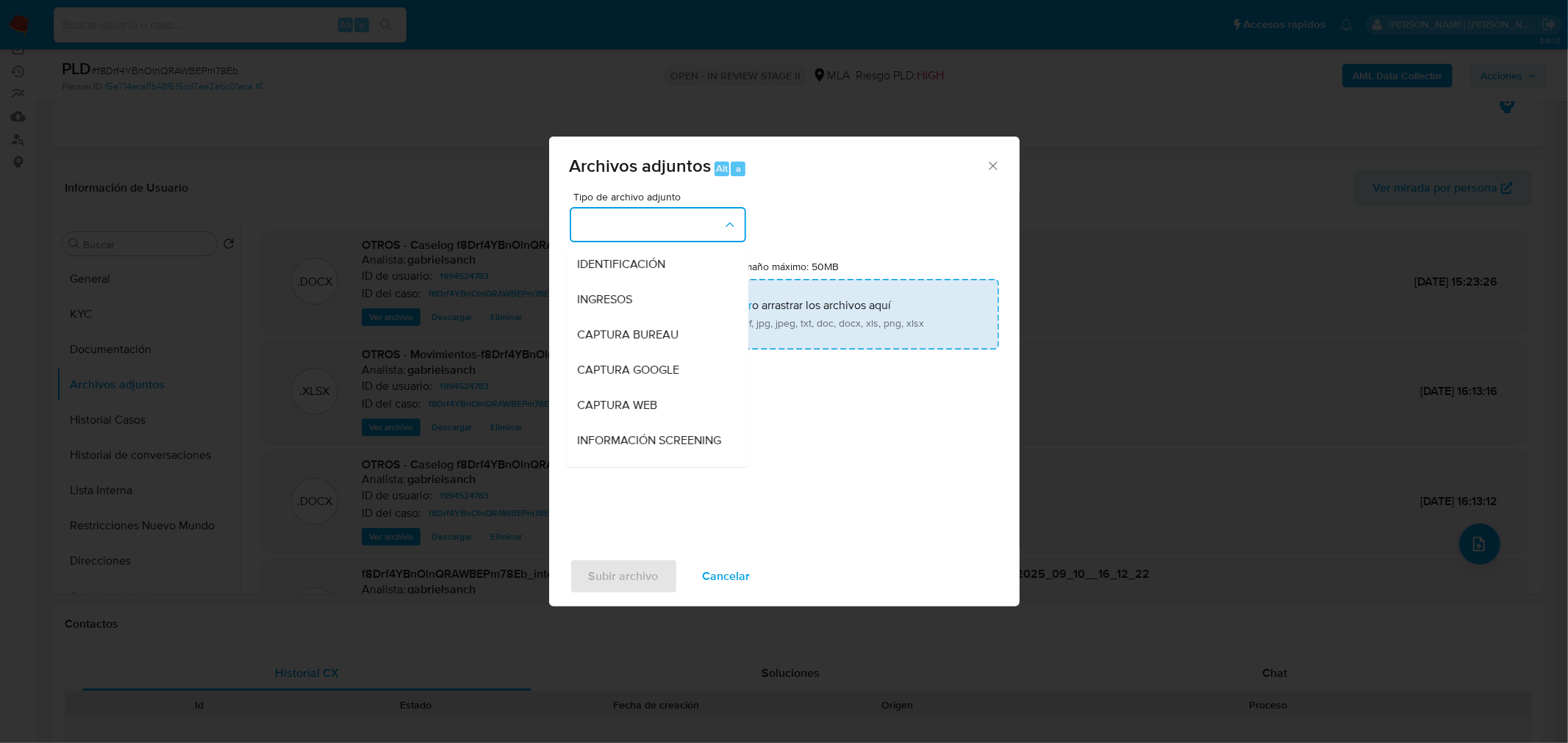
click at [629, 266] on span "IDENTIFICACIÓN" at bounding box center [622, 264] width 89 height 14
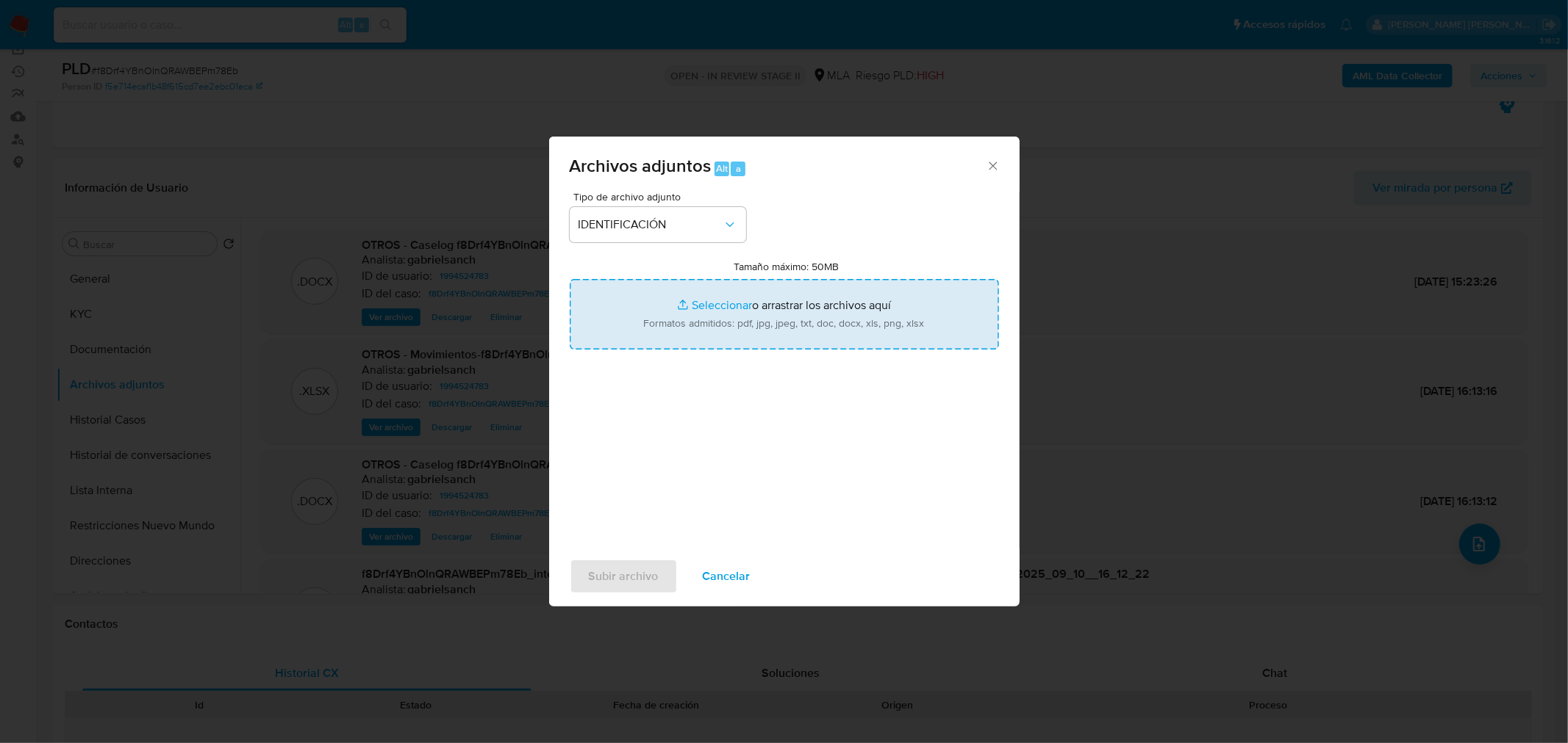
click at [748, 310] on input "Tamaño máximo: 50MB Seleccionar archivos" at bounding box center [784, 314] width 429 height 70
type input "C:\fakepath\Caselog f8Drf4YBnOlnQRAWBEPm78Eb_2025_09_10_14_53_40 (1).docx"
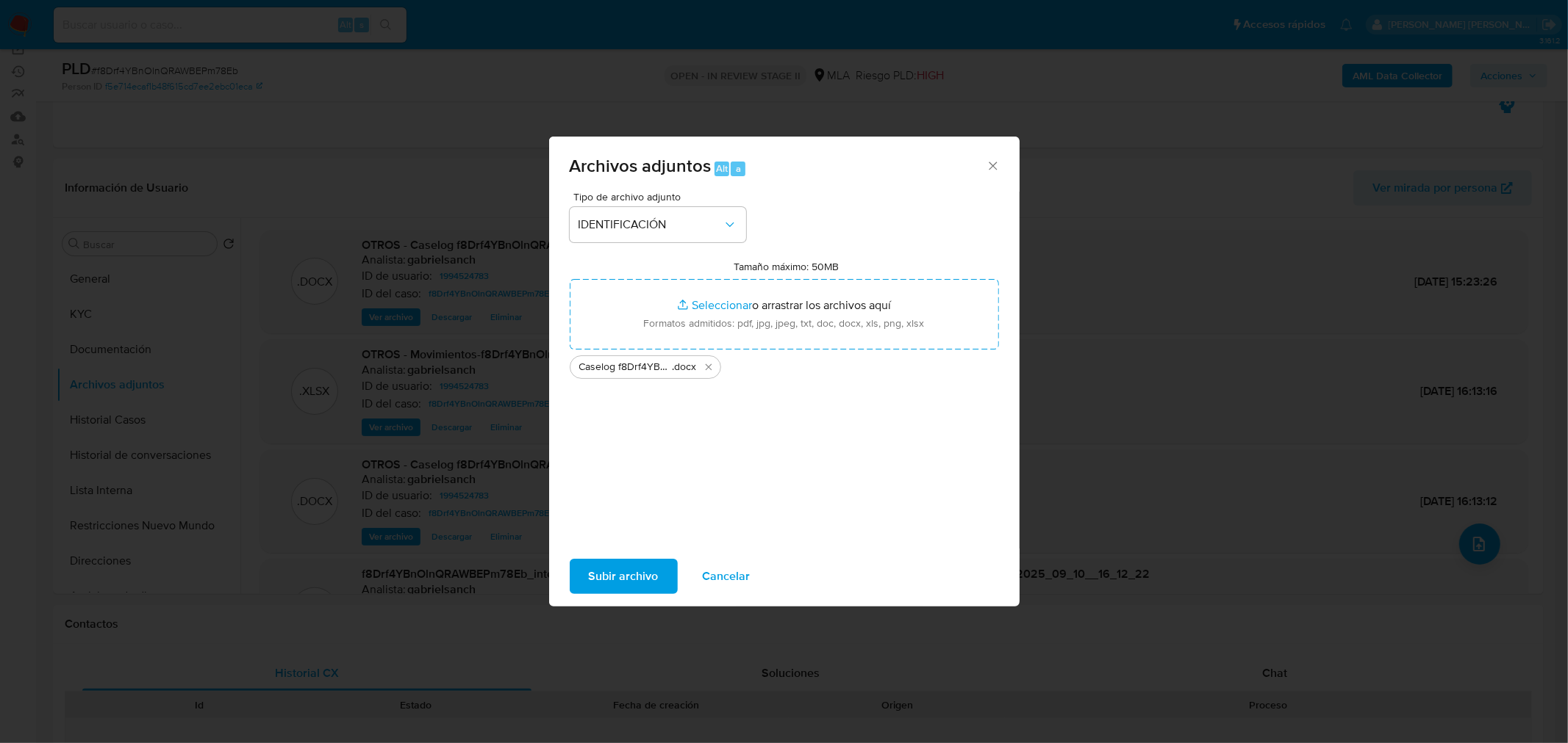
click at [645, 567] on span "Subir archivo" at bounding box center [623, 577] width 70 height 33
click at [620, 576] on span "Subir archivo" at bounding box center [623, 577] width 70 height 33
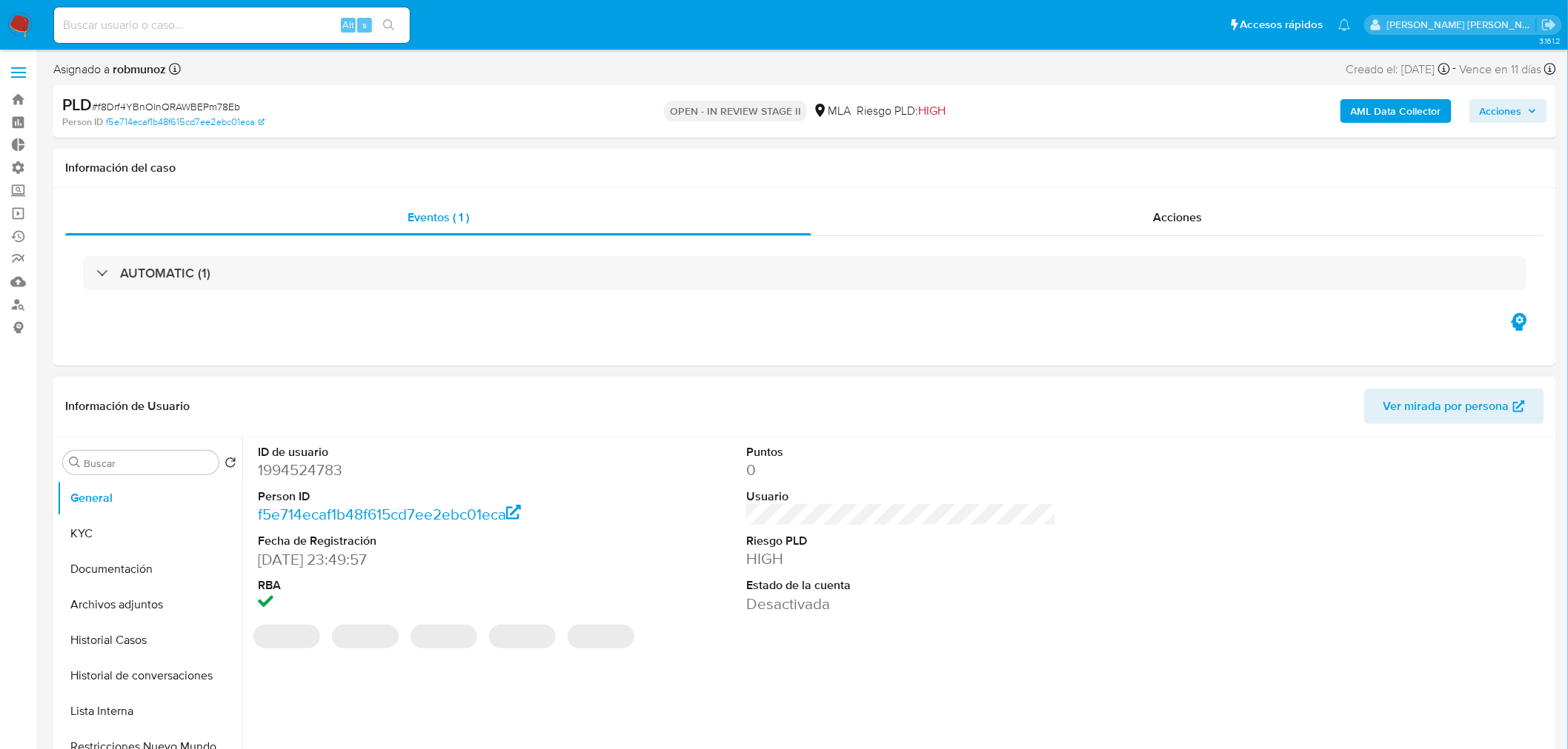
select select "10"
click at [89, 612] on button "Archivos adjuntos" at bounding box center [144, 604] width 173 height 35
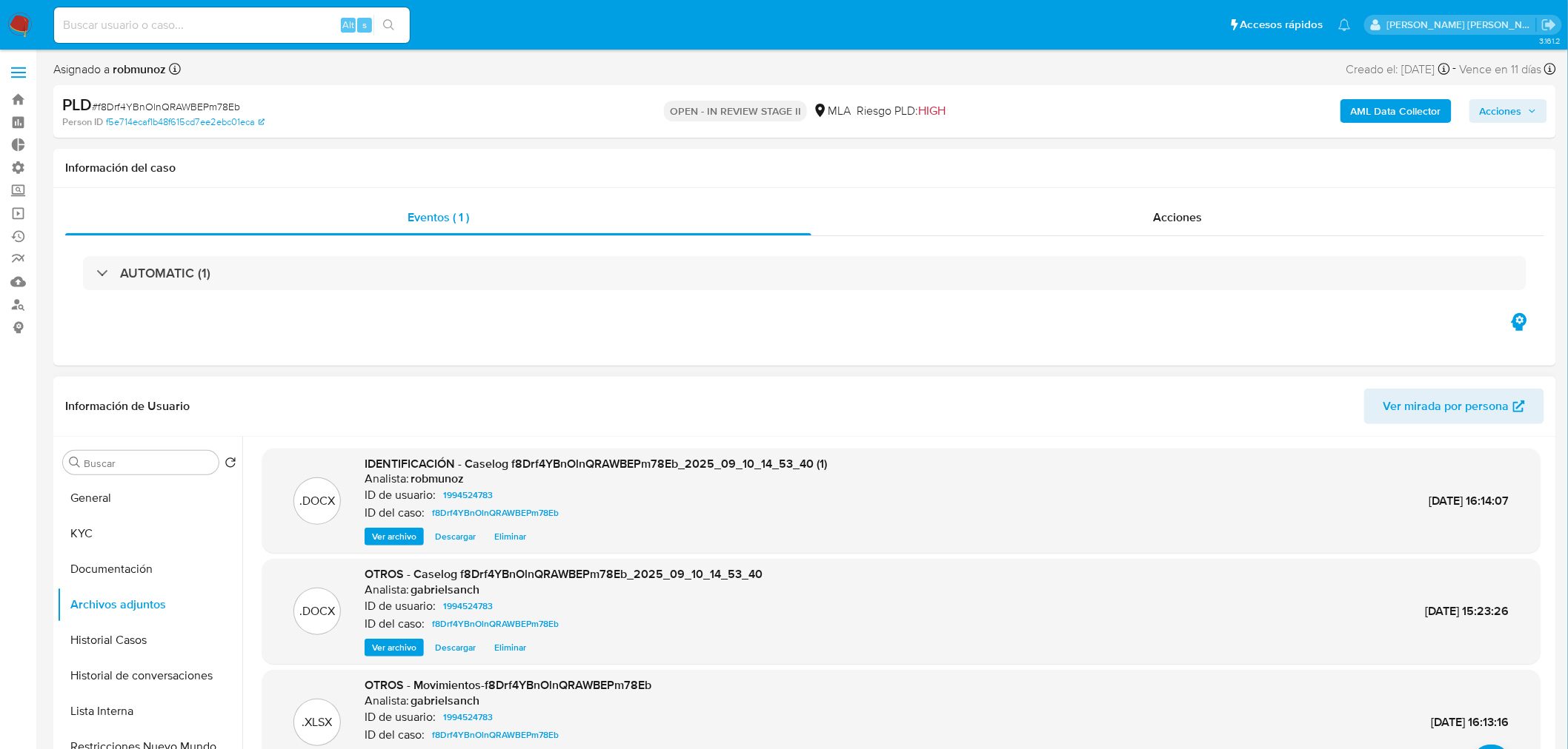
click at [521, 649] on span "Eliminar" at bounding box center [510, 648] width 32 height 15
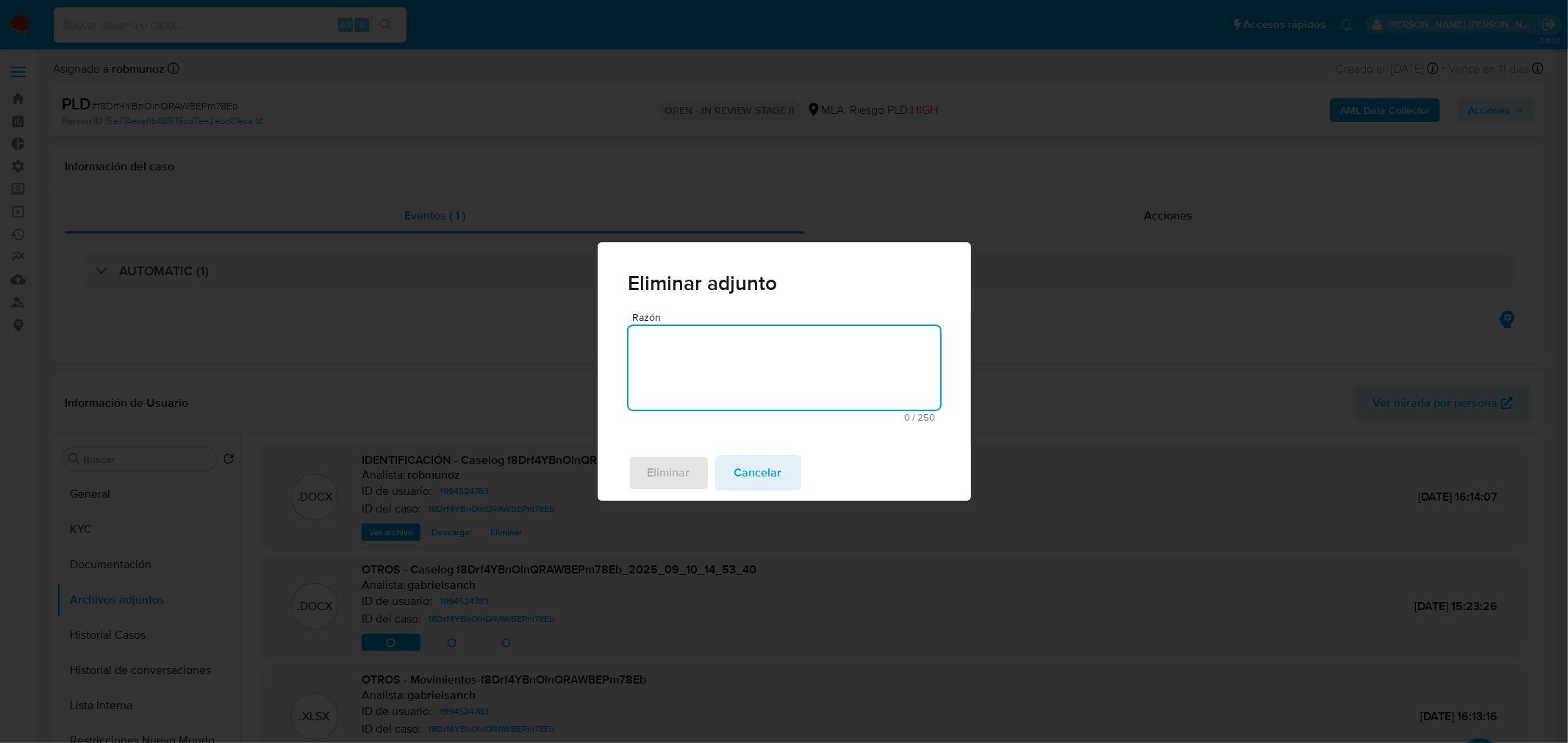
click at [817, 366] on textarea "Razón" at bounding box center [784, 367] width 312 height 84
type textarea "Archivo roto"
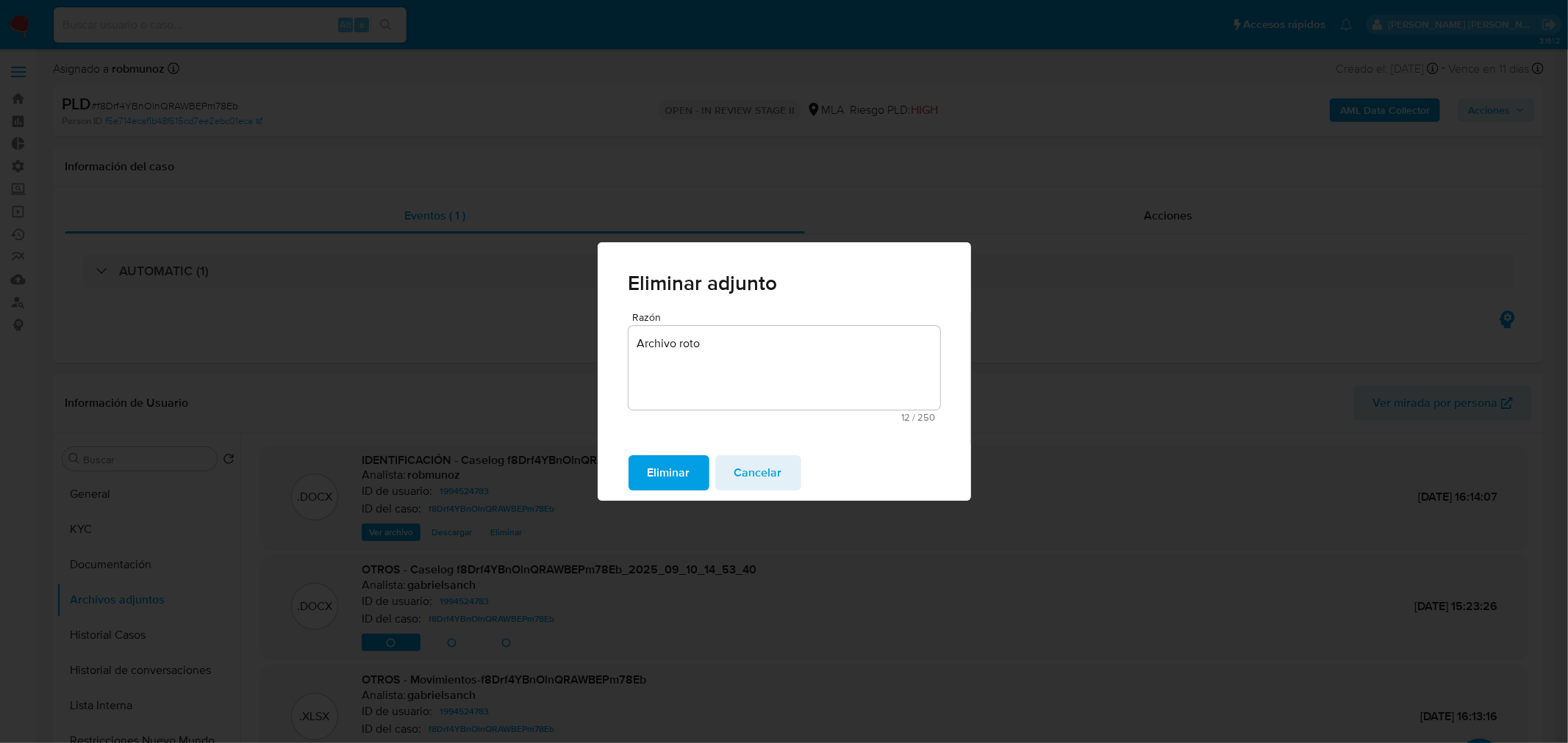
click at [666, 471] on span "Eliminar" at bounding box center [668, 473] width 42 height 33
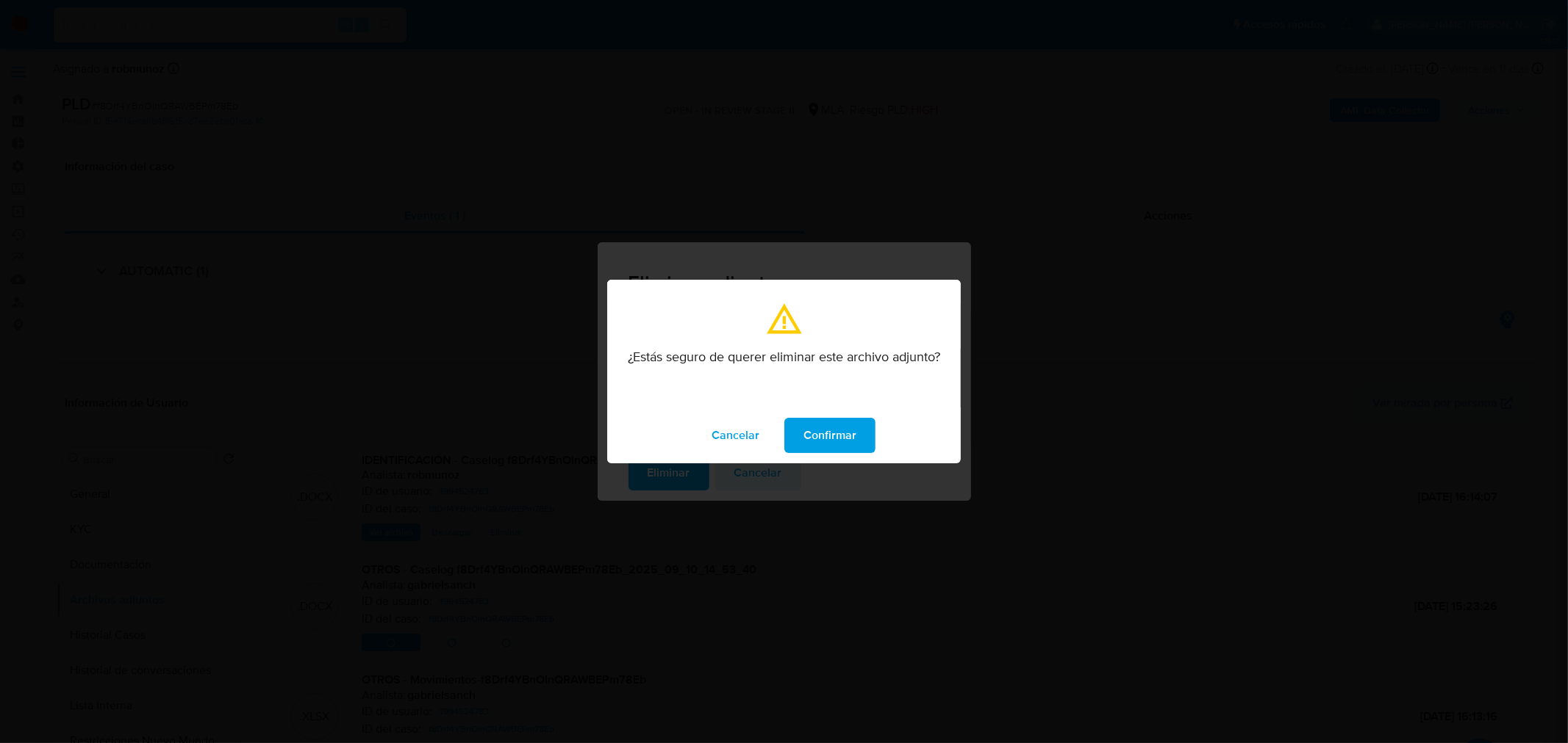
click at [866, 416] on div "Cancelar Confirmar" at bounding box center [783, 436] width 353 height 56
click at [870, 427] on button "Confirmar" at bounding box center [829, 435] width 91 height 35
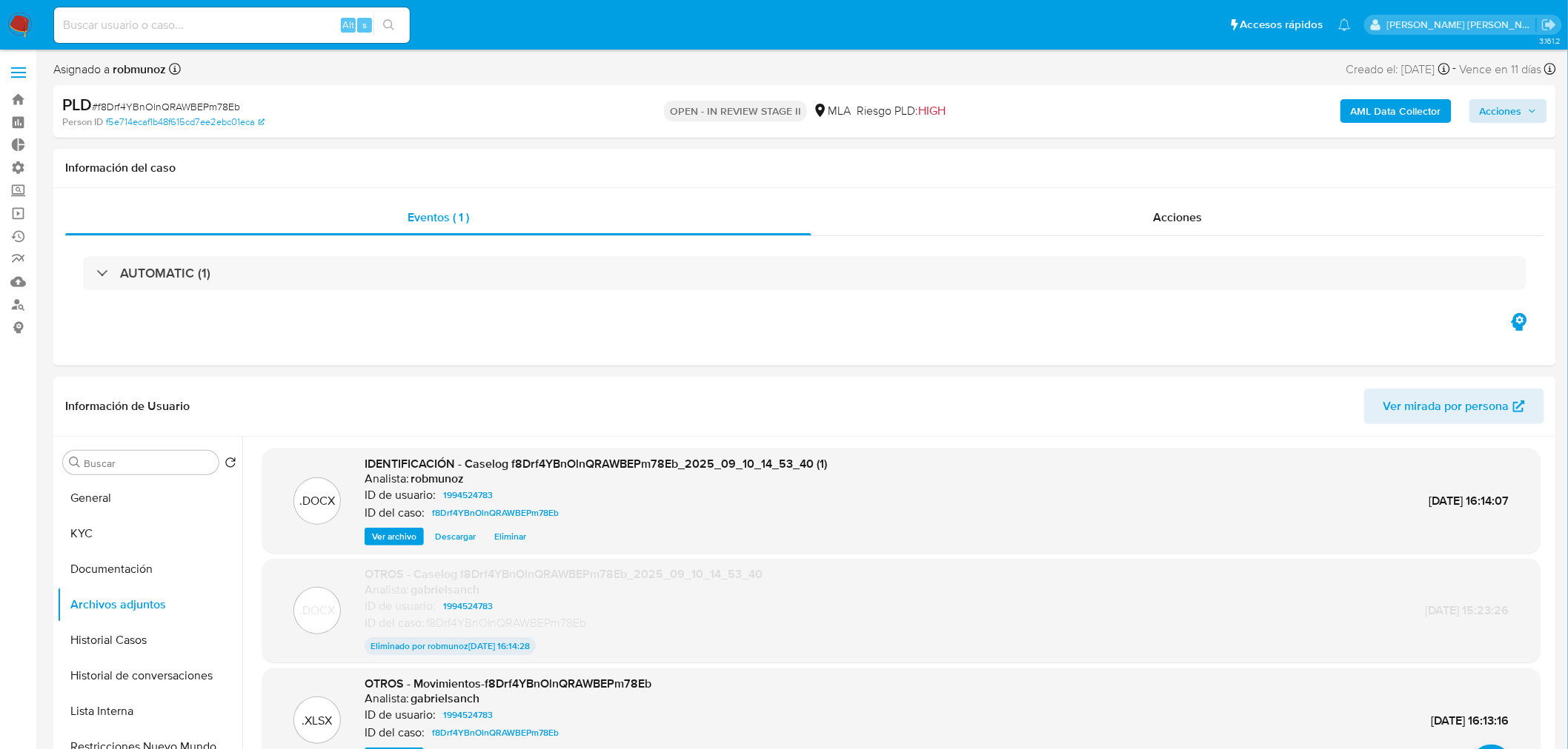
click at [1513, 125] on div "AML Data Collector Acciones" at bounding box center [1301, 111] width 491 height 35
drag, startPoint x: 1513, startPoint y: 111, endPoint x: 1487, endPoint y: 120, distance: 27.5
click at [1513, 112] on span "Acciones" at bounding box center [1501, 111] width 42 height 24
click at [1103, 156] on span "Resolución del caso" at bounding box center [1087, 157] width 106 height 17
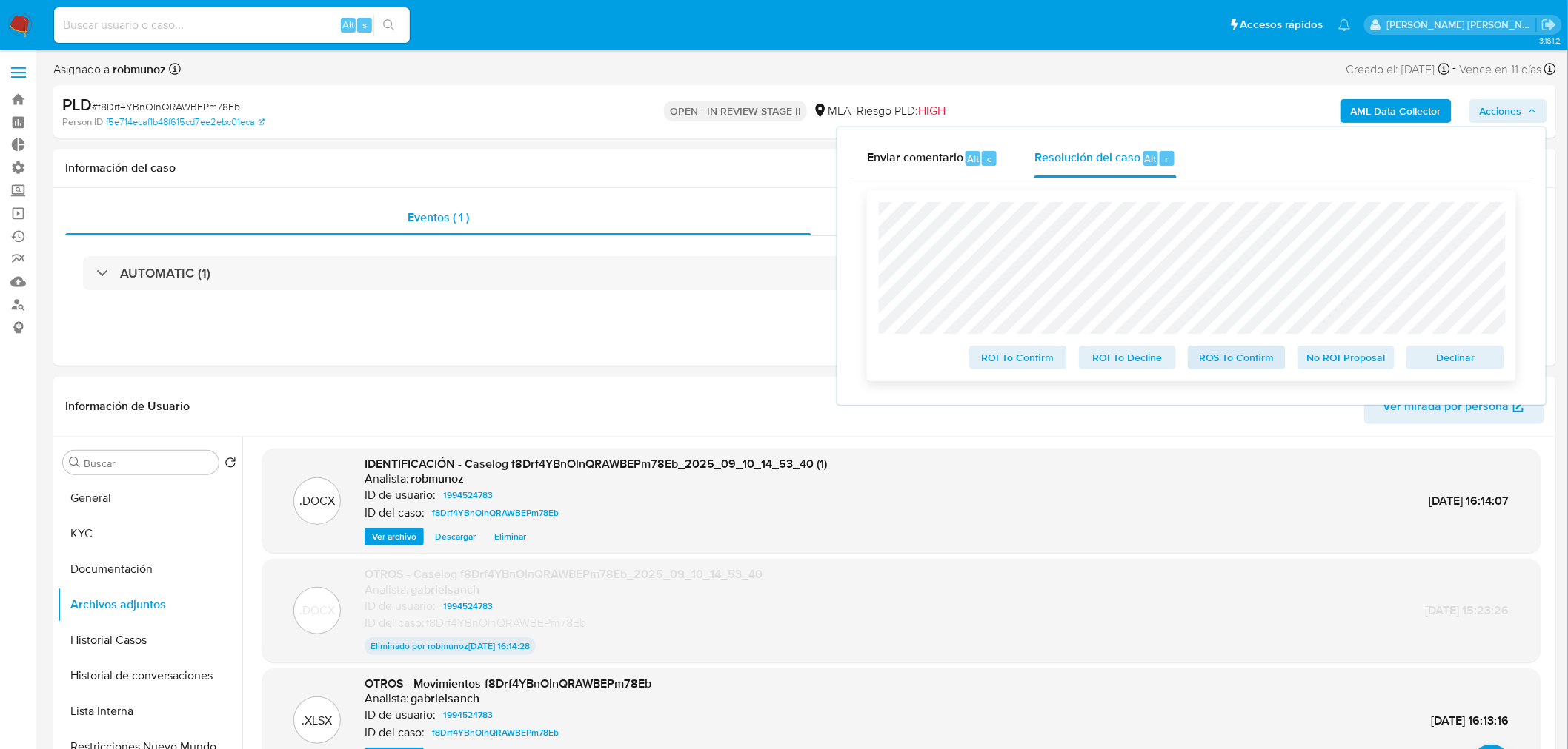
drag, startPoint x: 1224, startPoint y: 347, endPoint x: 1227, endPoint y: 359, distance: 12.4
click at [1224, 348] on div "ROS To Confirm" at bounding box center [1237, 354] width 109 height 30
click at [1227, 359] on span "ROS To Confirm" at bounding box center [1237, 358] width 77 height 21
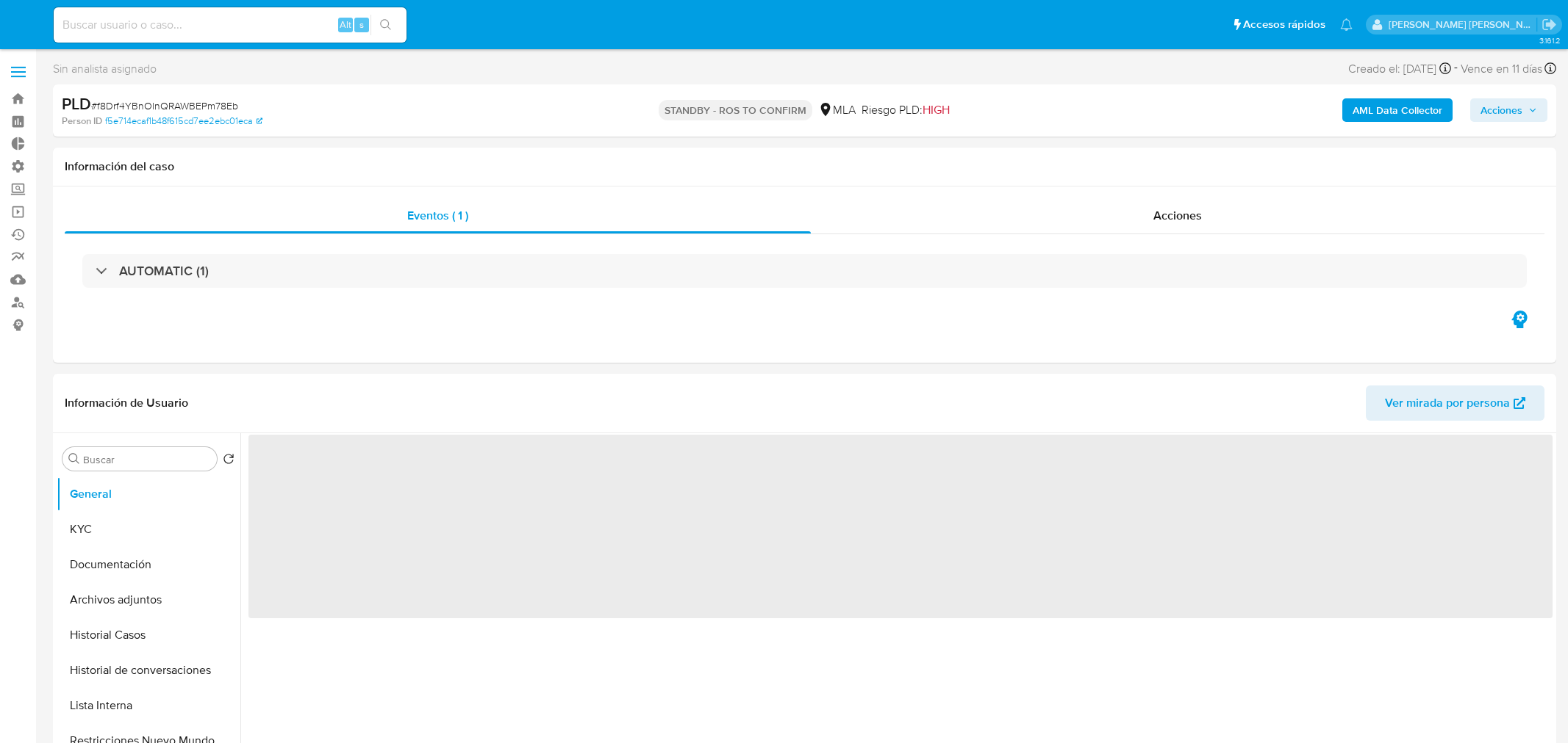
select select "10"
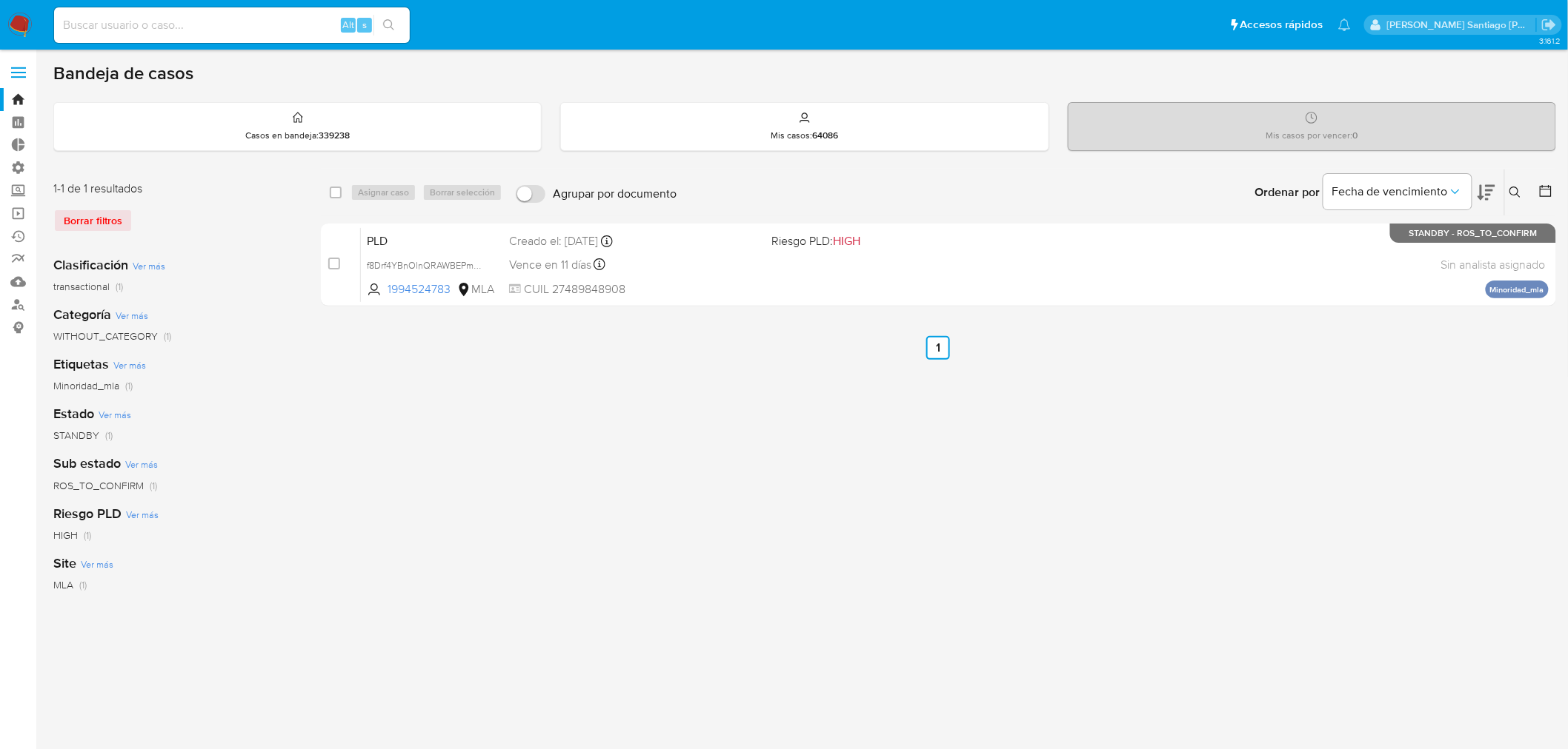
click at [212, 24] on input at bounding box center [231, 25] width 356 height 19
paste input "216664363"
type input "216664363"
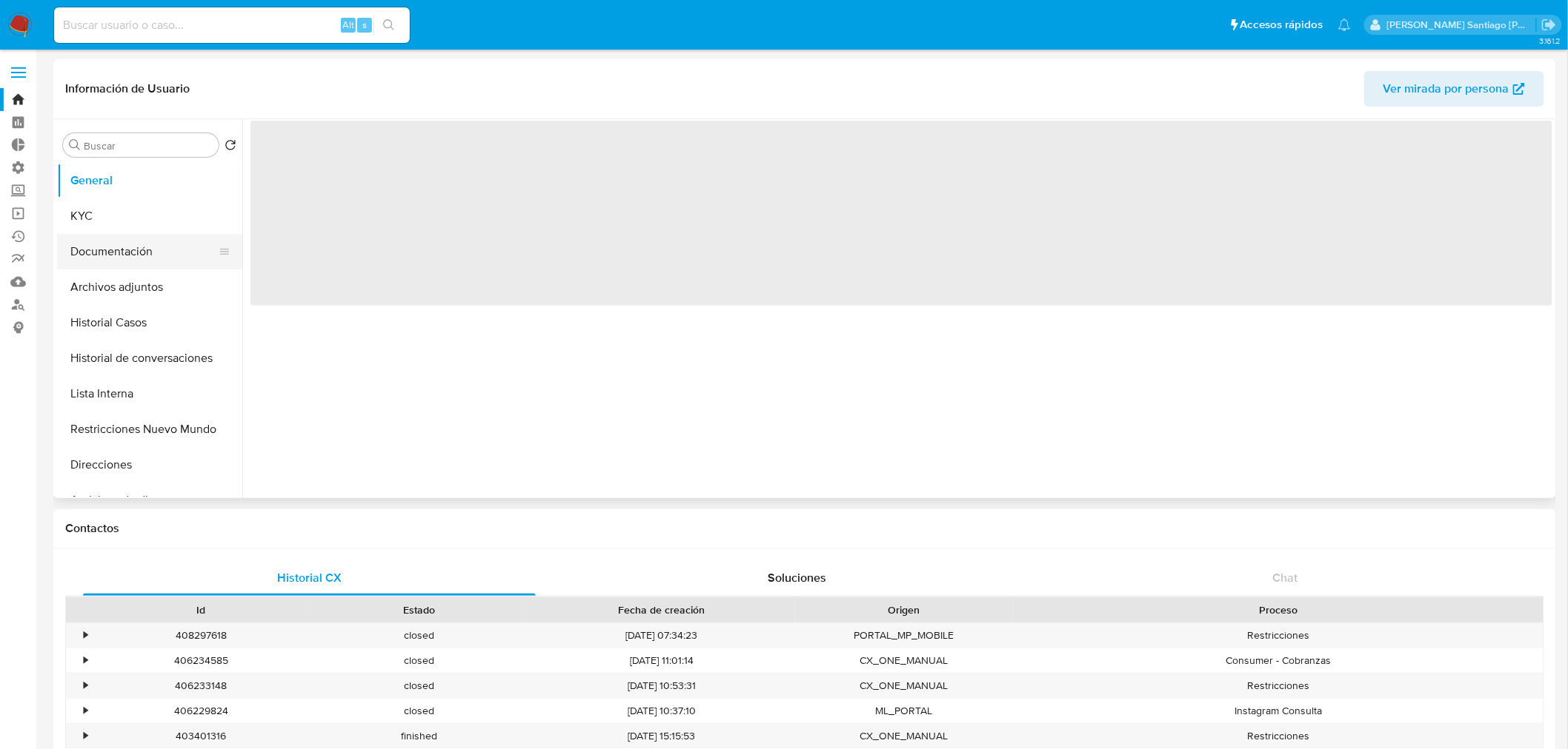
select select "10"
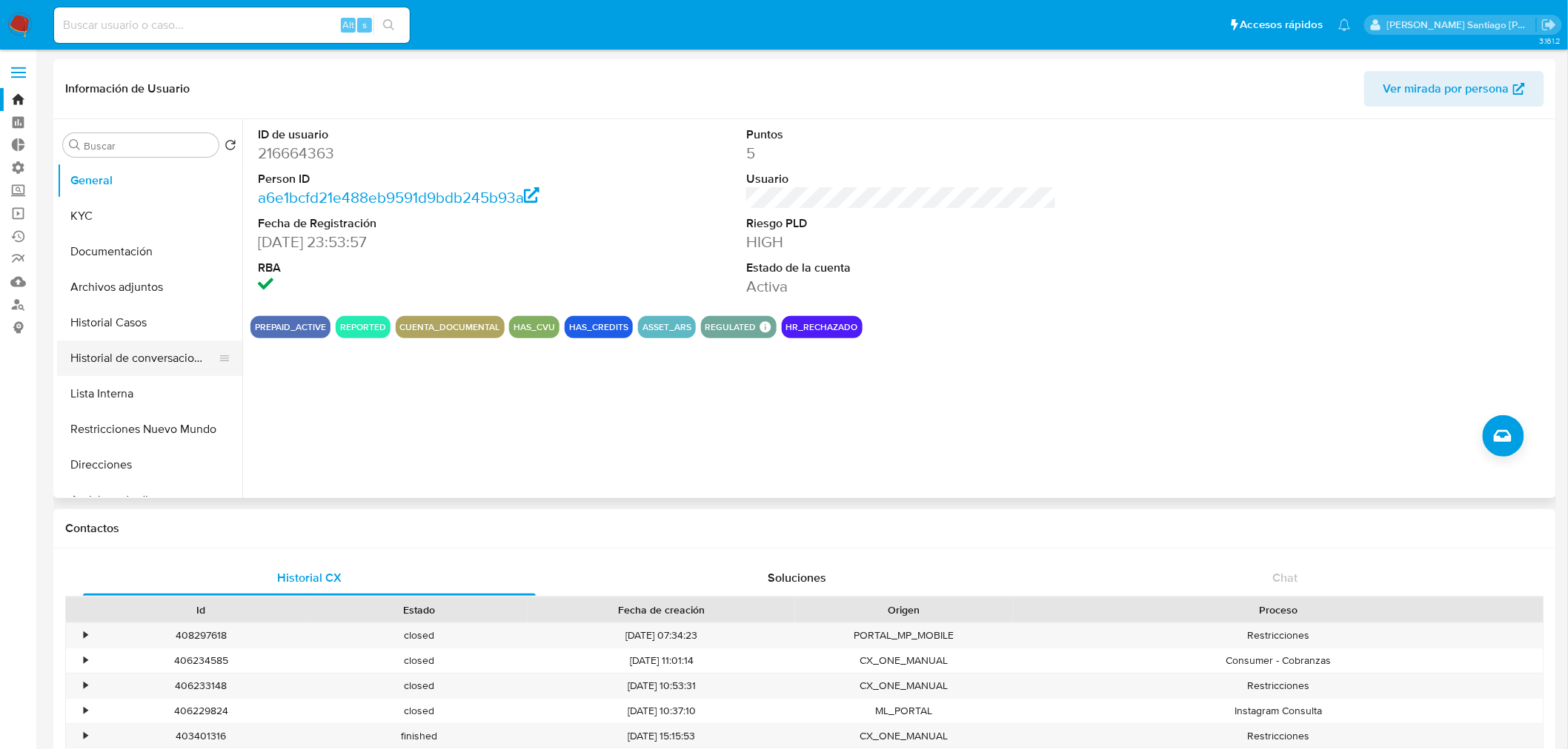
click at [151, 356] on button "Historial de conversaciones" at bounding box center [144, 358] width 173 height 35
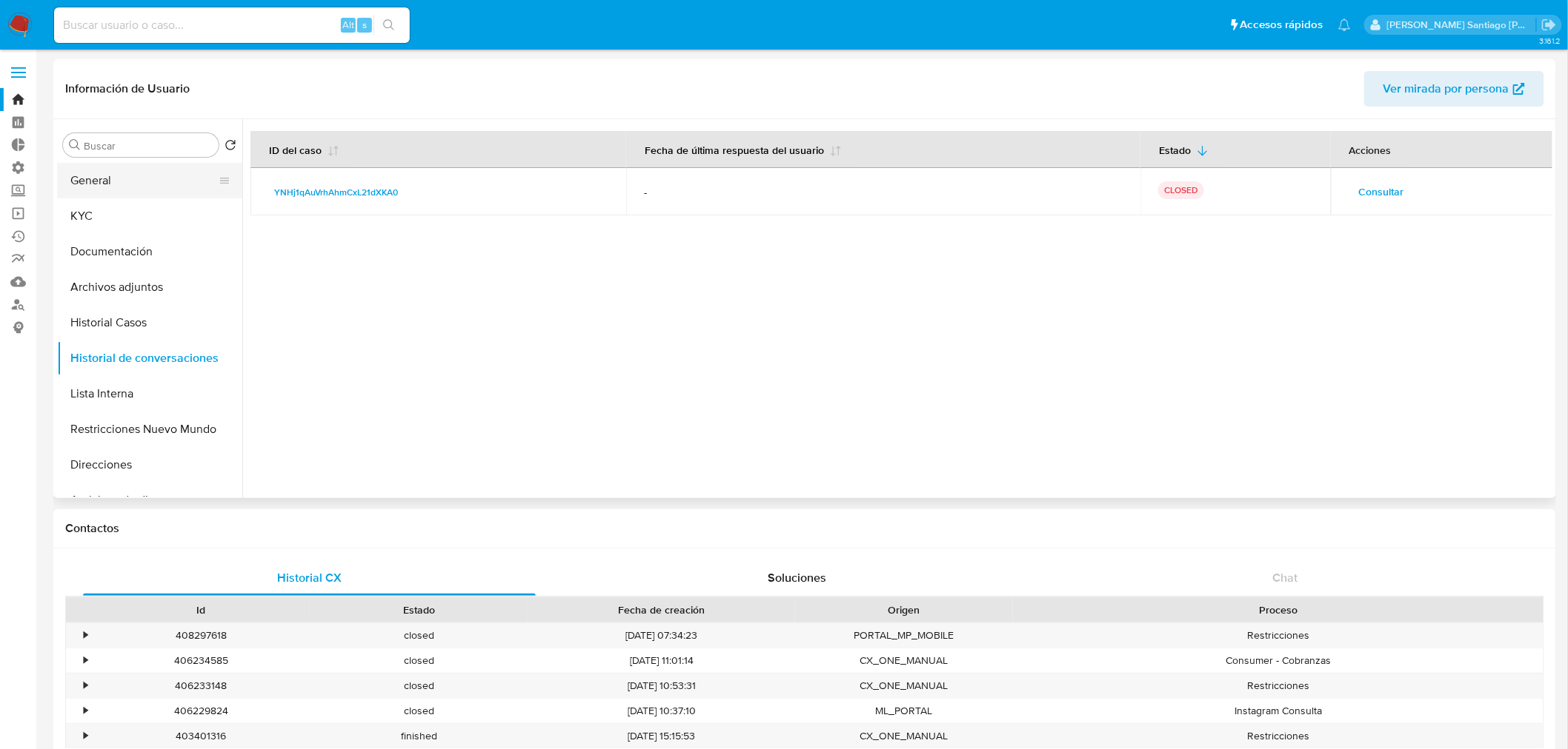
click at [116, 173] on button "General" at bounding box center [144, 180] width 173 height 35
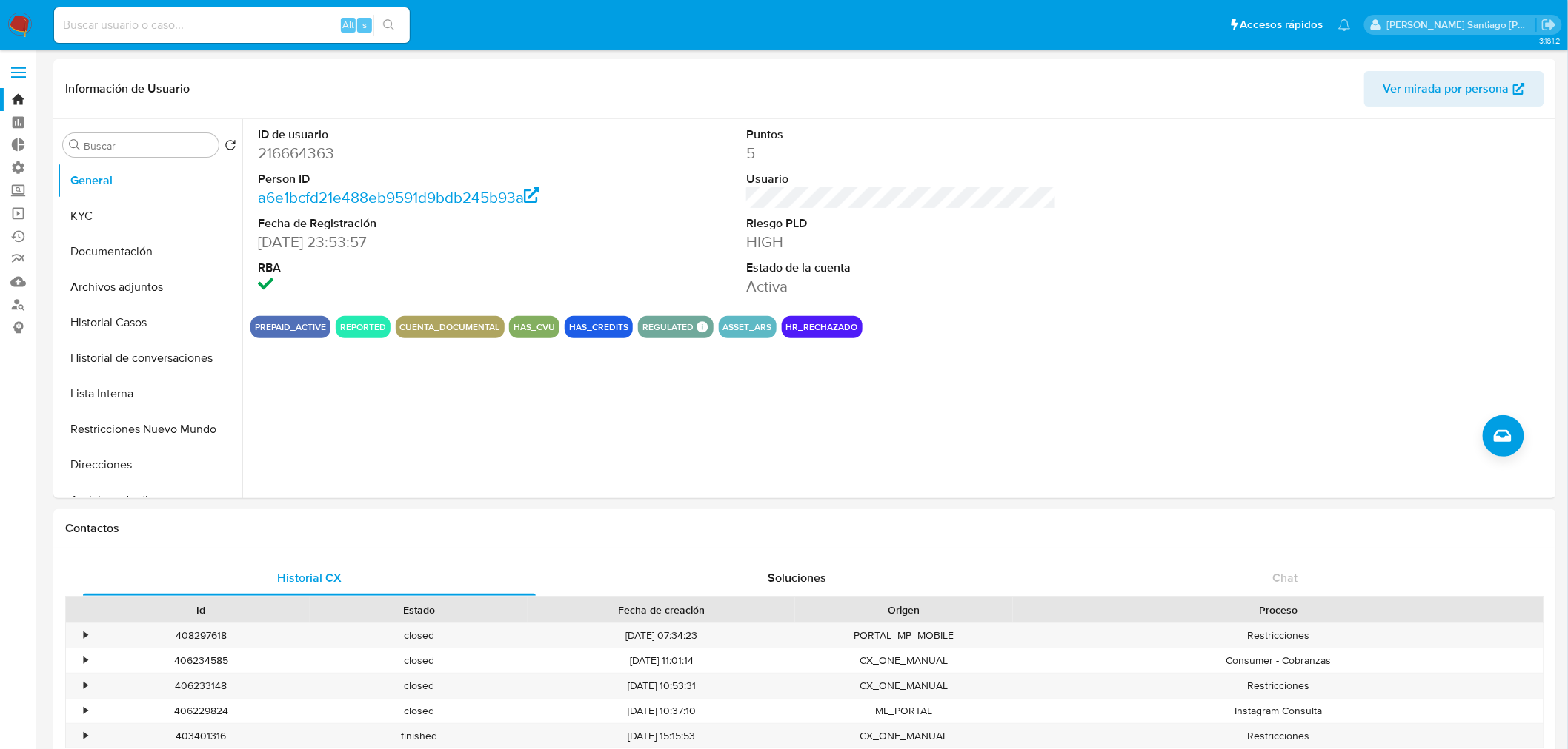
click at [324, 17] on input at bounding box center [231, 25] width 356 height 19
paste input "f8Drf4YBnOlnQRAWBEPm78Eb"
type input "f8Drf4YBnOlnQRAWBEPm78Eb"
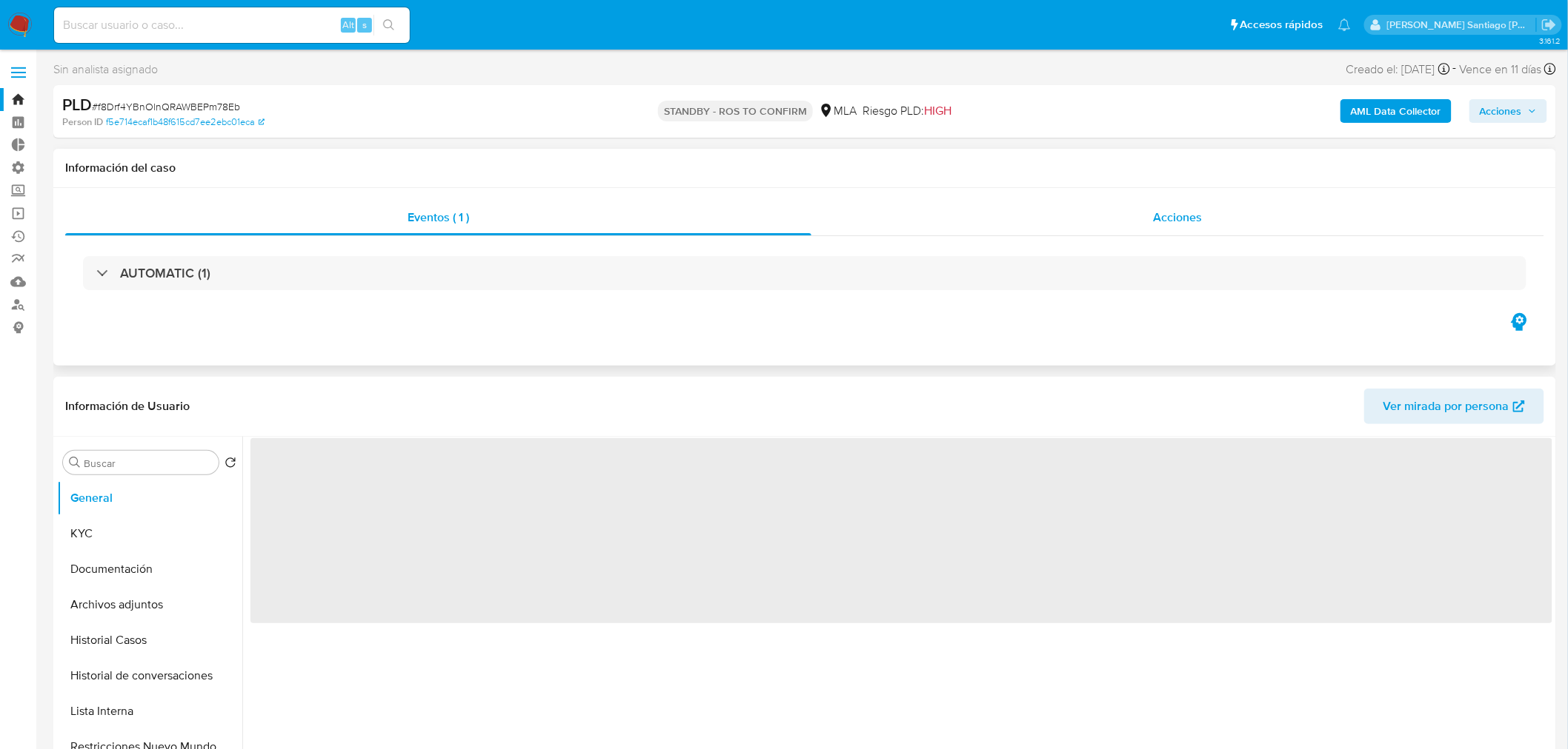
click at [1195, 233] on div "Acciones" at bounding box center [1178, 218] width 734 height 35
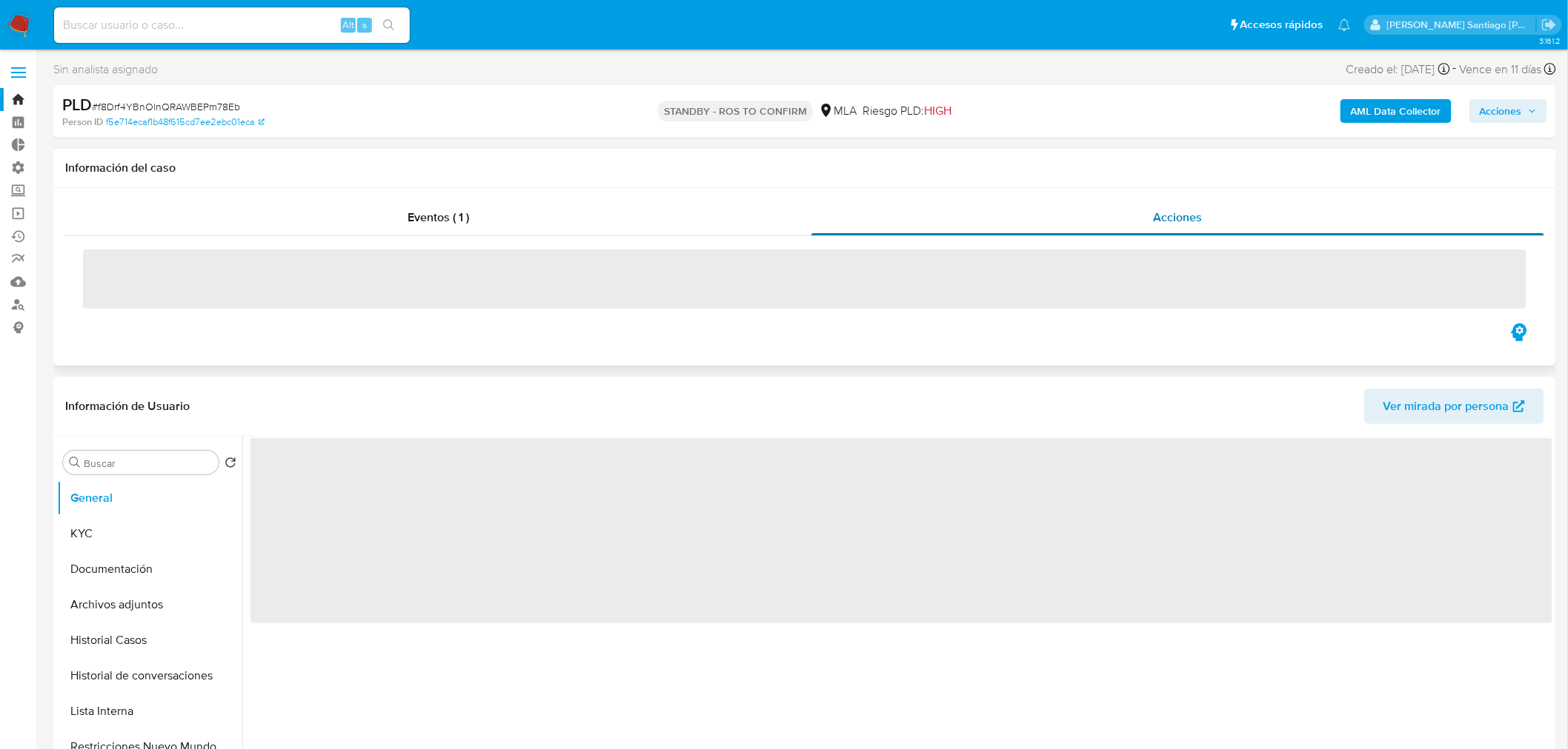
select select "10"
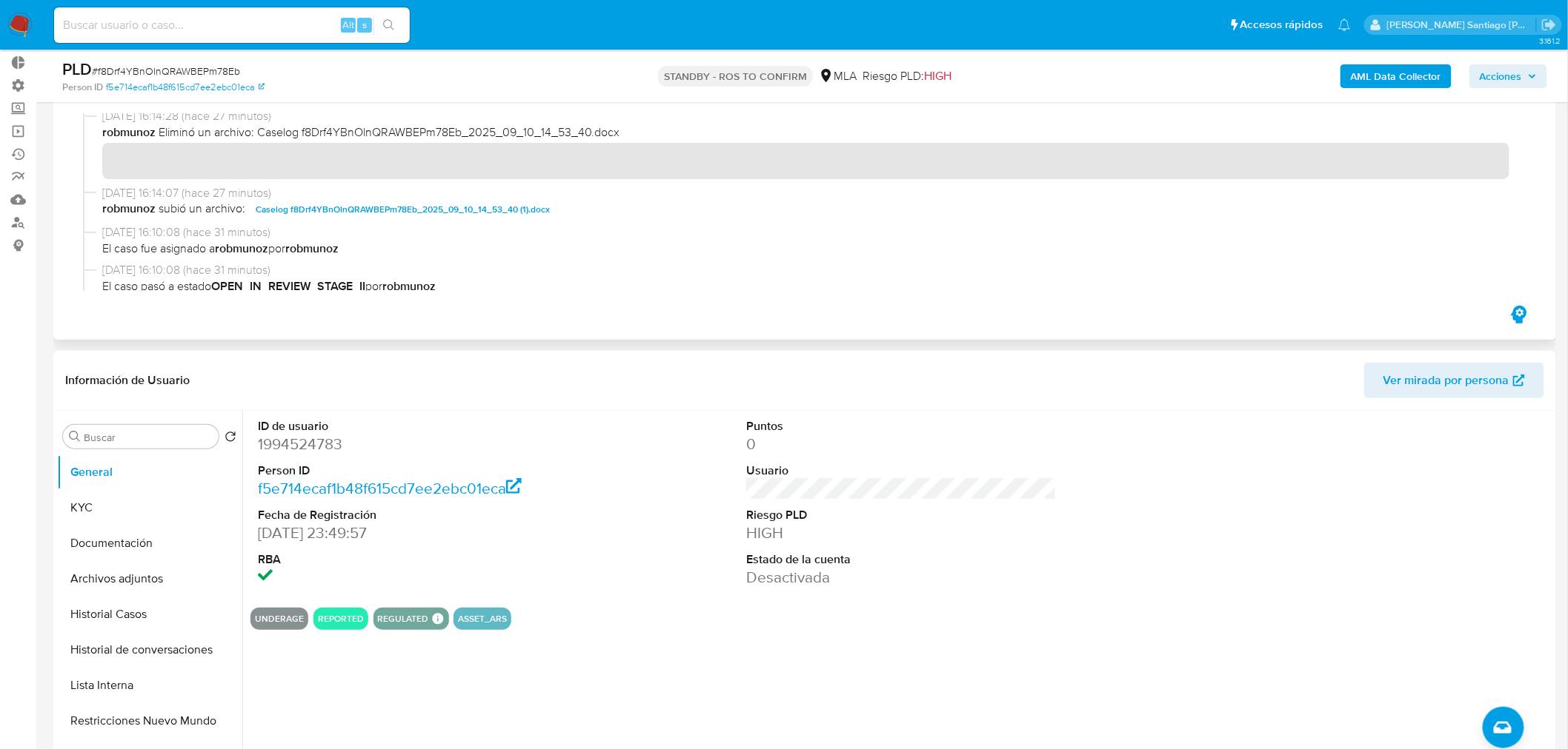
scroll to position [82, 0]
click at [504, 205] on span "Caselog f8Drf4YBnOlnQRAWBEPm78Eb_2025_09_10_14_53_40 (1).docx" at bounding box center [402, 209] width 294 height 18
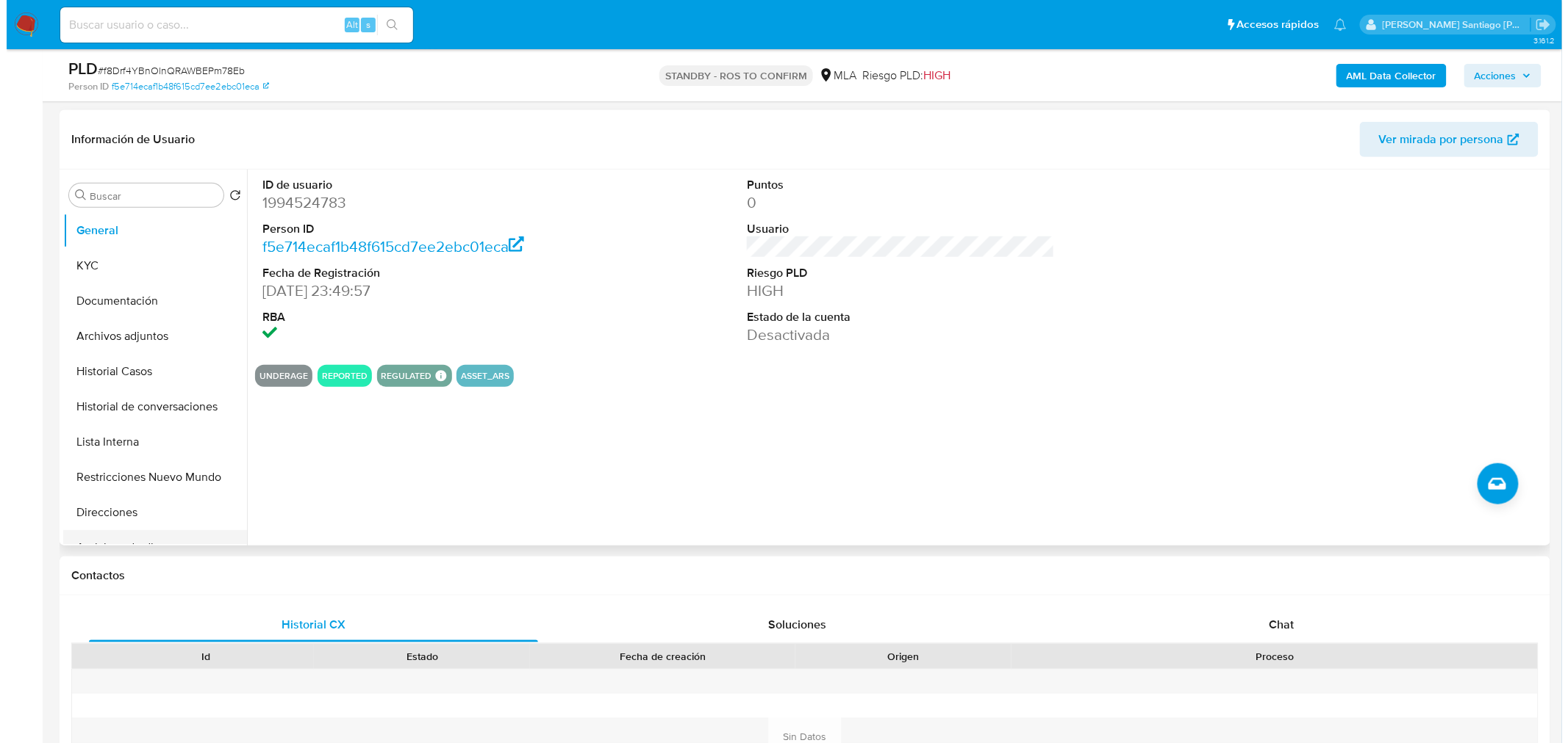
scroll to position [326, 0]
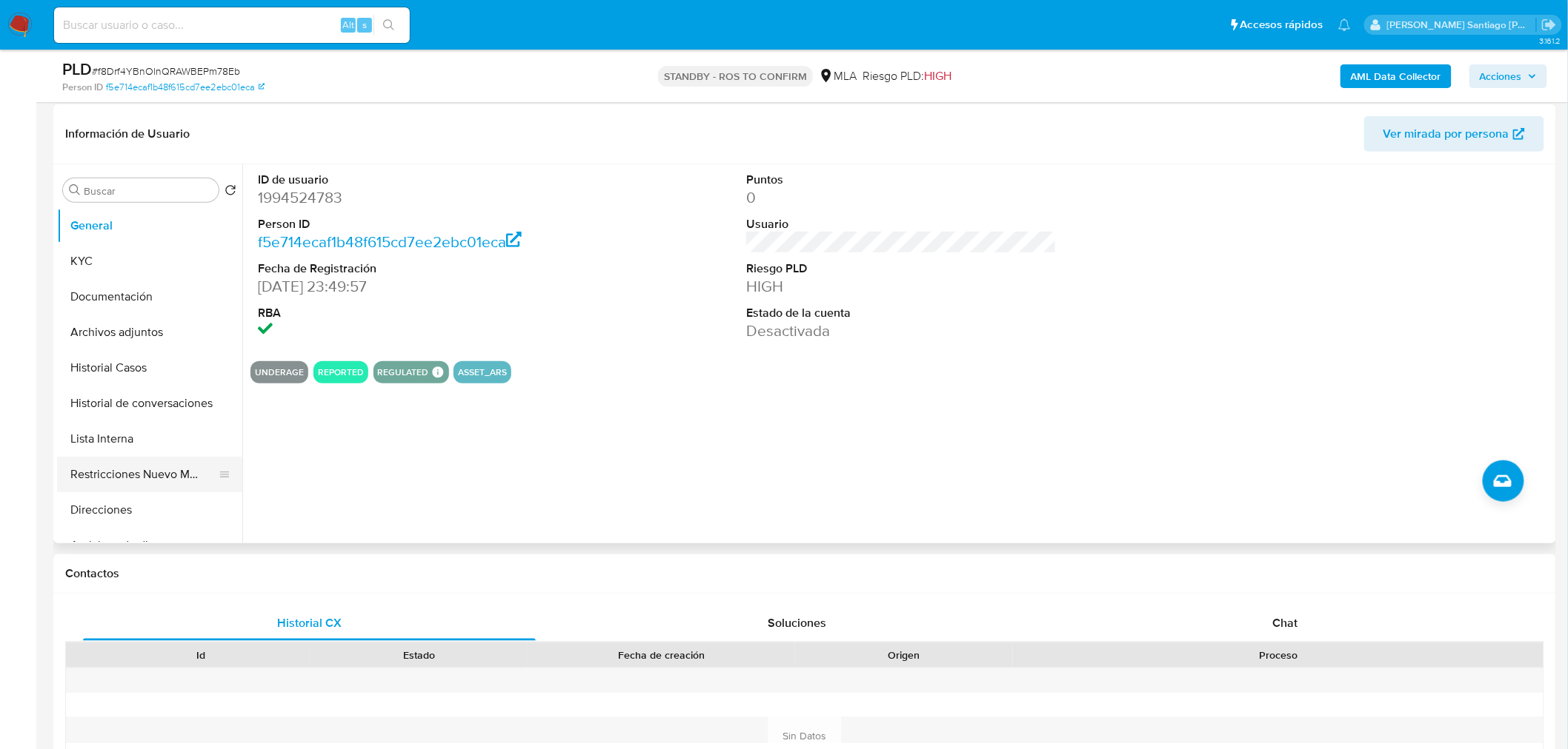
click at [135, 463] on button "Restricciones Nuevo Mundo" at bounding box center [144, 474] width 173 height 35
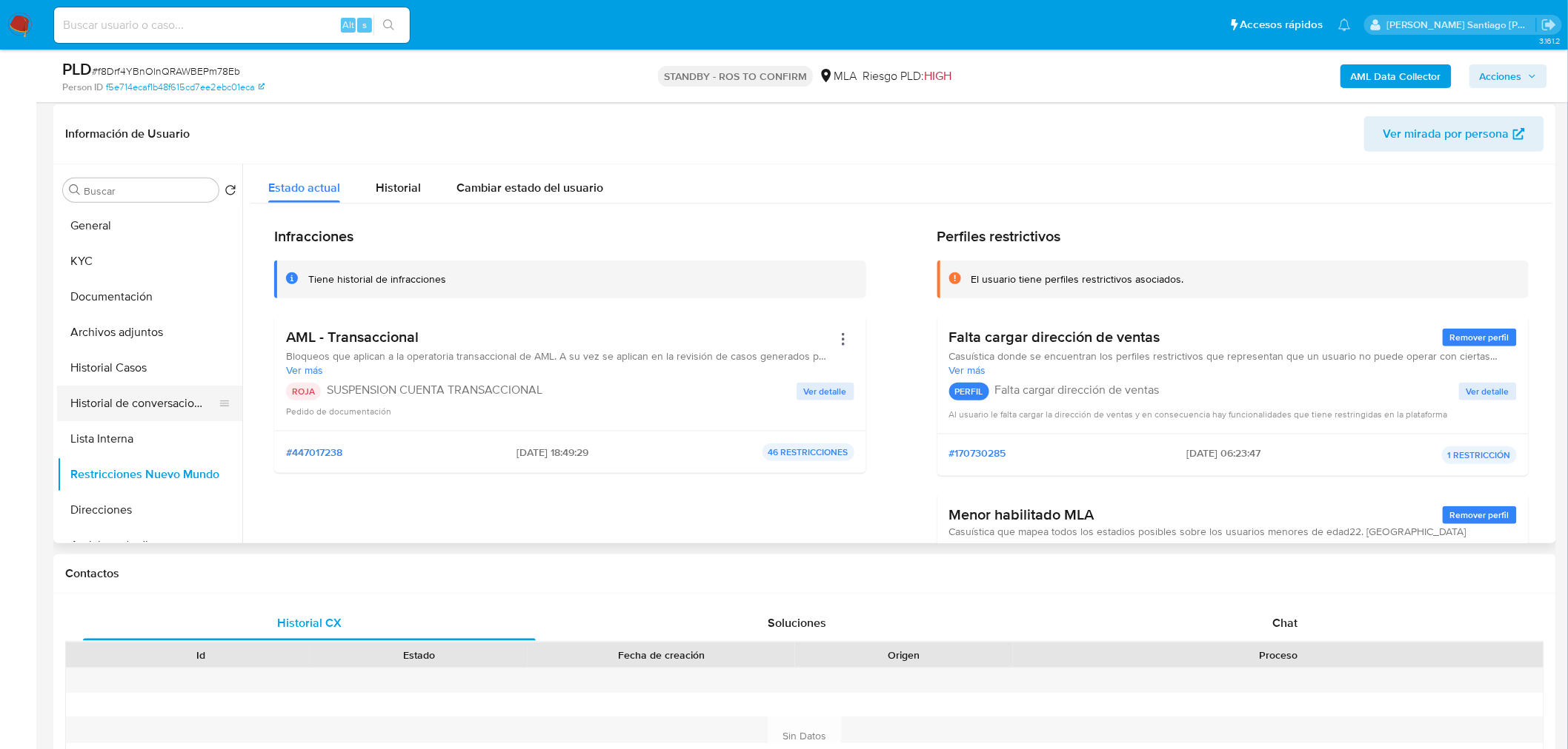
click at [133, 393] on button "Historial de conversaciones" at bounding box center [144, 403] width 173 height 35
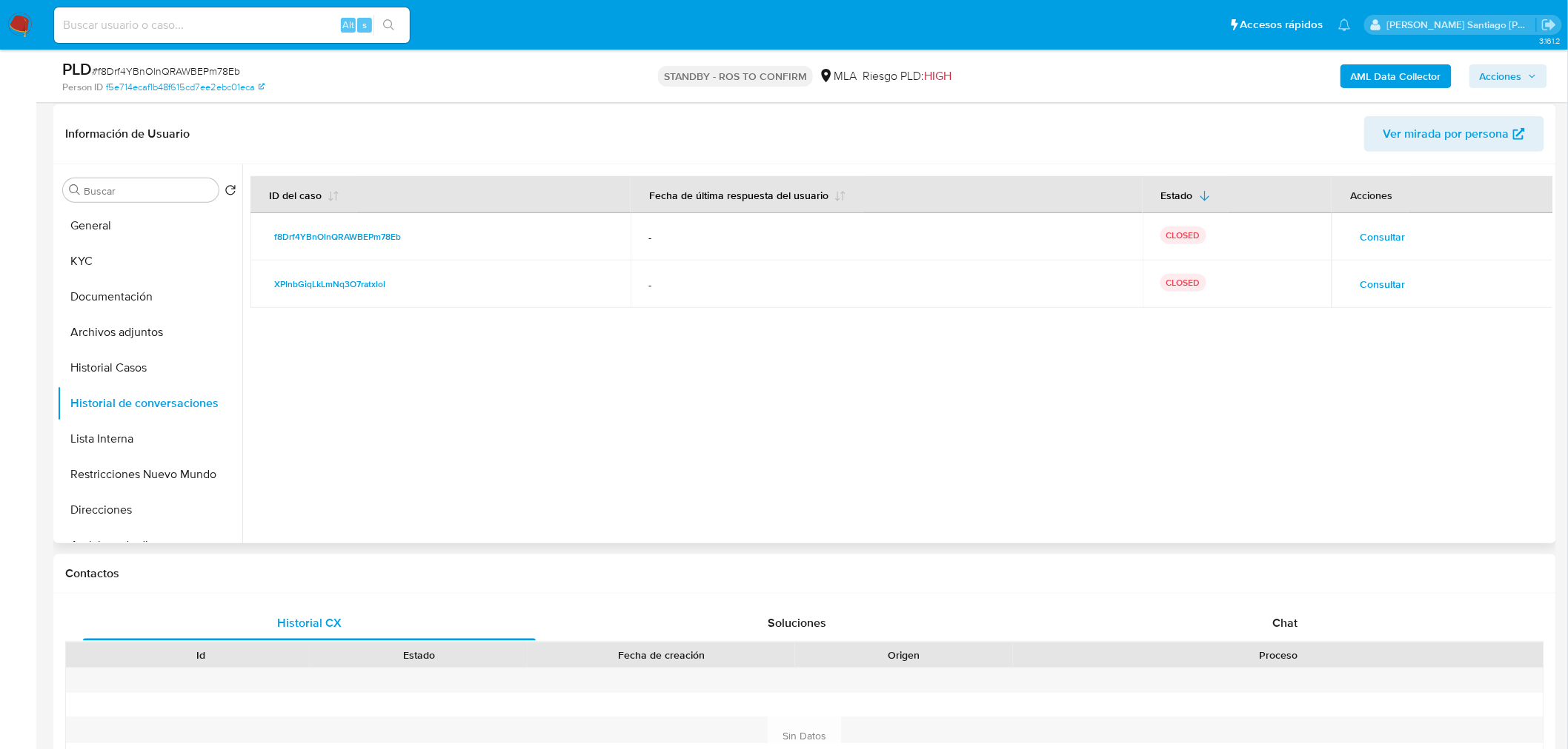
click at [1364, 240] on span "Consultar" at bounding box center [1382, 237] width 46 height 21
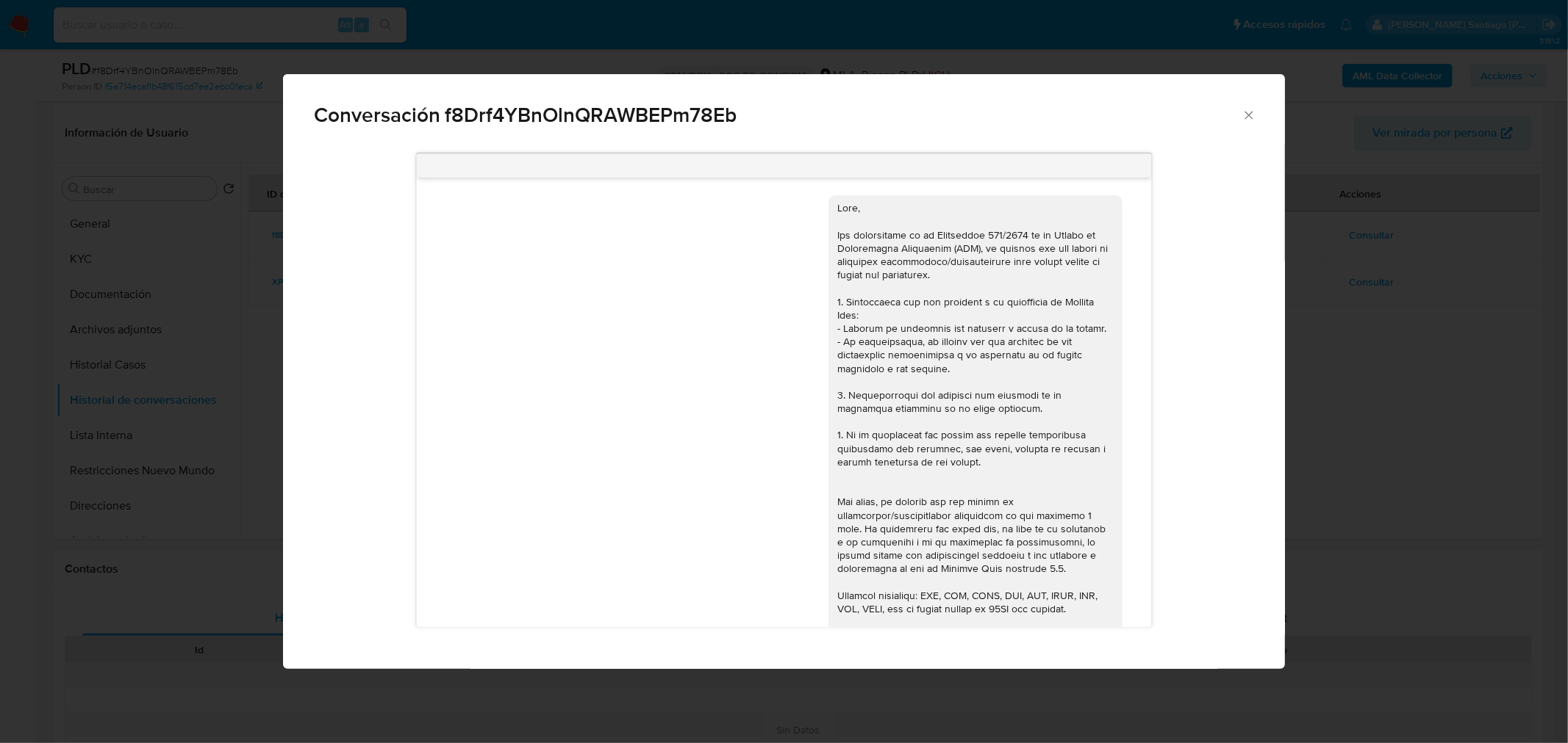
scroll to position [545, 0]
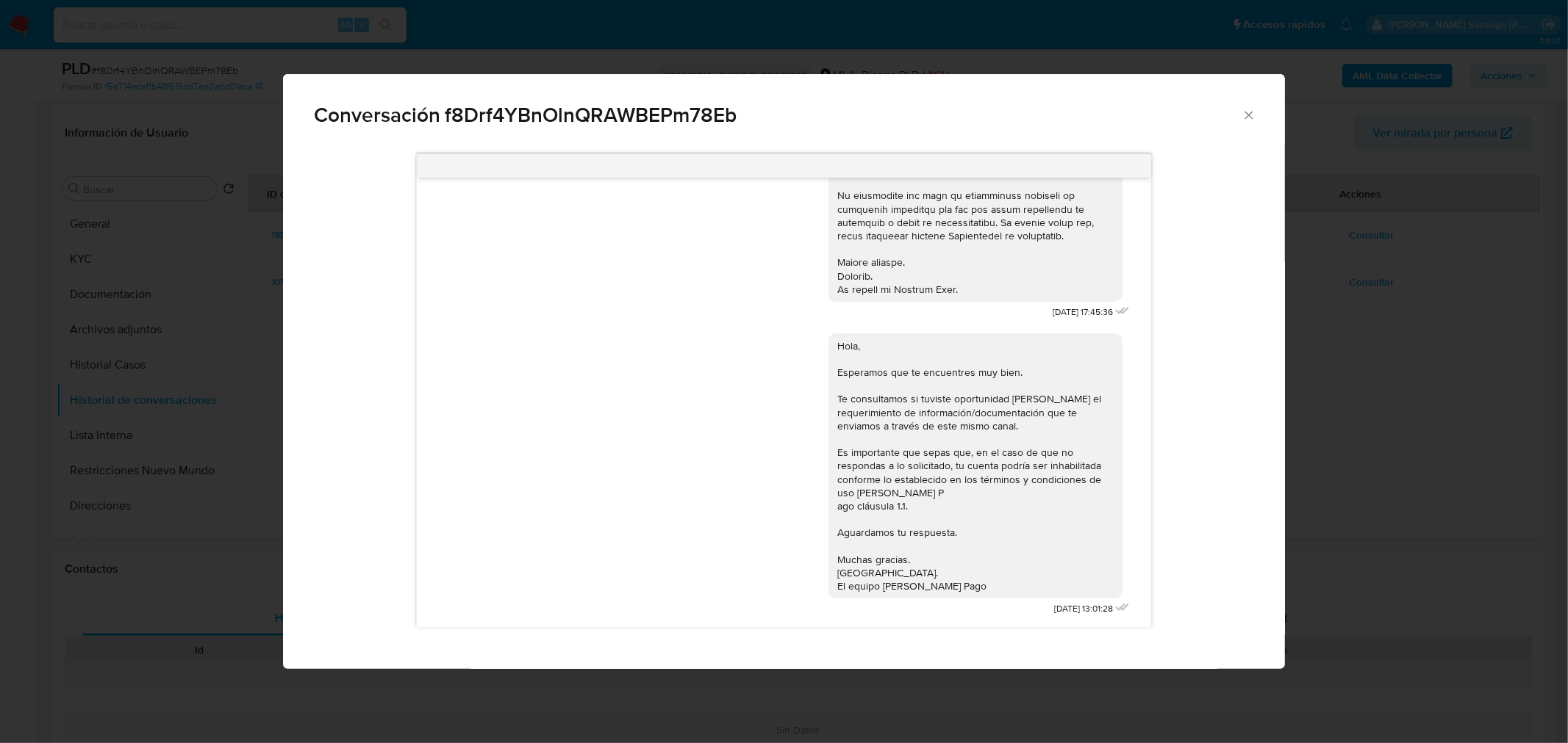
click at [1402, 388] on div "Conversación f8Drf4YBnOlnQRAWBEPm78Eb 18/08/2025 17:45:36 Hola, Esperamos que t…" at bounding box center [784, 371] width 1568 height 743
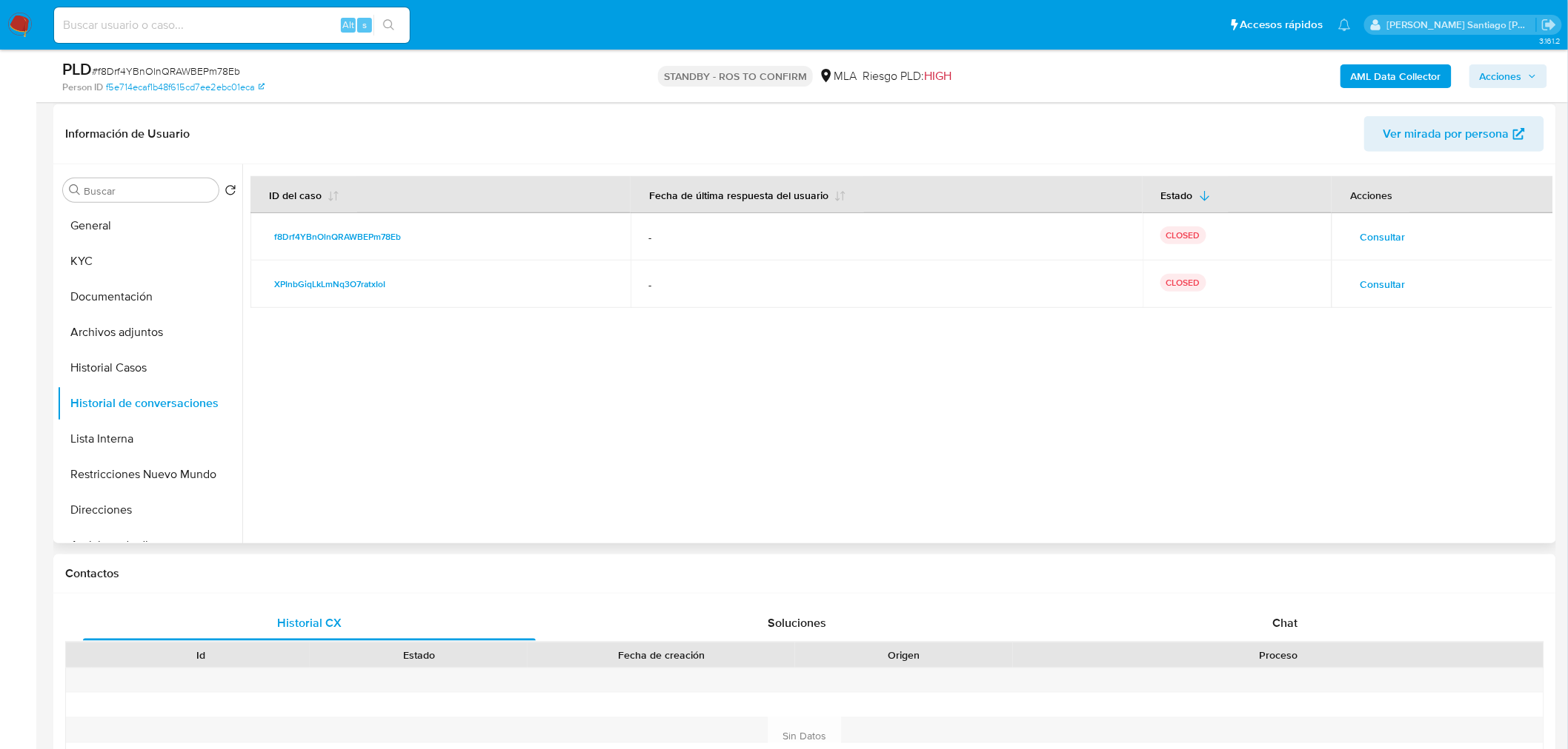
click at [1374, 270] on td "Consultar" at bounding box center [1441, 284] width 221 height 47
click at [1377, 285] on span "Consultar" at bounding box center [1382, 284] width 46 height 21
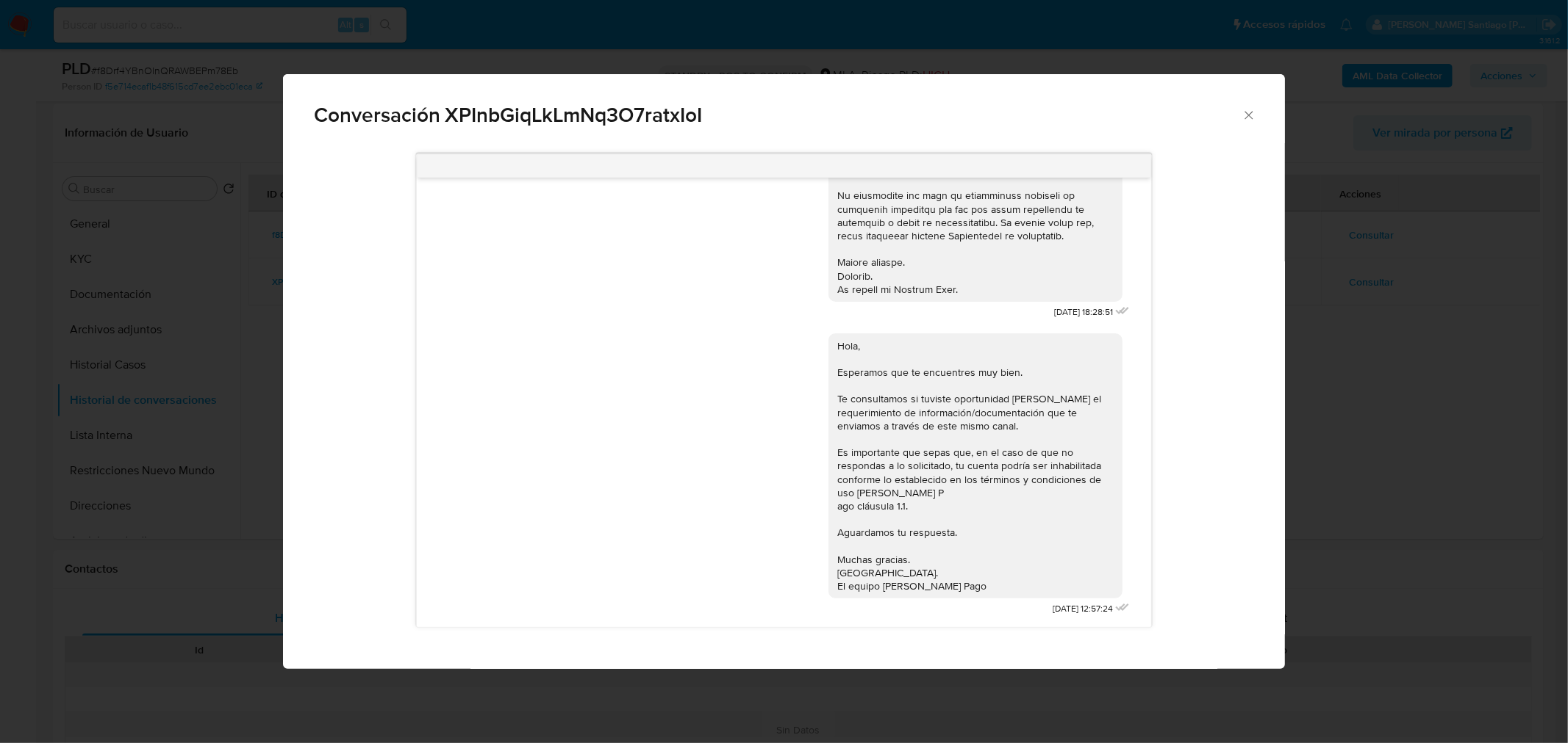
click at [1349, 436] on div "Conversación XPInbGiqLkLmNq3O7ratxIoI 18/06/2025 18:28:51 Hola, Esperamos que t…" at bounding box center [784, 371] width 1568 height 743
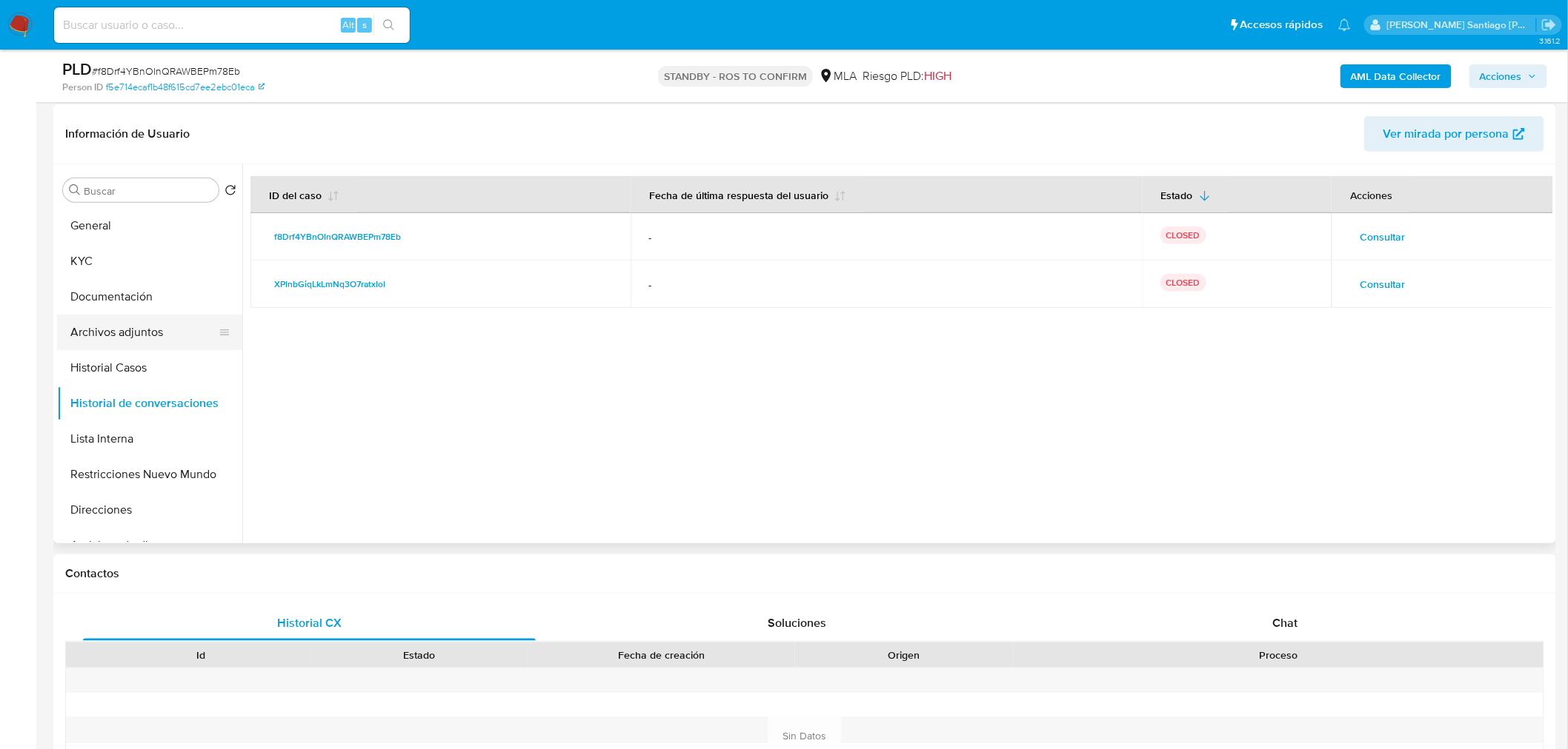
click at [77, 327] on button "Archivos adjuntos" at bounding box center [144, 332] width 173 height 35
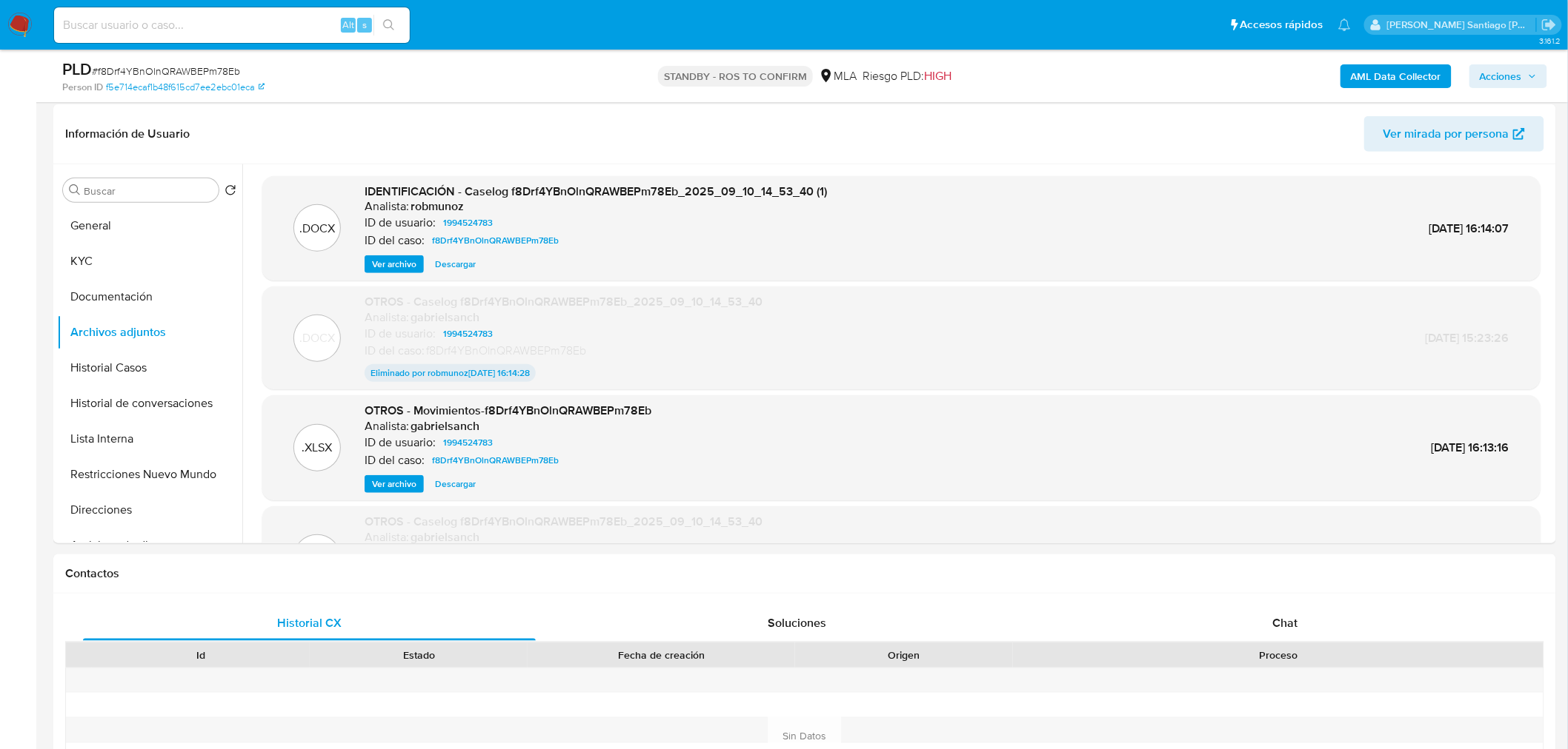
click at [225, 69] on span "# f8Drf4YBnOlnQRAWBEPm78Eb" at bounding box center [166, 71] width 148 height 15
copy span "f8Drf4YBnOlnQRAWBEPm78Eb"
click at [30, 37] on nav "Pausado Ver notificaciones Alt s Accesos rápidos Presiona las siguientes teclas…" at bounding box center [784, 25] width 1568 height 50
click at [25, 32] on img at bounding box center [20, 25] width 25 height 25
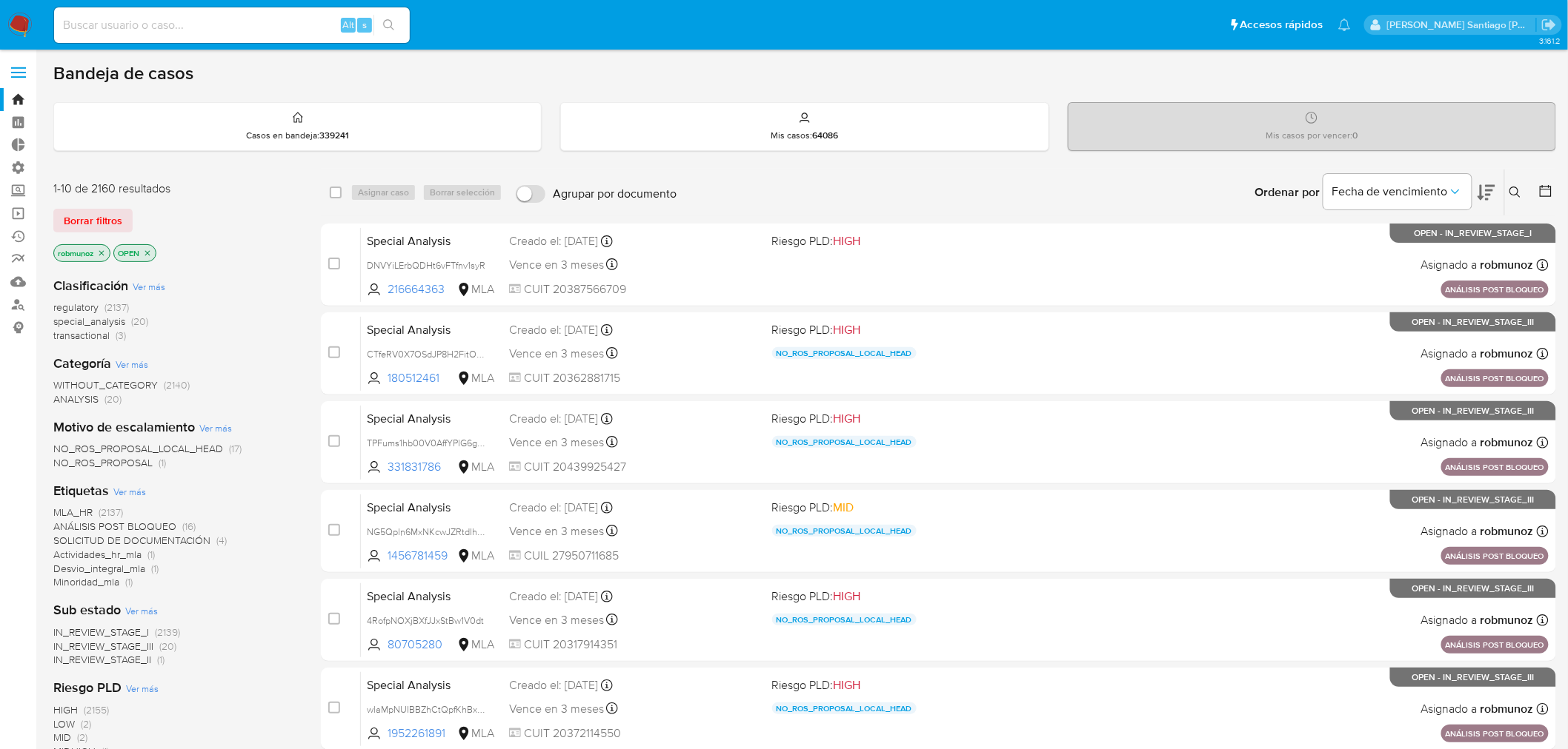
click at [1520, 193] on icon at bounding box center [1515, 192] width 12 height 12
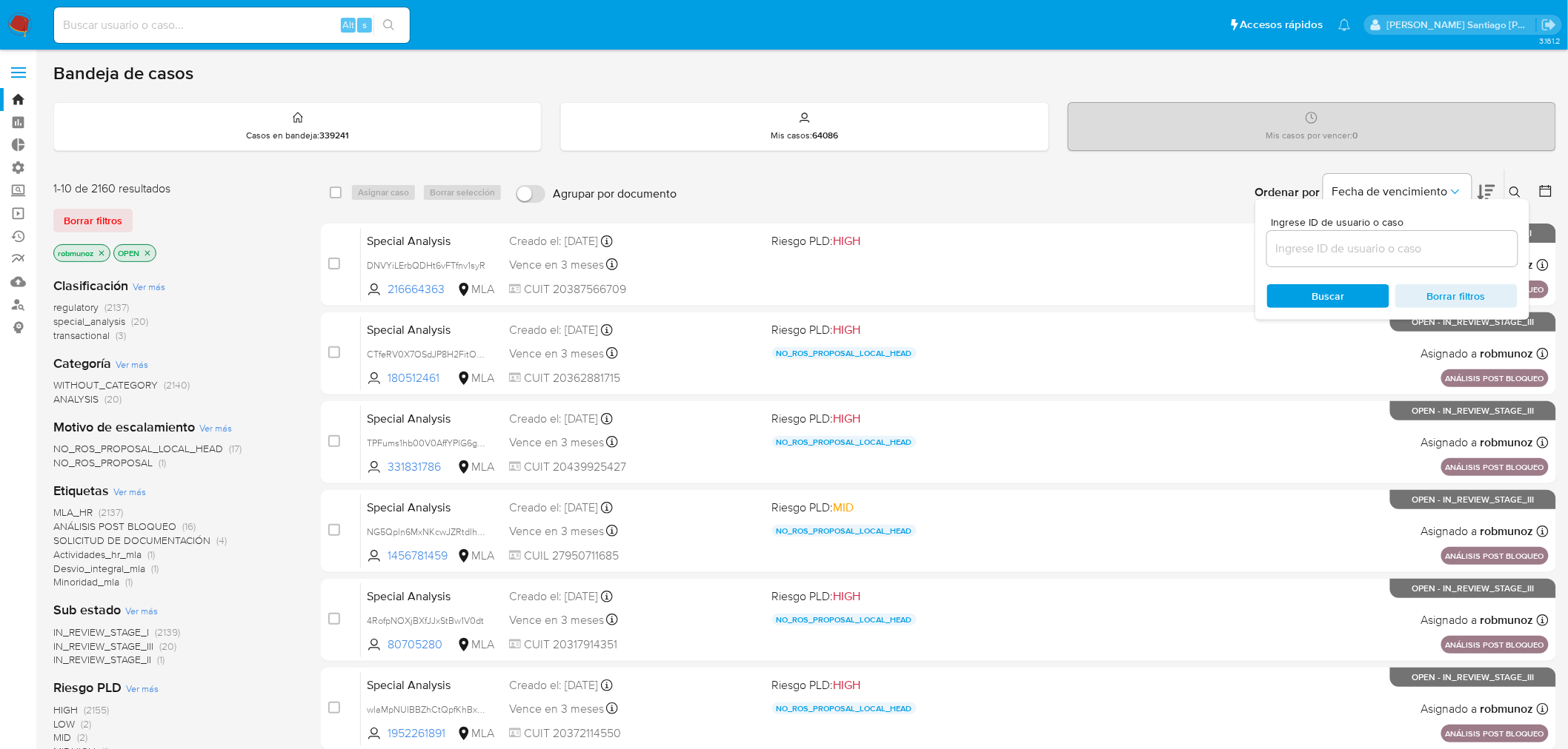
click at [1433, 233] on div at bounding box center [1391, 248] width 250 height 35
click at [1428, 248] on input at bounding box center [1391, 248] width 250 height 19
paste input "f8Drf4YBnOlnQRAWBEPm78Eb"
type input "f8Drf4YBnOlnQRAWBEPm78Eb"
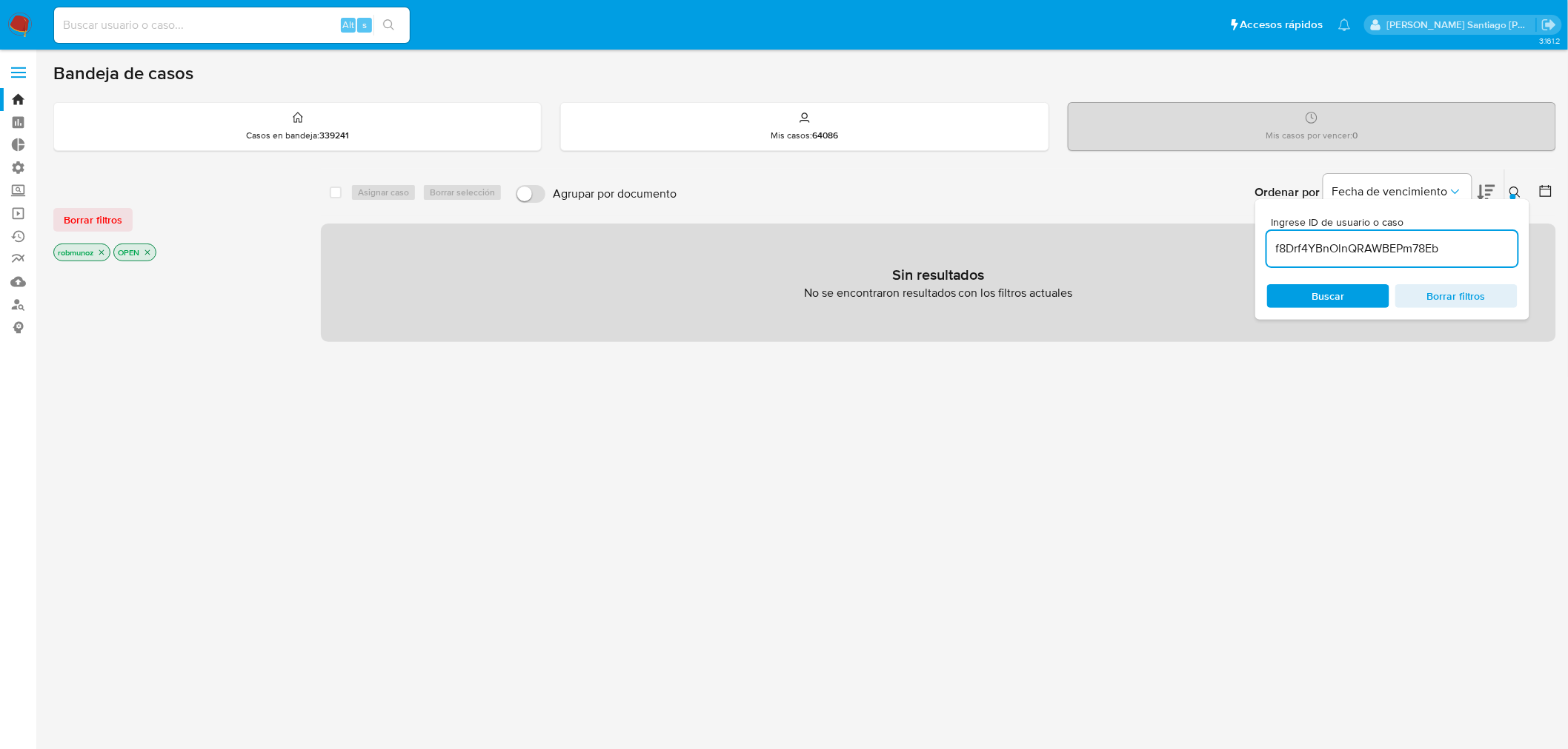
click at [62, 216] on button "Borrar filtros" at bounding box center [93, 220] width 79 height 24
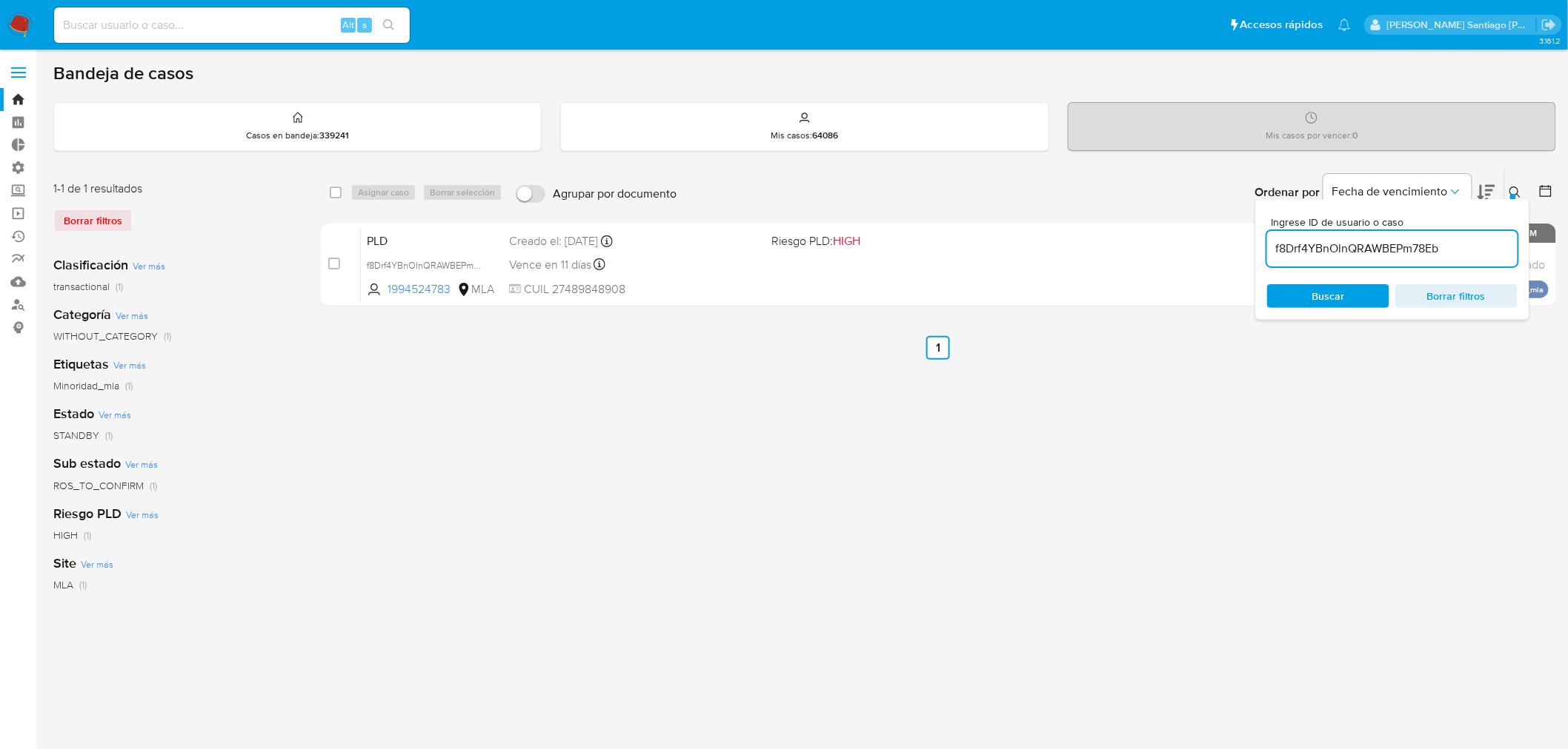
click at [1525, 186] on button at bounding box center [1517, 193] width 25 height 18
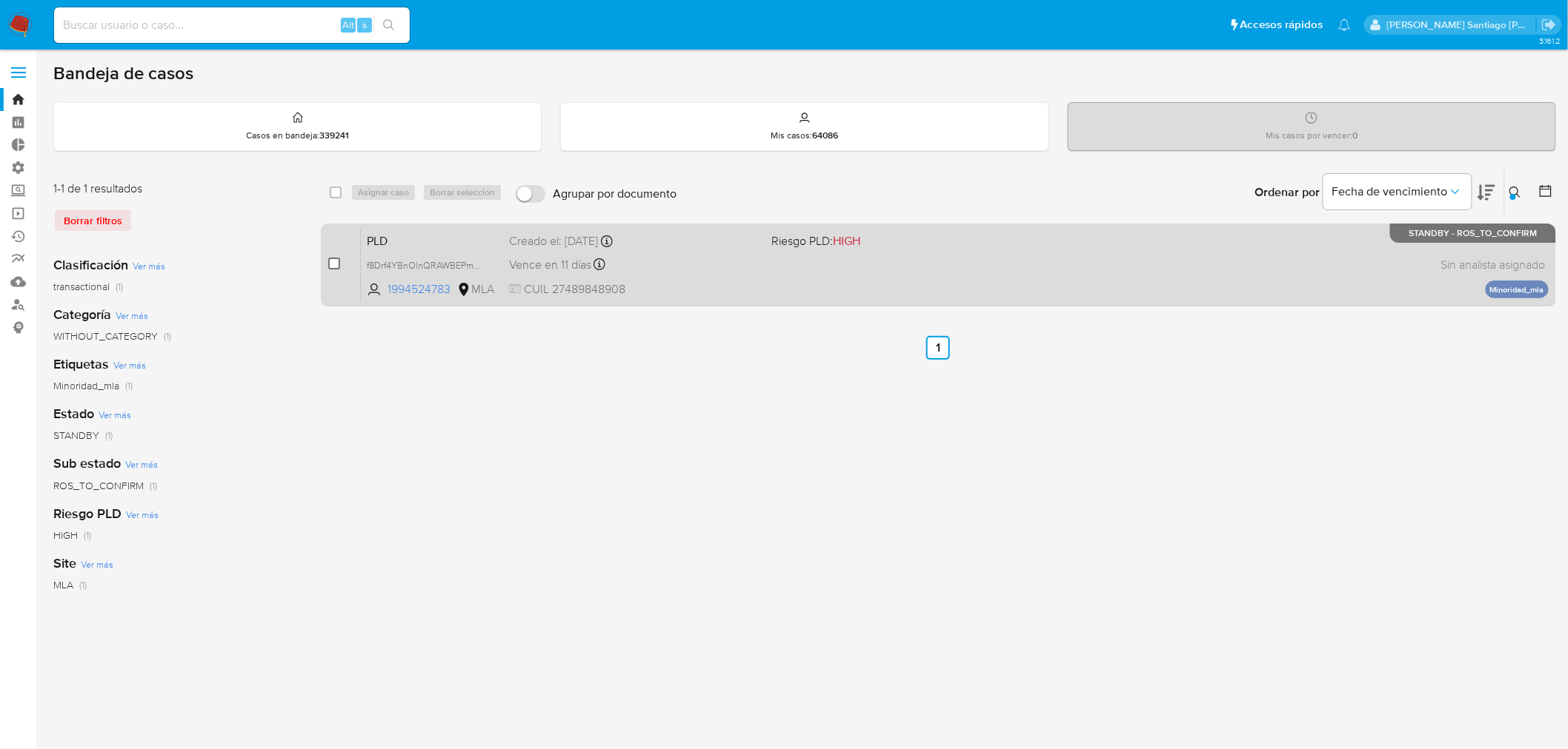
click at [336, 262] on input "checkbox" at bounding box center [333, 263] width 12 height 12
checkbox input "true"
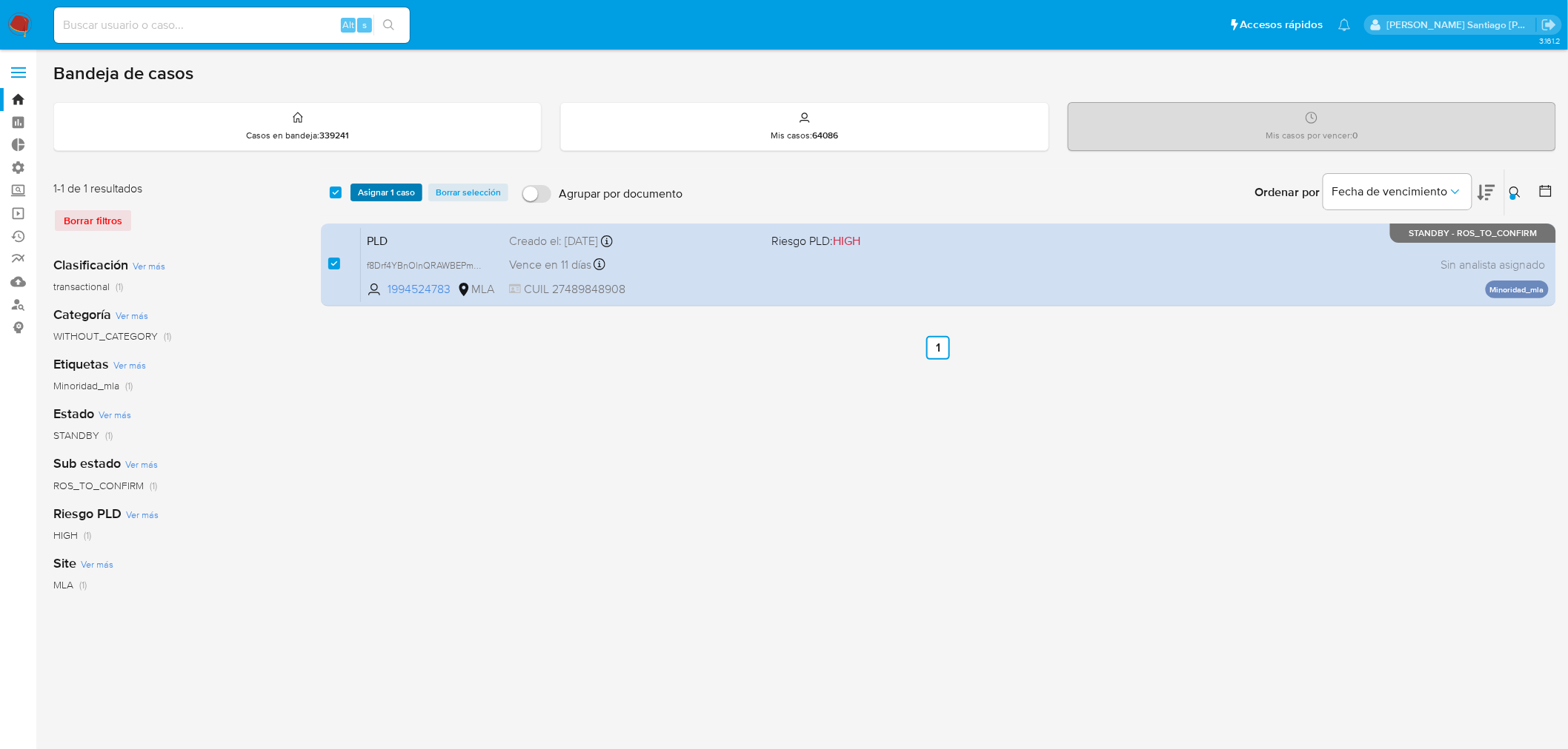
click at [390, 185] on span "Asignar 1 caso" at bounding box center [386, 192] width 57 height 15
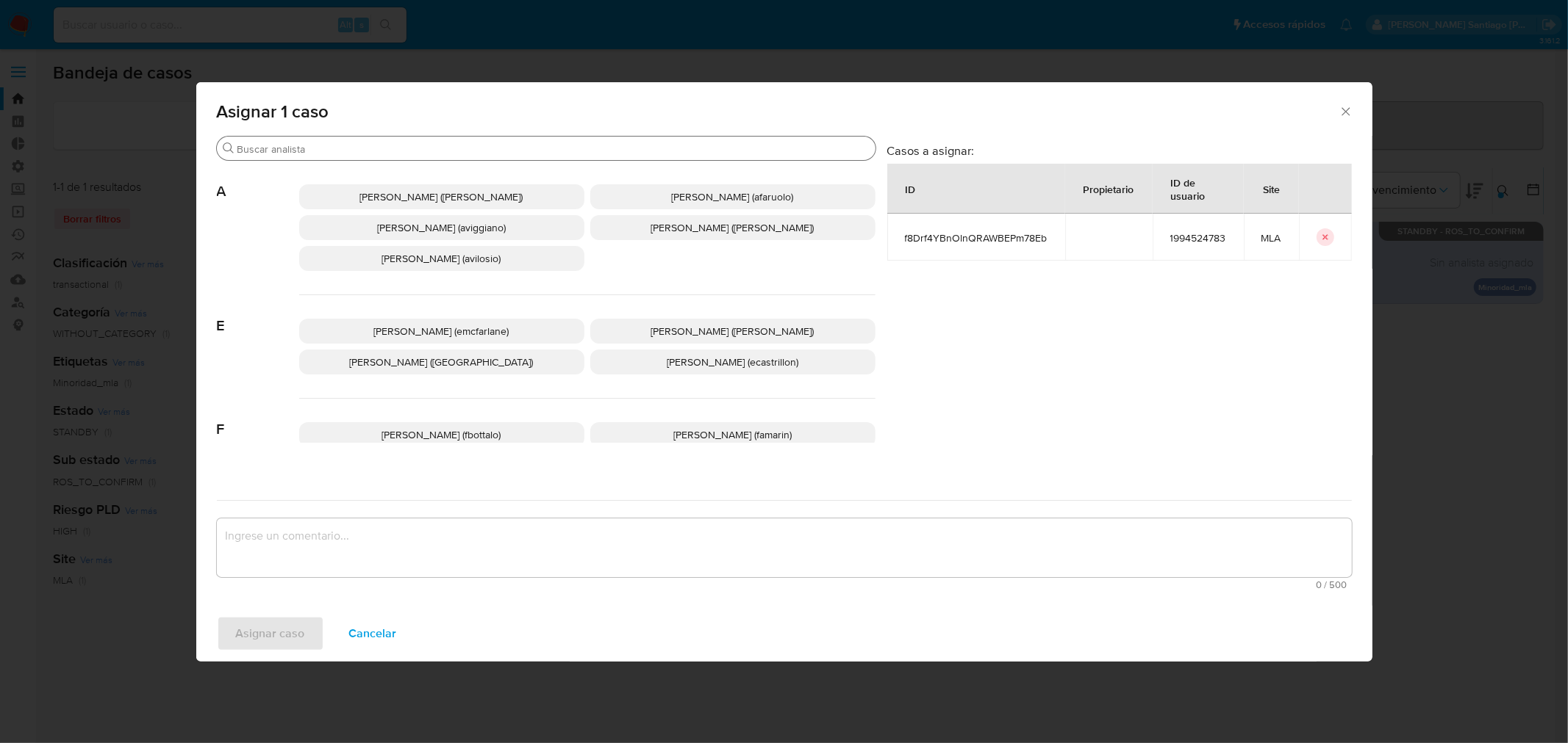
click at [420, 144] on input "Buscar" at bounding box center [554, 149] width 632 height 14
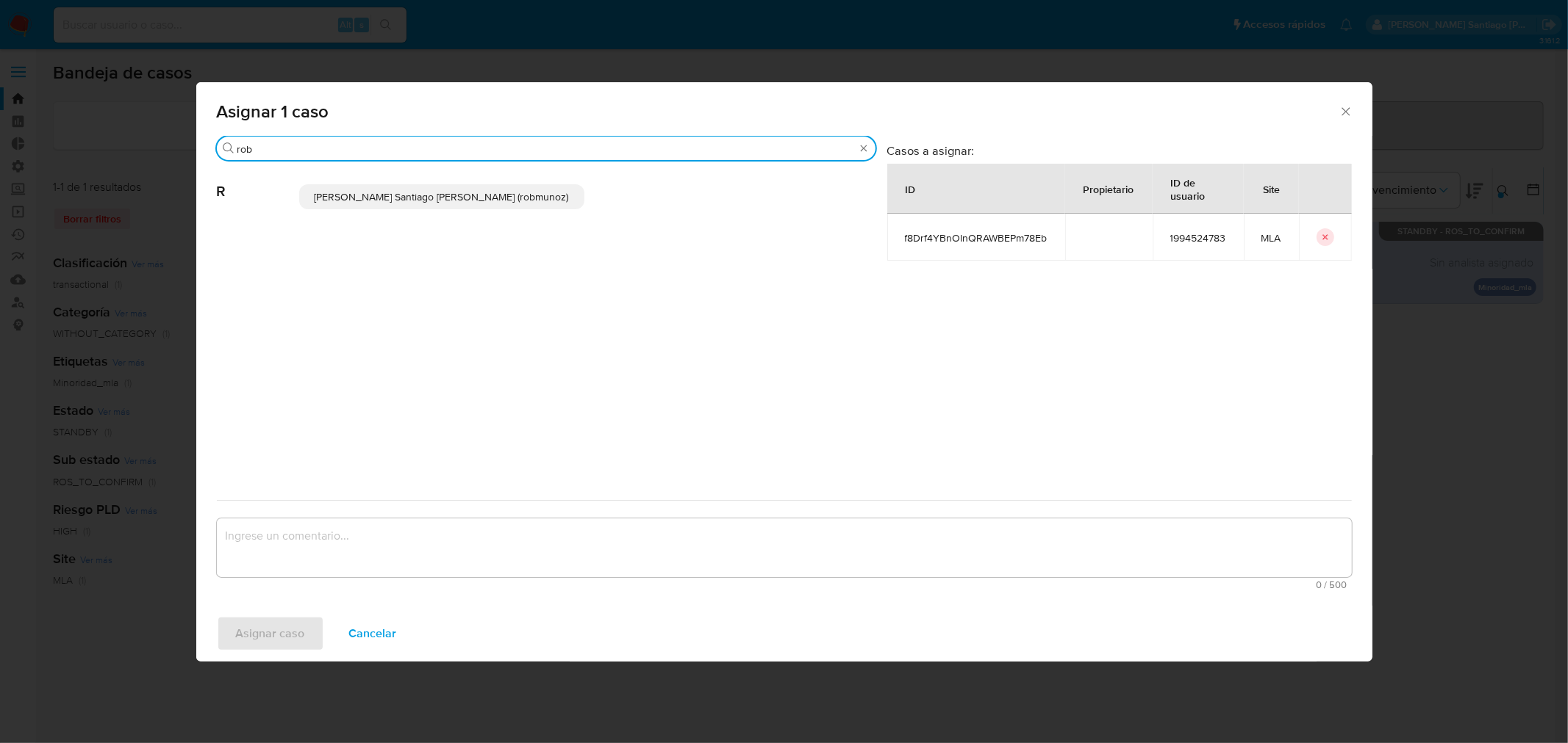
type input "rob"
drag, startPoint x: 488, startPoint y: 191, endPoint x: 510, endPoint y: 405, distance: 215.1
click at [488, 201] on span "Roberto Santiago Munoz (robmunoz)" at bounding box center [442, 197] width 255 height 14
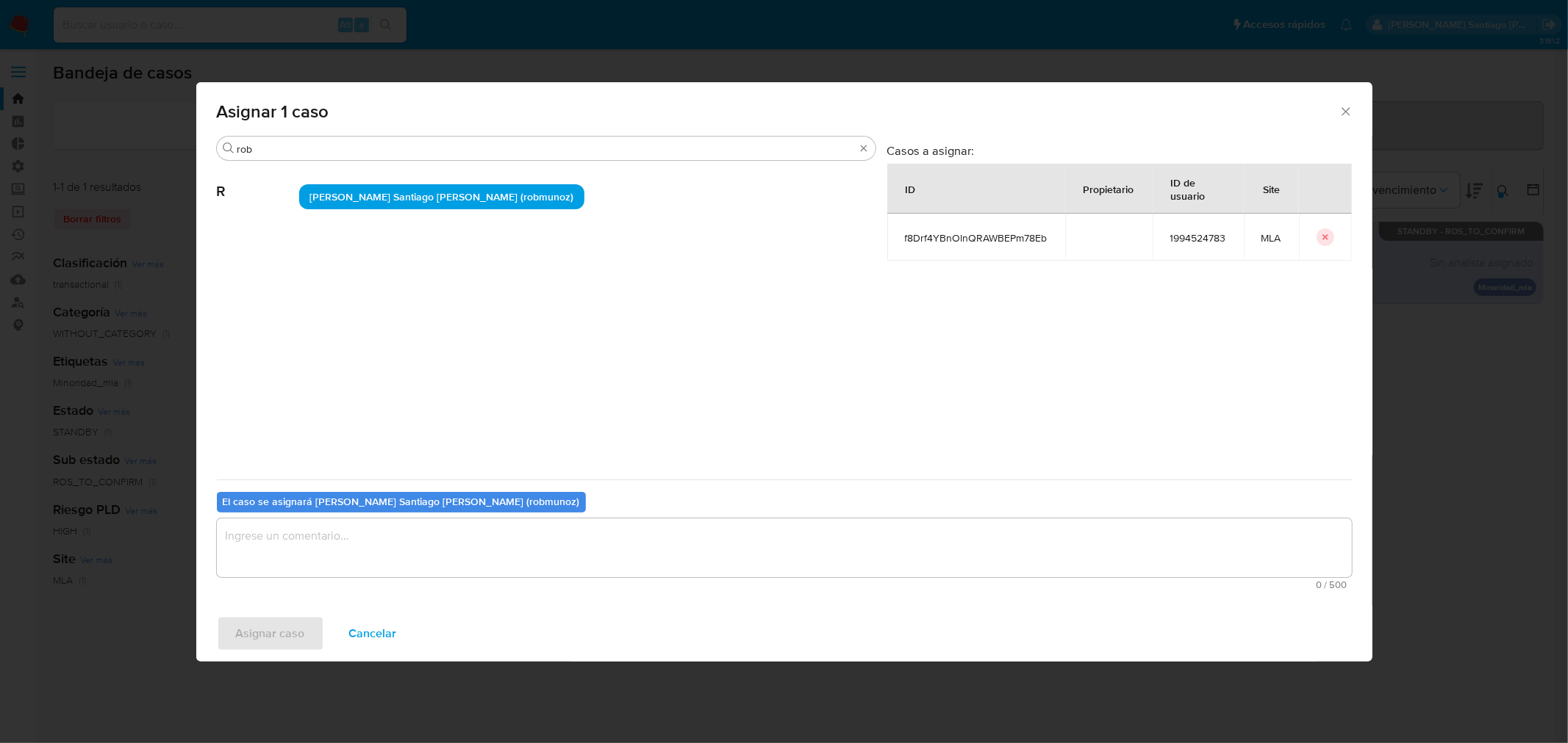
click at [541, 549] on textarea "assign-modal" at bounding box center [784, 547] width 1134 height 59
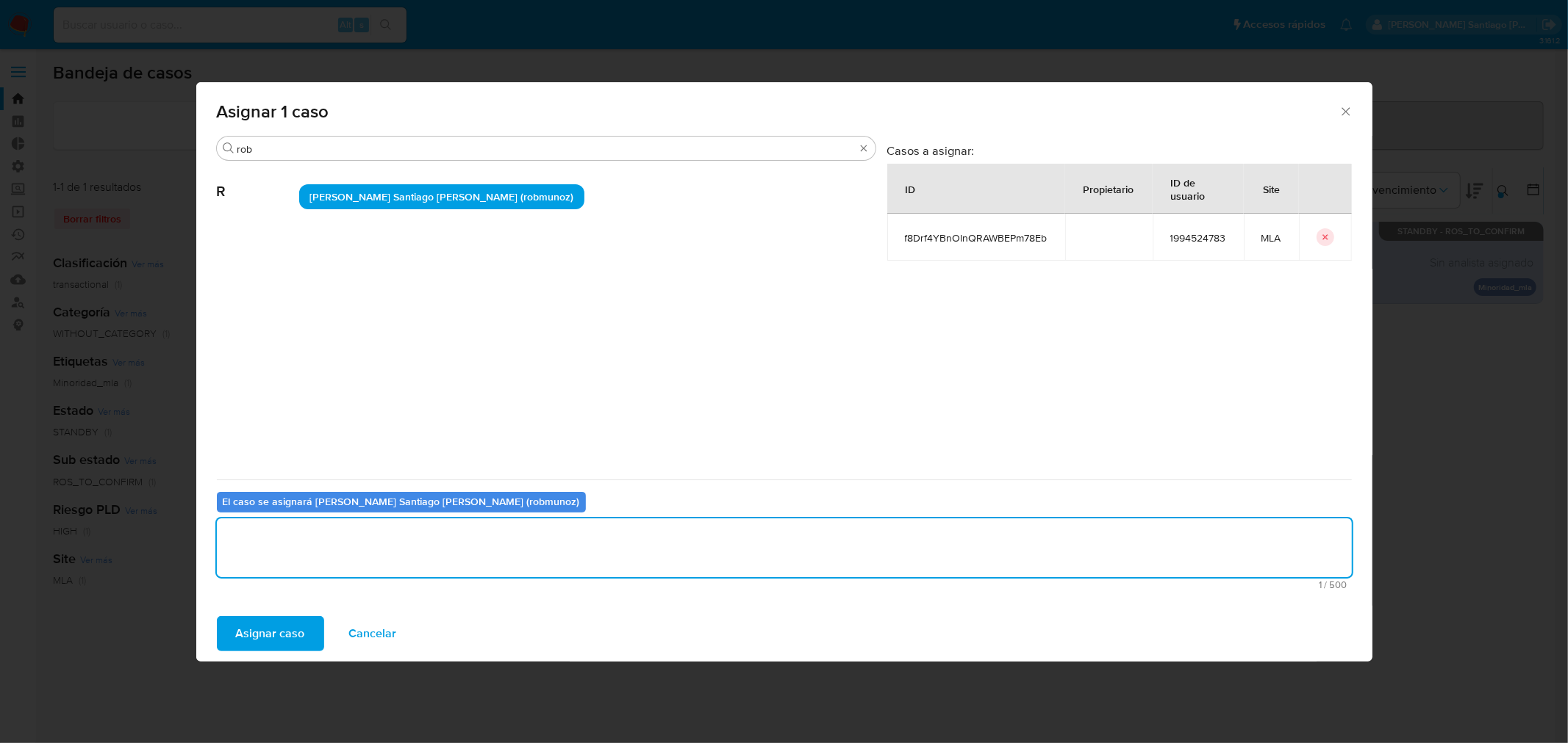
click at [306, 635] on button "Asignar caso" at bounding box center [270, 634] width 107 height 35
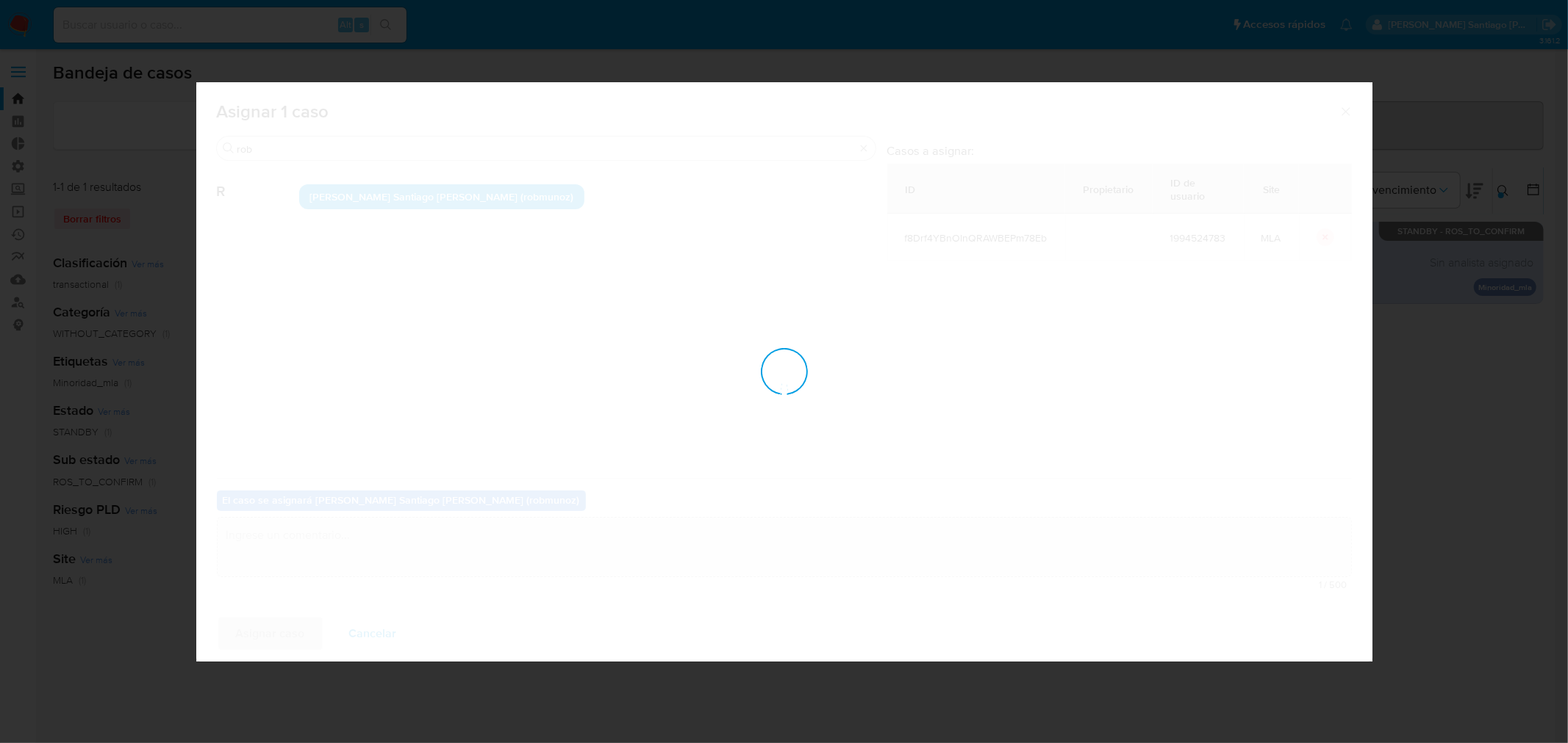
checkbox input "false"
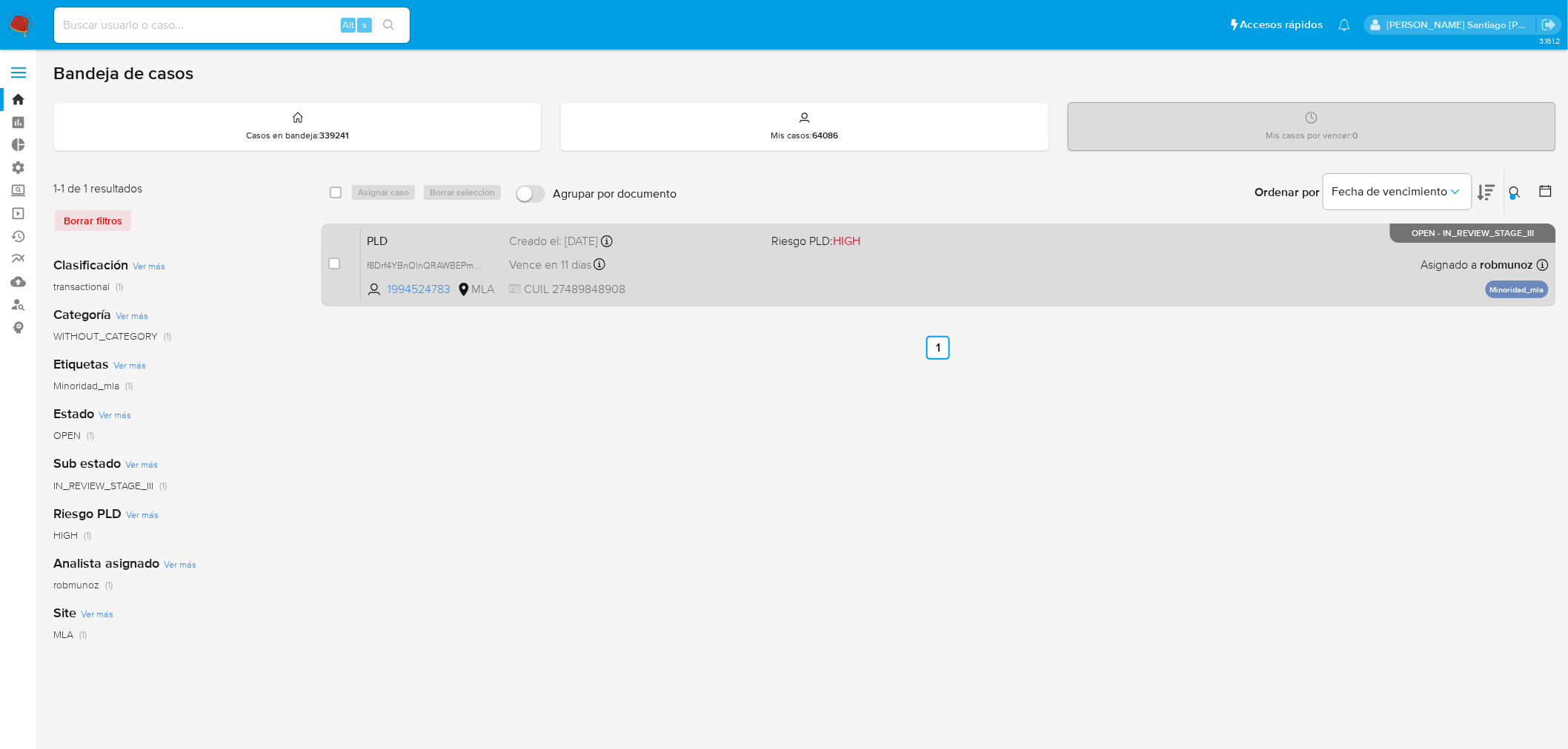
click at [1203, 272] on div "PLD f8Drf4YBnOlnQRAWBEPm78Eb 1994524783 MLA Riesgo PLD: HIGH Creado el: 12/08/2…" at bounding box center [954, 265] width 1187 height 75
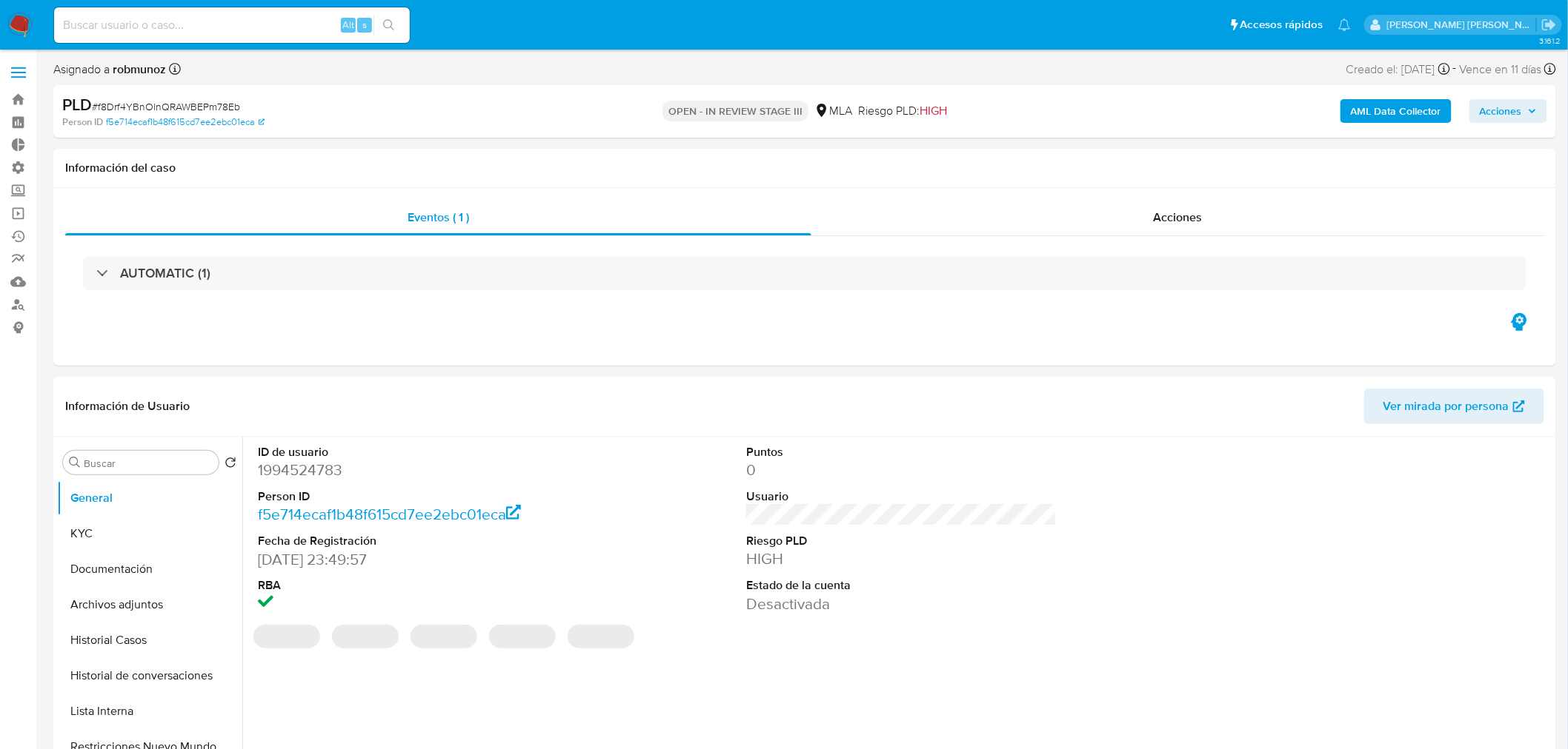
select select "10"
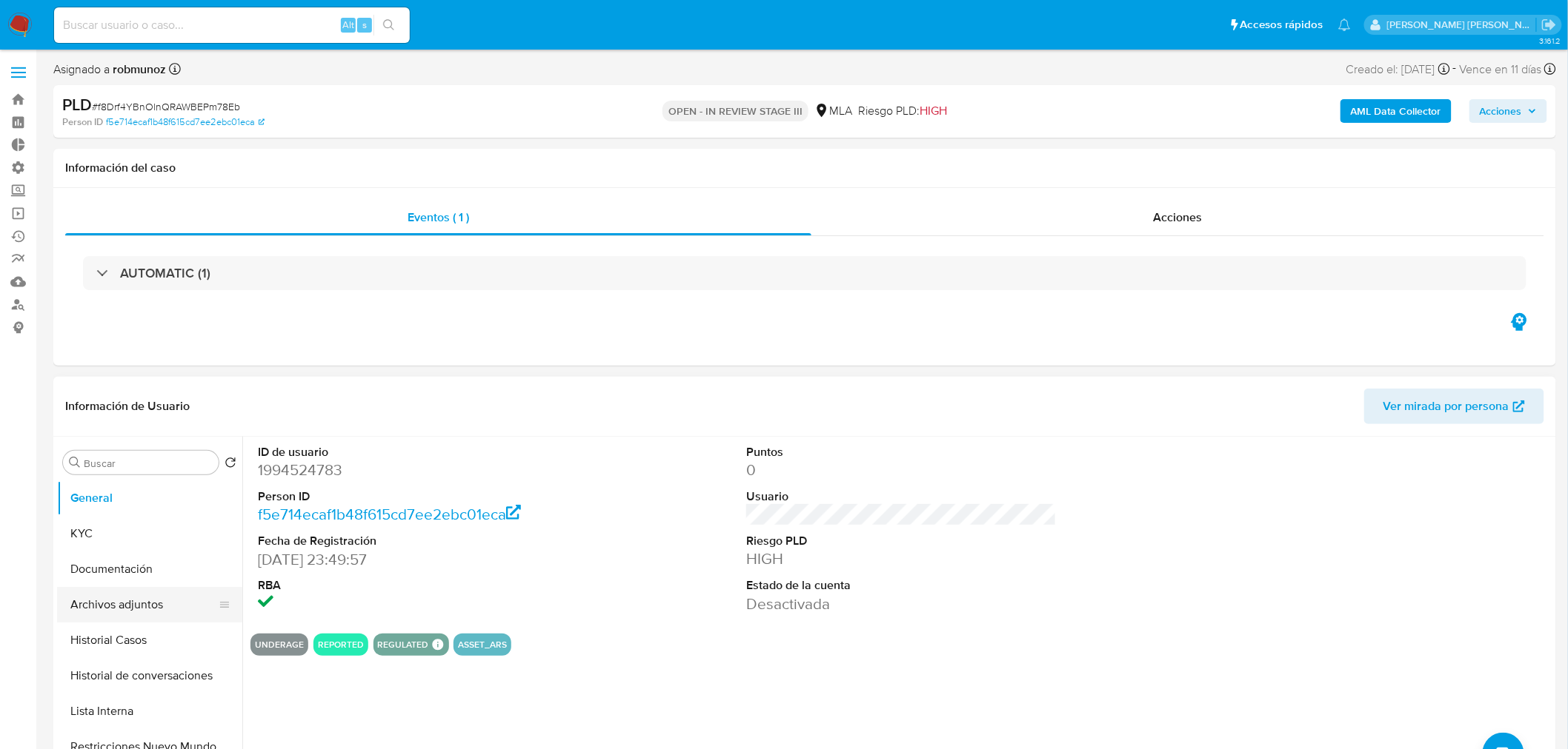
click at [167, 594] on button "Archivos adjuntos" at bounding box center [144, 604] width 173 height 35
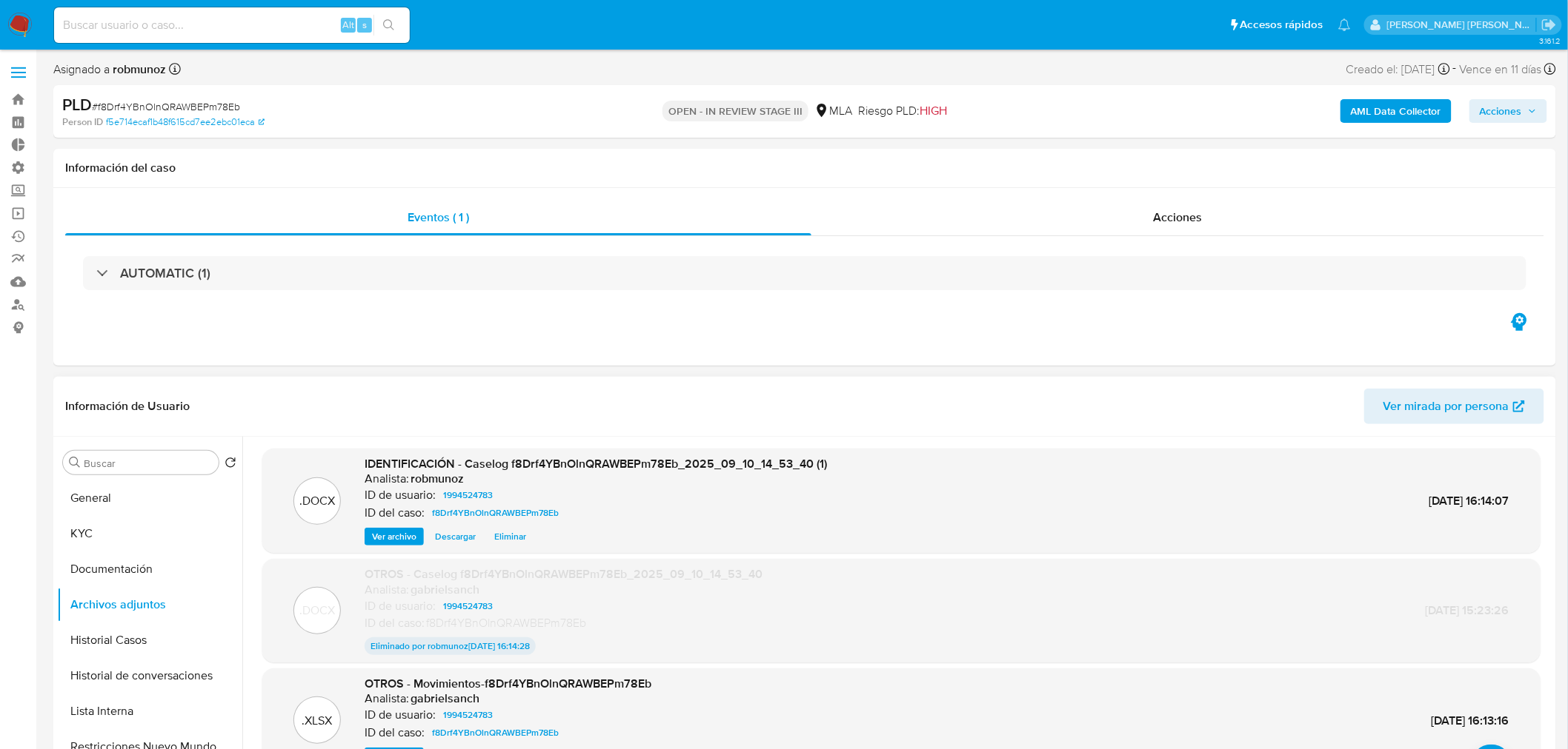
click at [509, 535] on span "Eliminar" at bounding box center [510, 537] width 32 height 15
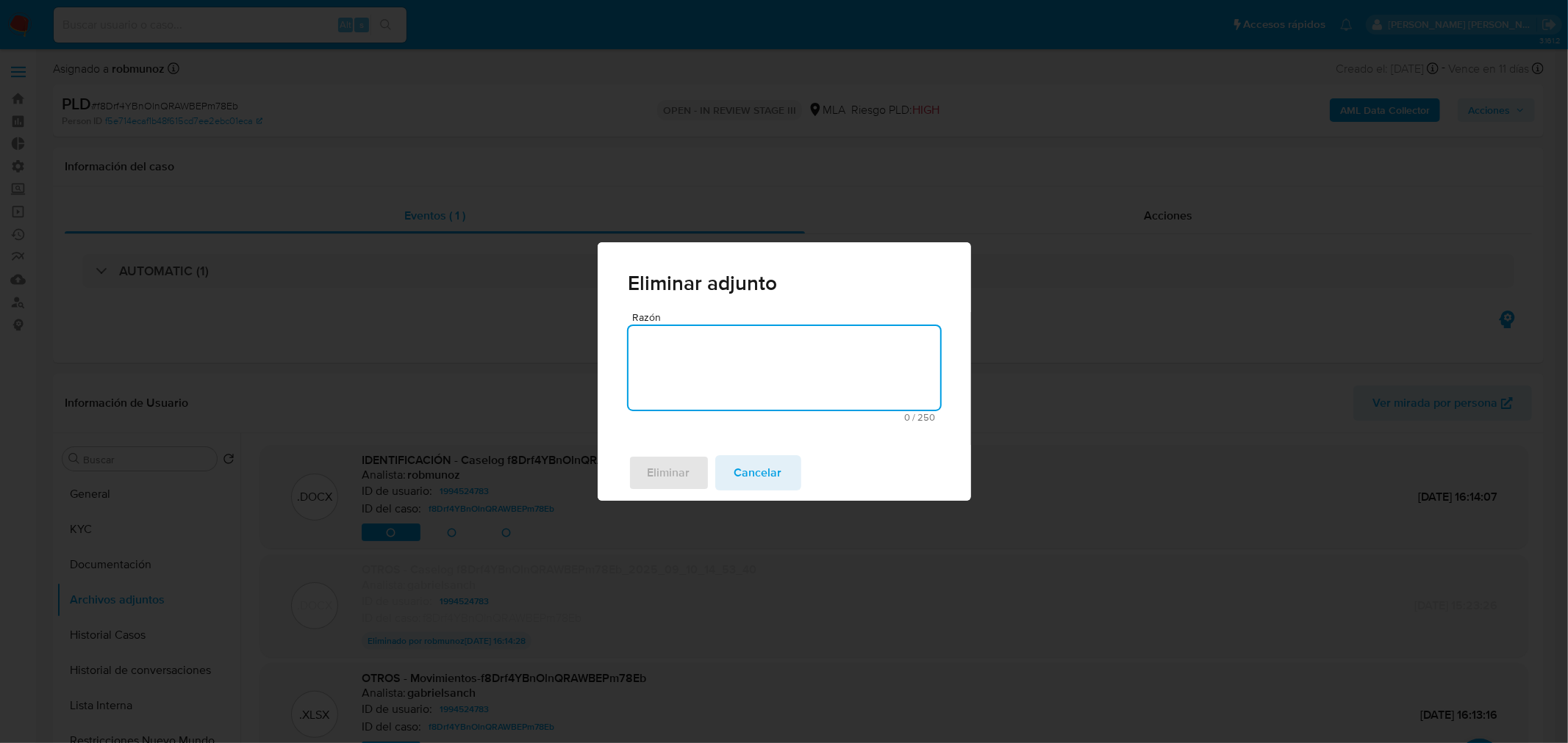
click at [769, 386] on textarea "Razón" at bounding box center [784, 367] width 312 height 84
type textarea "falla"
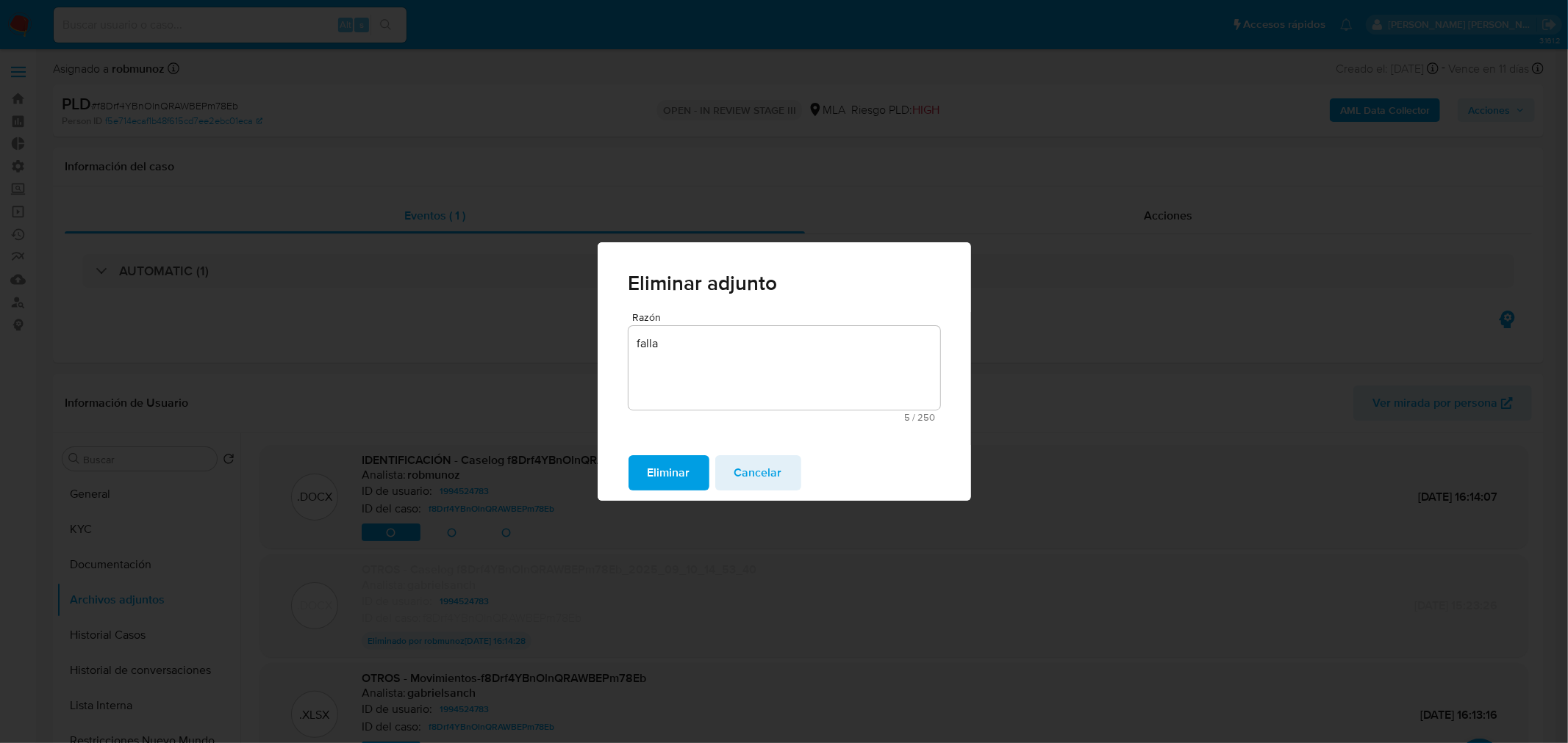
click at [695, 471] on button "Eliminar" at bounding box center [669, 473] width 81 height 35
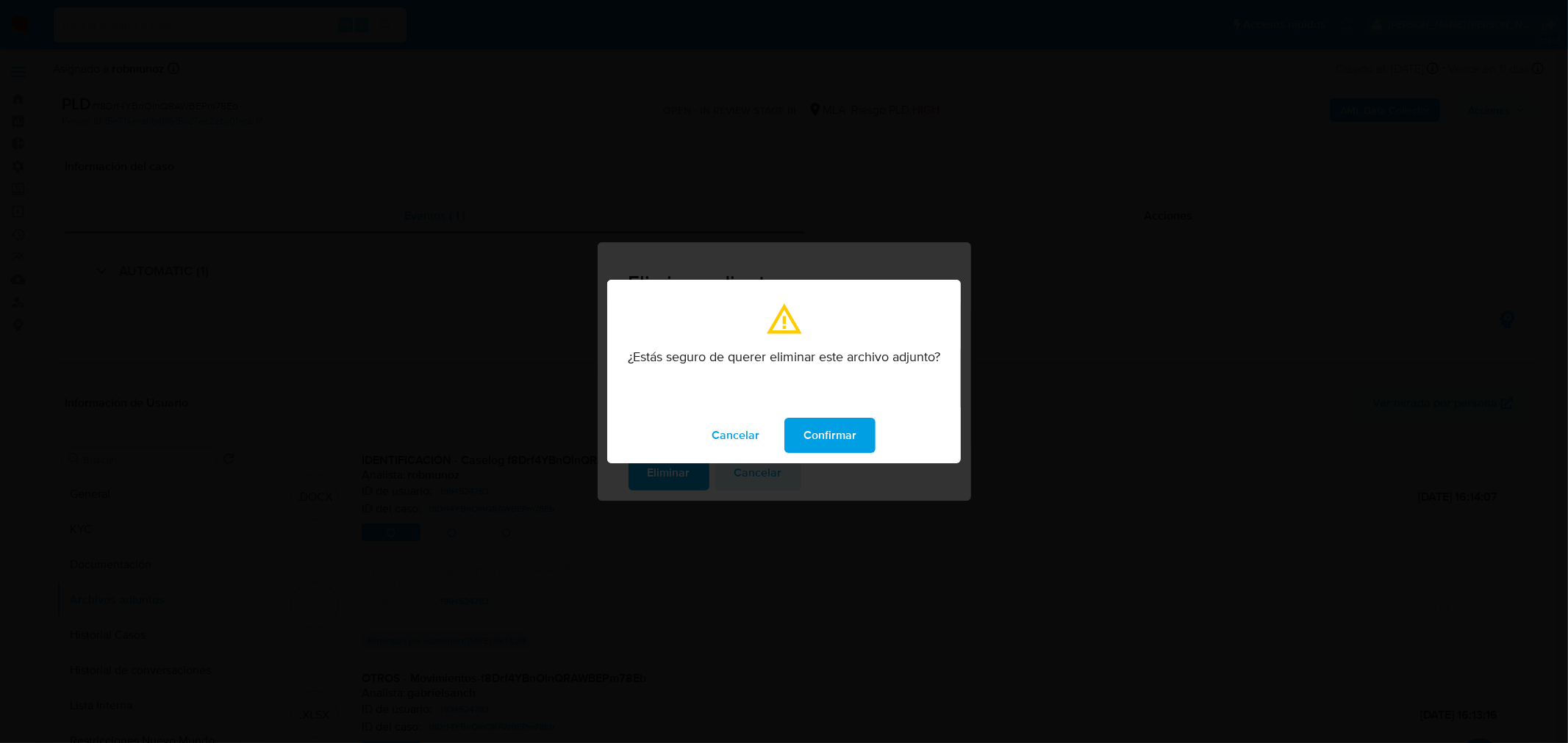
drag, startPoint x: 815, startPoint y: 434, endPoint x: 828, endPoint y: 463, distance: 31.8
click at [816, 434] on span "Confirmar" at bounding box center [829, 436] width 53 height 33
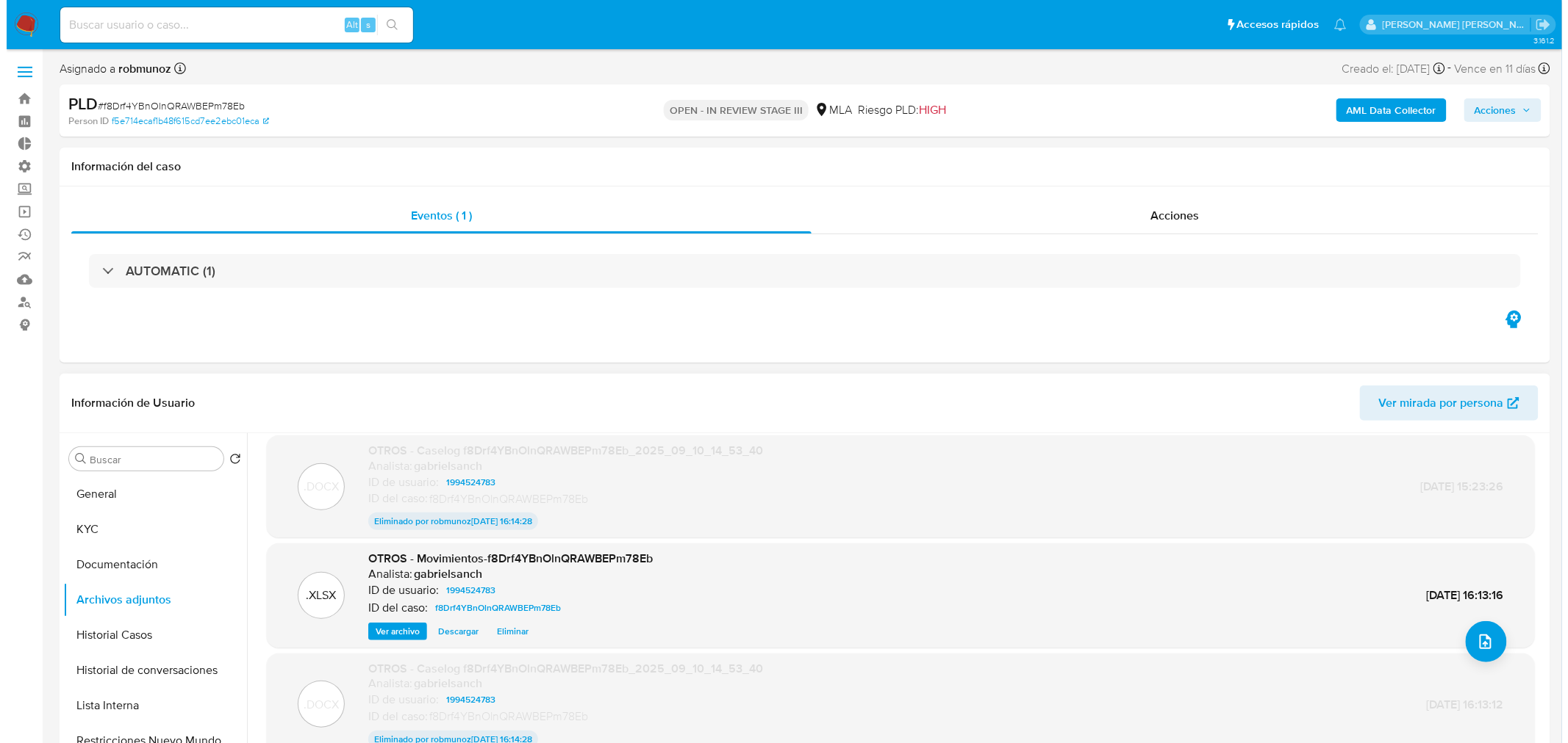
scroll to position [118, 0]
click at [1481, 636] on button "upload-file" at bounding box center [1479, 642] width 42 height 42
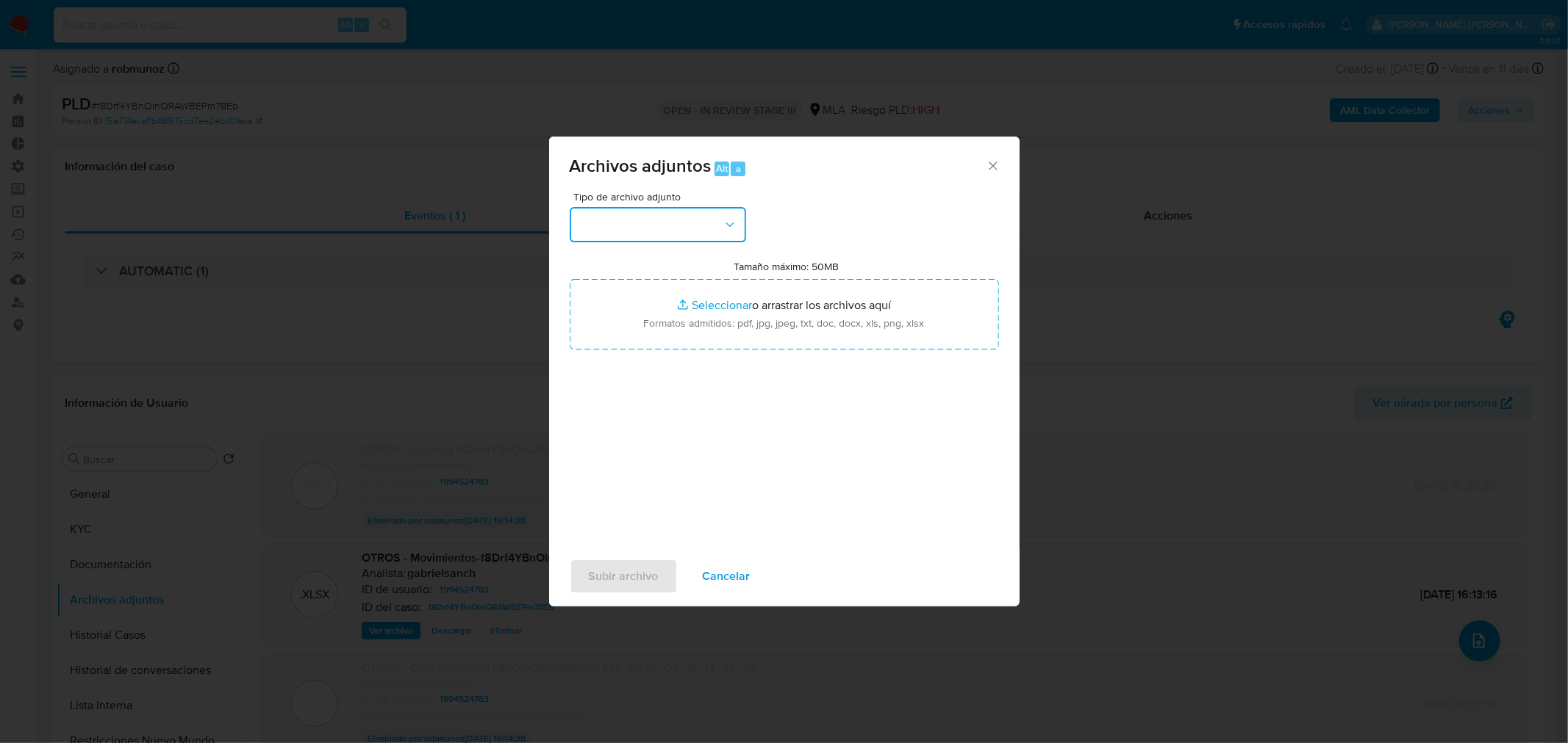
drag, startPoint x: 705, startPoint y: 217, endPoint x: 707, endPoint y: 236, distance: 19.1
click at [705, 218] on button "button" at bounding box center [658, 224] width 176 height 35
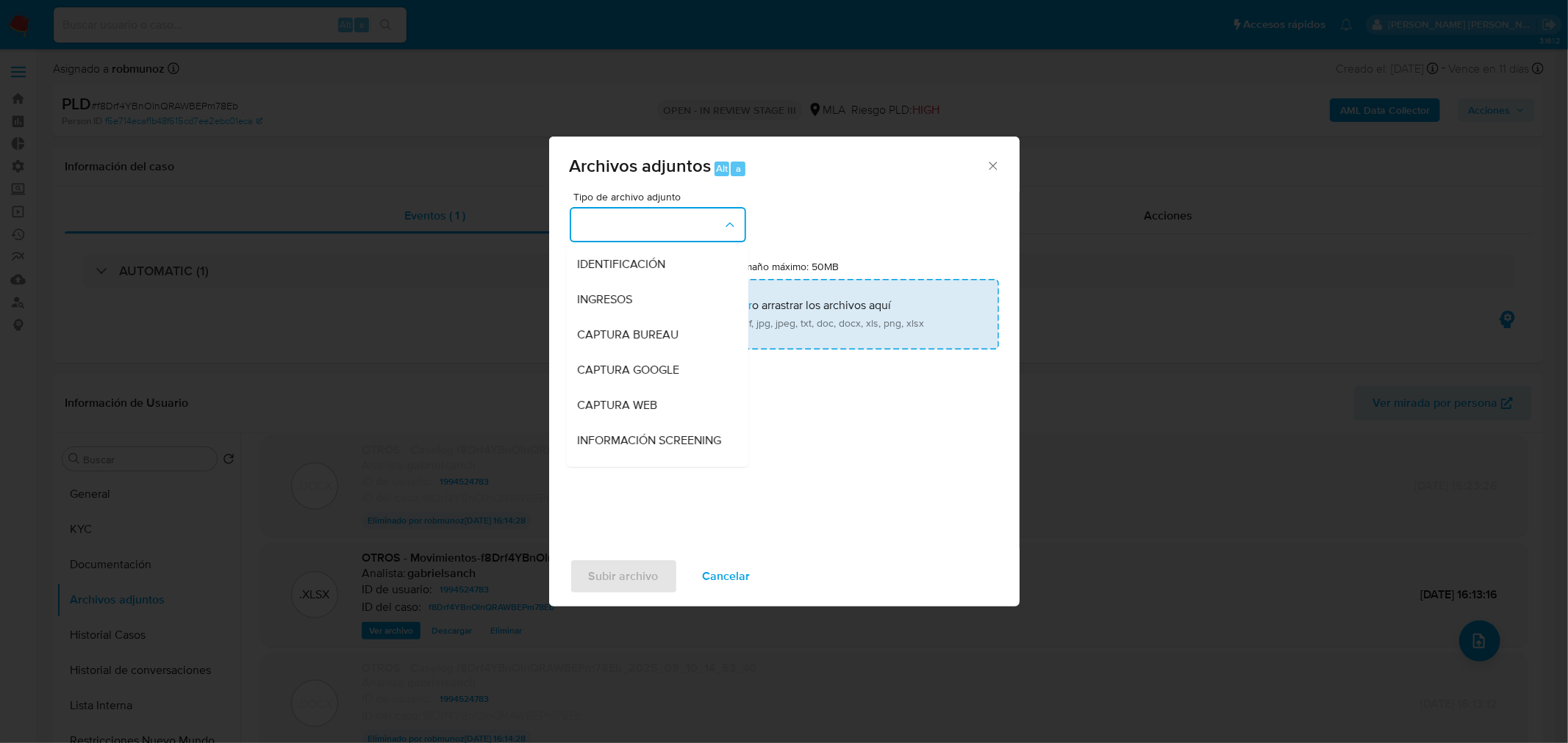
drag, startPoint x: 705, startPoint y: 258, endPoint x: 768, endPoint y: 335, distance: 99.5
click at [705, 259] on div "IDENTIFICACIÓN" at bounding box center [653, 264] width 150 height 35
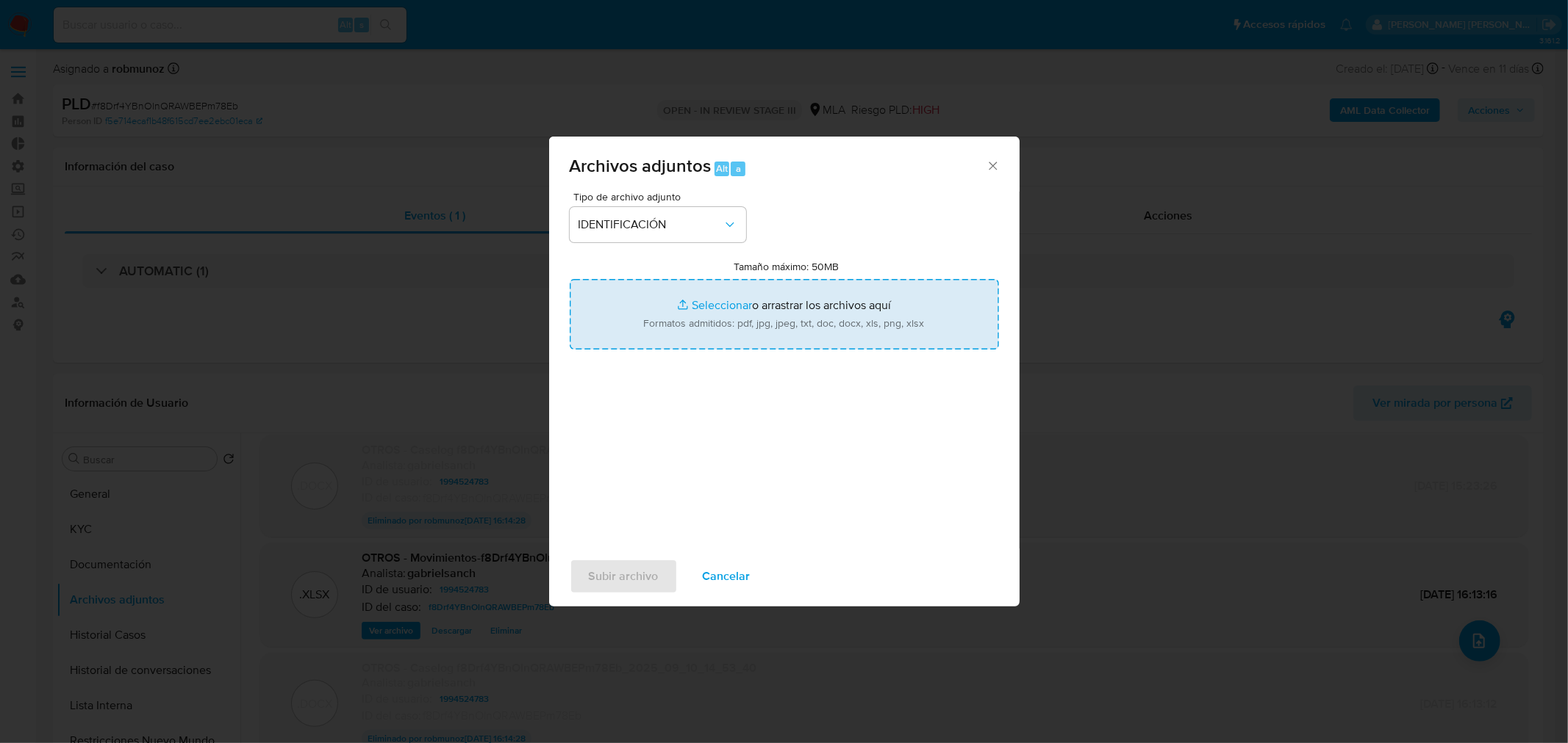
click at [768, 334] on input "Tamaño máximo: 50MB Seleccionar archivos" at bounding box center [784, 314] width 429 height 70
type input "C:\fakepath\Caselog f8Drf4YBnOlnQRAWBEPm78Eb_2025_09_10_14_53_40 (3).docx"
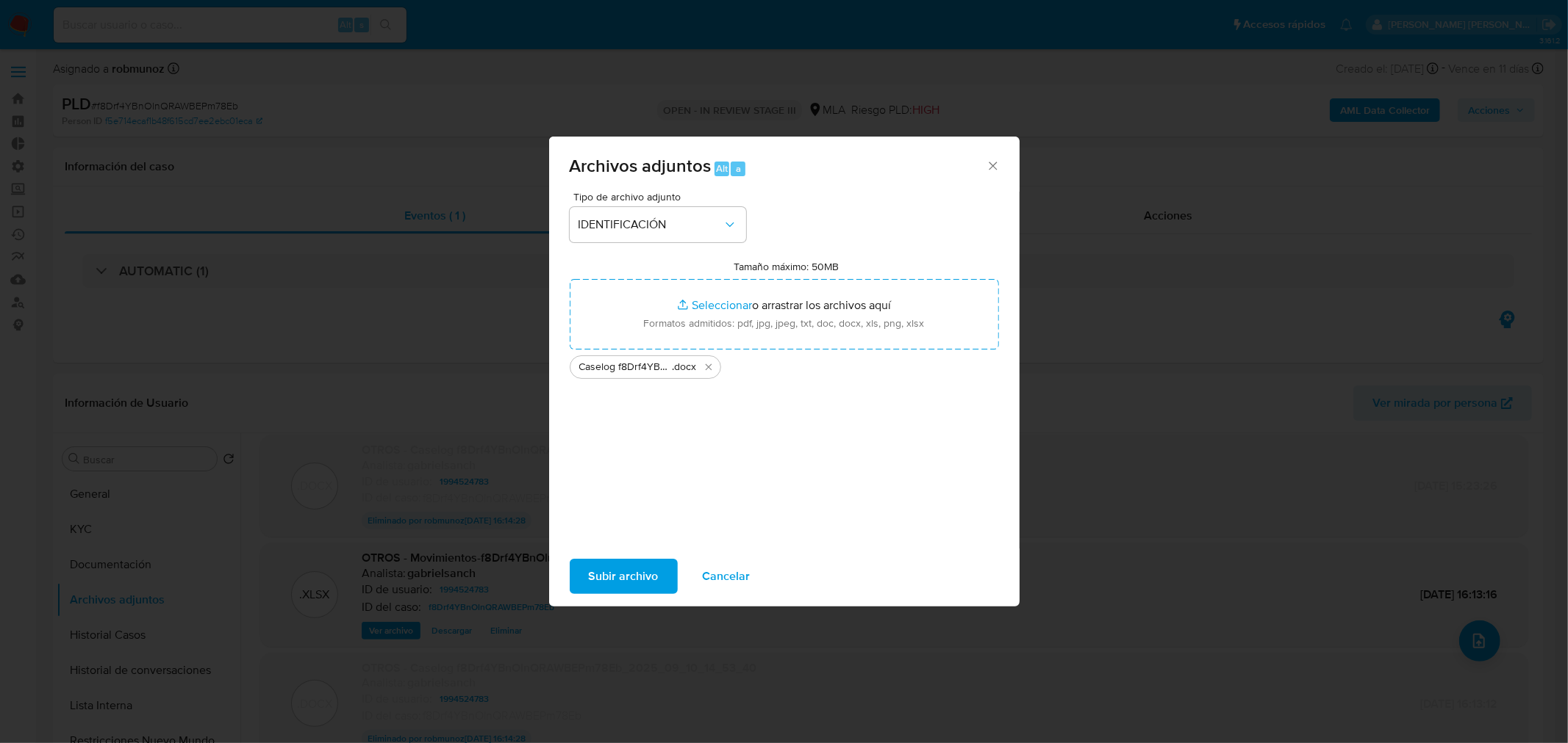
click at [644, 579] on span "Subir archivo" at bounding box center [623, 577] width 70 height 33
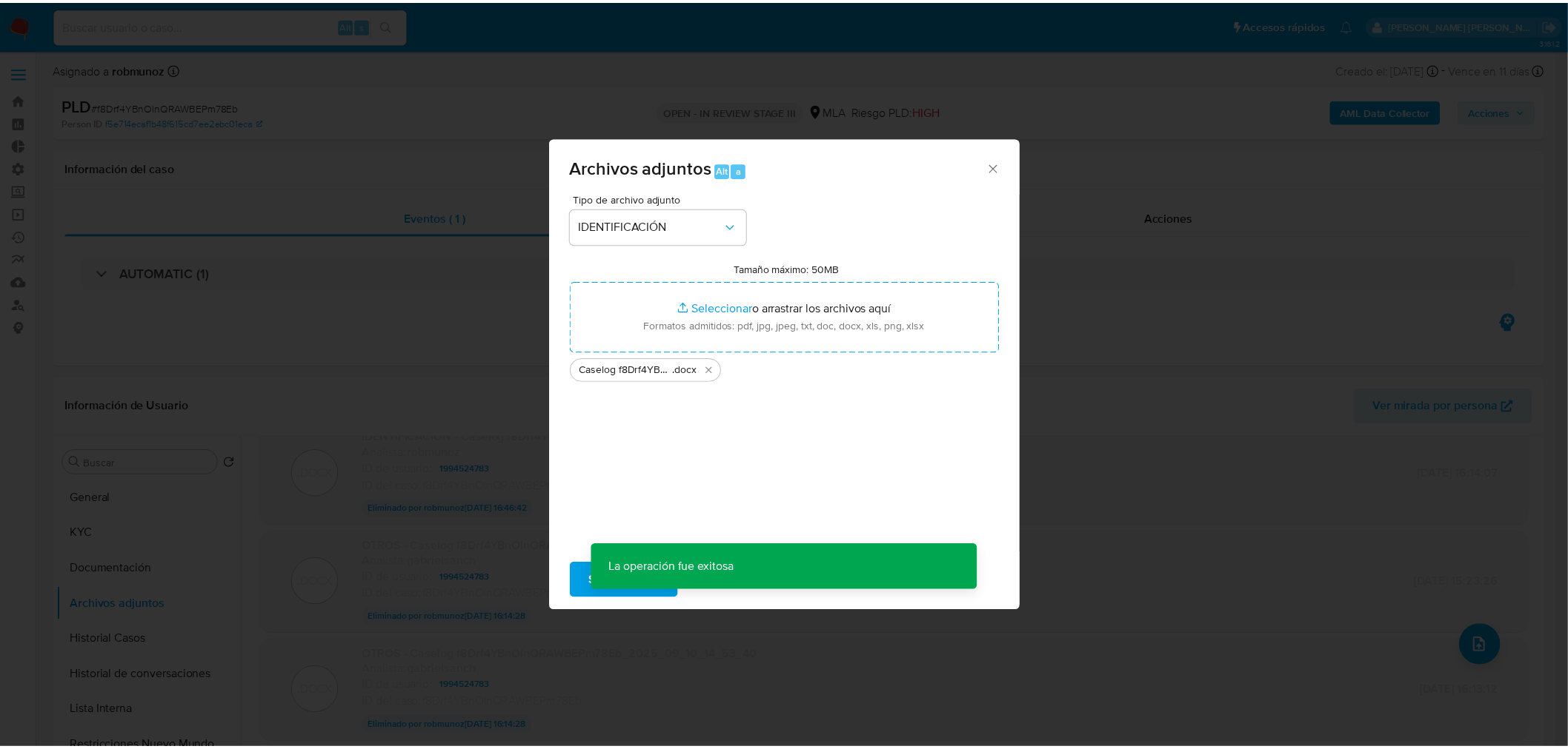
scroll to position [212, 0]
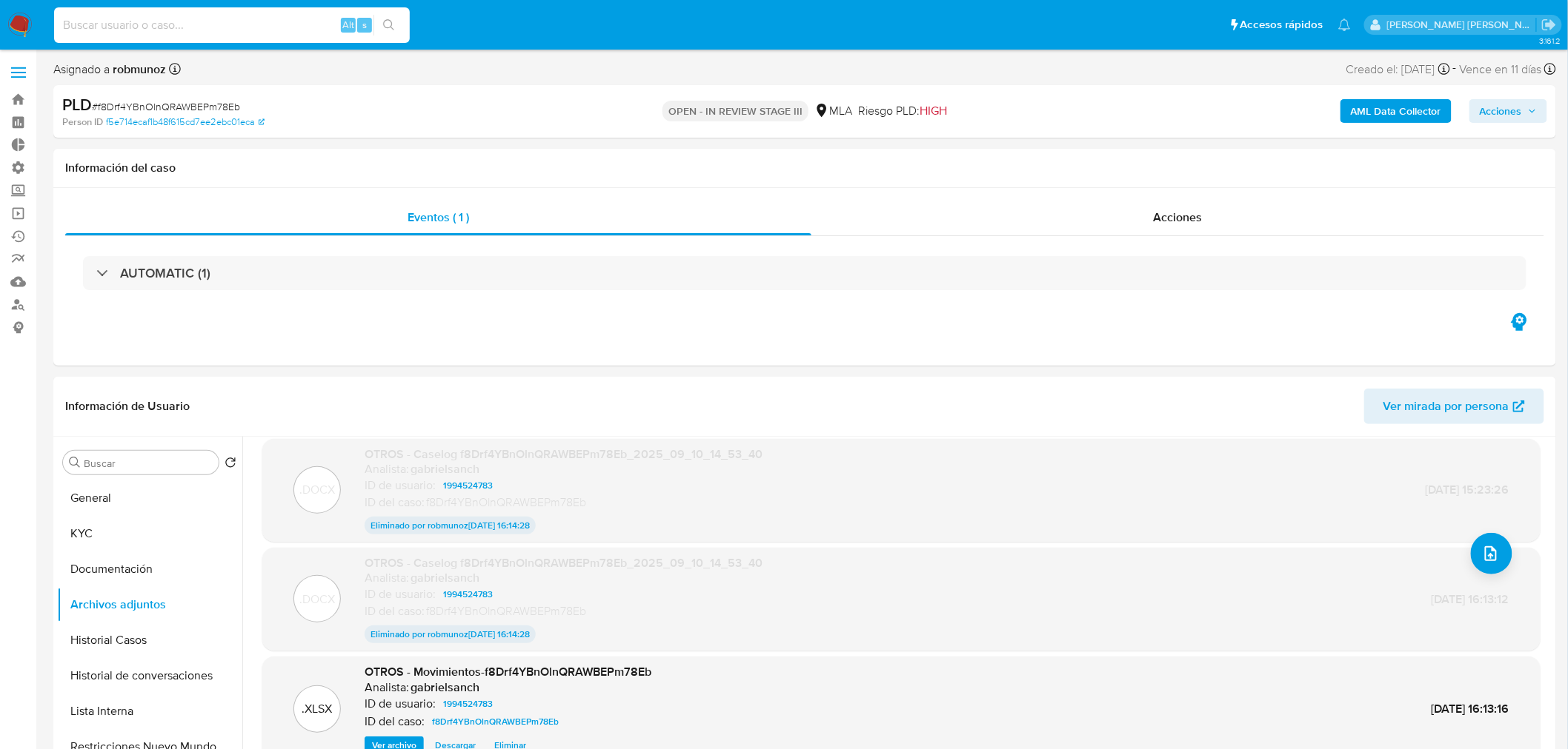
click at [269, 25] on input at bounding box center [231, 25] width 356 height 19
paste input "6goRulzEov4WoaqLJKEETesd"
type input "6goRulzEov4WoaqLJKEETesd"
click at [388, 24] on icon "search-icon" at bounding box center [389, 25] width 12 height 12
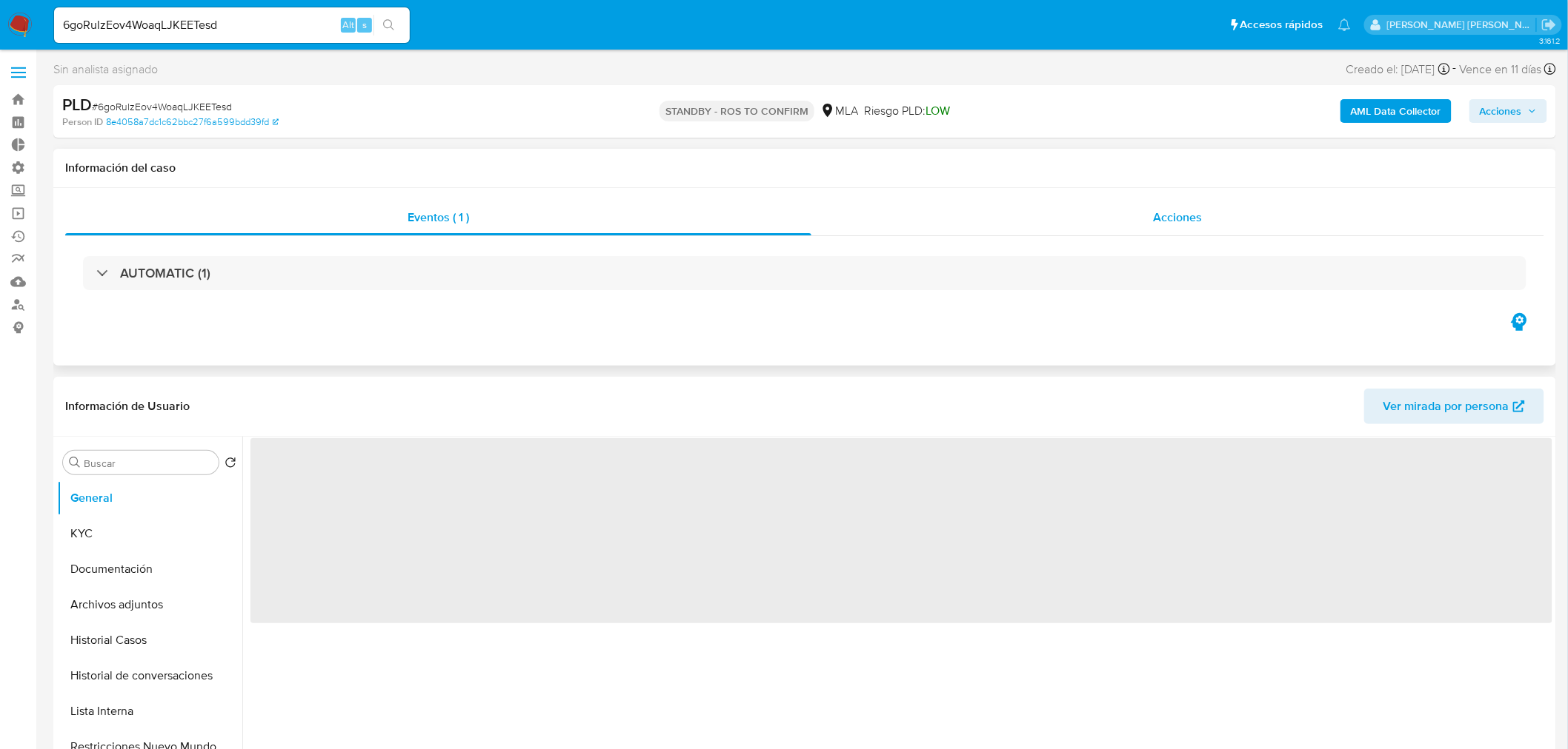
select select "10"
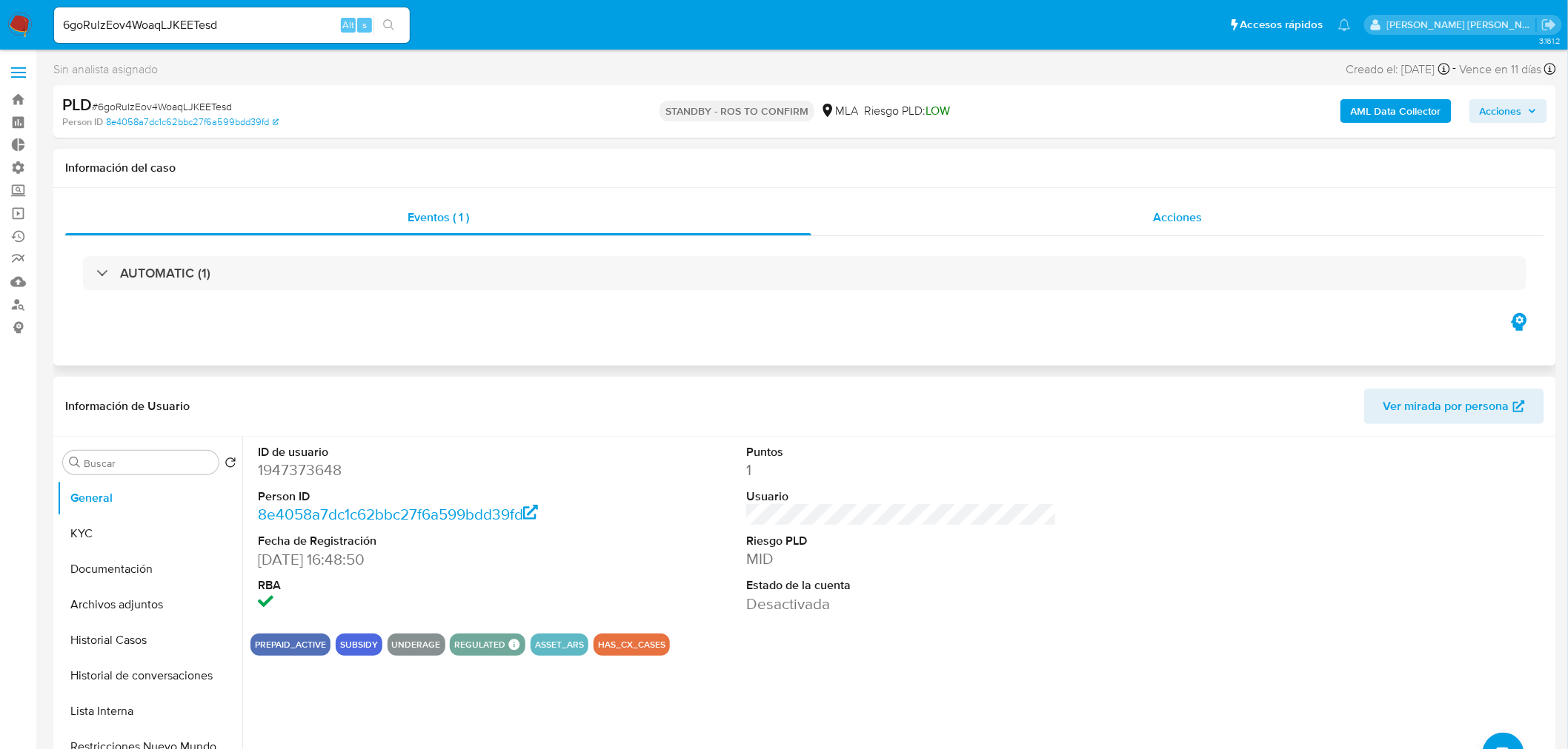
click at [1184, 213] on span "Acciones" at bounding box center [1177, 217] width 49 height 17
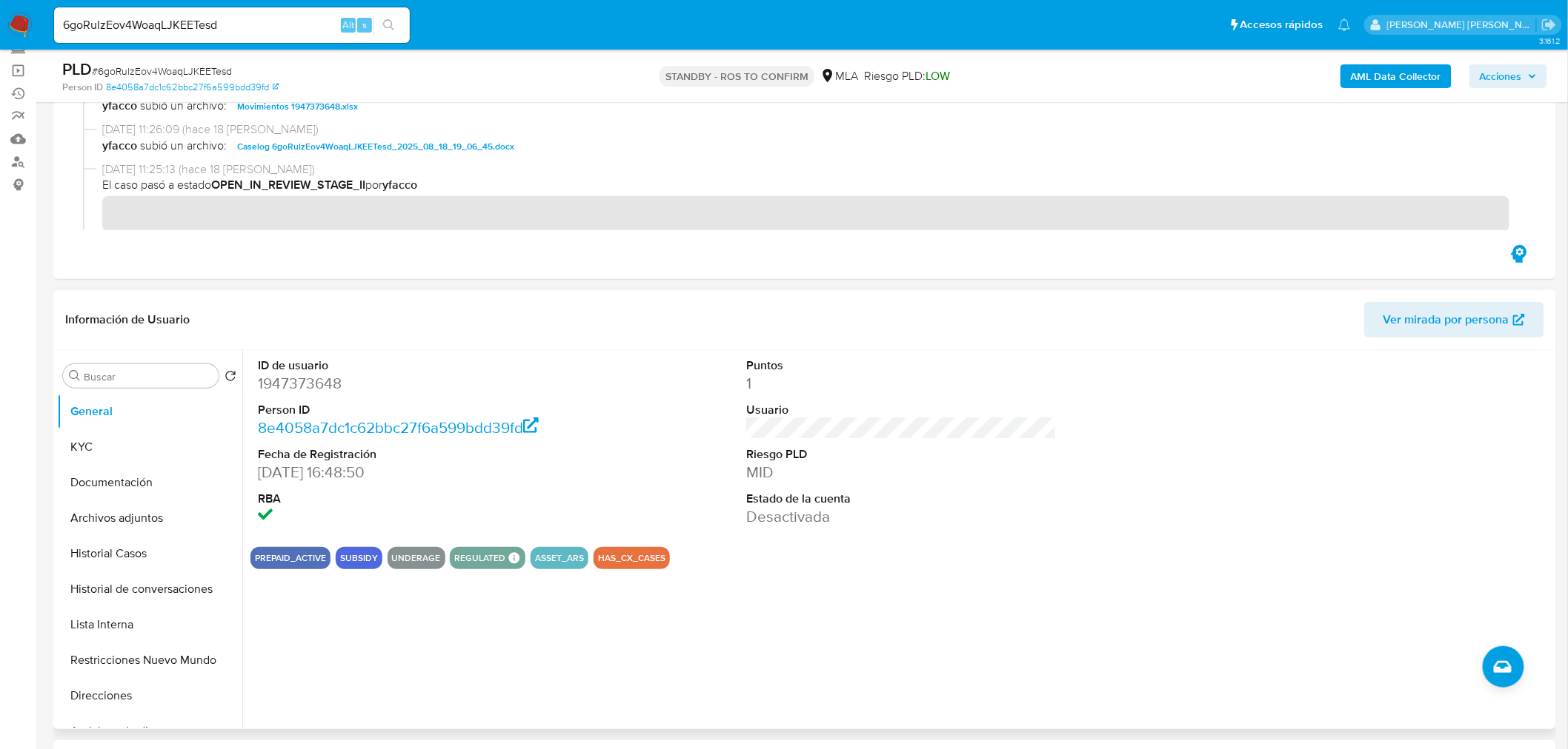
scroll to position [165, 0]
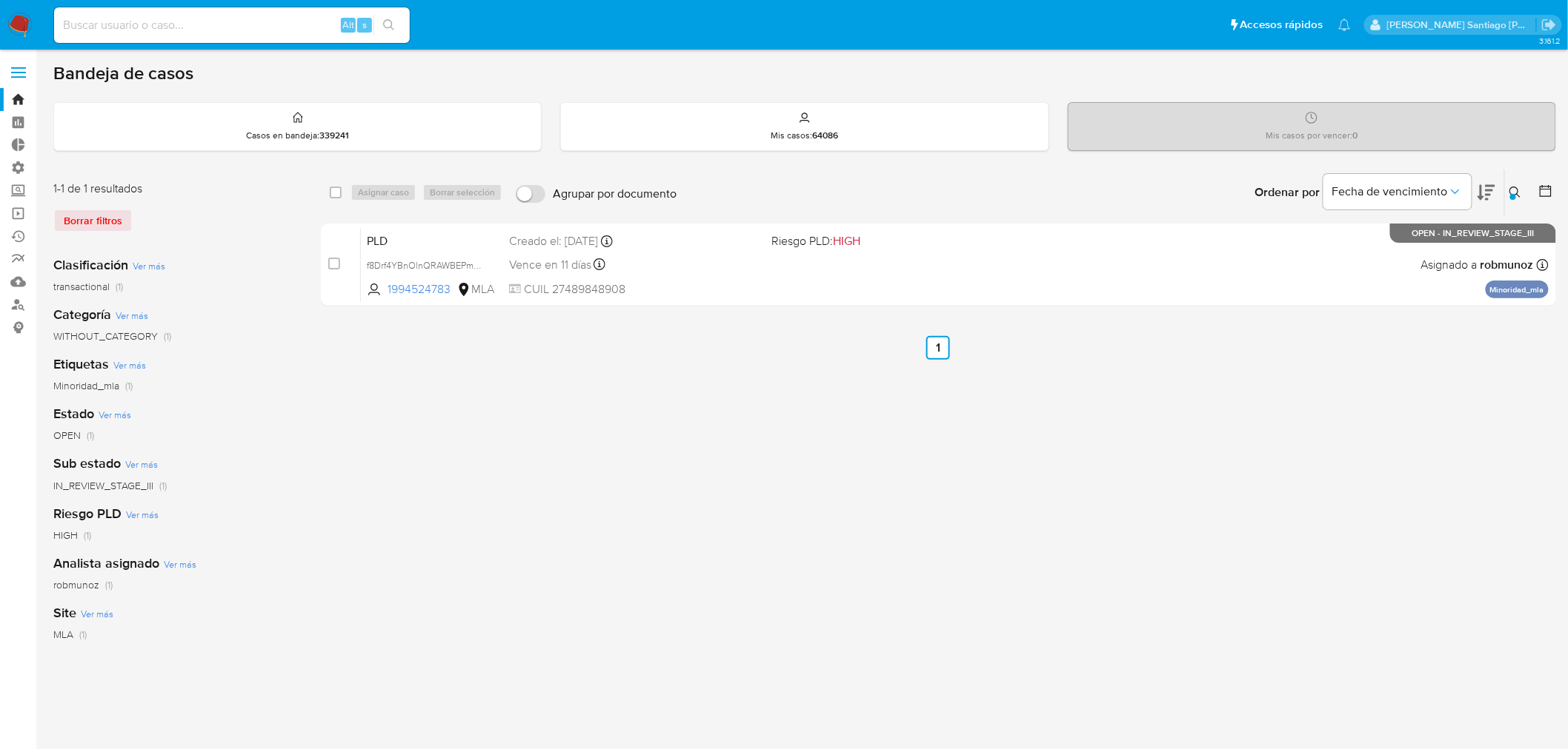
click at [27, 20] on img at bounding box center [20, 25] width 25 height 25
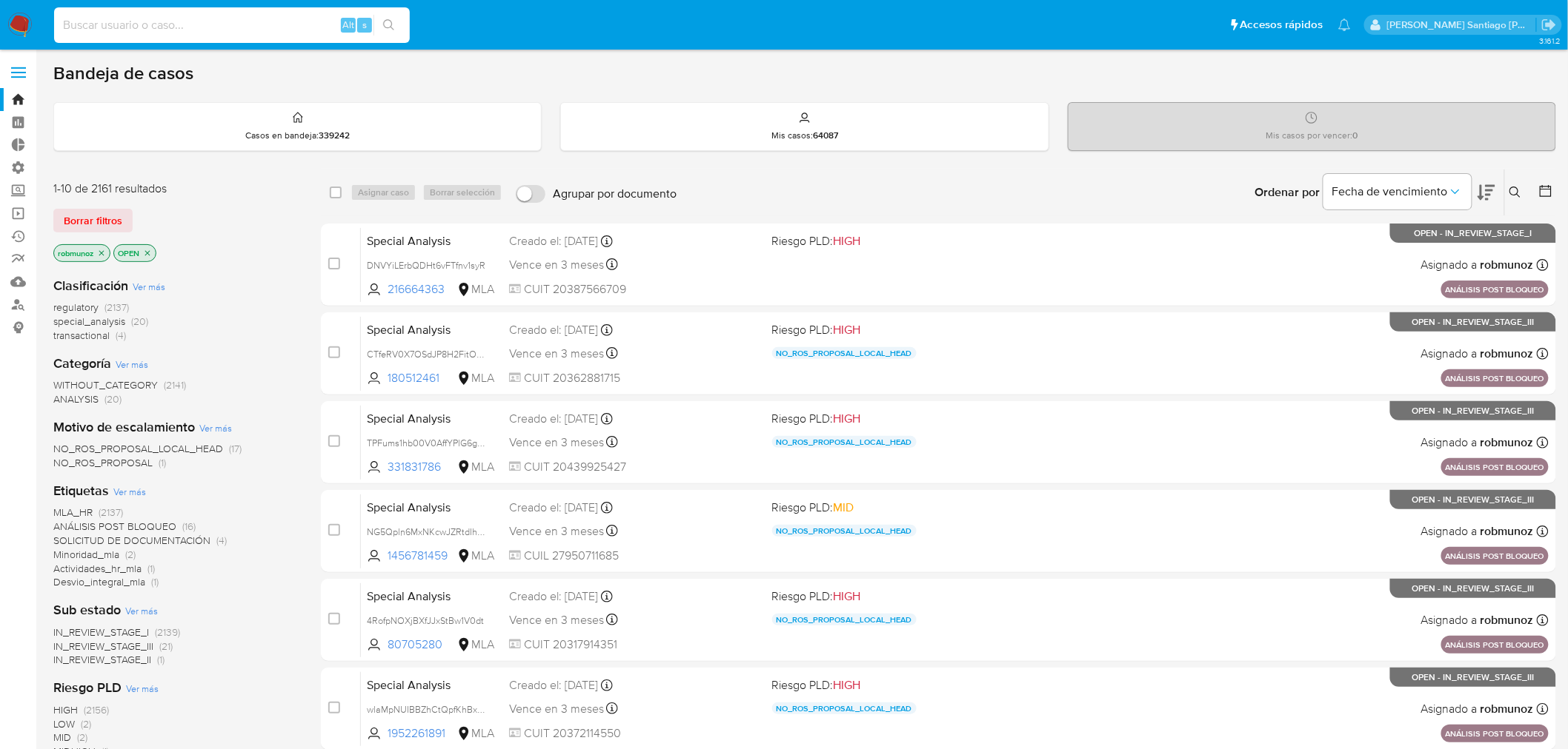
click at [279, 17] on input at bounding box center [231, 25] width 356 height 19
paste input "Up50Q6ZHgBf79M9KJAaWbZLp"
type input "Up50Q6ZHgBf79M9KJAaWbZLp"
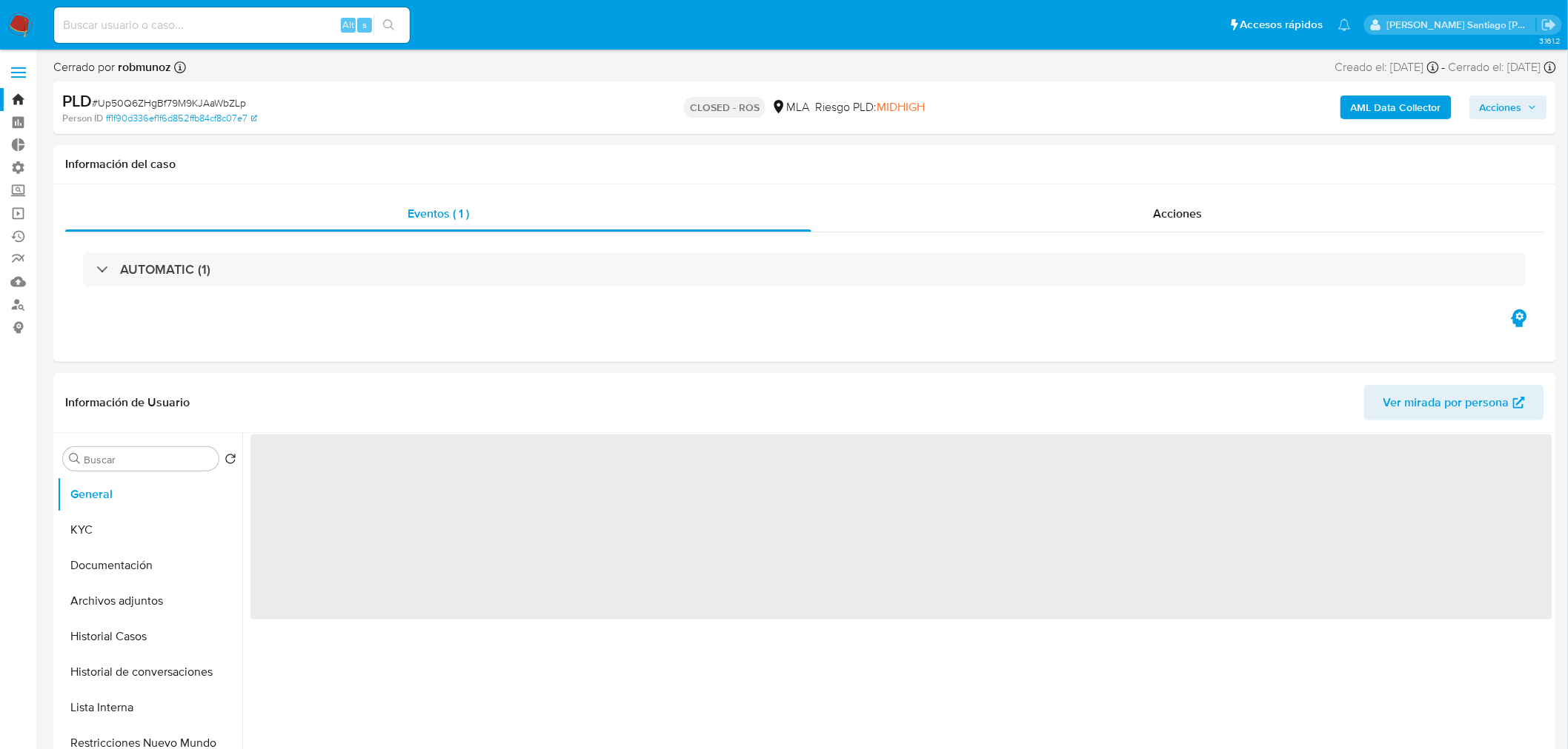
select select "10"
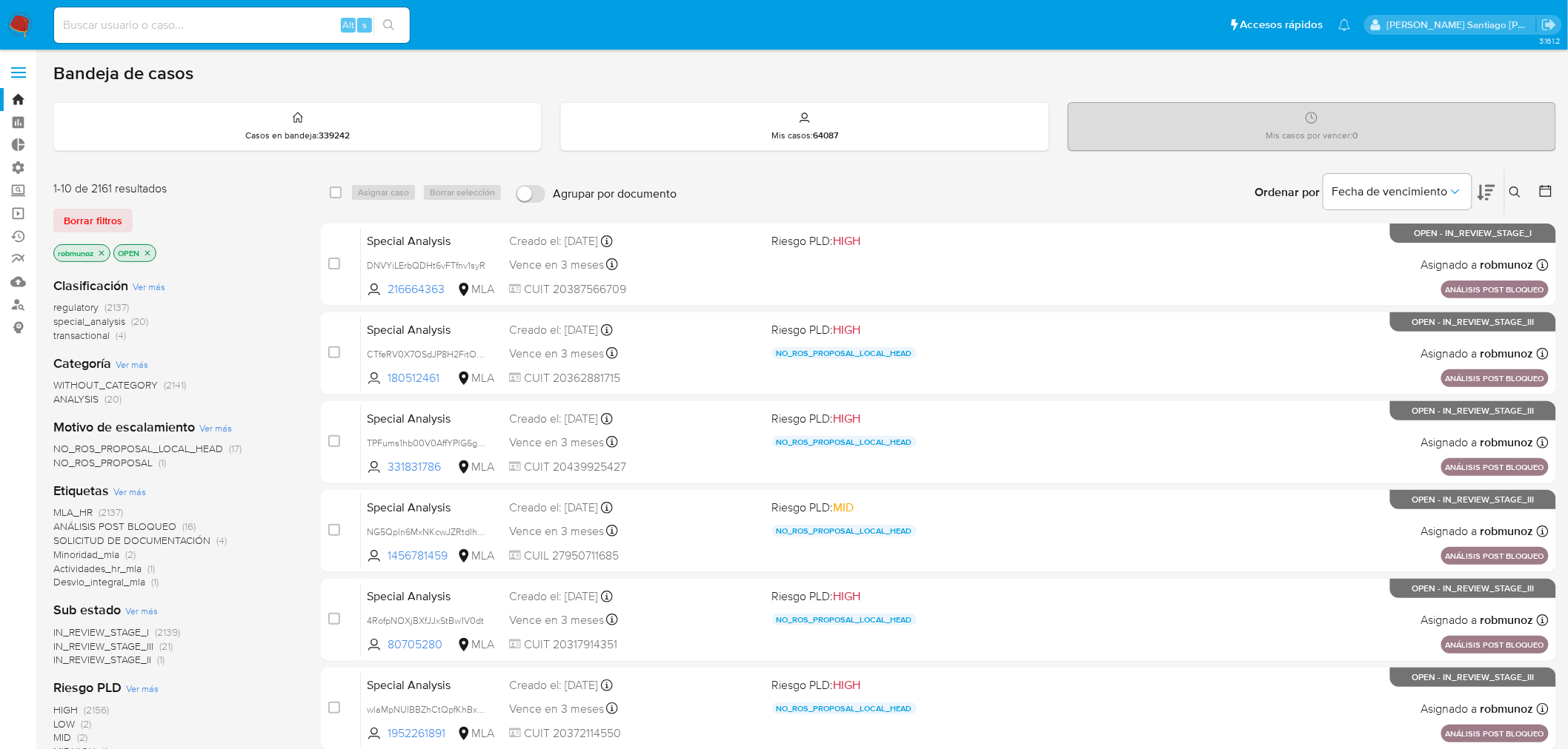
click at [312, 25] on input at bounding box center [231, 25] width 356 height 19
paste input "6goRulzEov4WoaqLJKEETesd"
type input "6goRulzEov4WoaqLJKEETesd"
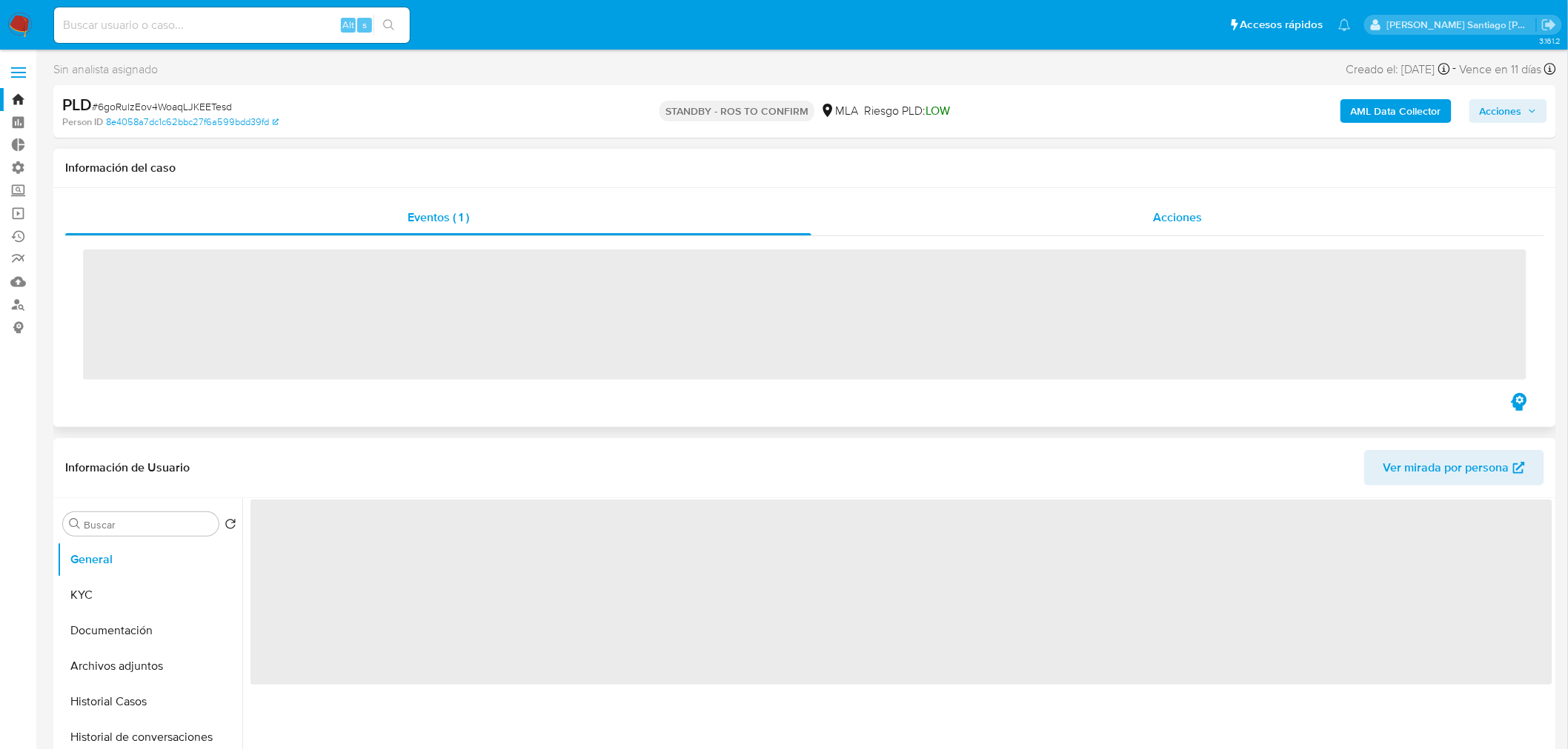
click at [1136, 205] on div "Acciones" at bounding box center [1178, 218] width 734 height 35
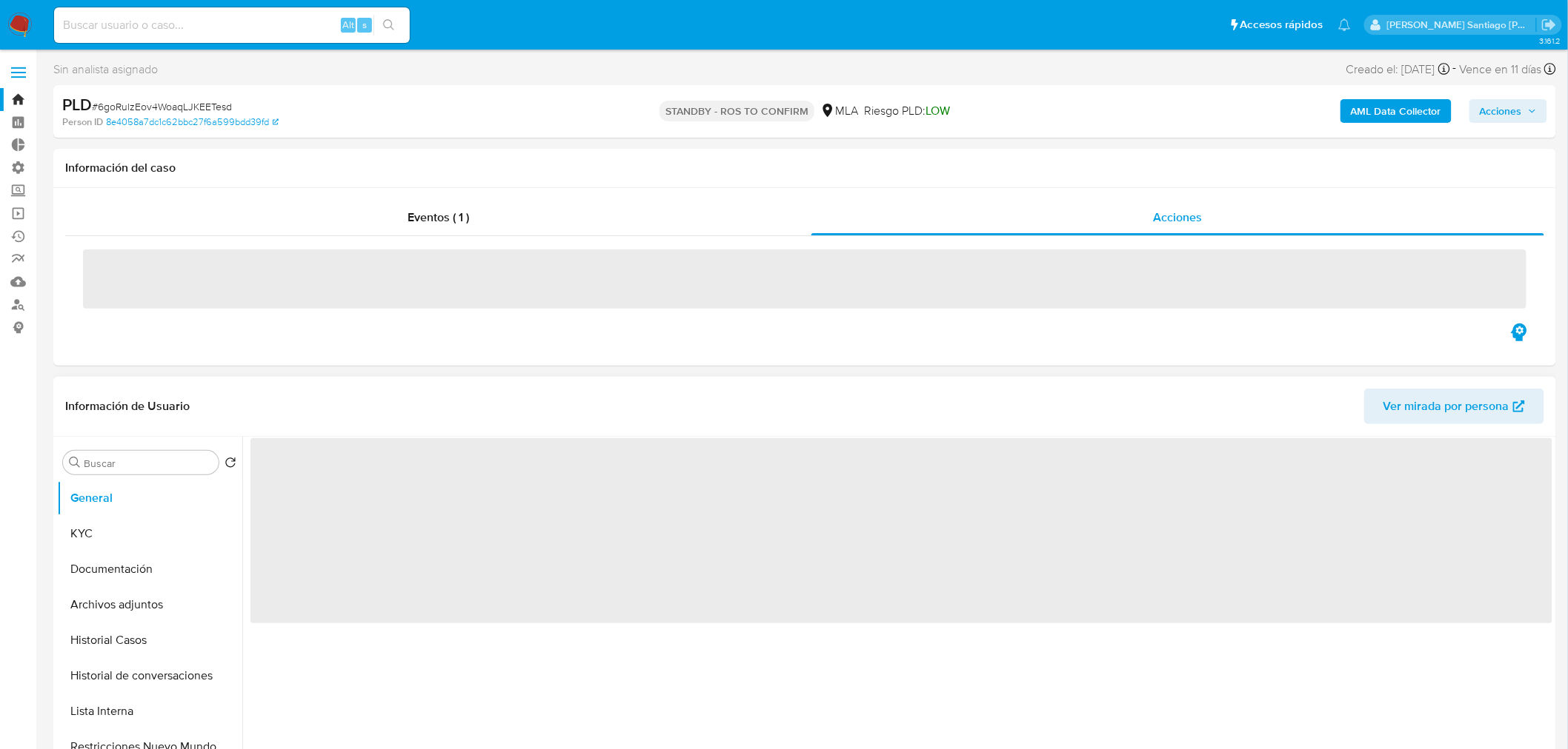
select select "10"
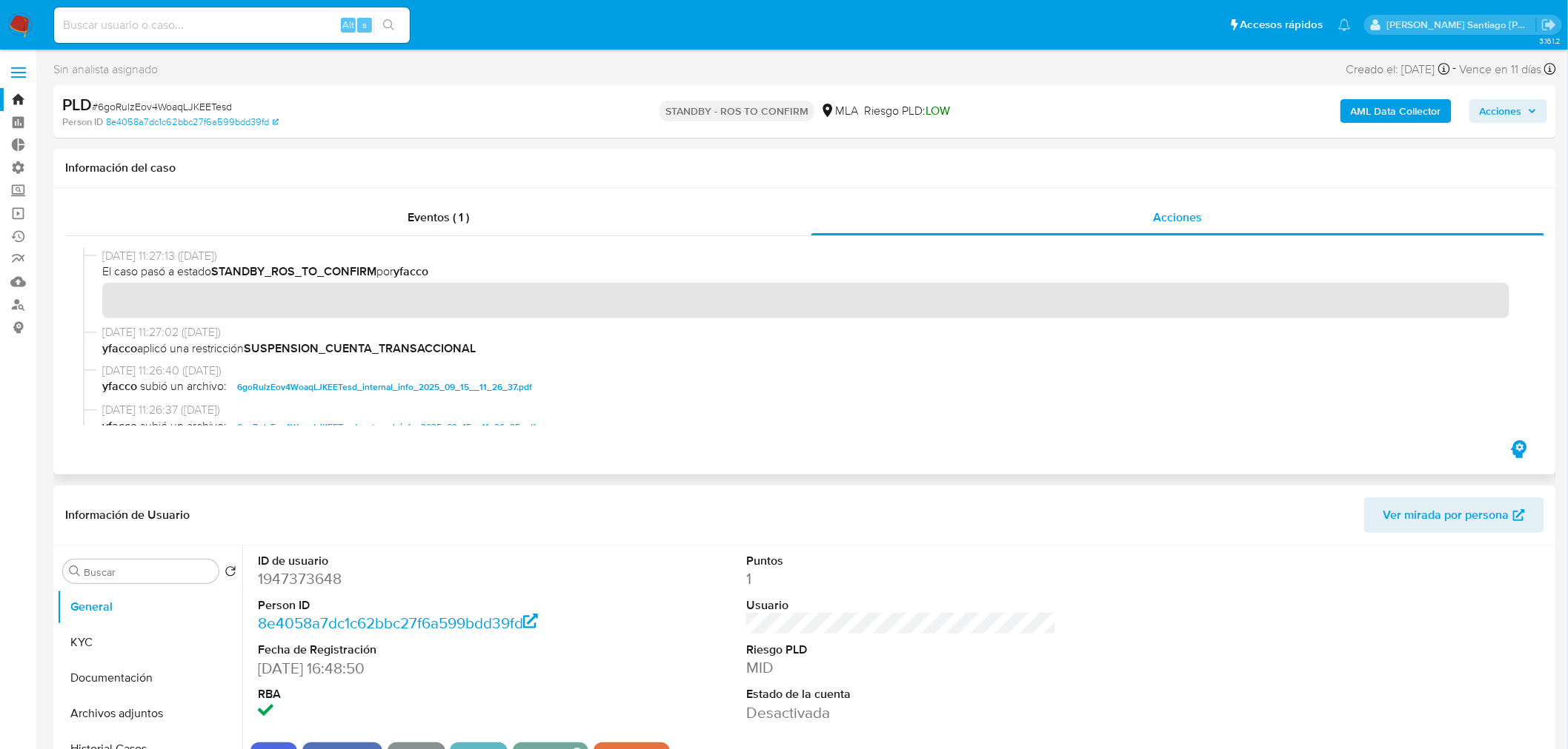
scroll to position [165, 0]
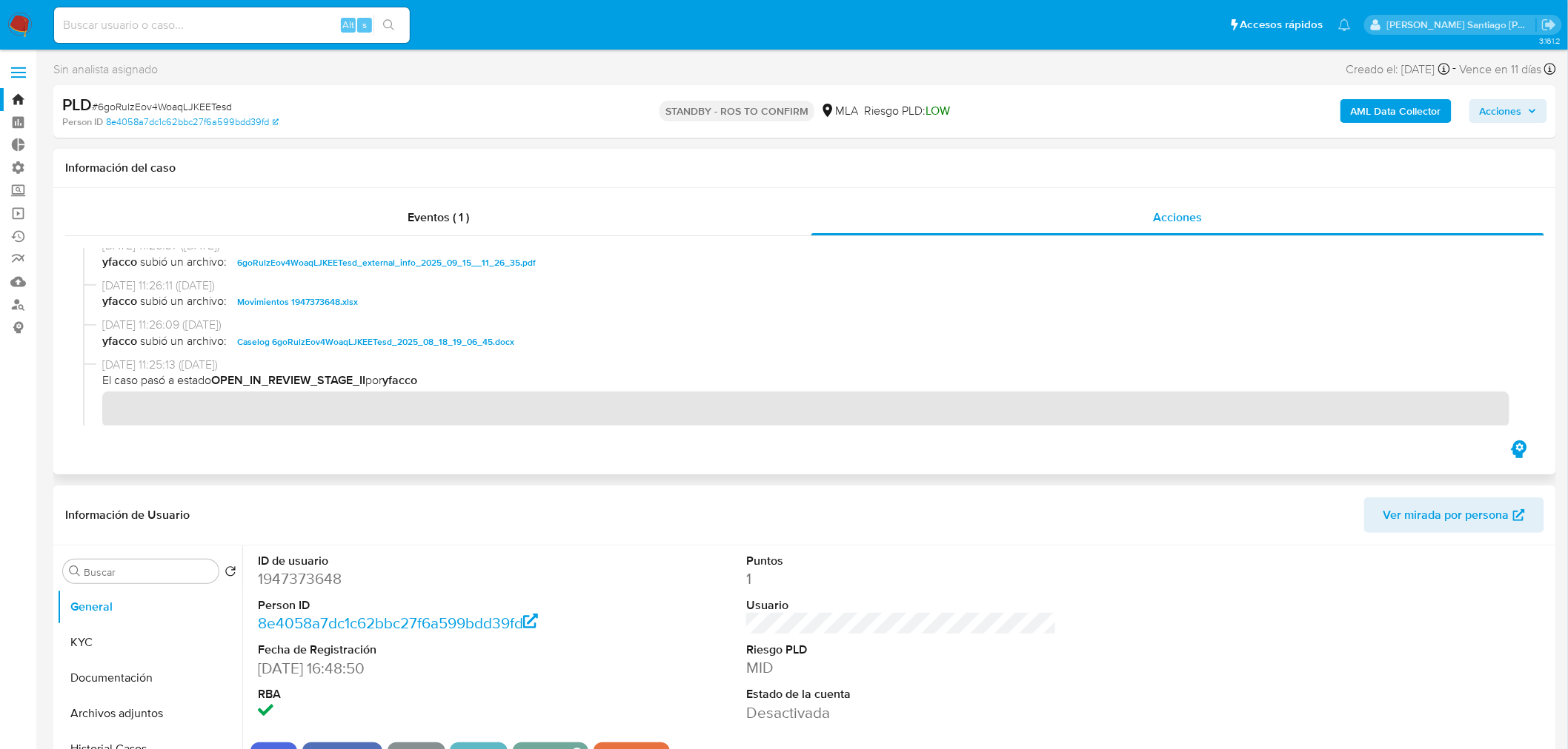
click at [432, 339] on span "Caselog 6goRulzEov4WoaqLJKEETesd_2025_08_18_19_06_45.docx" at bounding box center [375, 342] width 277 height 18
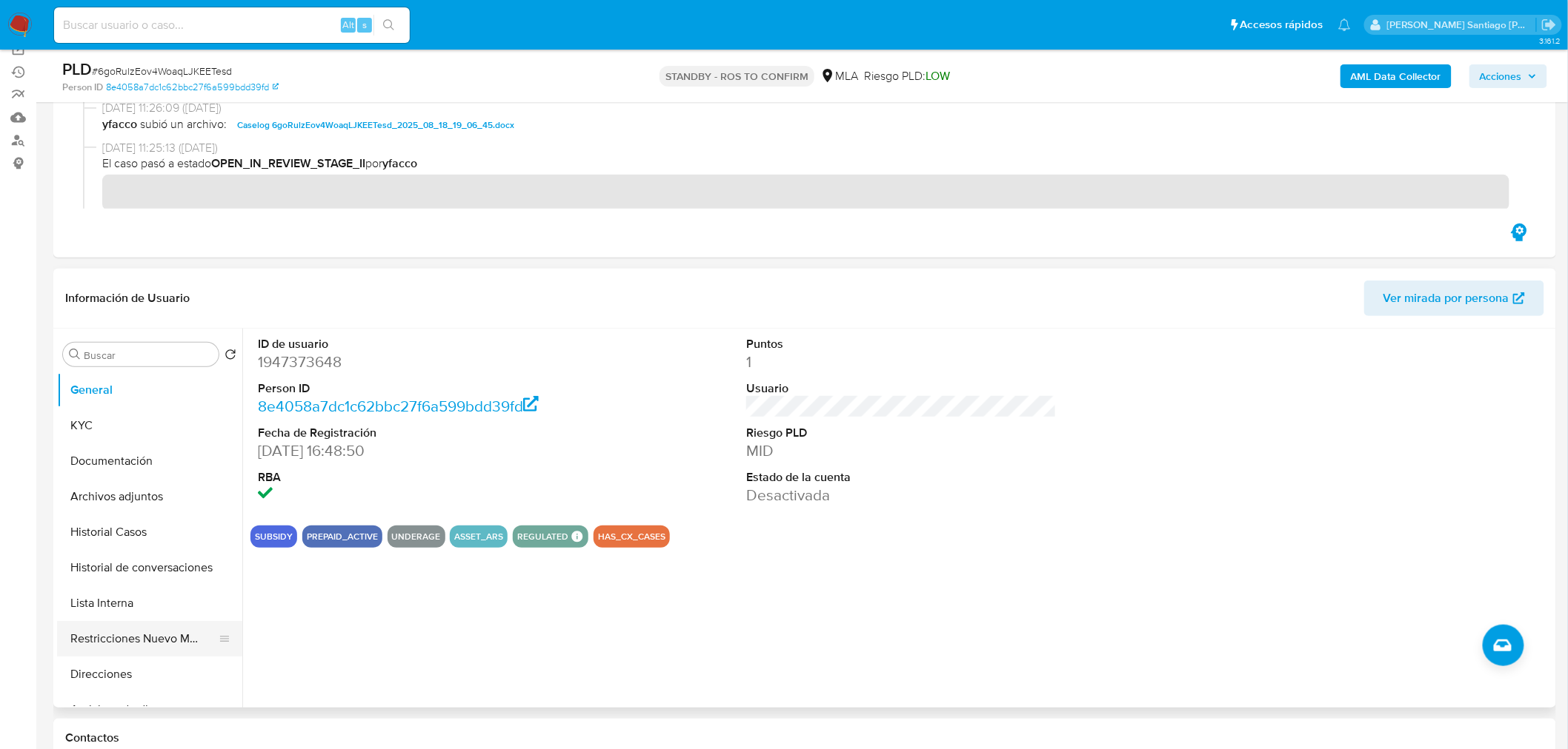
click at [180, 652] on button "Restricciones Nuevo Mundo" at bounding box center [144, 639] width 173 height 35
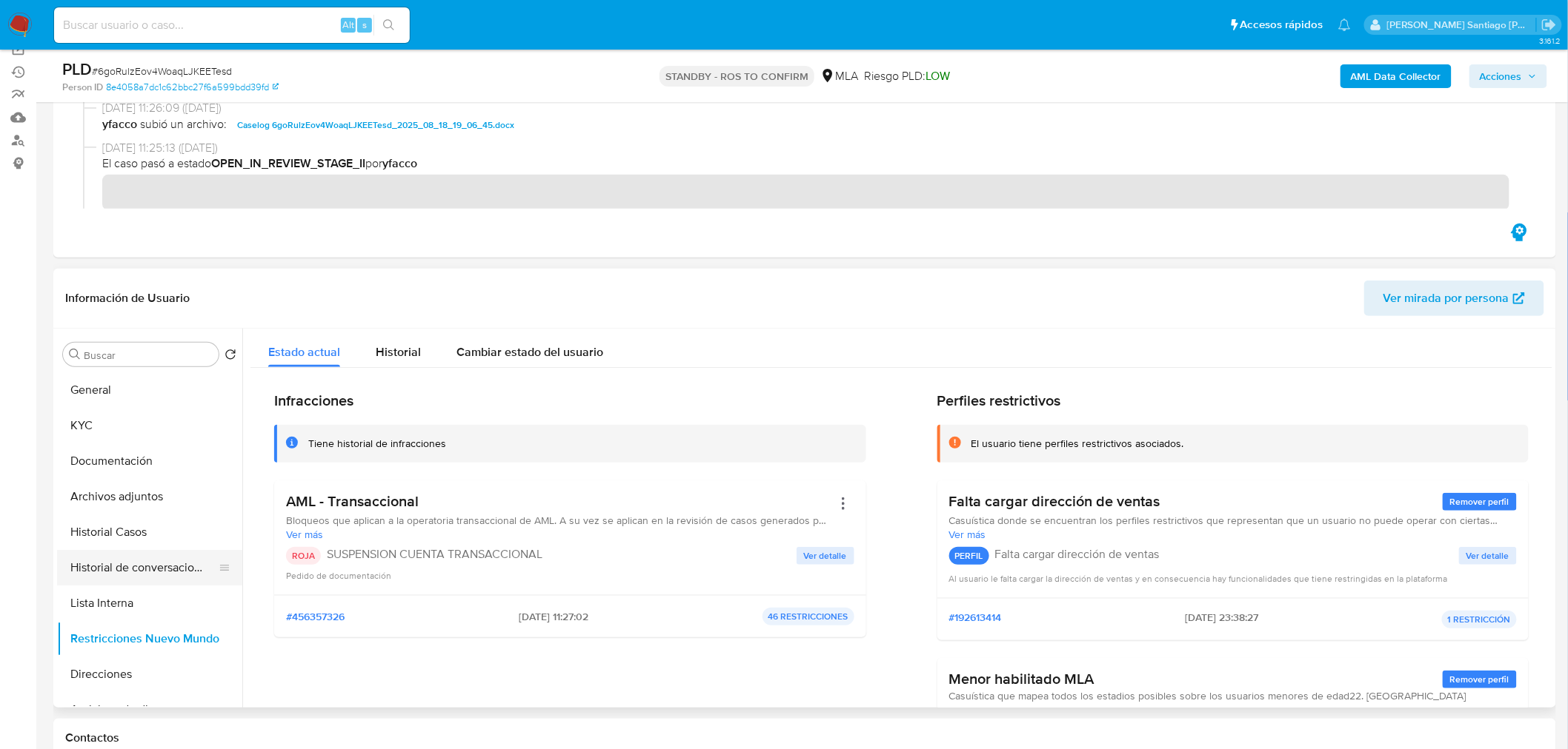
click at [159, 571] on button "Historial de conversaciones" at bounding box center [144, 568] width 173 height 35
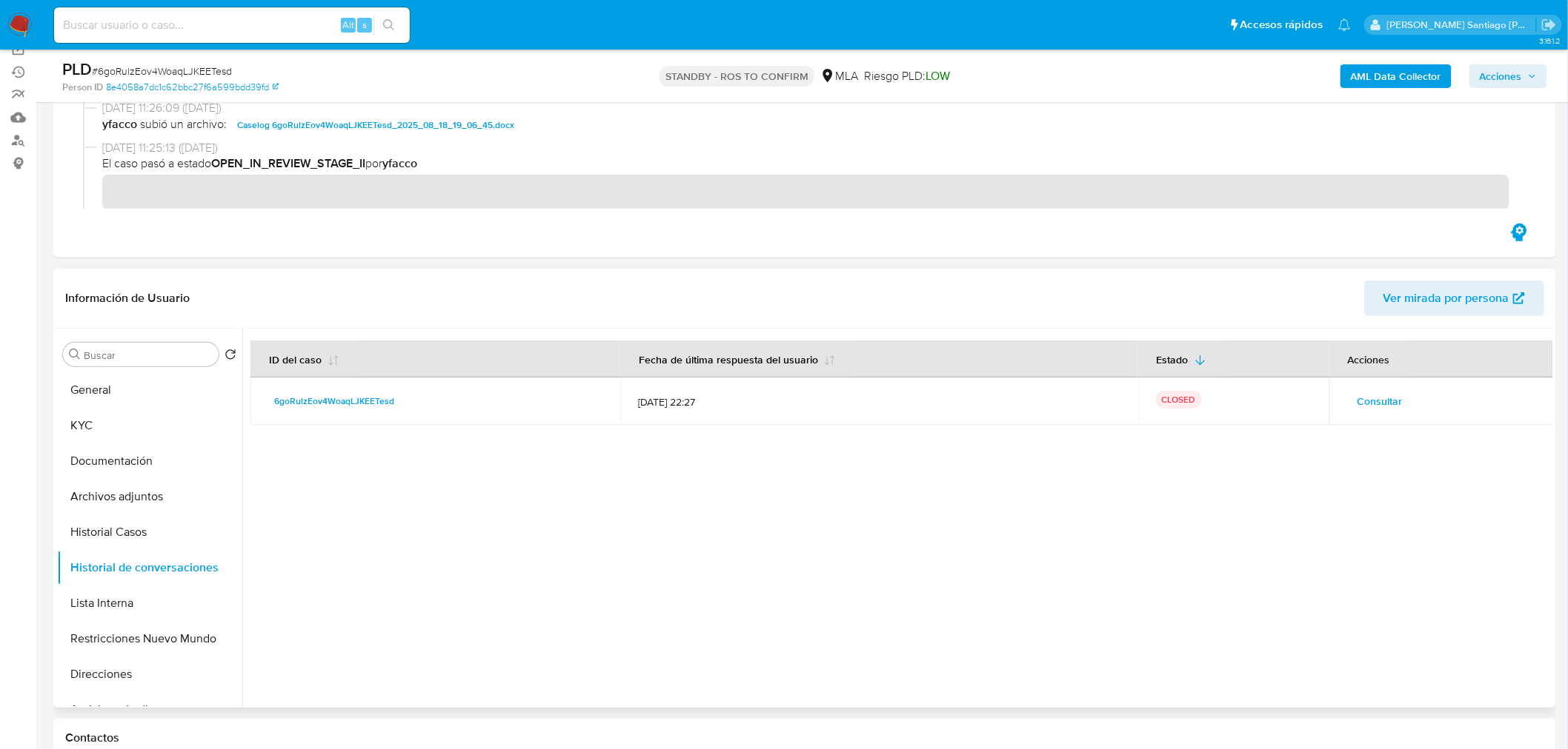
click at [1366, 397] on span "Consultar" at bounding box center [1380, 401] width 46 height 21
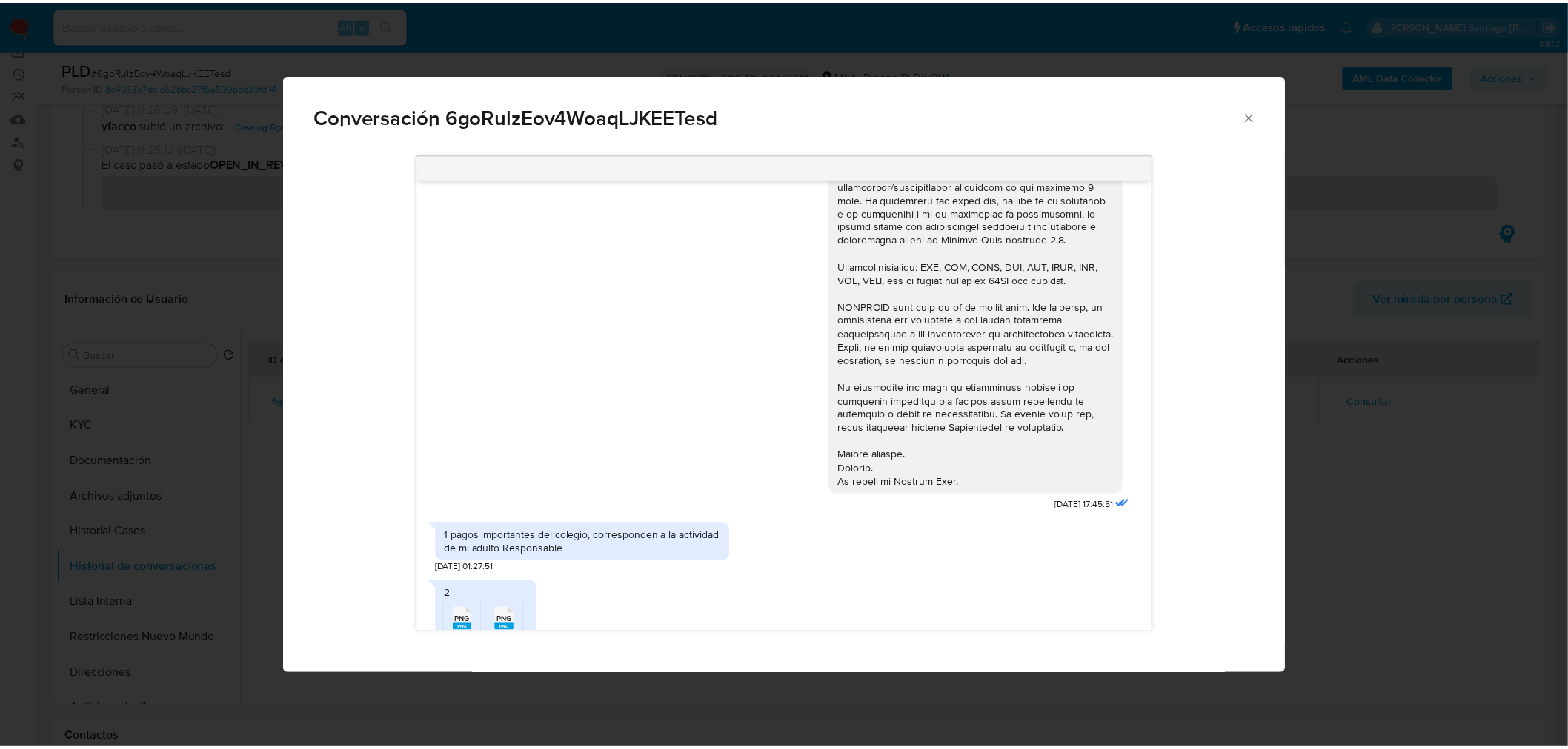
scroll to position [416, 0]
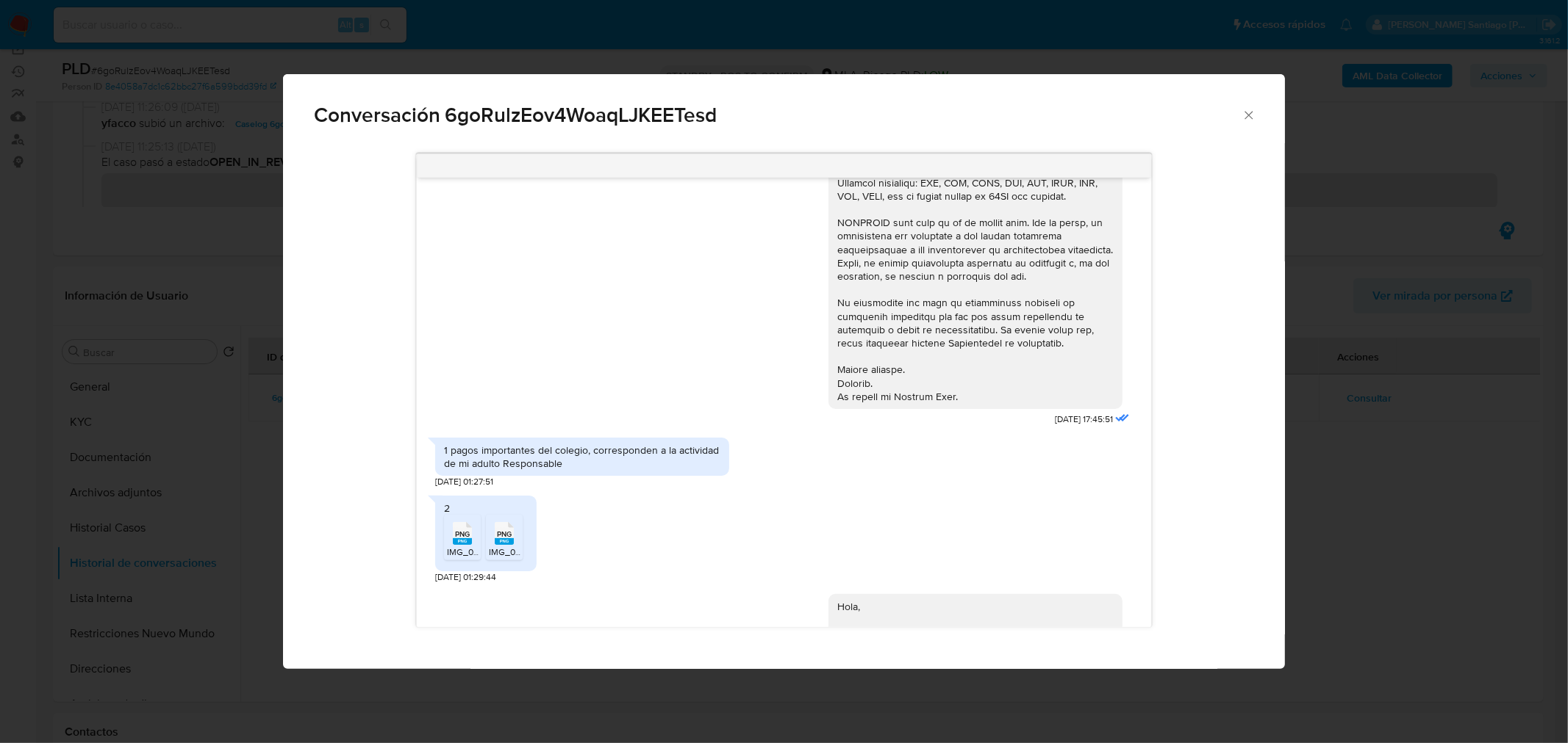
click at [1358, 582] on div "Conversación 6goRulzEov4WoaqLJKEETesd 18/08/2025 17:45:51 1 pagos importantes d…" at bounding box center [784, 371] width 1568 height 743
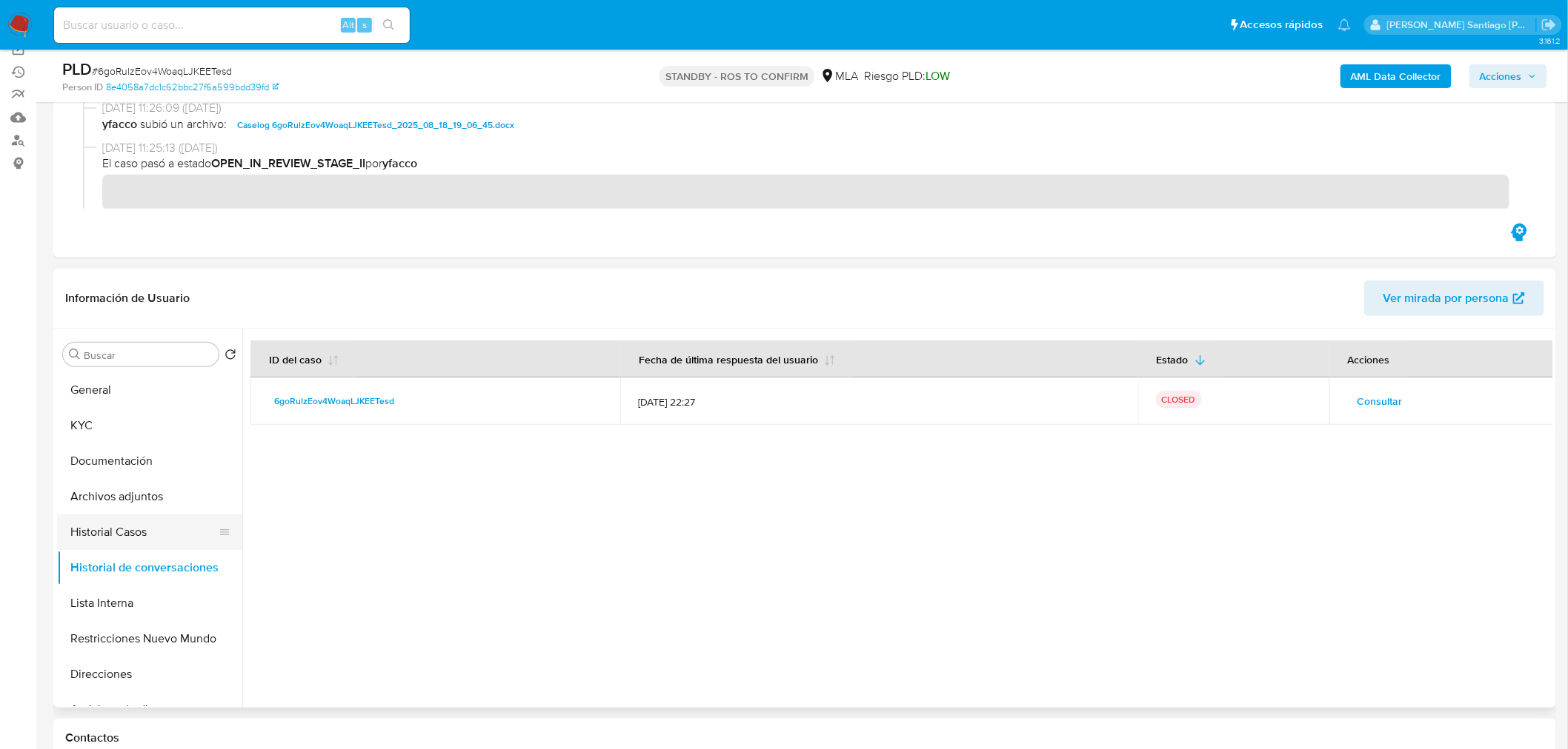
click at [148, 534] on button "Historial Casos" at bounding box center [144, 532] width 173 height 35
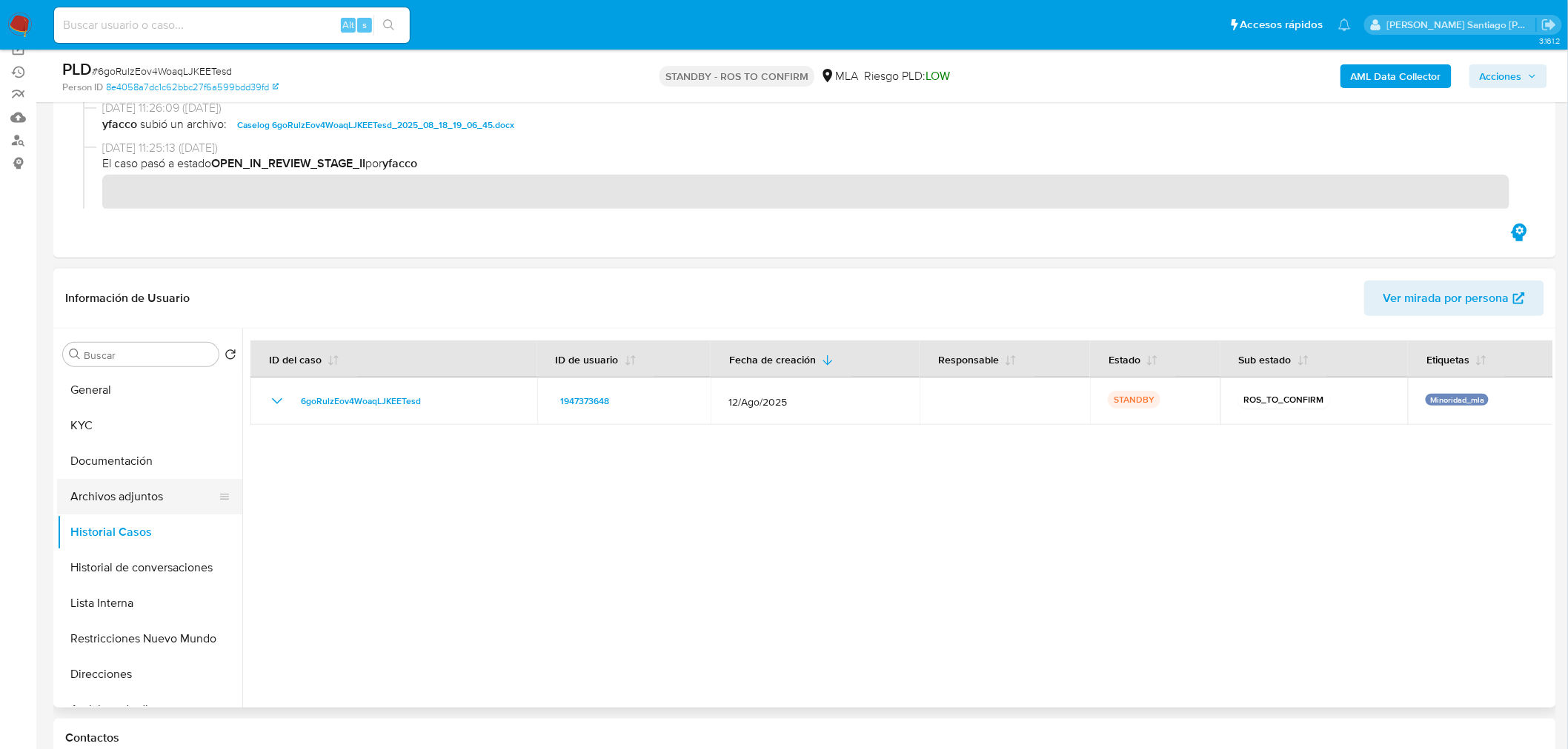
click at [139, 501] on button "Archivos adjuntos" at bounding box center [144, 496] width 173 height 35
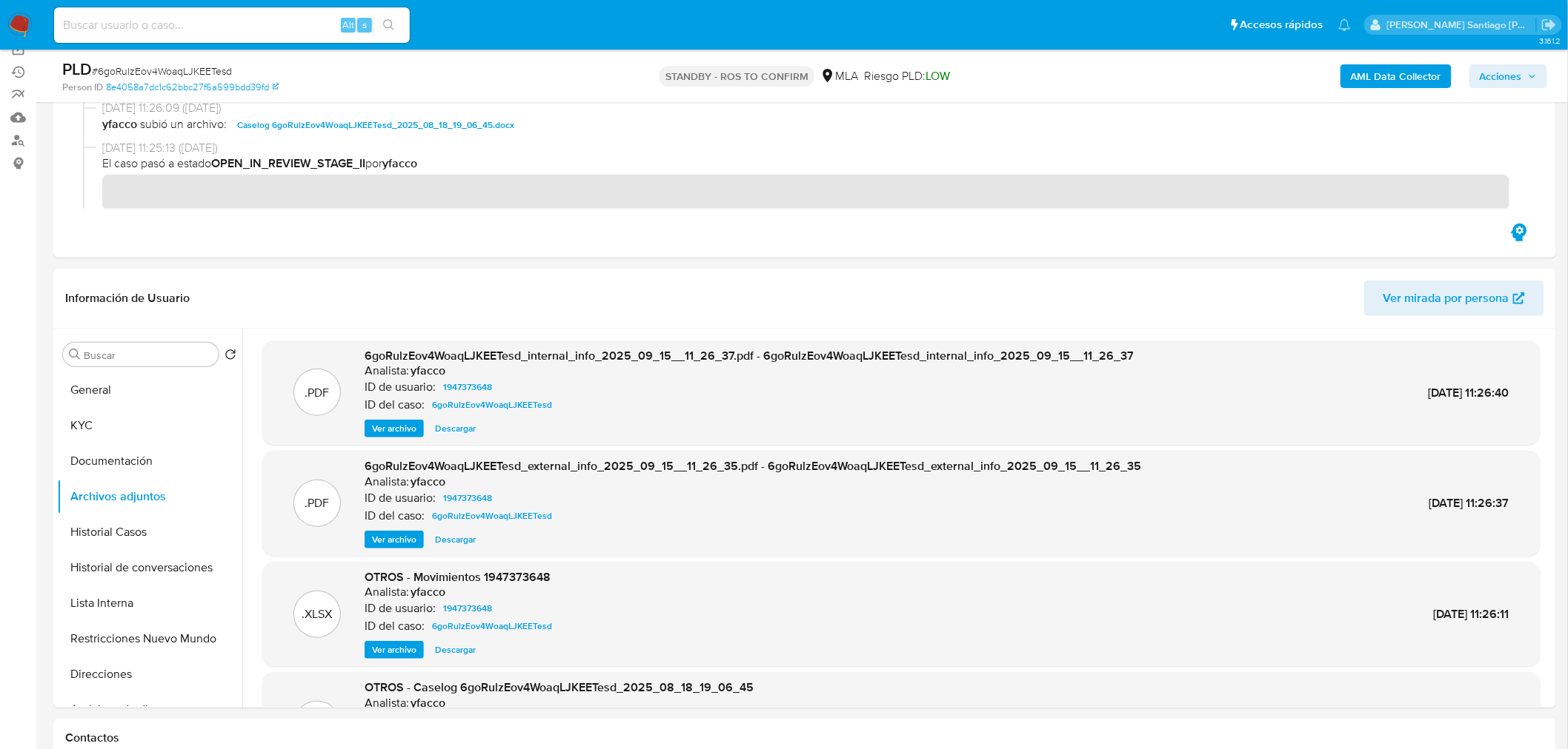
click at [22, 23] on img at bounding box center [20, 25] width 25 height 25
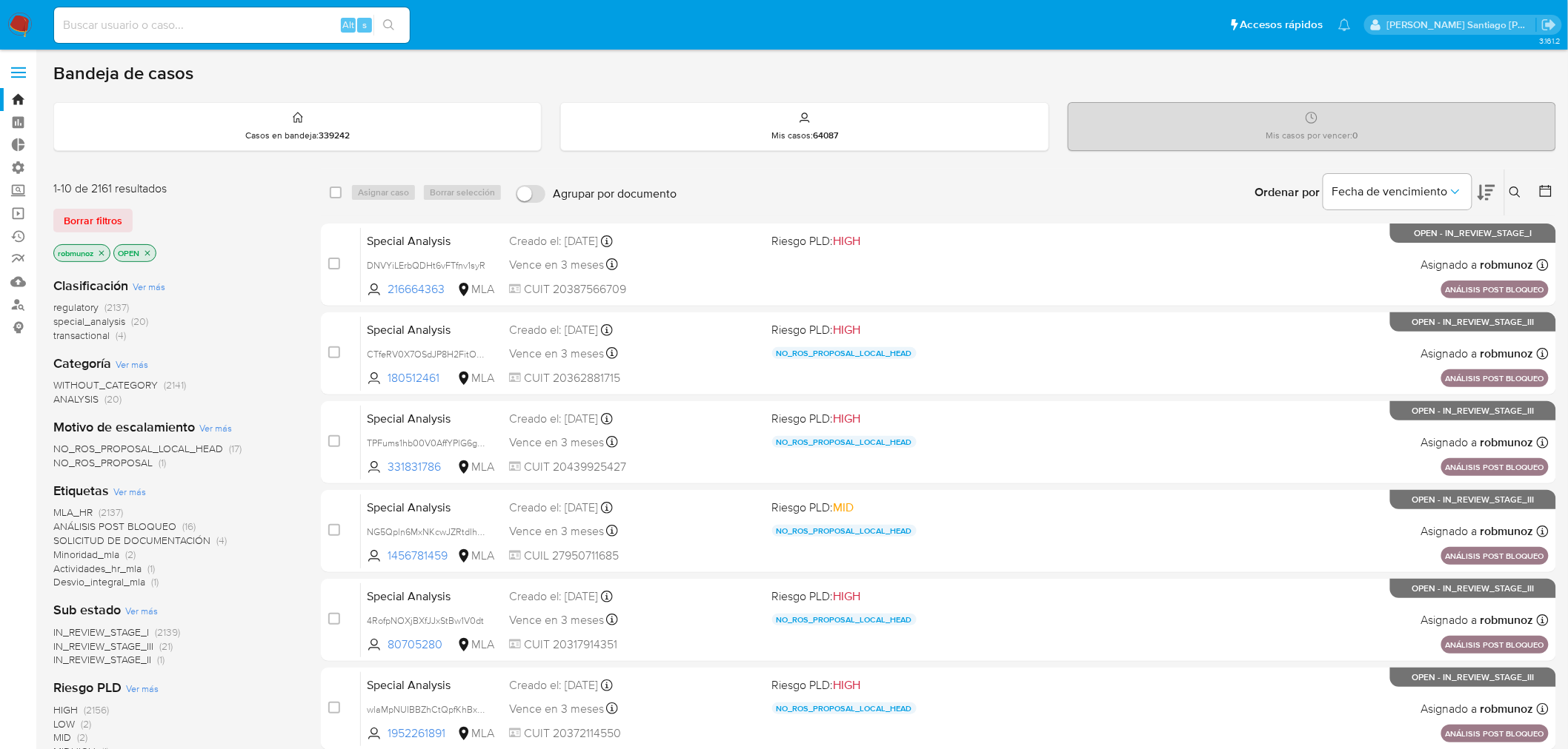
click at [300, 22] on input at bounding box center [231, 25] width 356 height 19
paste input "1FqFliNFUzpul8W7edIVxHWI"
type input "1FqFliNFUzpul8W7edIVxHWI"
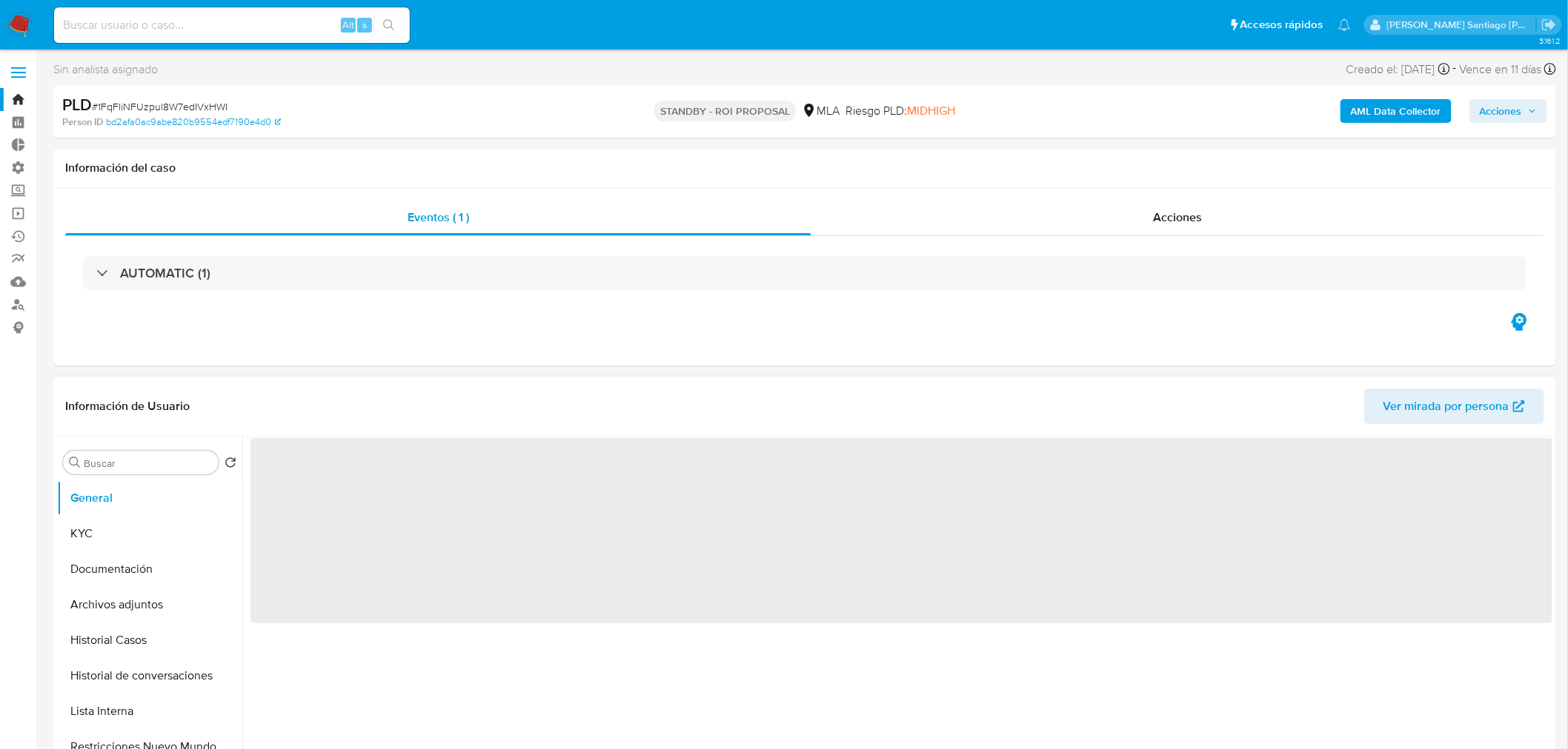
select select "10"
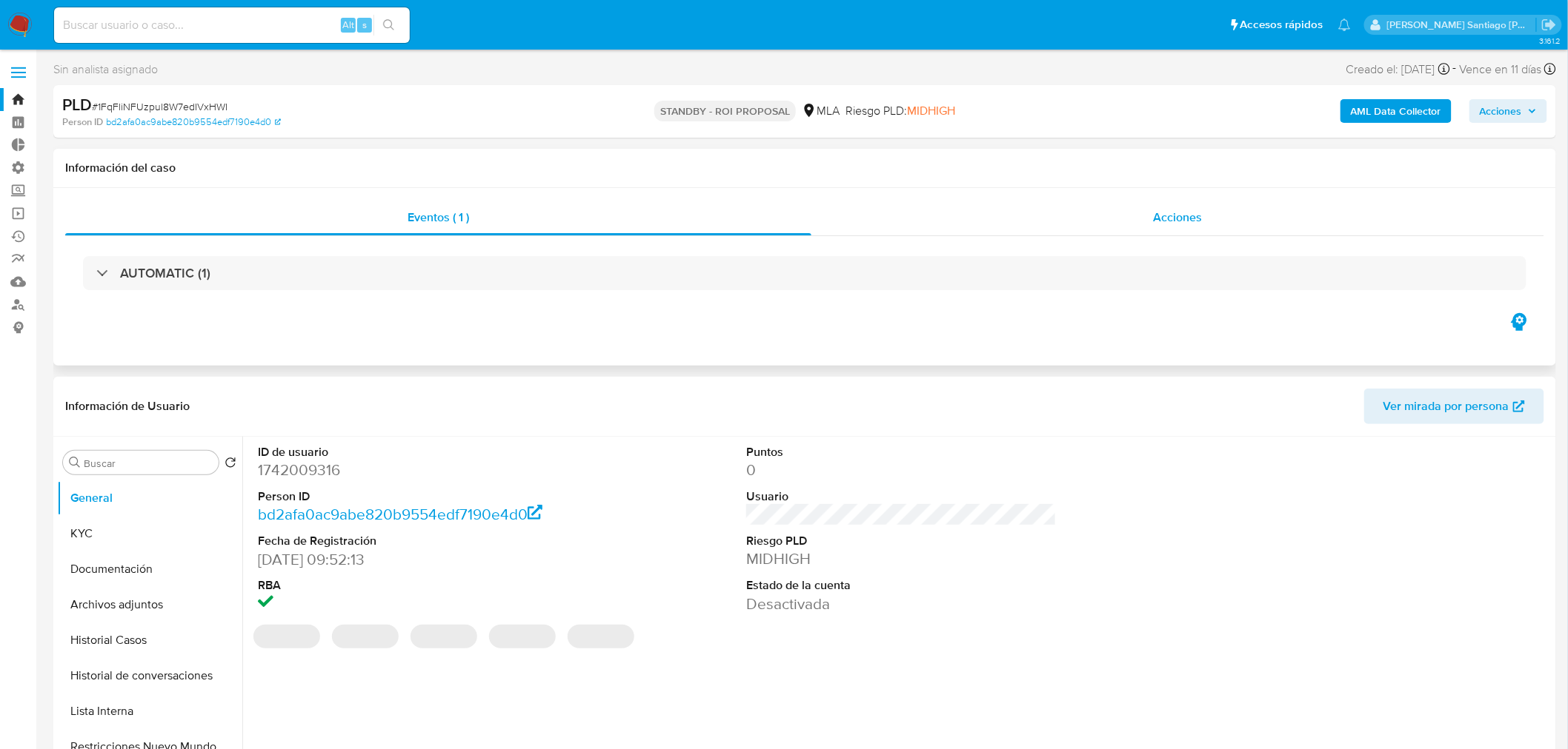
click at [1135, 220] on div "Acciones" at bounding box center [1178, 218] width 734 height 35
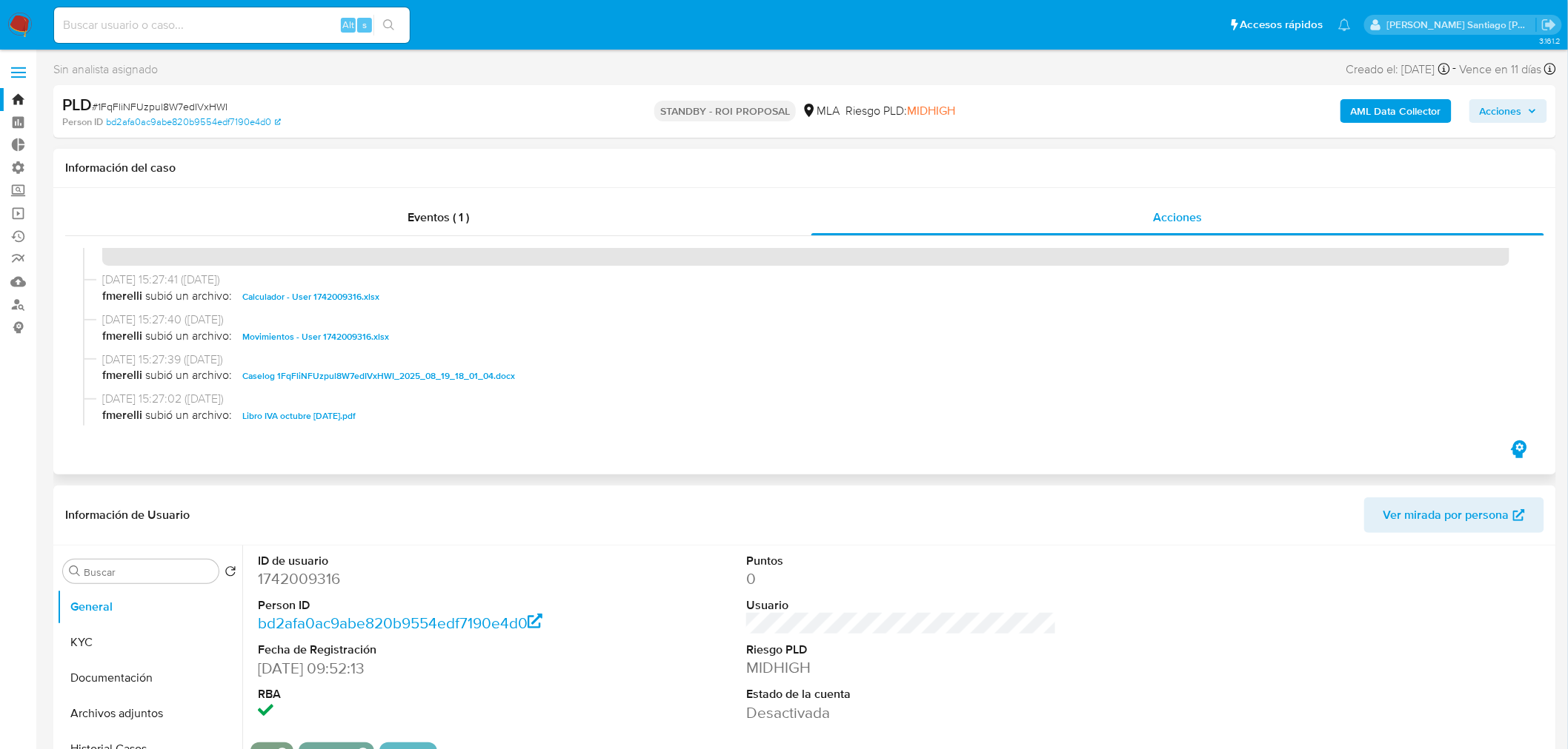
scroll to position [82, 0]
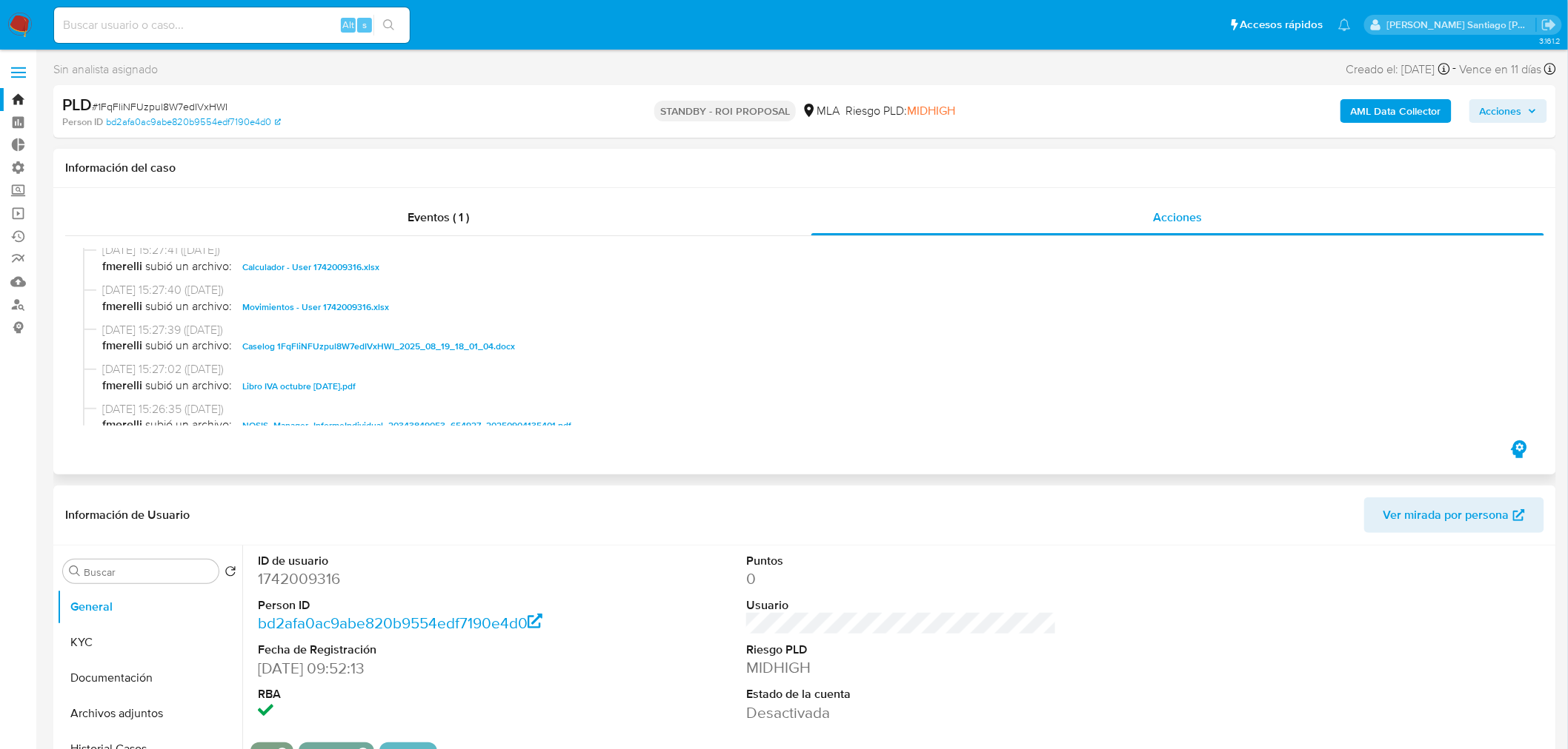
click at [400, 347] on span "Caselog 1FqFliNFUzpul8W7edIVxHWI_2025_08_19_18_01_04.docx" at bounding box center [378, 347] width 272 height 18
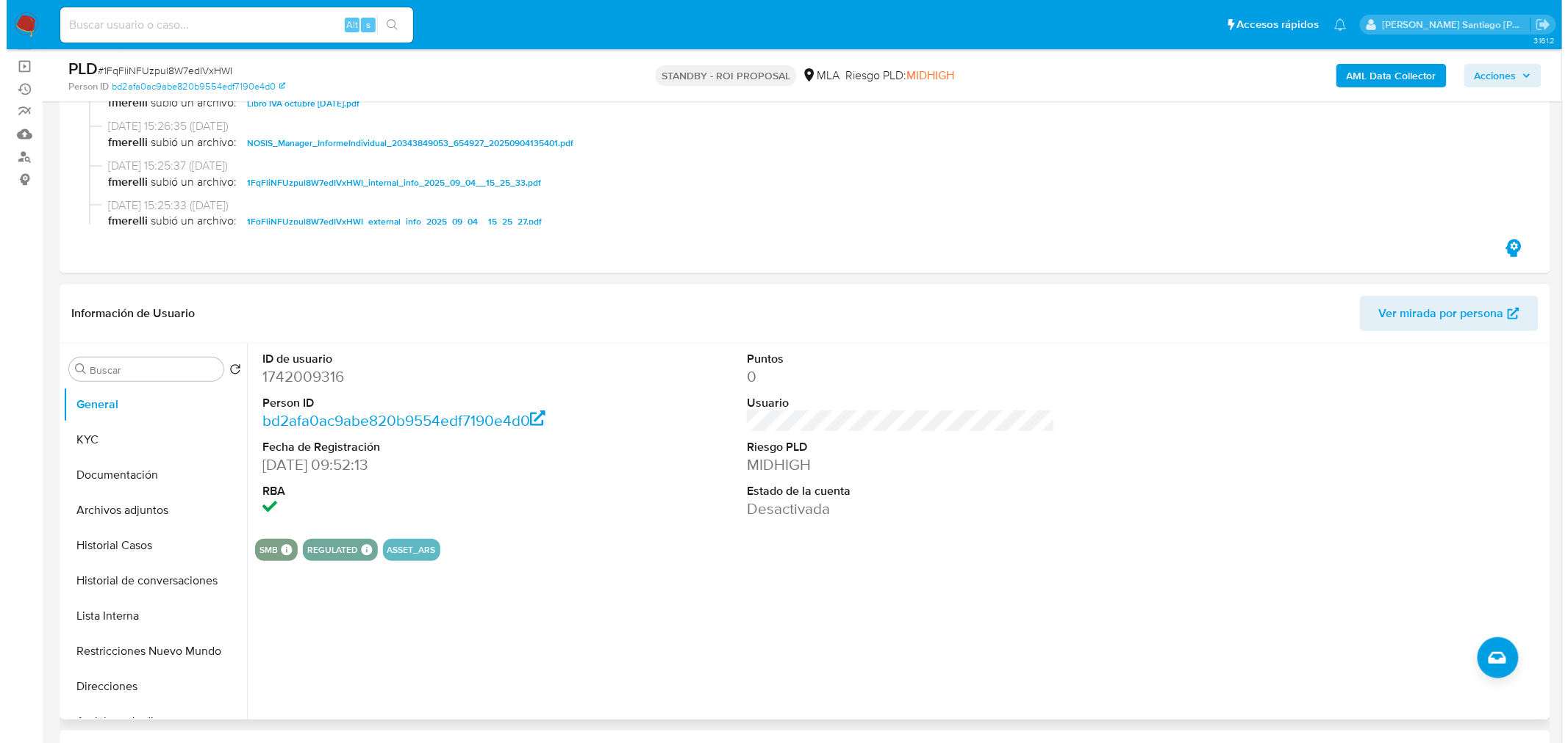
scroll to position [163, 0]
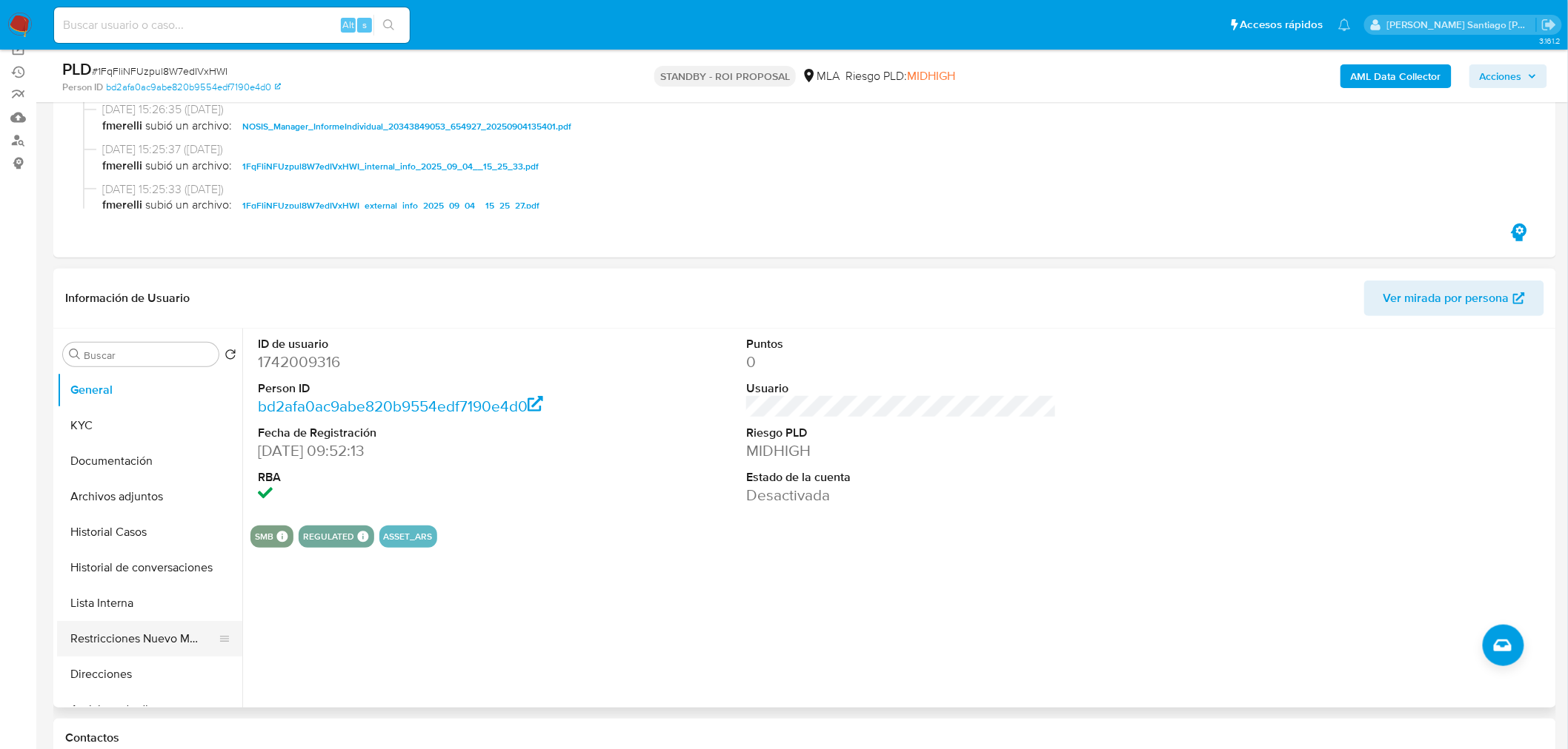
click at [197, 637] on button "Restricciones Nuevo Mundo" at bounding box center [144, 639] width 173 height 35
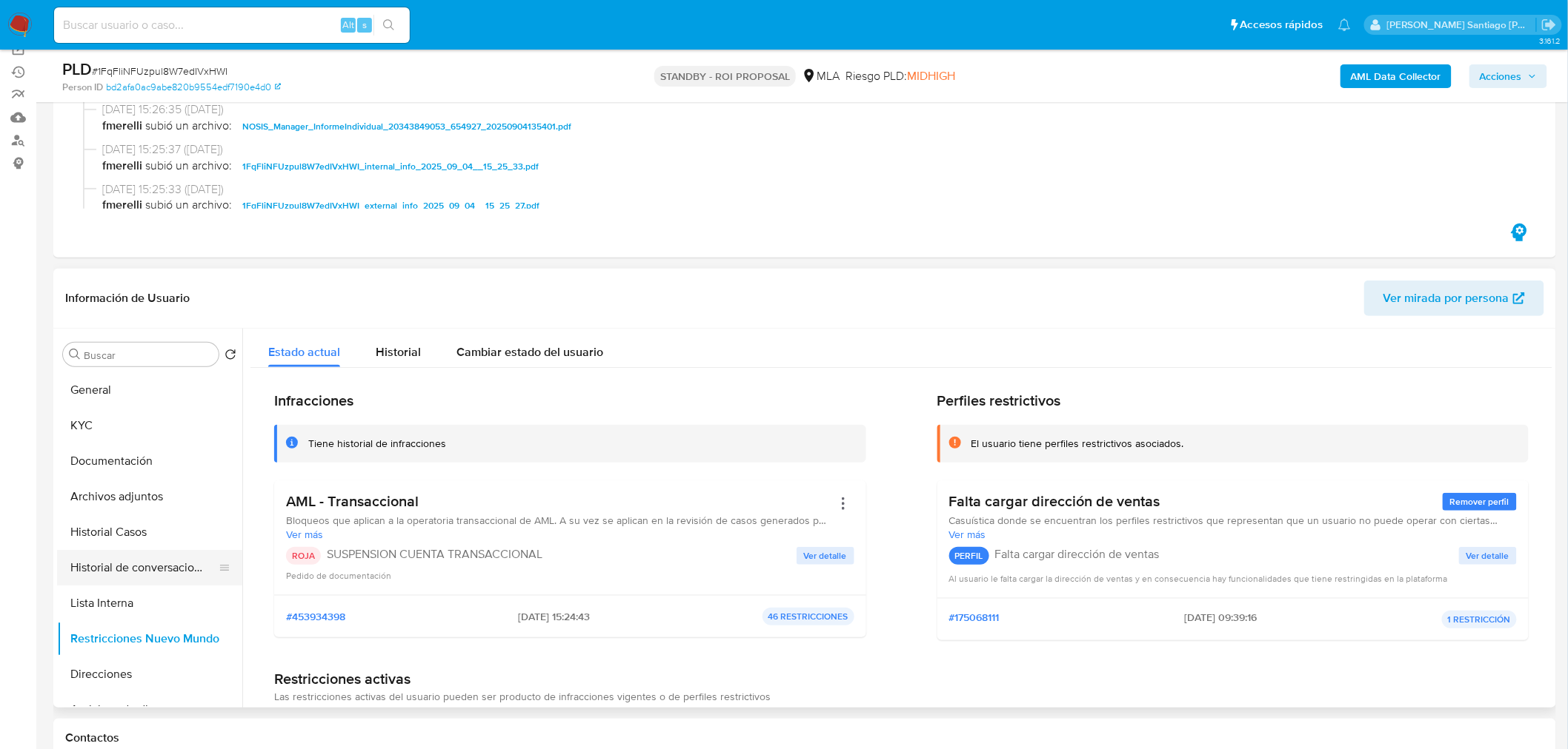
click at [168, 564] on button "Historial de conversaciones" at bounding box center [144, 568] width 173 height 35
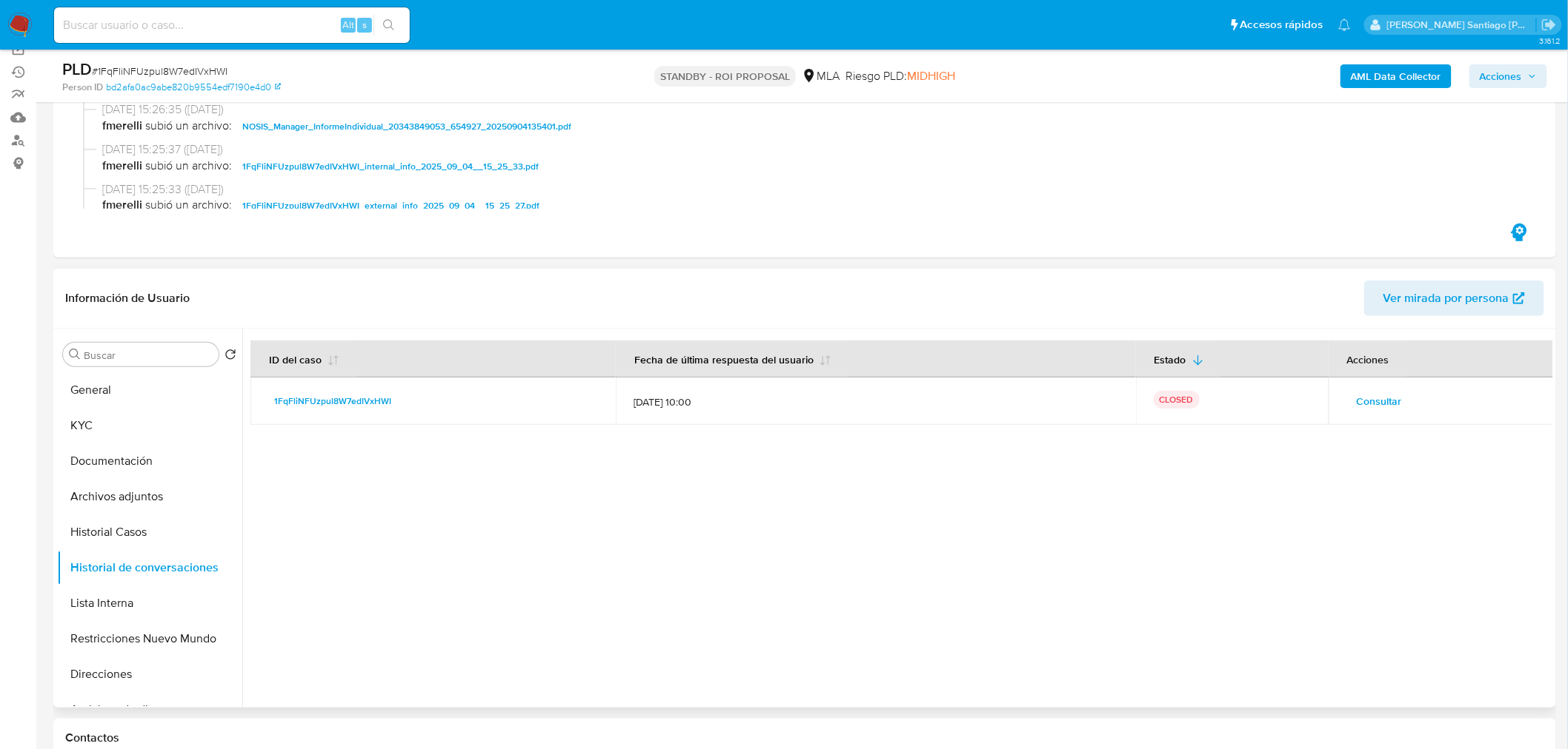
click at [1367, 404] on span "Consultar" at bounding box center [1380, 401] width 46 height 21
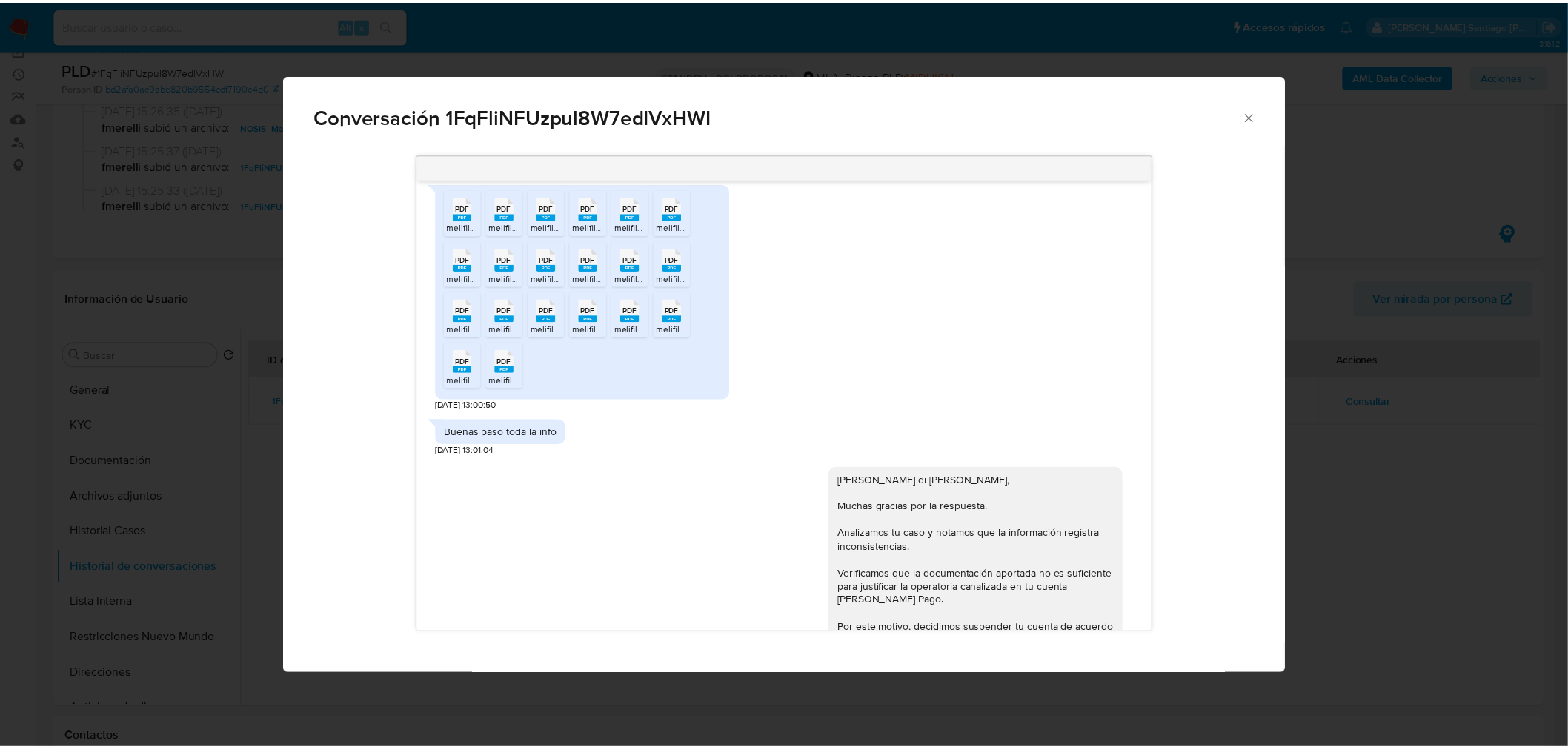
scroll to position [1006, 0]
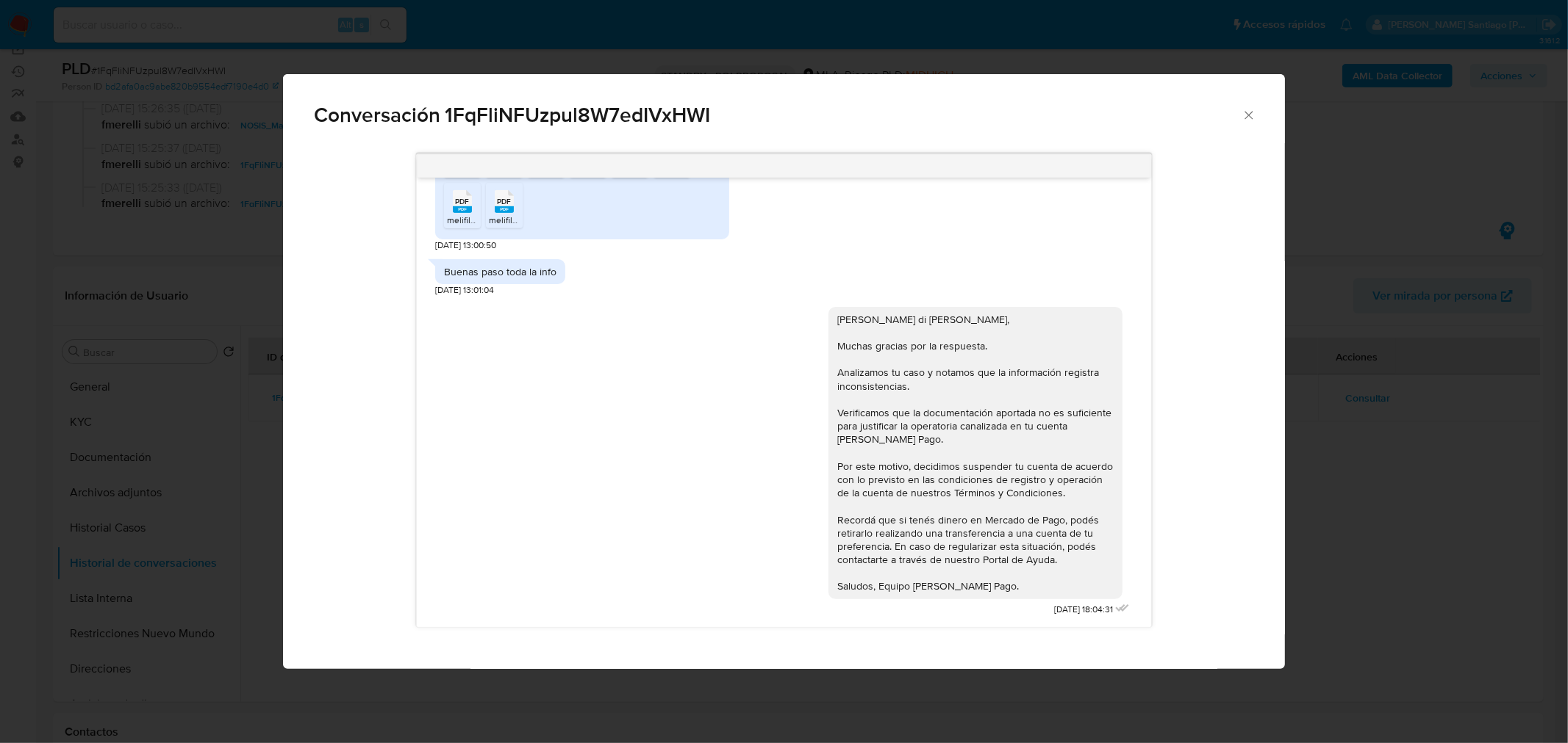
click at [1379, 598] on div "Conversación 1FqFliNFUzpul8W7edIVxHWI [DATE] 17:42:34 PDF PDF melifile252623856…" at bounding box center [784, 371] width 1568 height 743
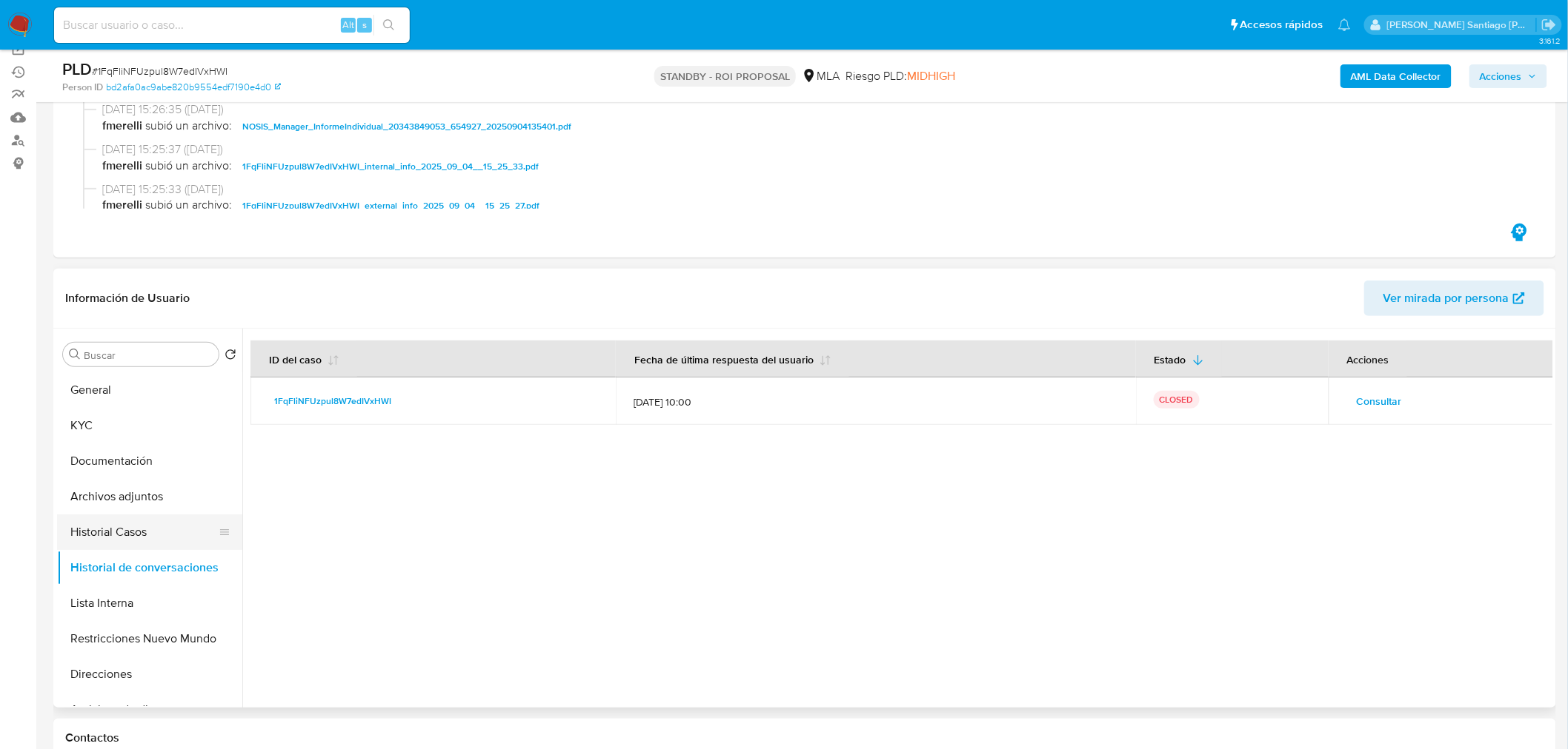
click at [97, 539] on button "Historial Casos" at bounding box center [144, 532] width 173 height 35
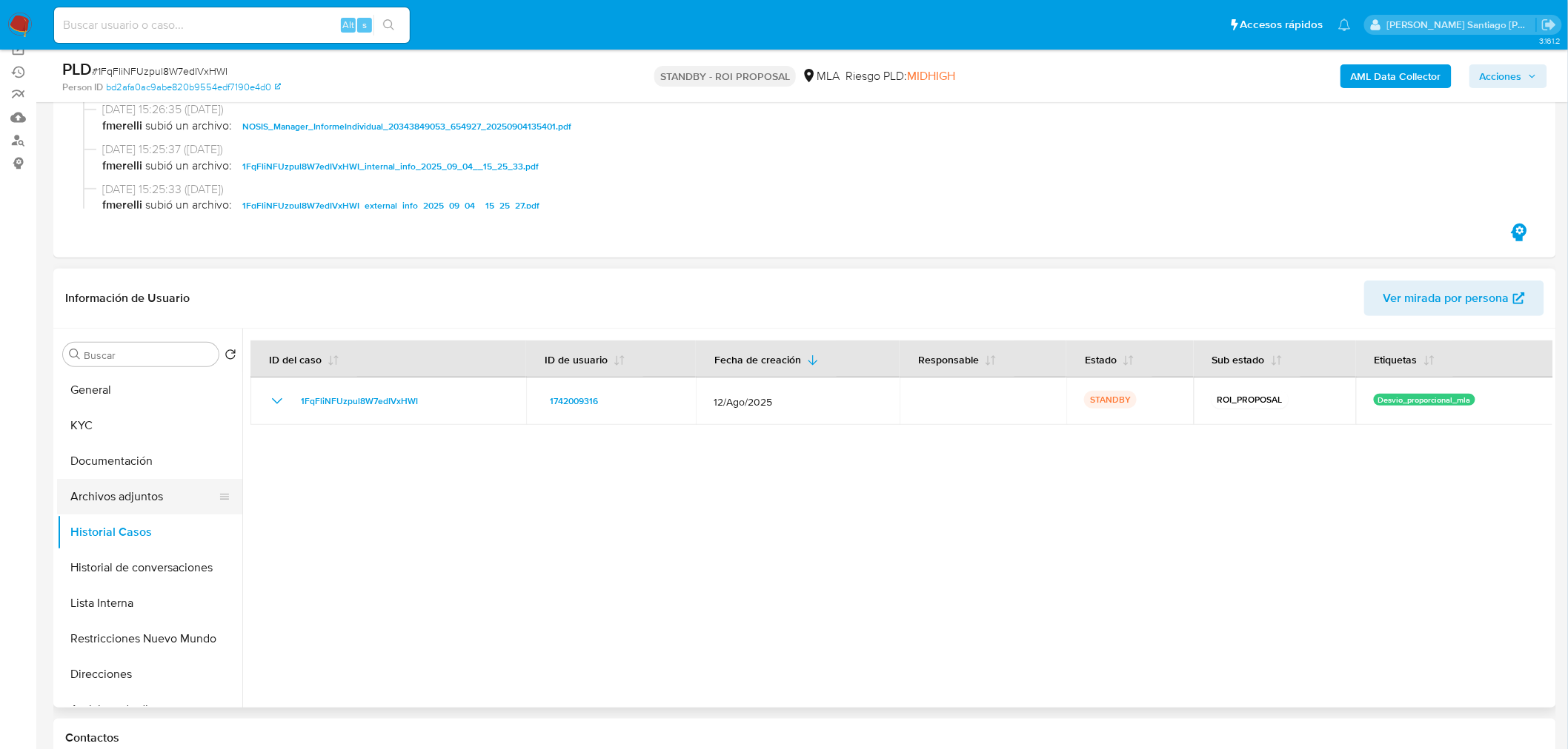
click at [117, 495] on button "Archivos adjuntos" at bounding box center [144, 496] width 173 height 35
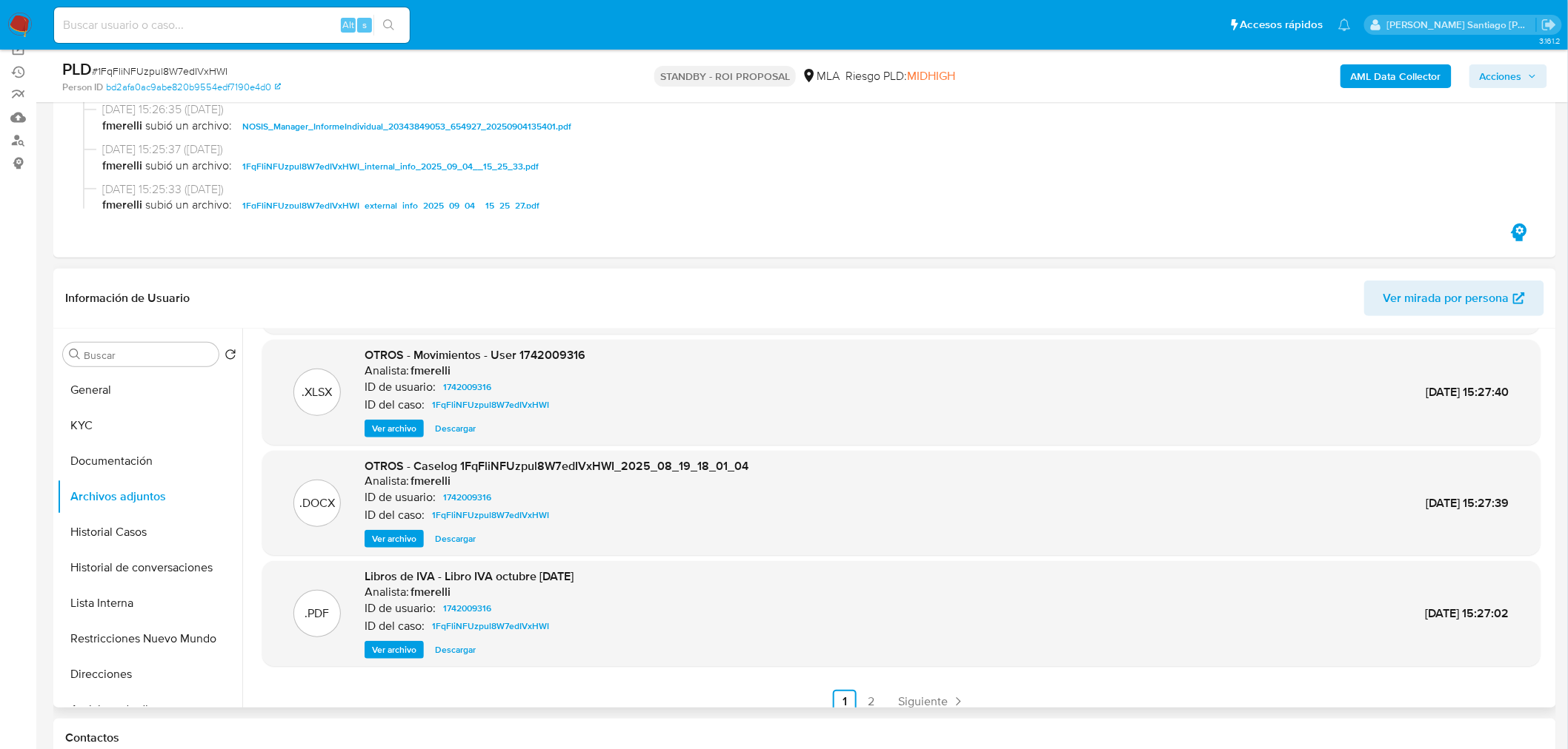
scroll to position [124, 0]
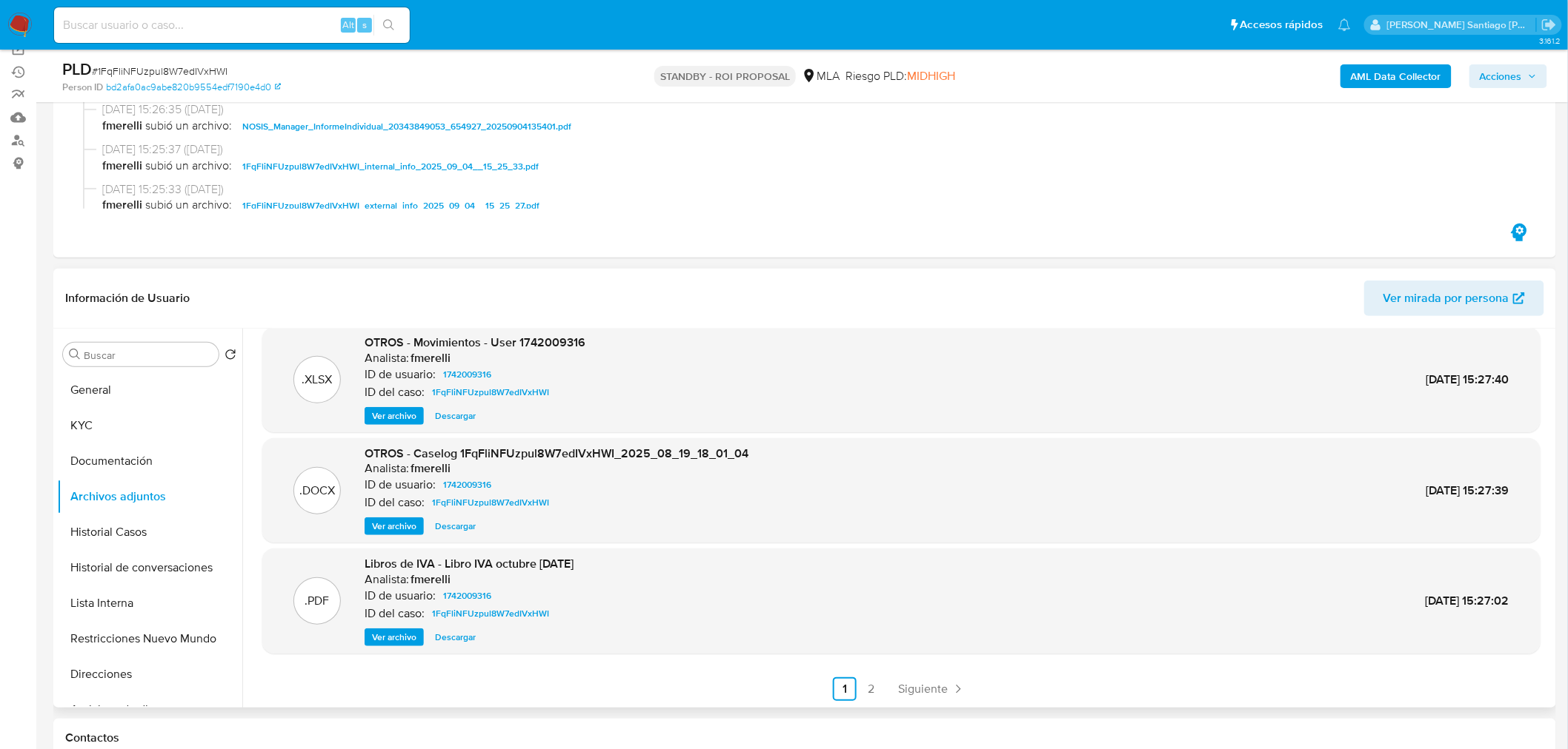
click at [451, 534] on span "Descargar" at bounding box center [455, 526] width 41 height 15
click at [246, 30] on input at bounding box center [231, 25] width 356 height 19
paste input "PvlMs7uYgzUpiUto8dMKAXiY"
type input "PvlMs7uYgzUpiUto8dMKAXiY"
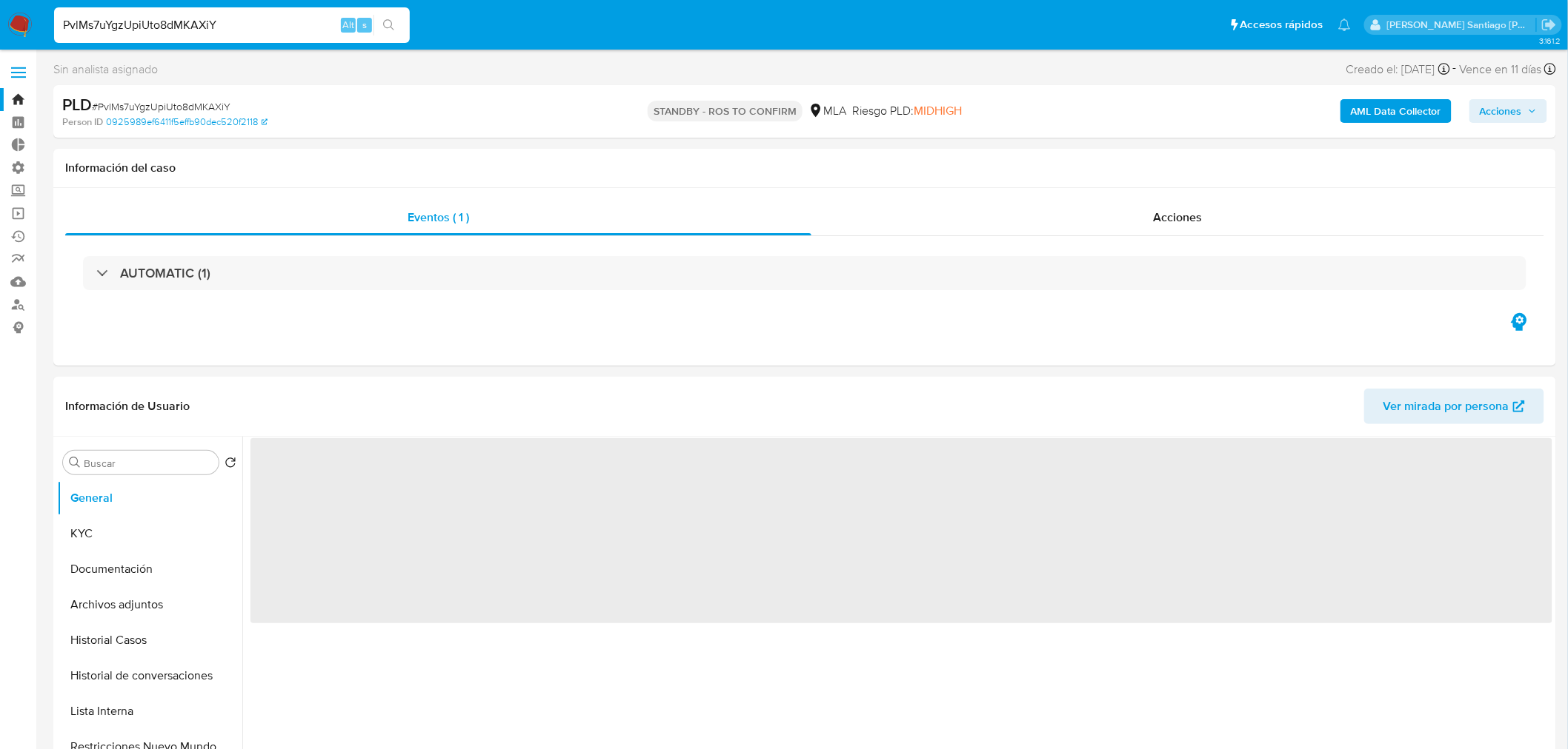
select select "10"
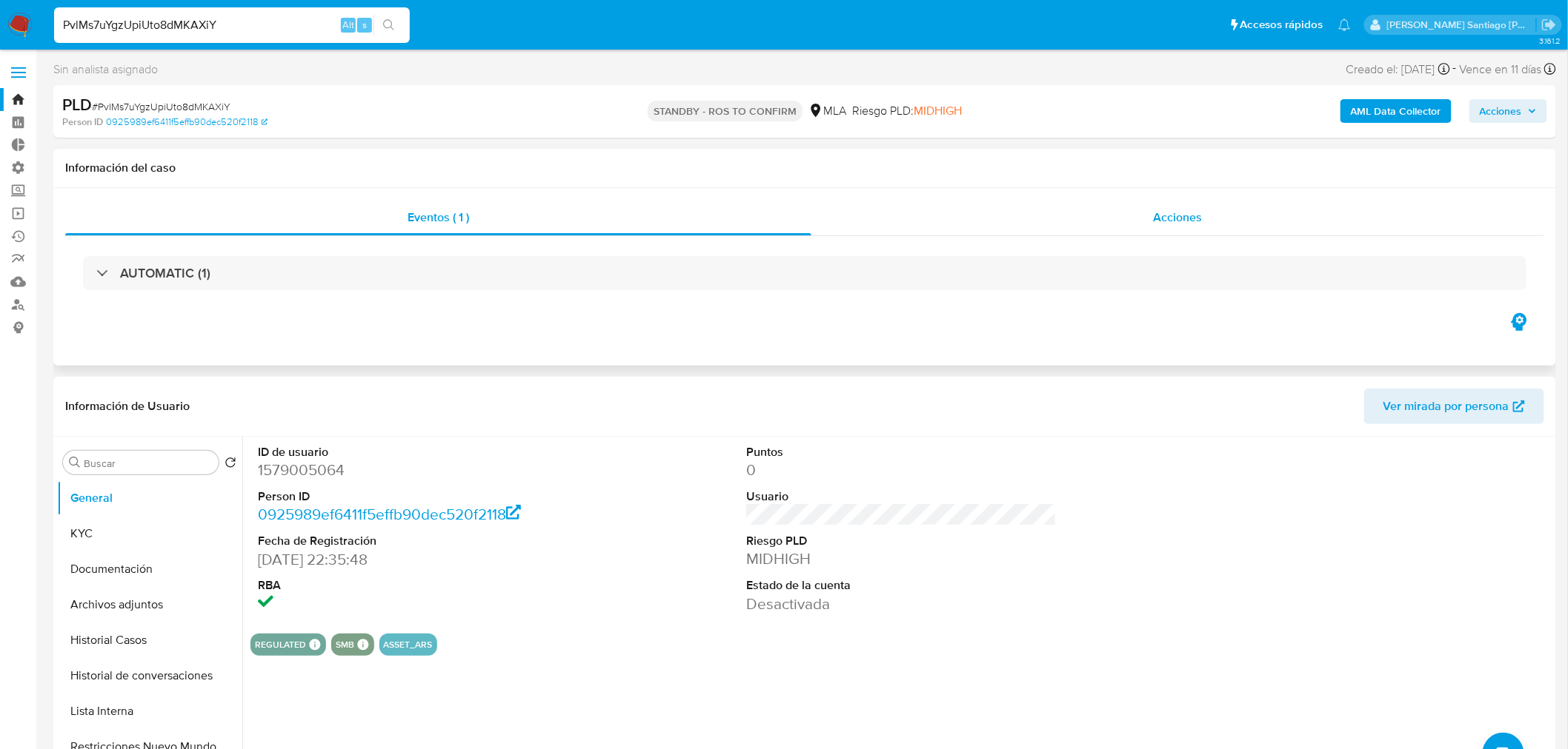
click at [1166, 217] on span "Acciones" at bounding box center [1177, 217] width 49 height 17
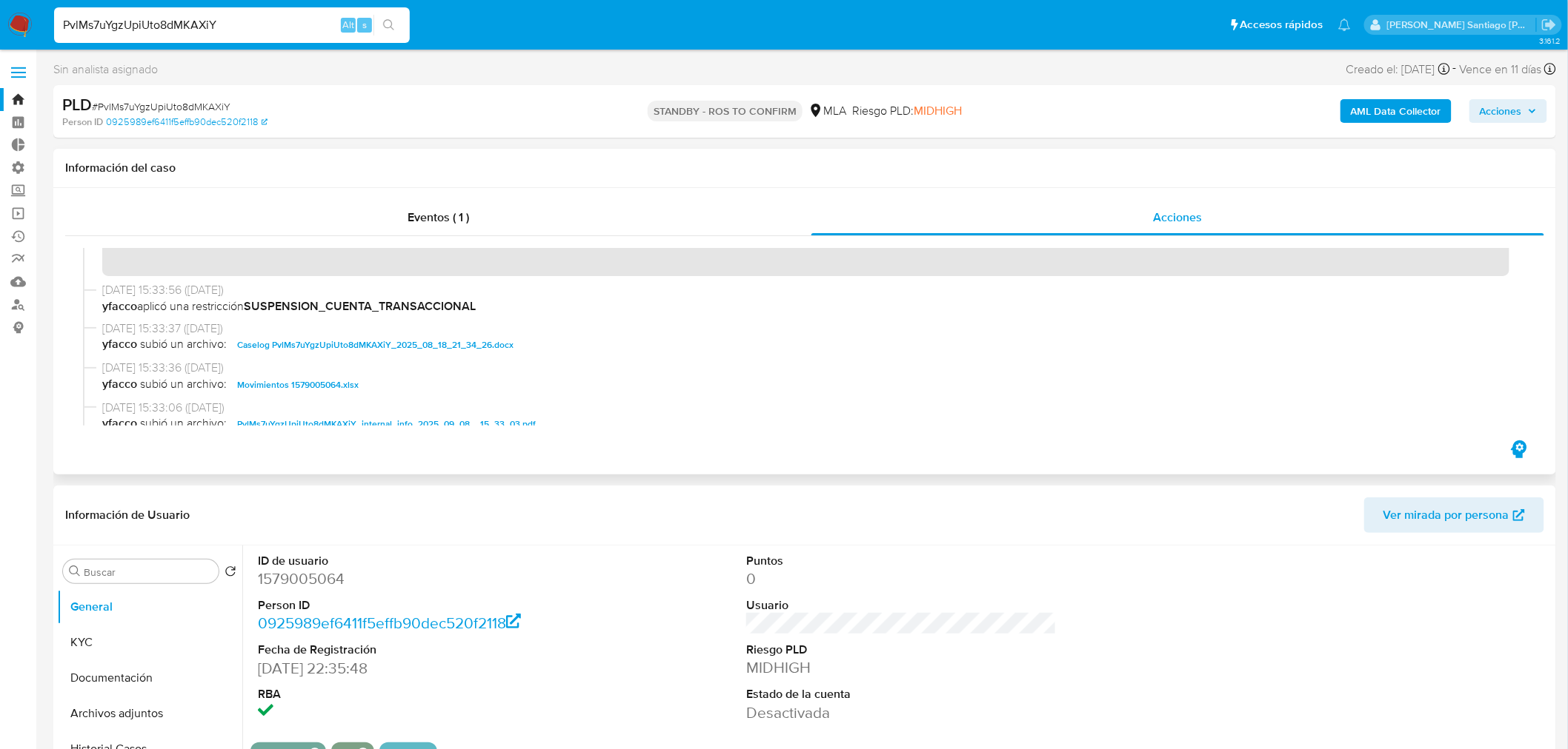
scroll to position [82, 0]
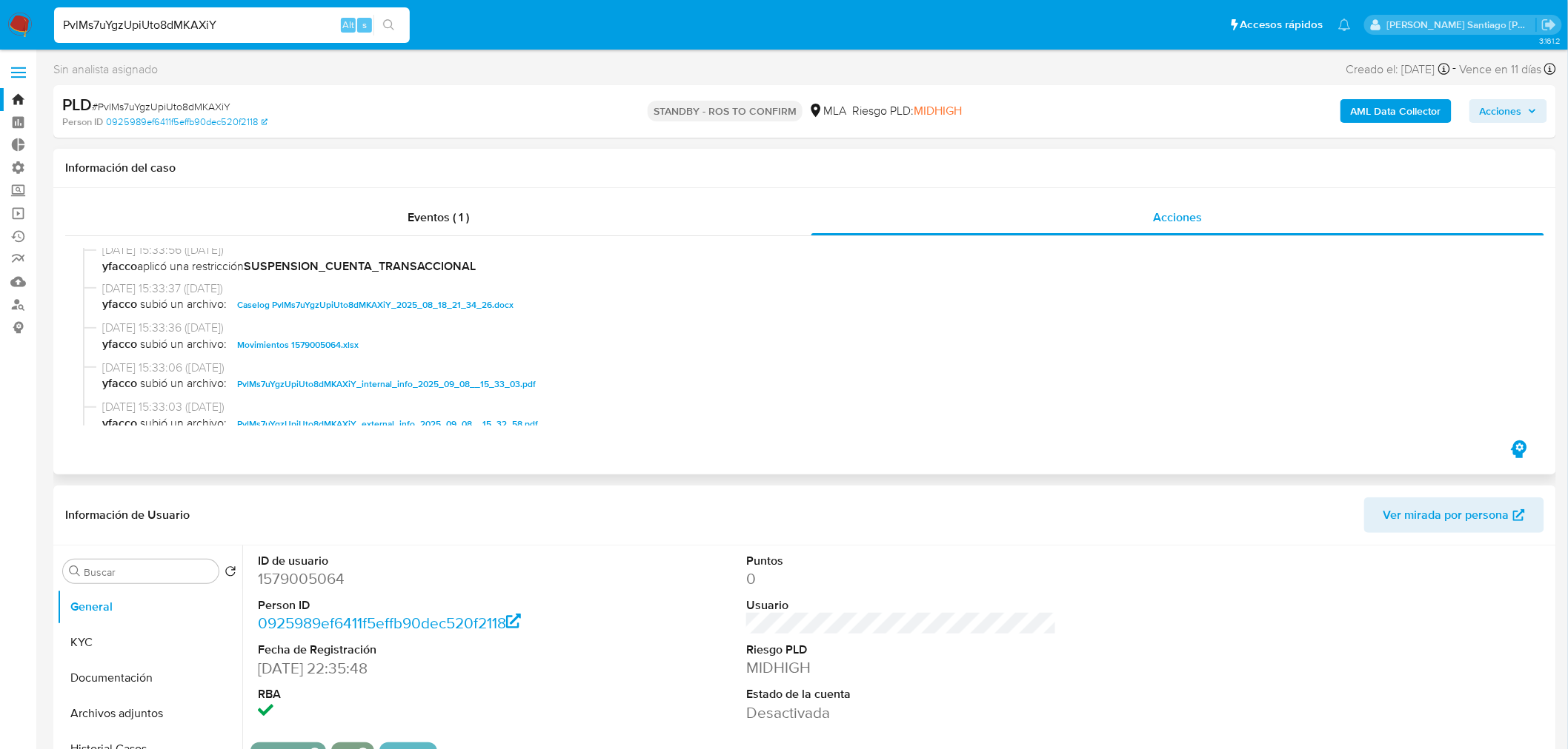
click at [474, 307] on span "Caselog PvlMs7uYgzUpiUto8dMKAXiY_2025_08_18_21_34_26.docx" at bounding box center [375, 305] width 277 height 18
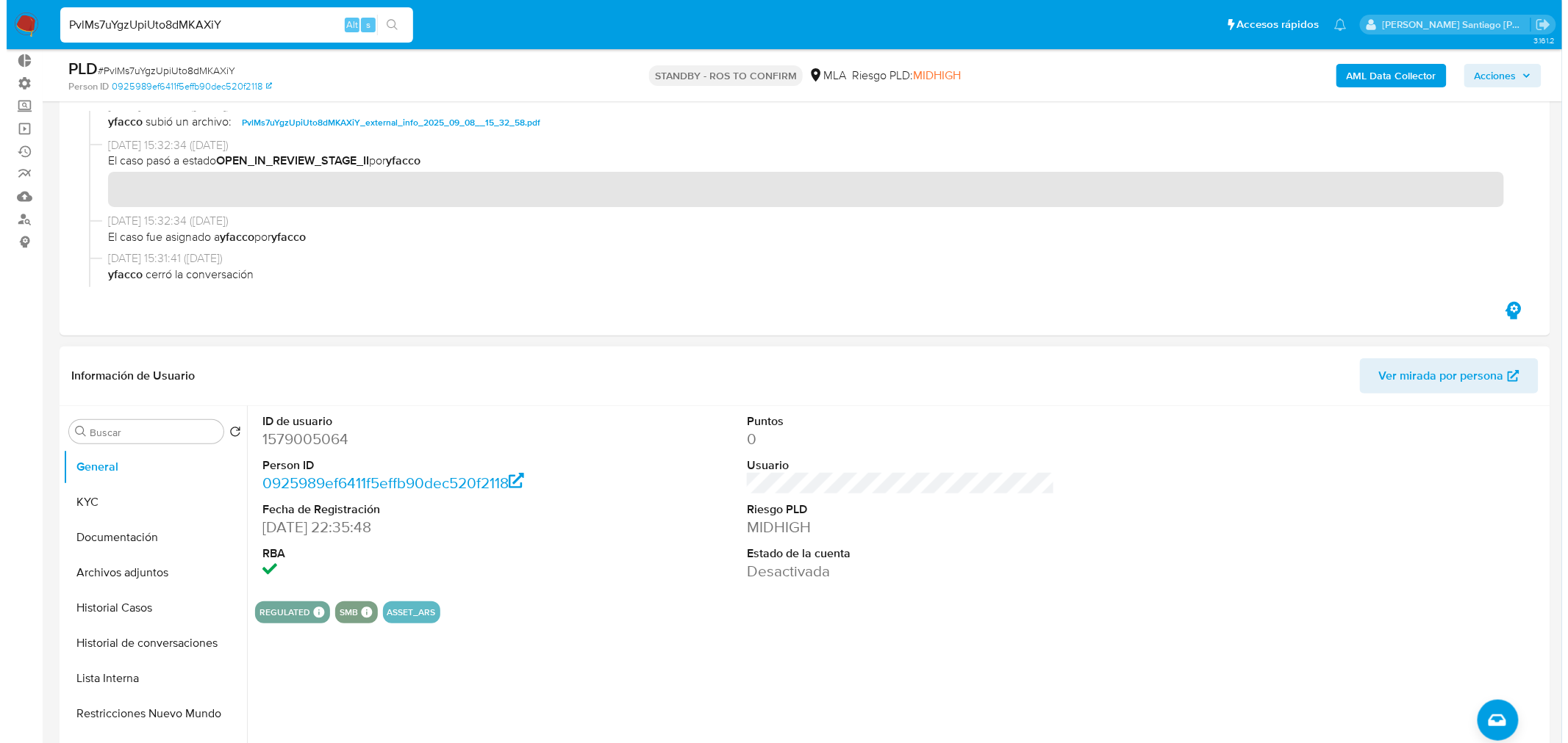
scroll to position [163, 0]
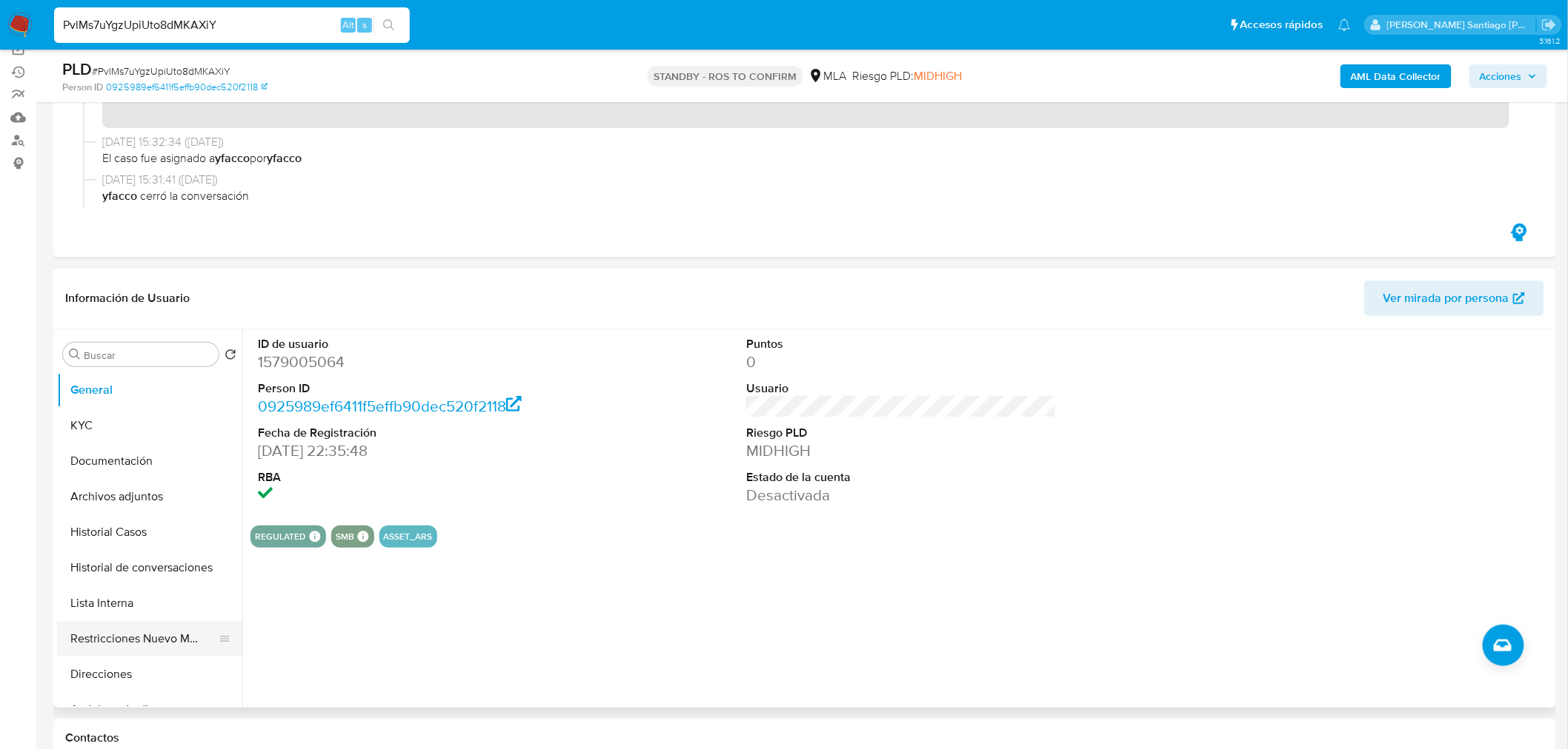
click at [188, 638] on button "Restricciones Nuevo Mundo" at bounding box center [144, 639] width 173 height 35
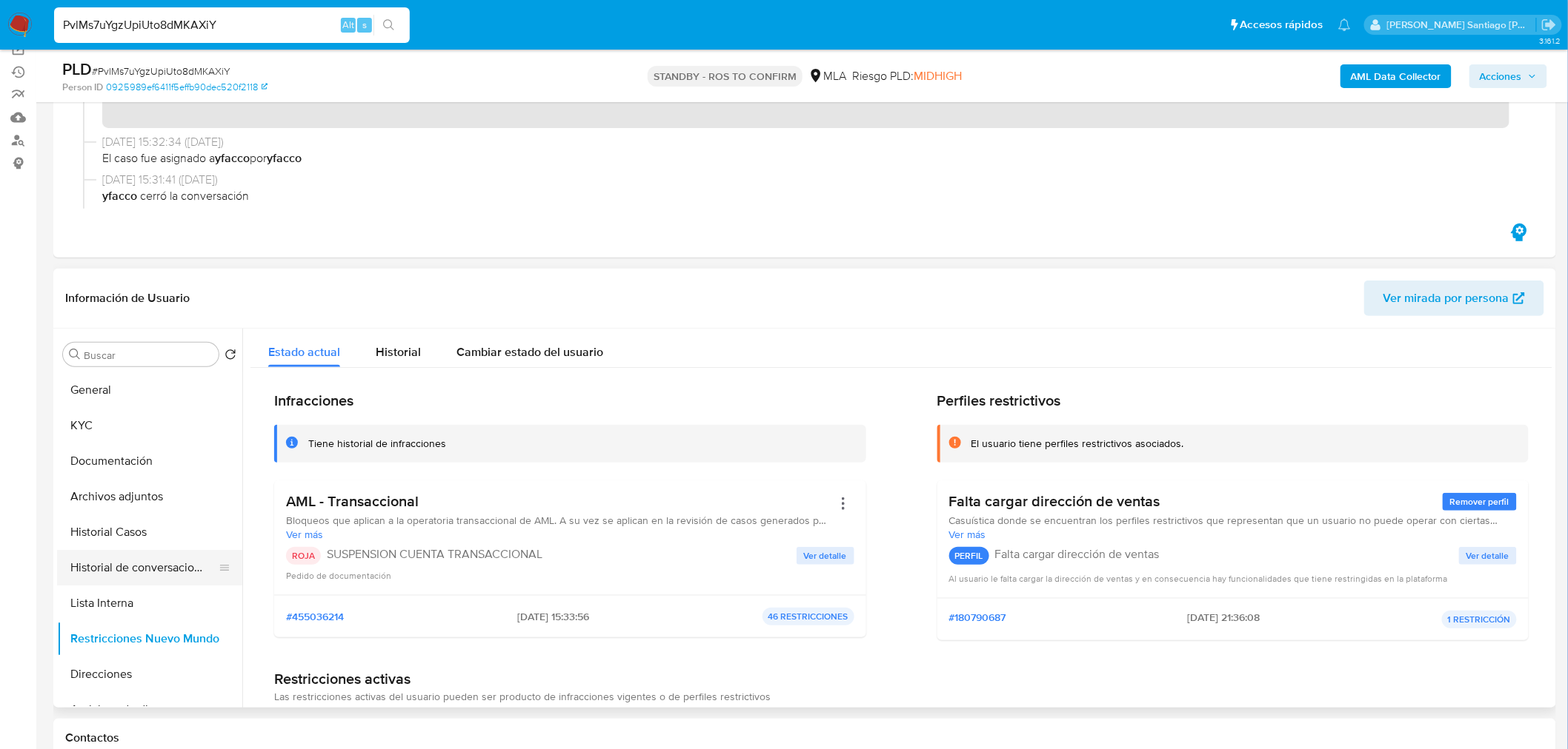
click at [168, 568] on button "Historial de conversaciones" at bounding box center [144, 568] width 173 height 35
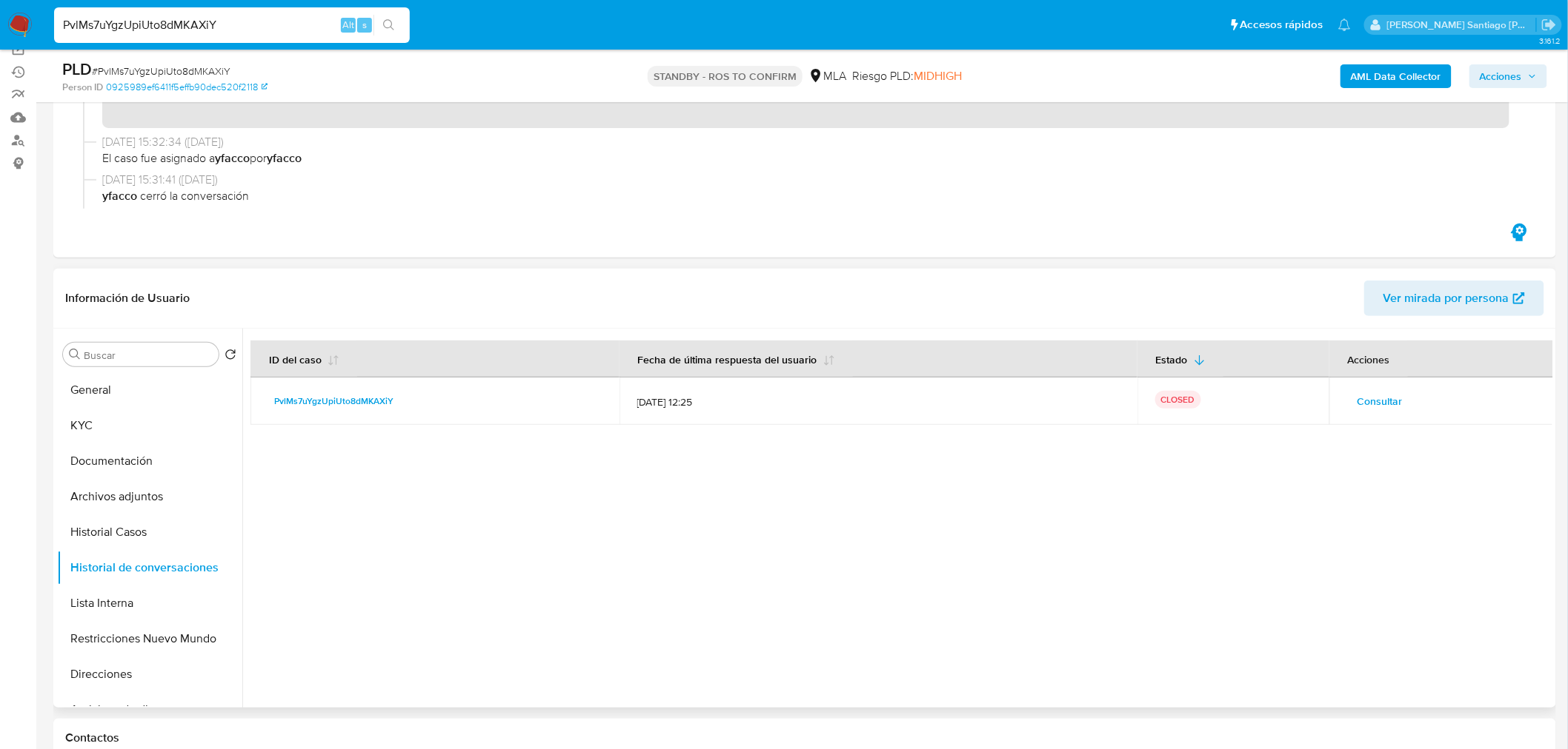
click at [1375, 403] on span "Consultar" at bounding box center [1380, 401] width 46 height 21
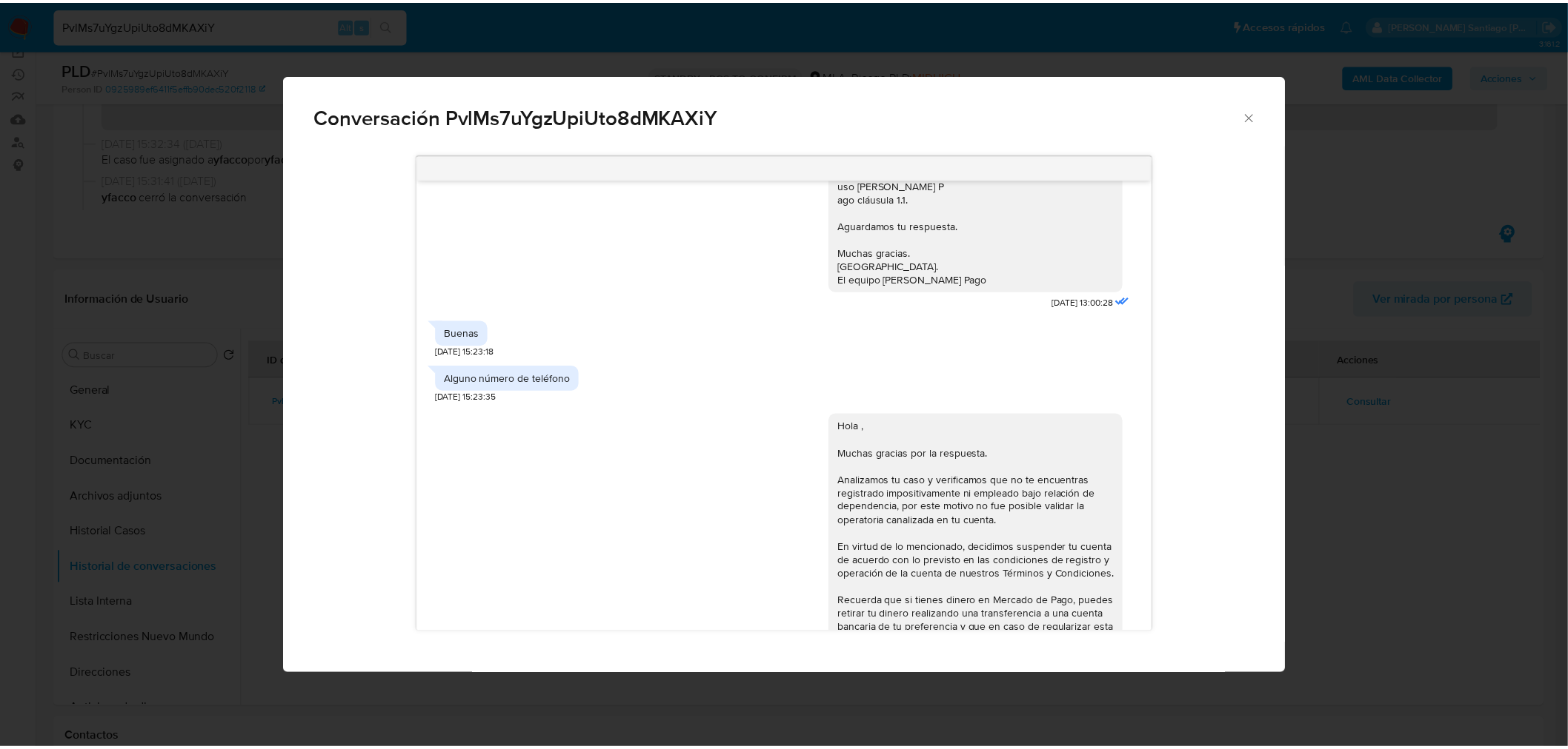
scroll to position [894, 0]
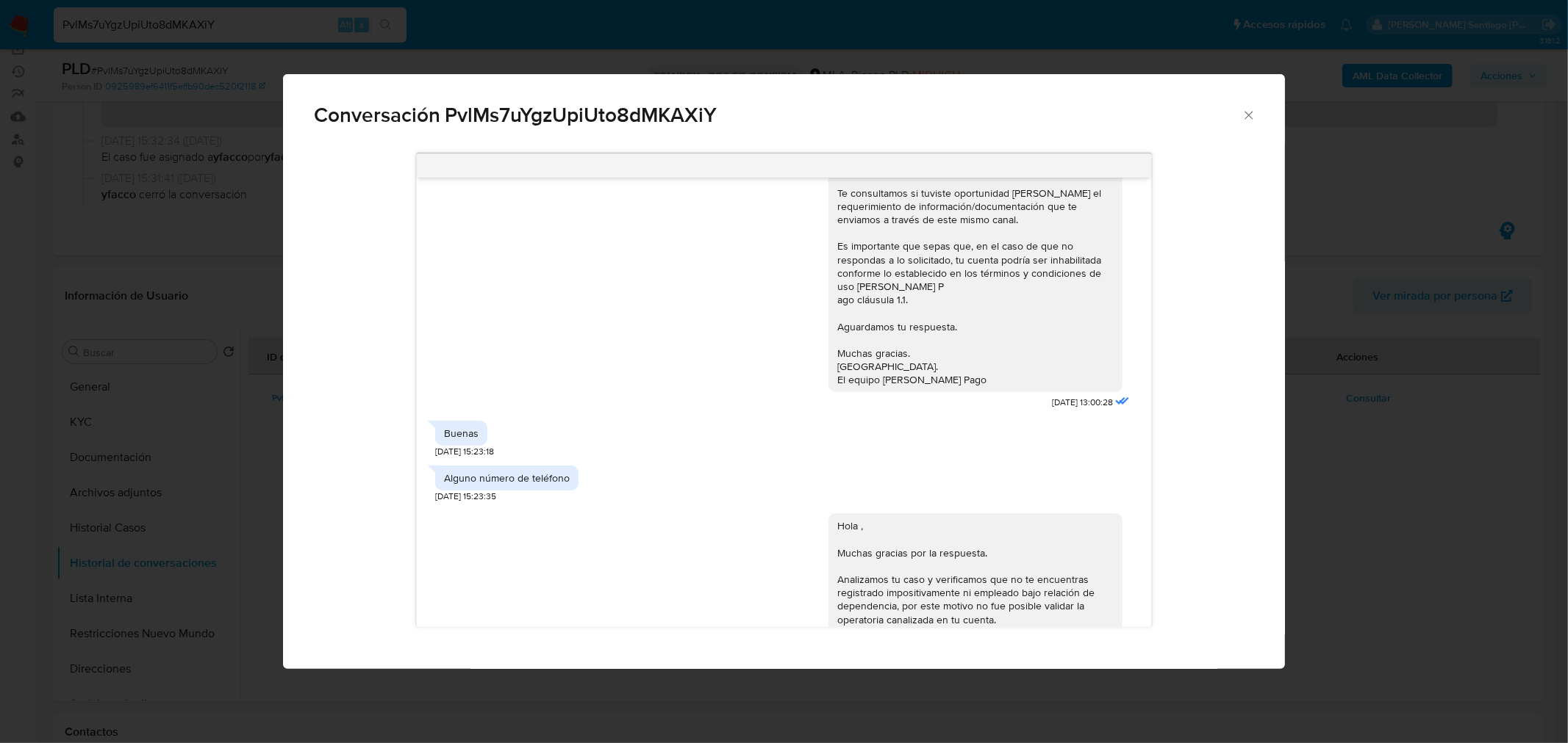
click at [1313, 487] on div "Conversación PvlMs7uYgzUpiUto8dMKAXiY [DATE] 17:28:01 Hola, Esperamos que te en…" at bounding box center [784, 371] width 1568 height 743
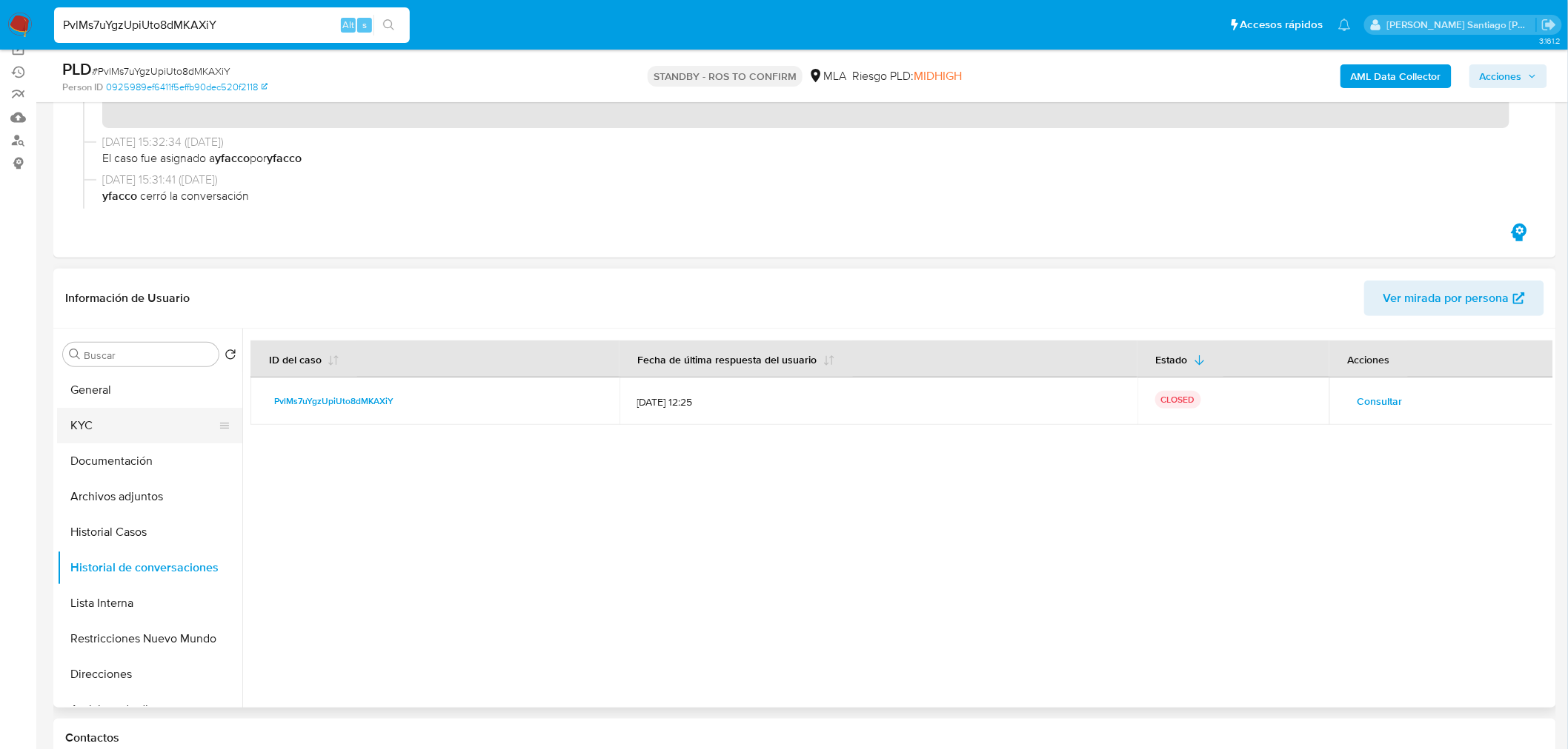
click at [97, 415] on button "KYC" at bounding box center [144, 425] width 173 height 35
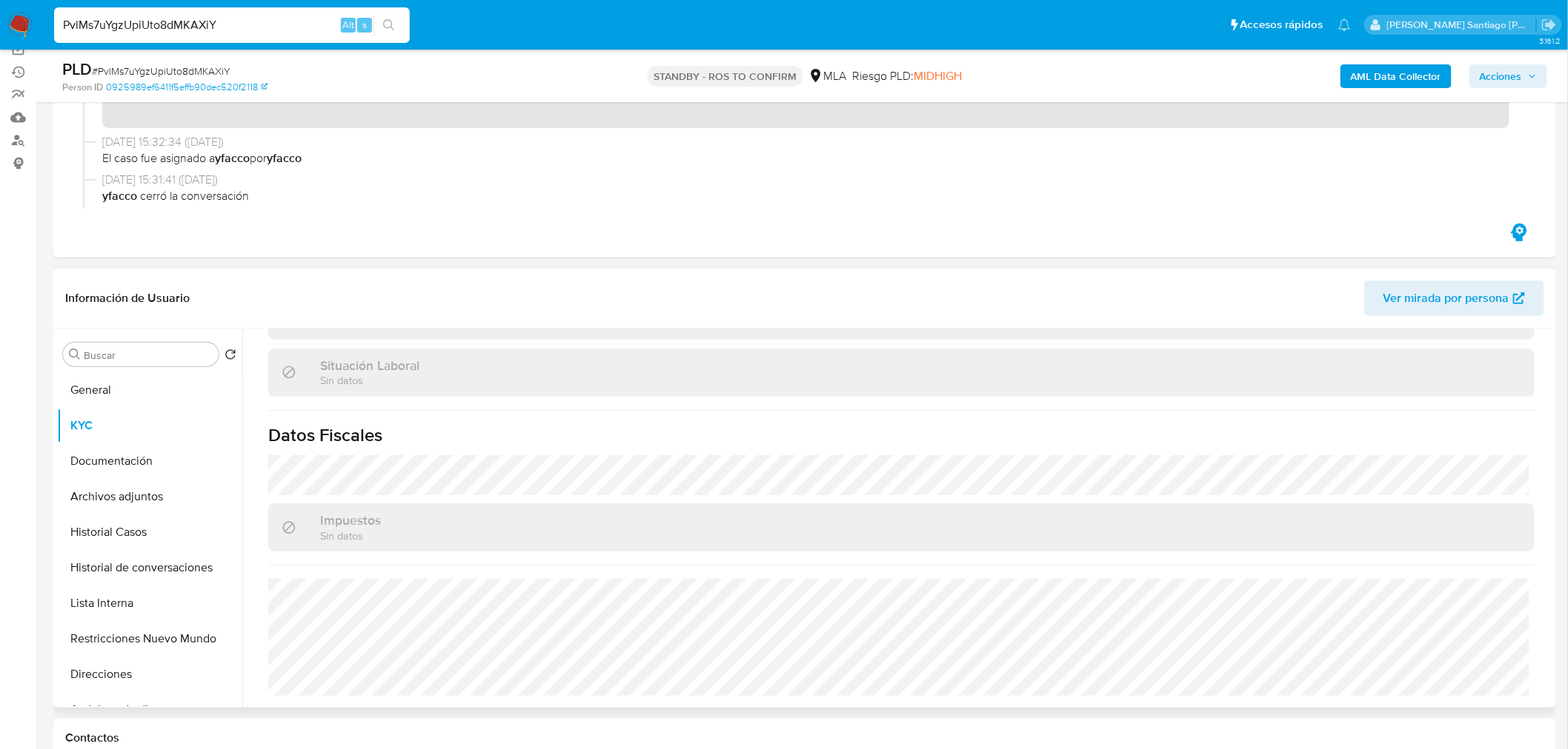
scroll to position [760, 0]
click at [143, 458] on button "Documentación" at bounding box center [144, 461] width 173 height 35
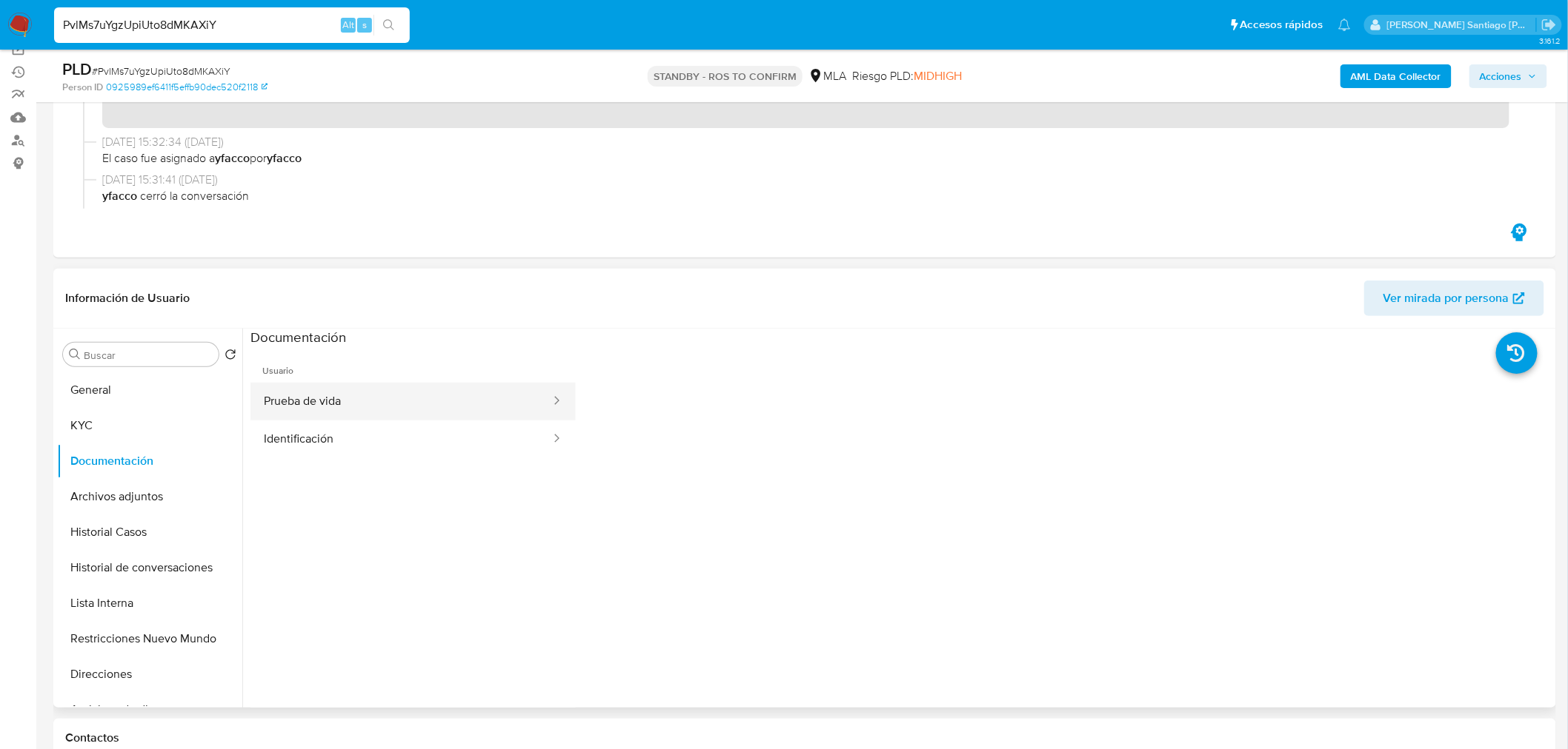
drag, startPoint x: 451, startPoint y: 396, endPoint x: 482, endPoint y: 404, distance: 32.0
click at [451, 397] on button "Prueba de vida" at bounding box center [401, 401] width 301 height 37
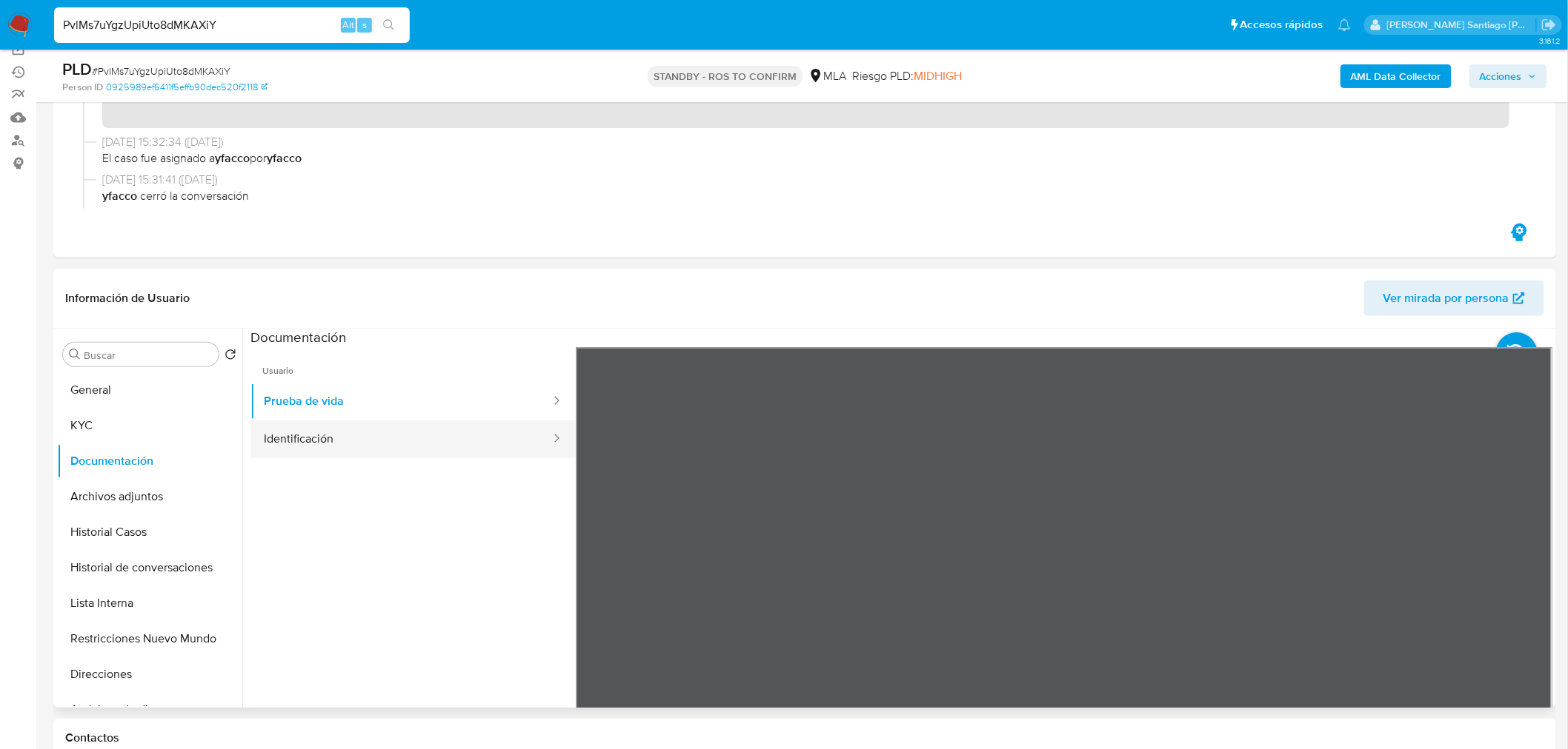
click at [411, 439] on button "Identificación" at bounding box center [401, 439] width 301 height 37
click at [1533, 582] on icon at bounding box center [1533, 588] width 30 height 30
